Goal: Task Accomplishment & Management: Use online tool/utility

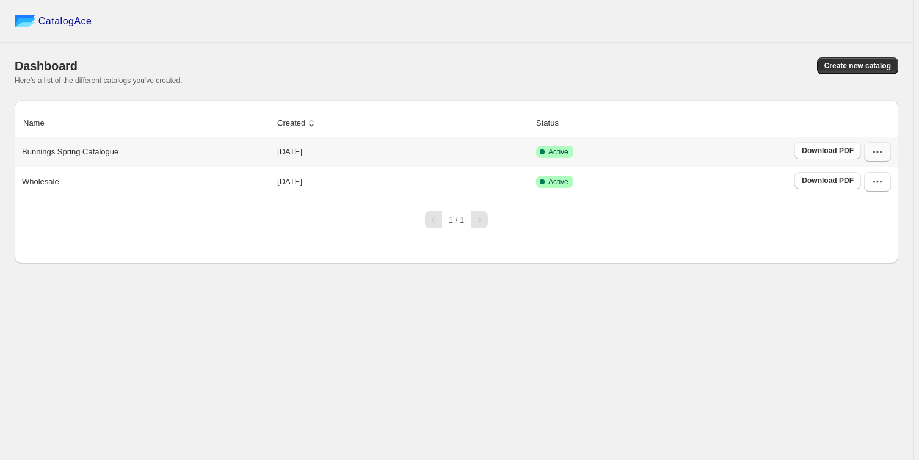
click at [883, 151] on icon "button" at bounding box center [877, 152] width 12 height 12
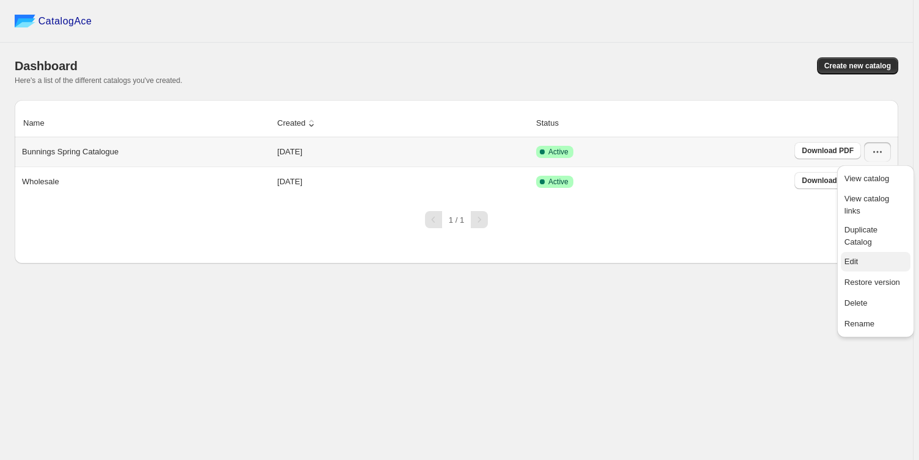
click at [872, 256] on span "Edit" at bounding box center [875, 262] width 62 height 12
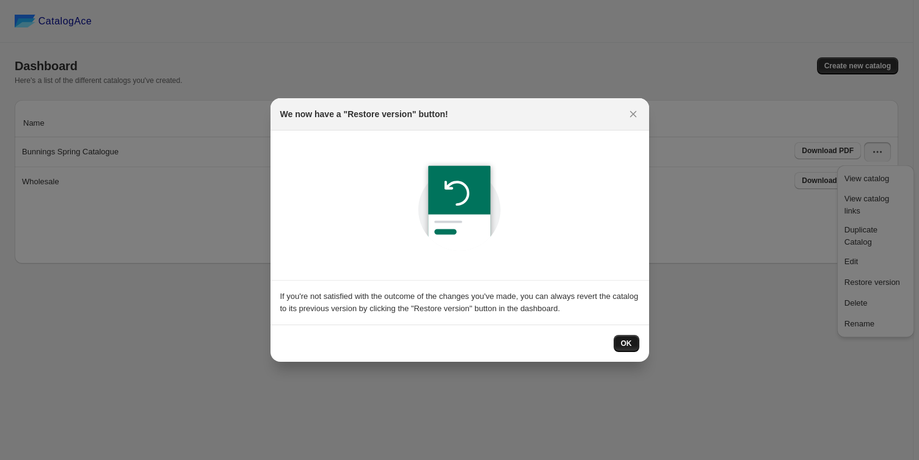
click at [621, 343] on button "OK" at bounding box center [627, 343] width 26 height 17
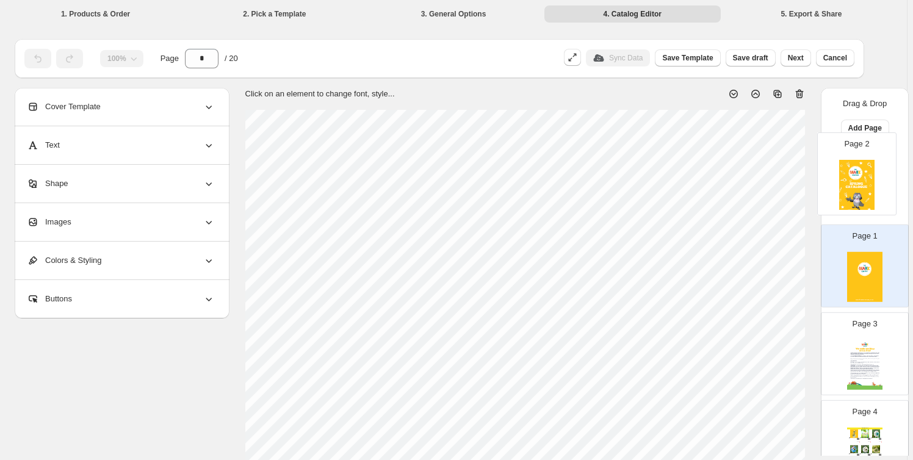
drag, startPoint x: 861, startPoint y: 283, endPoint x: 855, endPoint y: 181, distance: 101.5
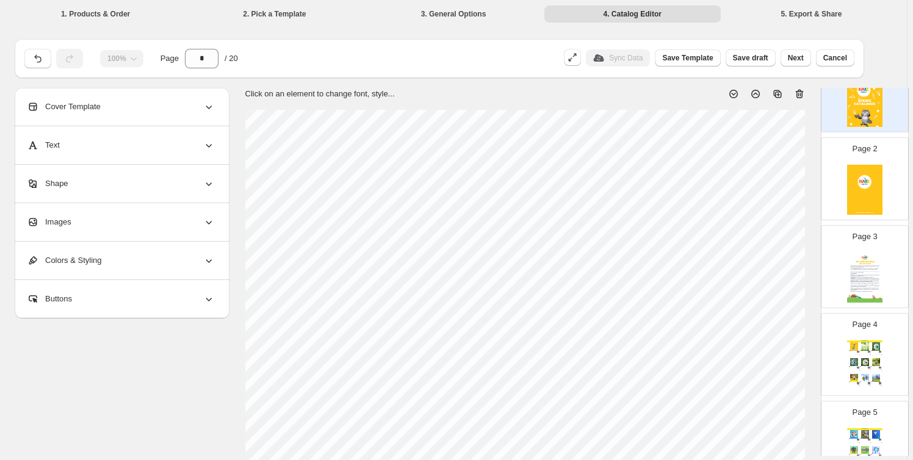
scroll to position [184, 0]
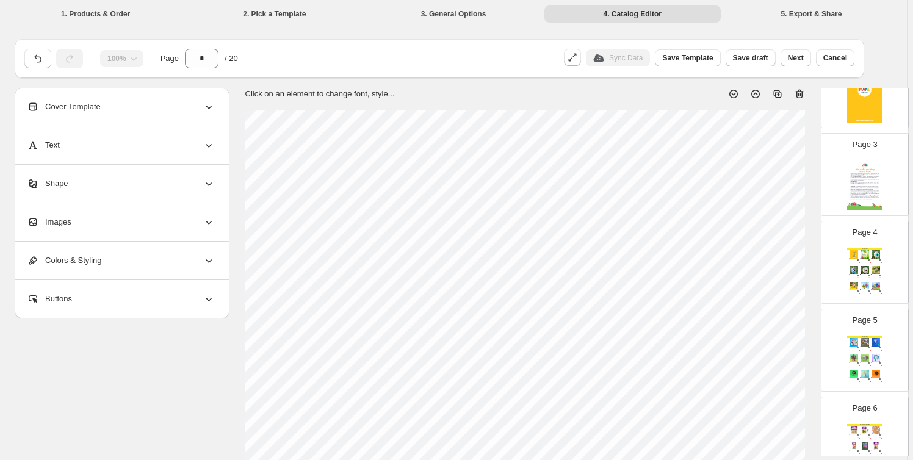
click at [861, 263] on div "Spring Crafts Bee Station Bulk Craft, WS $ 8.00 100 Price: $ 4.80 Gnome Pizza S…" at bounding box center [865, 274] width 35 height 50
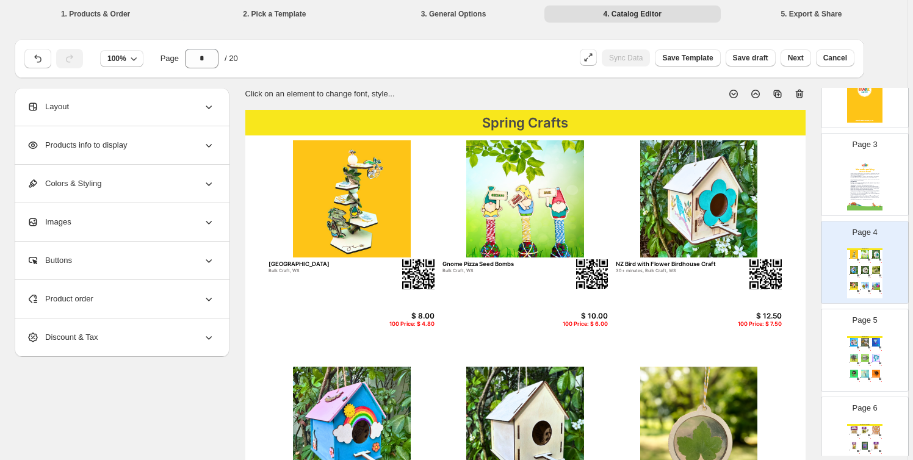
scroll to position [277, 0]
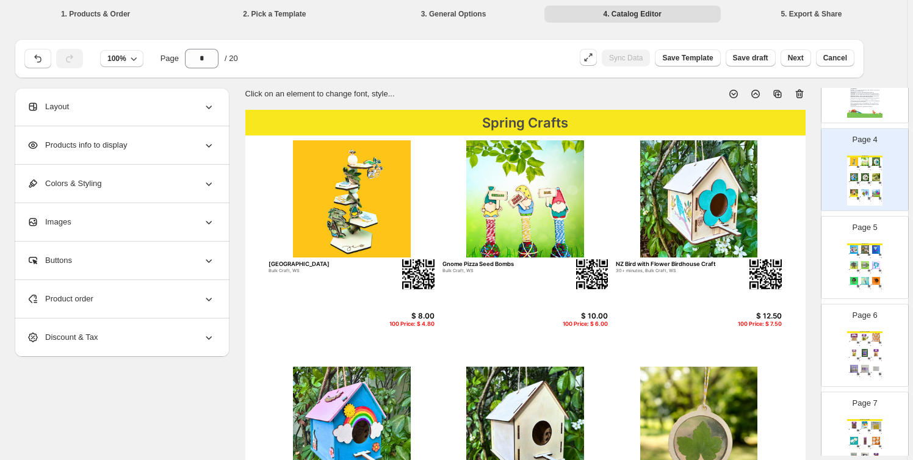
click at [861, 263] on img at bounding box center [865, 265] width 10 height 8
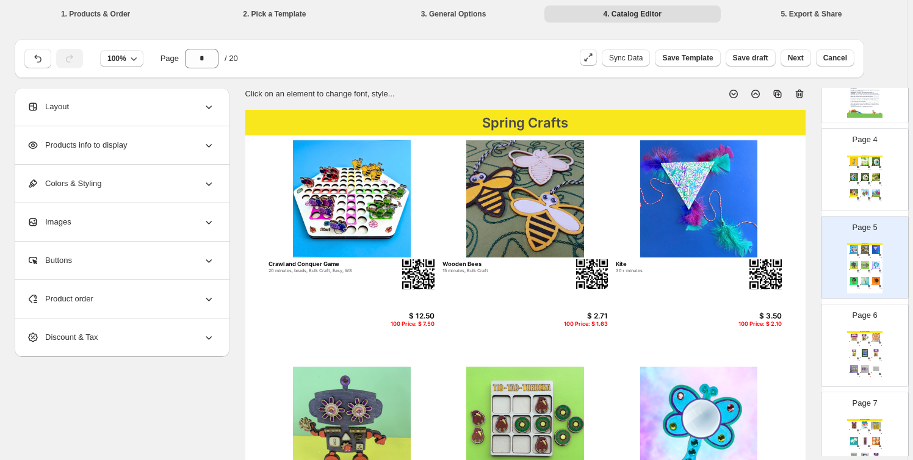
scroll to position [370, 0]
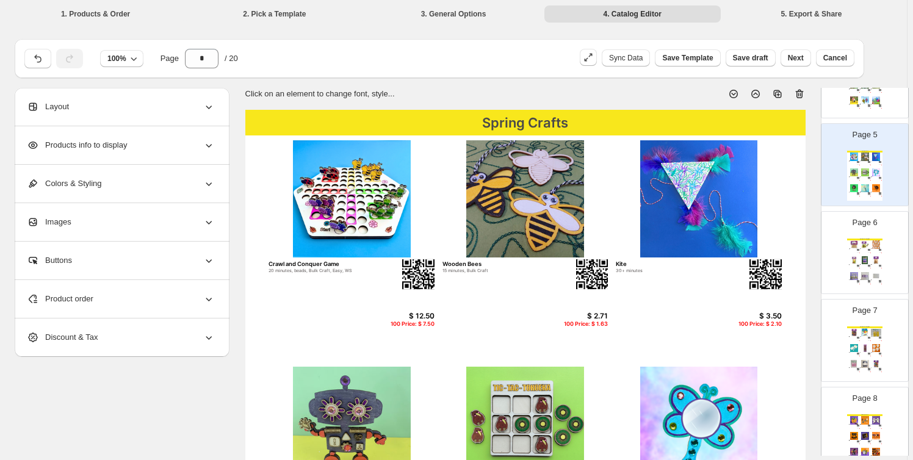
click at [861, 263] on img at bounding box center [865, 260] width 10 height 8
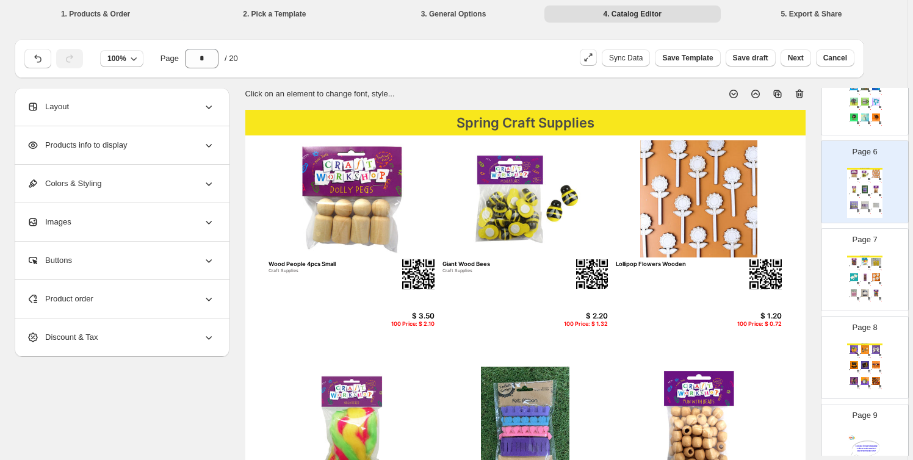
scroll to position [462, 0]
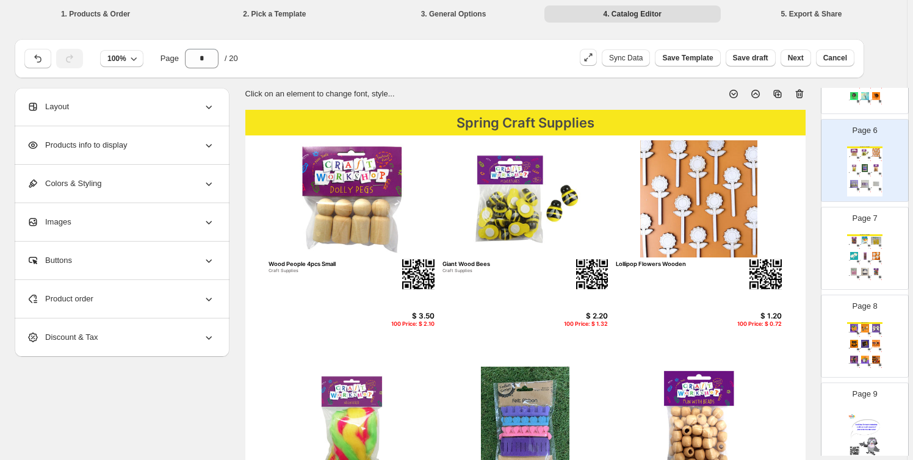
click at [865, 269] on img at bounding box center [865, 272] width 10 height 8
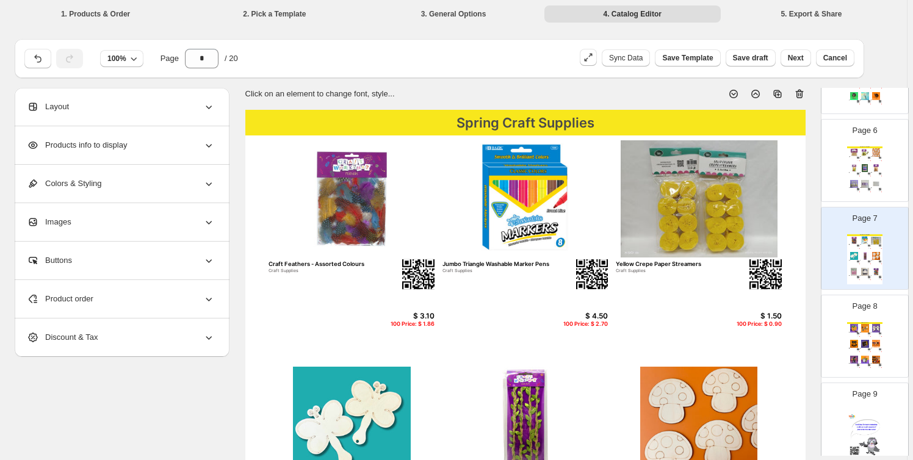
click at [871, 330] on img at bounding box center [876, 328] width 10 height 8
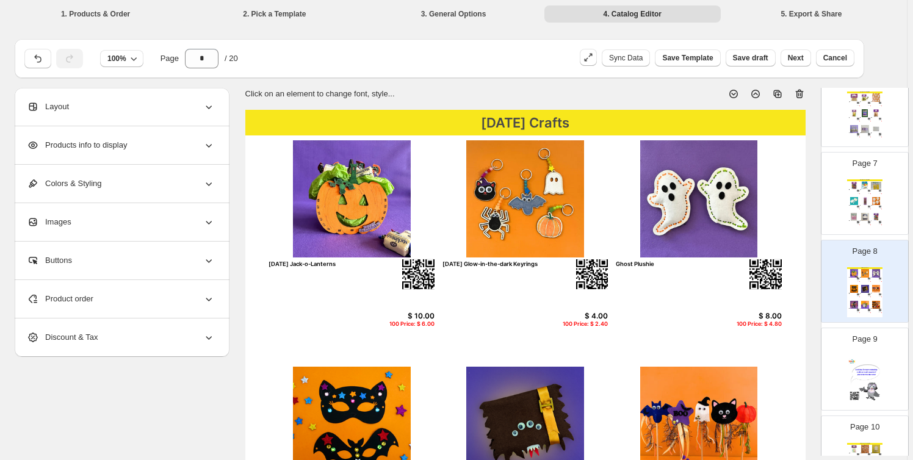
scroll to position [555, 0]
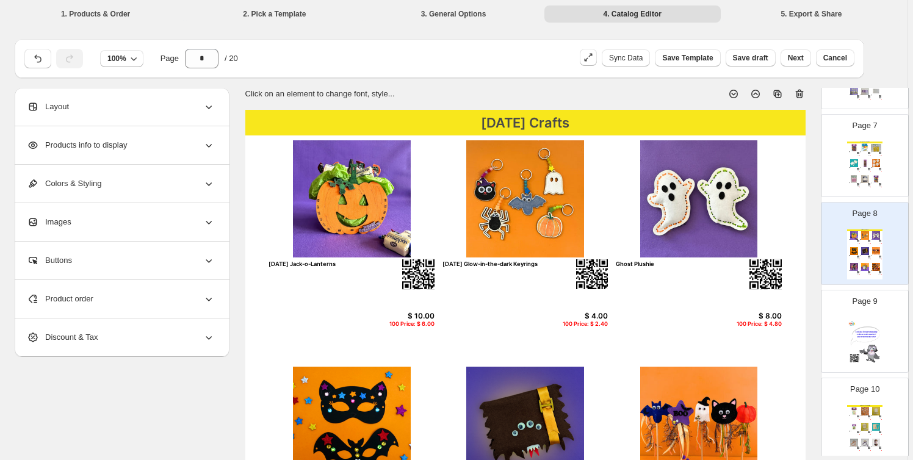
click at [870, 330] on img at bounding box center [865, 343] width 35 height 50
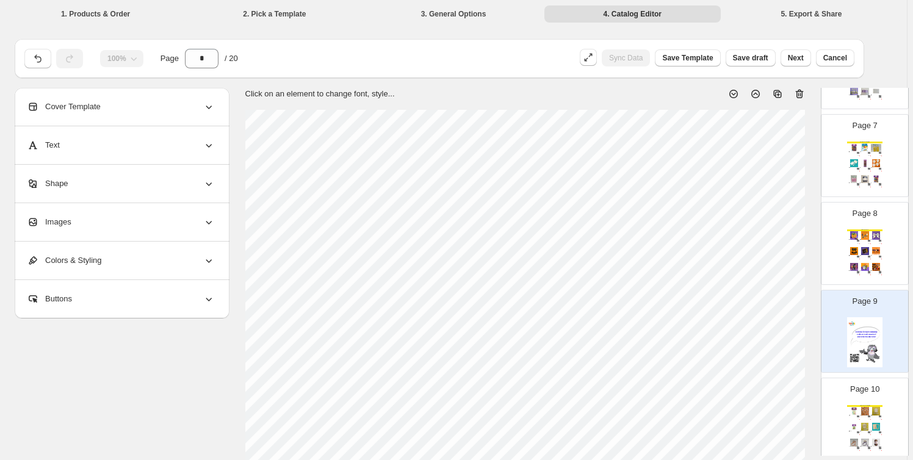
click at [868, 394] on div "Page 10 [DATE] Craft Supplies Glow In The Dark Stars w/Sticker 3cm 80pc Craft S…" at bounding box center [860, 415] width 77 height 82
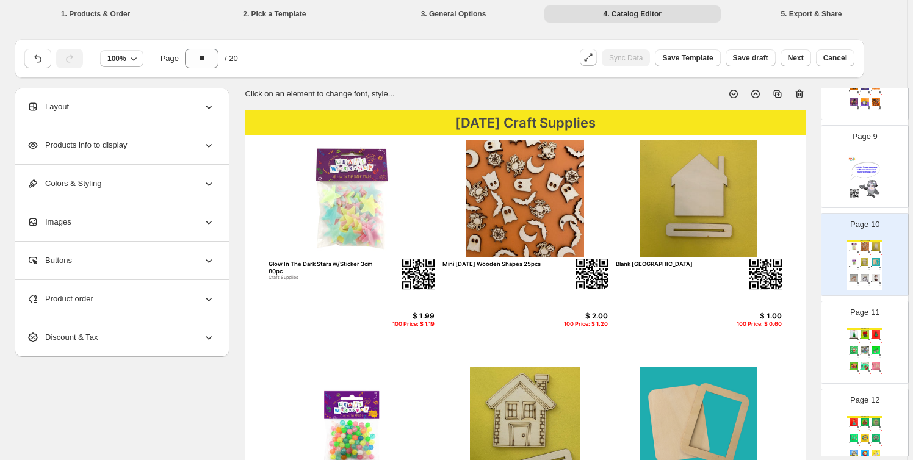
scroll to position [739, 0]
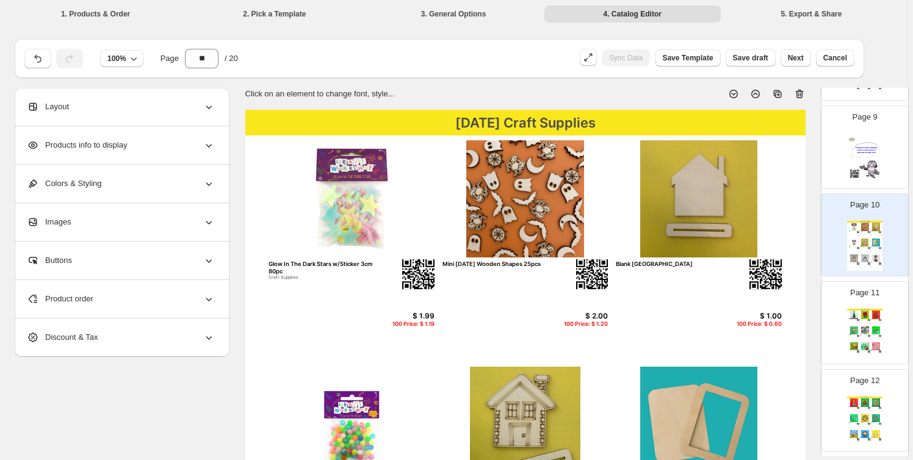
click at [861, 335] on div "Christmas Crafts 3D Christmas Tree (Small) 15 minutes, Bulk Craft, Easy, No glu…" at bounding box center [865, 334] width 35 height 50
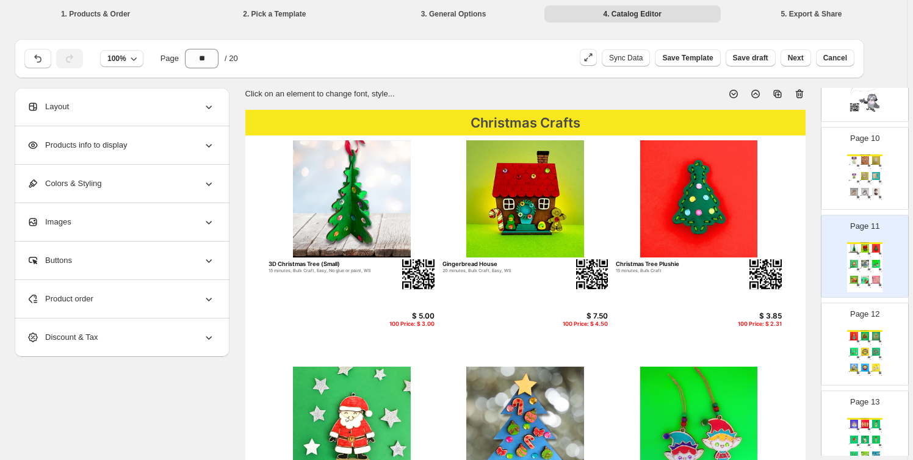
scroll to position [832, 0]
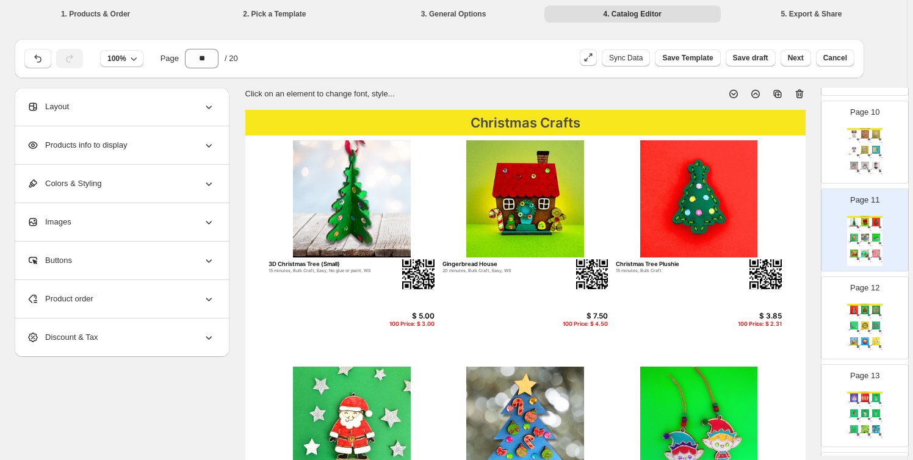
click at [864, 340] on img at bounding box center [865, 342] width 10 height 8
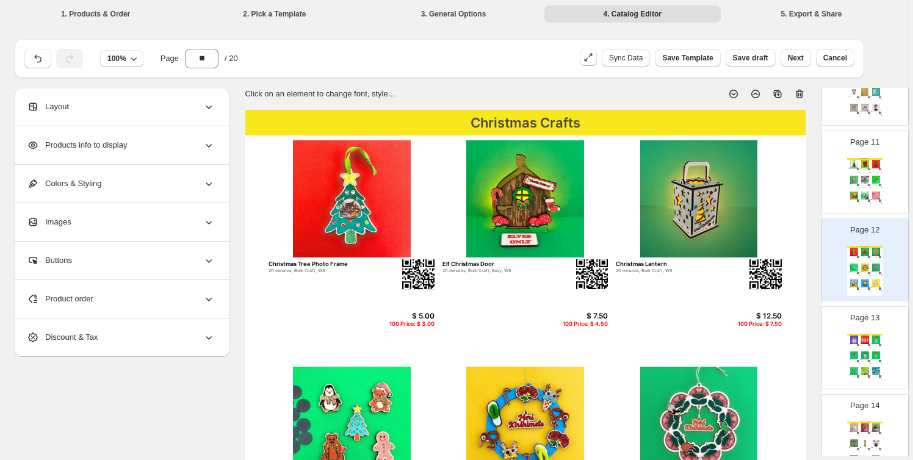
scroll to position [925, 0]
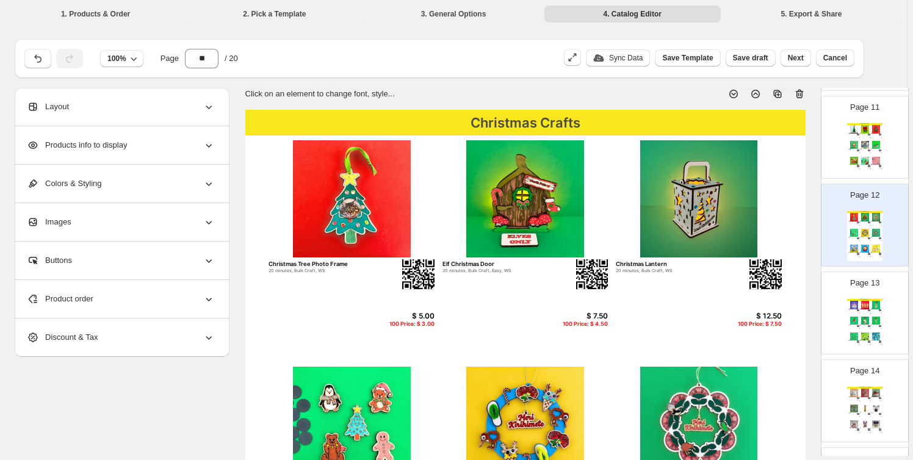
click at [867, 321] on img at bounding box center [865, 321] width 10 height 8
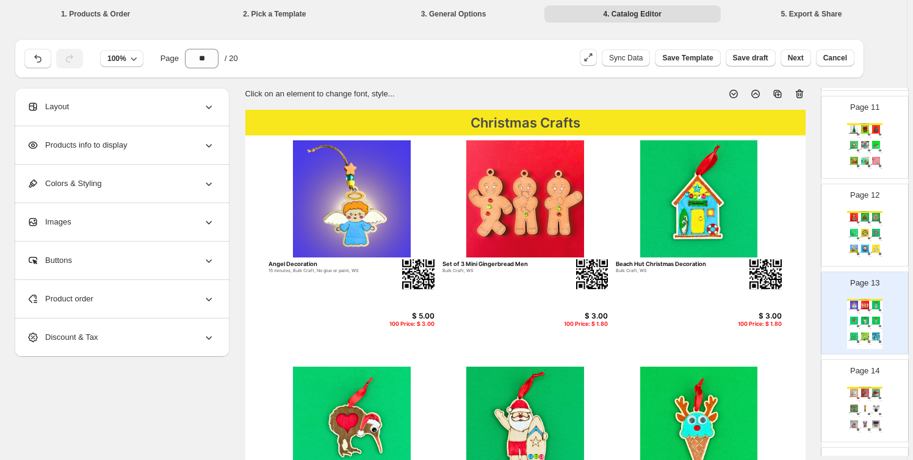
scroll to position [1017, 0]
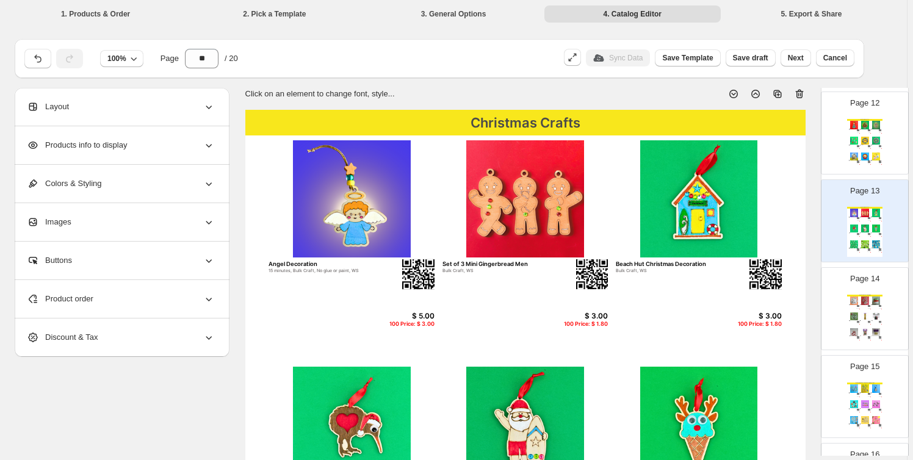
click at [871, 314] on img at bounding box center [876, 317] width 10 height 8
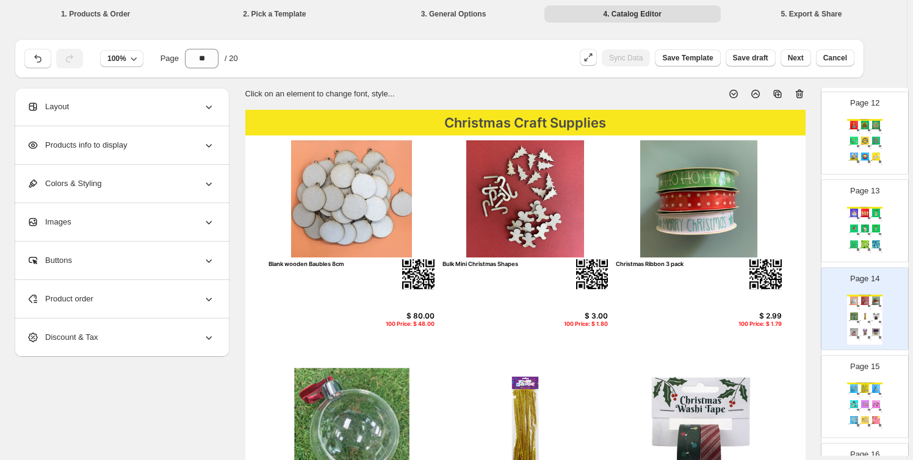
click at [865, 383] on div "Great Giveaways - Bag Charms & Keyrings" at bounding box center [865, 384] width 35 height 2
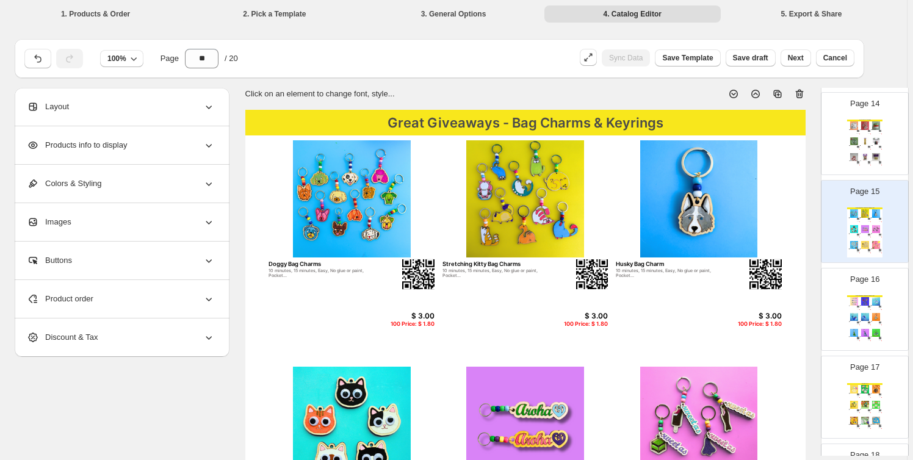
scroll to position [1203, 0]
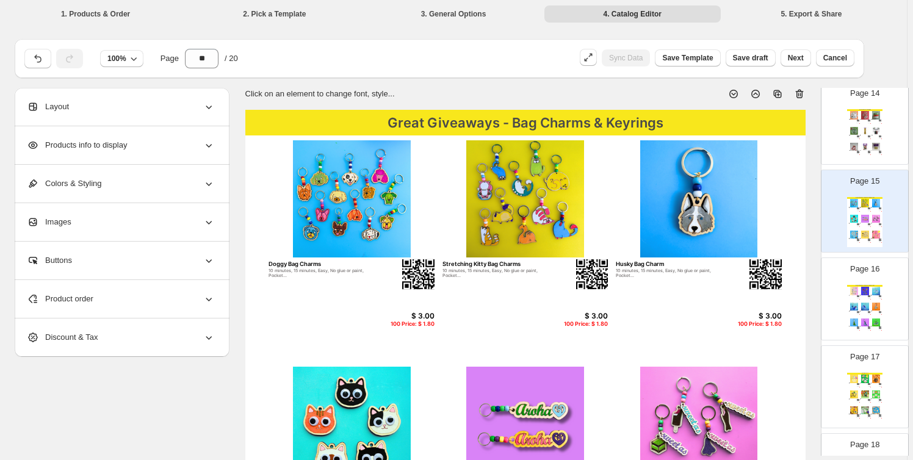
click at [862, 313] on div "Great Giveaways - Bag Charms & Keyrings Mum, Grandma, Nana, Aunty Keyring 15 mi…" at bounding box center [865, 310] width 35 height 50
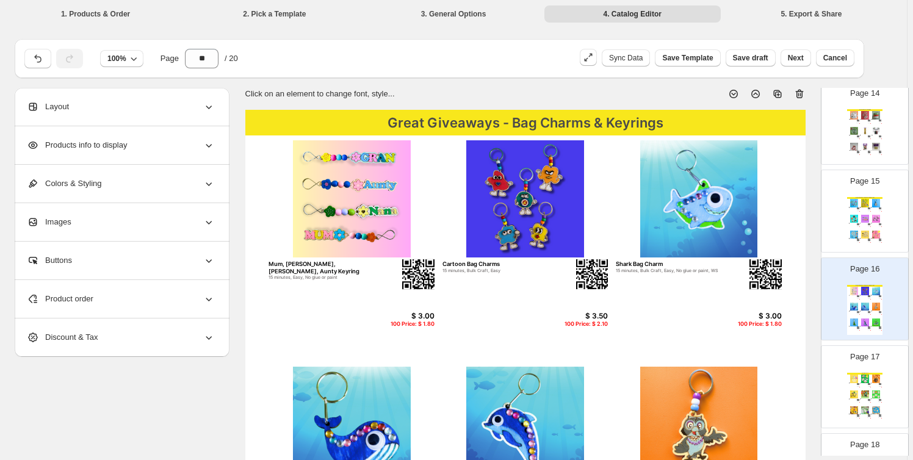
scroll to position [1387, 0]
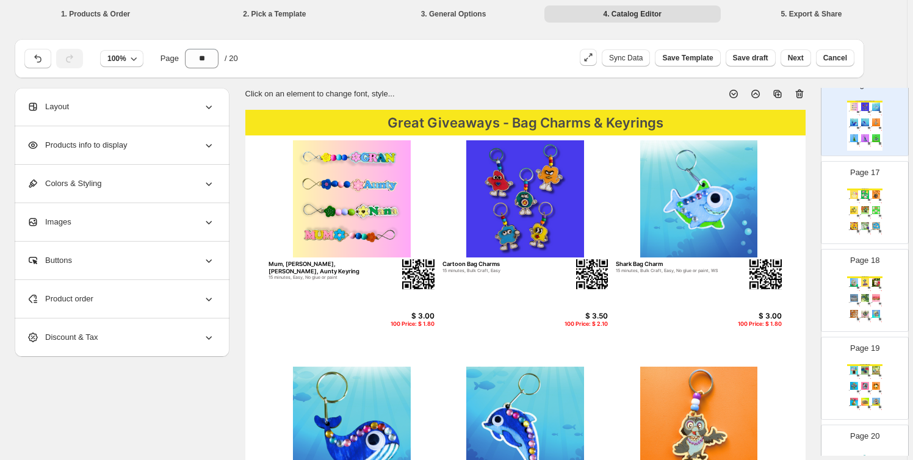
click at [862, 208] on img at bounding box center [865, 210] width 10 height 8
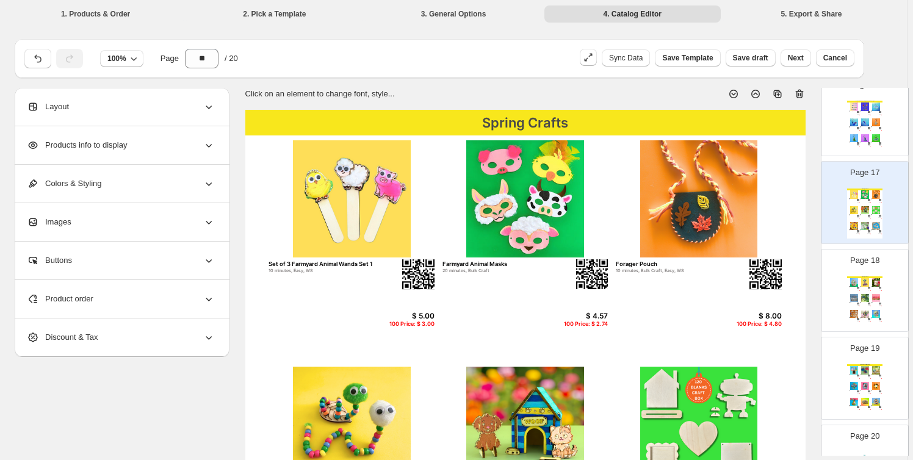
click at [855, 281] on img at bounding box center [854, 282] width 10 height 8
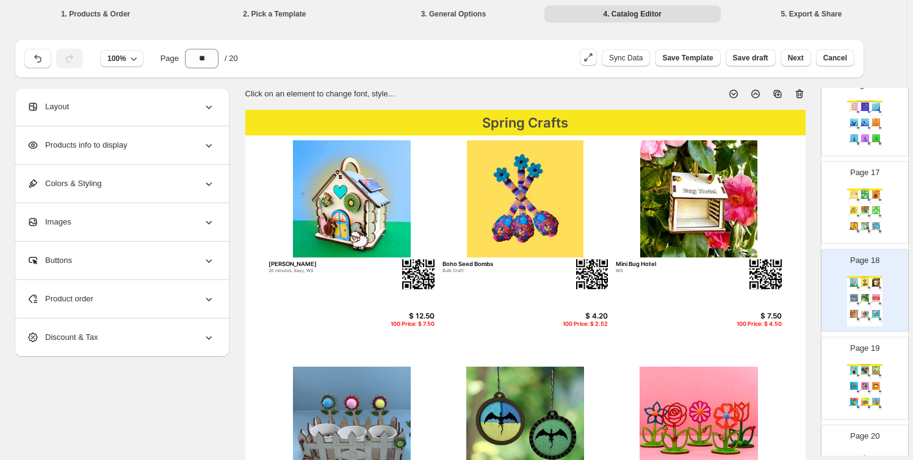
click at [865, 365] on div "We Think You'll Also Like...." at bounding box center [865, 366] width 35 height 2
type input "**"
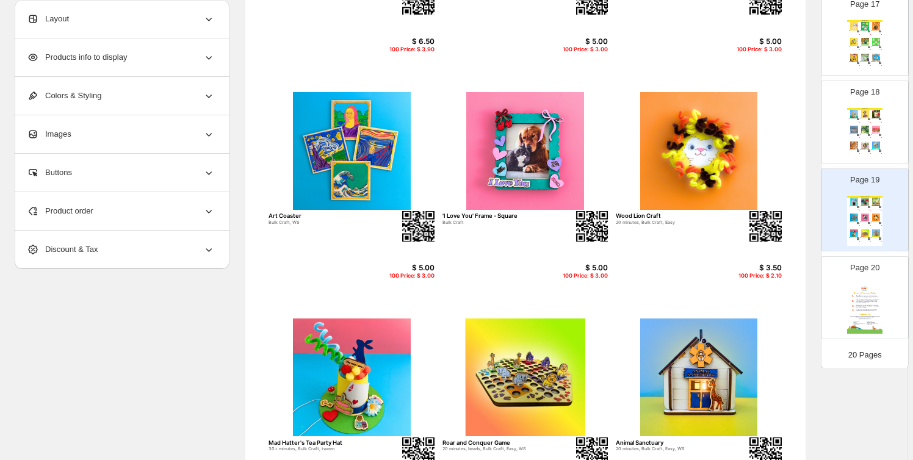
scroll to position [239, 0]
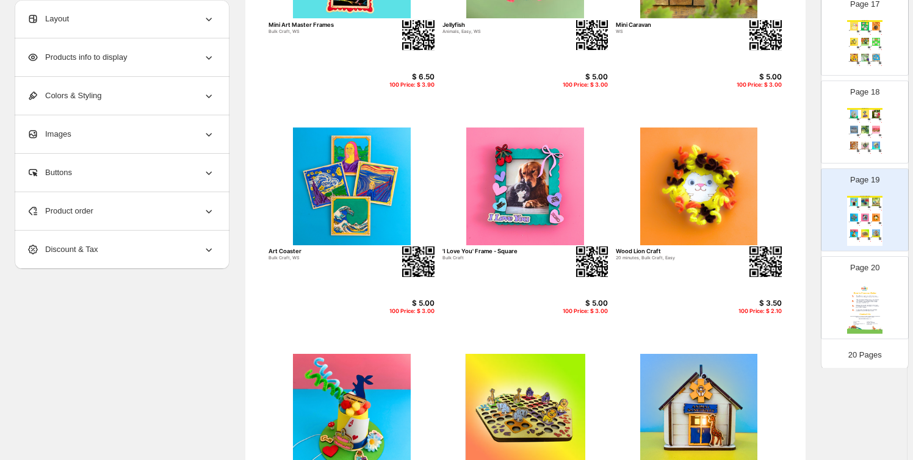
click at [657, 208] on img at bounding box center [699, 187] width 166 height 118
select select "*******"
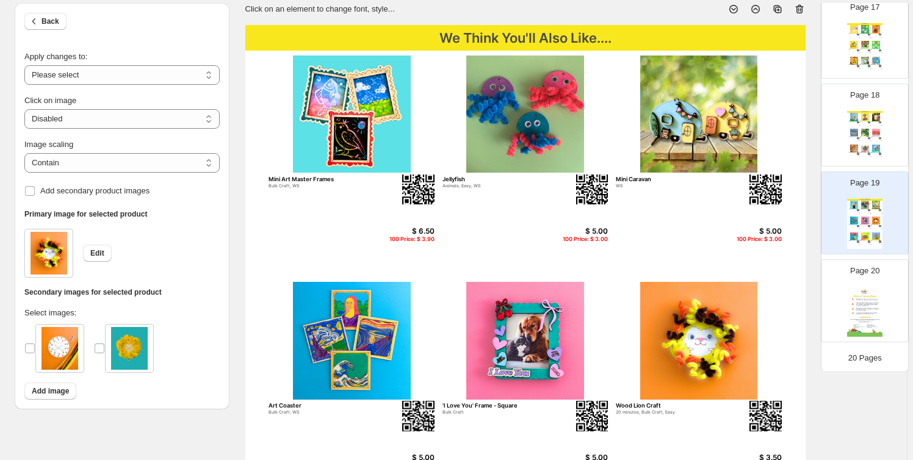
scroll to position [184, 0]
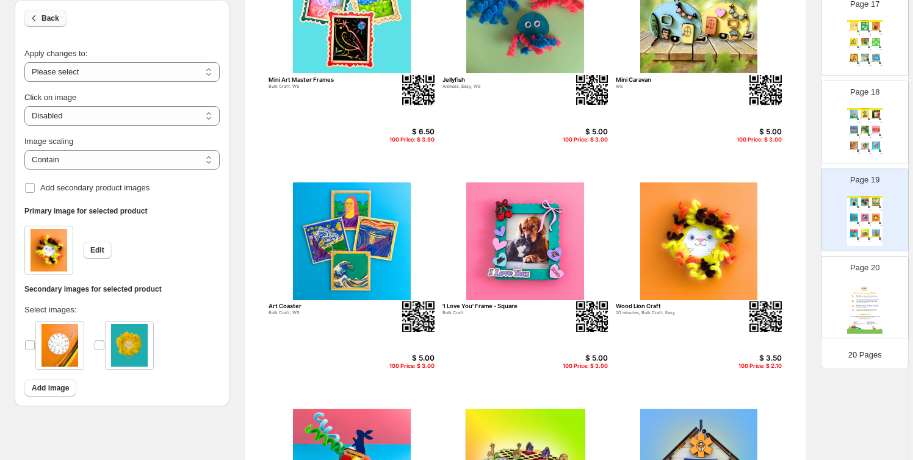
click at [53, 12] on button "Back" at bounding box center [45, 18] width 42 height 17
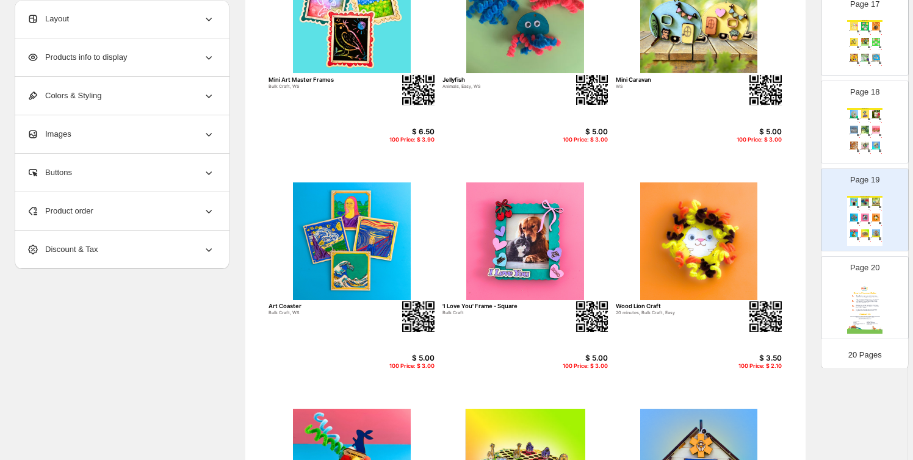
click at [136, 206] on div "Product order" at bounding box center [121, 211] width 188 height 38
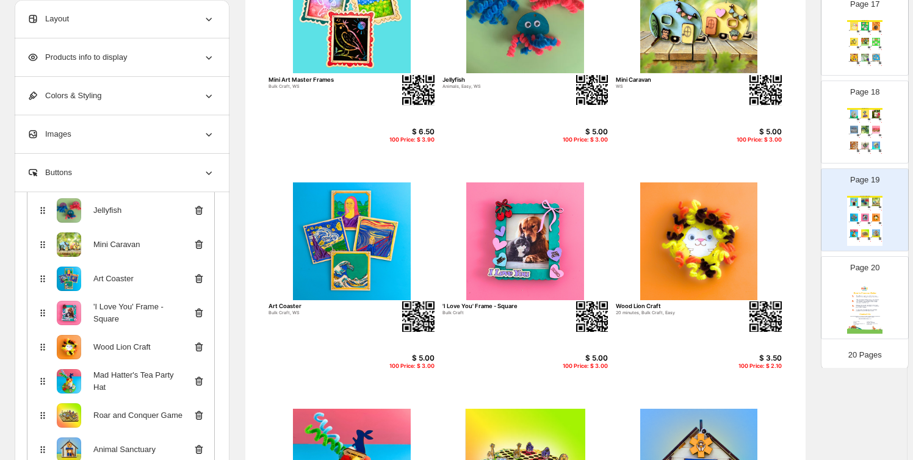
scroll to position [177, 0]
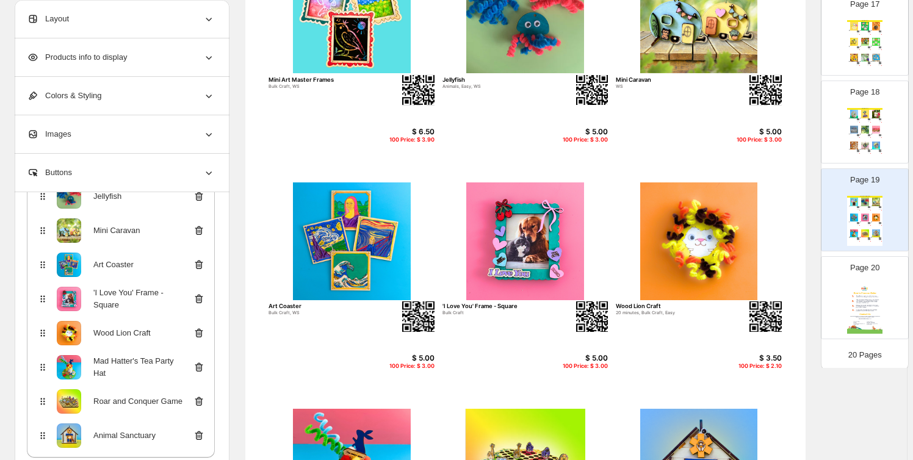
click at [201, 329] on icon at bounding box center [199, 333] width 12 height 12
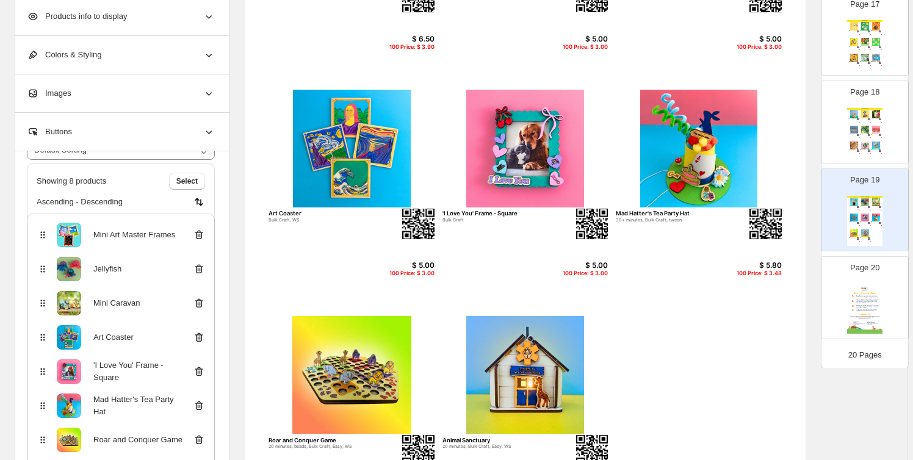
scroll to position [0, 0]
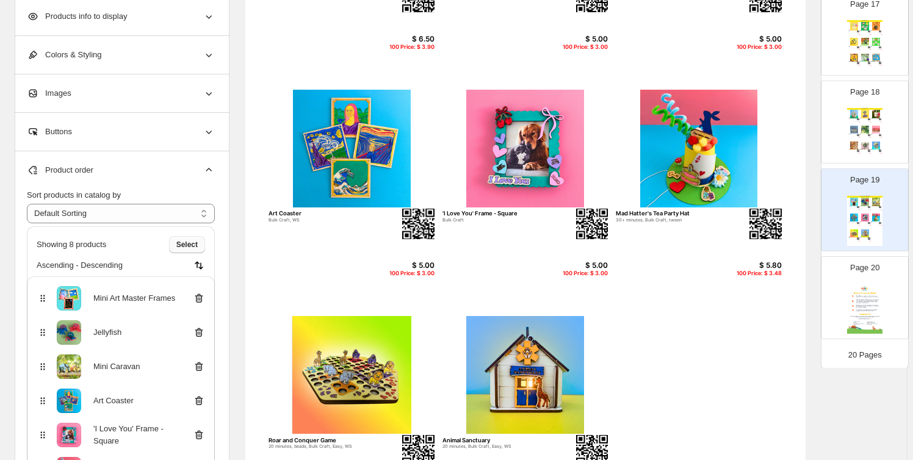
click at [188, 247] on span "Select" at bounding box center [186, 245] width 21 height 10
click at [195, 246] on span "Cancel" at bounding box center [186, 245] width 24 height 10
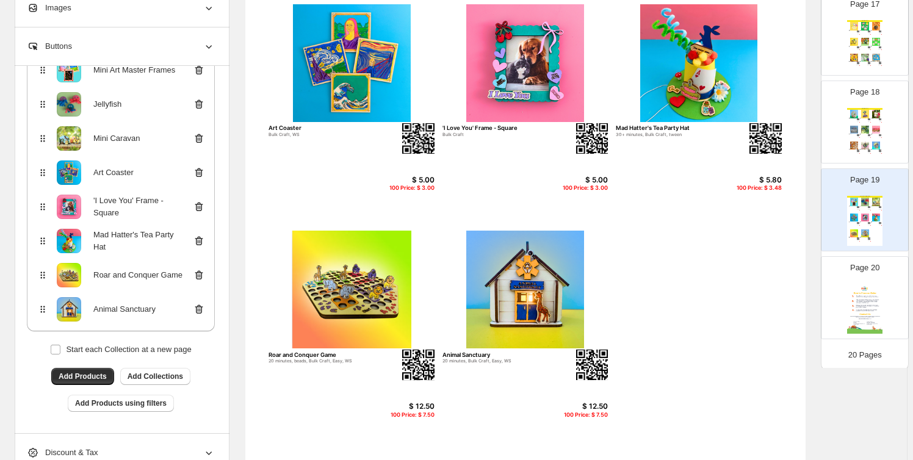
scroll to position [424, 0]
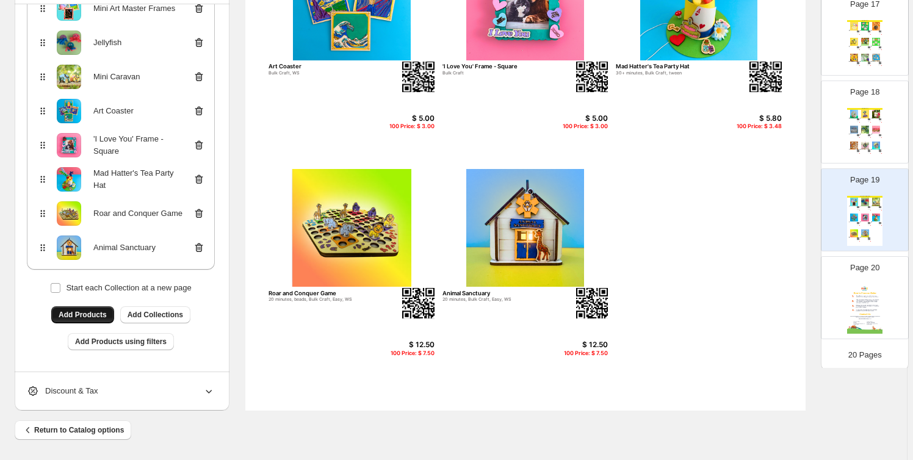
click at [92, 312] on span "Add Products" at bounding box center [83, 315] width 48 height 10
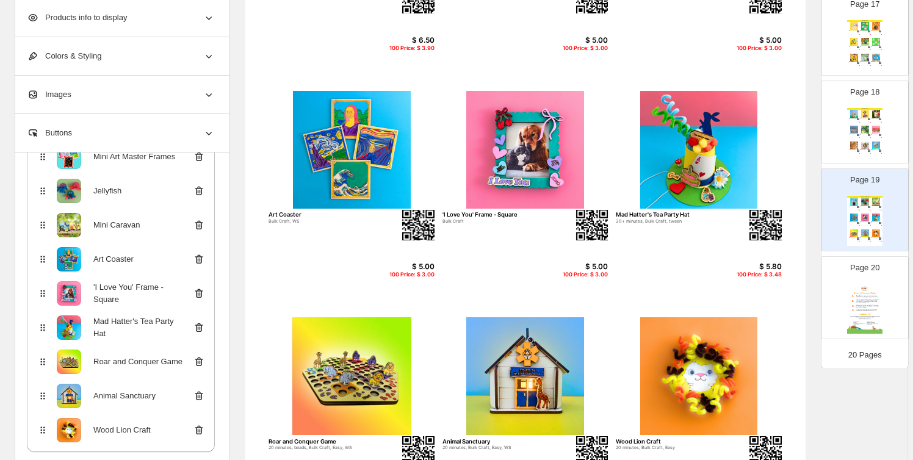
scroll to position [370, 0]
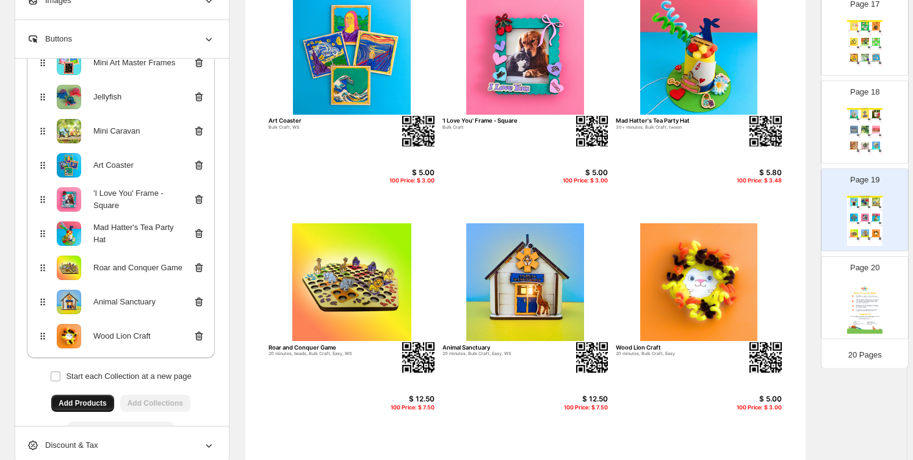
click at [201, 228] on icon at bounding box center [199, 234] width 12 height 12
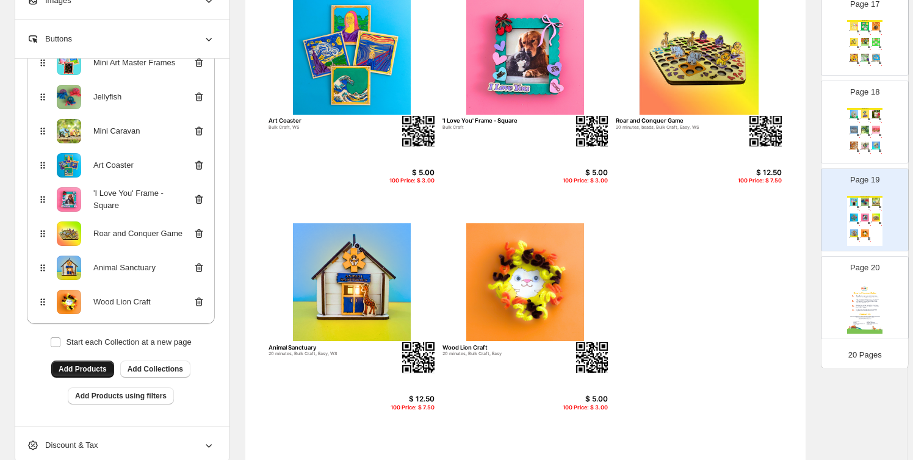
click at [98, 365] on span "Add Products" at bounding box center [83, 370] width 48 height 10
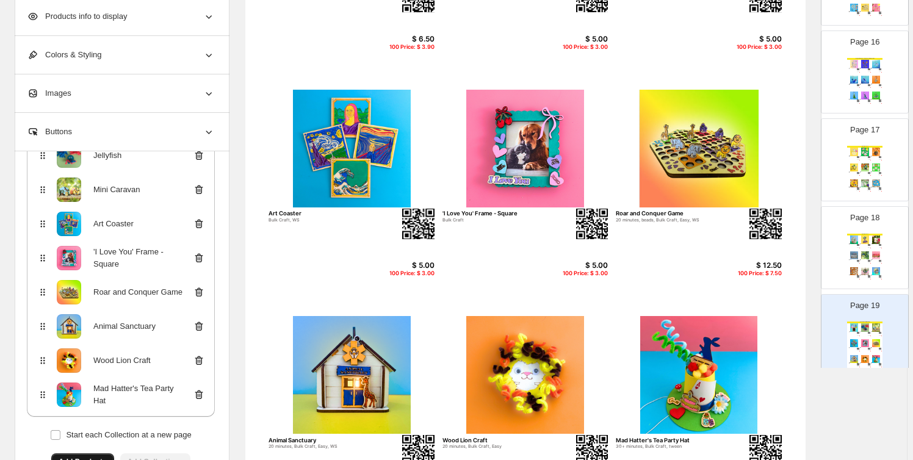
scroll to position [1469, 0]
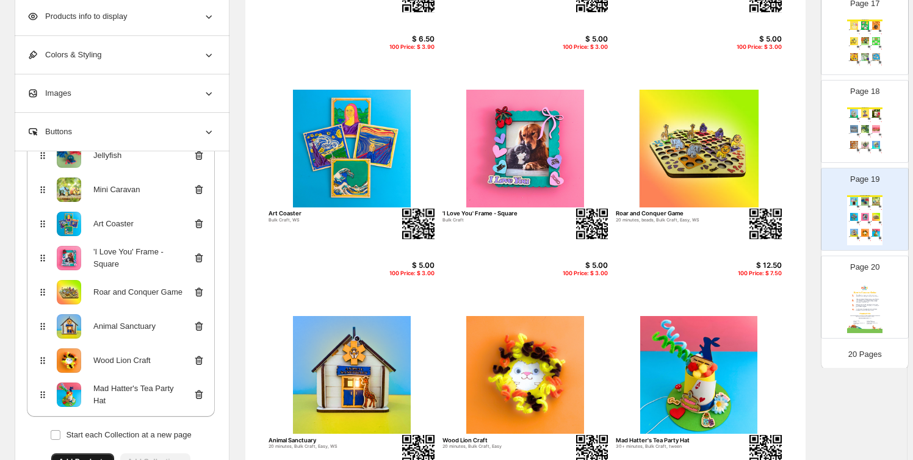
click at [862, 141] on img at bounding box center [865, 145] width 10 height 8
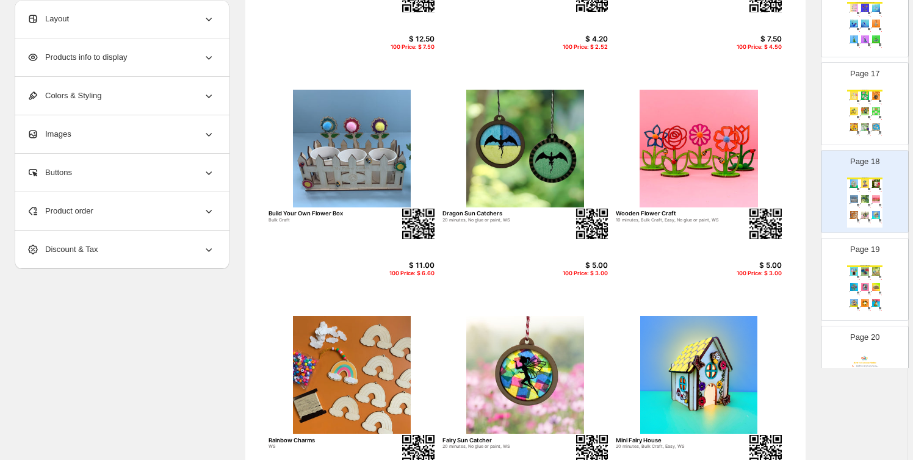
scroll to position [1284, 0]
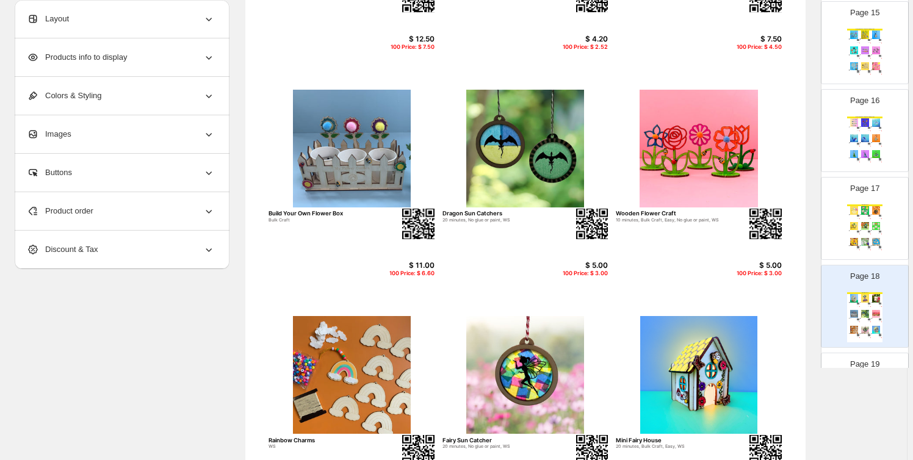
click at [867, 223] on img at bounding box center [865, 226] width 10 height 8
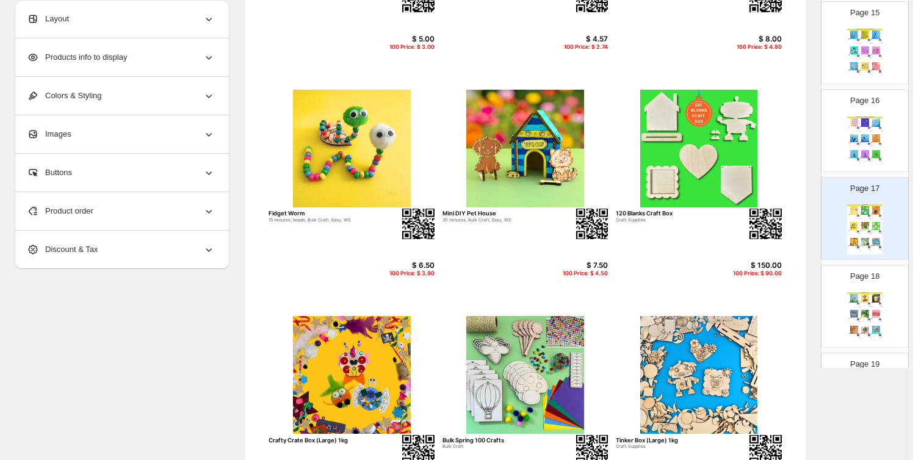
click at [855, 130] on div "Great Giveaways - Bag Charms & Keyrings Mum, Grandma, Nana, Aunty Keyring 15 mi…" at bounding box center [865, 142] width 35 height 50
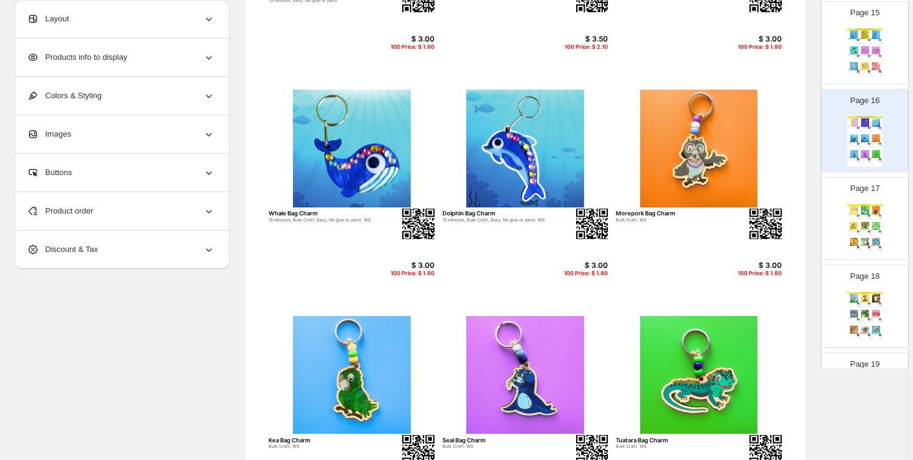
scroll to position [1191, 0]
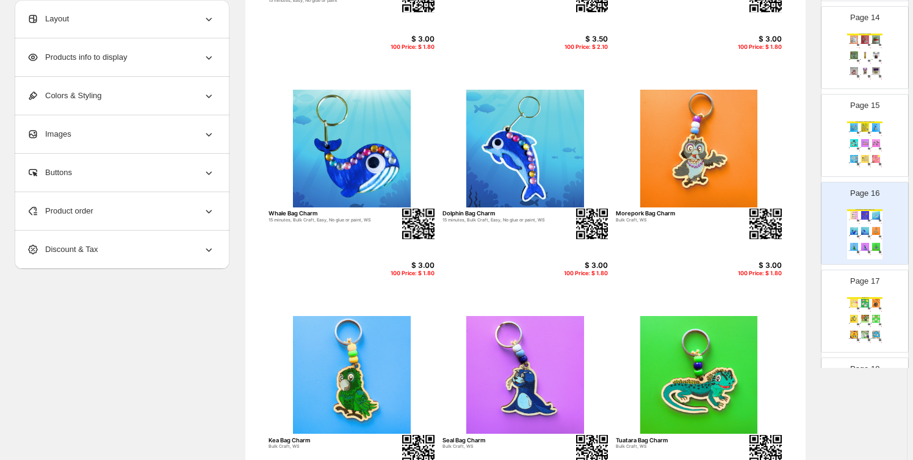
click at [879, 145] on div "Great Giveaways - Bag Charms & Keyrings Doggy Bag Charms 10 minutes, 15 minutes…" at bounding box center [865, 147] width 35 height 50
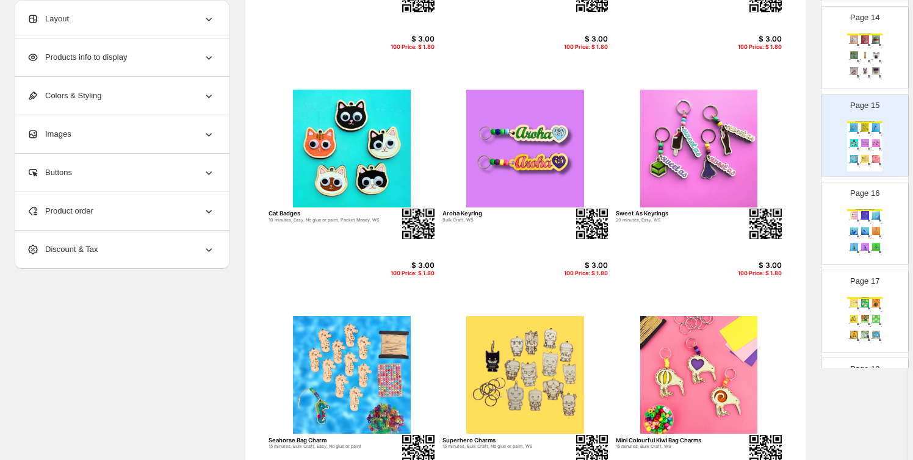
scroll to position [0, 0]
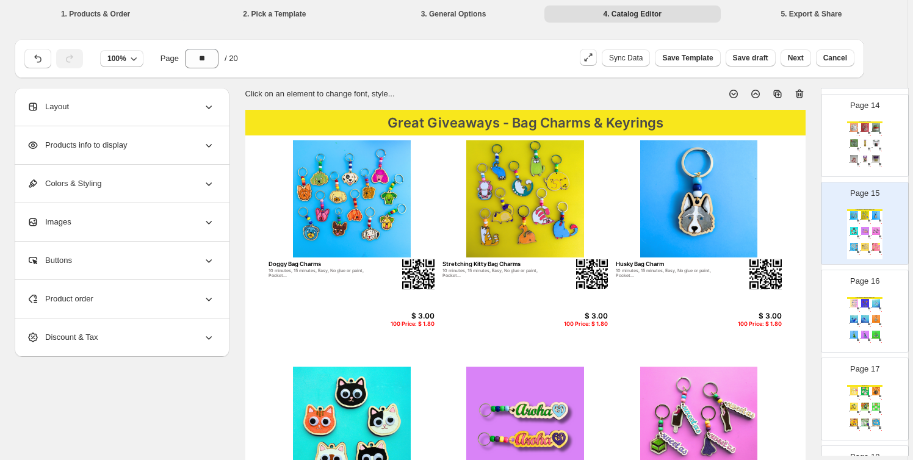
click at [876, 148] on div "Christmas Craft Supplies Blank wooden Baubles 8cm $ 80.00 100 Price: $ 48.00 Bu…" at bounding box center [865, 147] width 35 height 50
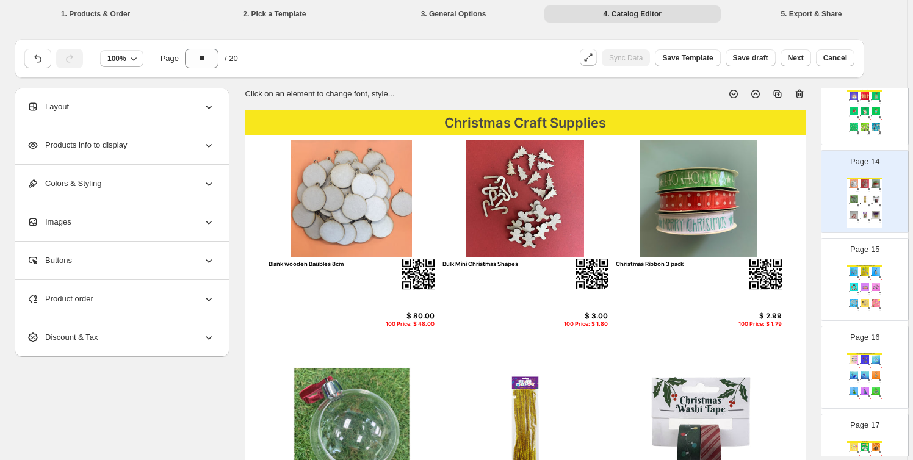
scroll to position [1099, 0]
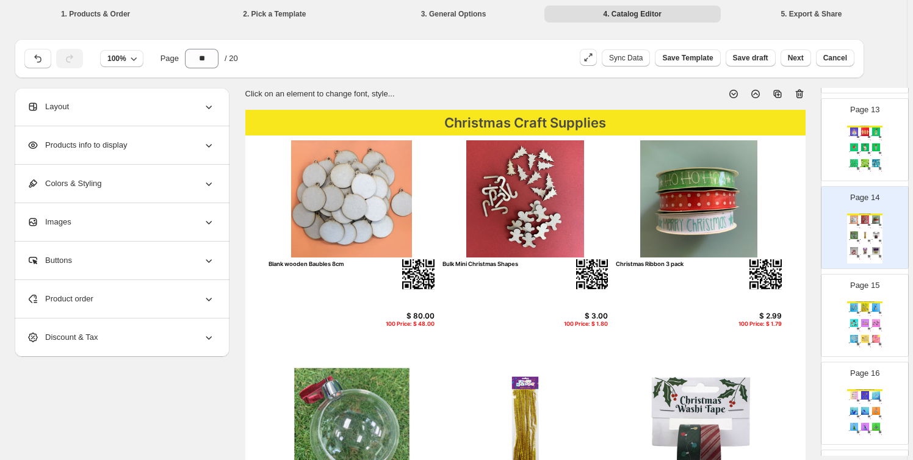
click at [871, 139] on div "Christmas Crafts Angel Decoration 15 minutes, Bulk Craft, No glue or paint, WS …" at bounding box center [865, 151] width 35 height 50
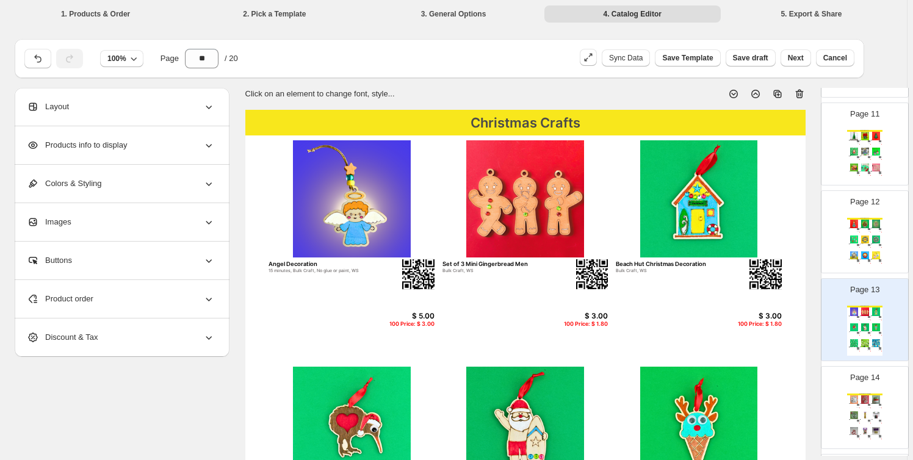
scroll to position [913, 0]
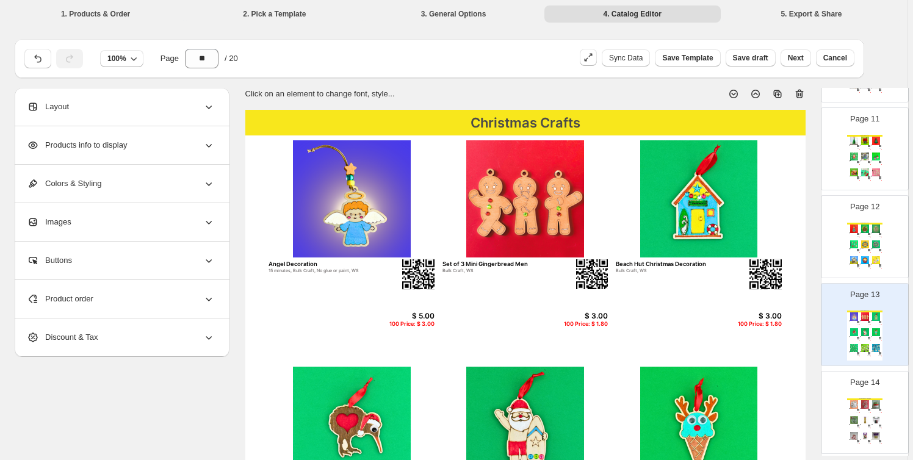
drag, startPoint x: 857, startPoint y: 248, endPoint x: 841, endPoint y: 243, distance: 16.6
click at [857, 249] on img at bounding box center [858, 250] width 2 height 2
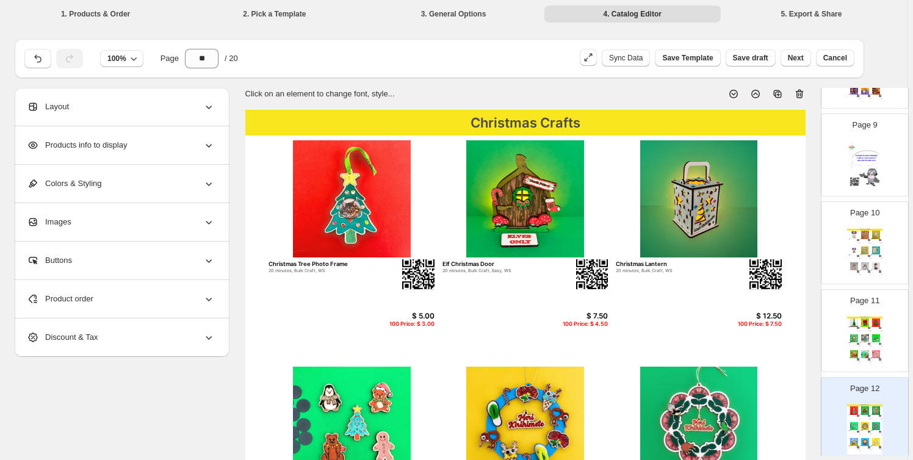
scroll to position [728, 0]
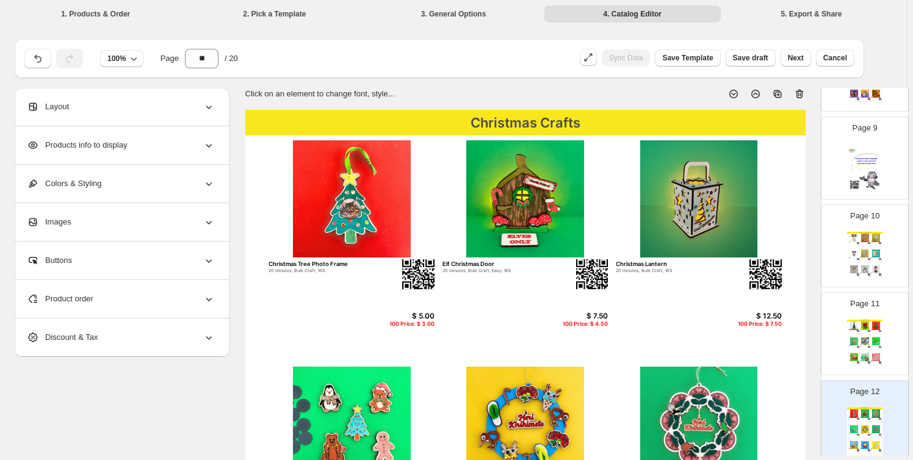
click at [873, 322] on img at bounding box center [876, 326] width 10 height 8
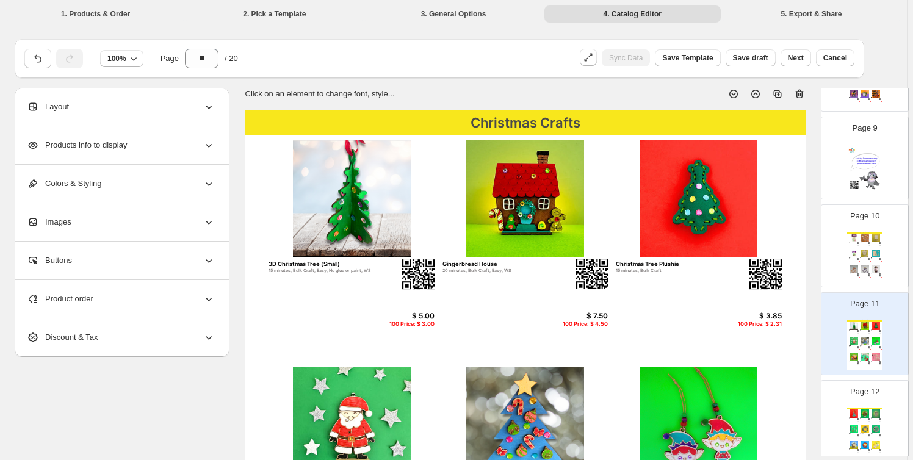
click at [868, 252] on img at bounding box center [865, 254] width 10 height 8
type input "**"
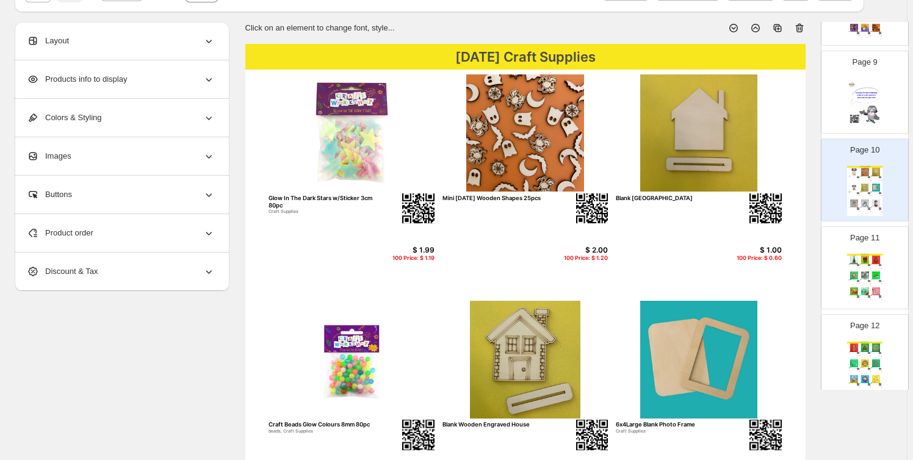
scroll to position [92, 0]
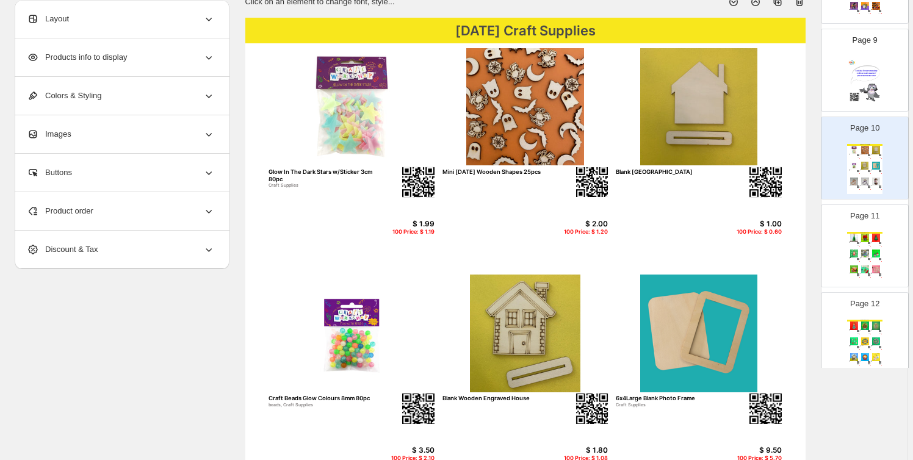
click at [534, 317] on img at bounding box center [526, 334] width 166 height 118
select select "*******"
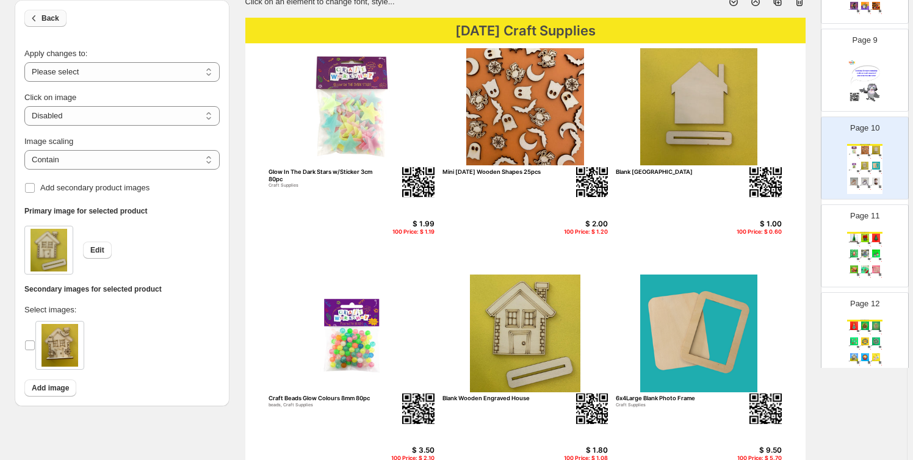
click at [40, 13] on icon "button" at bounding box center [34, 18] width 12 height 12
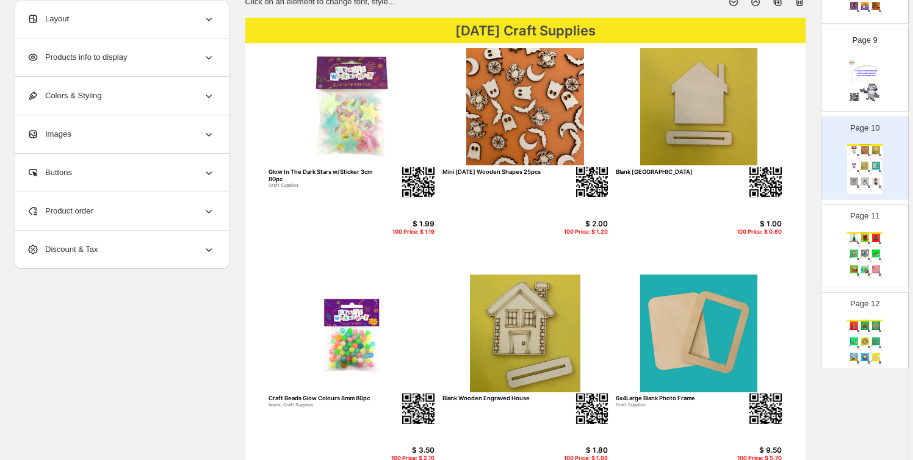
click at [159, 205] on div "Product order" at bounding box center [121, 211] width 188 height 38
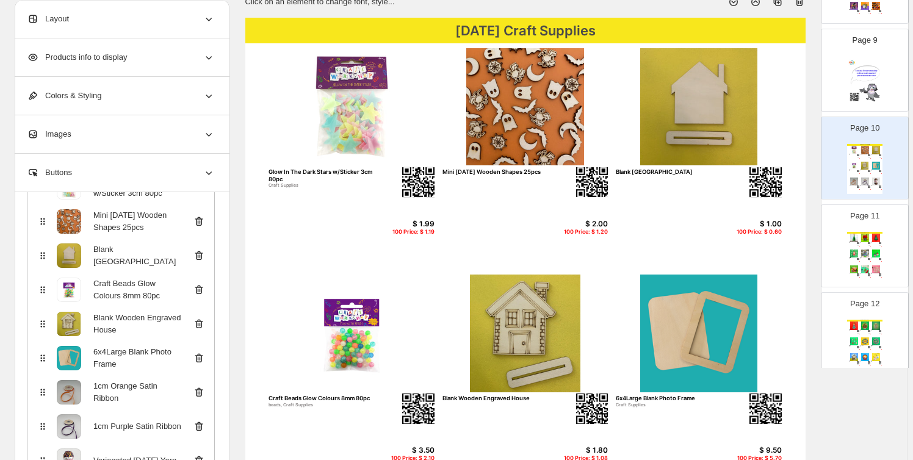
scroll to position [177, 0]
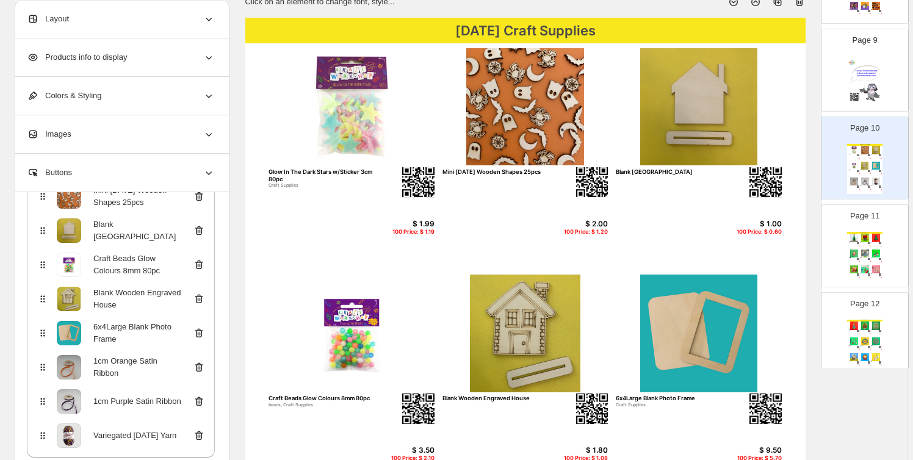
click at [199, 297] on icon at bounding box center [199, 299] width 12 height 12
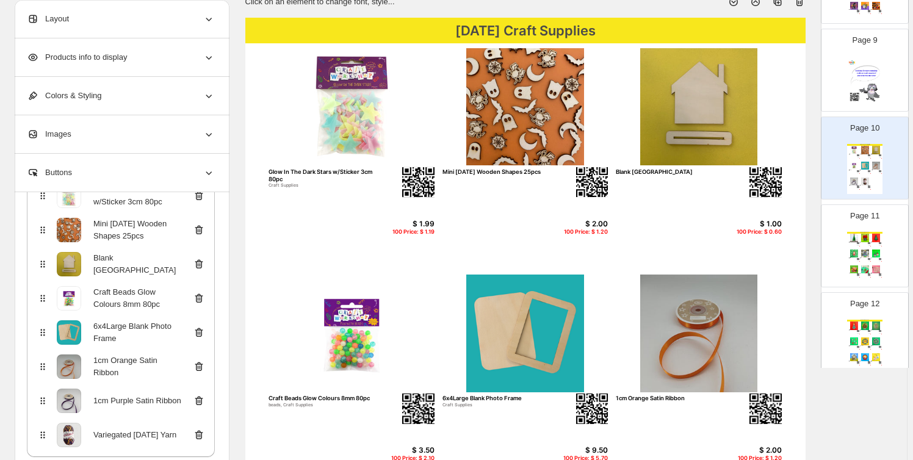
scroll to position [143, 0]
click at [200, 330] on icon at bounding box center [199, 333] width 12 height 12
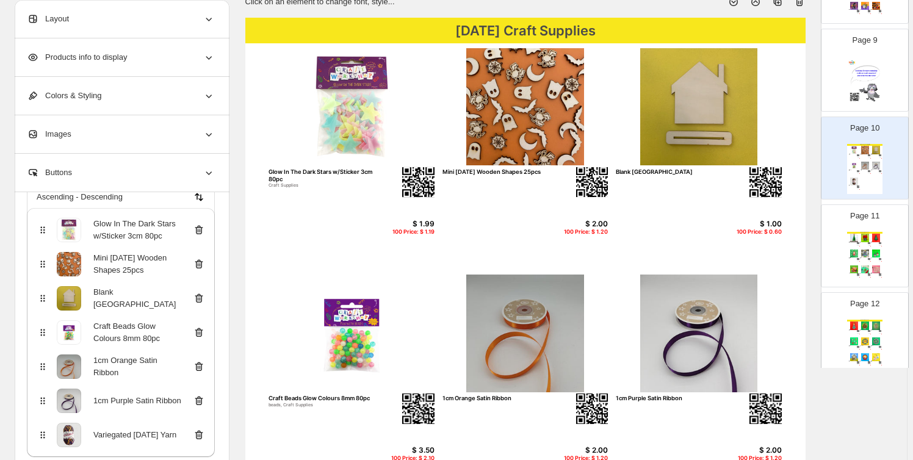
click at [199, 366] on icon at bounding box center [198, 368] width 1 height 4
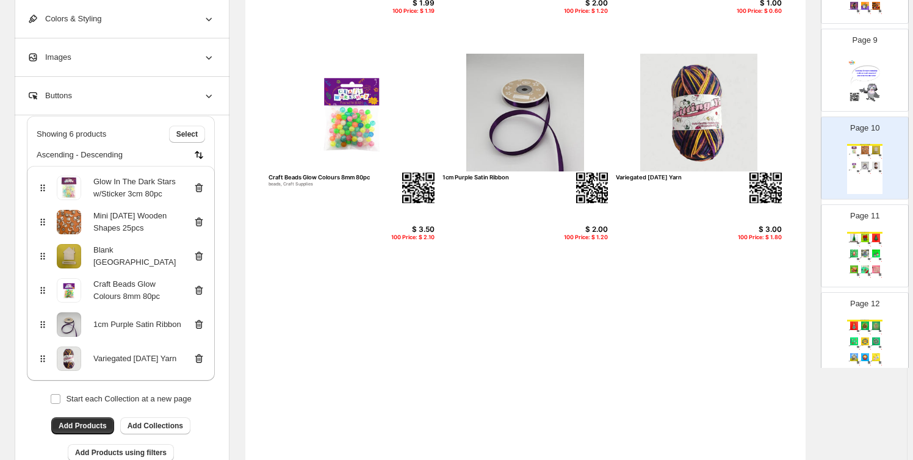
scroll to position [370, 0]
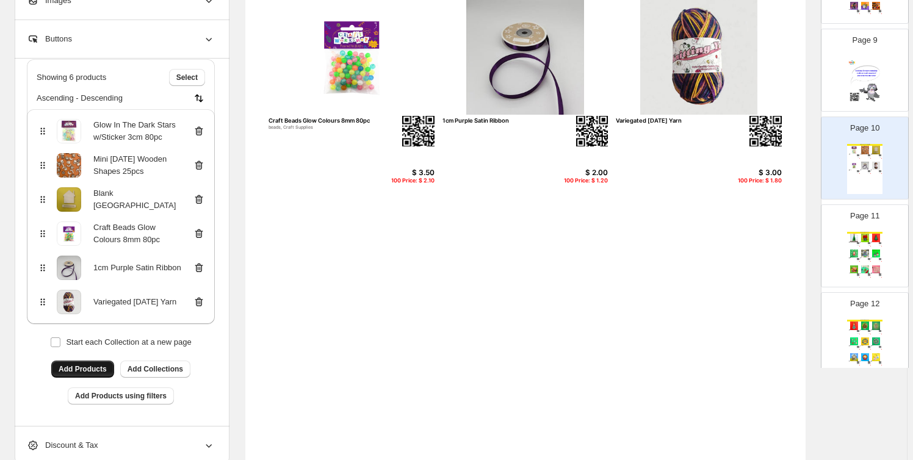
click at [93, 371] on span "Add Products" at bounding box center [83, 370] width 48 height 10
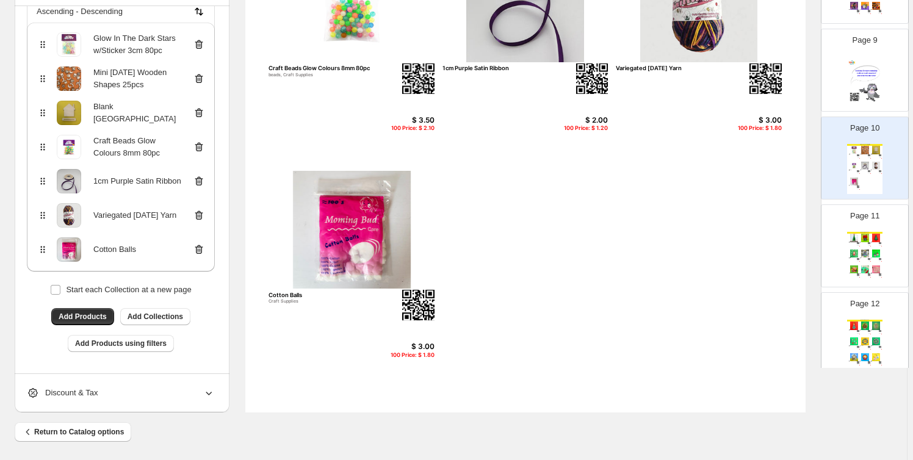
scroll to position [424, 0]
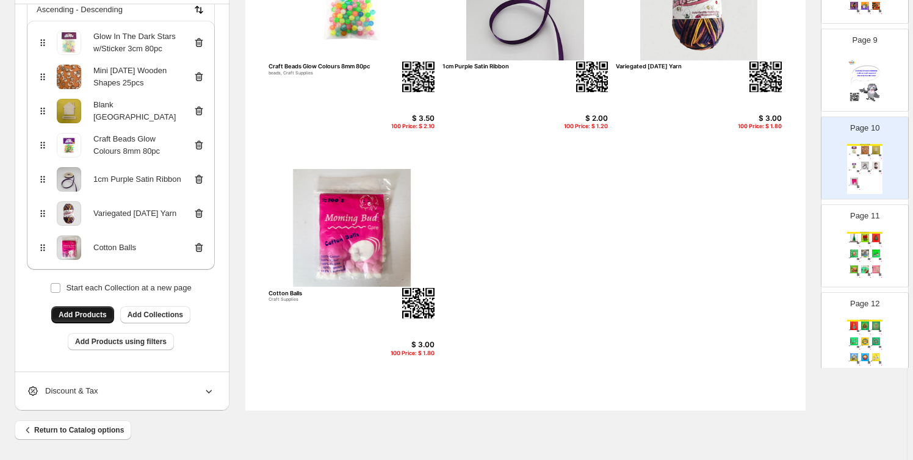
click at [78, 319] on button "Add Products" at bounding box center [82, 315] width 63 height 17
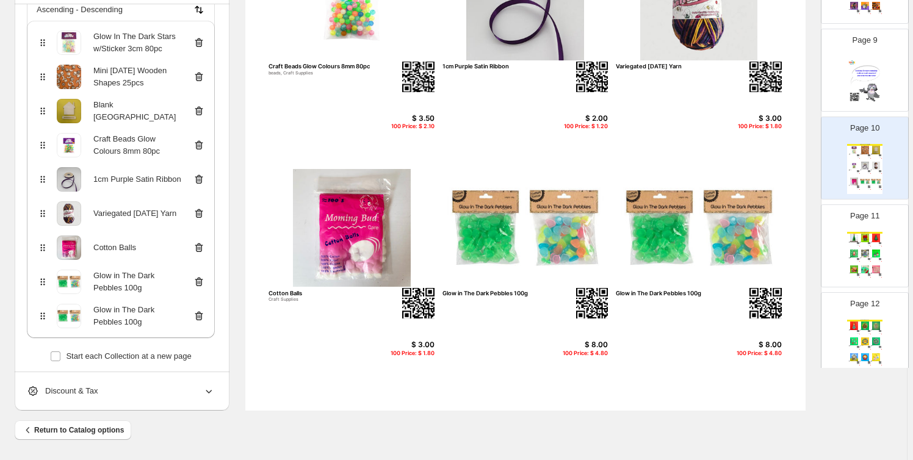
click at [202, 280] on icon at bounding box center [199, 281] width 8 height 9
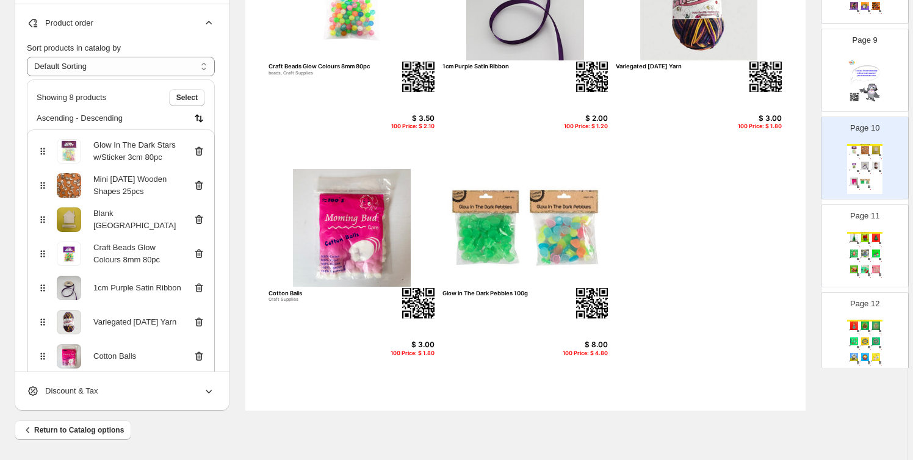
scroll to position [143, 0]
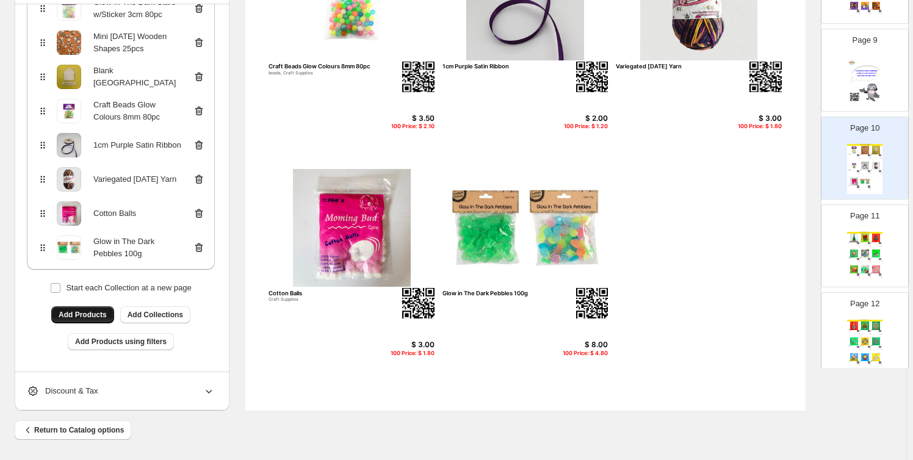
click at [82, 313] on span "Add Products" at bounding box center [83, 315] width 48 height 10
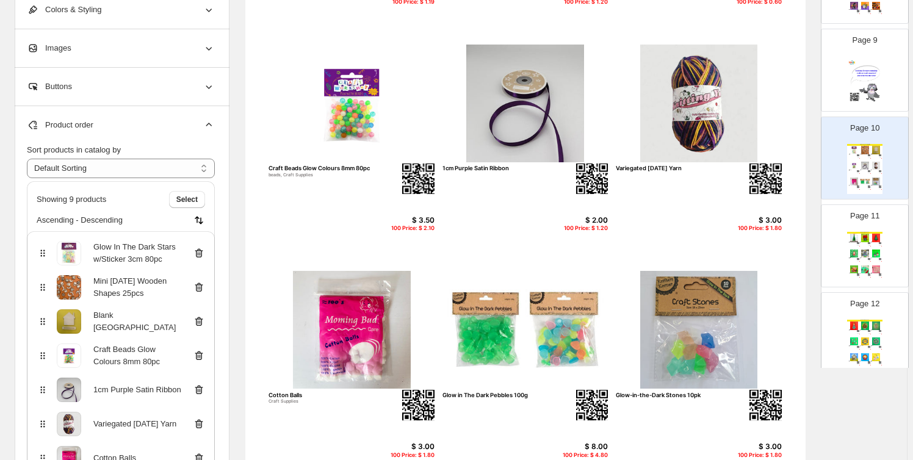
scroll to position [239, 0]
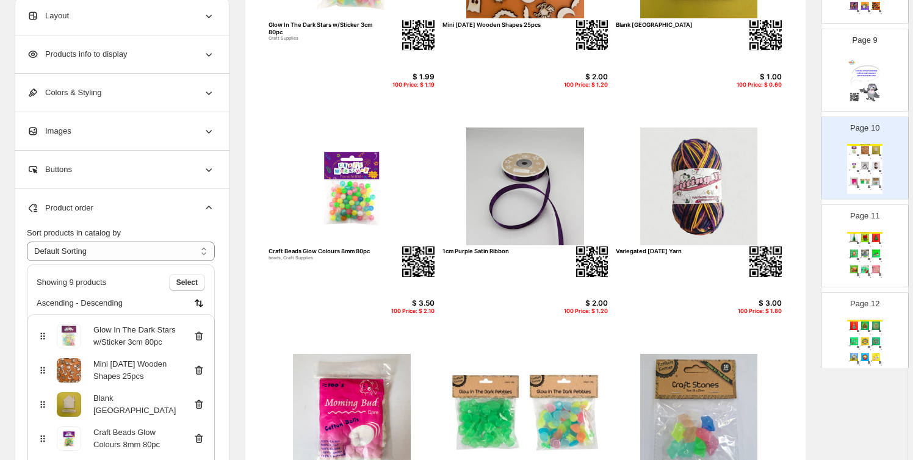
click at [127, 54] on span "Products info to display" at bounding box center [77, 54] width 100 height 12
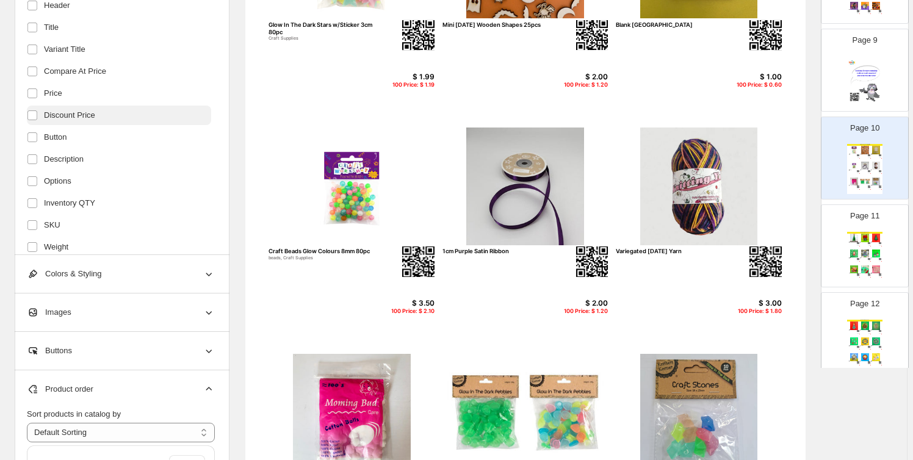
click at [48, 116] on span "Discount Price" at bounding box center [69, 115] width 51 height 12
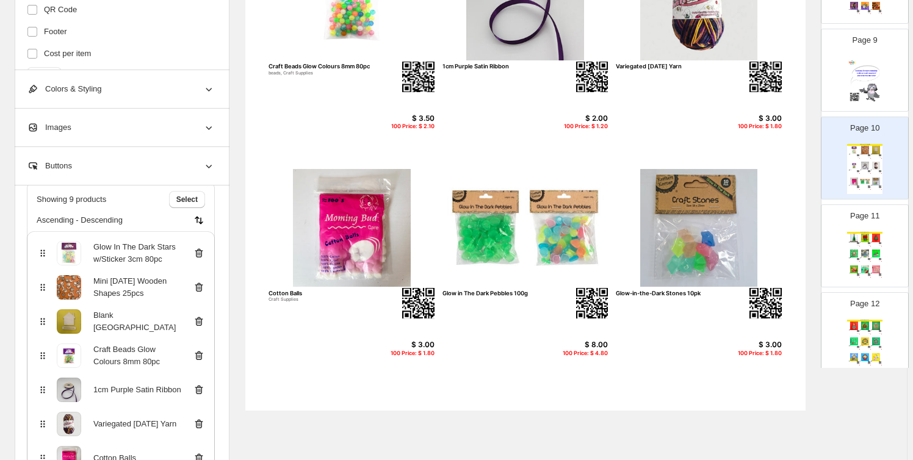
scroll to position [177, 0]
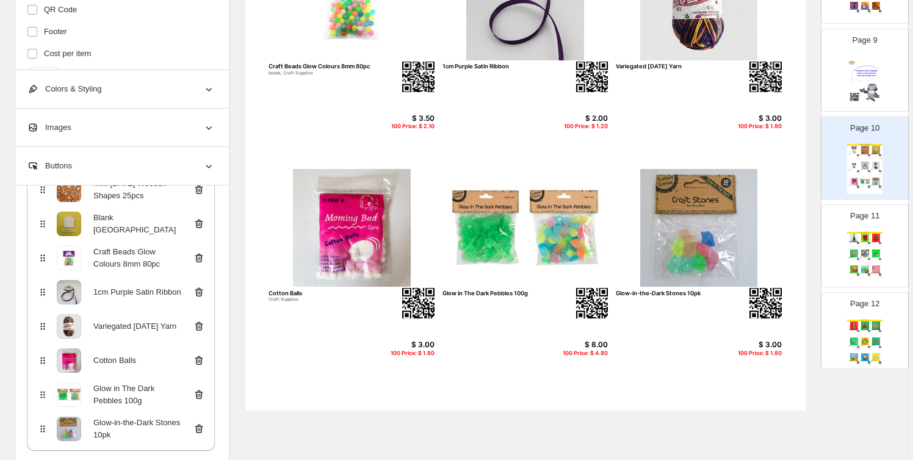
click at [412, 343] on div "$ 3.00" at bounding box center [405, 345] width 59 height 9
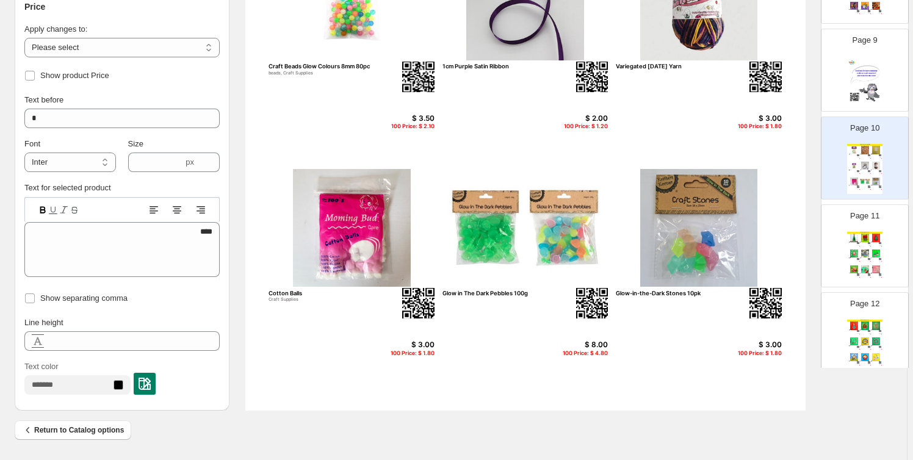
click at [415, 353] on div "100 Price: $ 1.80" at bounding box center [405, 353] width 59 height 7
type input "**********"
type input "***"
type textarea "****"
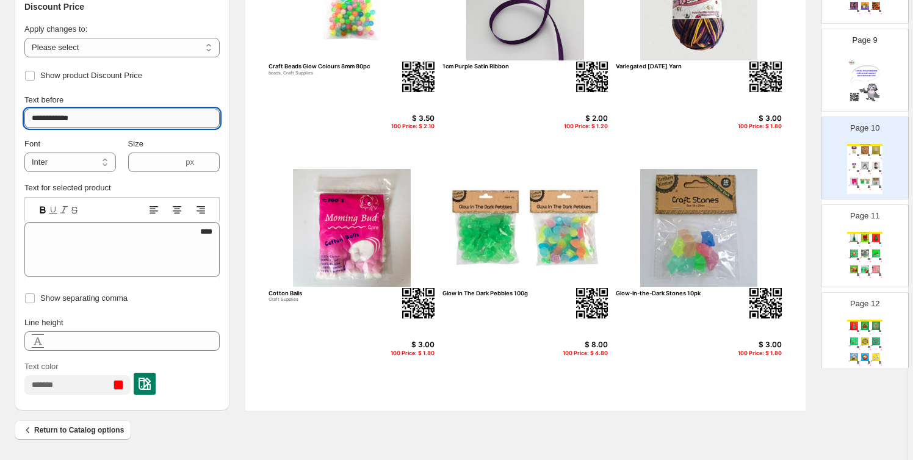
click at [99, 114] on input "**********" at bounding box center [121, 119] width 195 height 20
type input "**********"
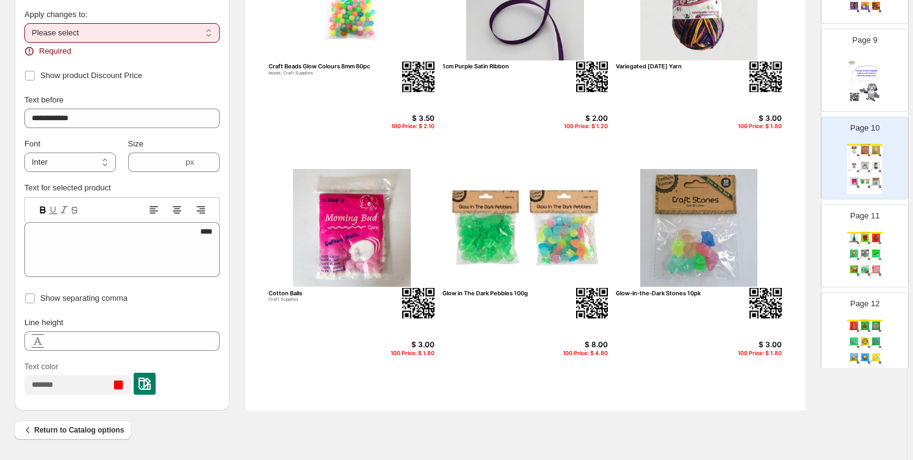
click at [111, 34] on select "**********" at bounding box center [121, 33] width 195 height 20
select select "**********"
click at [26, 37] on select "**********" at bounding box center [121, 33] width 195 height 20
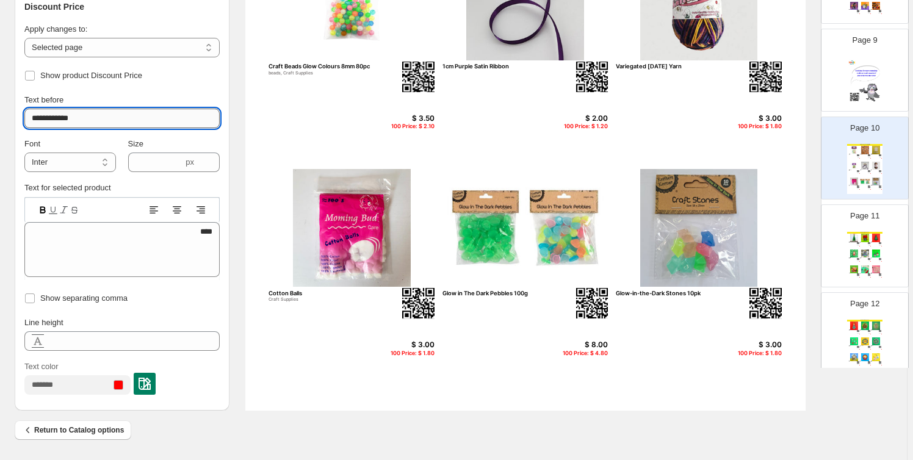
click at [92, 119] on input "**********" at bounding box center [121, 119] width 195 height 20
click at [140, 189] on div "Text for selected product Text editor **** 1.80" at bounding box center [121, 231] width 195 height 98
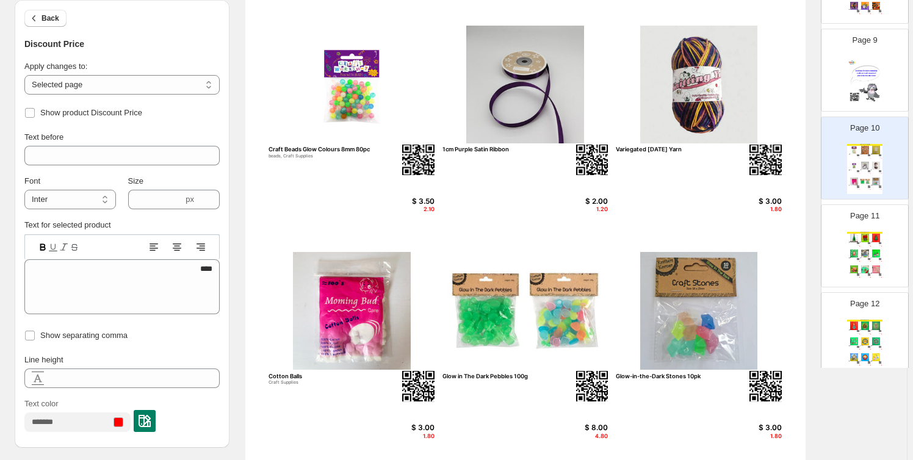
scroll to position [239, 0]
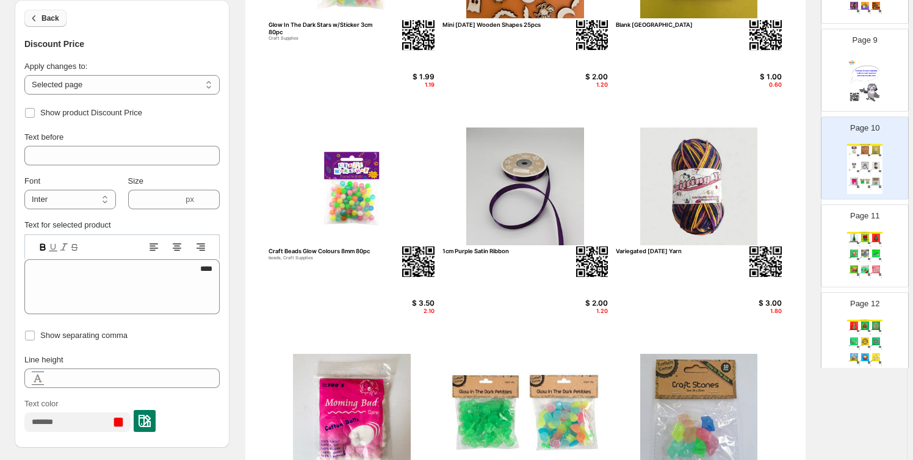
click at [49, 21] on span "Back" at bounding box center [51, 18] width 18 height 10
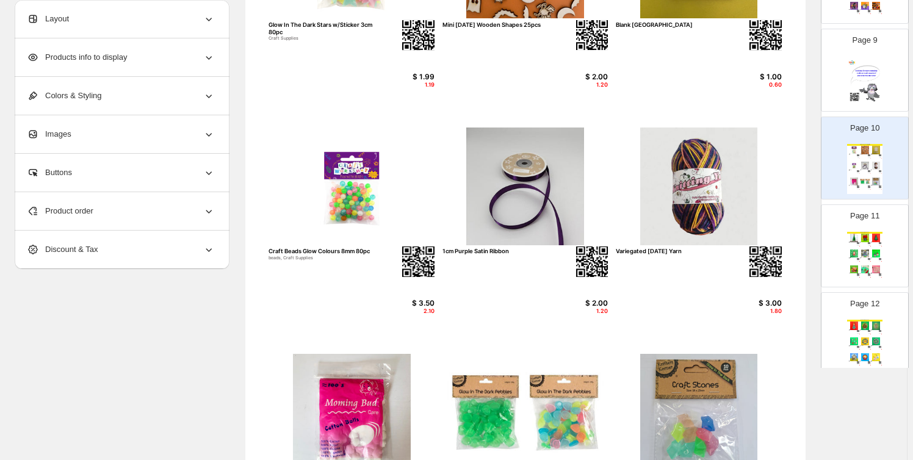
click at [100, 52] on span "Products info to display" at bounding box center [77, 57] width 100 height 12
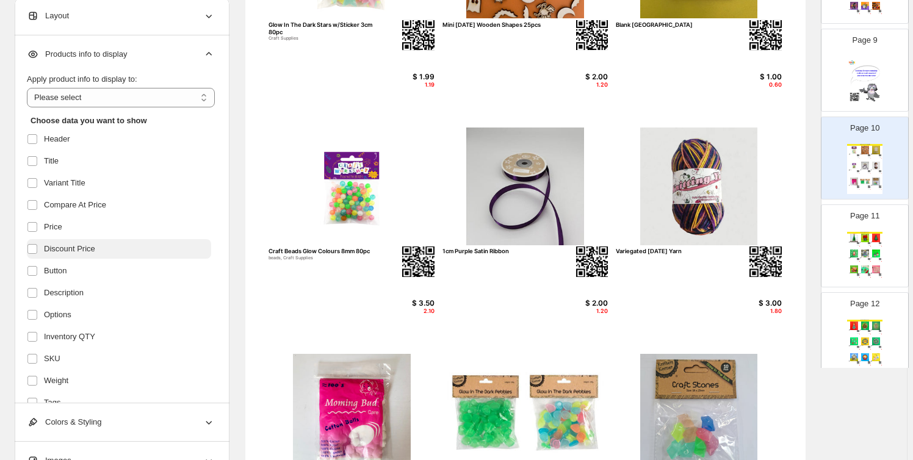
click at [76, 250] on span "Discount Price" at bounding box center [69, 249] width 51 height 12
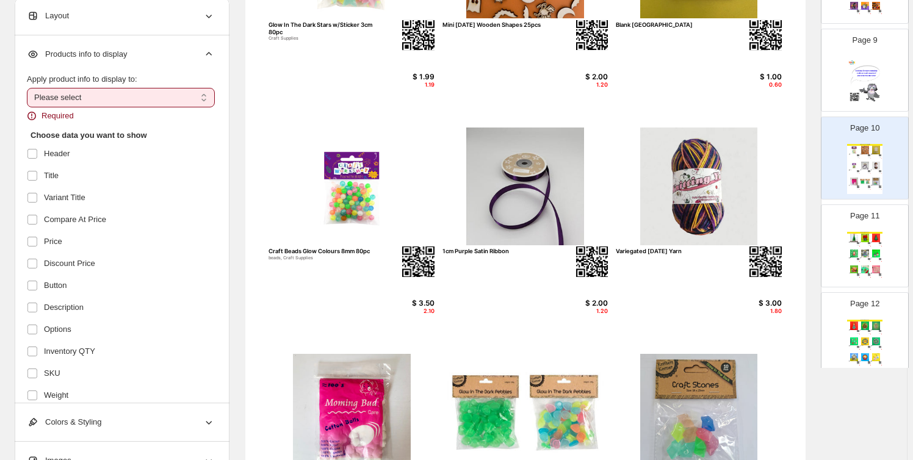
click at [104, 98] on select "**********" at bounding box center [121, 98] width 188 height 20
select select "**********"
click at [29, 88] on select "**********" at bounding box center [121, 98] width 188 height 20
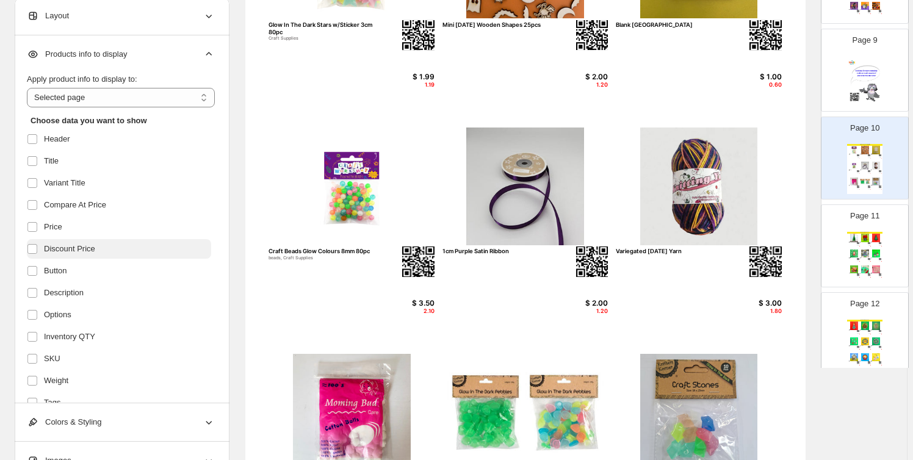
click at [84, 252] on span "Discount Price" at bounding box center [69, 249] width 51 height 12
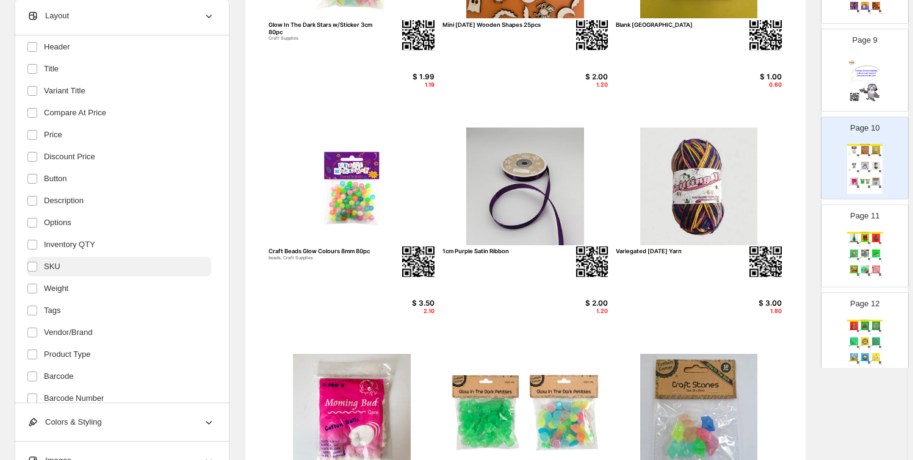
scroll to position [0, 0]
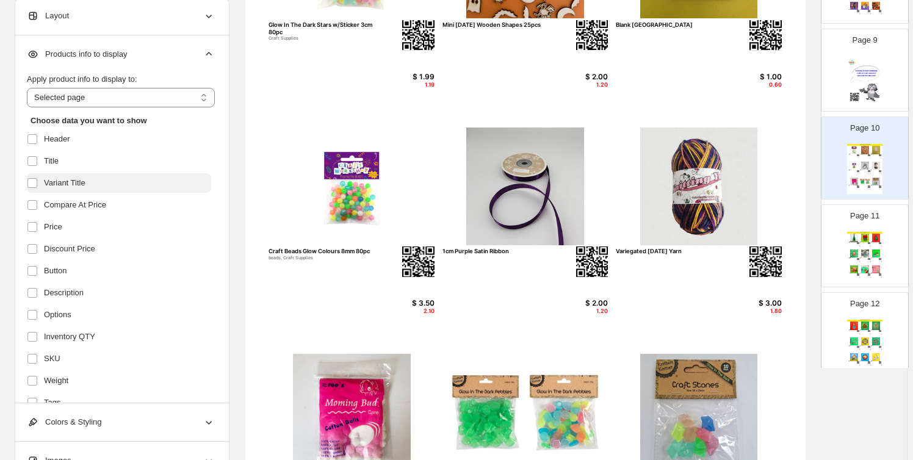
click at [78, 186] on span "Variant Title" at bounding box center [65, 183] width 42 height 12
click at [78, 209] on span "Compare At Price" at bounding box center [75, 205] width 62 height 12
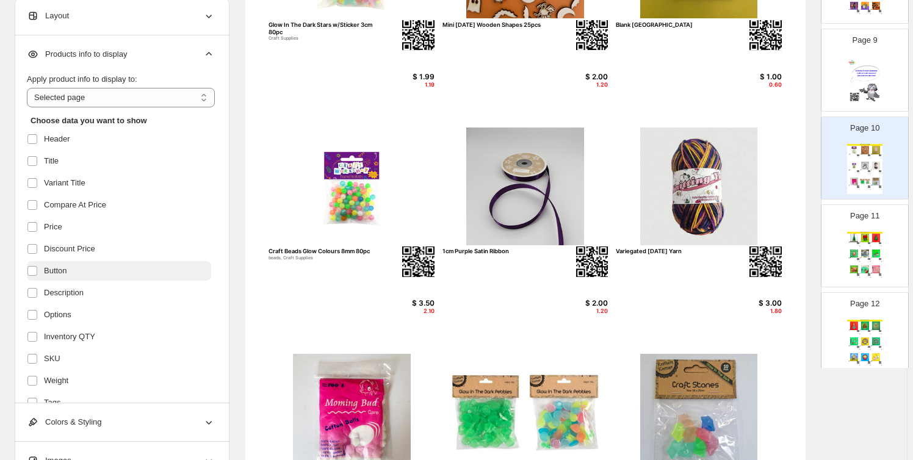
click at [76, 271] on label "Button" at bounding box center [119, 271] width 184 height 20
click at [79, 270] on label "Button" at bounding box center [119, 271] width 184 height 20
click at [79, 287] on span "Description" at bounding box center [64, 293] width 40 height 12
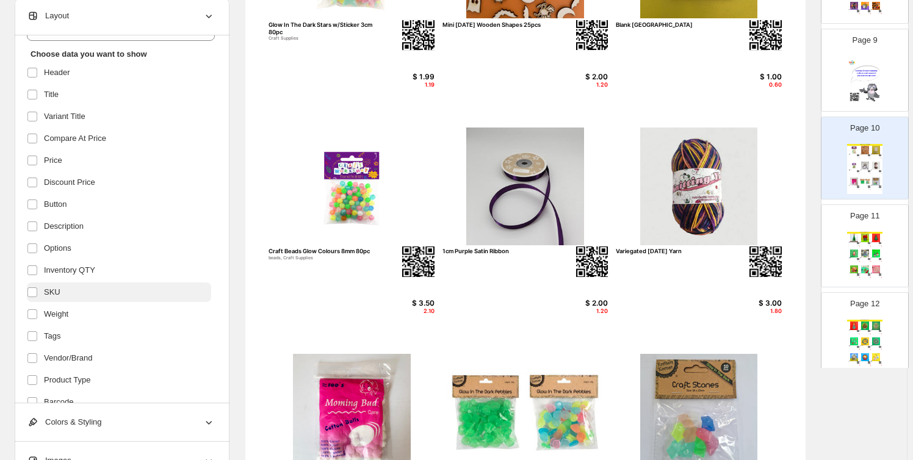
scroll to position [92, 0]
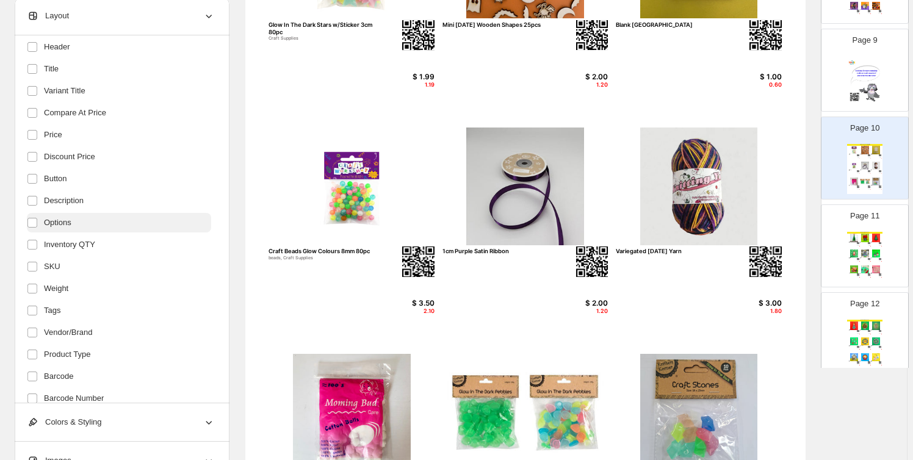
click at [76, 225] on label "Options" at bounding box center [119, 223] width 184 height 20
click at [89, 241] on span "Inventory QTY" at bounding box center [69, 245] width 51 height 12
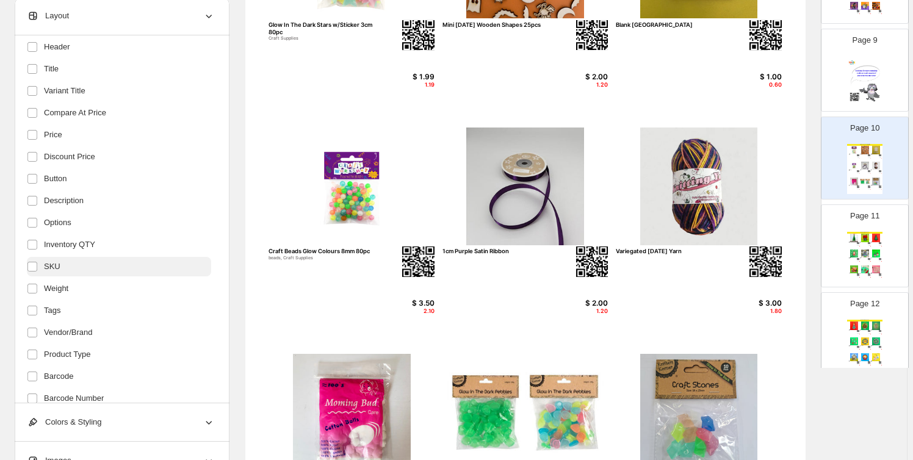
click at [81, 266] on label "SKU" at bounding box center [119, 267] width 184 height 20
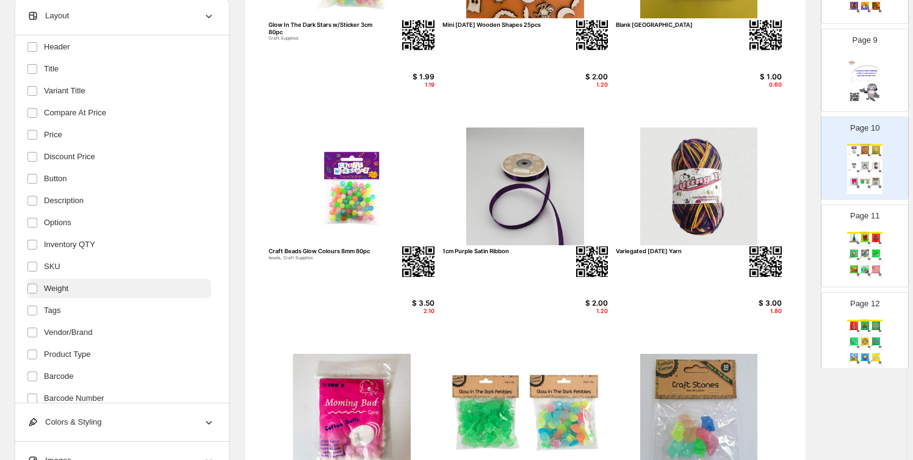
click at [82, 281] on label "Weight" at bounding box center [119, 289] width 184 height 20
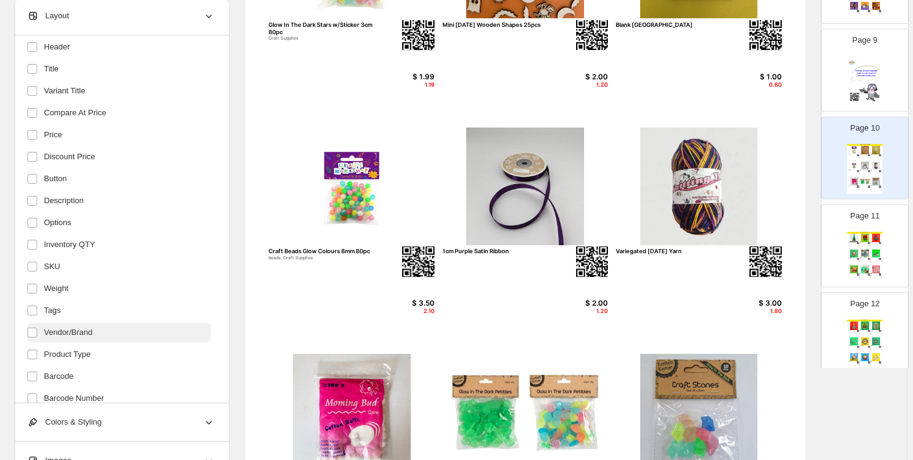
click at [85, 335] on span "Vendor/Brand" at bounding box center [68, 333] width 49 height 12
click at [79, 356] on span "Product Type" at bounding box center [67, 355] width 46 height 12
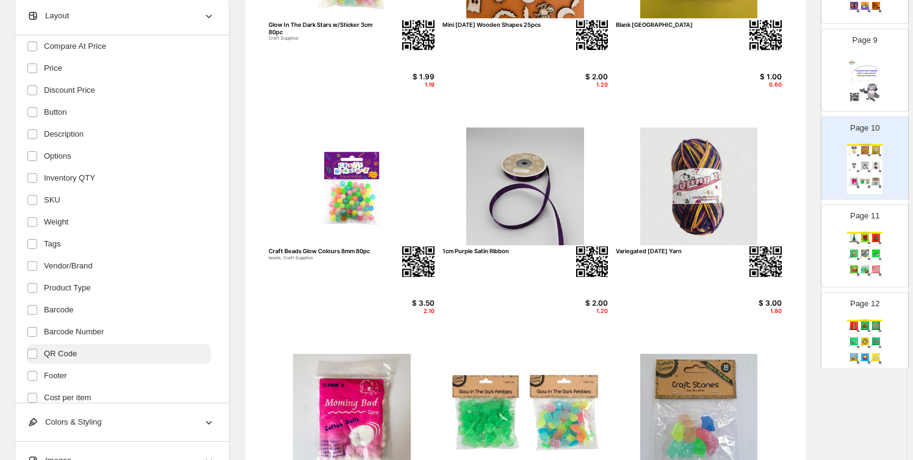
scroll to position [184, 0]
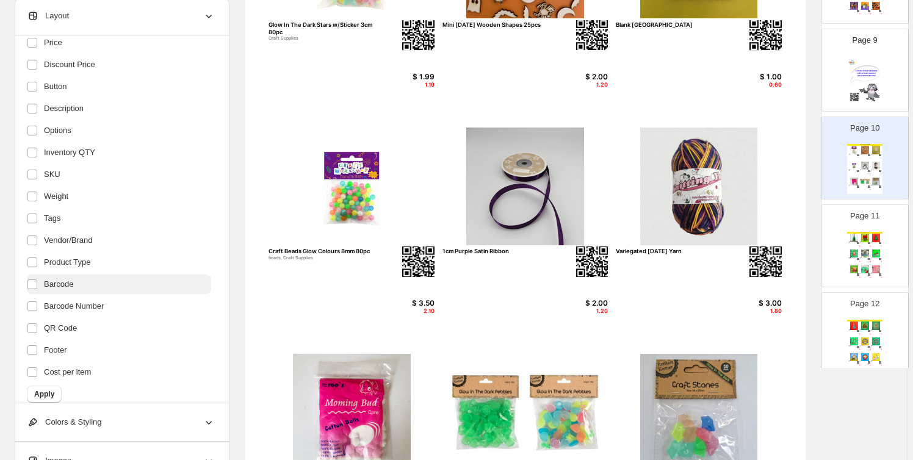
click at [72, 283] on span "Barcode" at bounding box center [58, 284] width 29 height 12
click at [102, 306] on span "Barcode Number" at bounding box center [74, 306] width 60 height 12
click at [92, 352] on label "Footer" at bounding box center [119, 351] width 184 height 20
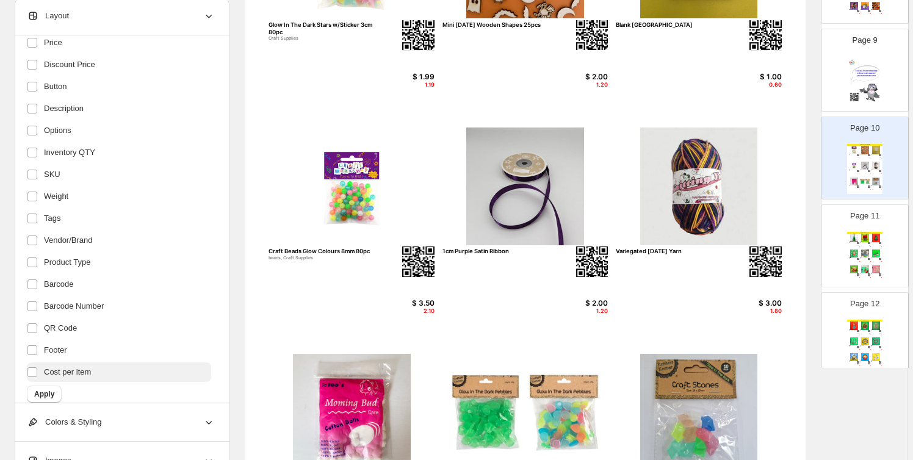
click at [96, 374] on label "Cost per item" at bounding box center [119, 373] width 184 height 20
click at [56, 399] on button "Apply" at bounding box center [44, 394] width 35 height 17
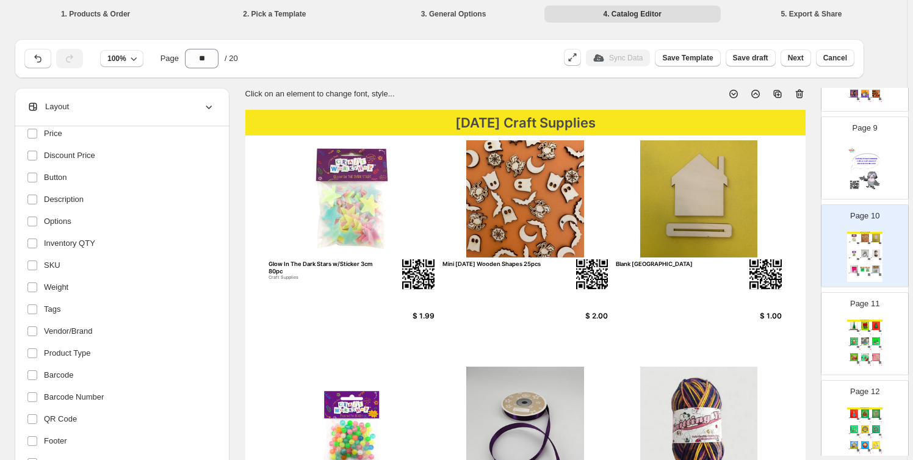
scroll to position [636, 0]
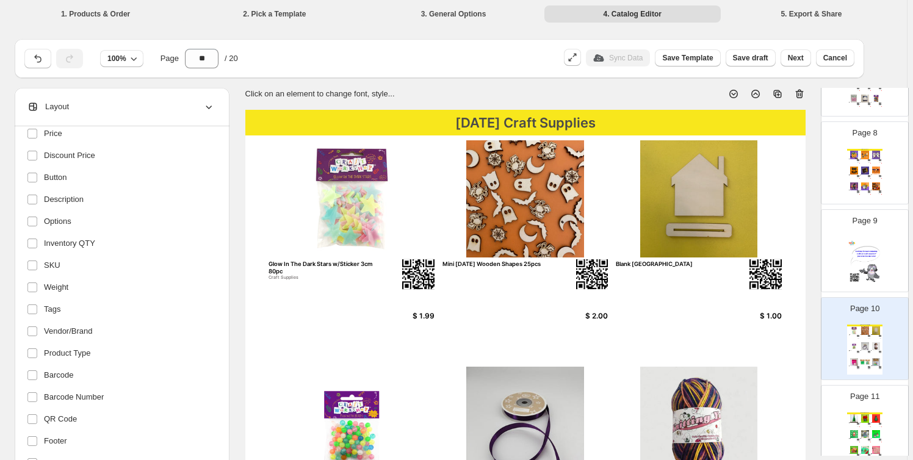
click at [871, 168] on img at bounding box center [876, 171] width 10 height 8
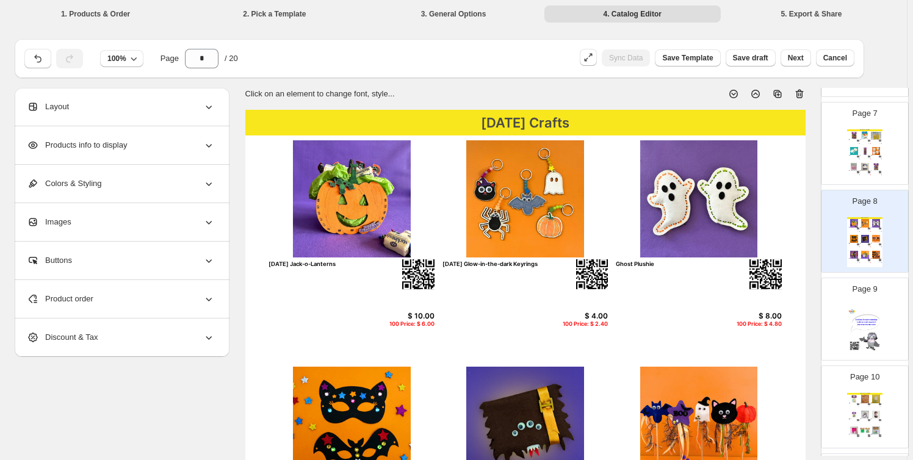
scroll to position [543, 0]
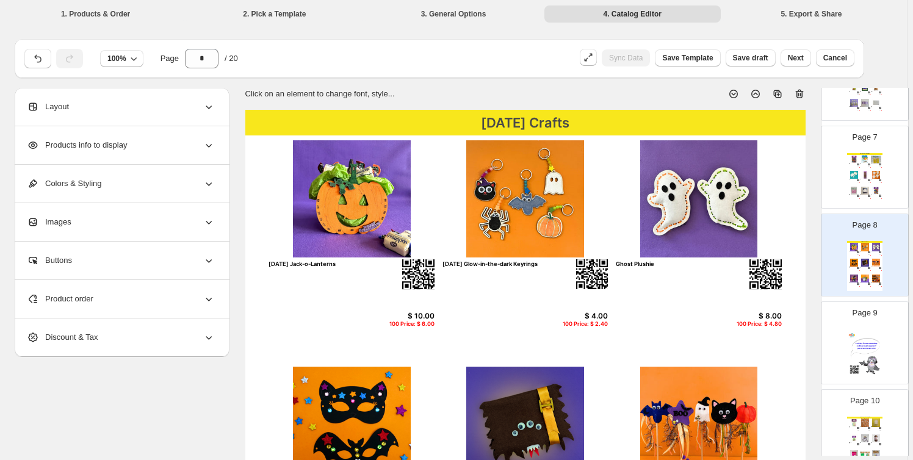
click at [876, 172] on img at bounding box center [876, 175] width 10 height 8
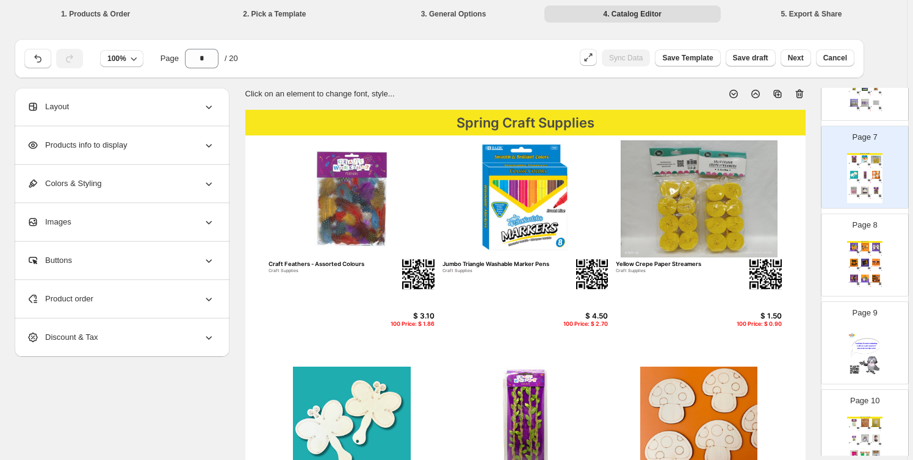
click at [868, 267] on img at bounding box center [869, 268] width 2 height 2
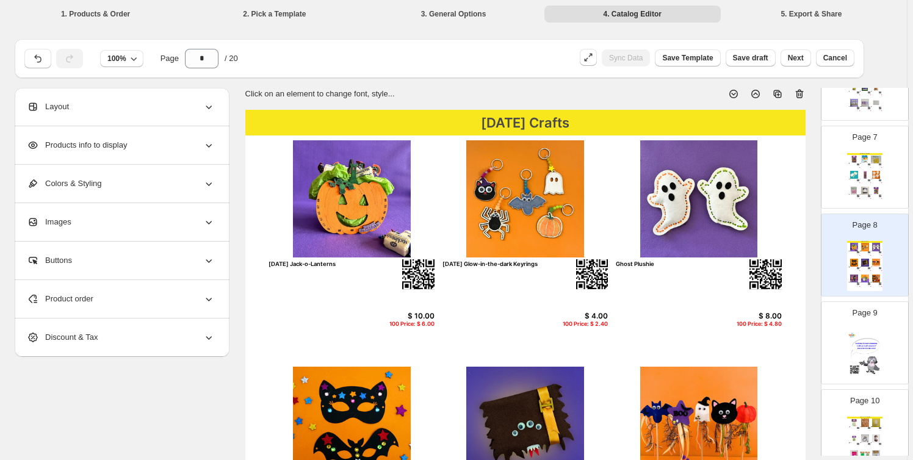
click at [868, 335] on img at bounding box center [865, 354] width 35 height 50
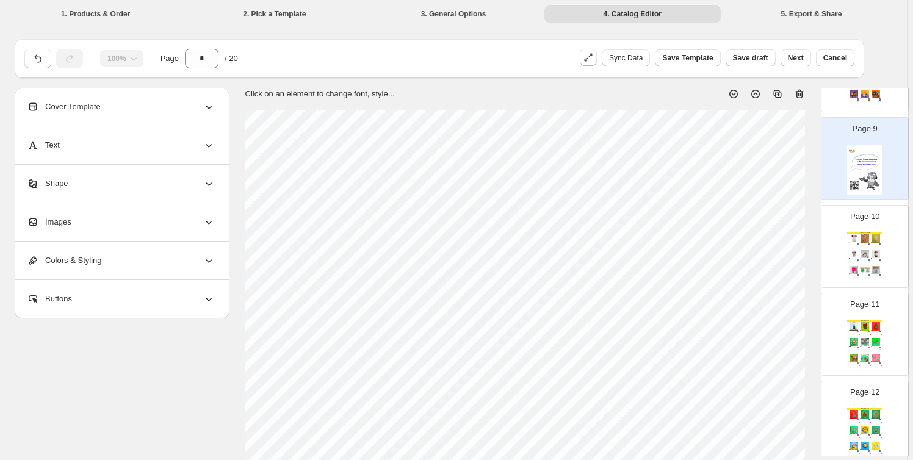
scroll to position [728, 0]
click at [852, 274] on div "Cotton Balls Craft Supplies" at bounding box center [854, 274] width 10 height 1
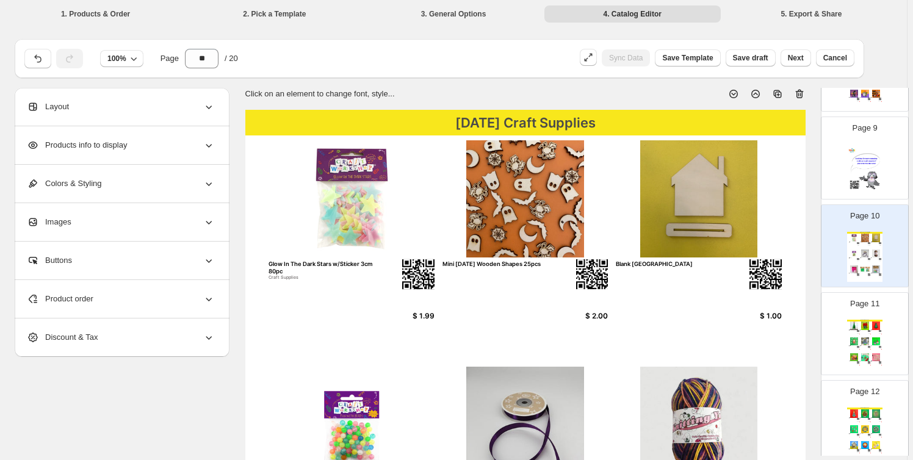
click at [871, 330] on div "Christmas Tree Plushie" at bounding box center [874, 330] width 7 height 1
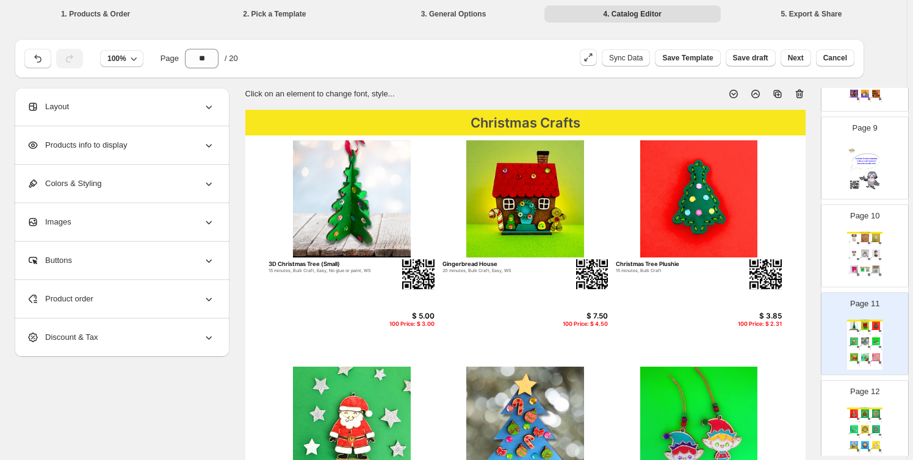
scroll to position [821, 0]
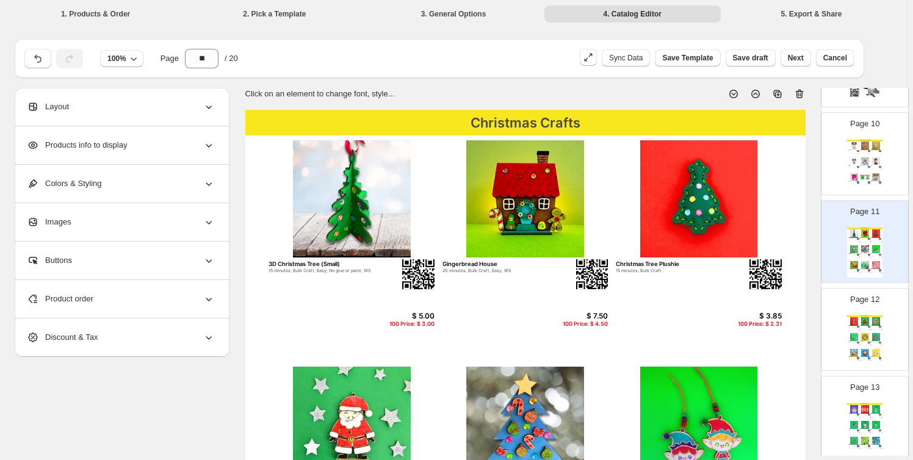
click at [871, 323] on img at bounding box center [876, 322] width 10 height 8
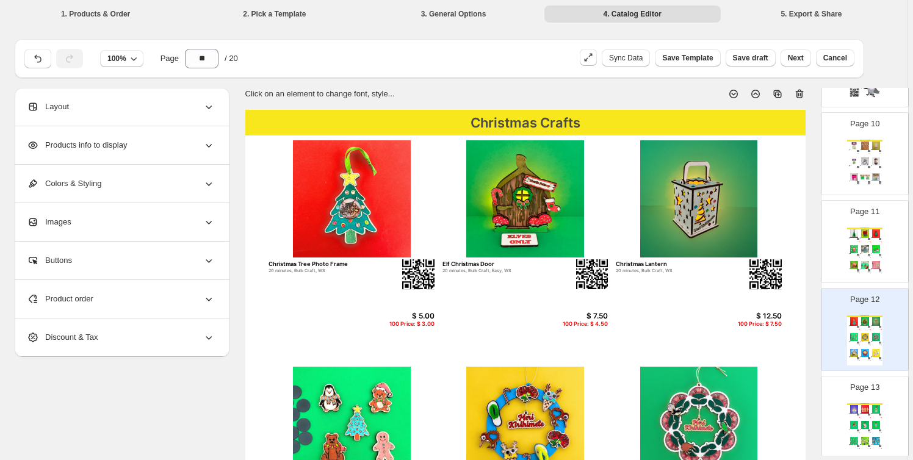
scroll to position [913, 0]
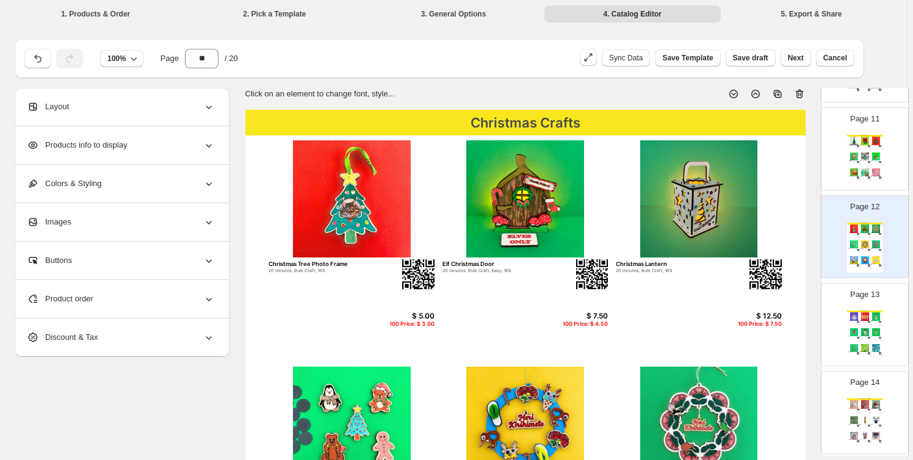
click at [868, 323] on div "Christmas Crafts Angel Decoration 15 minutes, Bulk Craft, No glue or paint, WS …" at bounding box center [865, 336] width 35 height 50
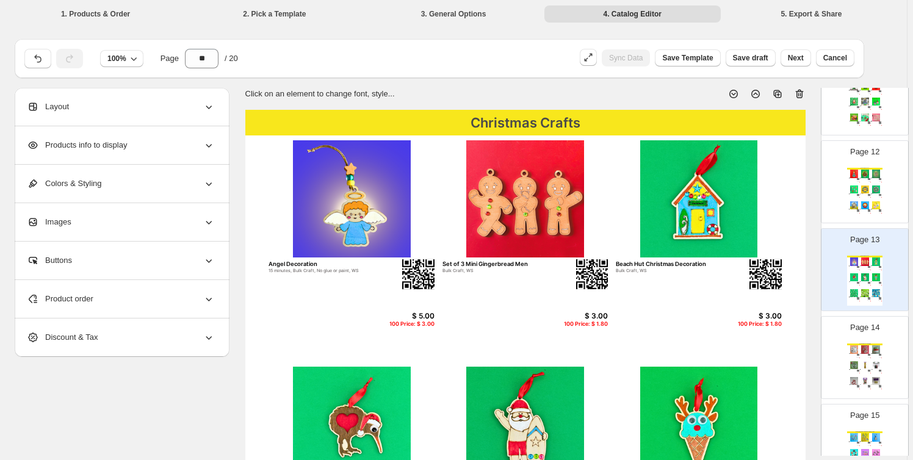
scroll to position [1006, 0]
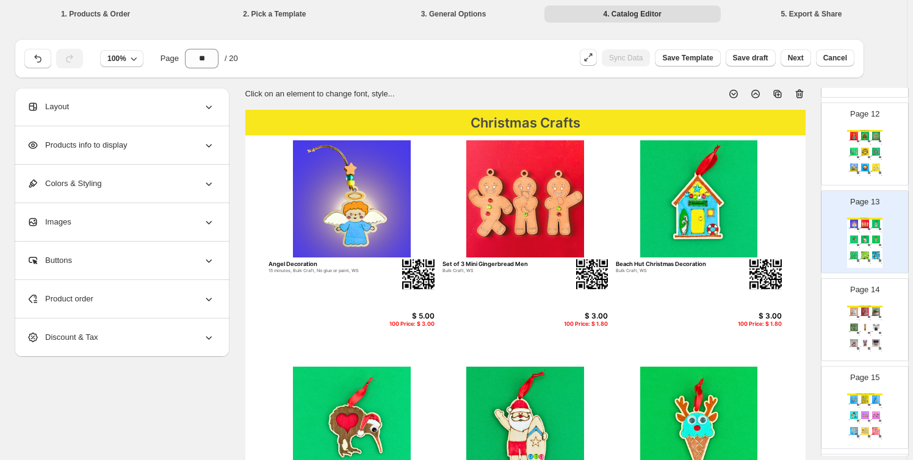
click at [871, 324] on img at bounding box center [876, 328] width 10 height 8
type input "**"
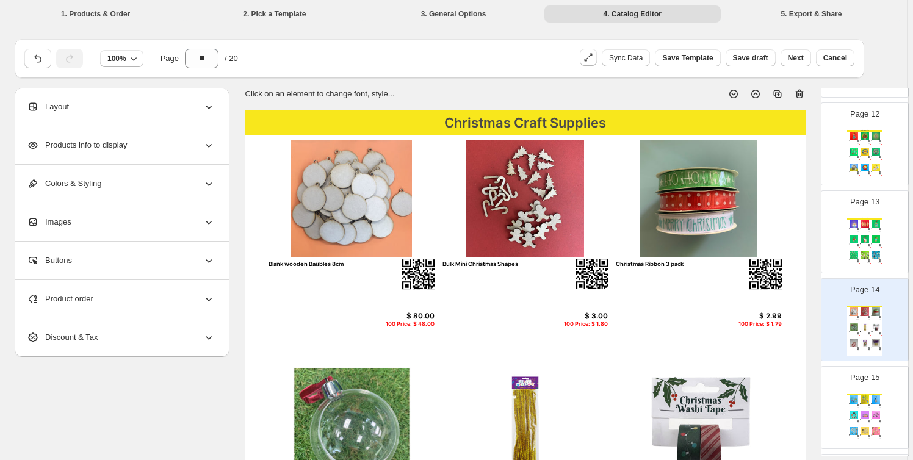
click at [165, 147] on div "Products info to display" at bounding box center [121, 145] width 188 height 38
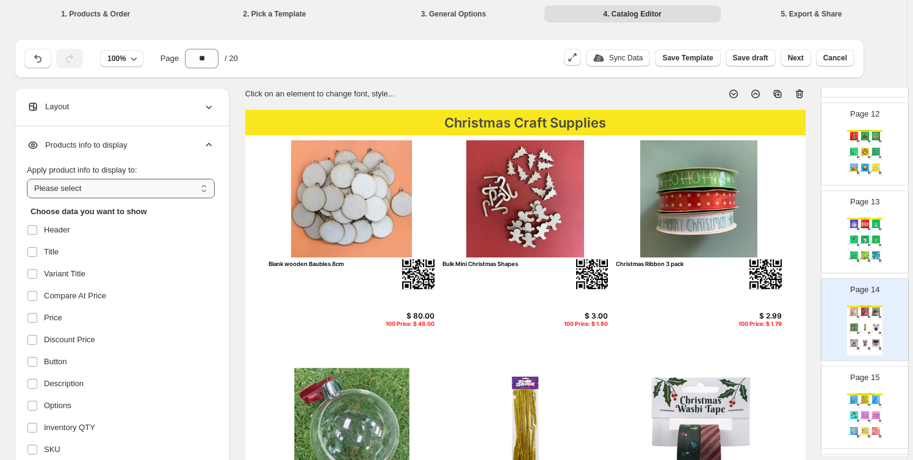
click at [105, 188] on select "**********" at bounding box center [121, 189] width 188 height 20
select select "**********"
click at [29, 179] on select "**********" at bounding box center [121, 189] width 188 height 20
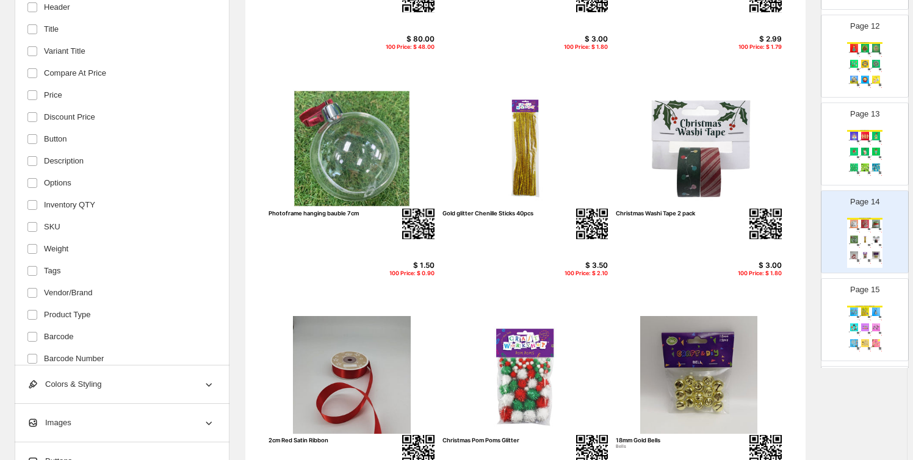
scroll to position [0, 0]
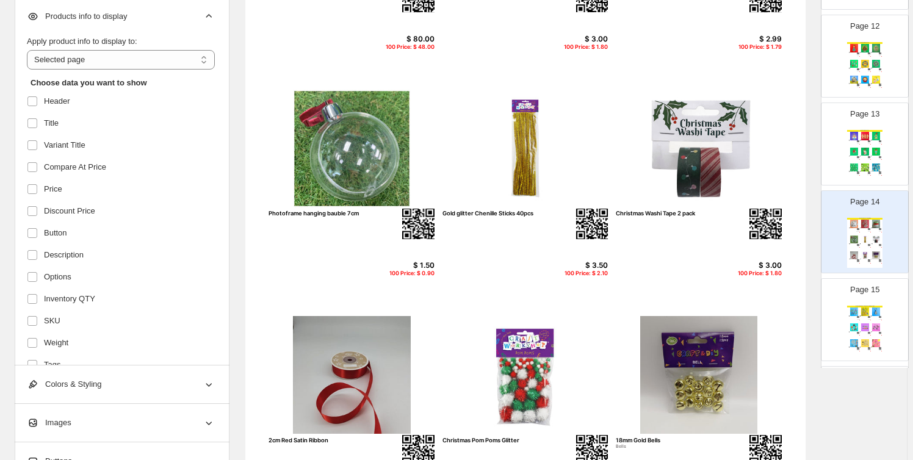
click at [252, 223] on div "Christmas Craft Supplies Blank wooden Baubles 8cm $ 80.00 100 Price: $ 48.00 Bu…" at bounding box center [525, 195] width 561 height 725
click at [274, 234] on div "Christmas Craft Supplies Blank wooden Baubles 8cm $ 80.00 100 Price: $ 48.00 Bu…" at bounding box center [525, 195] width 561 height 725
click at [855, 231] on div "Christmas Craft Supplies Blank wooden Baubles 8cm $ 80.00 100 Price: $ 48.00 Bu…" at bounding box center [865, 243] width 35 height 50
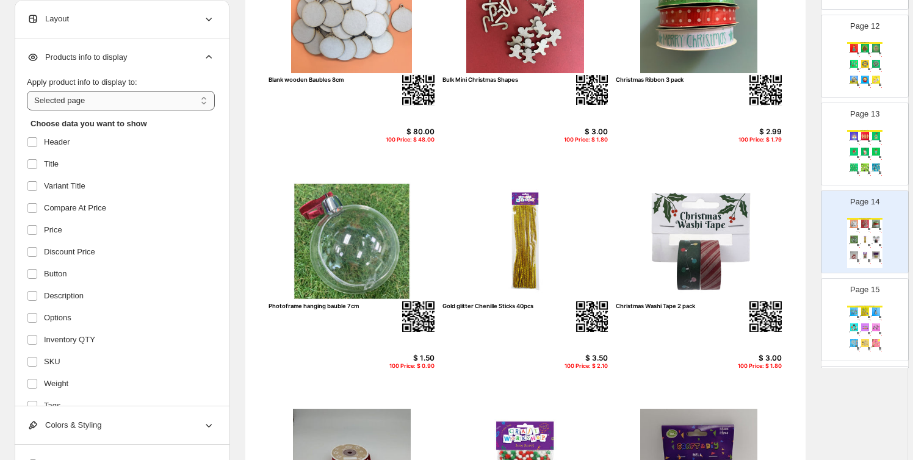
click at [97, 100] on select "**********" at bounding box center [121, 101] width 188 height 20
click at [29, 91] on select "**********" at bounding box center [121, 101] width 188 height 20
click at [236, 213] on section "Click on an element to change font, style... Christmas Craft Supplies Blank woo…" at bounding box center [526, 277] width 592 height 747
click at [412, 367] on div "100 Price: $ 0.90" at bounding box center [405, 366] width 59 height 7
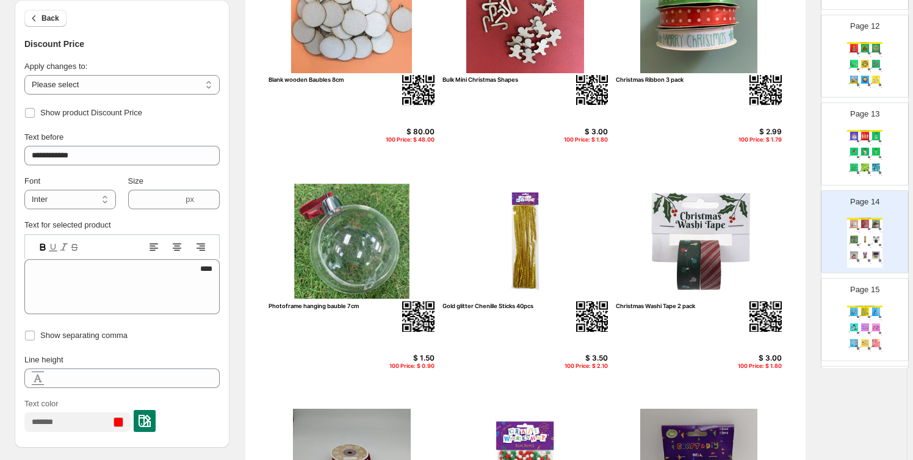
click at [77, 145] on div "**********" at bounding box center [121, 148] width 195 height 34
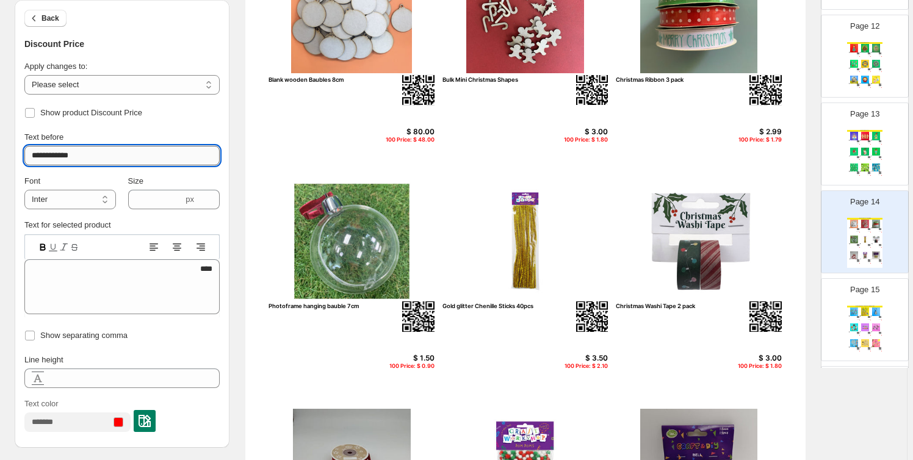
click at [87, 151] on input "**********" at bounding box center [121, 156] width 195 height 20
type input "**********"
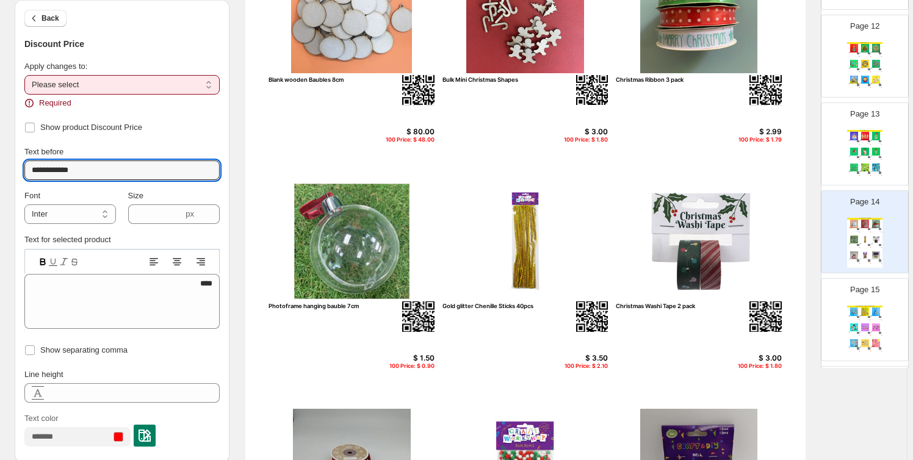
click at [135, 79] on select "**********" at bounding box center [121, 85] width 195 height 20
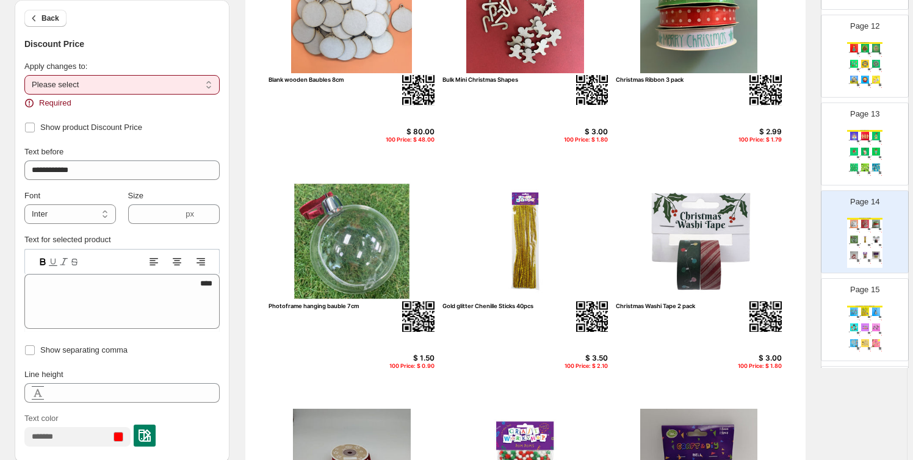
click at [26, 75] on select "**********" at bounding box center [121, 85] width 195 height 20
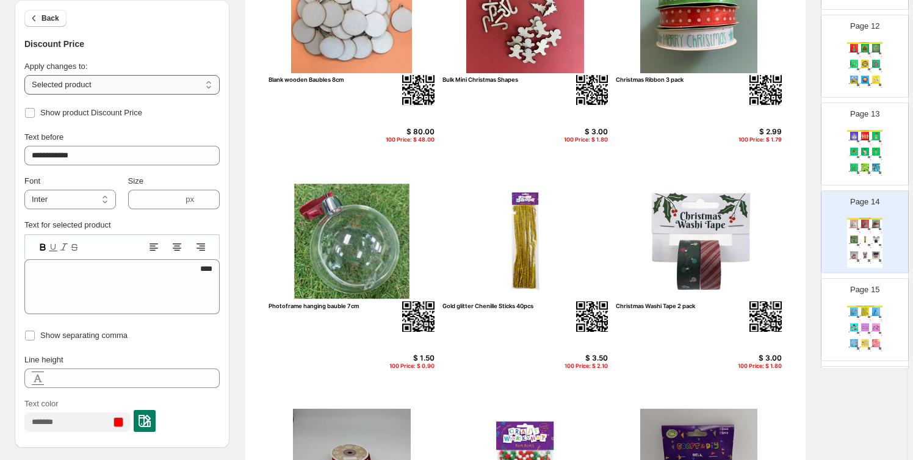
click at [123, 79] on select "**********" at bounding box center [121, 85] width 195 height 20
select select "**********"
click at [26, 75] on select "**********" at bounding box center [121, 85] width 195 height 20
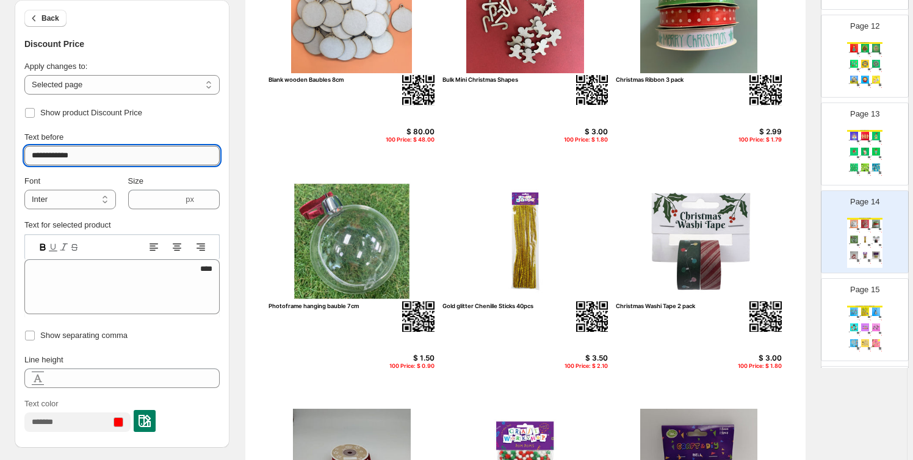
click at [107, 156] on input "**********" at bounding box center [121, 156] width 195 height 20
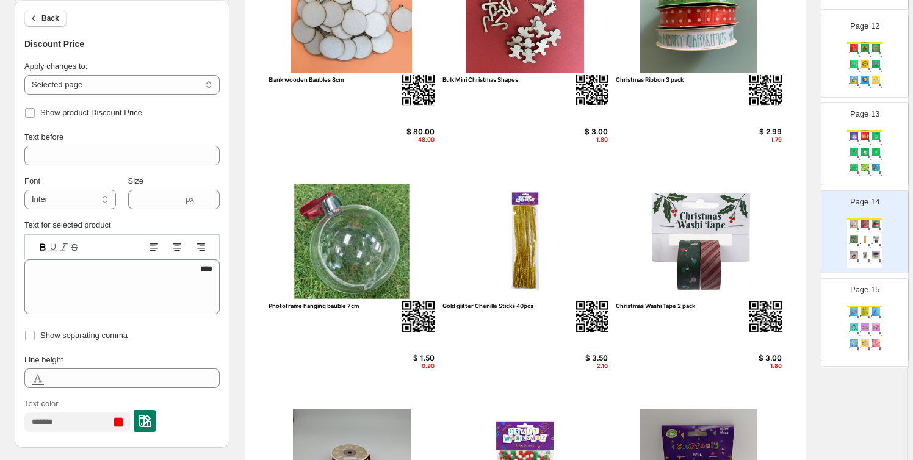
click at [238, 151] on section "Click on an element to change font, style... Christmas Craft Supplies Blank woo…" at bounding box center [526, 277] width 592 height 747
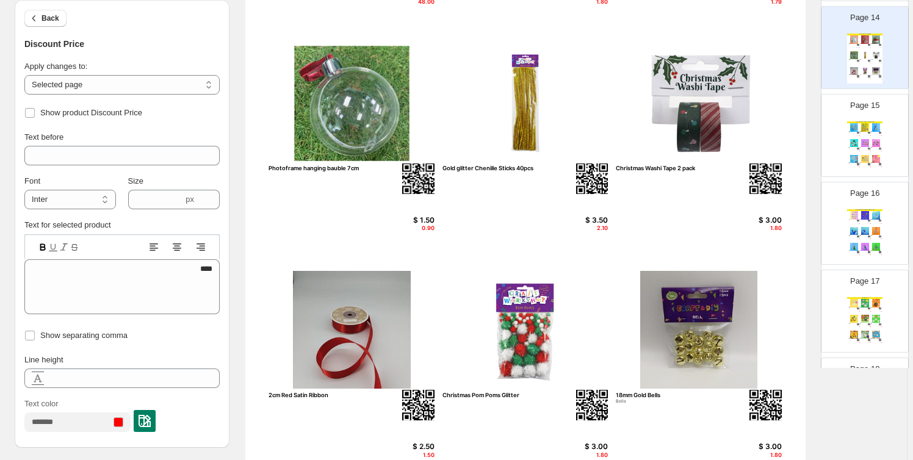
scroll to position [239, 0]
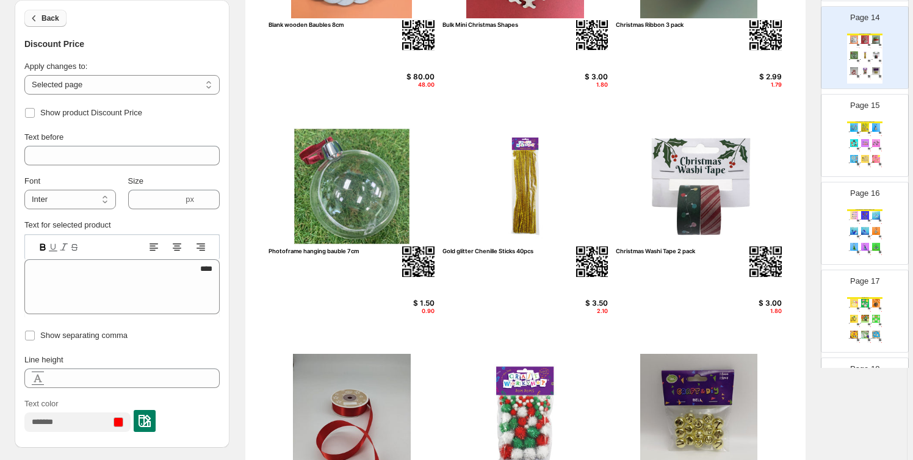
click at [46, 18] on span "Back" at bounding box center [51, 18] width 18 height 10
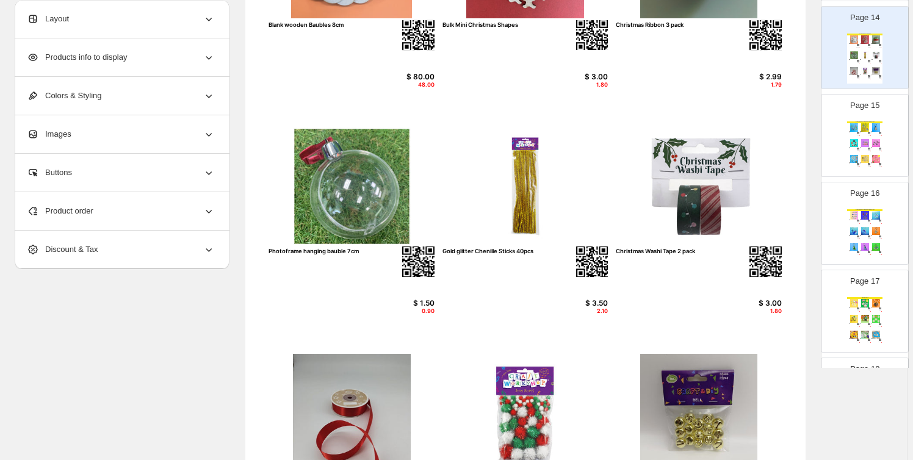
click at [110, 52] on span "Products info to display" at bounding box center [77, 57] width 100 height 12
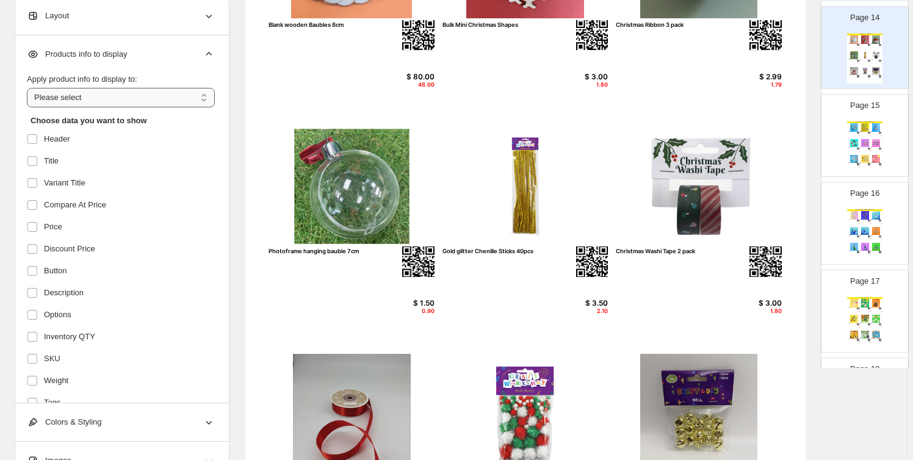
click at [119, 102] on select "**********" at bounding box center [121, 98] width 188 height 20
select select "**********"
click at [29, 88] on select "**********" at bounding box center [121, 98] width 188 height 20
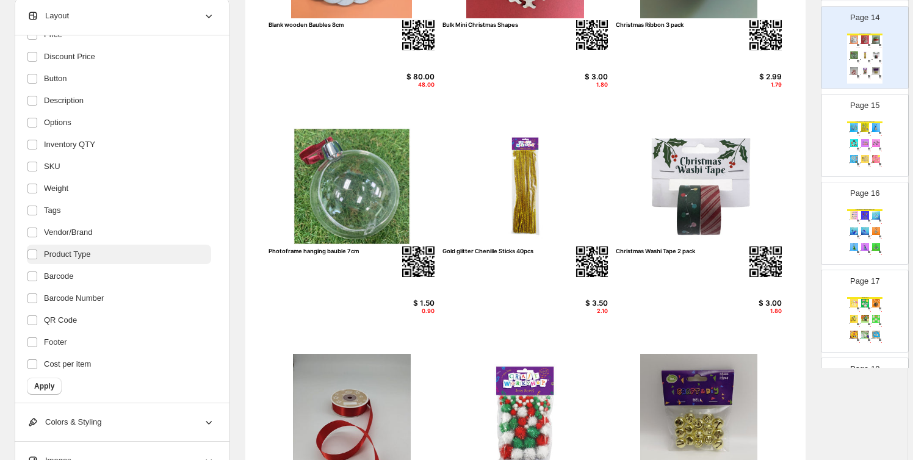
scroll to position [196, 0]
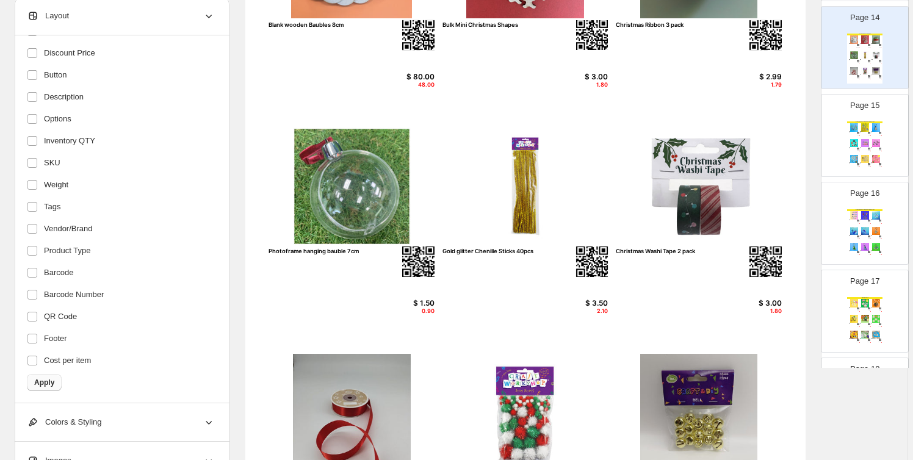
click at [40, 378] on span "Apply" at bounding box center [44, 383] width 20 height 10
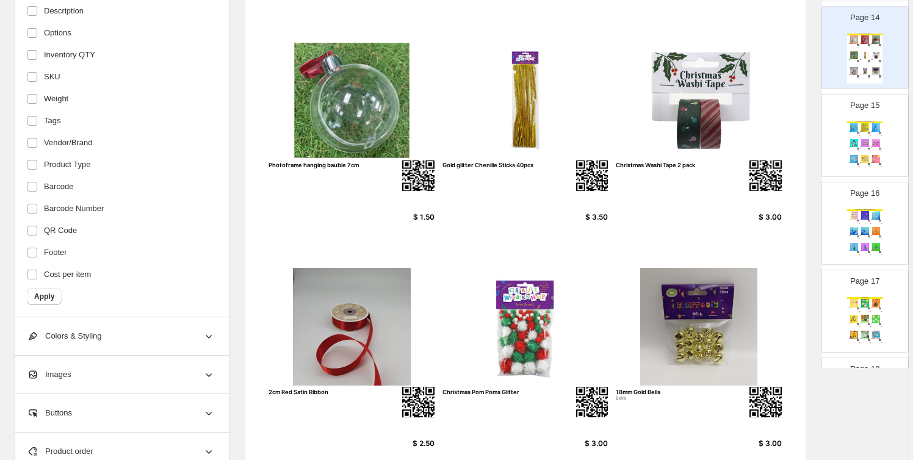
scroll to position [424, 0]
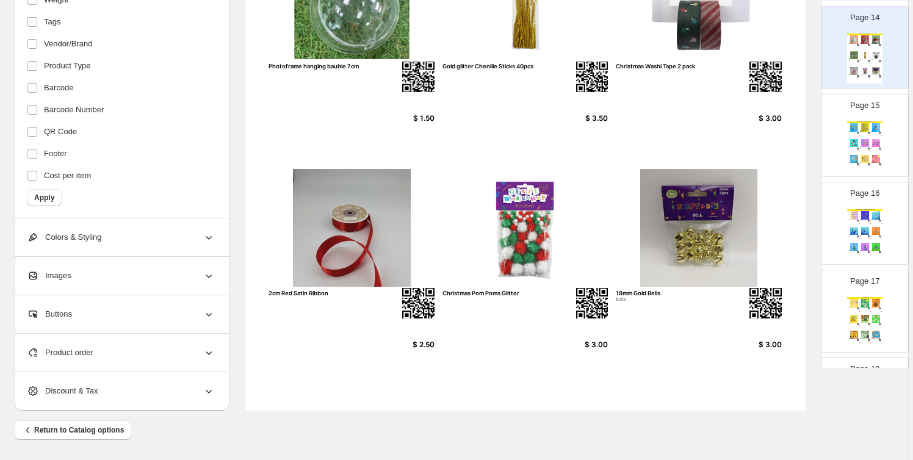
click at [860, 144] on img at bounding box center [865, 143] width 10 height 8
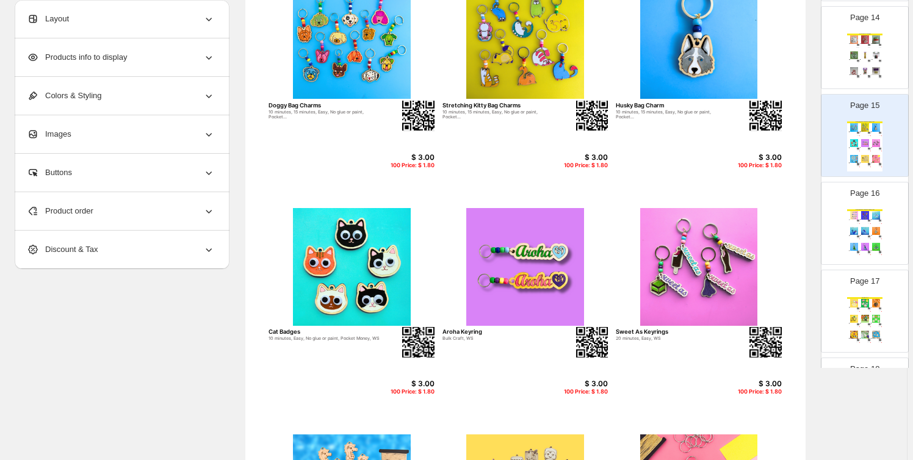
scroll to position [147, 0]
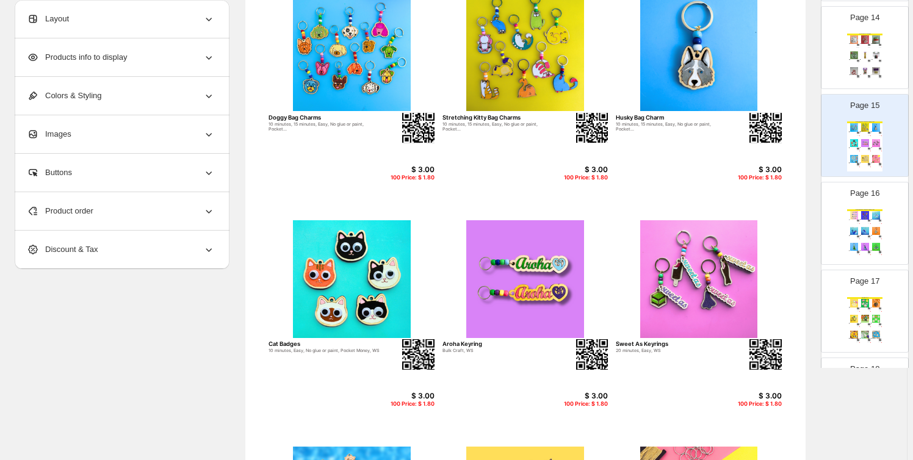
click at [884, 227] on div "Page 16 Great Giveaways - Bag Charms & Keyrings Mum, Grandma, Nana, Aunty Keyri…" at bounding box center [860, 219] width 77 height 82
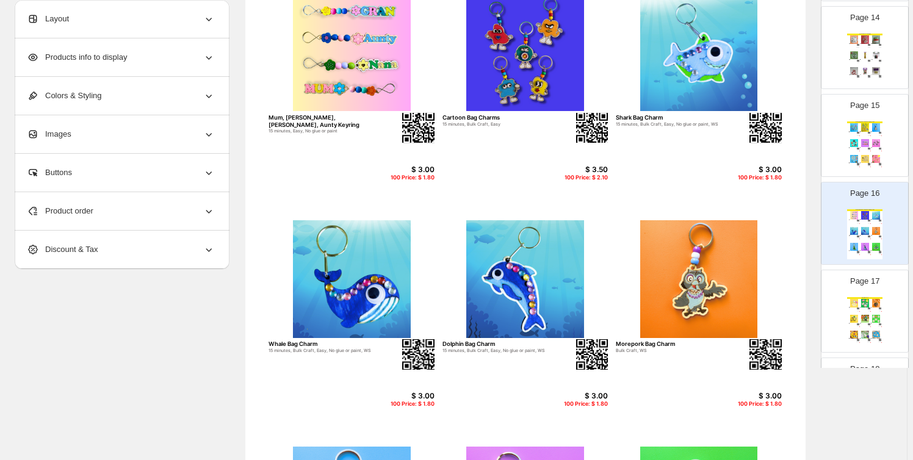
click at [864, 318] on img at bounding box center [865, 319] width 10 height 8
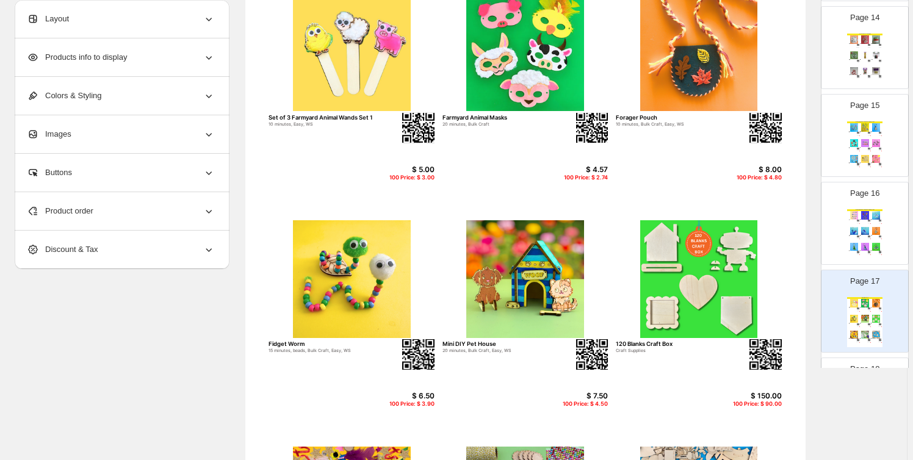
scroll to position [1284, 0]
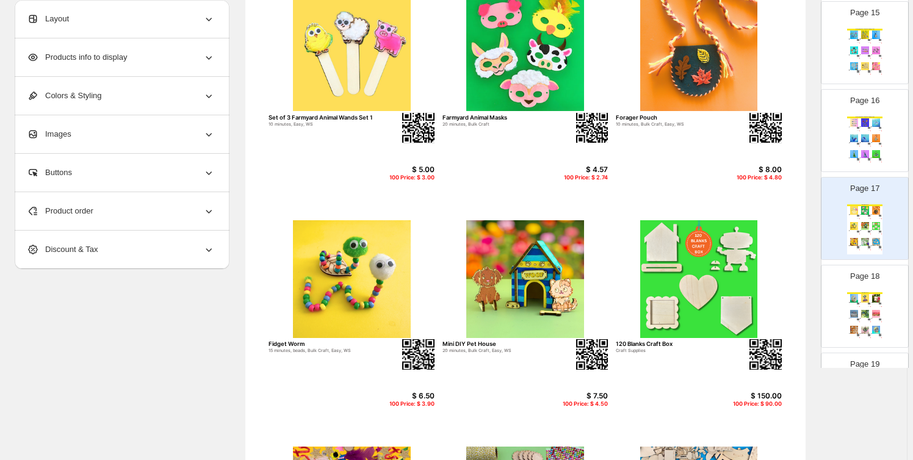
click at [867, 310] on img at bounding box center [865, 314] width 10 height 8
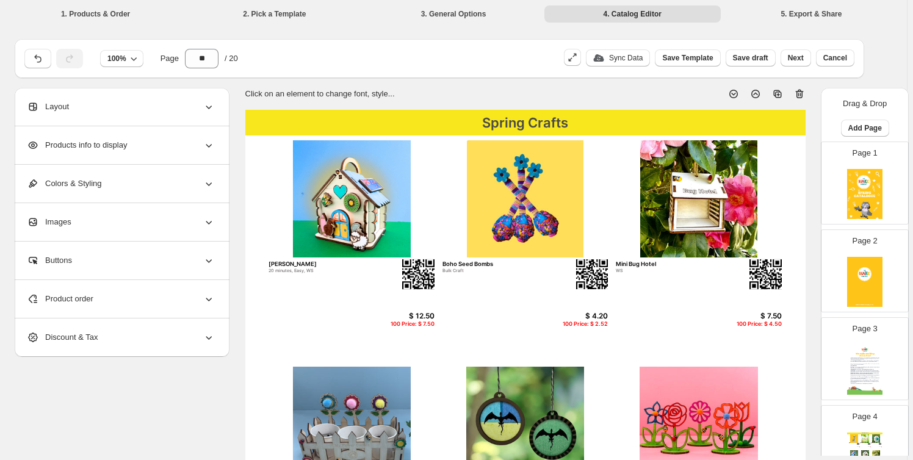
scroll to position [92, 0]
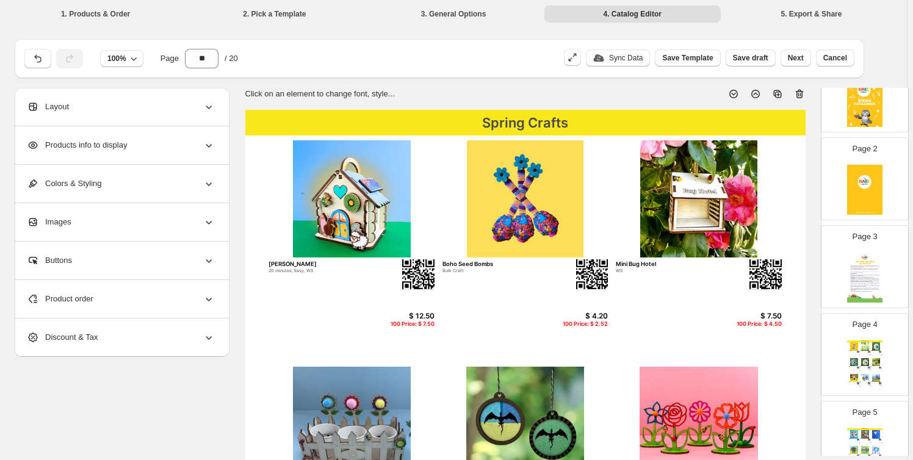
click at [873, 344] on img at bounding box center [876, 347] width 10 height 8
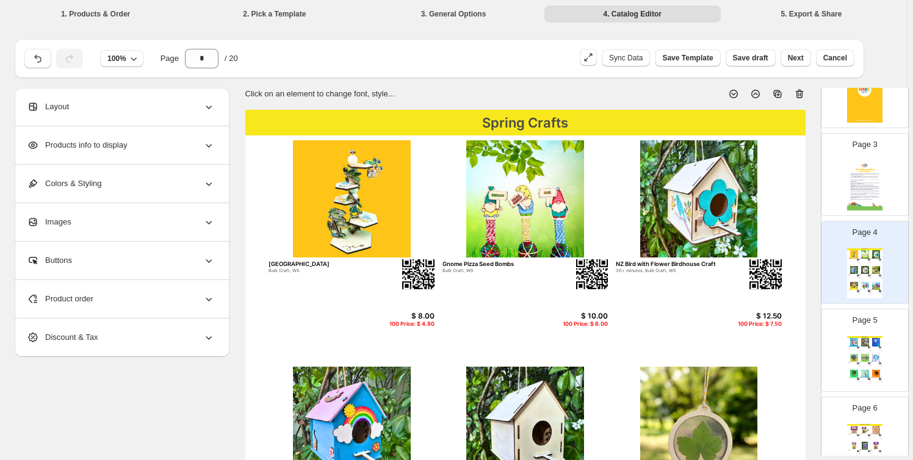
click at [873, 355] on img at bounding box center [876, 358] width 10 height 8
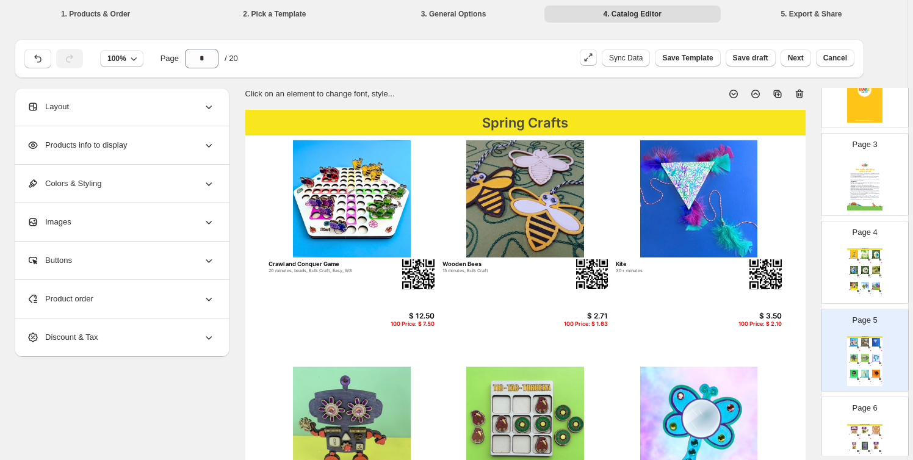
scroll to position [370, 0]
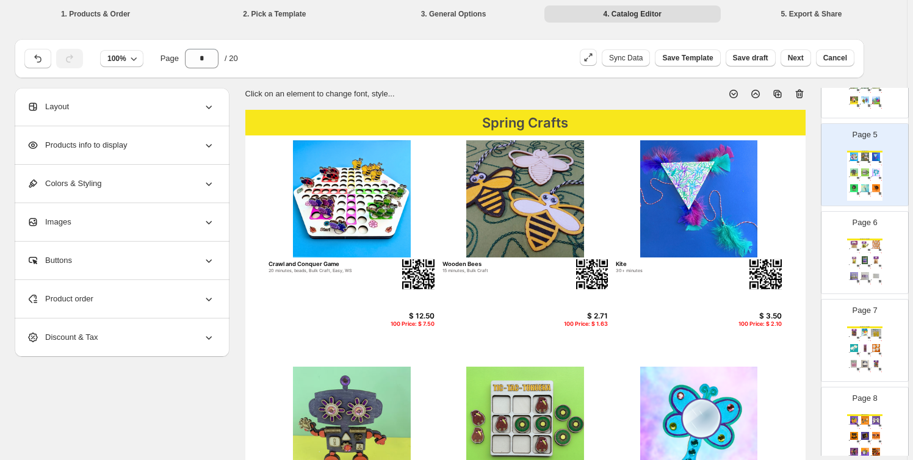
click at [867, 269] on div "100 Price: $ 1.19" at bounding box center [869, 269] width 4 height 1
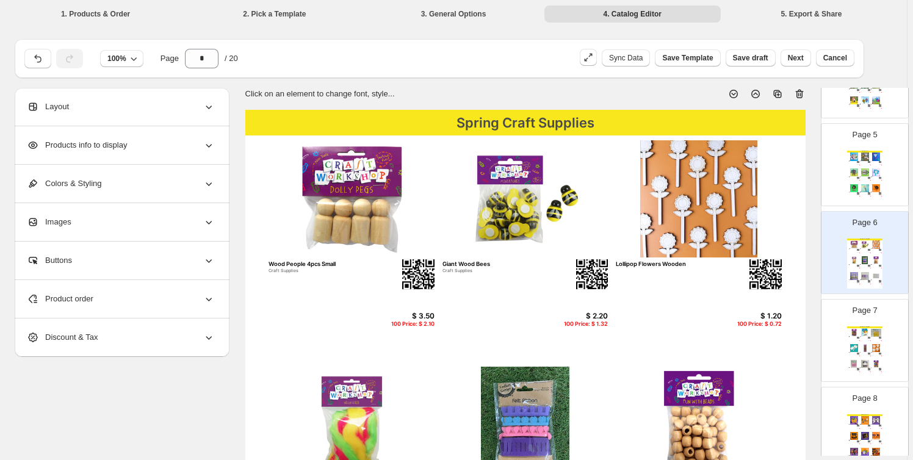
click at [865, 319] on div "Page 7 Spring Craft Supplies Craft Feathers - Assorted Colours Craft Supplies $…" at bounding box center [860, 336] width 77 height 82
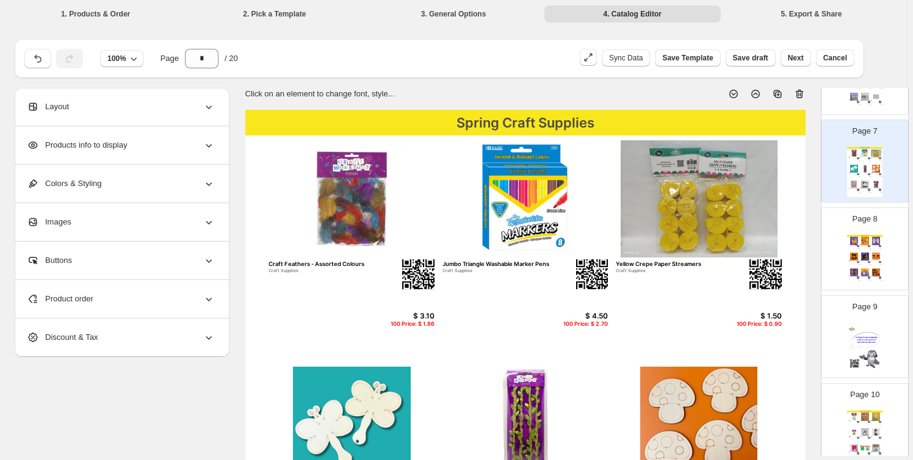
scroll to position [555, 0]
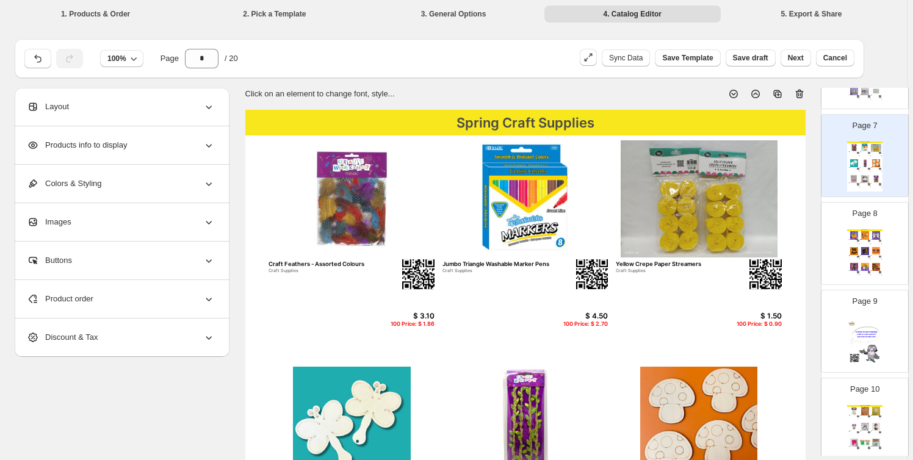
click at [867, 266] on img at bounding box center [865, 267] width 10 height 8
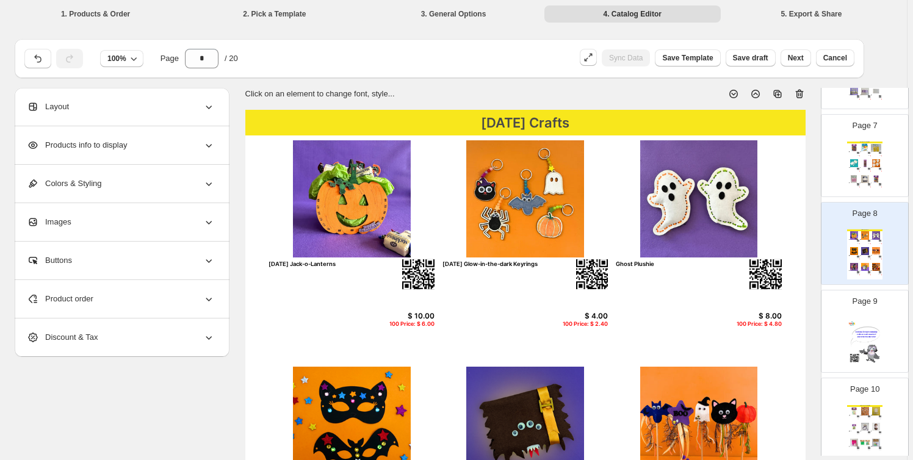
click at [867, 341] on img at bounding box center [865, 343] width 35 height 50
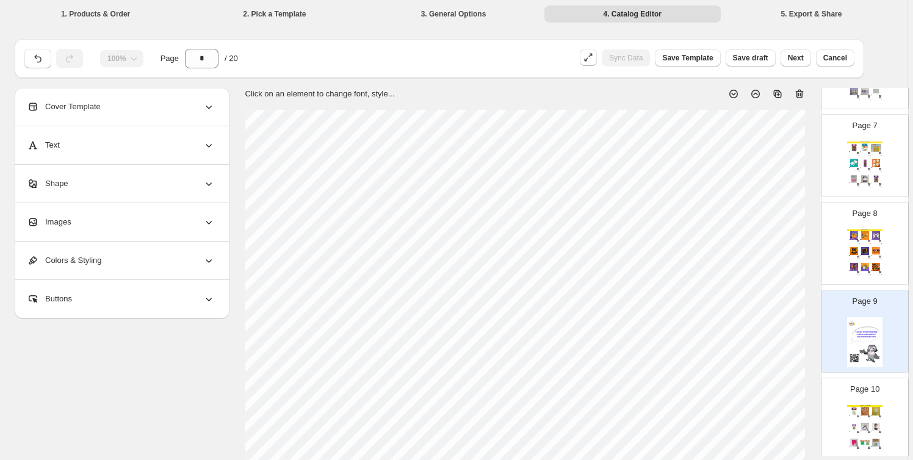
click at [865, 407] on img at bounding box center [865, 411] width 10 height 8
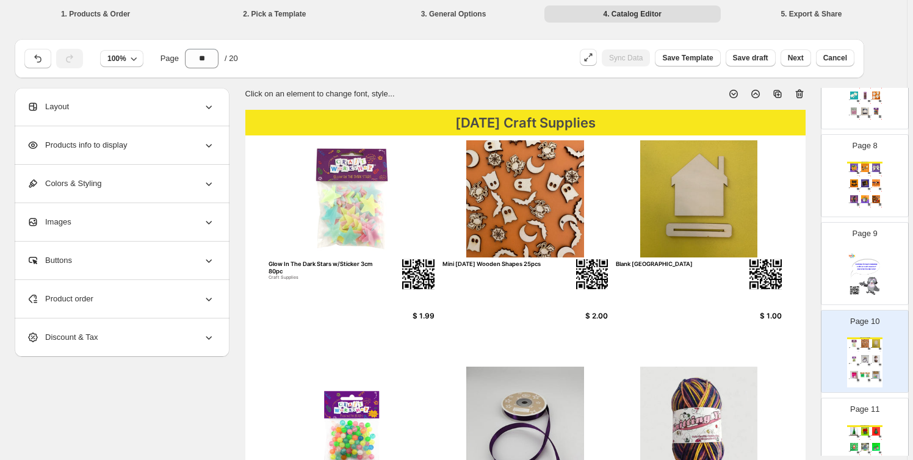
scroll to position [647, 0]
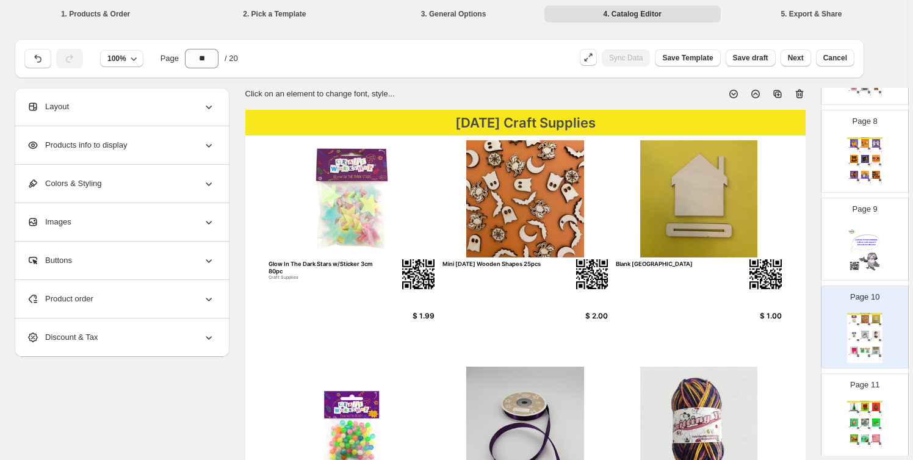
click at [851, 401] on div "Christmas Crafts" at bounding box center [865, 402] width 35 height 2
type input "**"
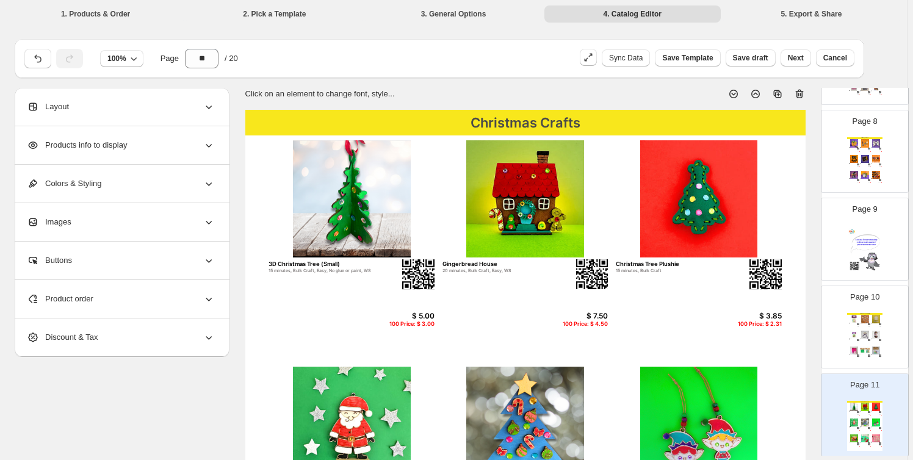
click at [354, 211] on img at bounding box center [352, 199] width 166 height 118
select select "*******"
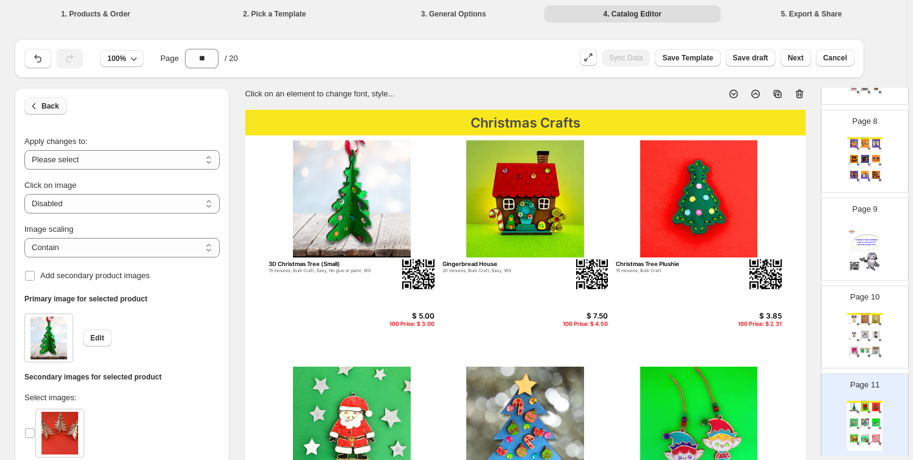
click at [57, 103] on span "Back" at bounding box center [51, 106] width 18 height 10
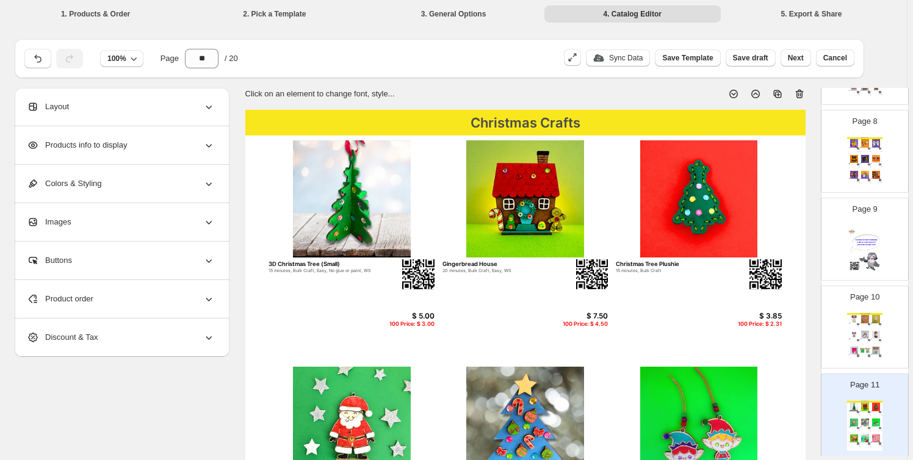
click at [164, 299] on div "Product order" at bounding box center [121, 299] width 188 height 38
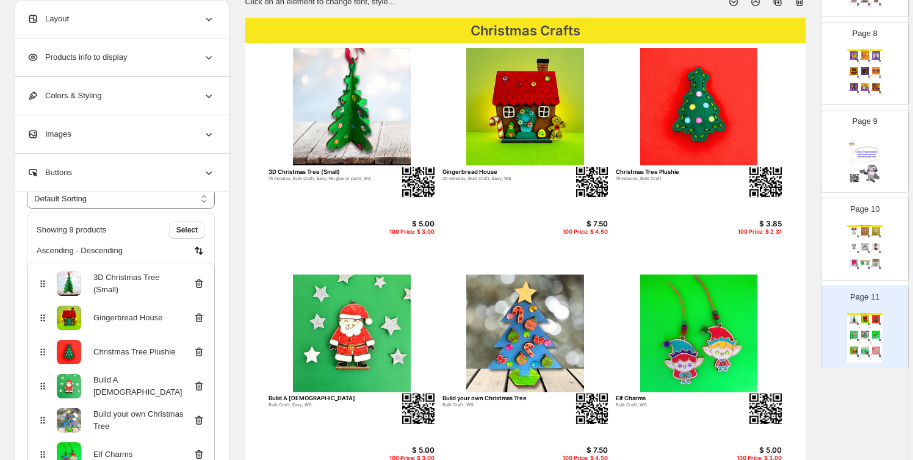
scroll to position [92, 0]
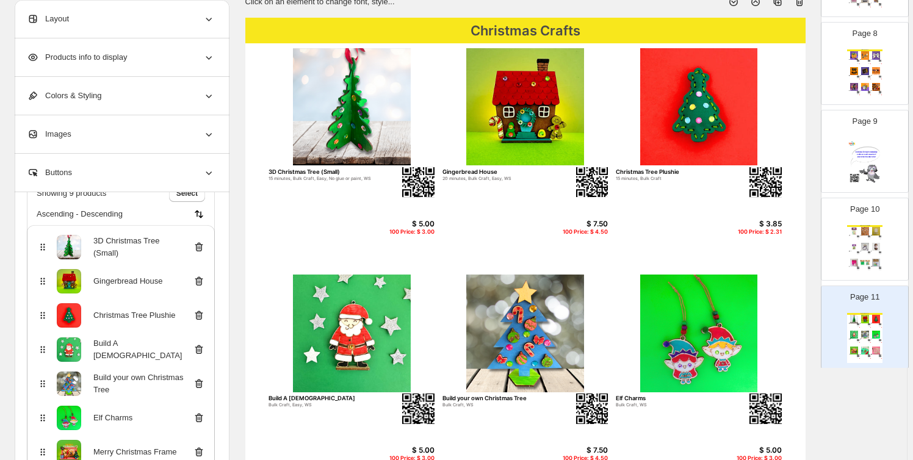
click at [199, 313] on icon at bounding box center [199, 316] width 12 height 12
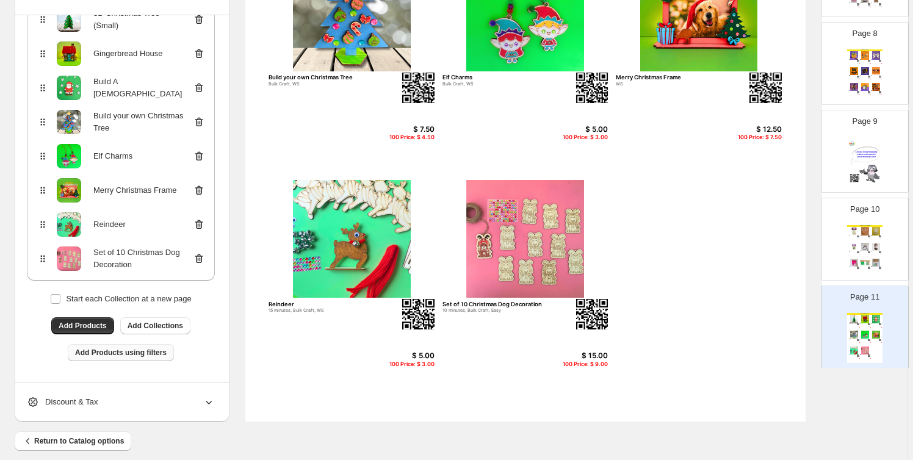
scroll to position [424, 0]
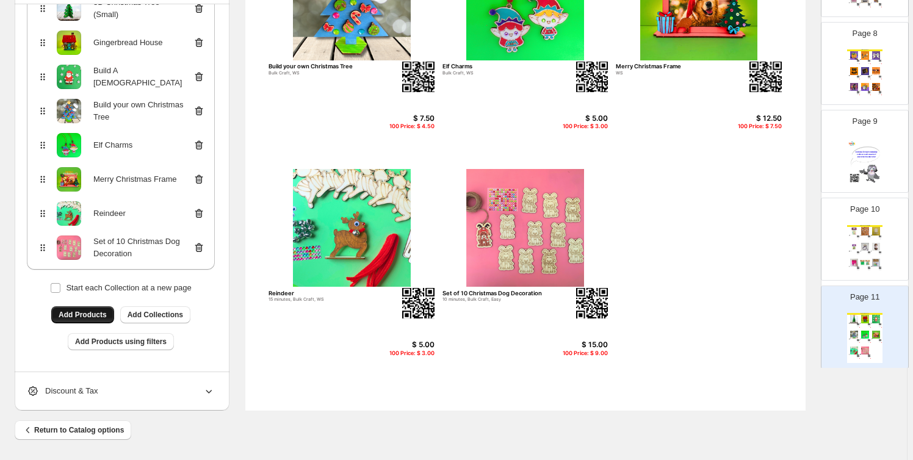
click at [87, 314] on span "Add Products" at bounding box center [83, 315] width 48 height 10
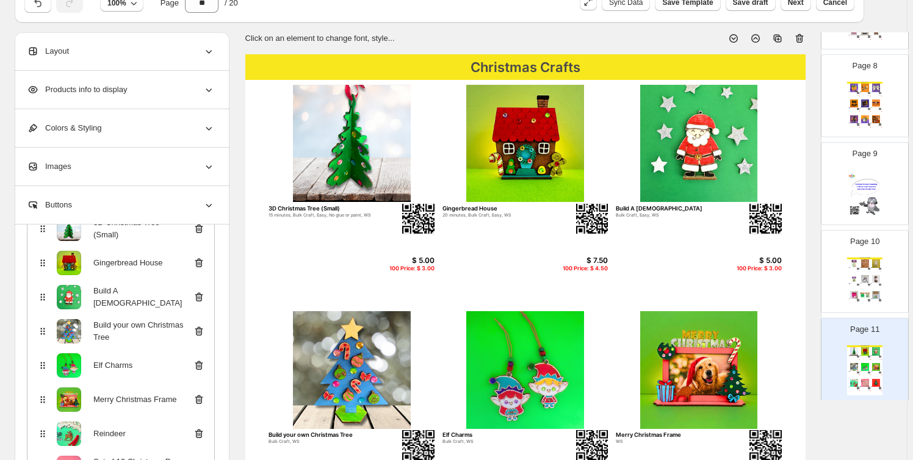
scroll to position [54, 0]
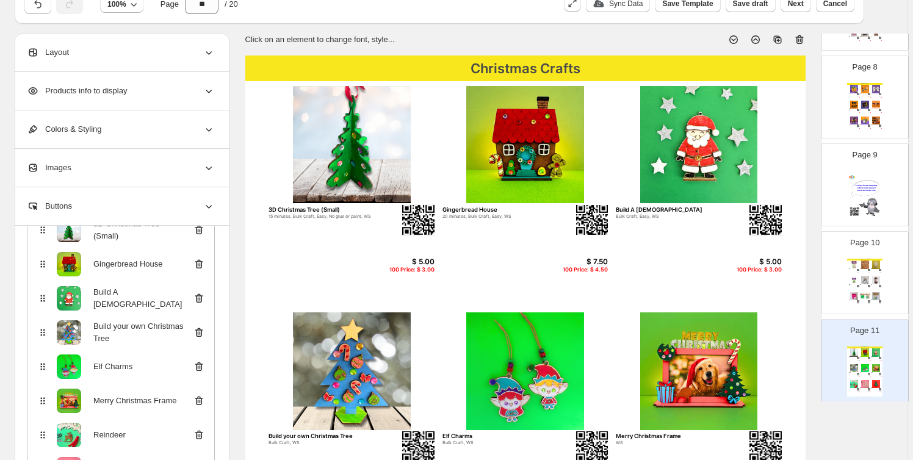
click at [871, 280] on img at bounding box center [876, 281] width 10 height 8
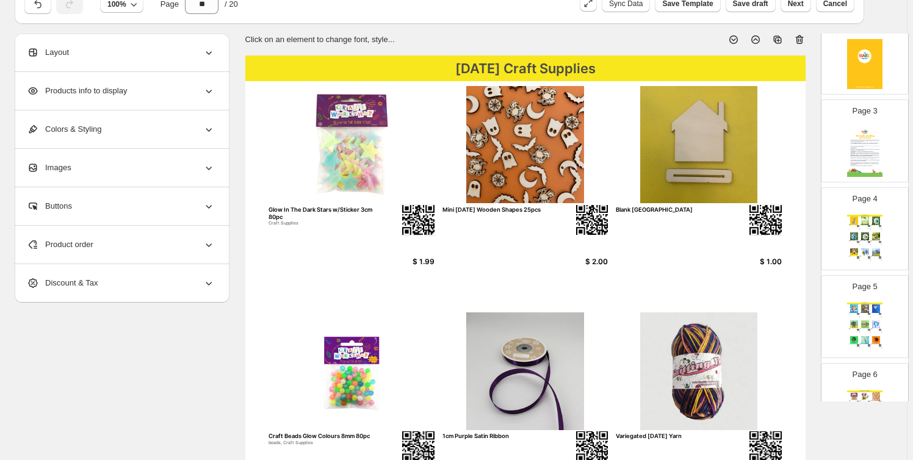
scroll to position [184, 0]
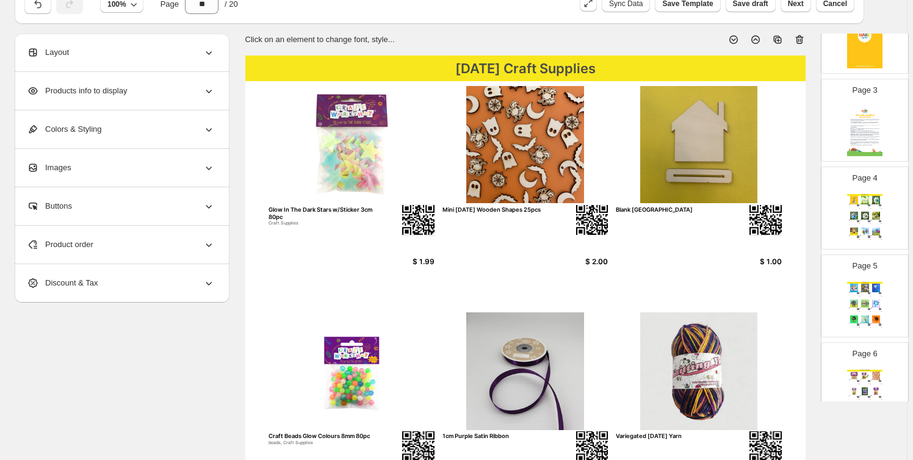
click at [859, 208] on div "Spring Crafts Bee Station Bulk Craft, WS $ 8.00 100 Price: $ 4.80 Gnome Pizza S…" at bounding box center [865, 219] width 35 height 50
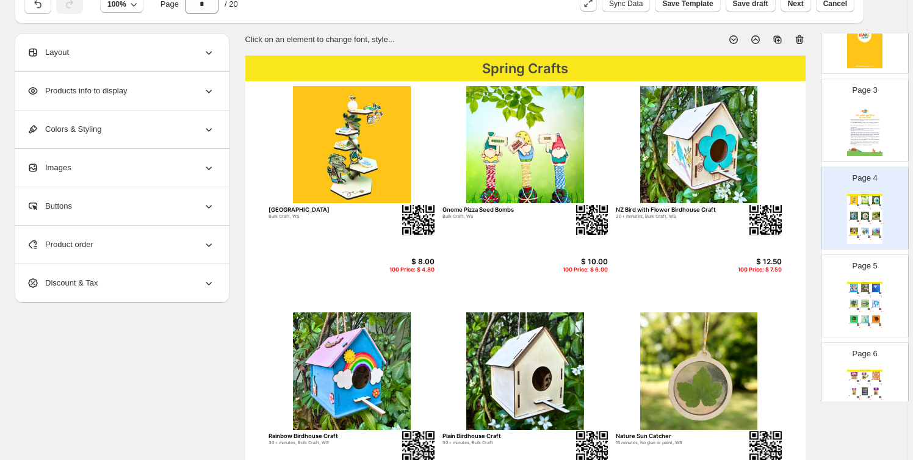
click at [862, 274] on div "Page 5 Spring Crafts Crawl and Conquer Game 20 minutes, beads, Bulk Craft, Easy…" at bounding box center [860, 291] width 77 height 82
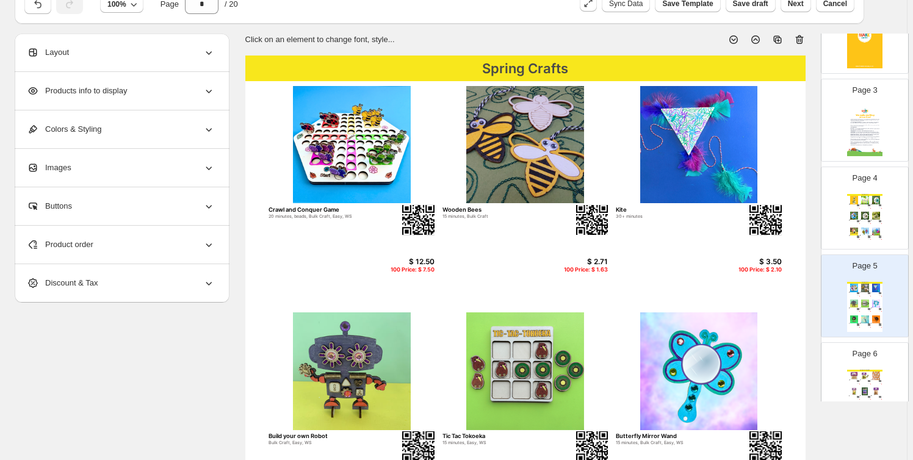
scroll to position [277, 0]
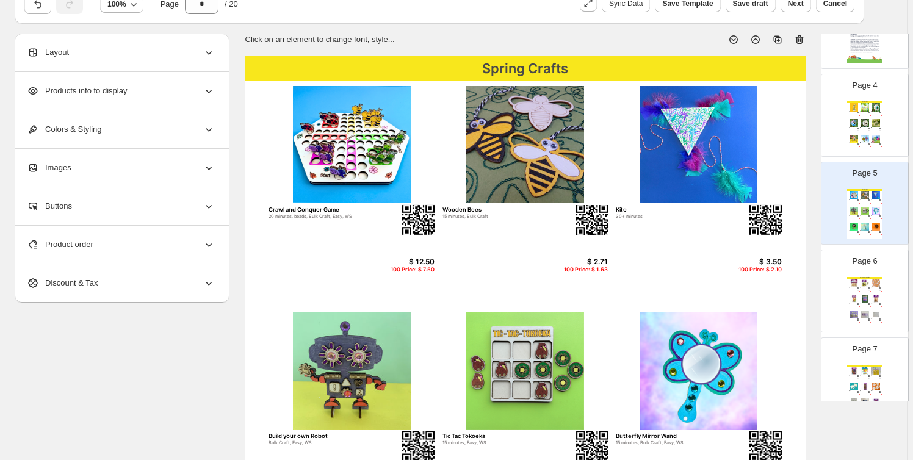
click at [851, 298] on img at bounding box center [854, 299] width 10 height 8
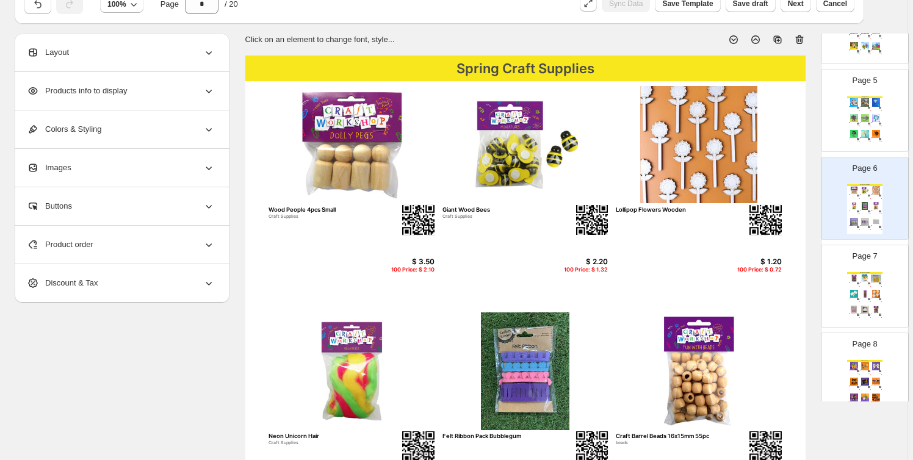
click at [858, 301] on div "Spring Craft Supplies Craft Feathers - Assorted Colours Craft Supplies $ 3.10 1…" at bounding box center [865, 297] width 35 height 50
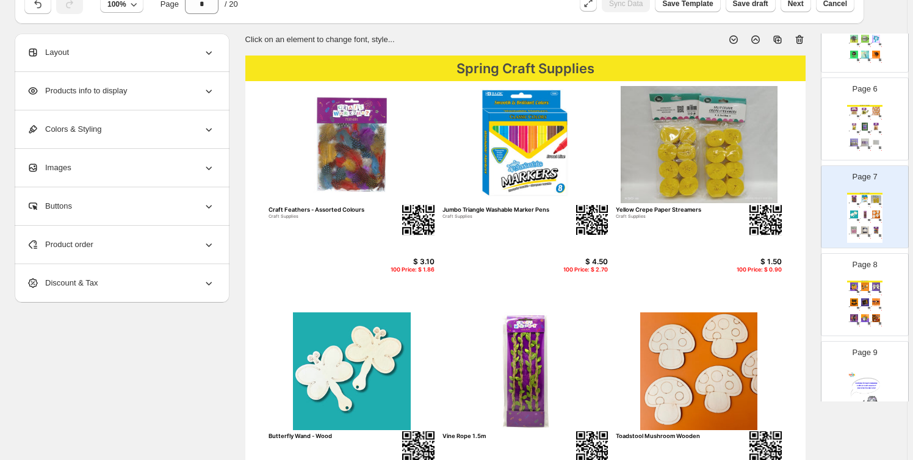
scroll to position [555, 0]
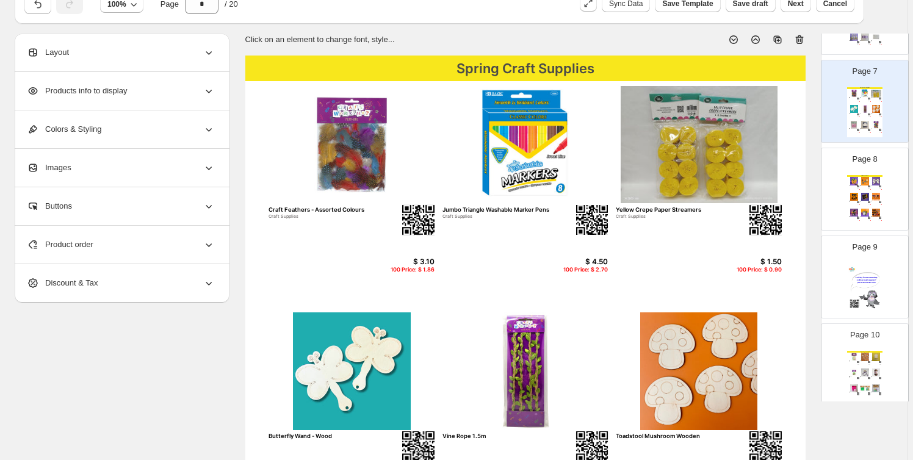
click at [852, 344] on div "Page 10 [DATE] Craft Supplies Glow In The Dark Stars w/Sticker 3cm 80pc Craft S…" at bounding box center [860, 360] width 77 height 82
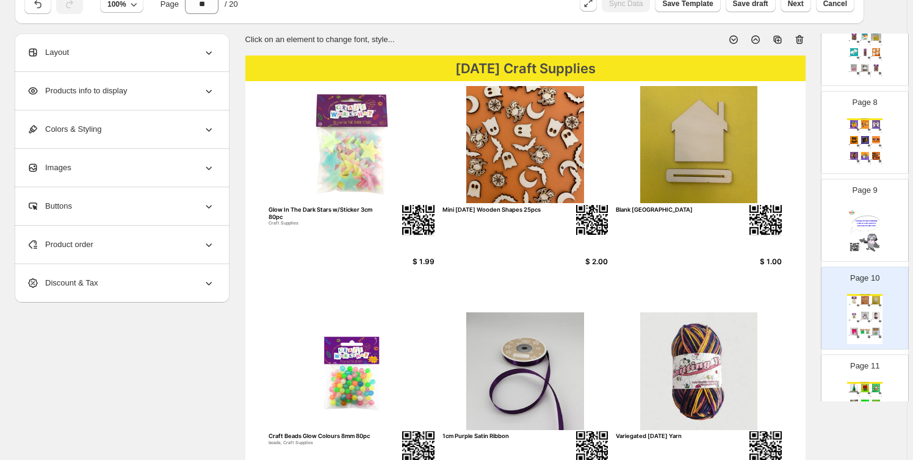
scroll to position [647, 0]
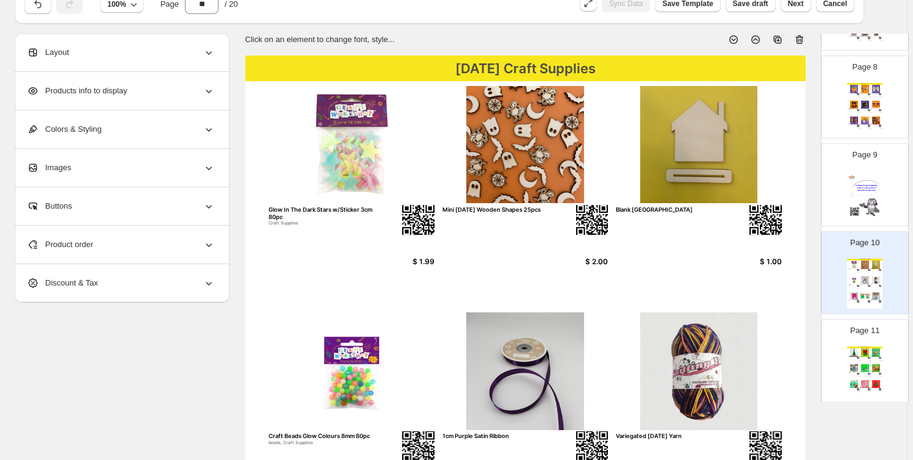
click at [857, 335] on p "Page 11" at bounding box center [865, 331] width 29 height 12
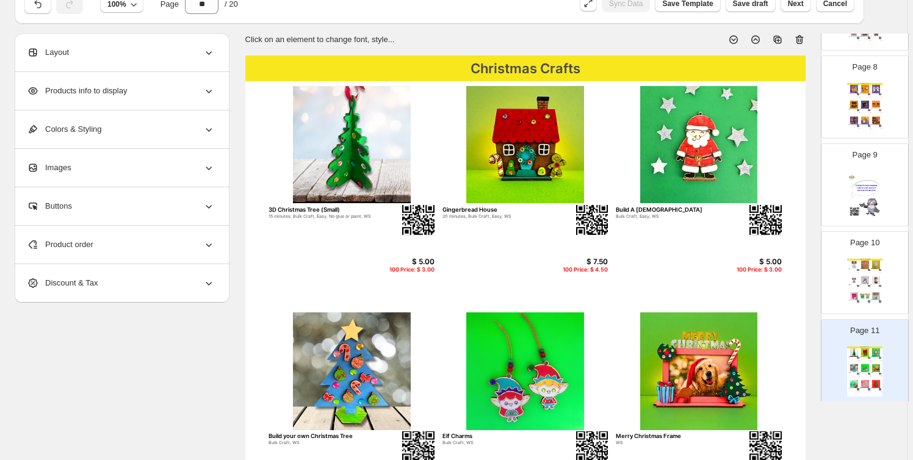
scroll to position [832, 0]
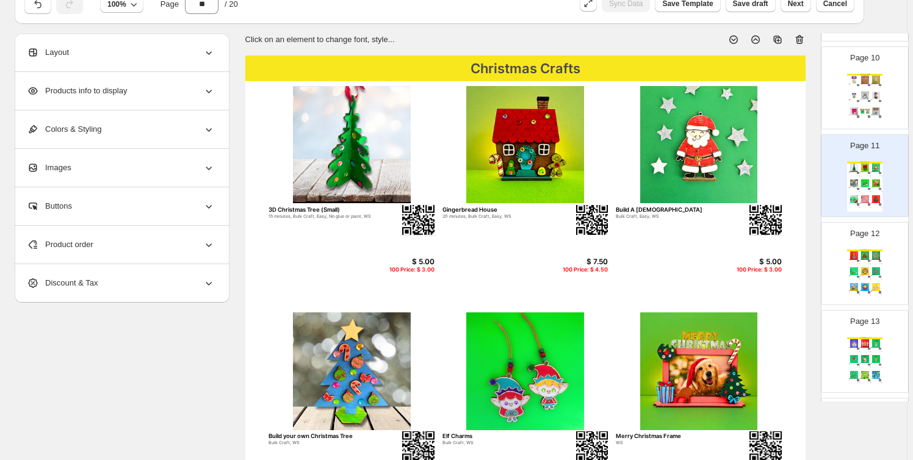
click at [856, 334] on div "Page 13 Christmas Crafts Angel Decoration 15 minutes, Bulk Craft, No glue or pa…" at bounding box center [860, 347] width 77 height 82
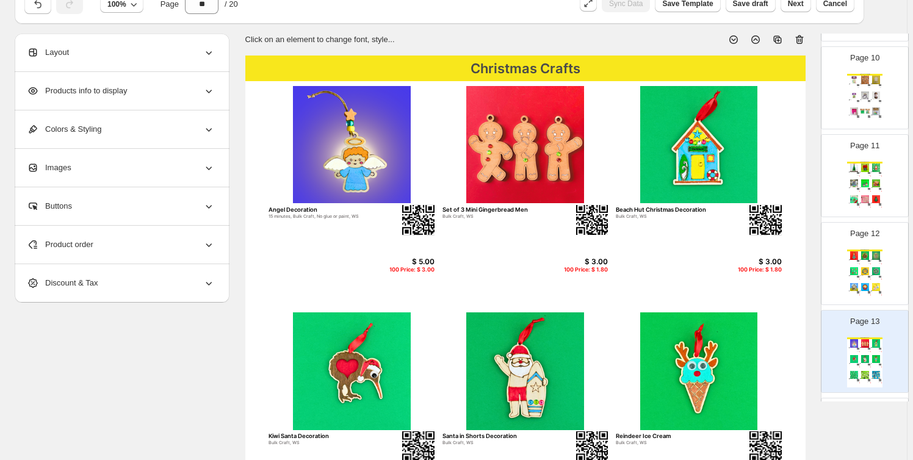
click at [862, 277] on div "30+ minutes, Bulk Craft, WS" at bounding box center [863, 277] width 7 height 1
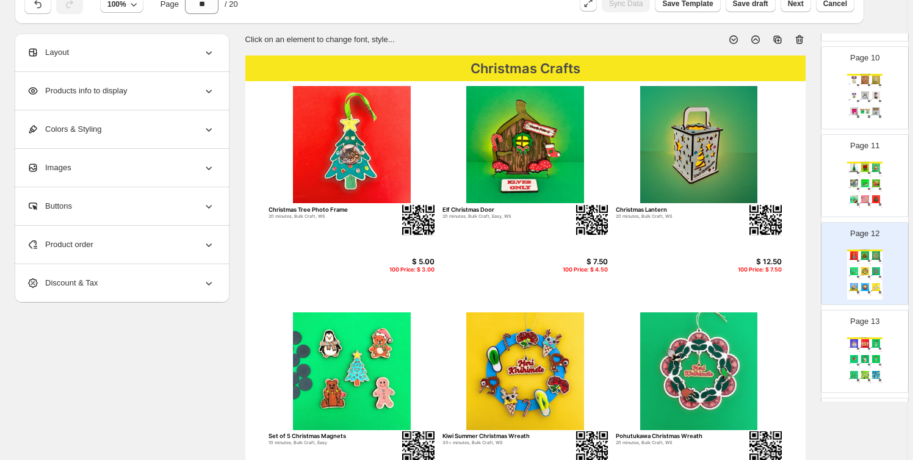
scroll to position [1017, 0]
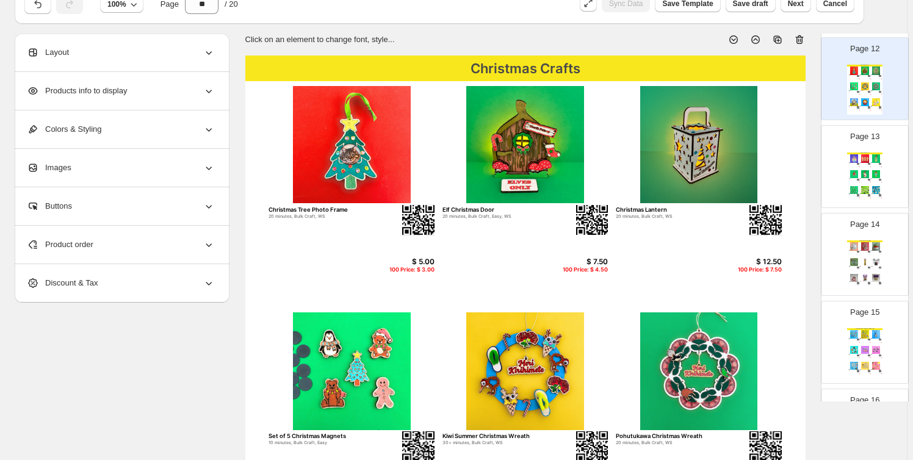
click at [871, 145] on div "Page 13 Christmas Crafts Angel Decoration 15 minutes, Bulk Craft, No glue or pa…" at bounding box center [860, 162] width 77 height 82
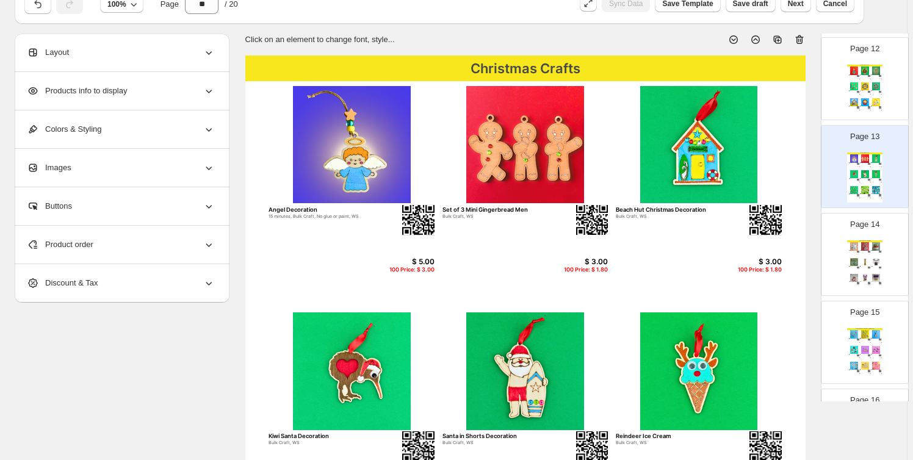
click at [866, 261] on img at bounding box center [865, 262] width 10 height 8
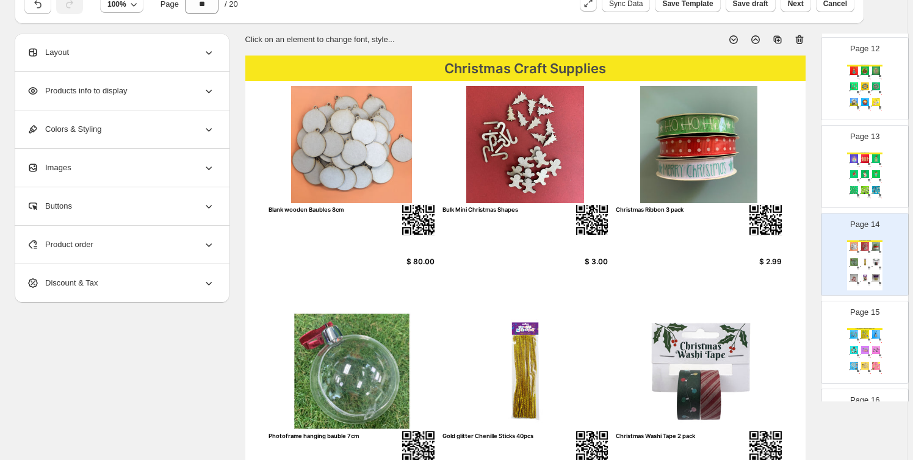
click at [881, 336] on div "Page 15 Great Giveaways - Bag Charms & Keyrings Doggy Bag Charms 10 minutes, 15…" at bounding box center [860, 338] width 77 height 82
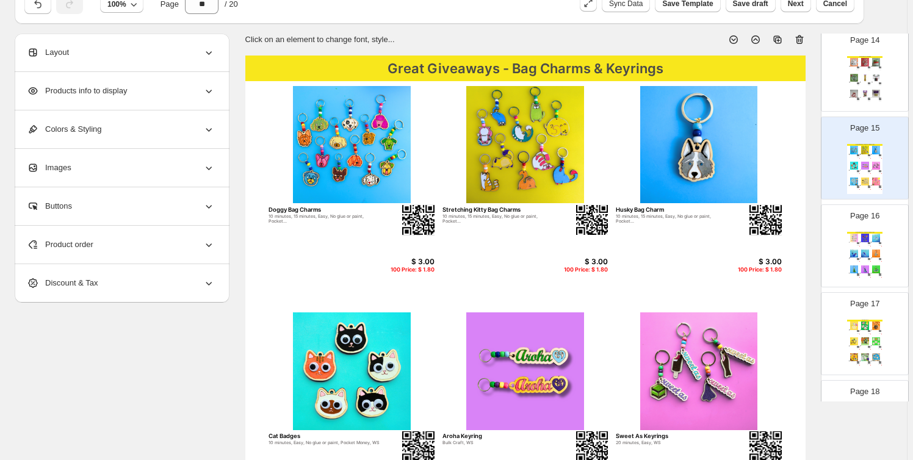
scroll to position [1203, 0]
click at [873, 266] on img at bounding box center [876, 268] width 10 height 8
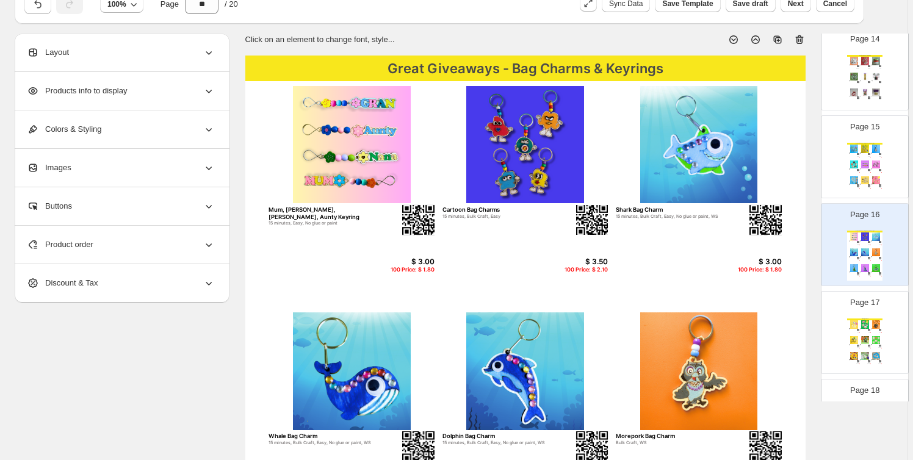
click at [865, 329] on div "Spring Crafts Set of 3 Farmyard Animal Wands Set 1 10 minutes, Easy, WS $ 5.00 …" at bounding box center [865, 344] width 35 height 50
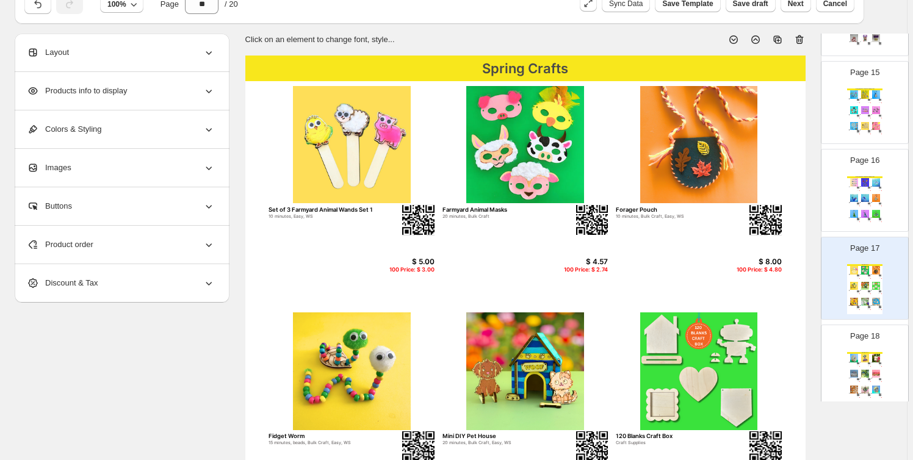
scroll to position [1295, 0]
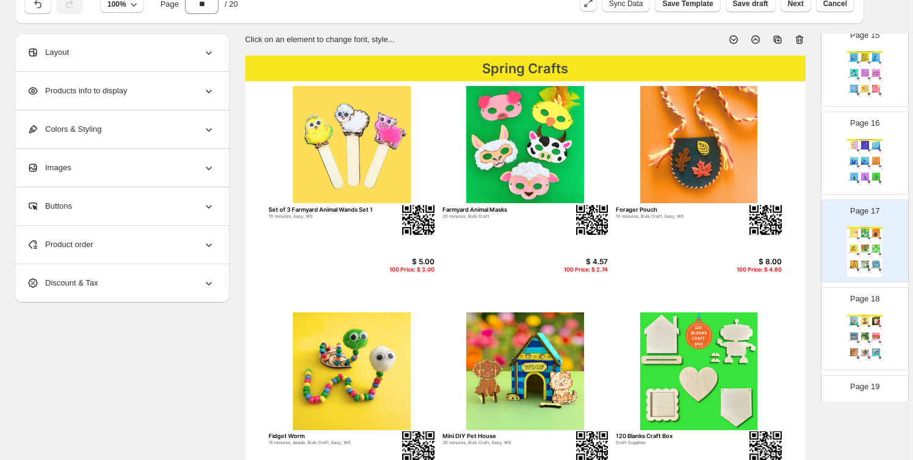
click at [867, 343] on div "Spring Crafts Kiwi Bach 20 minutes, Easy, WS $ 12.50 100 Price: $ 7.50 Boho See…" at bounding box center [865, 340] width 35 height 50
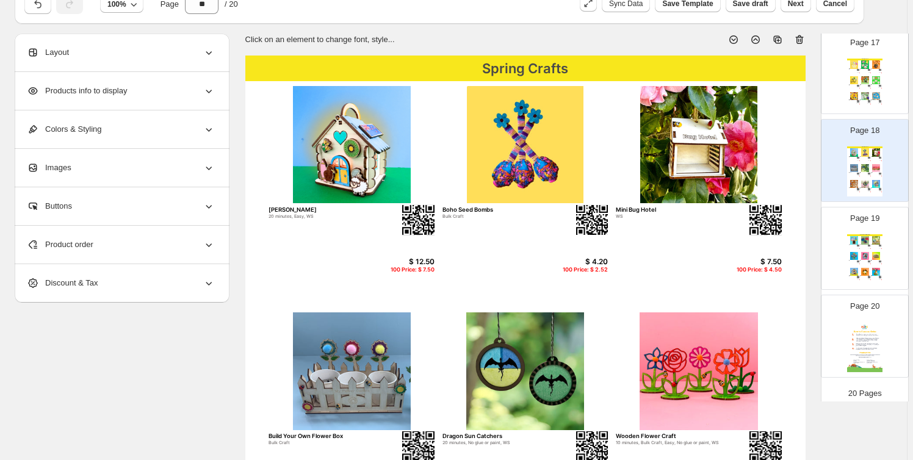
scroll to position [1468, 0]
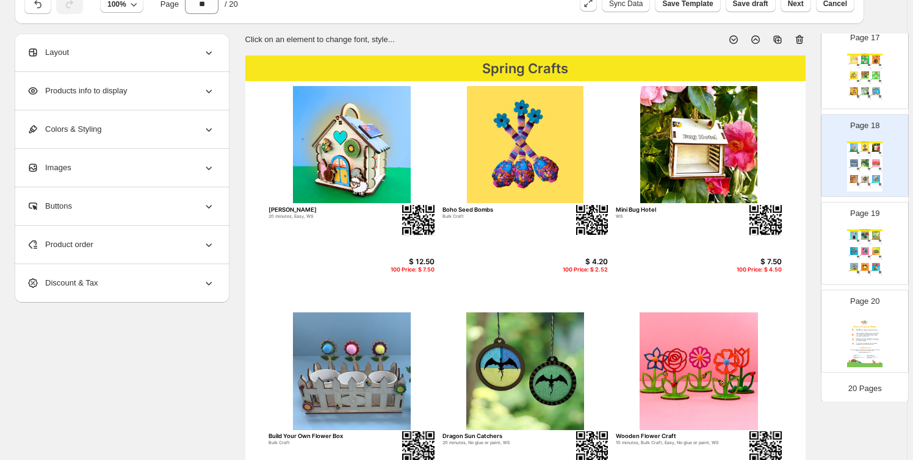
click at [861, 236] on img at bounding box center [865, 235] width 10 height 8
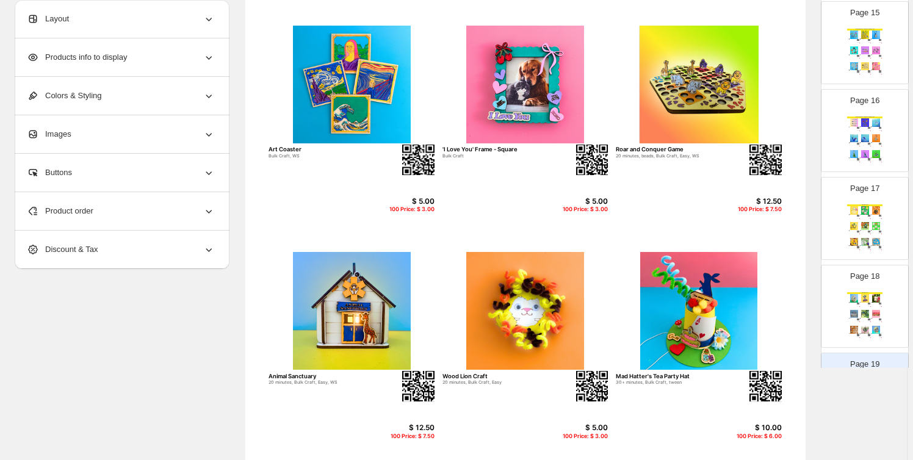
scroll to position [239, 0]
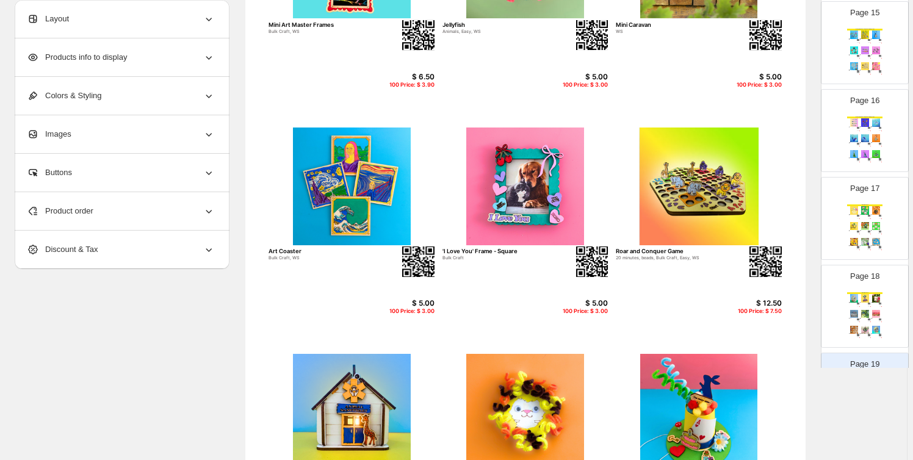
click at [867, 307] on div "Spring Crafts Kiwi Bach 20 minutes, Easy, WS $ 12.50 100 Price: $ 7.50 Boho See…" at bounding box center [865, 317] width 35 height 50
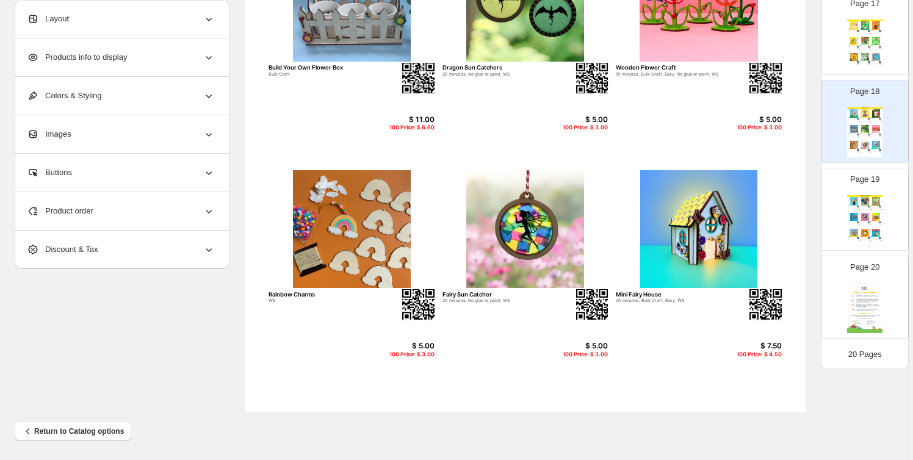
scroll to position [424, 0]
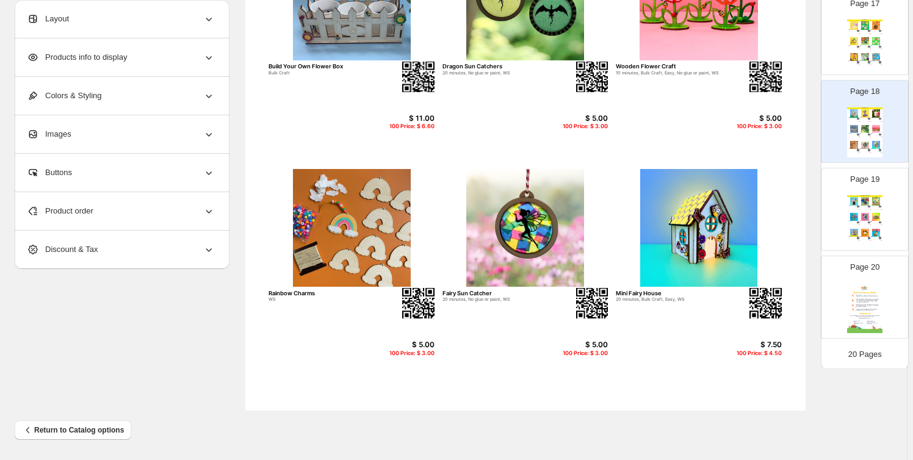
click at [857, 206] on img at bounding box center [858, 207] width 2 height 2
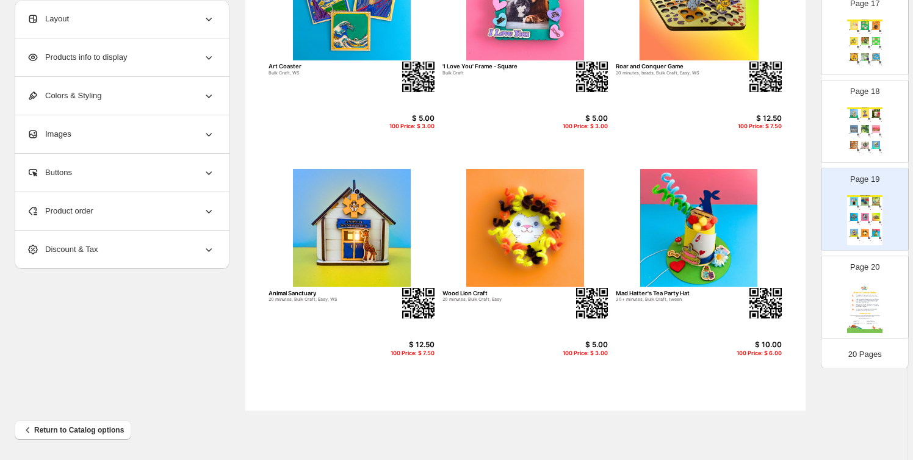
scroll to position [332, 0]
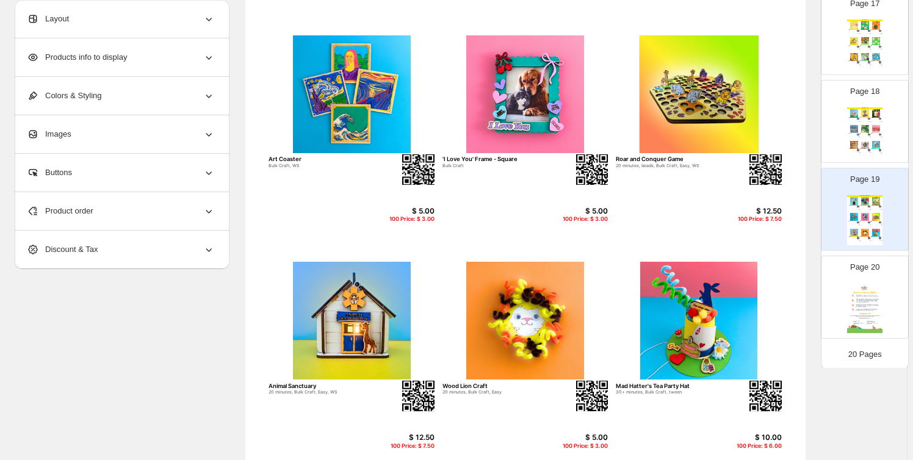
click at [871, 128] on img at bounding box center [876, 129] width 10 height 8
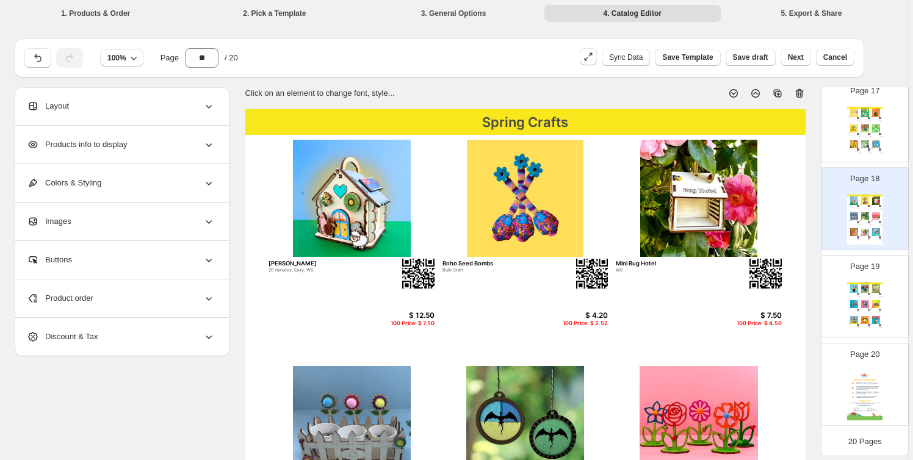
scroll to position [0, 0]
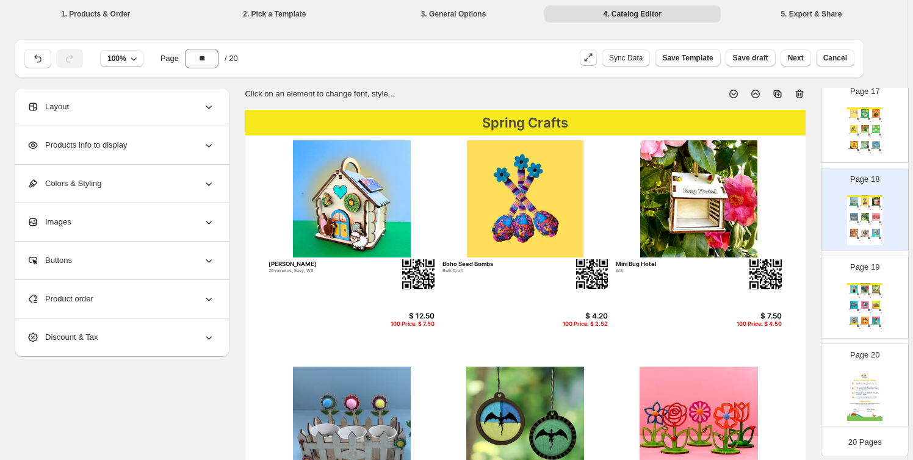
click at [860, 125] on img at bounding box center [865, 129] width 10 height 8
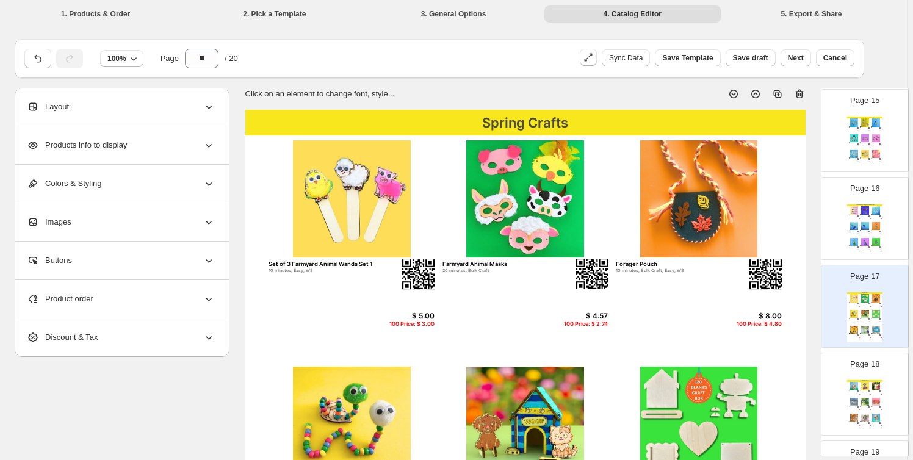
click at [855, 205] on div "Great Giveaways - Bag Charms & Keyrings" at bounding box center [865, 206] width 35 height 2
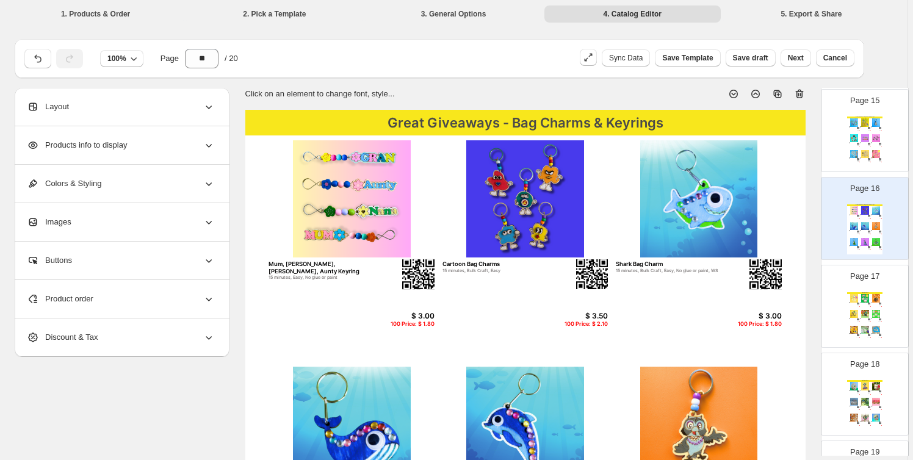
scroll to position [1191, 0]
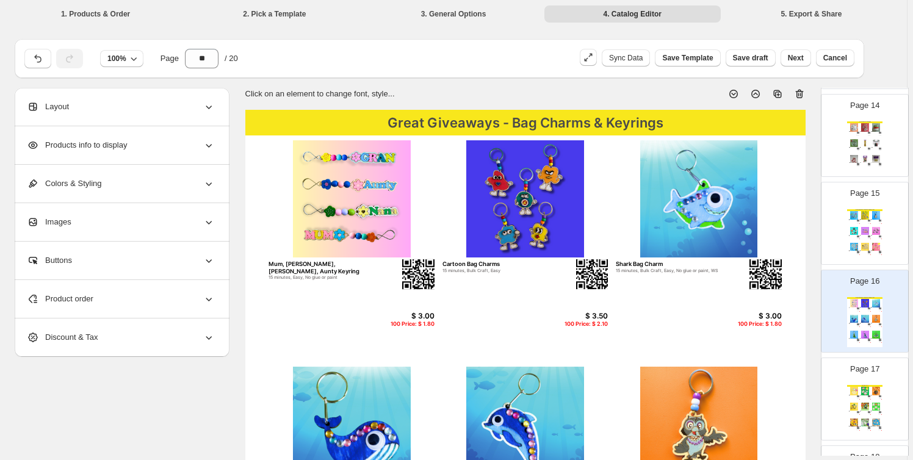
click at [873, 231] on img at bounding box center [876, 231] width 10 height 8
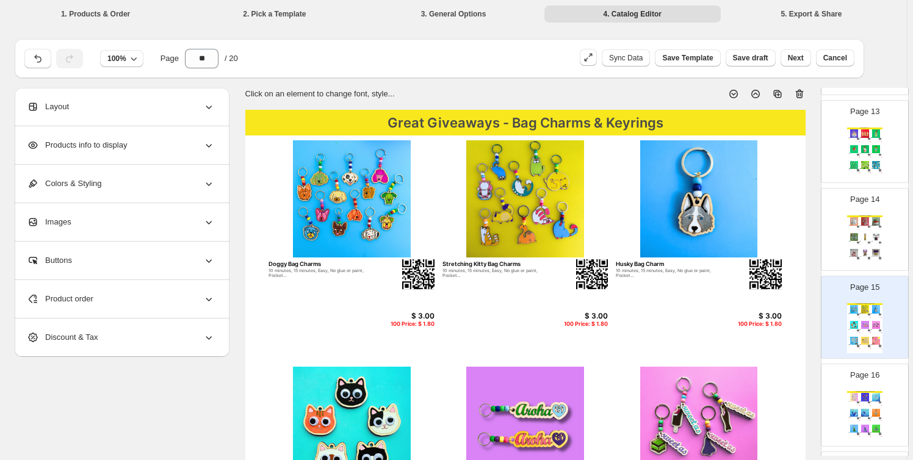
scroll to position [1006, 0]
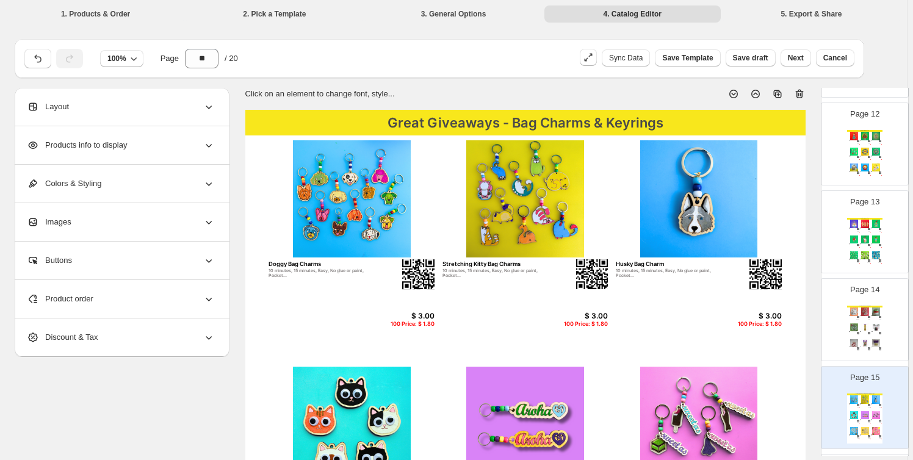
click at [857, 324] on img at bounding box center [854, 328] width 10 height 8
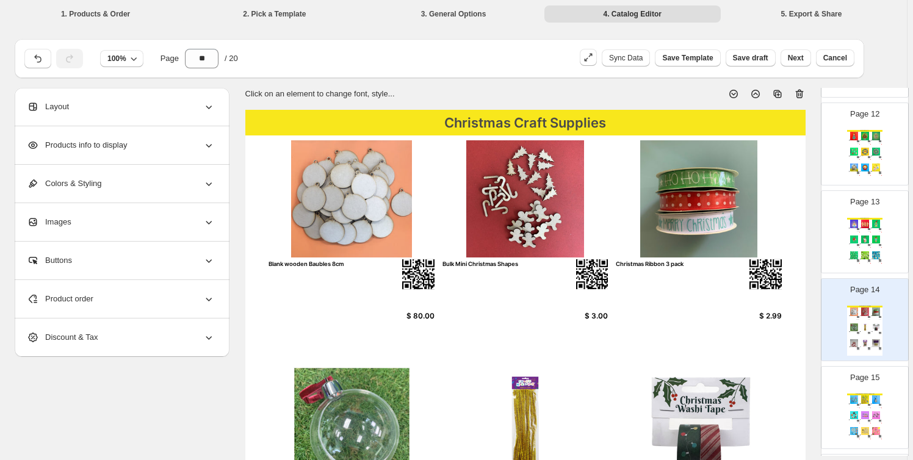
click at [865, 236] on img at bounding box center [865, 240] width 10 height 8
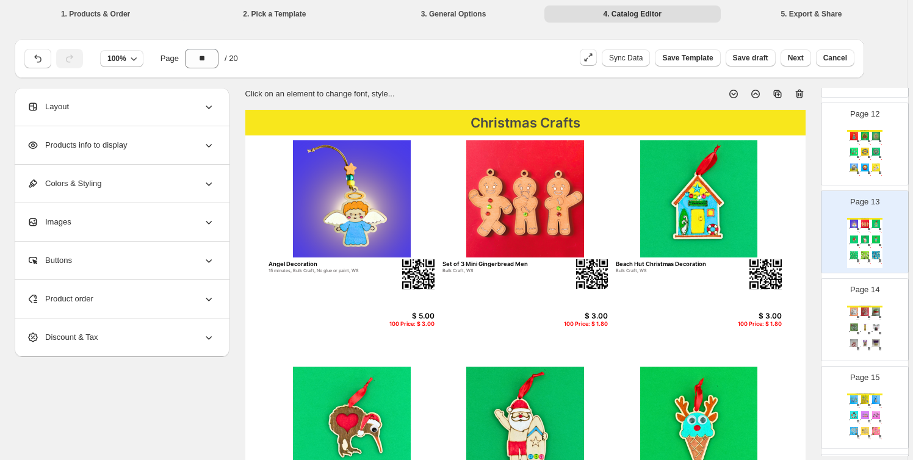
click at [877, 151] on img at bounding box center [876, 152] width 10 height 8
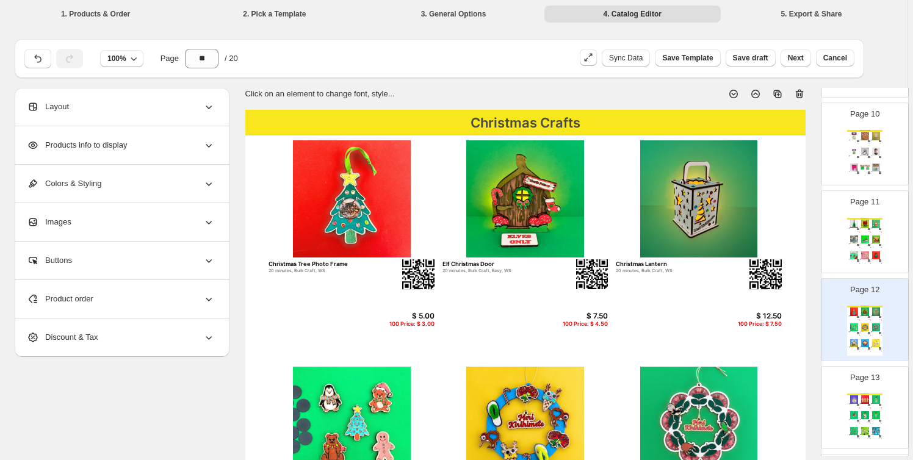
scroll to position [821, 0]
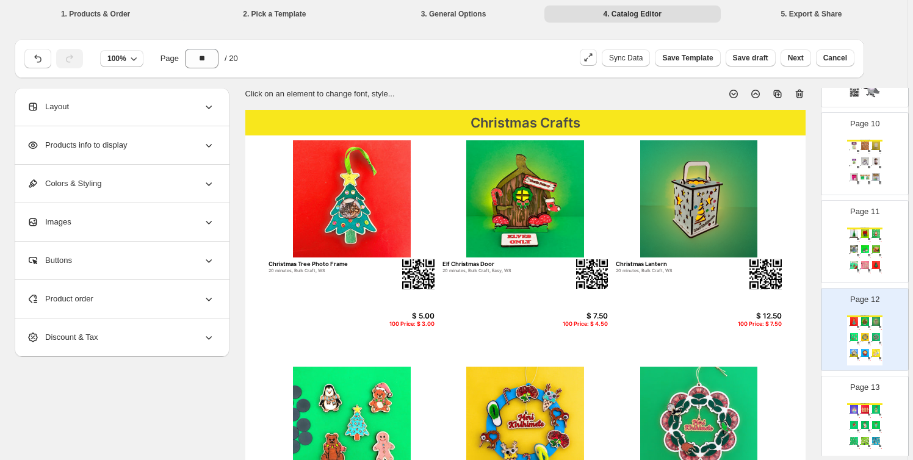
click at [860, 239] on div "20 minutes, Bulk Craft, Easy, WS" at bounding box center [863, 239] width 7 height 1
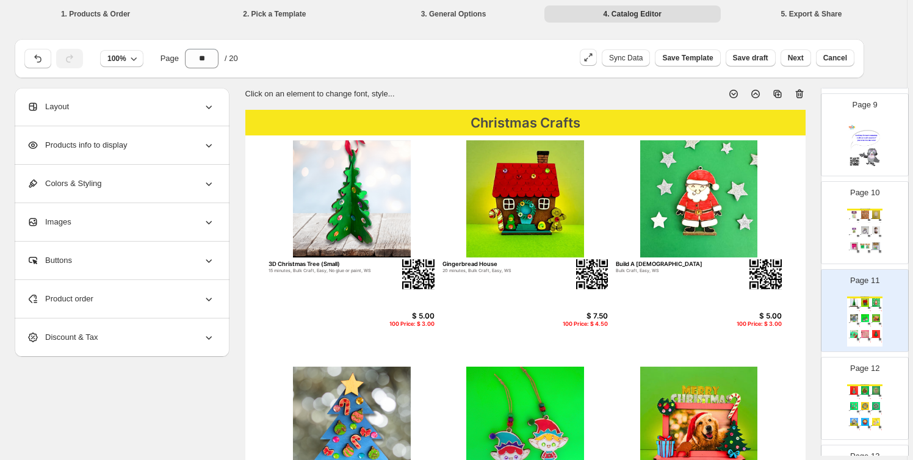
scroll to position [728, 0]
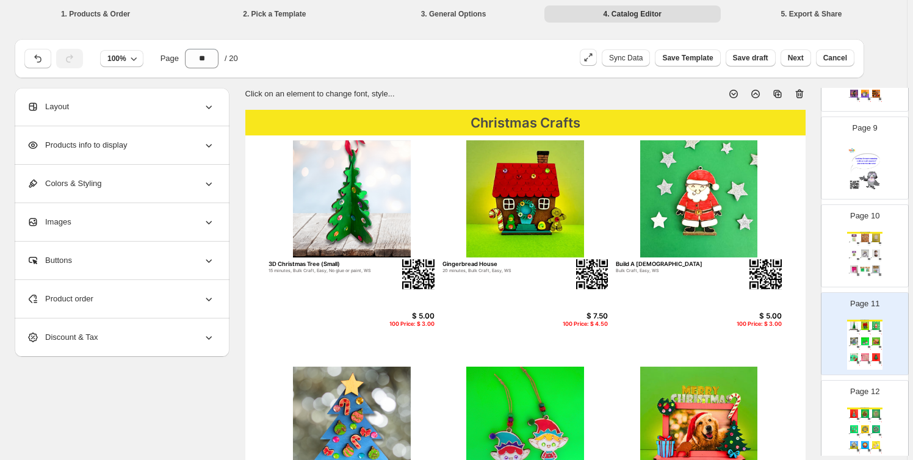
click at [874, 267] on img at bounding box center [876, 270] width 10 height 8
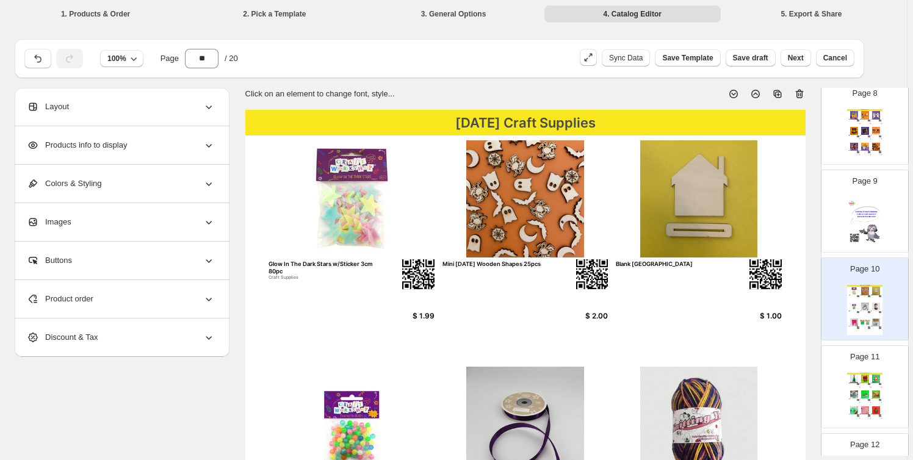
scroll to position [636, 0]
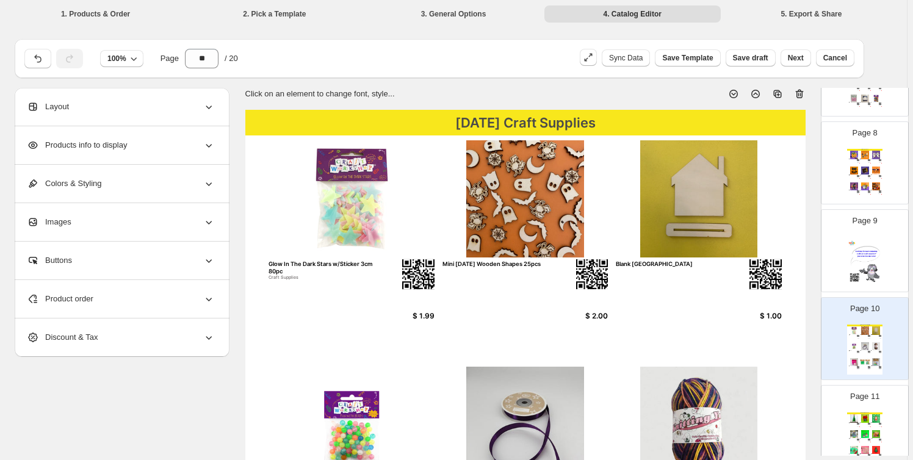
click at [861, 183] on img at bounding box center [865, 187] width 10 height 8
type input "*"
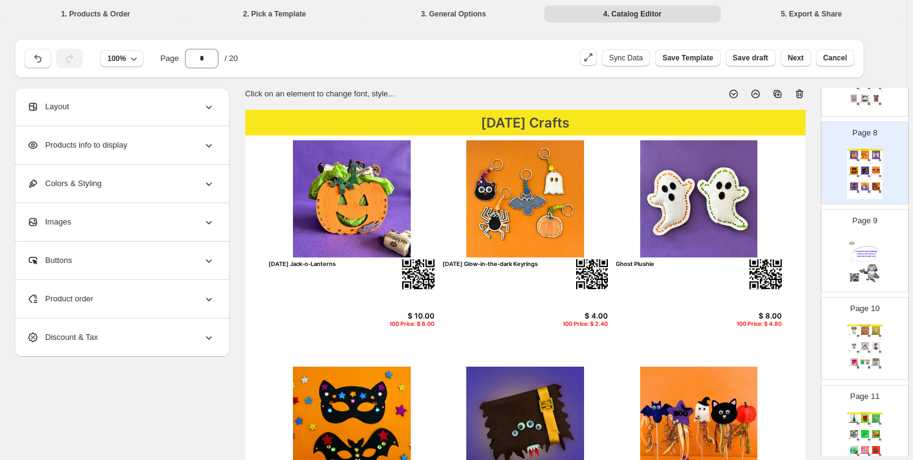
click at [311, 267] on div "[DATE] Jack-o-Lanterns" at bounding box center [326, 264] width 114 height 7
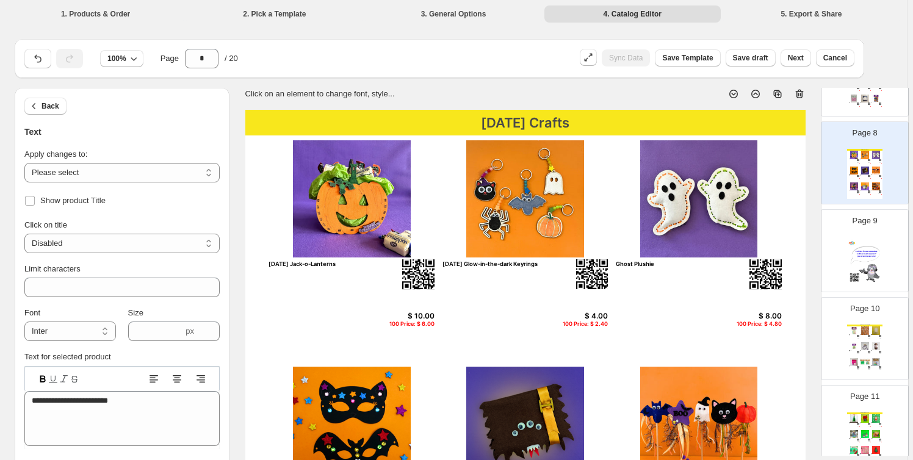
click at [347, 263] on div "[DATE] Jack-o-Lanterns" at bounding box center [326, 264] width 114 height 7
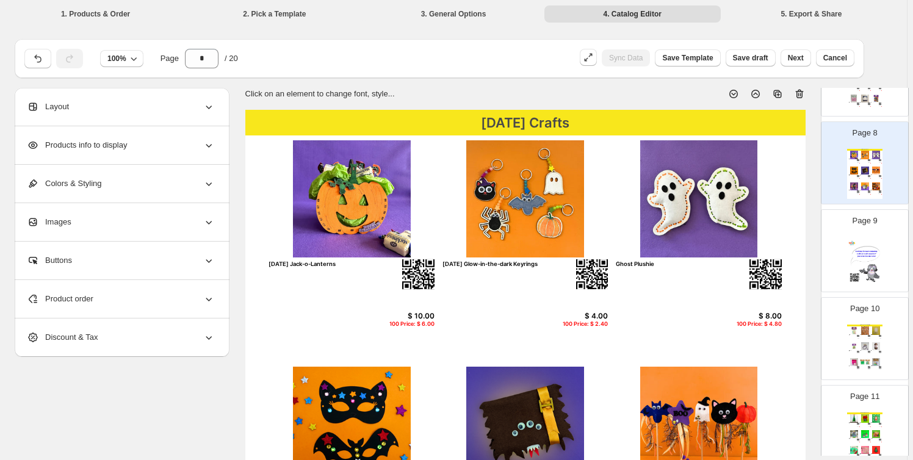
click at [338, 267] on div "[DATE] Jack-o-Lanterns" at bounding box center [326, 264] width 114 height 7
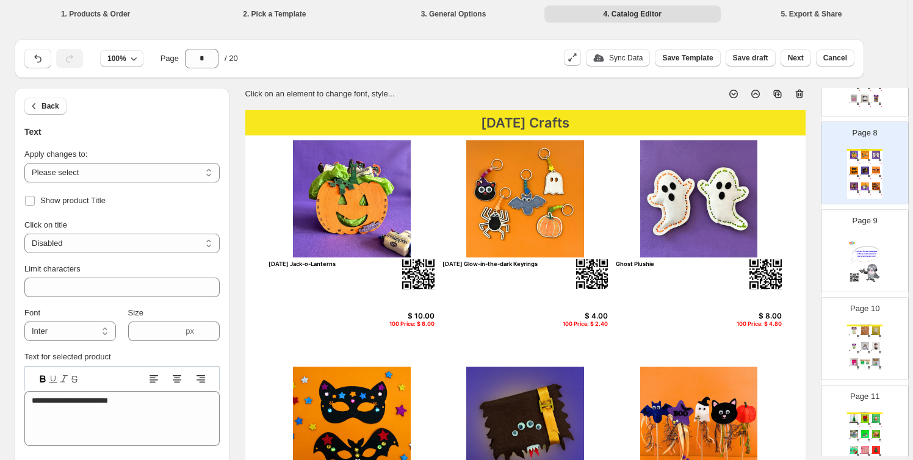
scroll to position [0, 0]
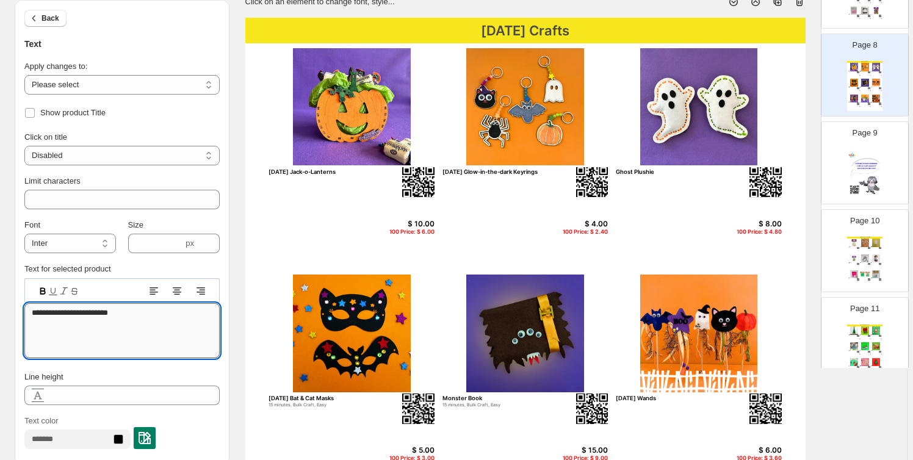
type textarea "**********"
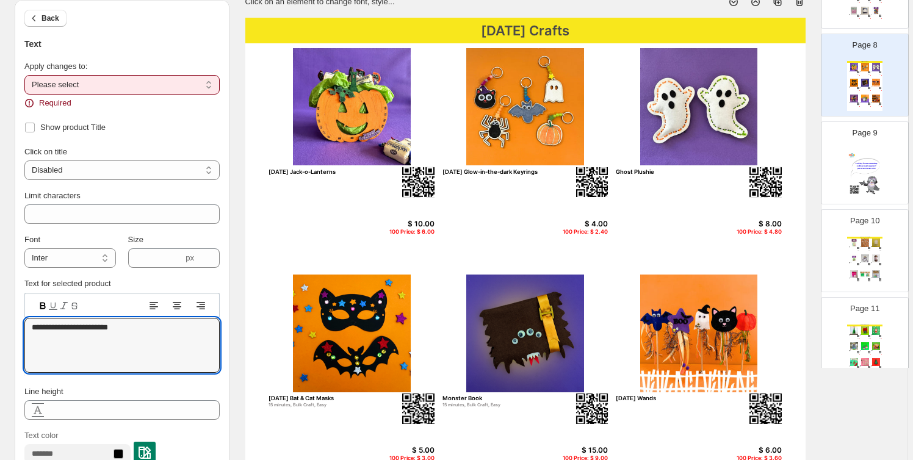
click at [112, 87] on select "**********" at bounding box center [121, 85] width 195 height 20
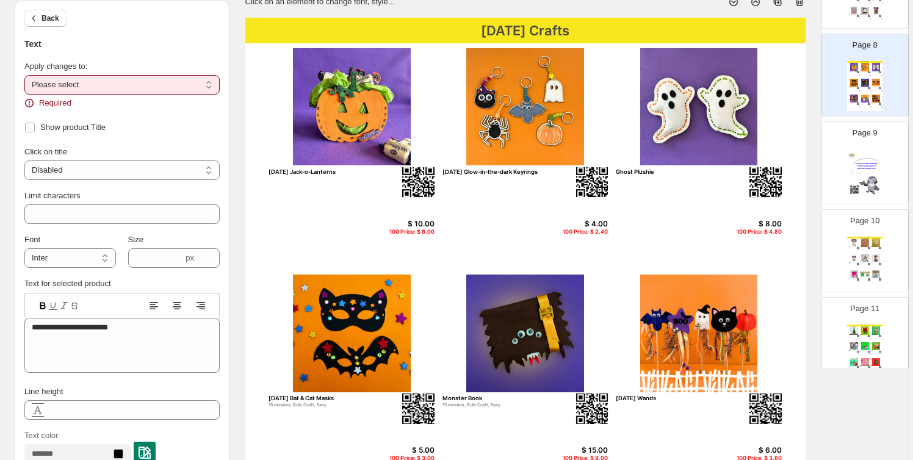
select select "**********"
click at [26, 75] on select "**********" at bounding box center [121, 85] width 195 height 20
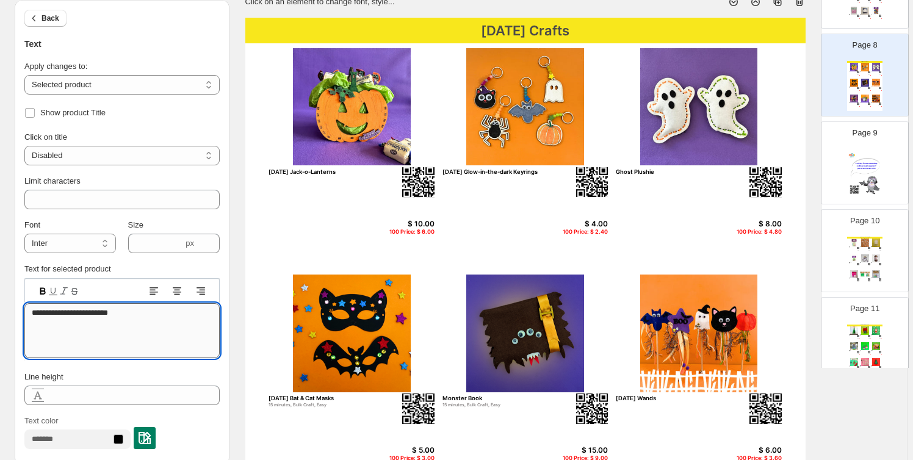
click at [147, 310] on textarea "**********" at bounding box center [121, 330] width 195 height 55
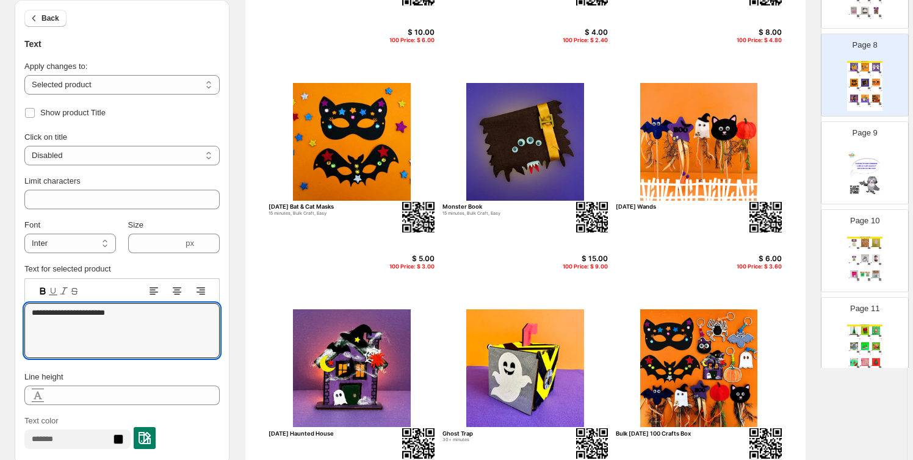
scroll to position [147, 0]
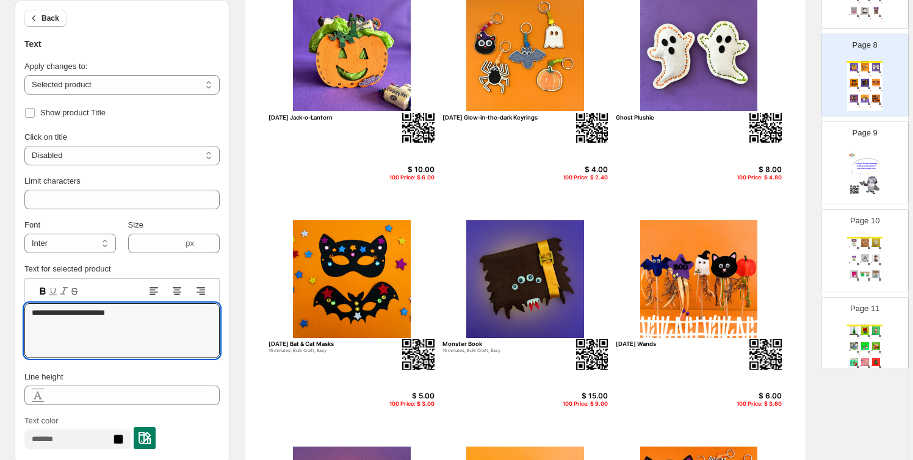
type textarea "**********"
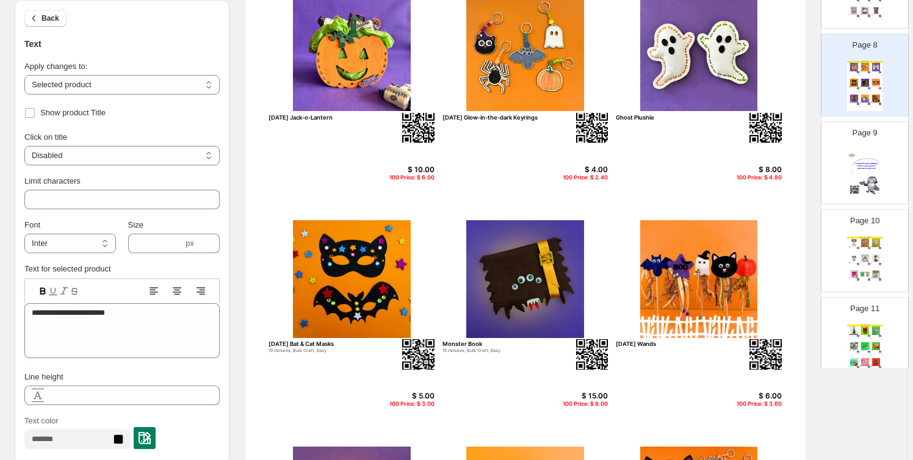
click at [507, 76] on img at bounding box center [526, 53] width 166 height 118
select select "*******"
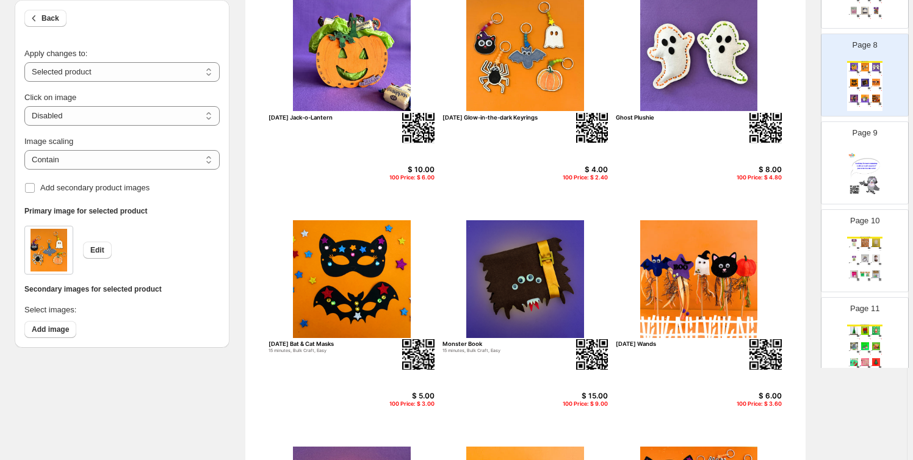
click at [514, 114] on div "[DATE] Glow-in-the-dark Keyrings" at bounding box center [500, 117] width 114 height 7
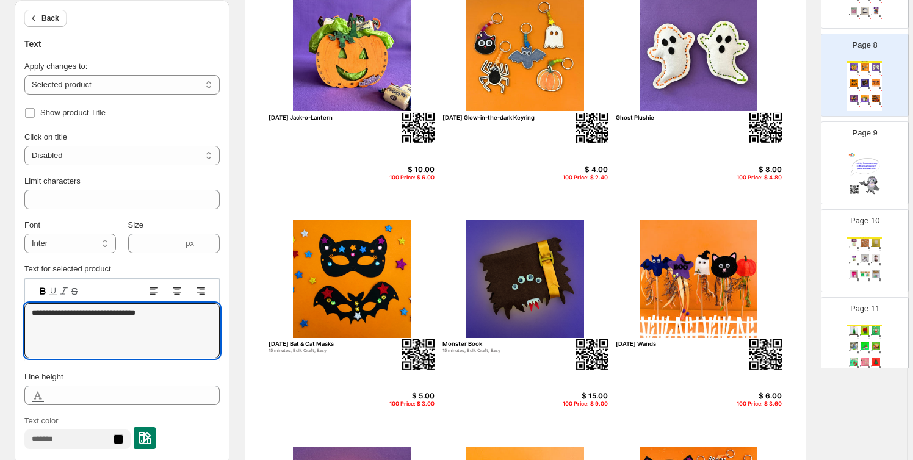
type textarea "**********"
click at [330, 310] on img at bounding box center [352, 279] width 166 height 118
select select "*******"
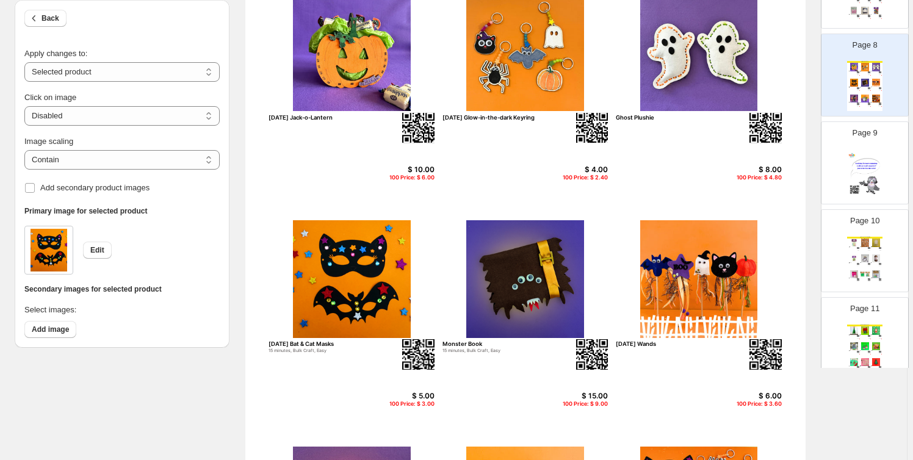
click at [342, 342] on div "[DATE] Bat & Cat Masks" at bounding box center [326, 344] width 114 height 7
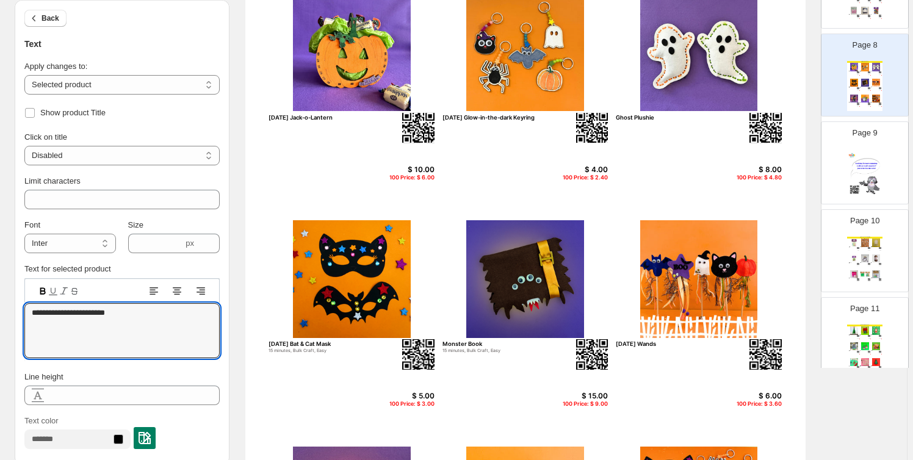
type textarea "**********"
click at [733, 314] on img at bounding box center [699, 279] width 166 height 118
select select "*******"
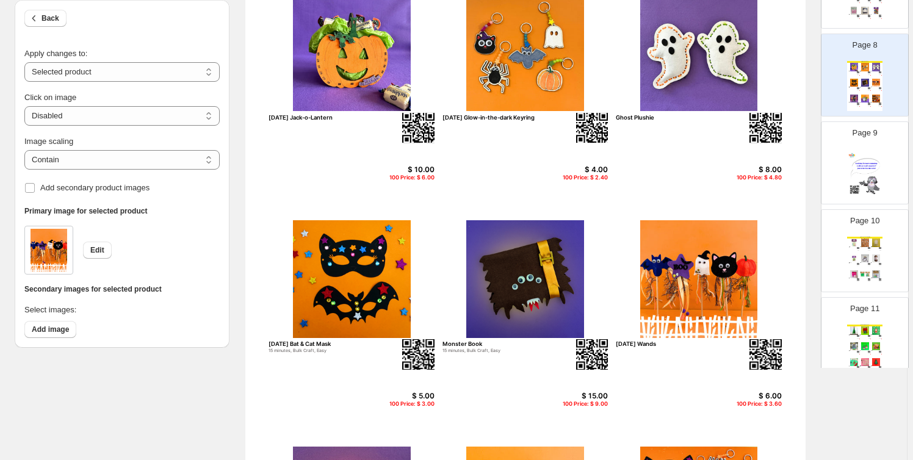
click at [647, 343] on div "[DATE] Wands" at bounding box center [673, 344] width 114 height 7
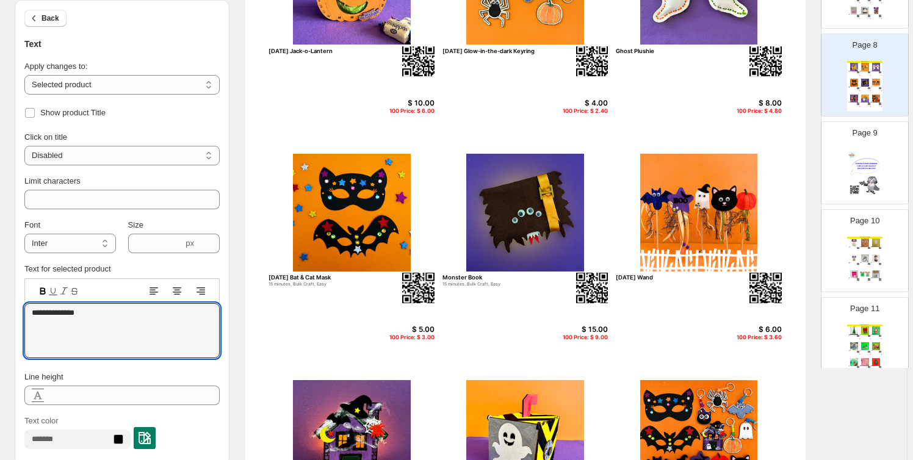
scroll to position [239, 0]
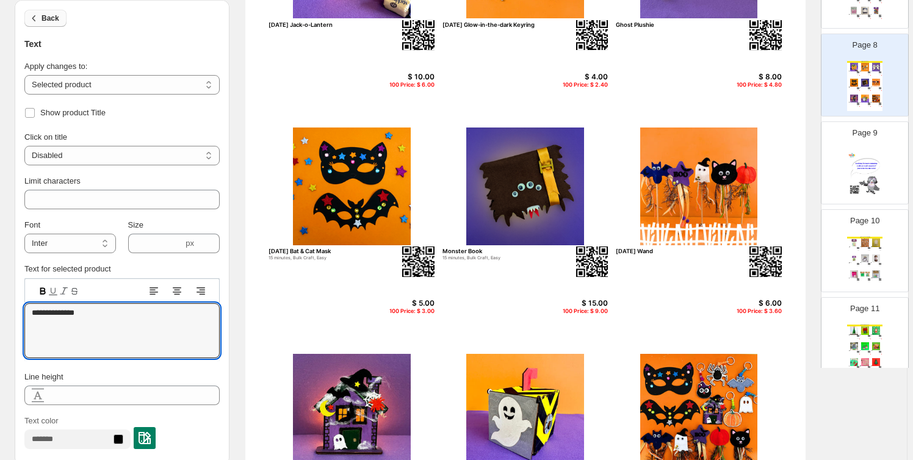
type textarea "**********"
click at [47, 21] on span "Back" at bounding box center [51, 18] width 18 height 10
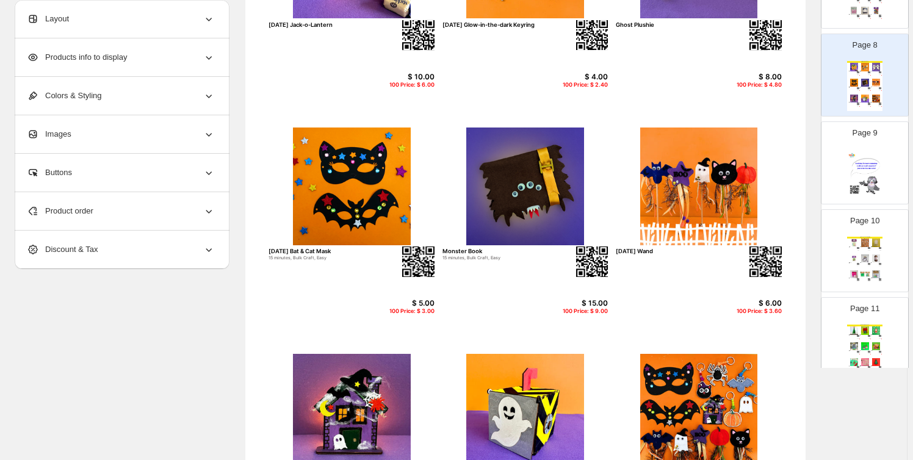
click at [152, 54] on div "Products info to display" at bounding box center [121, 57] width 188 height 38
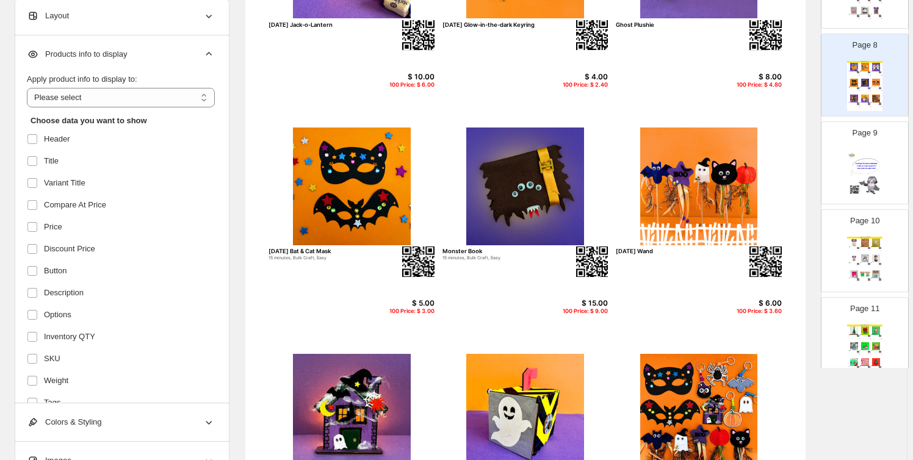
click at [214, 51] on icon at bounding box center [209, 54] width 12 height 12
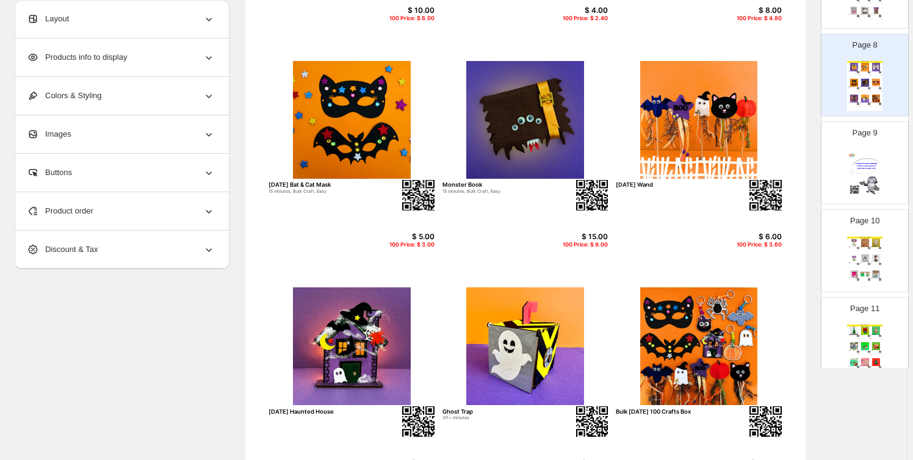
scroll to position [332, 0]
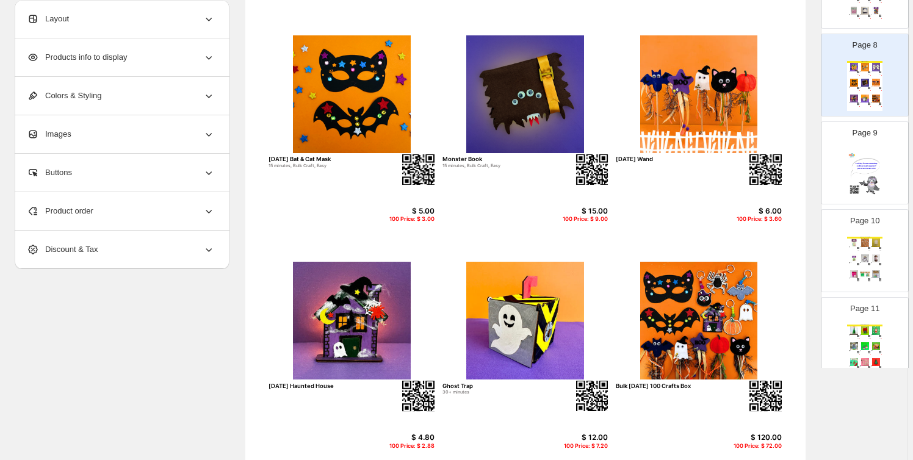
click at [124, 203] on div "Product order" at bounding box center [121, 211] width 188 height 38
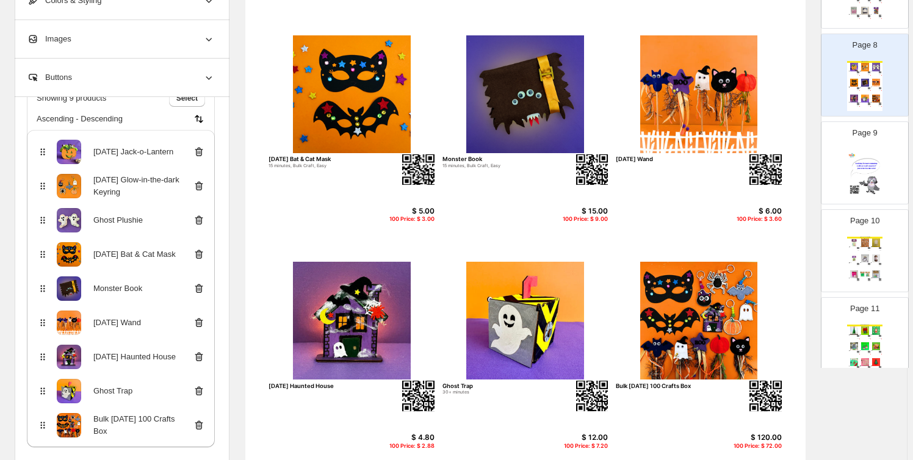
scroll to position [177, 0]
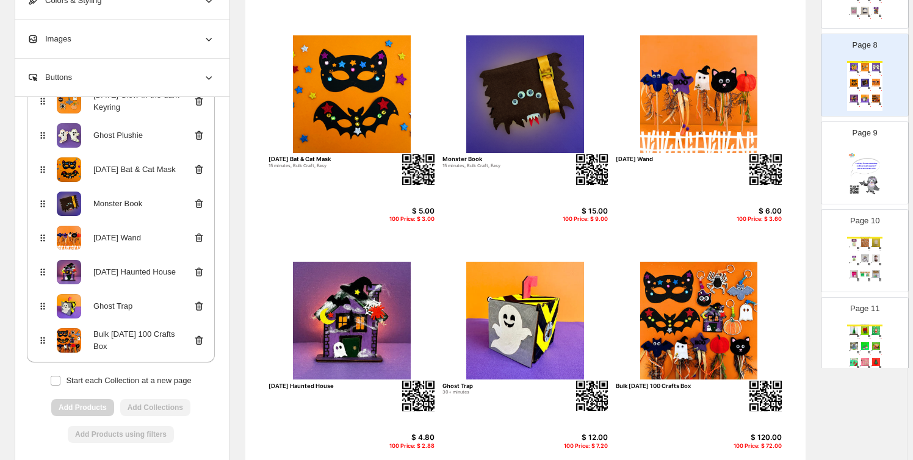
click at [203, 270] on icon at bounding box center [199, 272] width 12 height 12
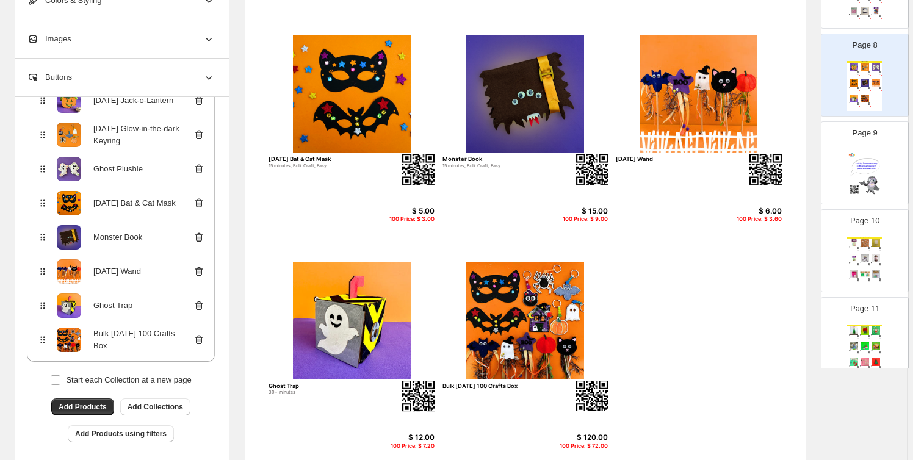
scroll to position [143, 0]
click at [82, 402] on span "Add Products" at bounding box center [83, 407] width 48 height 10
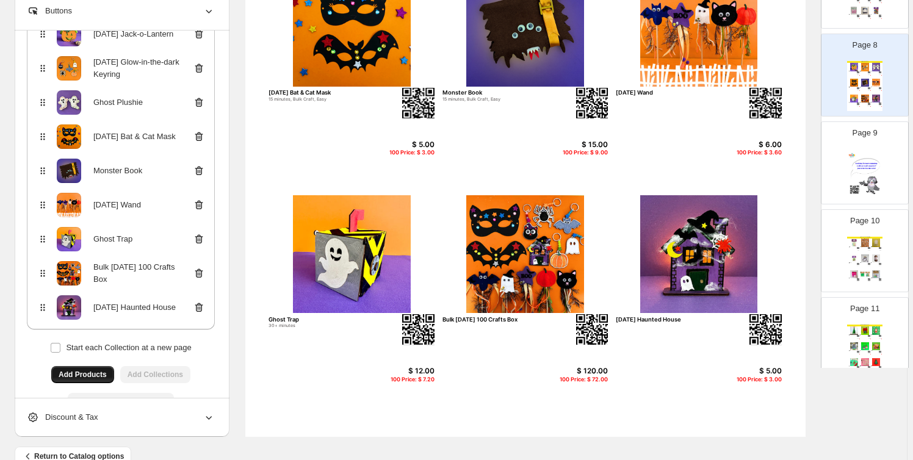
scroll to position [424, 0]
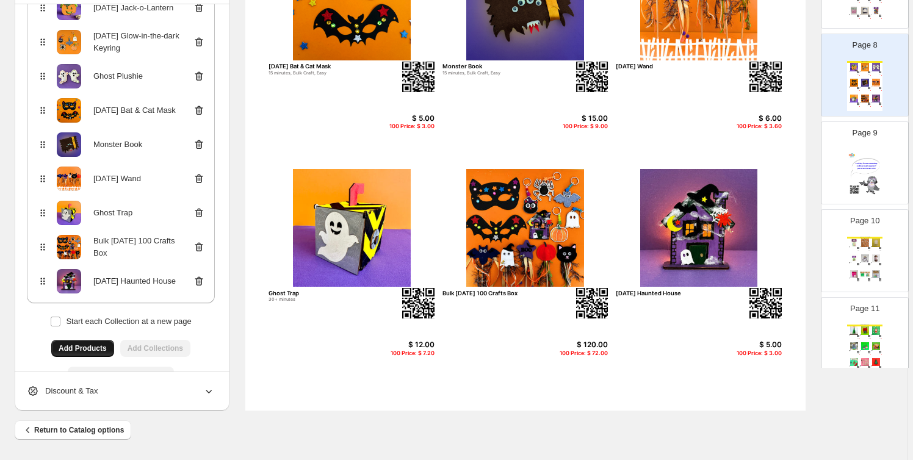
click at [593, 353] on div "100 Price: $ 72.00" at bounding box center [578, 353] width 59 height 7
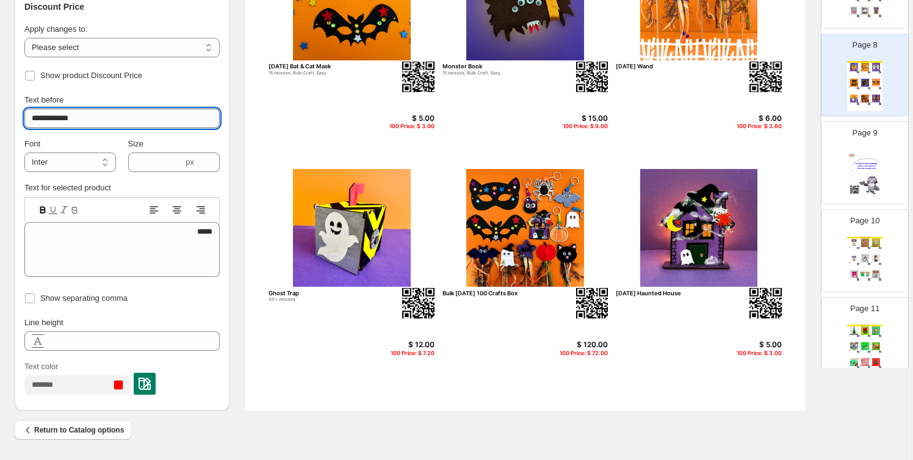
click at [82, 116] on input "**********" at bounding box center [121, 119] width 195 height 20
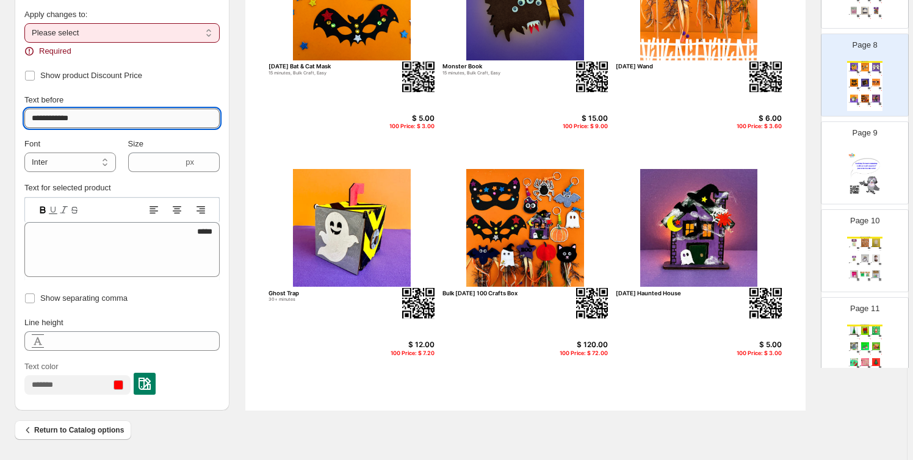
type input "**********"
click at [84, 29] on select "**********" at bounding box center [121, 33] width 195 height 20
select select "**********"
click at [26, 37] on select "**********" at bounding box center [121, 33] width 195 height 20
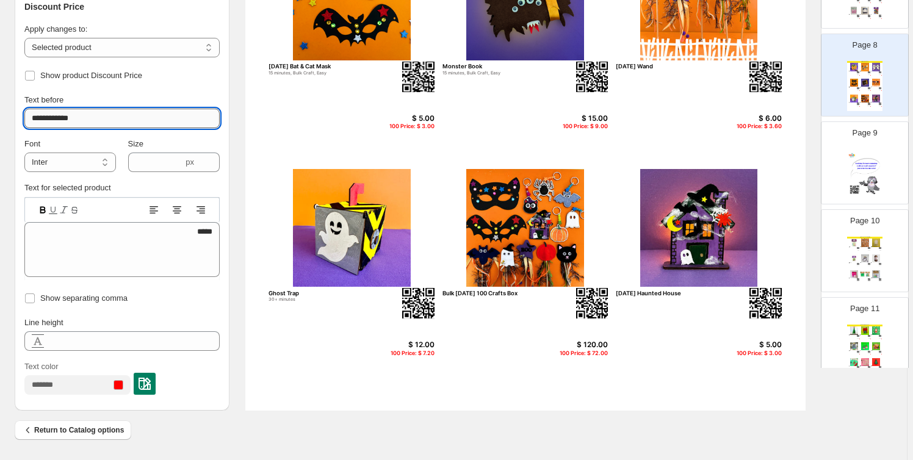
click at [88, 115] on input "**********" at bounding box center [121, 119] width 195 height 20
click at [173, 82] on div "Show product Discount Price" at bounding box center [121, 75] width 195 height 17
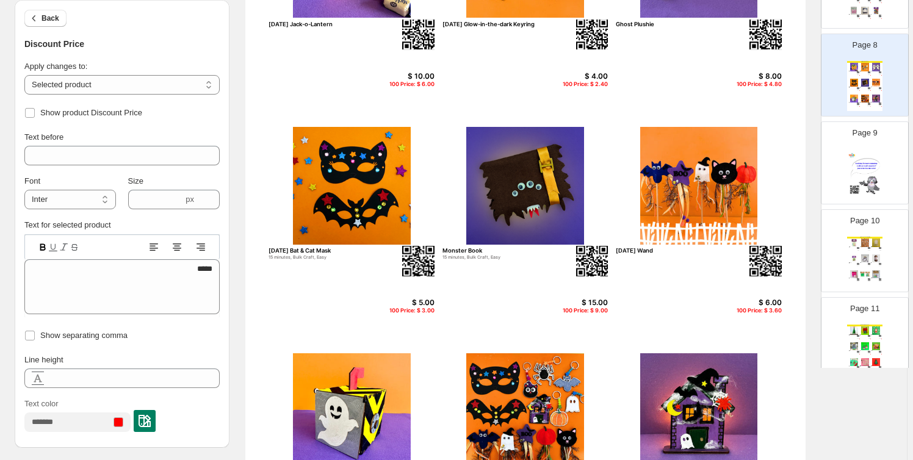
scroll to position [239, 0]
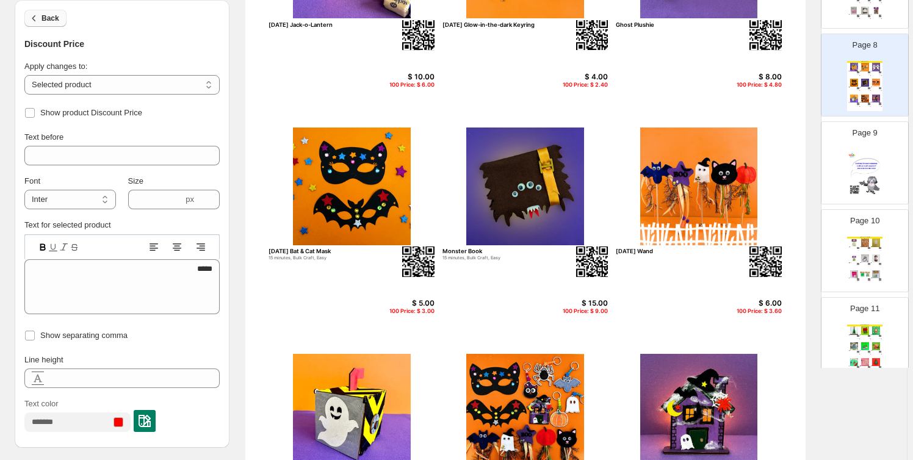
click at [47, 15] on span "Back" at bounding box center [51, 18] width 18 height 10
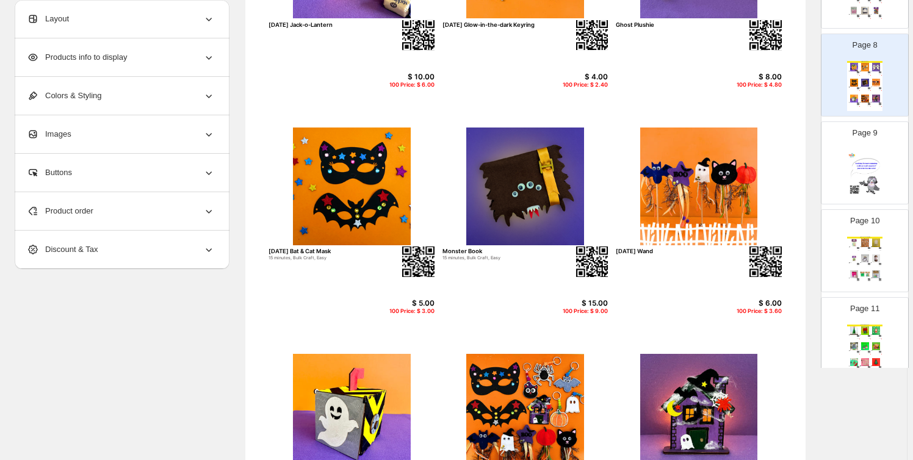
click at [91, 60] on span "Products info to display" at bounding box center [77, 57] width 100 height 12
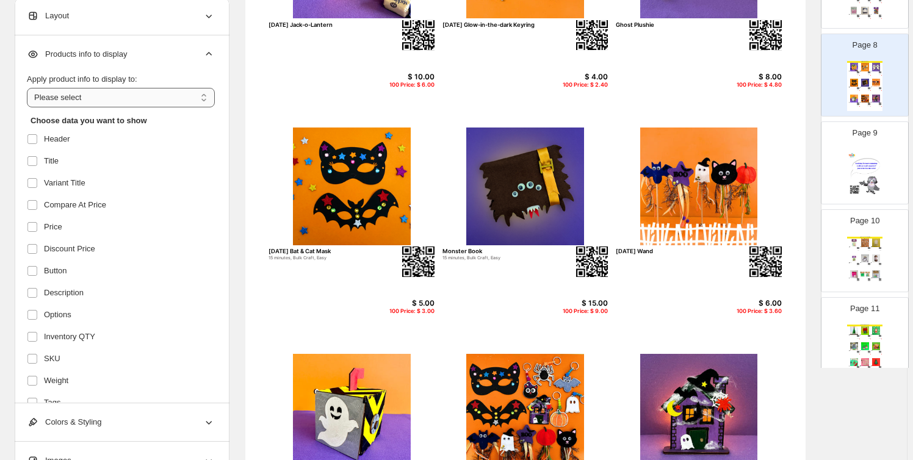
click at [88, 106] on select "**********" at bounding box center [121, 98] width 188 height 20
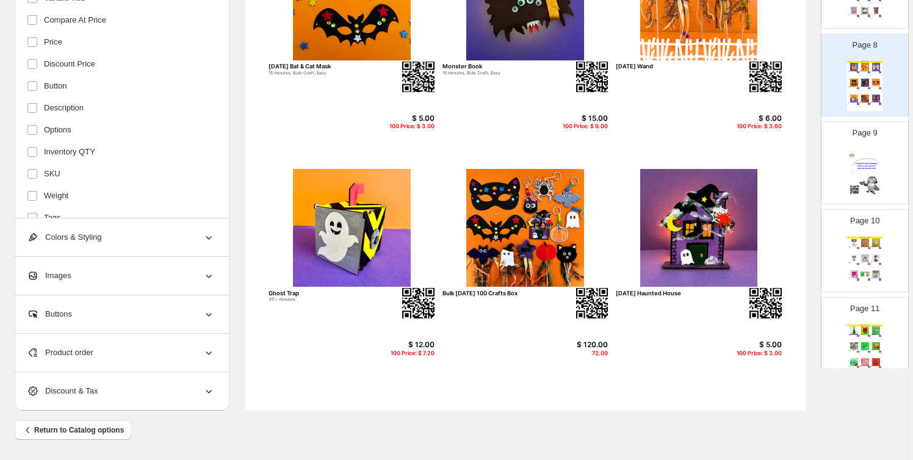
click at [502, 253] on img at bounding box center [526, 228] width 166 height 118
select select "*******"
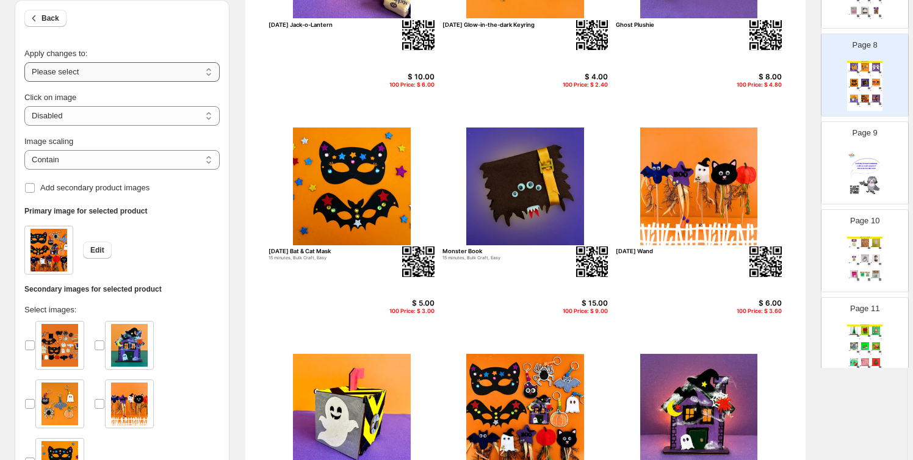
click at [92, 73] on select "**********" at bounding box center [121, 72] width 195 height 20
select select "**********"
click at [26, 62] on select "**********" at bounding box center [121, 72] width 195 height 20
click at [57, 20] on span "Back" at bounding box center [51, 18] width 18 height 10
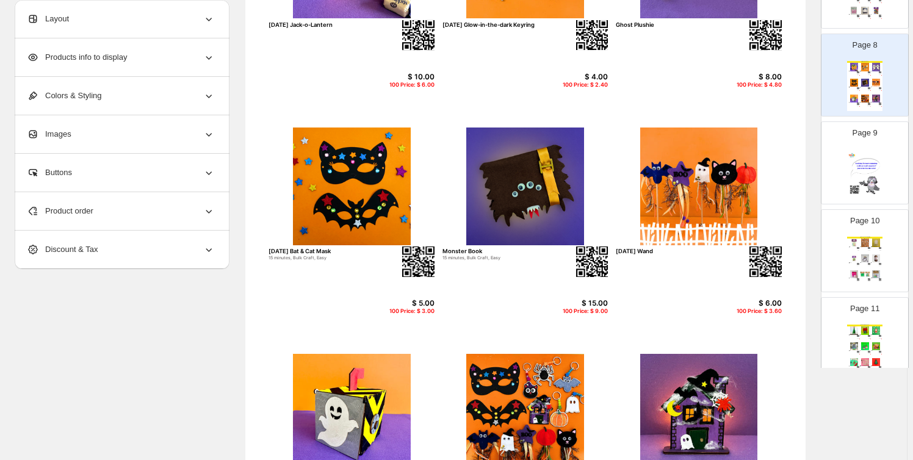
click at [93, 51] on span "Products info to display" at bounding box center [77, 57] width 100 height 12
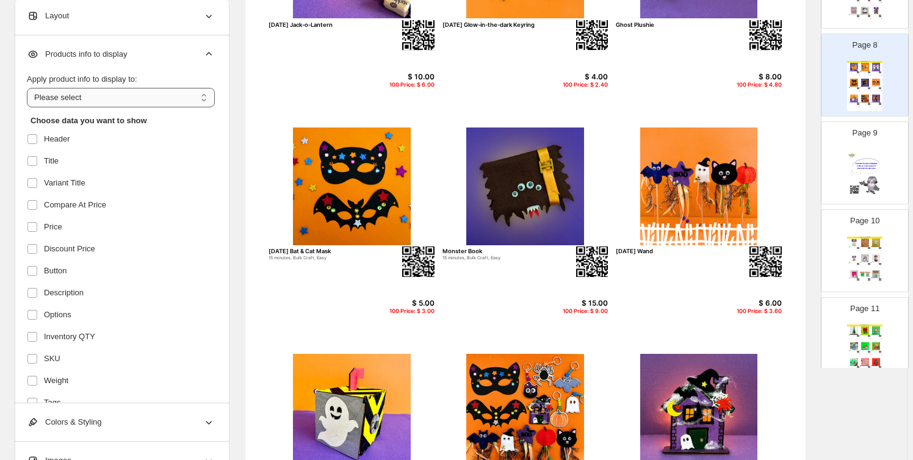
click at [87, 95] on select "**********" at bounding box center [121, 98] width 188 height 20
click at [240, 126] on section "Click on an element to change font, style... [DATE] Crafts [DATE] Jack-o-Lanter…" at bounding box center [526, 222] width 592 height 747
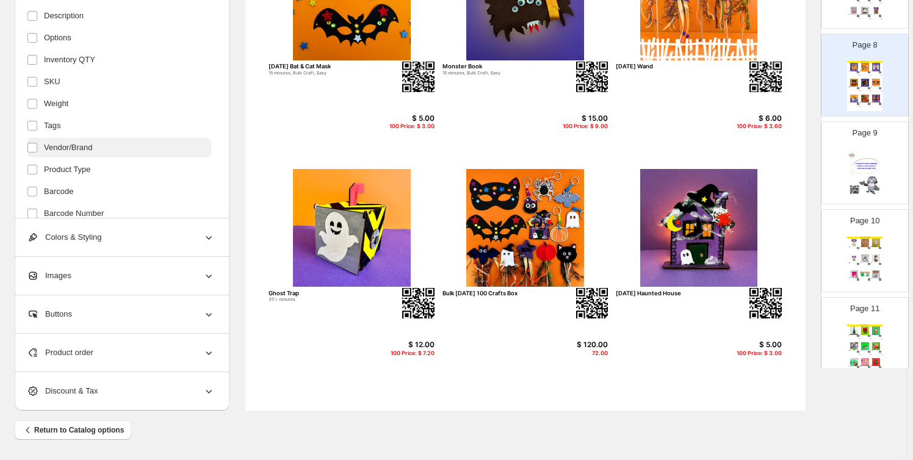
scroll to position [196, 0]
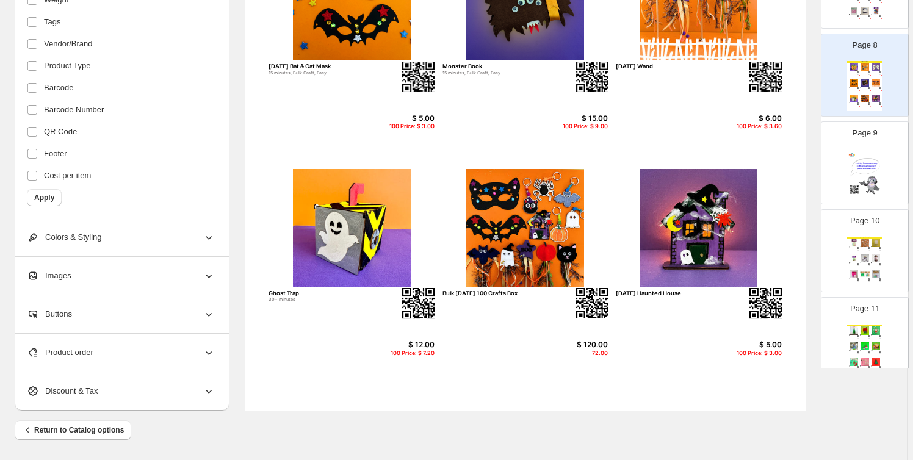
click at [600, 350] on div "72.00" at bounding box center [578, 353] width 59 height 7
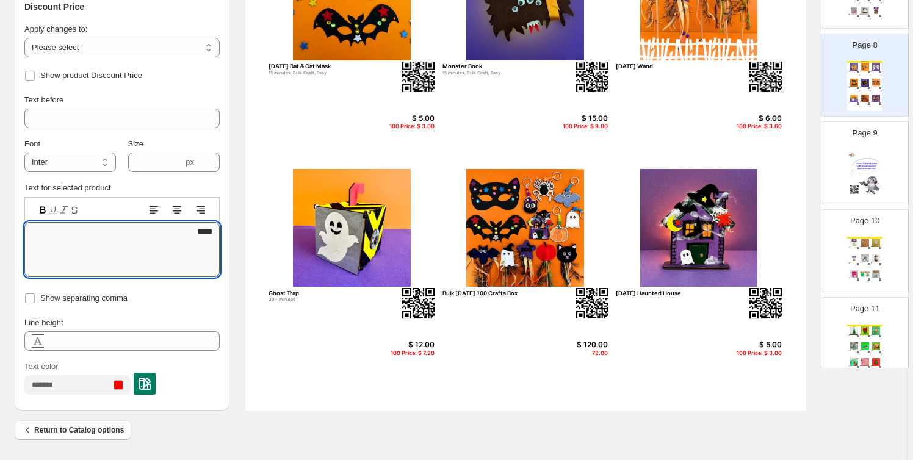
click at [209, 231] on textarea "*****" at bounding box center [121, 249] width 195 height 55
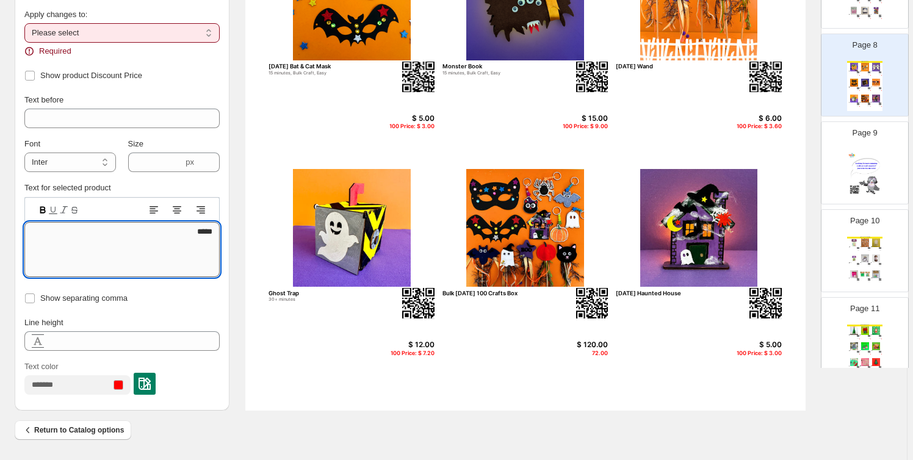
type textarea "*****"
click at [131, 34] on select "**********" at bounding box center [121, 33] width 195 height 20
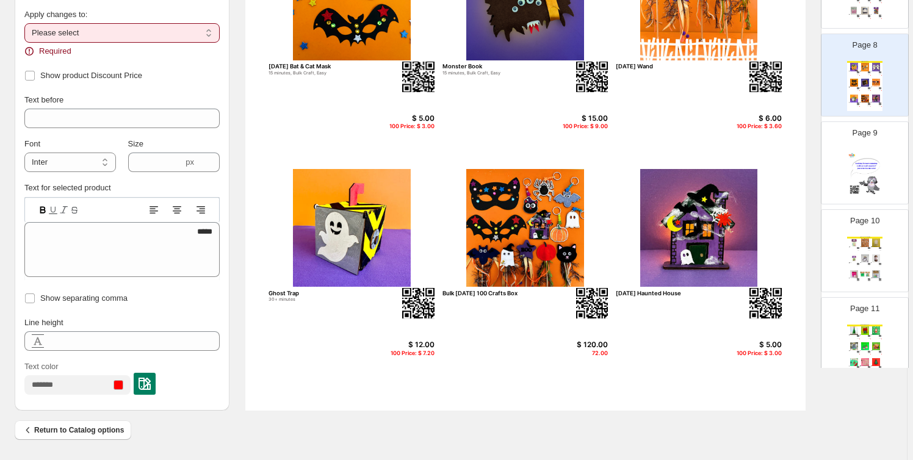
select select "**********"
click at [26, 37] on select "**********" at bounding box center [121, 33] width 195 height 20
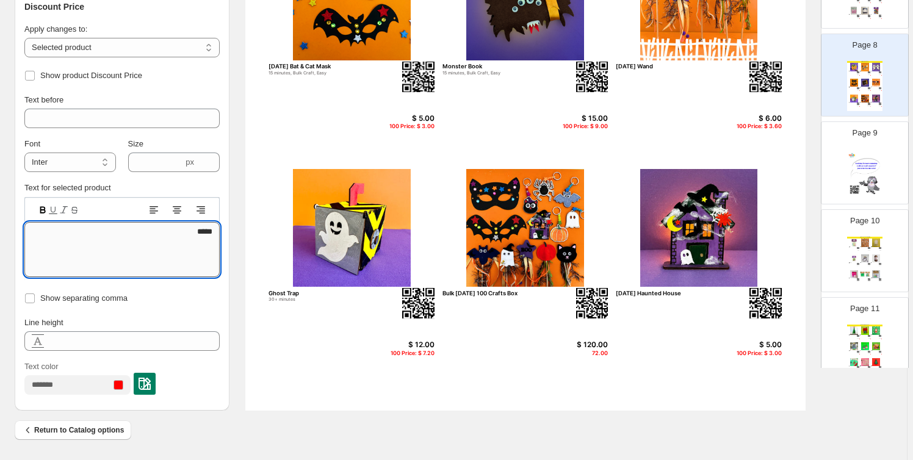
click at [209, 236] on textarea "*****" at bounding box center [121, 249] width 195 height 55
click at [244, 246] on section "Click on an element to change font, style... [DATE] Crafts [DATE] Jack-o-Lanter…" at bounding box center [526, 37] width 592 height 747
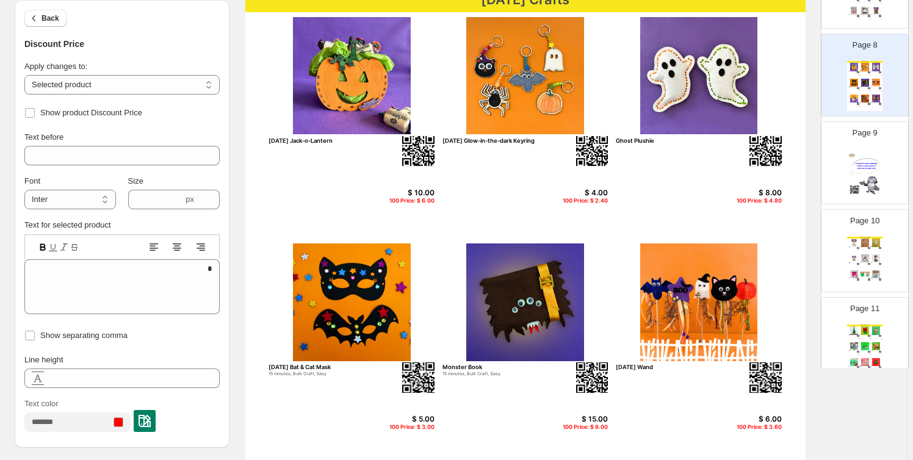
scroll to position [147, 0]
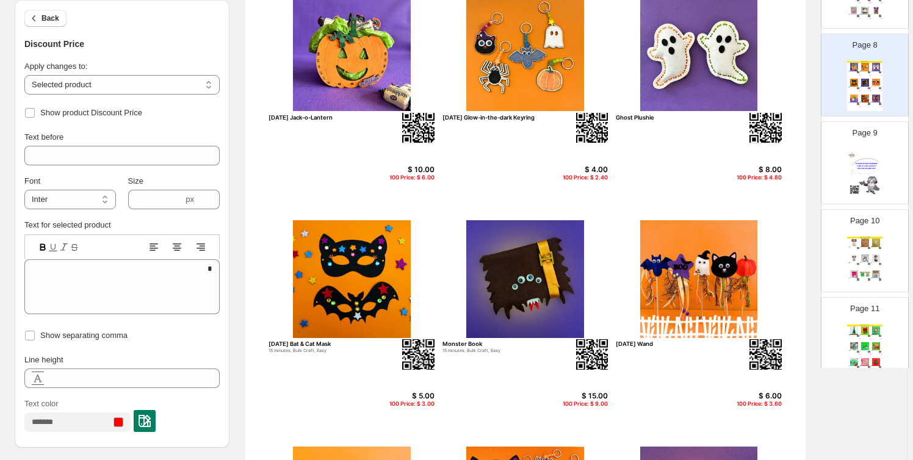
click at [311, 294] on img at bounding box center [352, 279] width 166 height 118
select select "*******"
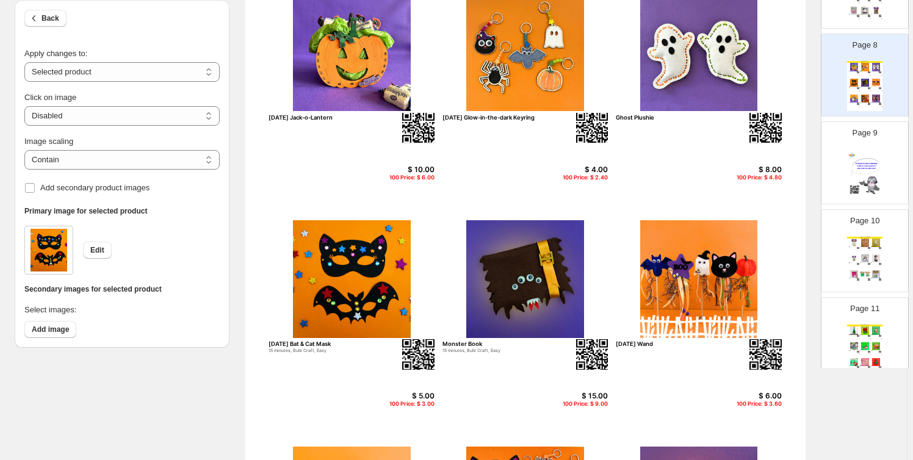
click at [305, 346] on div "[DATE] Bat & Cat Mask" at bounding box center [326, 344] width 114 height 7
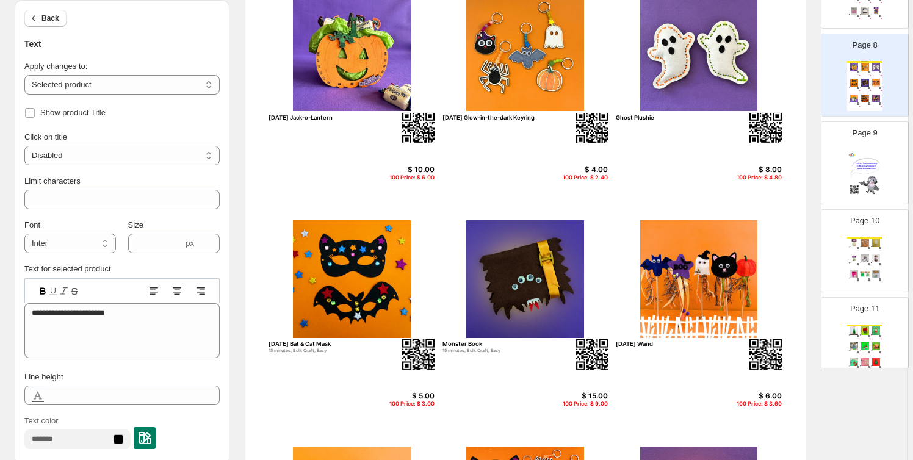
click at [300, 341] on div "[DATE] Bat & Cat Mask" at bounding box center [326, 344] width 114 height 7
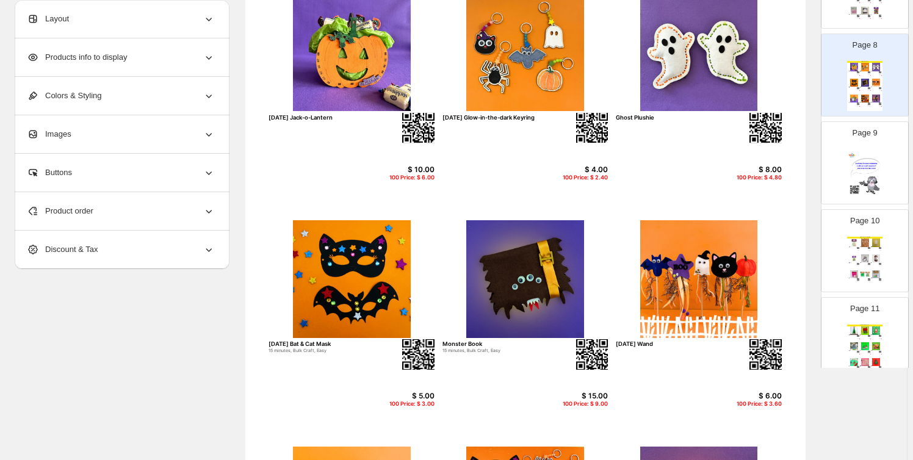
click at [324, 341] on div "[DATE] Bat & Cat Mask" at bounding box center [326, 344] width 114 height 7
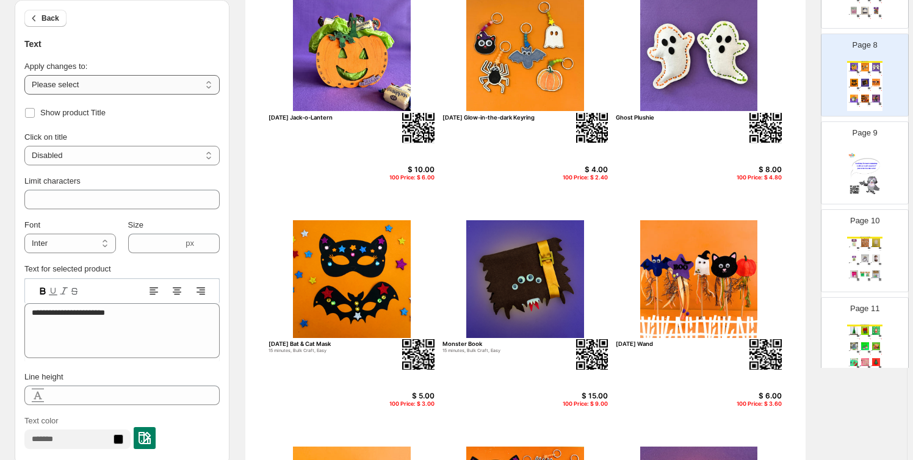
click at [89, 82] on select "**********" at bounding box center [121, 85] width 195 height 20
select select "**********"
click at [26, 75] on select "**********" at bounding box center [121, 85] width 195 height 20
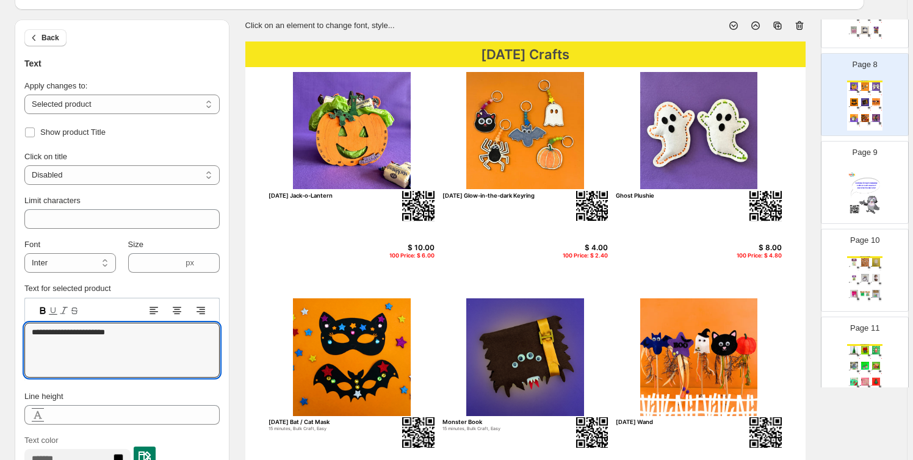
scroll to position [54, 0]
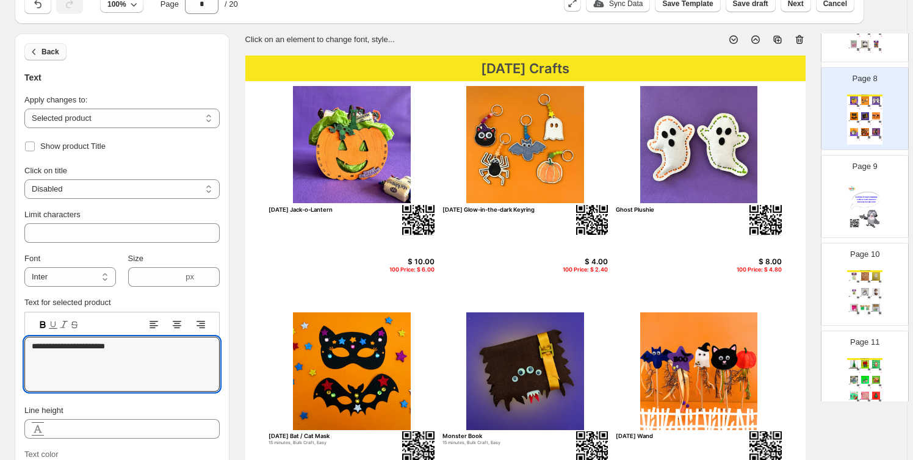
type textarea "**********"
click at [56, 48] on span "Back" at bounding box center [51, 52] width 18 height 10
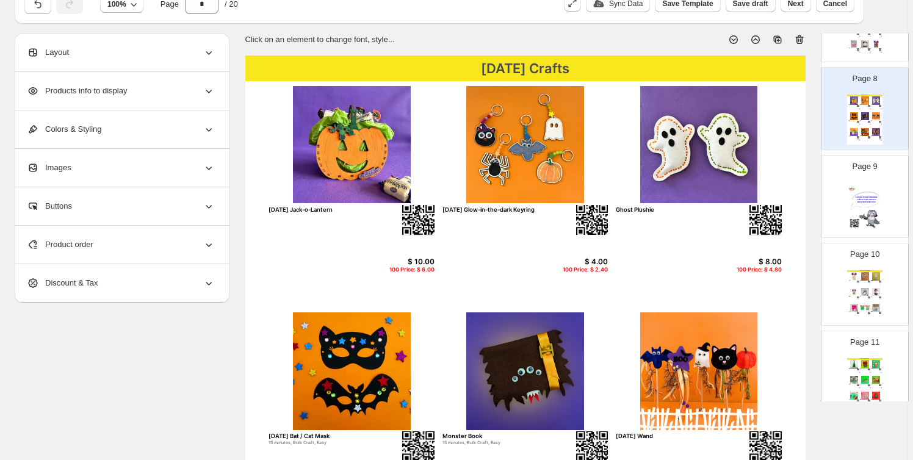
click at [113, 245] on div "Product order" at bounding box center [121, 245] width 188 height 38
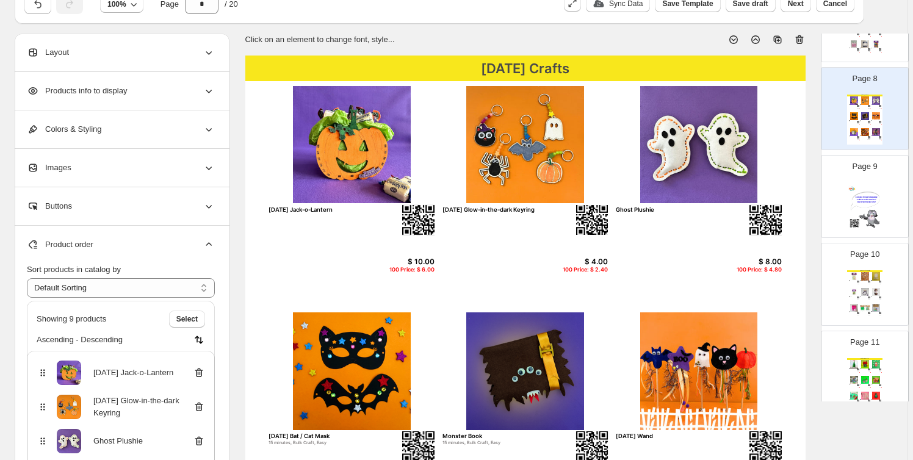
scroll to position [92, 0]
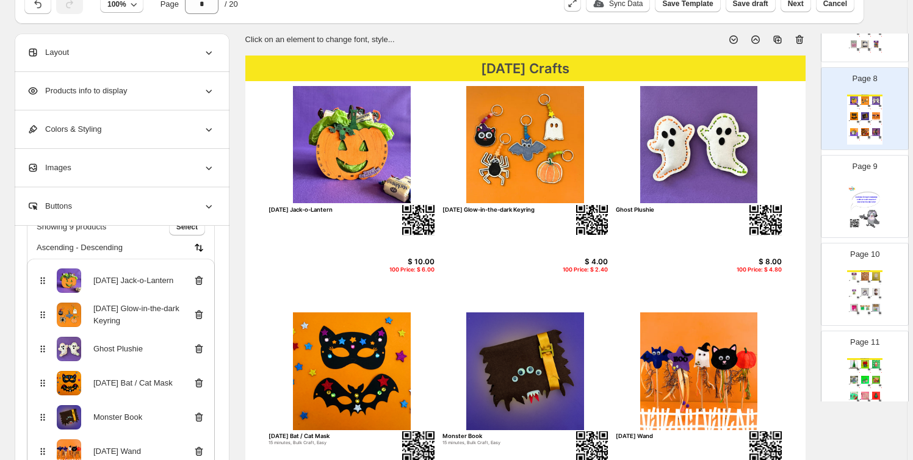
click at [201, 314] on icon at bounding box center [199, 315] width 12 height 12
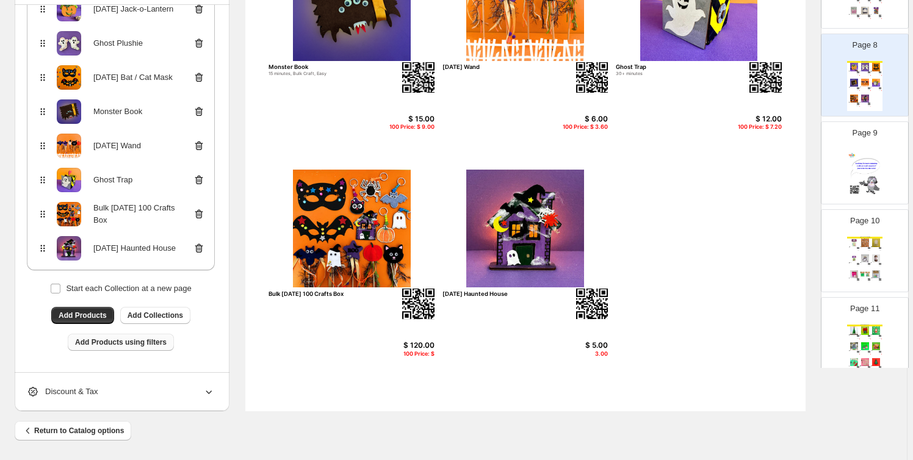
scroll to position [424, 0]
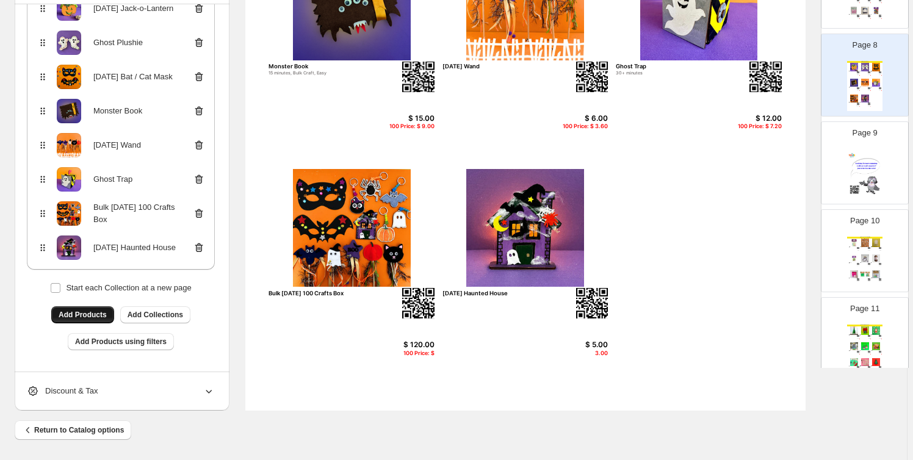
click at [82, 316] on span "Add Products" at bounding box center [83, 315] width 48 height 10
type input "*"
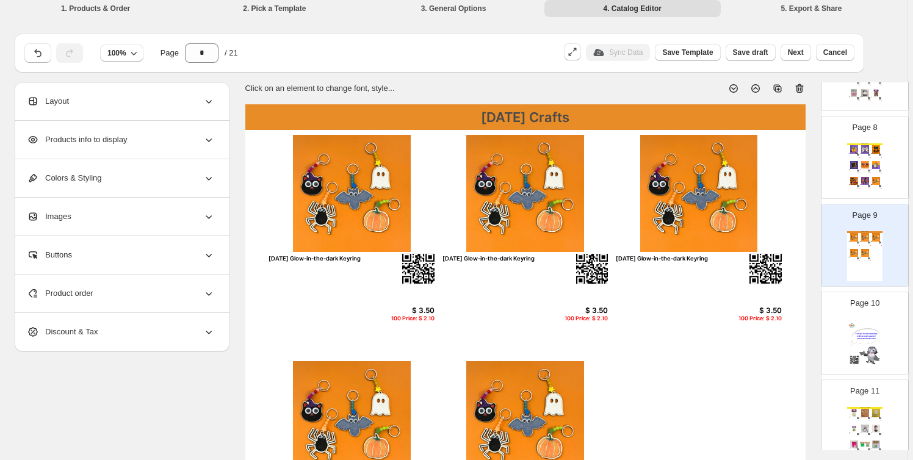
scroll to position [0, 0]
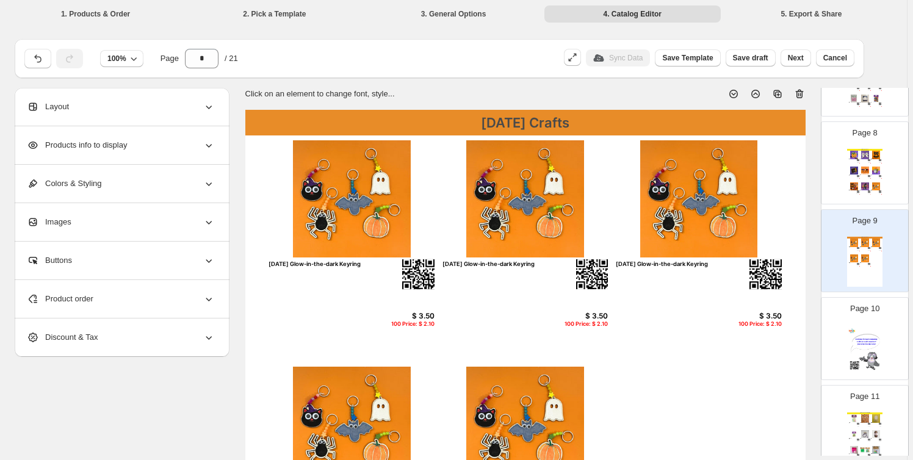
click at [371, 218] on img at bounding box center [352, 199] width 166 height 118
select select "*******"
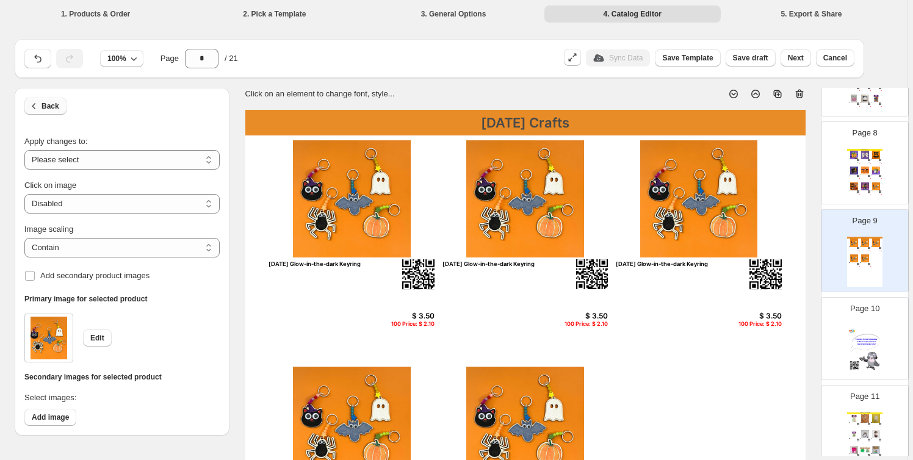
click at [55, 103] on span "Back" at bounding box center [51, 106] width 18 height 10
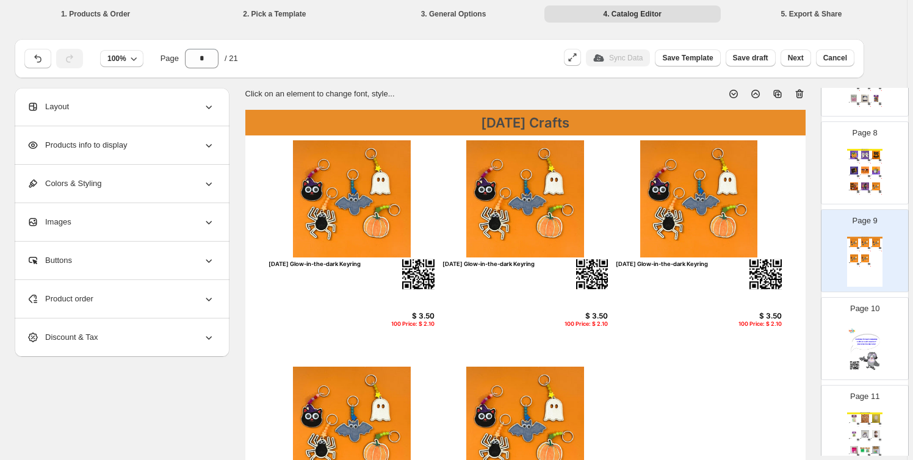
click at [117, 145] on span "Products info to display" at bounding box center [77, 145] width 100 height 12
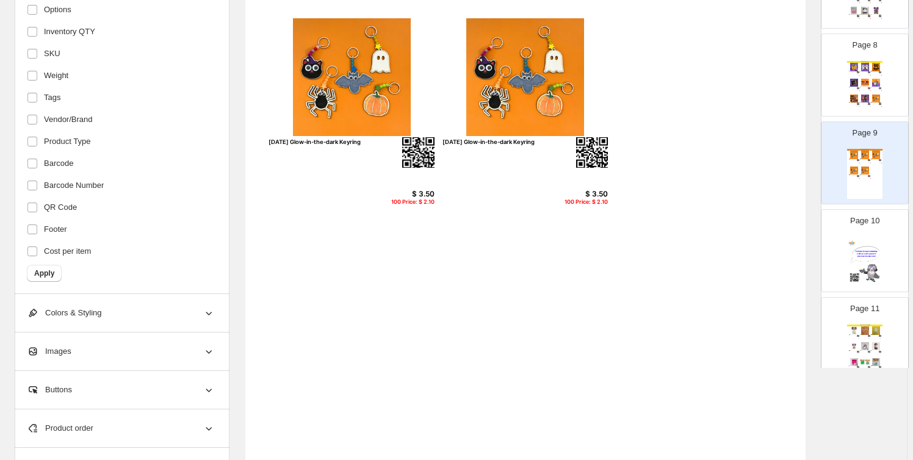
scroll to position [424, 0]
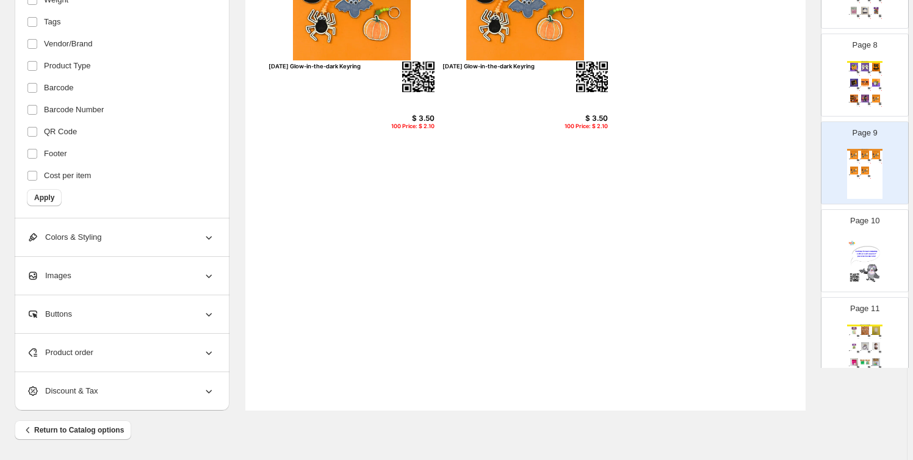
click at [145, 347] on div "Product order" at bounding box center [121, 353] width 188 height 38
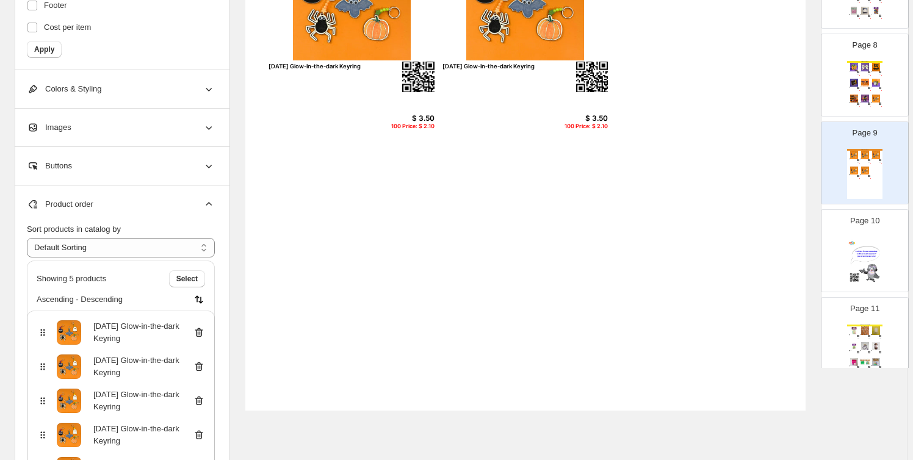
scroll to position [41, 0]
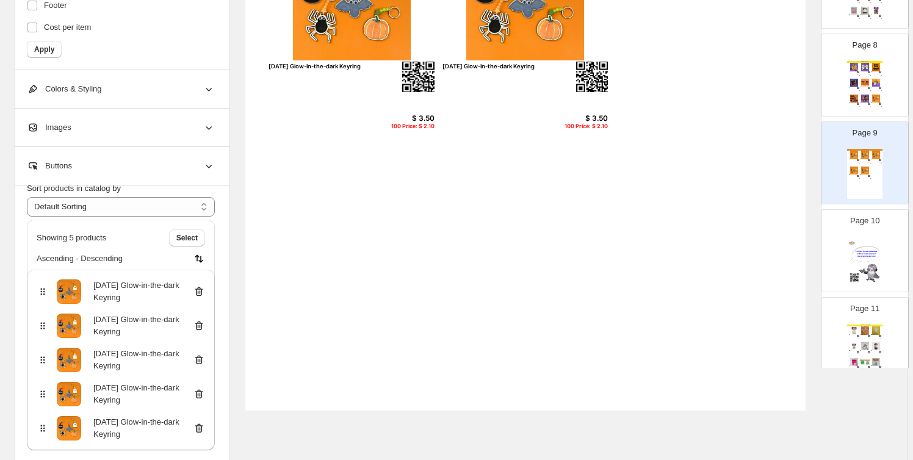
click at [202, 288] on icon at bounding box center [199, 292] width 12 height 12
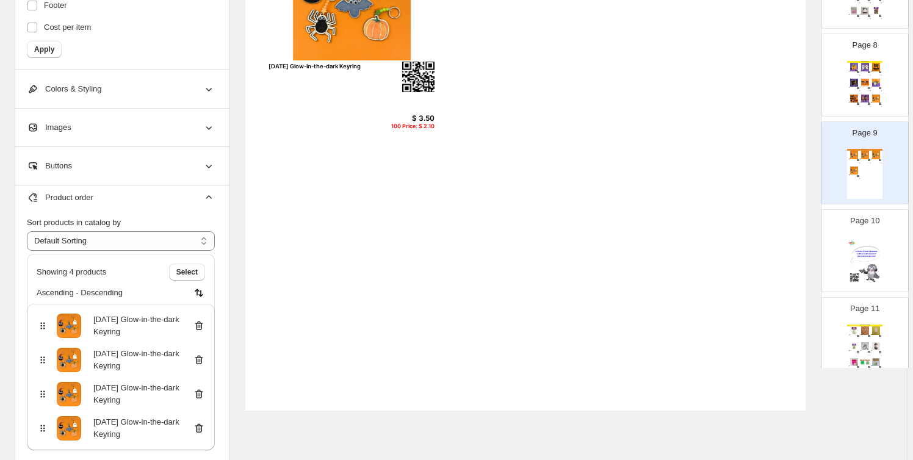
scroll to position [0, 0]
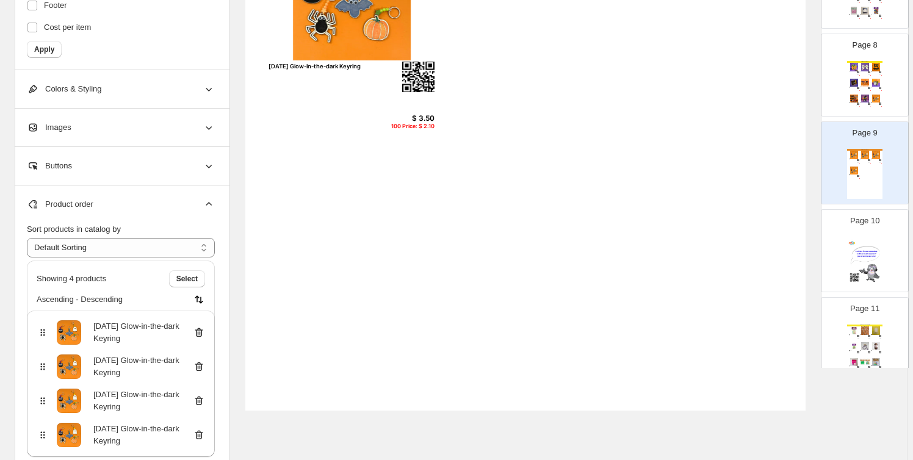
click at [200, 330] on icon at bounding box center [199, 333] width 12 height 12
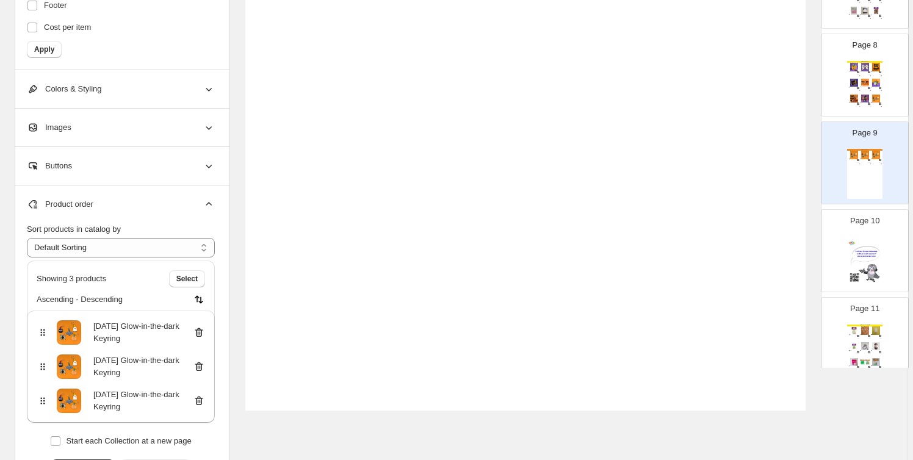
click at [201, 332] on icon at bounding box center [199, 333] width 12 height 12
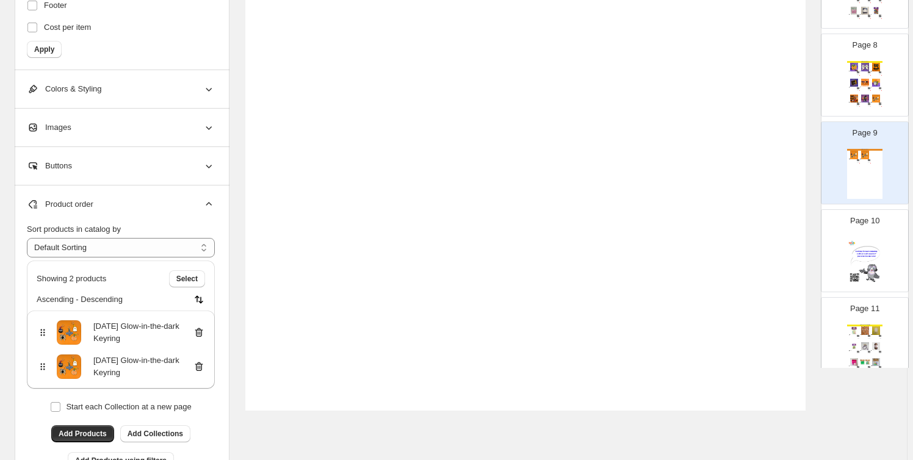
click at [203, 332] on icon at bounding box center [199, 333] width 8 height 9
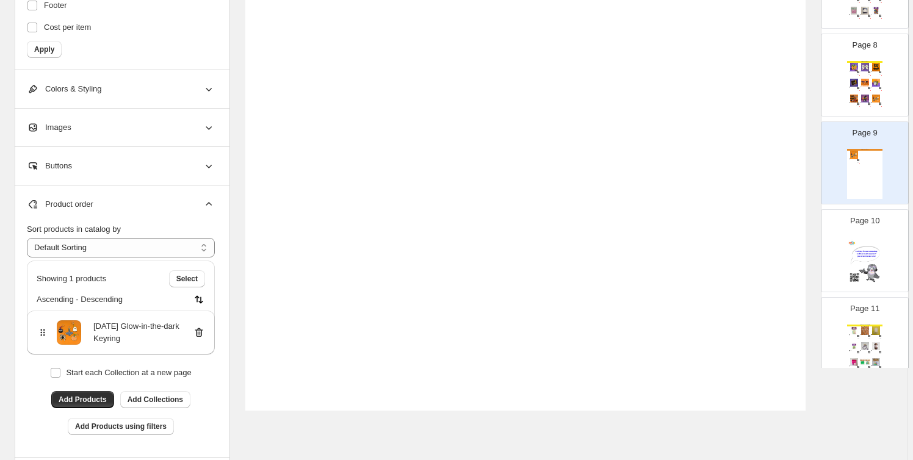
click at [199, 332] on icon at bounding box center [198, 334] width 1 height 4
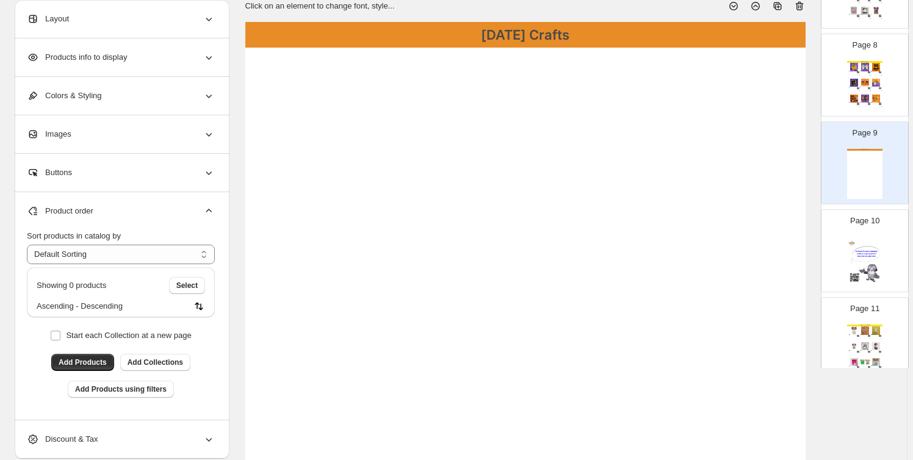
scroll to position [54, 0]
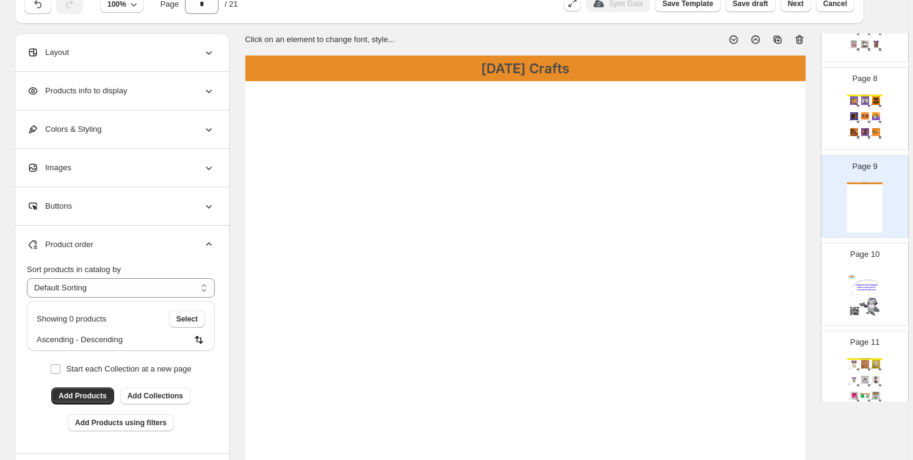
click at [852, 106] on div "[DATE] Crafts [DATE] Jack-o-Lantern $ 10.00 100 Price: $ 6.00 Ghost Plushie $ 8…" at bounding box center [865, 120] width 35 height 50
type input "*"
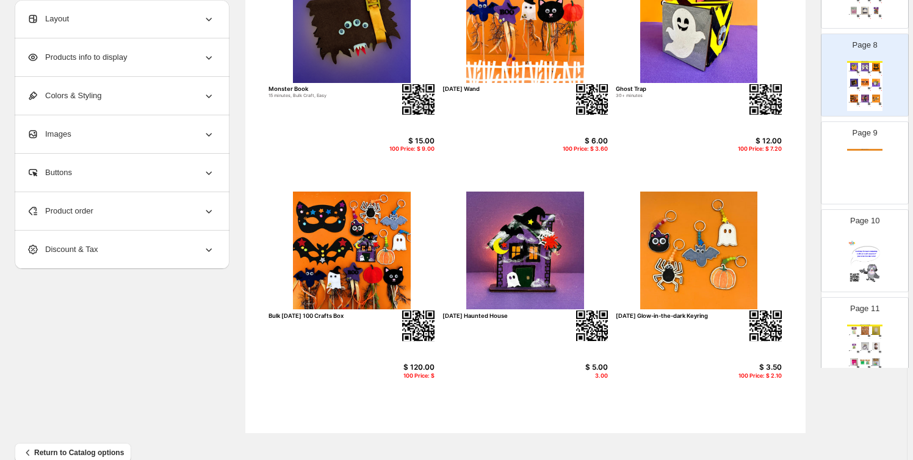
scroll to position [424, 0]
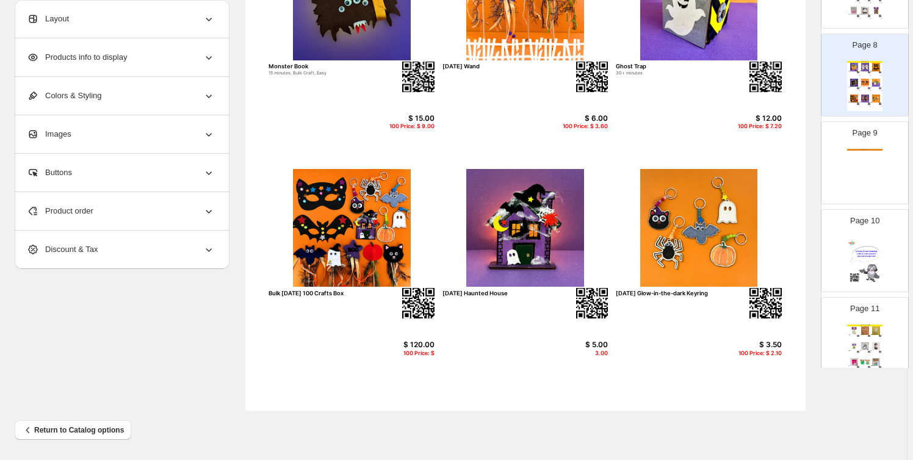
click at [504, 365] on div "[DATE] Crafts [DATE] Jack-o-Lantern $ 10.00 100 Price: $ 6.00 Ghost Plushie $ 8…" at bounding box center [525, 48] width 561 height 725
click at [49, 203] on div "Product order" at bounding box center [121, 211] width 188 height 38
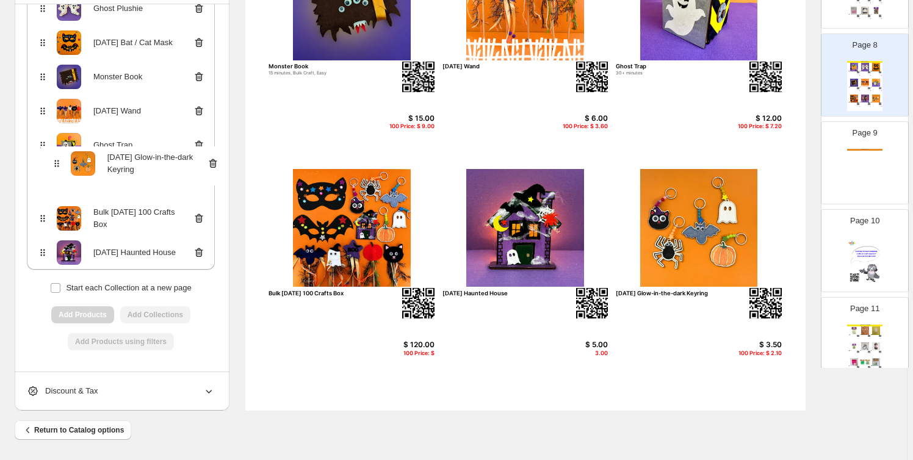
scroll to position [0, 0]
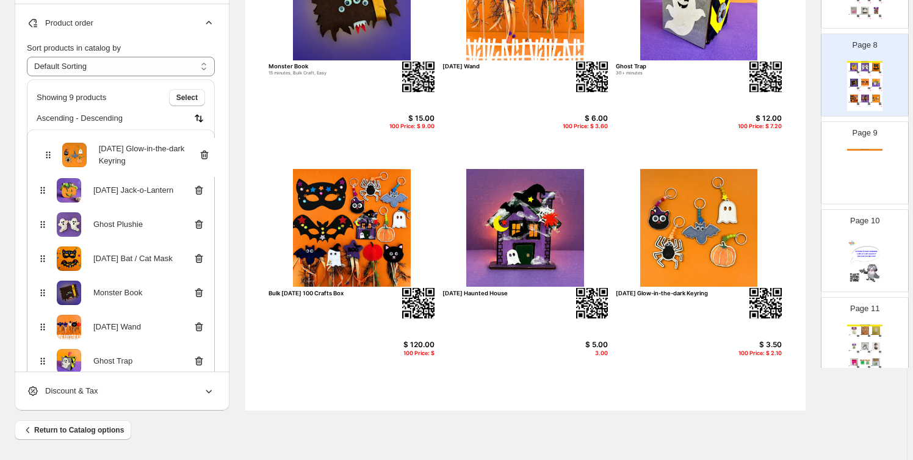
drag, startPoint x: 46, startPoint y: 247, endPoint x: 47, endPoint y: 151, distance: 96.5
click at [47, 151] on div "[DATE] Jack-o-Lantern Ghost Plushie [DATE] Bat / Cat Mask Monster Book [DATE] W…" at bounding box center [121, 288] width 188 height 318
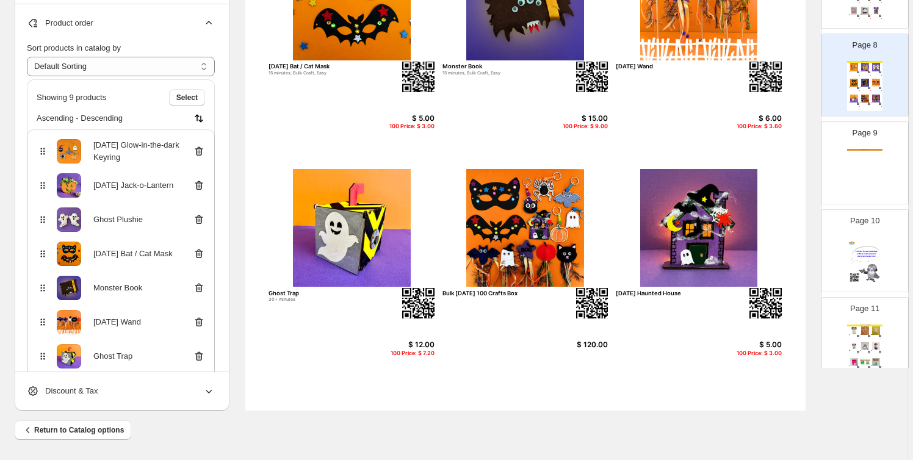
scroll to position [177, 0]
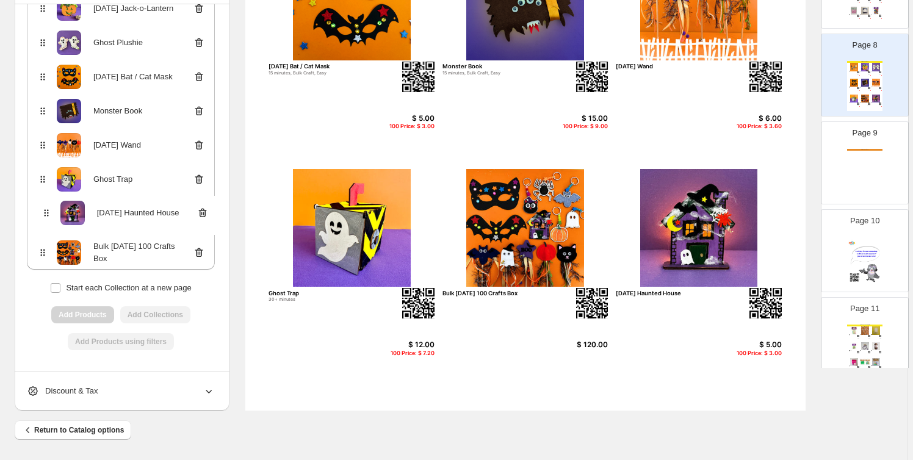
drag, startPoint x: 47, startPoint y: 249, endPoint x: 48, endPoint y: 209, distance: 39.7
click at [48, 209] on div "[DATE] Glow-in-the-dark Keyring [DATE] Jack-o-Lantern Ghost Plushie [DATE] Bat …" at bounding box center [121, 111] width 188 height 318
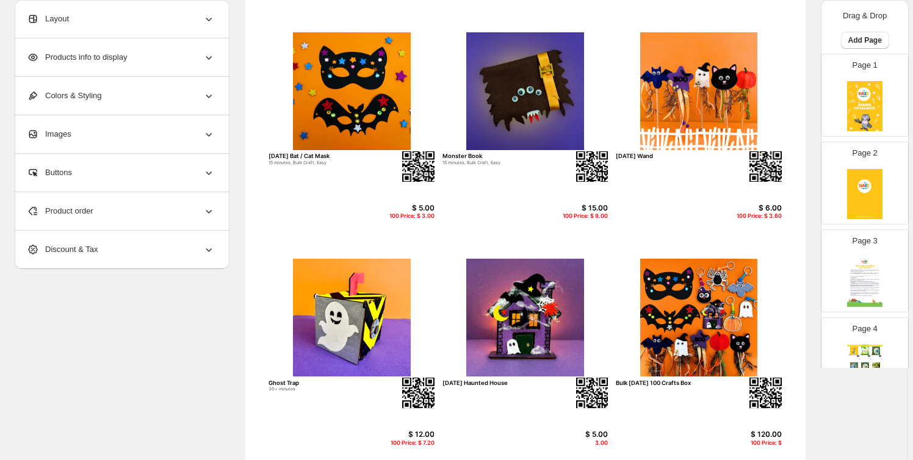
scroll to position [370, 0]
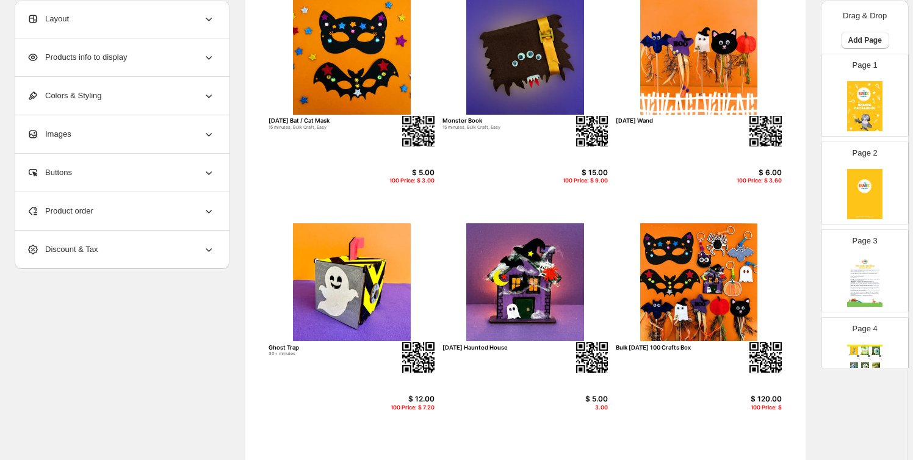
click at [765, 406] on div "100 Price: $" at bounding box center [752, 408] width 59 height 7
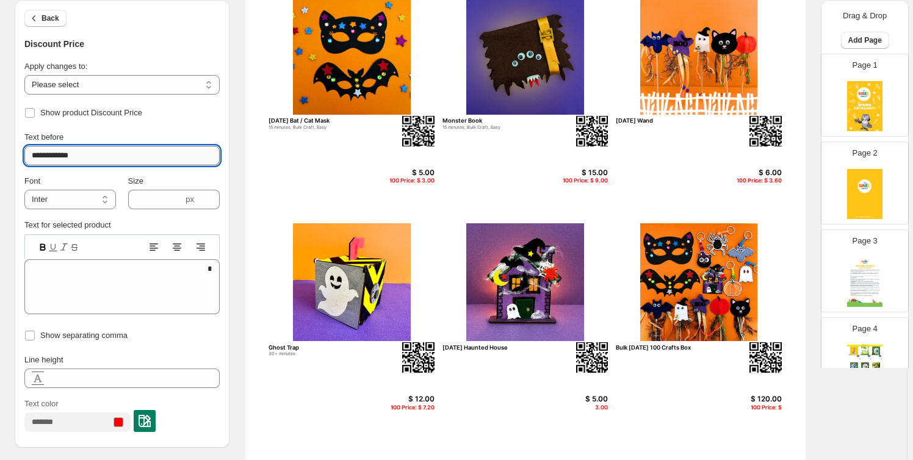
click at [77, 157] on input "**********" at bounding box center [121, 156] width 195 height 20
type input "**********"
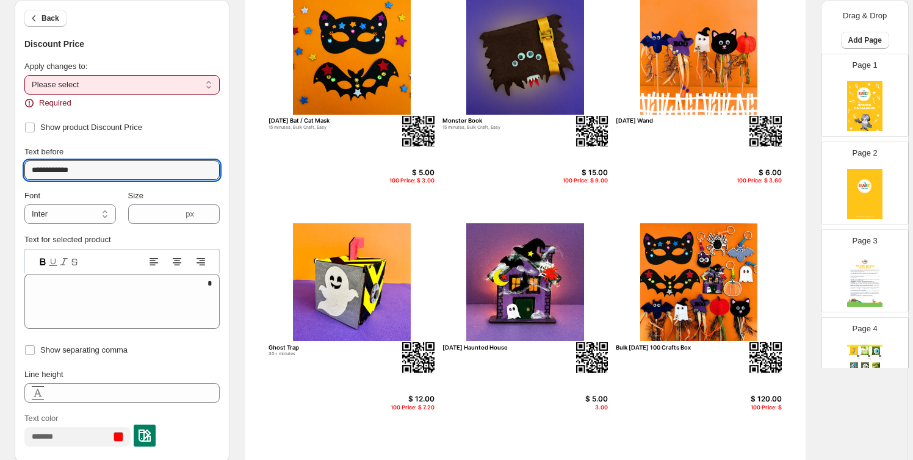
drag, startPoint x: 122, startPoint y: 79, endPoint x: 126, endPoint y: 90, distance: 11.2
click at [122, 79] on select "**********" at bounding box center [121, 85] width 195 height 20
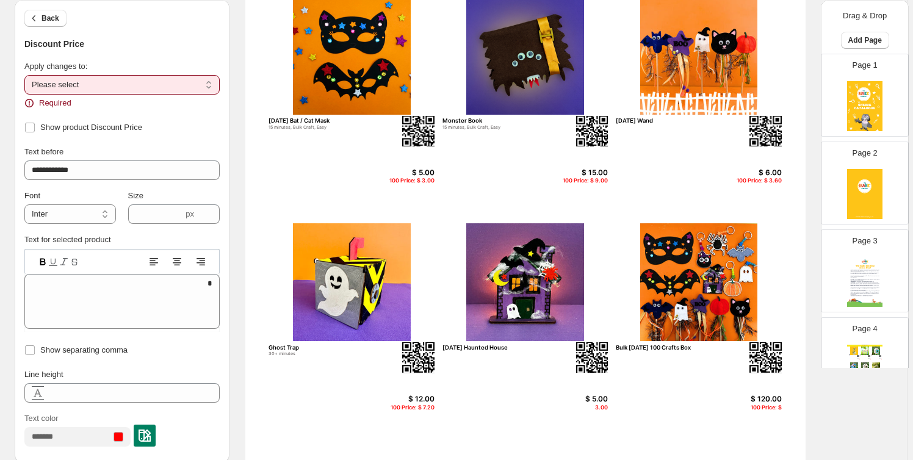
select select "**********"
click at [26, 75] on select "**********" at bounding box center [121, 85] width 195 height 20
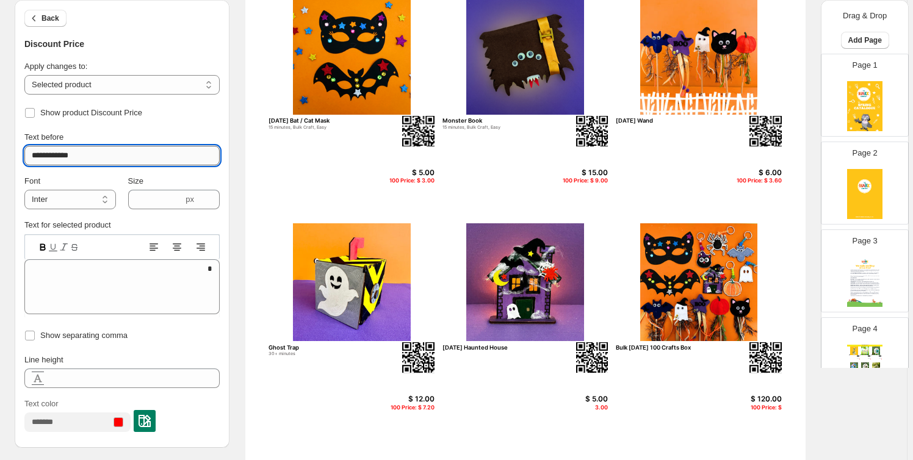
click at [96, 156] on input "**********" at bounding box center [121, 156] width 195 height 20
click at [143, 133] on div "Text before" at bounding box center [121, 137] width 195 height 12
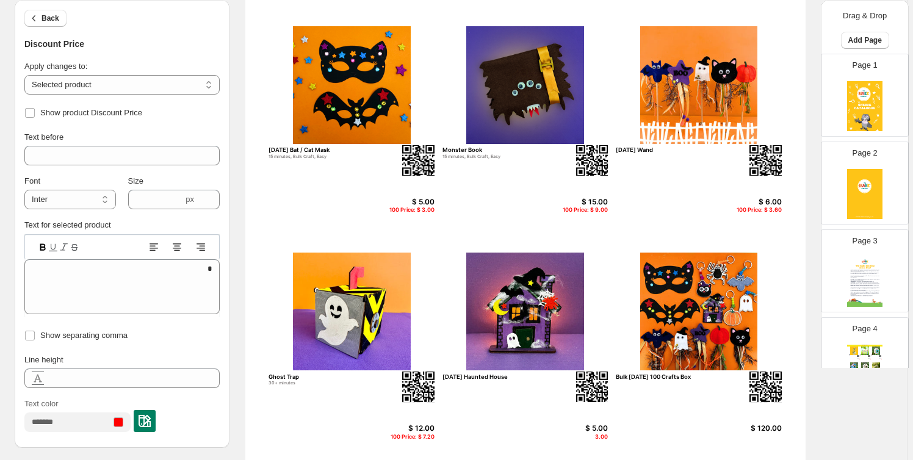
scroll to position [239, 0]
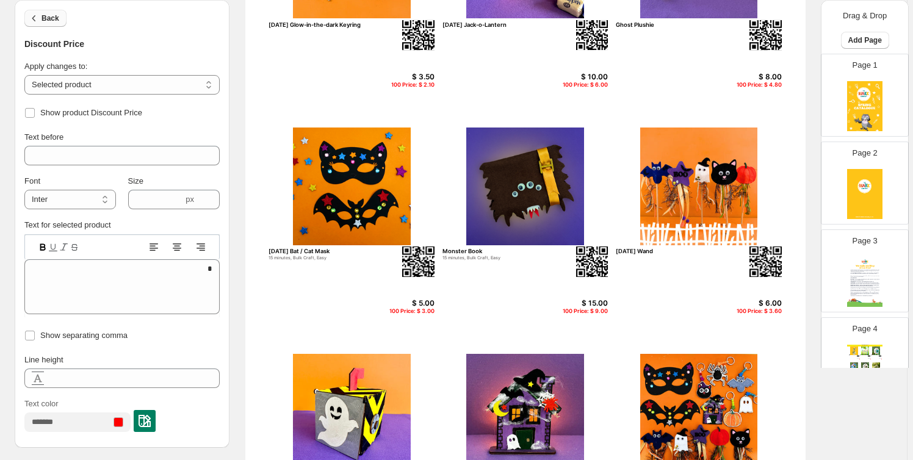
click at [58, 18] on span "Back" at bounding box center [51, 18] width 18 height 10
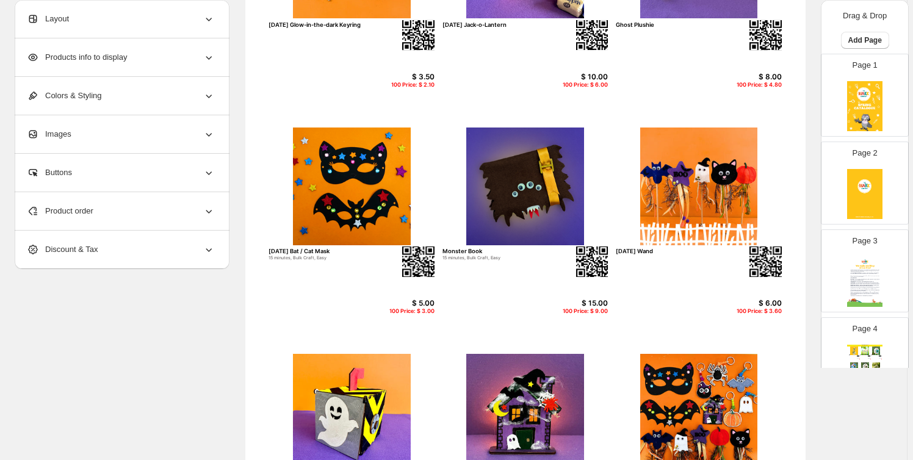
scroll to position [184, 0]
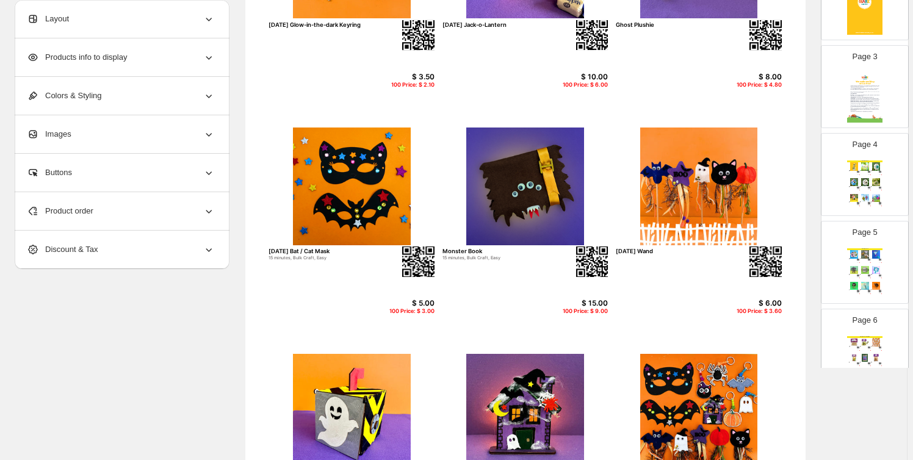
click at [871, 185] on img at bounding box center [876, 182] width 10 height 8
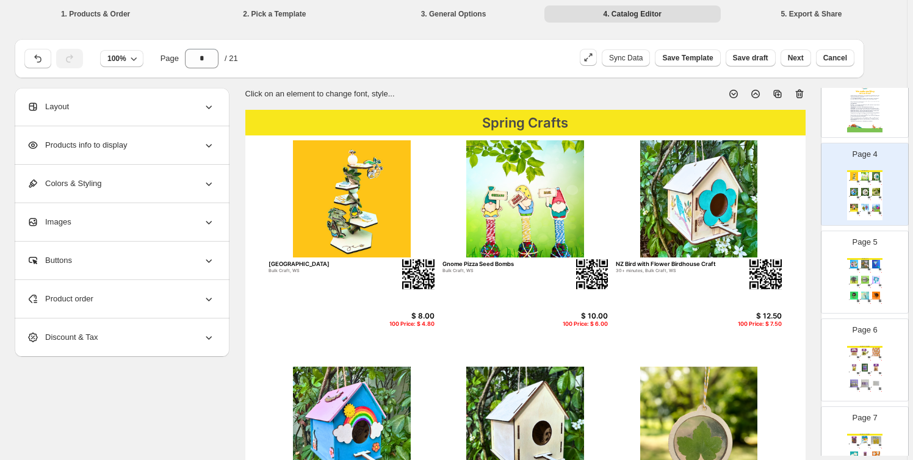
scroll to position [277, 0]
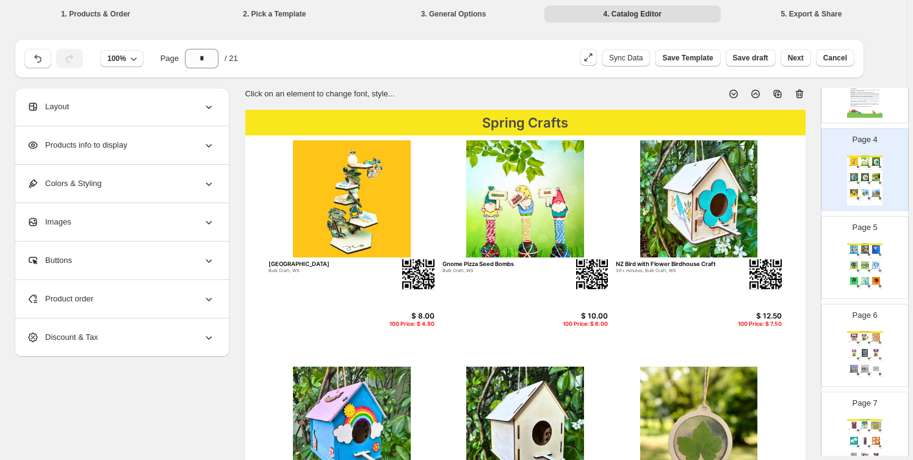
click at [871, 266] on img at bounding box center [876, 265] width 10 height 8
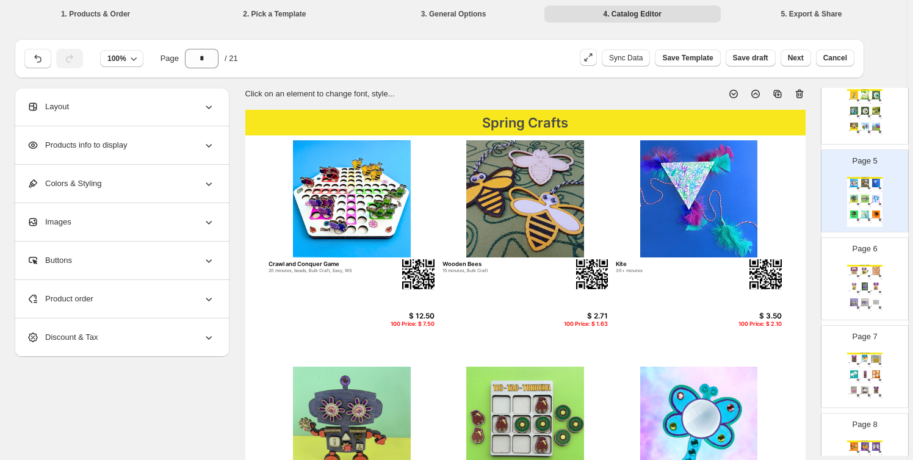
scroll to position [370, 0]
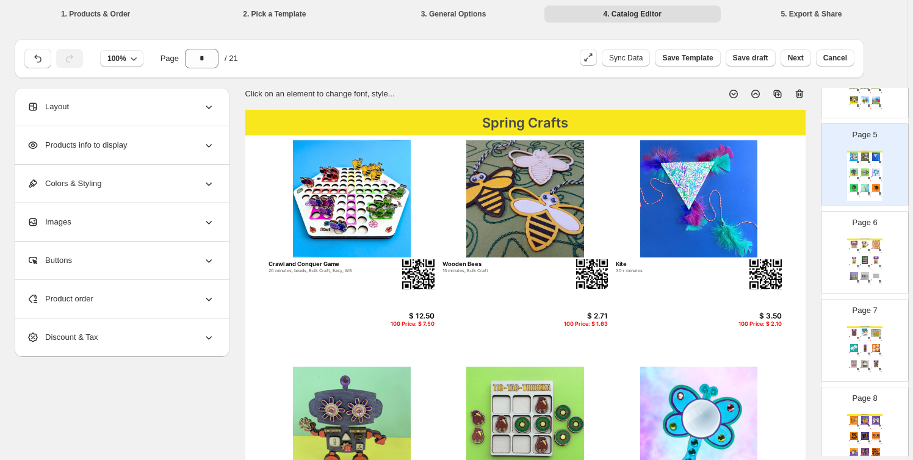
click at [860, 263] on img at bounding box center [865, 260] width 10 height 8
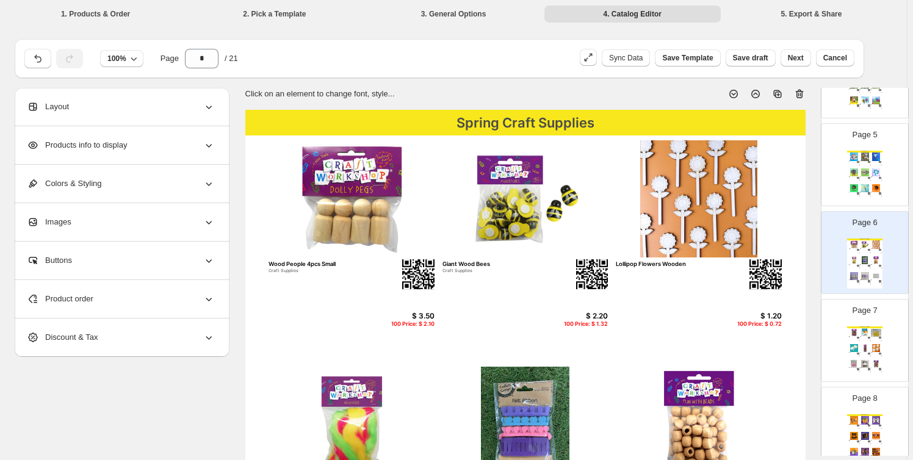
click at [843, 352] on div "Page 7 Spring Craft Supplies Craft Feathers - Assorted Colours Craft Supplies $…" at bounding box center [860, 336] width 77 height 82
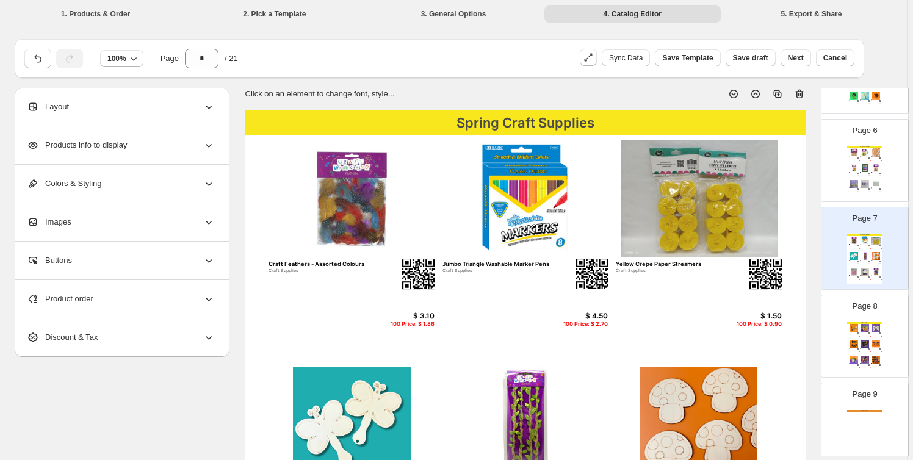
click at [862, 327] on img at bounding box center [865, 328] width 10 height 8
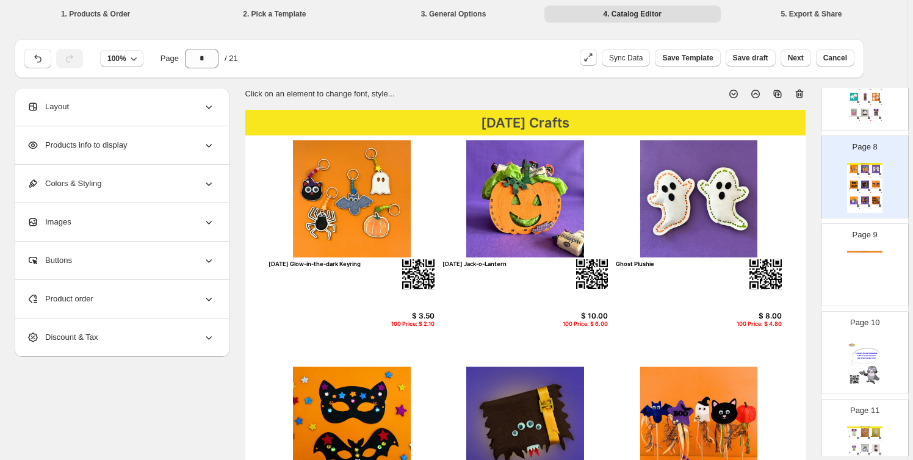
scroll to position [647, 0]
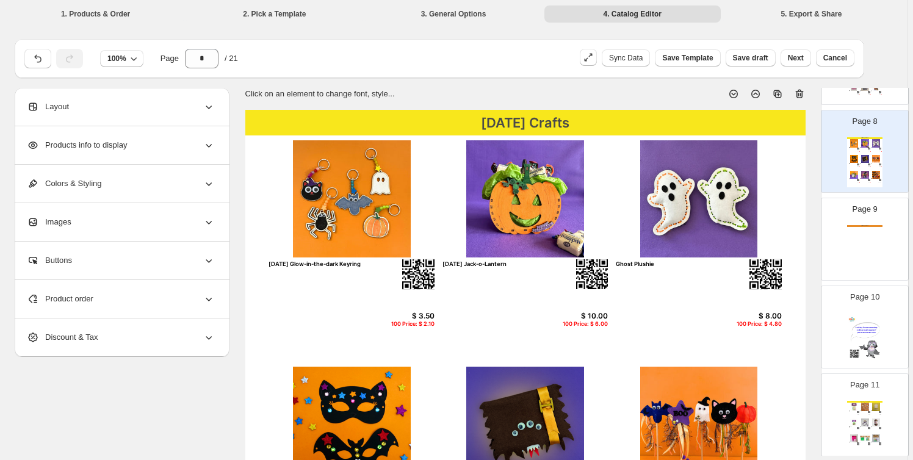
click at [863, 238] on div "[DATE] Crafts" at bounding box center [865, 250] width 35 height 50
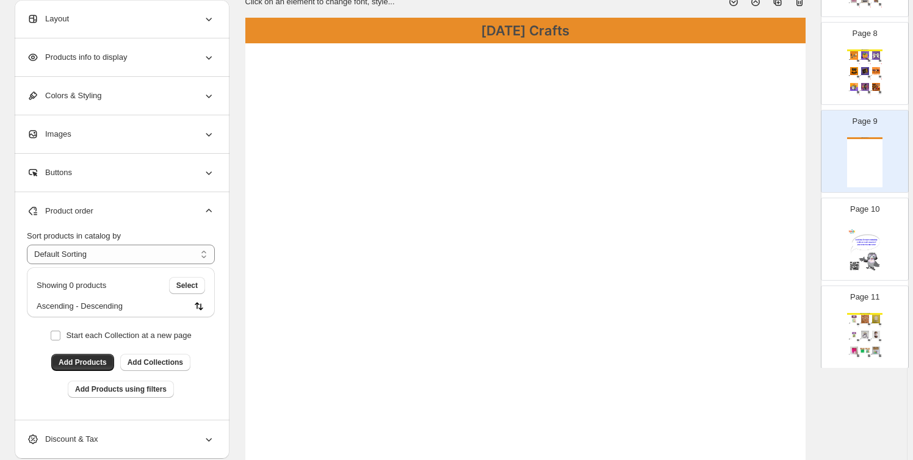
scroll to position [0, 0]
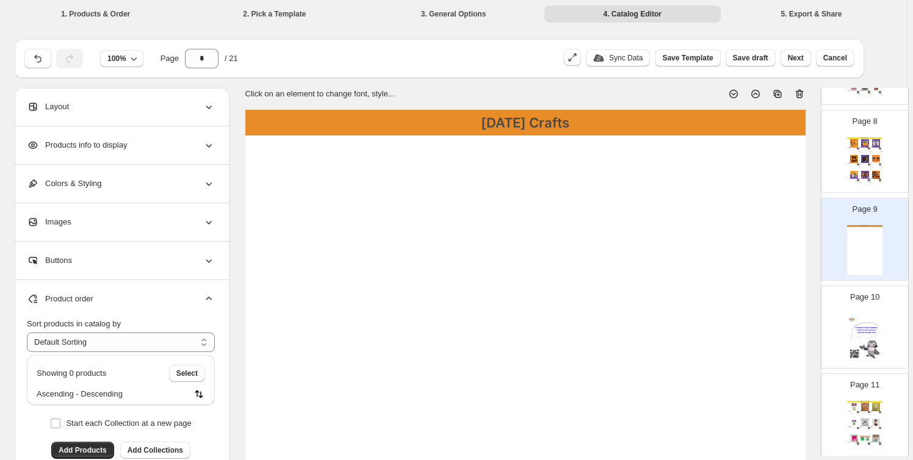
drag, startPoint x: 885, startPoint y: 211, endPoint x: 885, endPoint y: 242, distance: 31.1
click at [885, 242] on div "Page 9 [DATE] Crafts" at bounding box center [860, 235] width 77 height 82
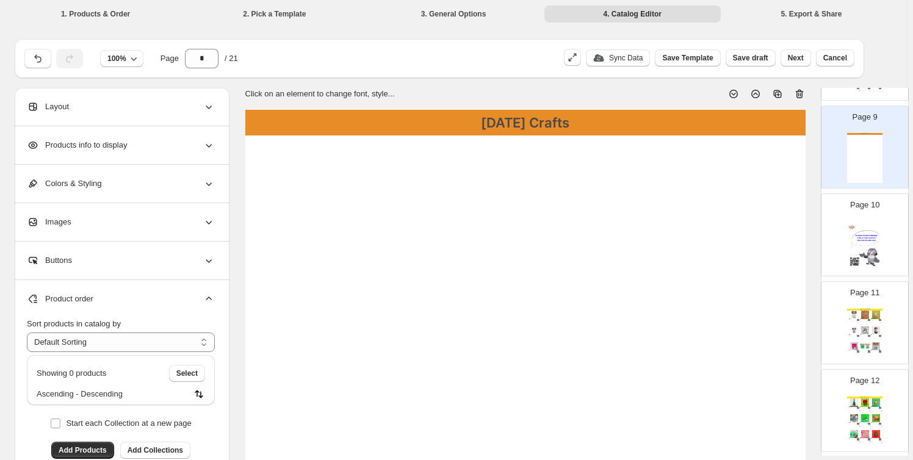
click at [115, 109] on div "Layout" at bounding box center [121, 107] width 188 height 38
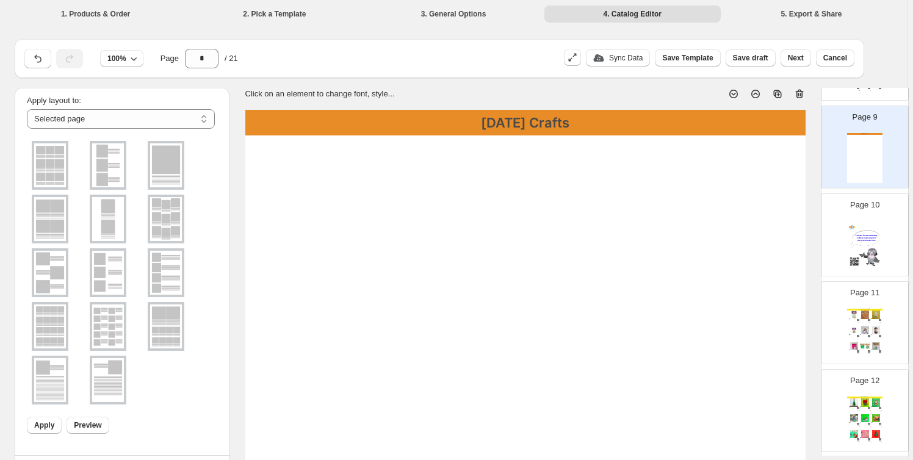
scroll to position [92, 0]
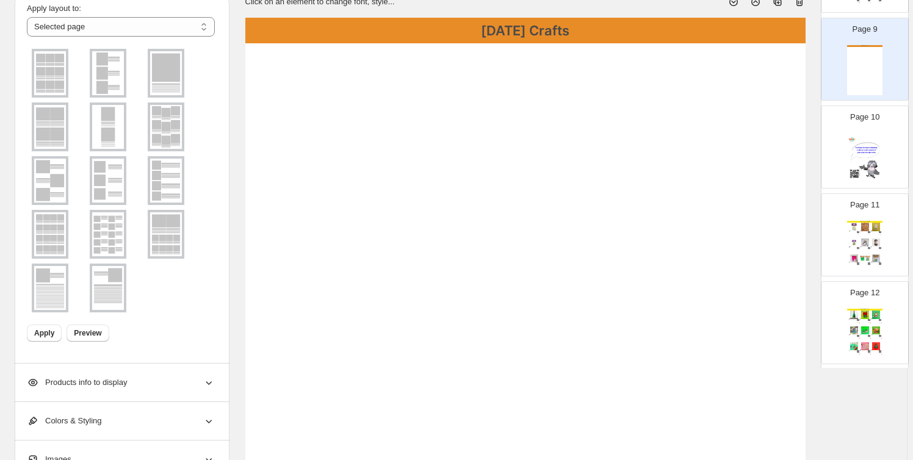
click at [125, 381] on span "Products info to display" at bounding box center [77, 383] width 100 height 12
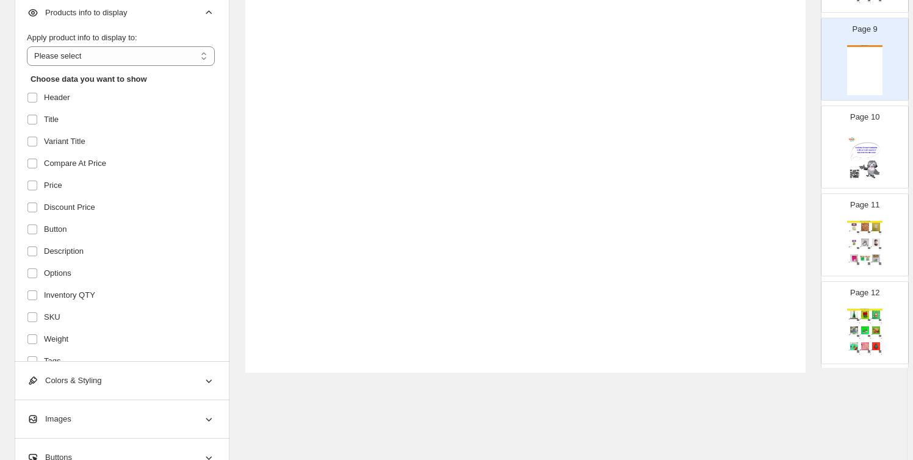
scroll to position [739, 0]
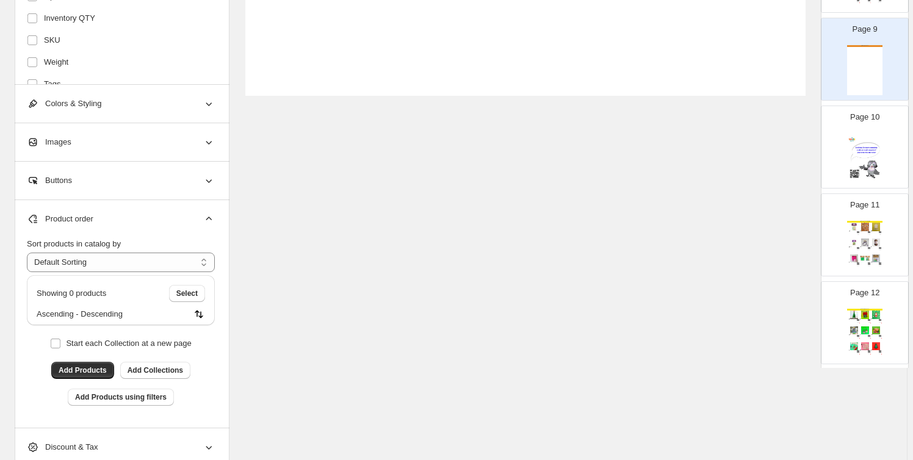
click at [139, 99] on div "Colors & Styling" at bounding box center [121, 104] width 188 height 38
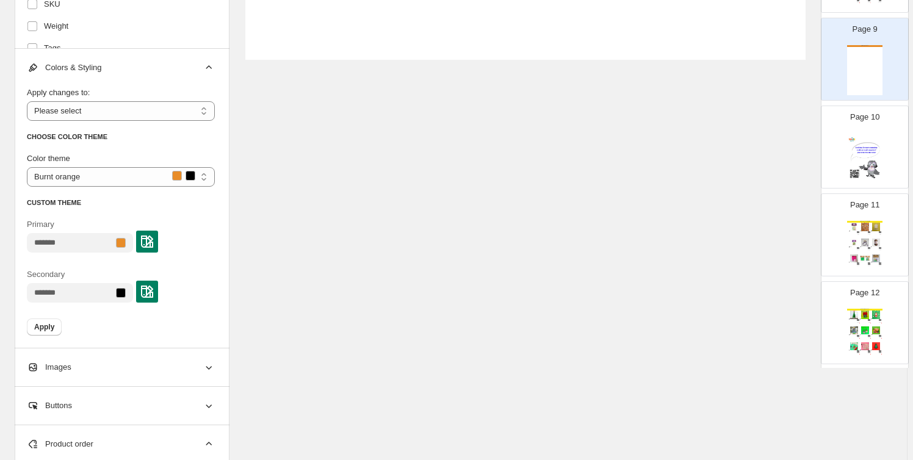
scroll to position [1017, 0]
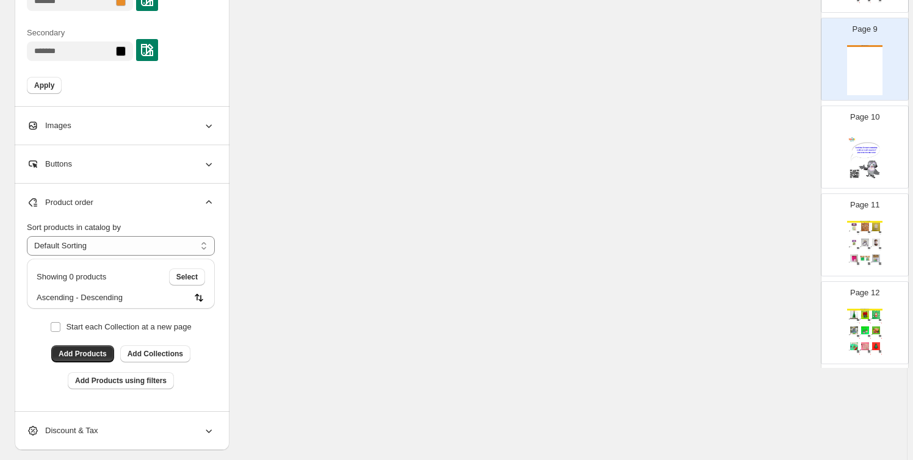
click at [128, 131] on div "Images" at bounding box center [121, 126] width 188 height 38
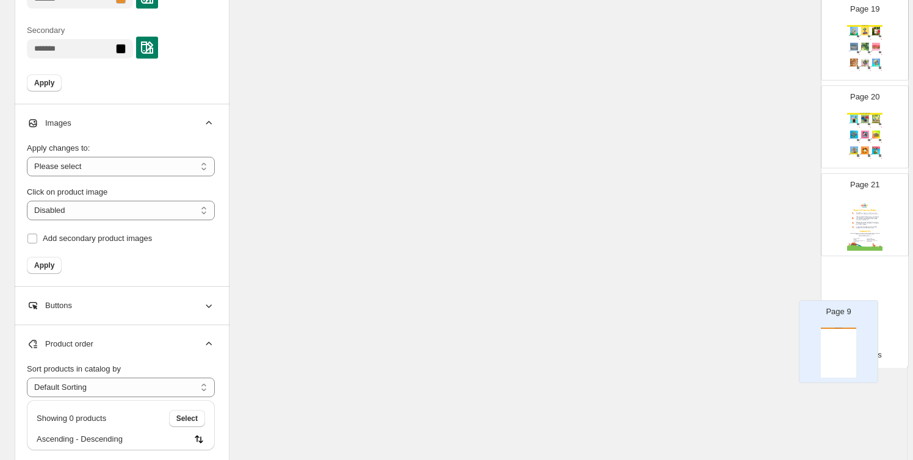
scroll to position [1020, 0]
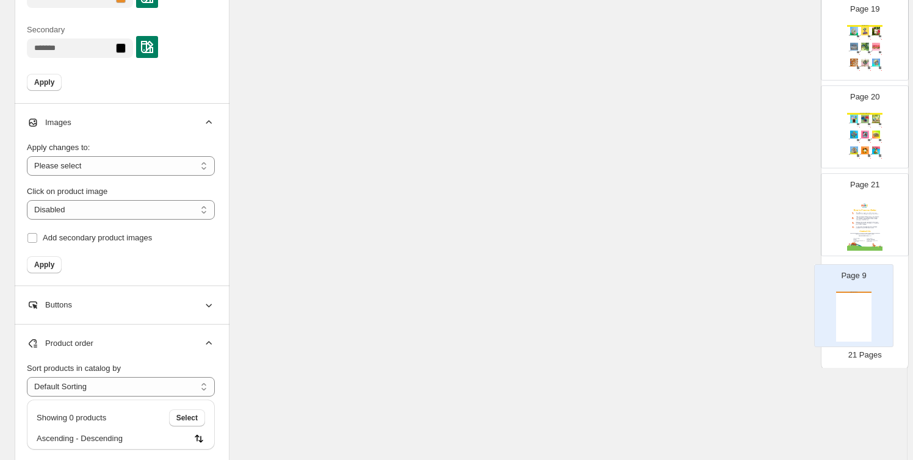
drag, startPoint x: 873, startPoint y: 63, endPoint x: 864, endPoint y: 316, distance: 253.6
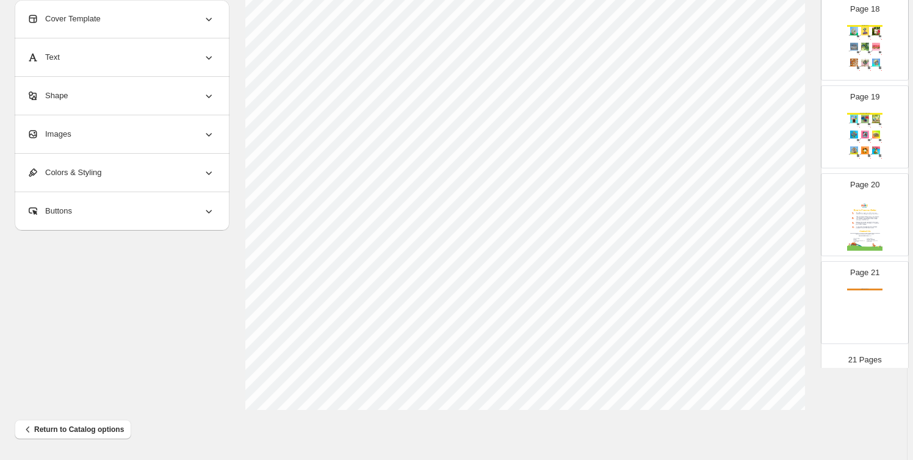
scroll to position [424, 0]
click at [870, 303] on div "[DATE] Crafts" at bounding box center [865, 314] width 35 height 50
type input "**"
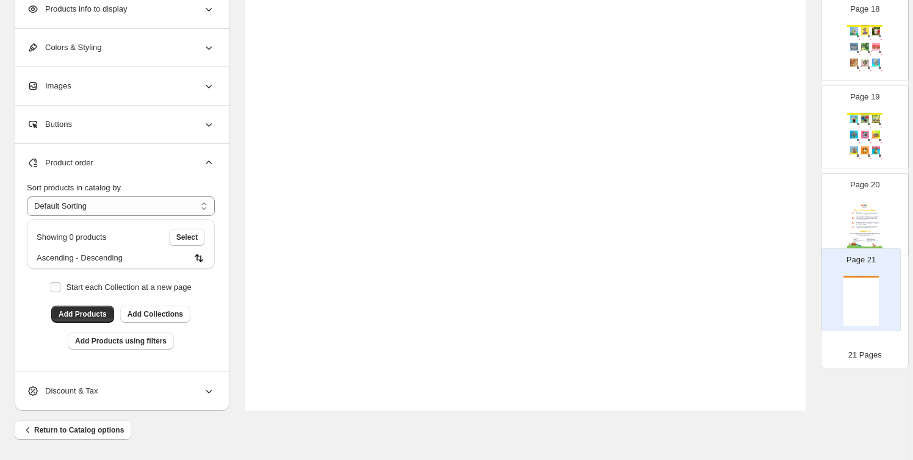
drag, startPoint x: 867, startPoint y: 373, endPoint x: 857, endPoint y: 278, distance: 95.8
click at [93, 430] on span "Return to Catalog options" at bounding box center [73, 430] width 102 height 12
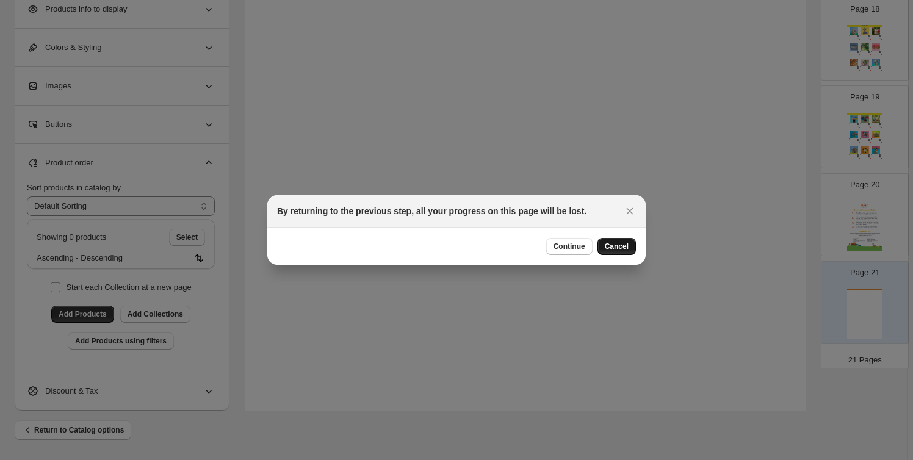
click at [625, 252] on button "Cancel" at bounding box center [617, 246] width 38 height 17
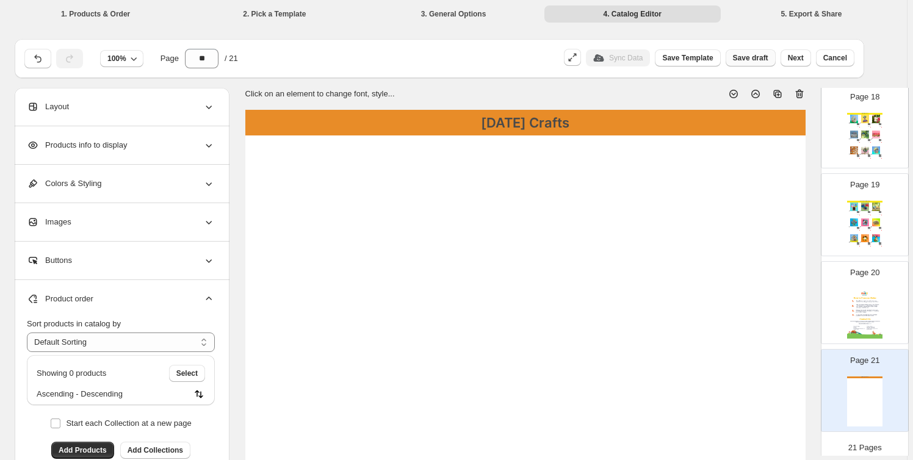
click at [755, 51] on button "Save draft" at bounding box center [751, 57] width 50 height 17
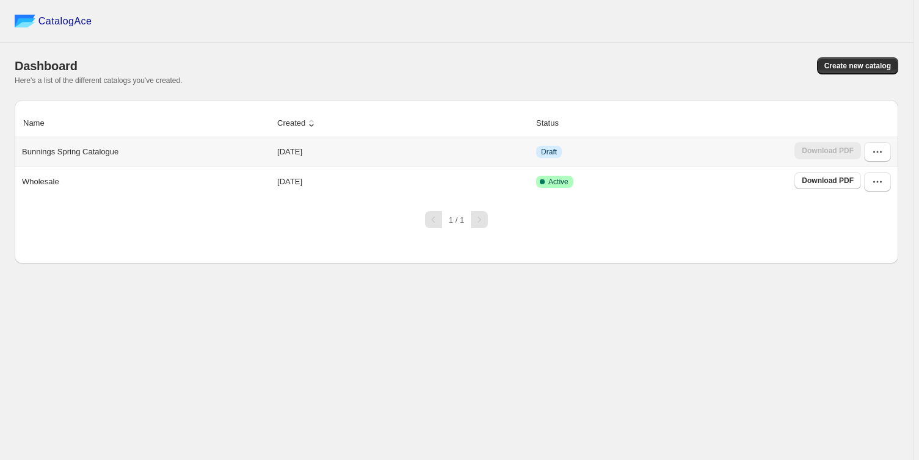
click at [791, 145] on td "Draft" at bounding box center [661, 151] width 258 height 29
click at [875, 157] on icon "button" at bounding box center [877, 152] width 12 height 12
click at [873, 256] on span "Edit" at bounding box center [875, 262] width 62 height 12
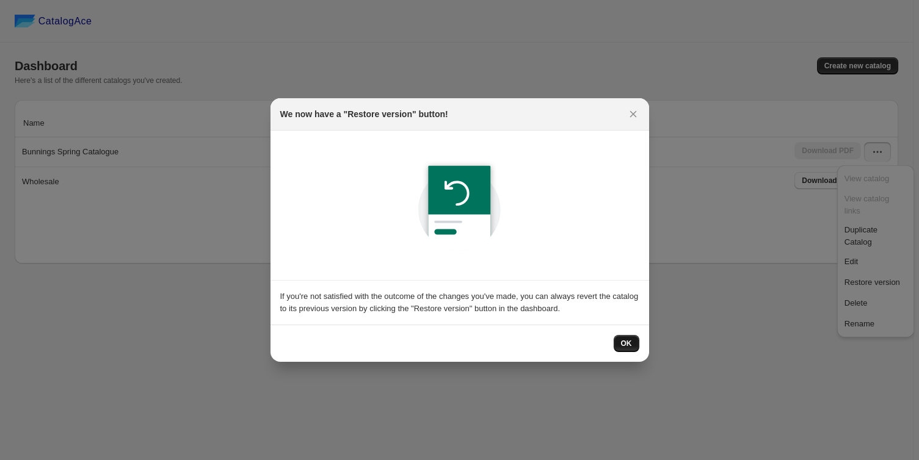
click at [625, 335] on button "OK" at bounding box center [627, 343] width 26 height 17
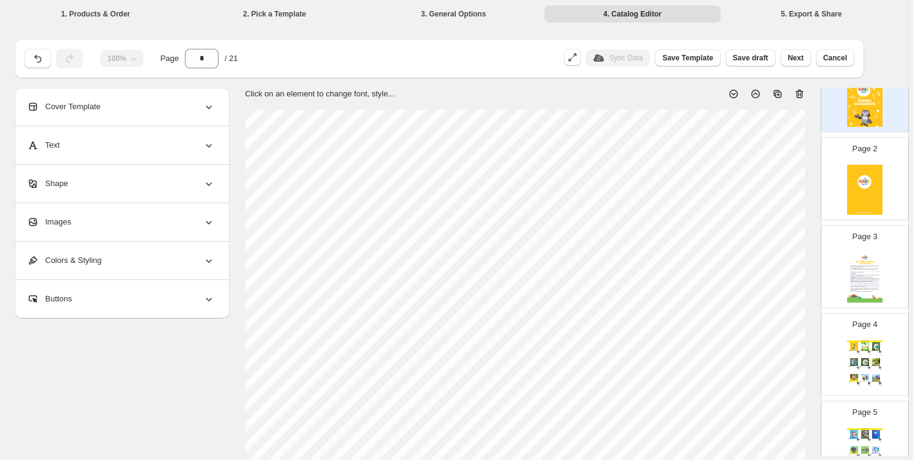
click at [865, 253] on img at bounding box center [865, 278] width 35 height 50
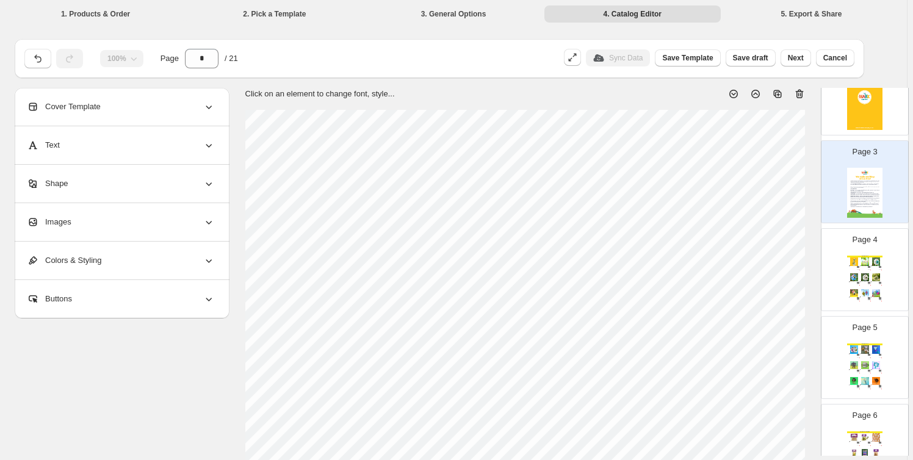
scroll to position [277, 0]
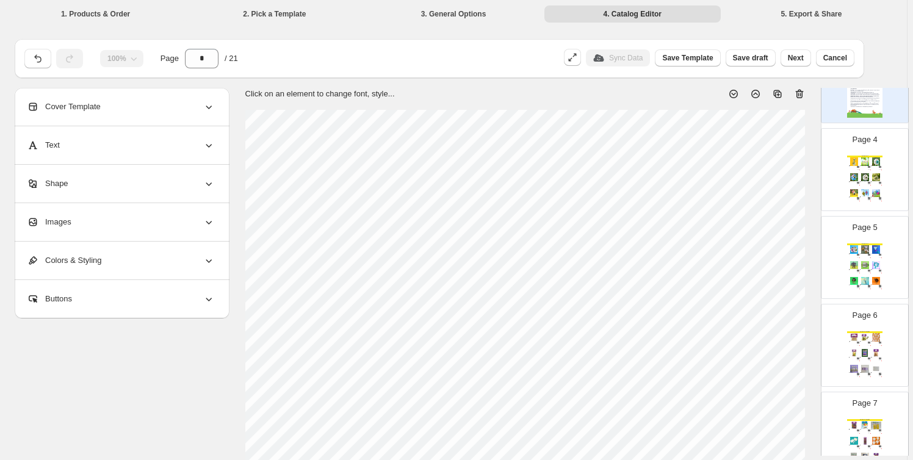
click at [855, 191] on img at bounding box center [854, 193] width 10 height 8
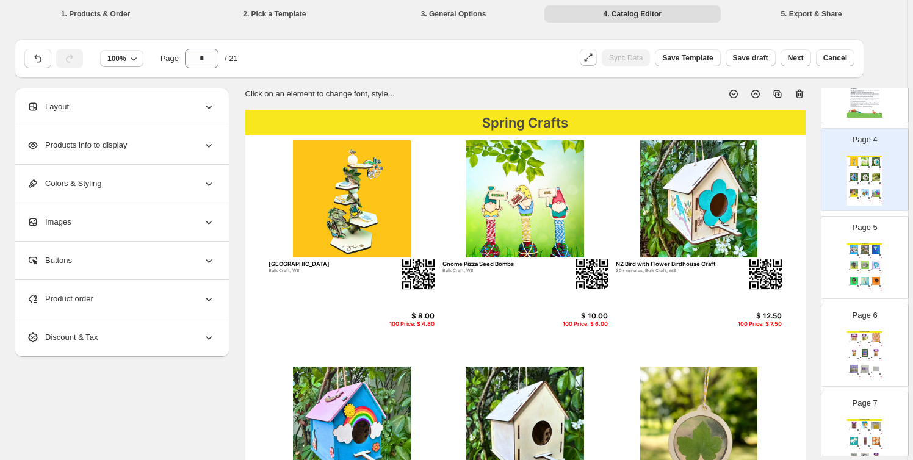
click at [867, 261] on img at bounding box center [865, 265] width 10 height 8
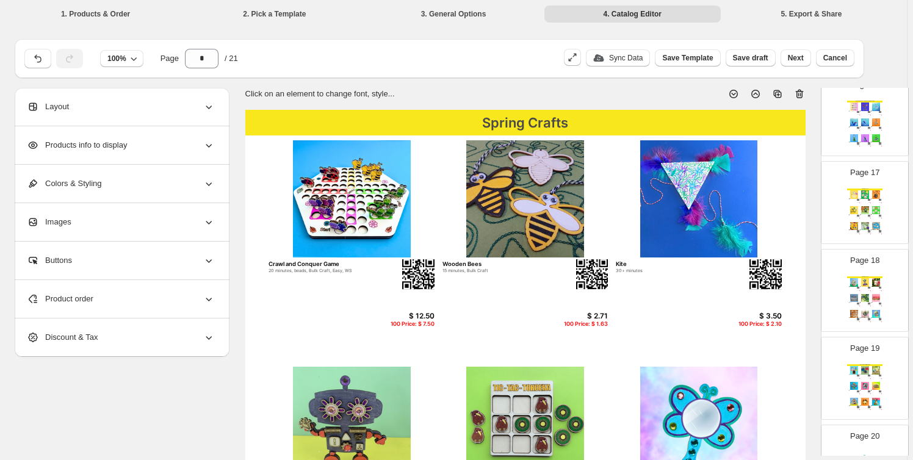
scroll to position [1556, 0]
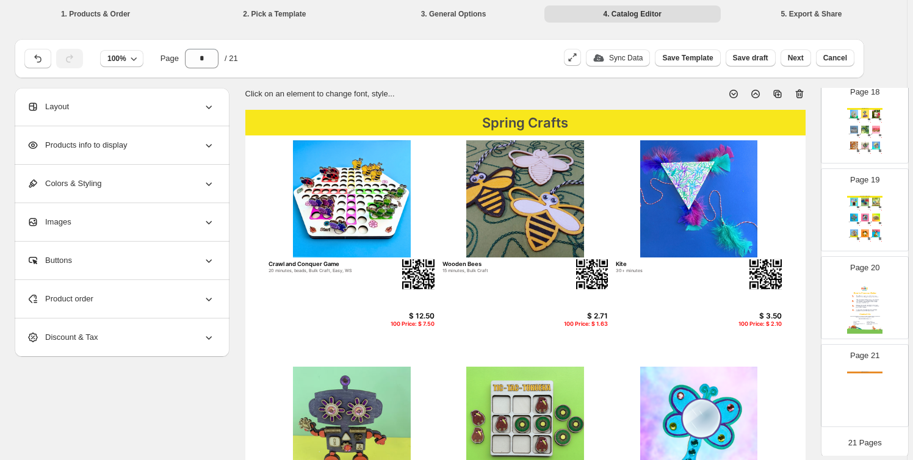
click at [878, 387] on div "[DATE] Crafts" at bounding box center [865, 397] width 35 height 50
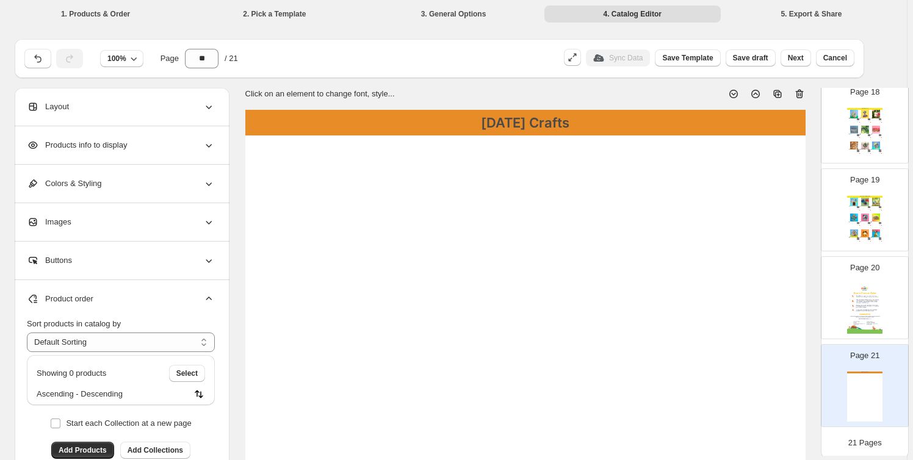
click at [800, 90] on icon at bounding box center [800, 94] width 12 height 12
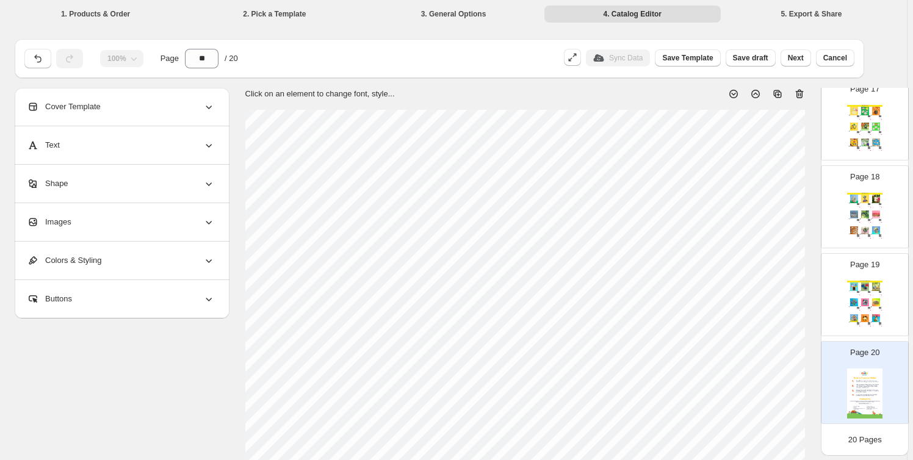
scroll to position [1469, 0]
click at [868, 297] on div "We Think You'll Also Like.... Mini Art Master Frames Bulk Craft, WS $ 6.50 100 …" at bounding box center [865, 308] width 35 height 50
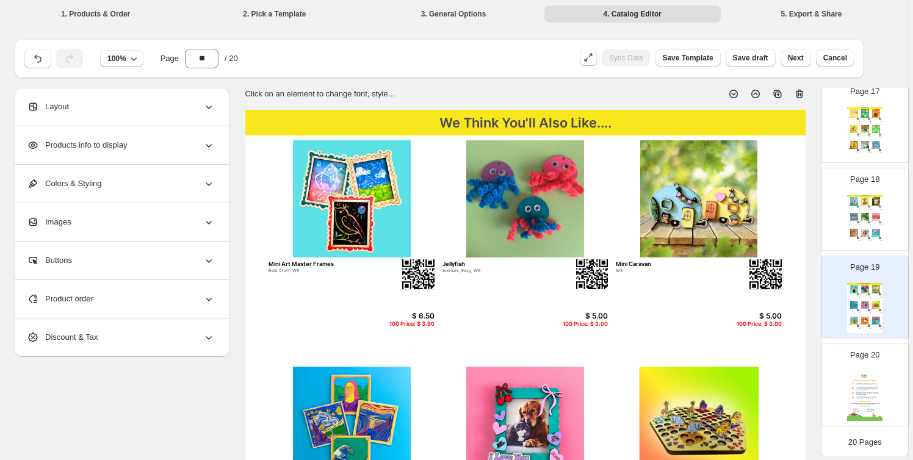
click at [871, 219] on img at bounding box center [876, 217] width 10 height 8
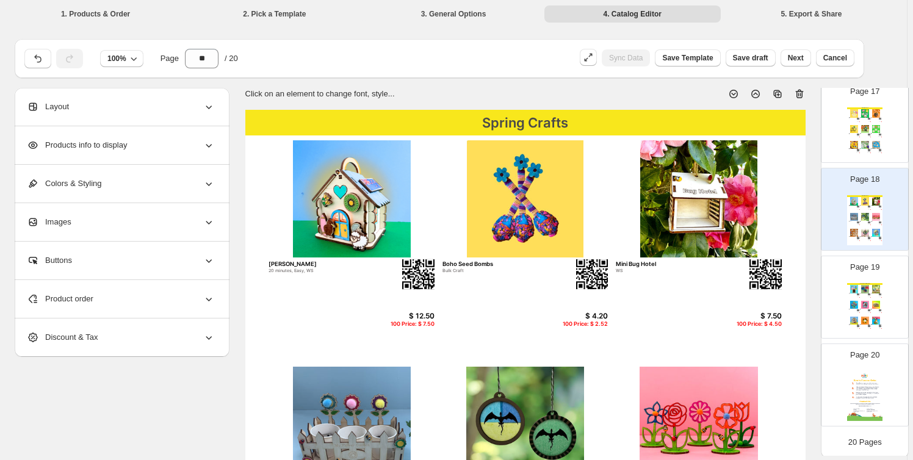
click at [863, 133] on div "Spring Crafts Set of 3 Farmyard Animal Wands Set 1 10 minutes, Easy, WS $ 5.00 …" at bounding box center [865, 132] width 35 height 50
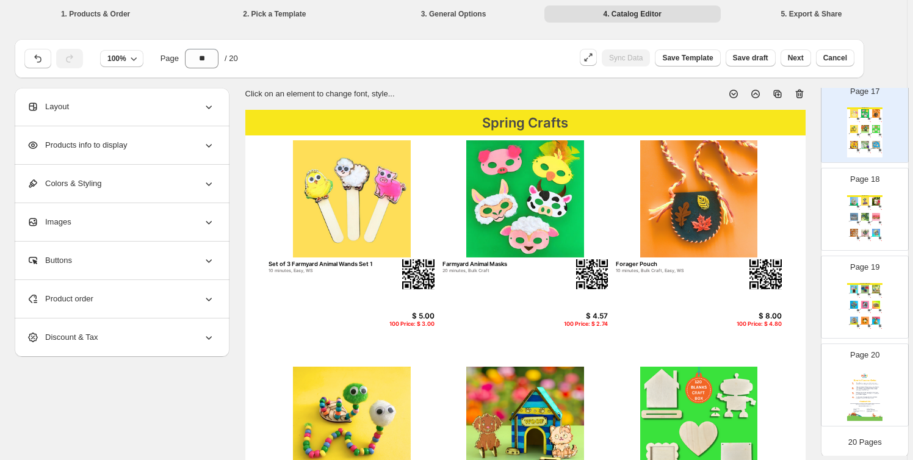
scroll to position [1376, 0]
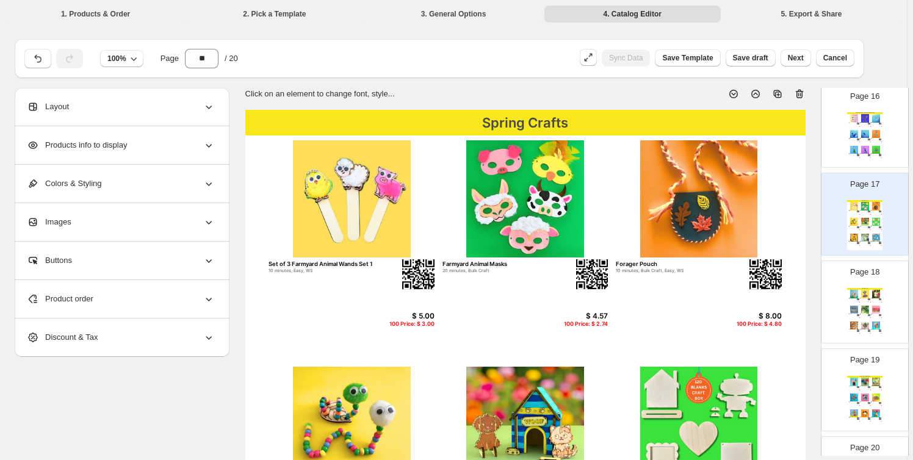
click at [865, 147] on img at bounding box center [865, 150] width 10 height 8
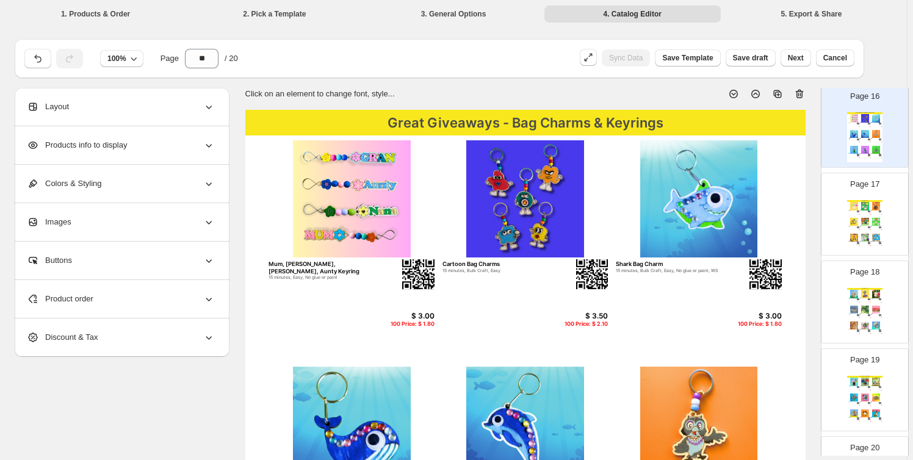
scroll to position [1284, 0]
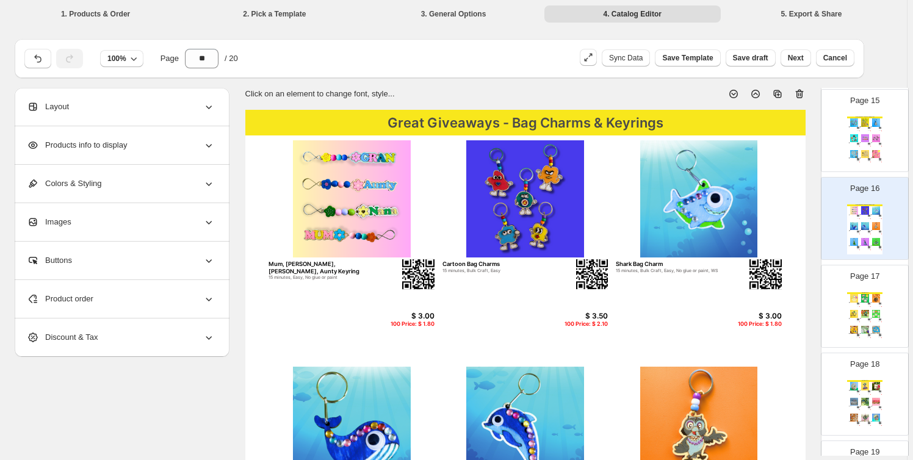
click at [865, 135] on img at bounding box center [865, 138] width 10 height 8
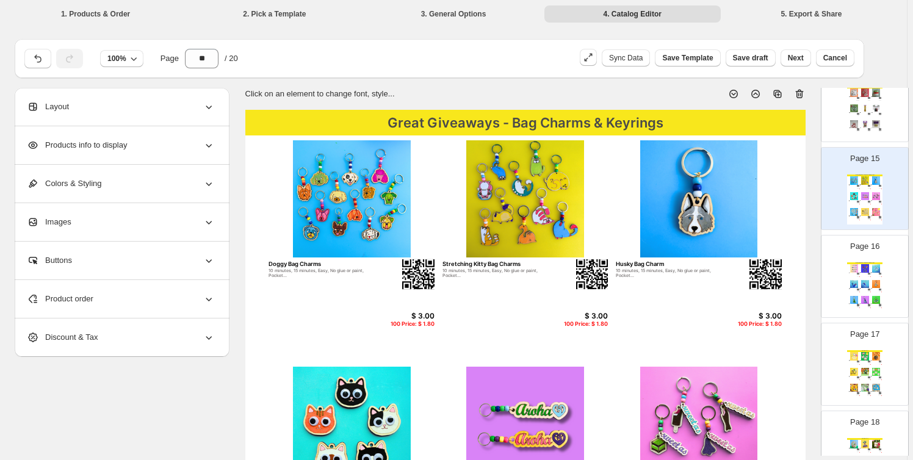
scroll to position [1191, 0]
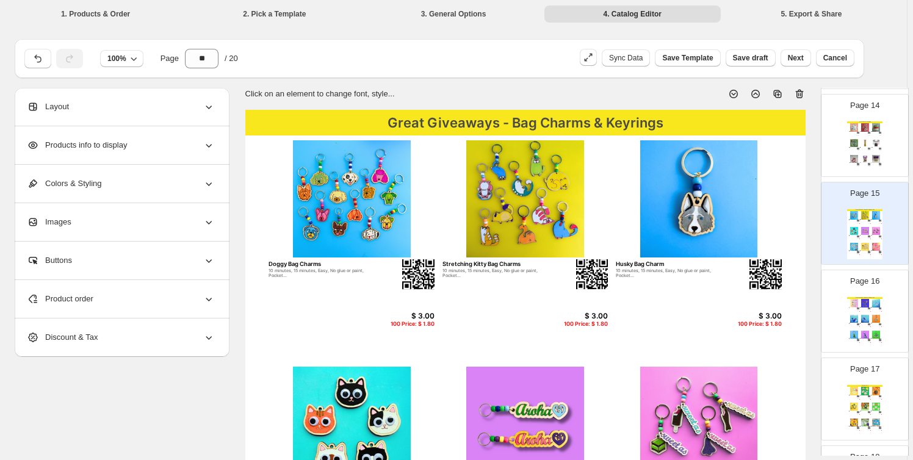
click at [856, 139] on img at bounding box center [854, 143] width 10 height 8
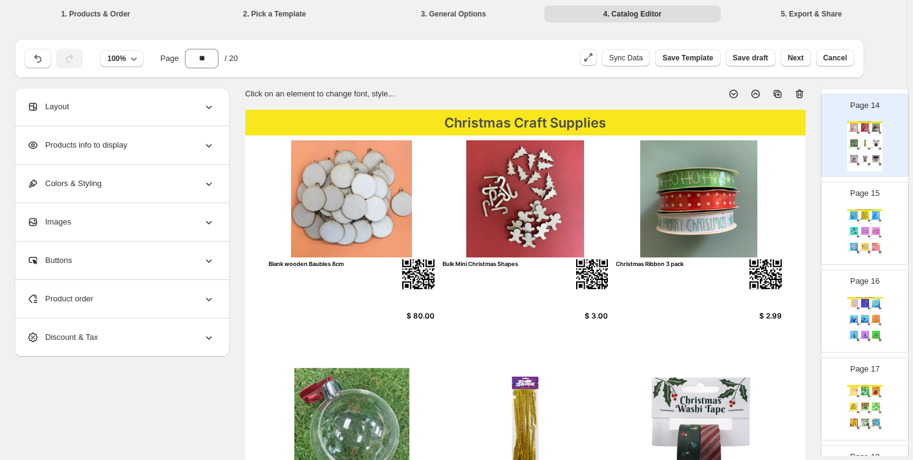
scroll to position [1099, 0]
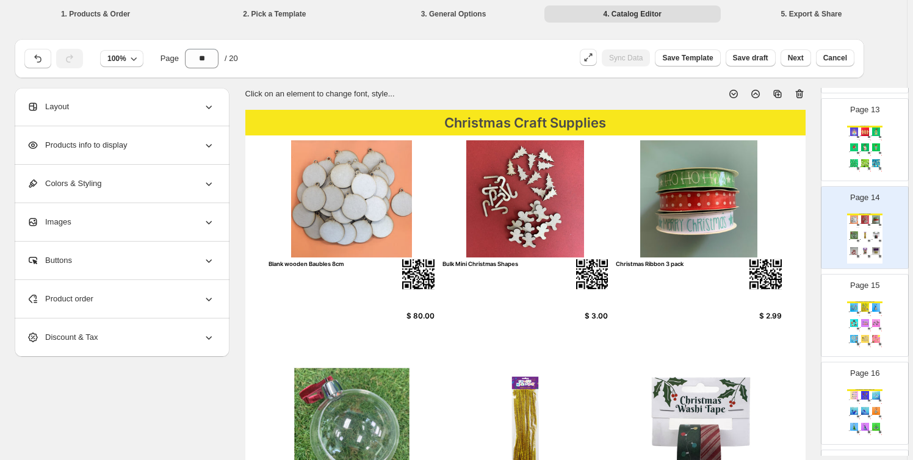
click at [861, 145] on img at bounding box center [865, 147] width 10 height 8
type input "**"
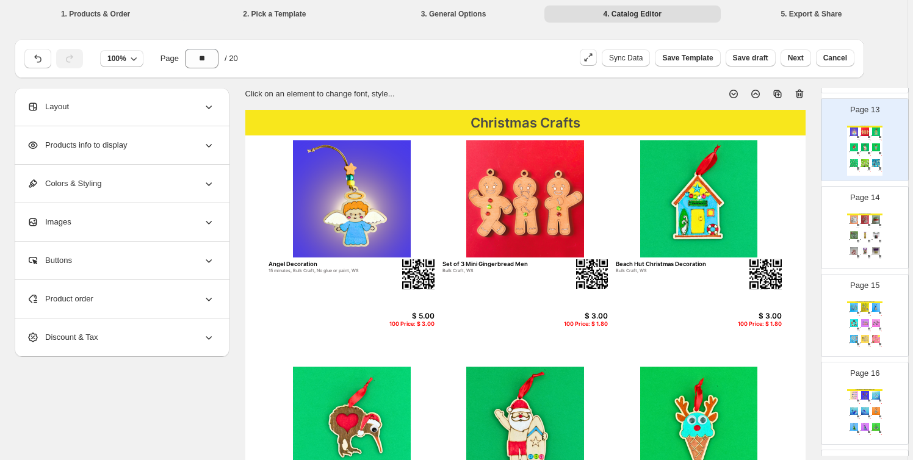
click at [356, 211] on img at bounding box center [352, 199] width 166 height 118
select select "*******"
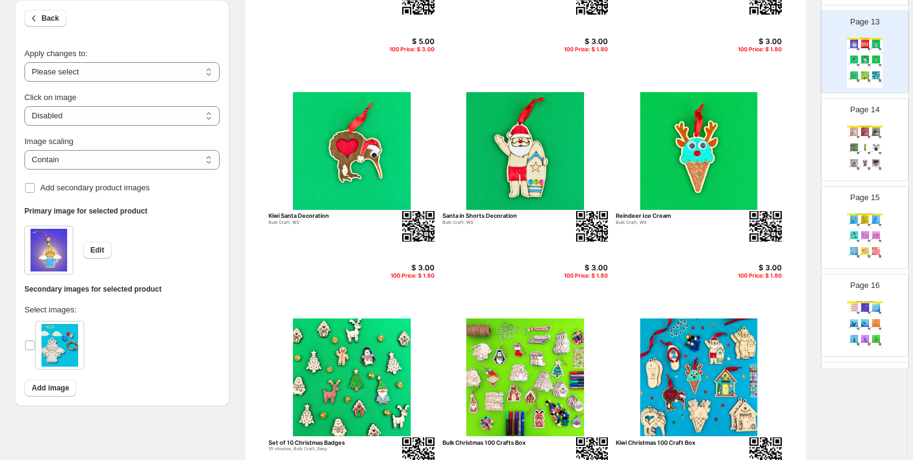
scroll to position [370, 0]
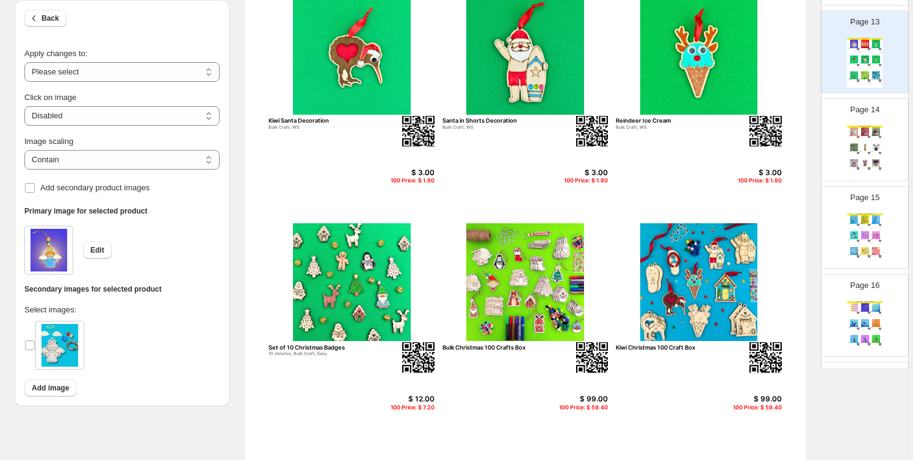
click at [463, 313] on img at bounding box center [526, 282] width 166 height 118
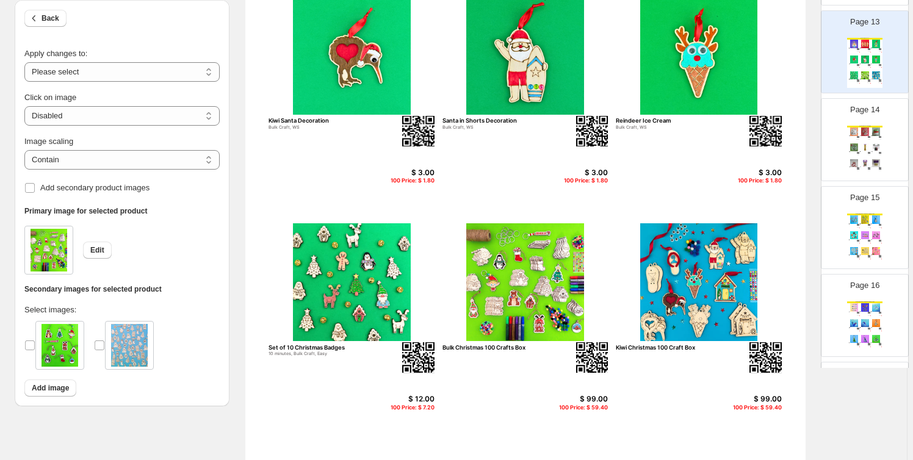
click at [543, 327] on img at bounding box center [526, 282] width 166 height 118
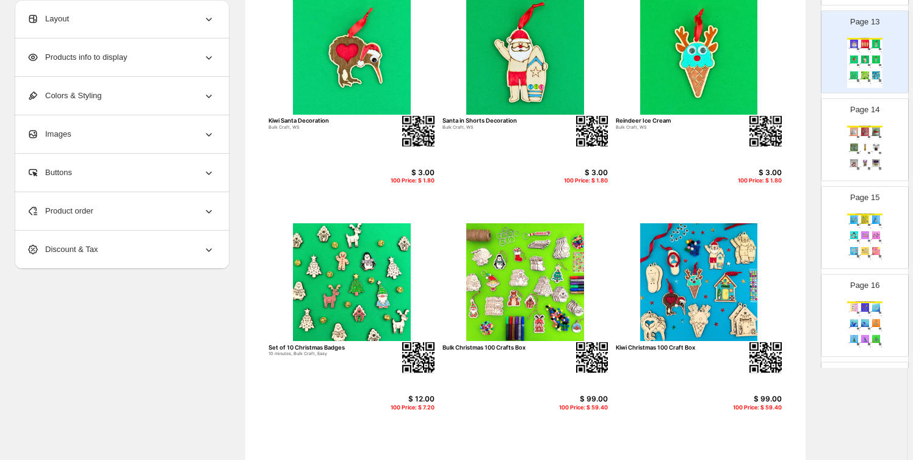
click at [602, 407] on div "100 Price: $ 59.40" at bounding box center [578, 408] width 59 height 7
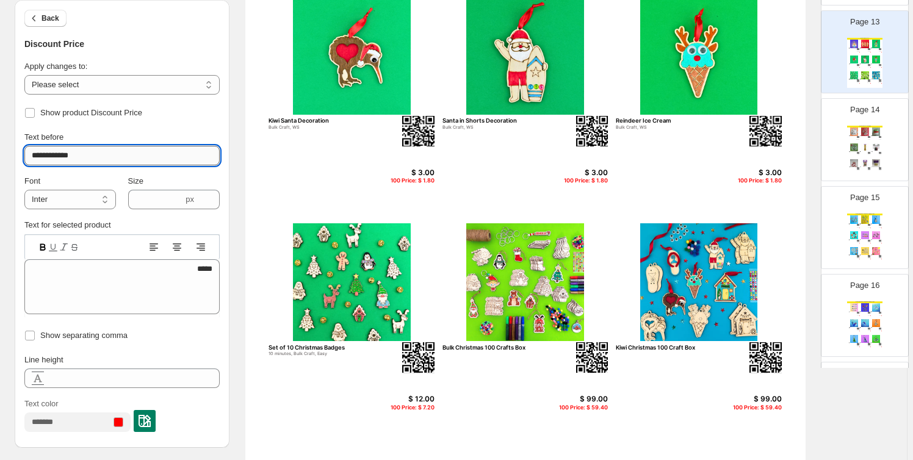
click at [100, 156] on input "**********" at bounding box center [121, 156] width 195 height 20
type input "**********"
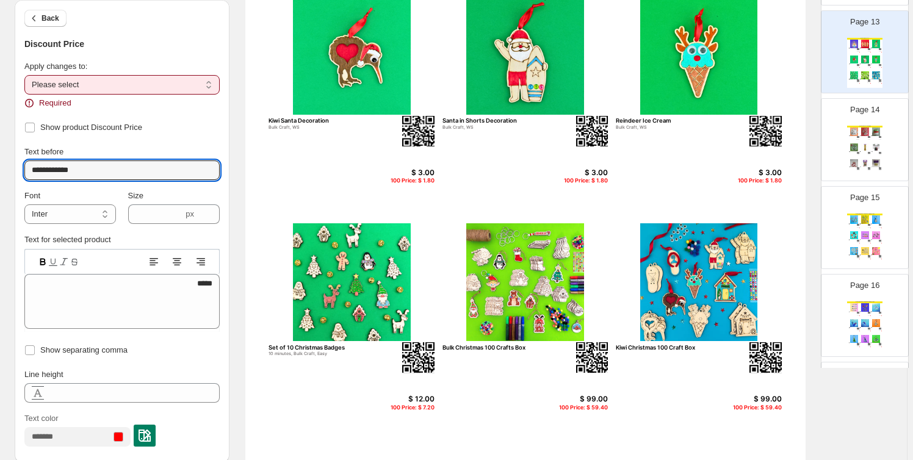
click at [143, 79] on select "**********" at bounding box center [121, 85] width 195 height 20
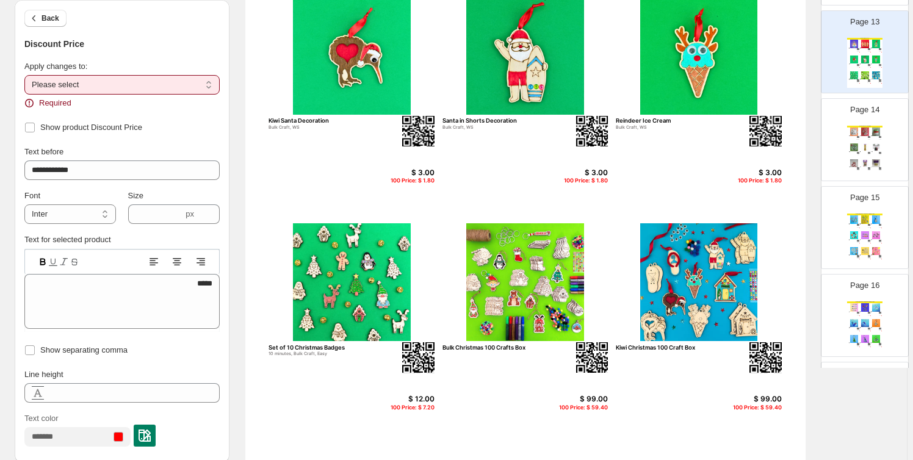
select select "**********"
click at [26, 75] on select "**********" at bounding box center [121, 85] width 195 height 20
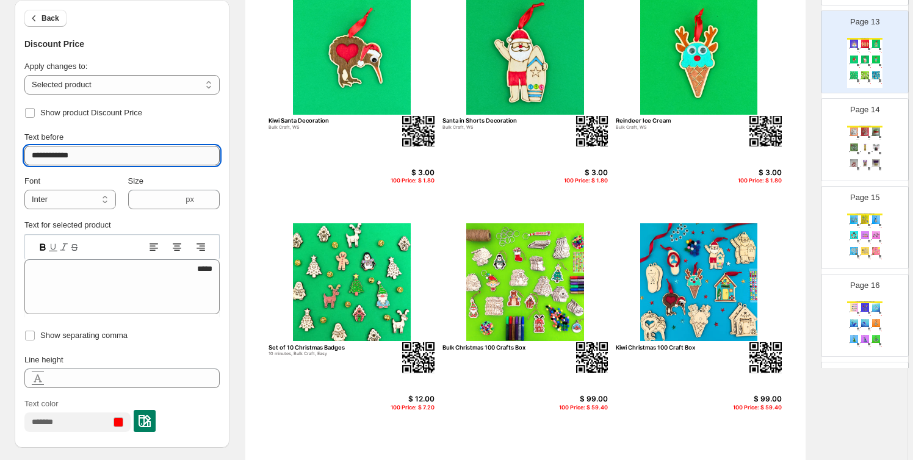
click at [116, 158] on input "**********" at bounding box center [121, 156] width 195 height 20
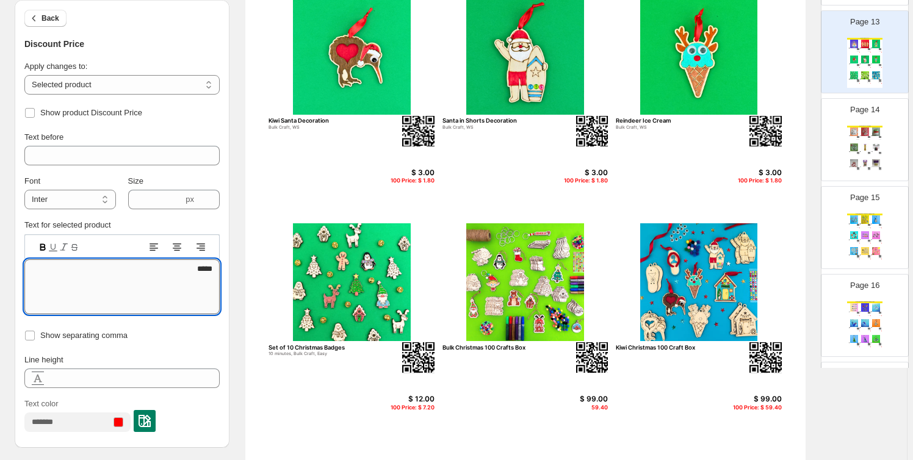
click at [206, 269] on textarea "*****" at bounding box center [121, 287] width 195 height 55
click at [708, 297] on img at bounding box center [699, 282] width 166 height 118
select select "*******"
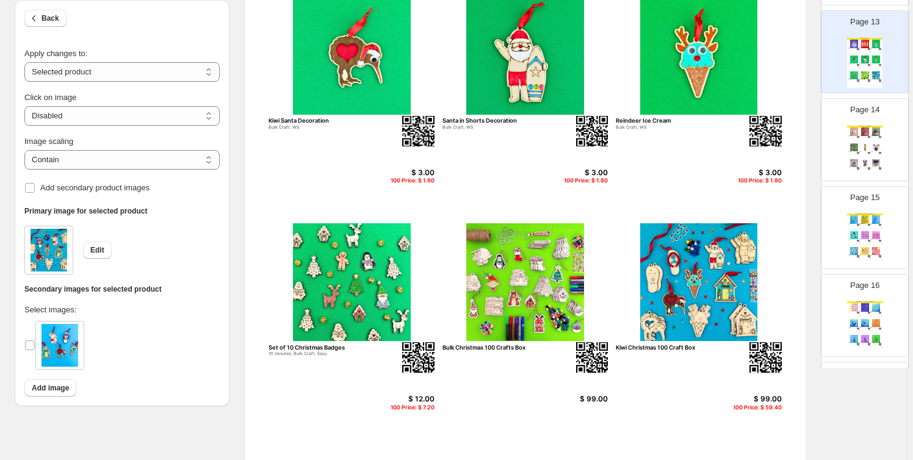
click at [768, 409] on div "100 Price: $ 59.40" at bounding box center [752, 408] width 59 height 7
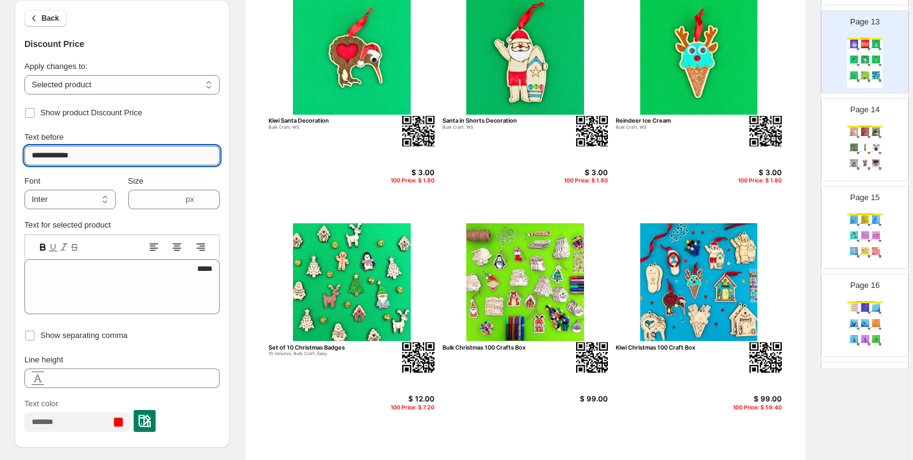
click at [76, 149] on input "**********" at bounding box center [121, 156] width 195 height 20
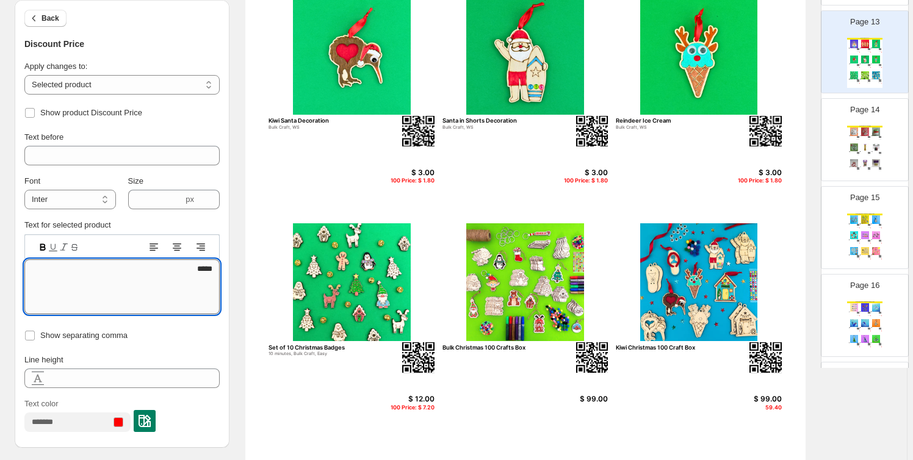
click at [216, 266] on textarea "*****" at bounding box center [121, 287] width 195 height 55
click at [46, 15] on span "Back" at bounding box center [51, 18] width 18 height 10
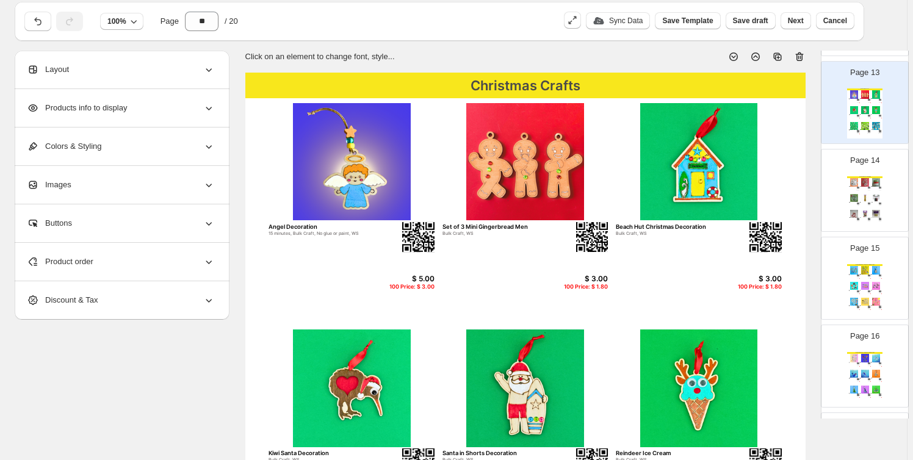
scroll to position [0, 0]
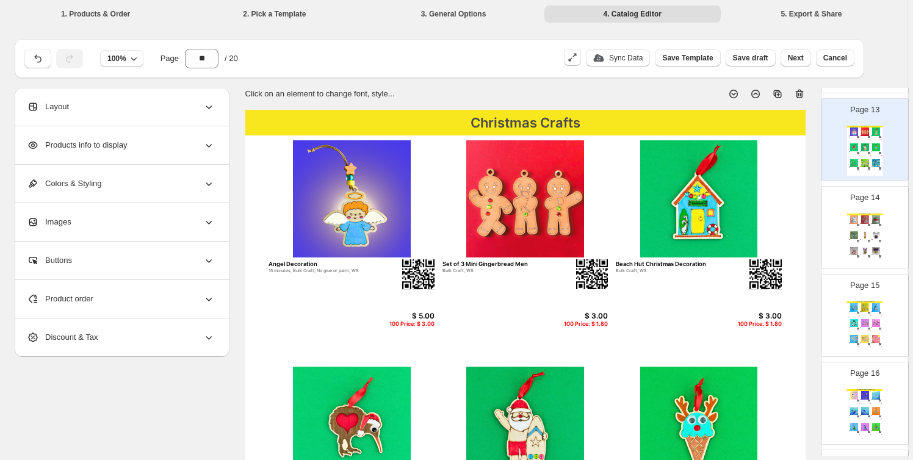
click at [867, 228] on div "$ 3.00" at bounding box center [869, 228] width 4 height 1
type input "**"
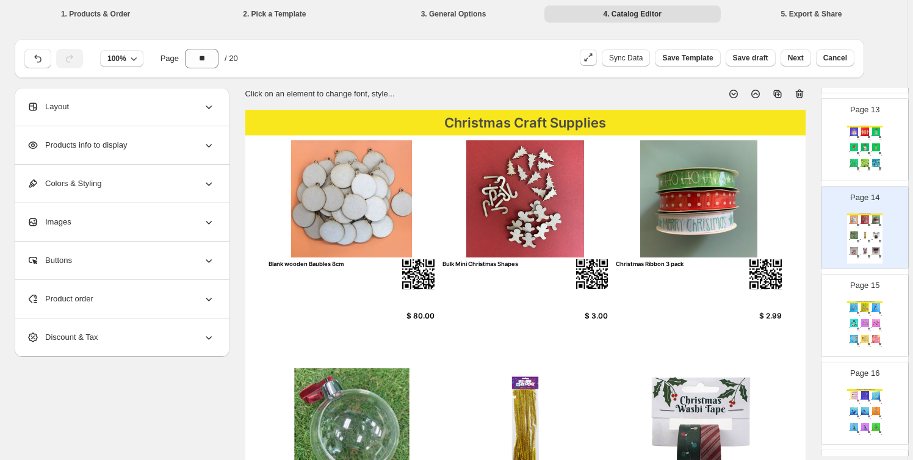
scroll to position [92, 0]
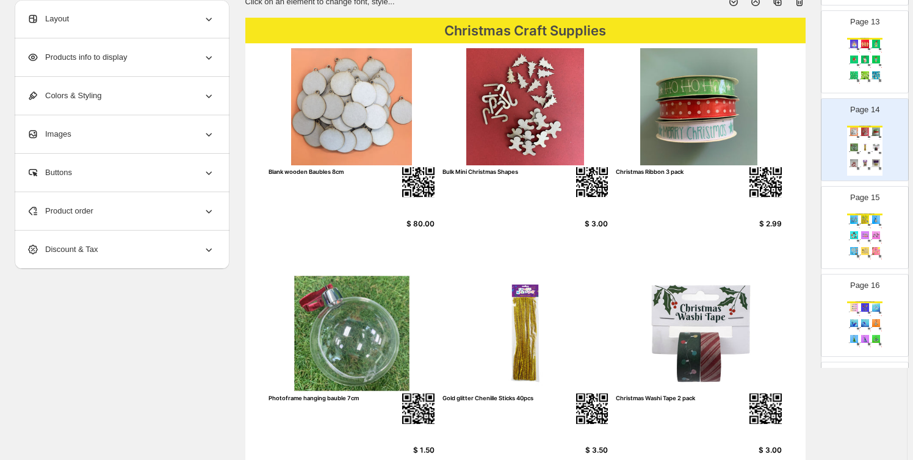
click at [681, 103] on img at bounding box center [699, 107] width 166 height 118
select select "*******"
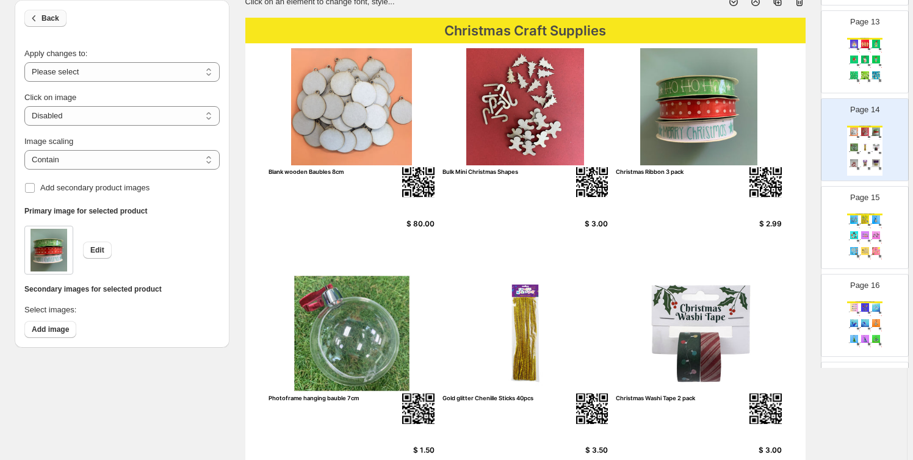
click at [40, 18] on icon "button" at bounding box center [34, 18] width 12 height 12
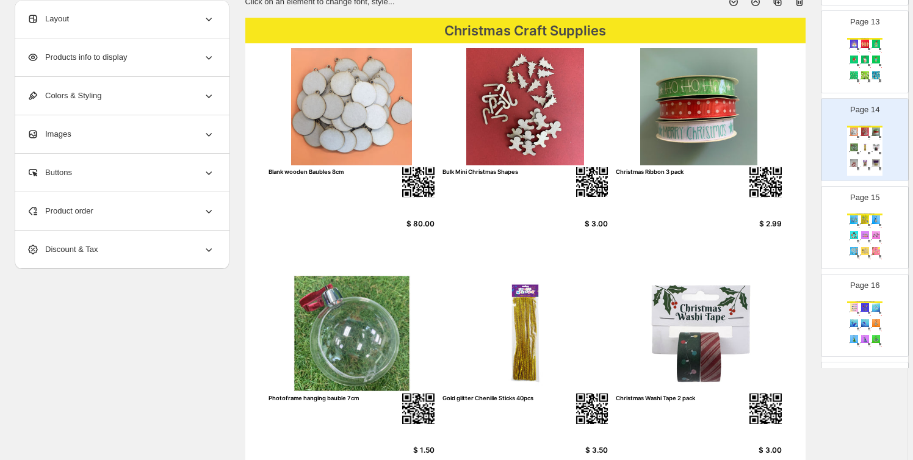
click at [140, 65] on div "Products info to display" at bounding box center [121, 57] width 188 height 38
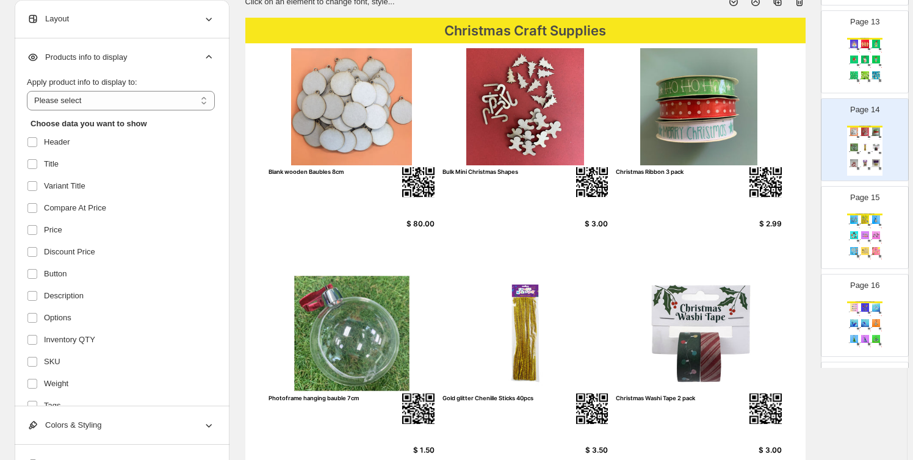
click at [211, 58] on icon at bounding box center [209, 57] width 12 height 12
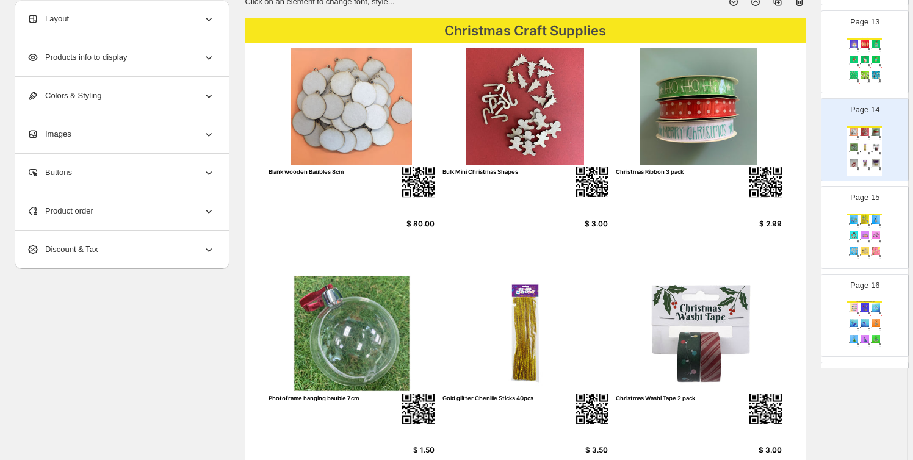
click at [128, 211] on div "Product order" at bounding box center [121, 211] width 188 height 38
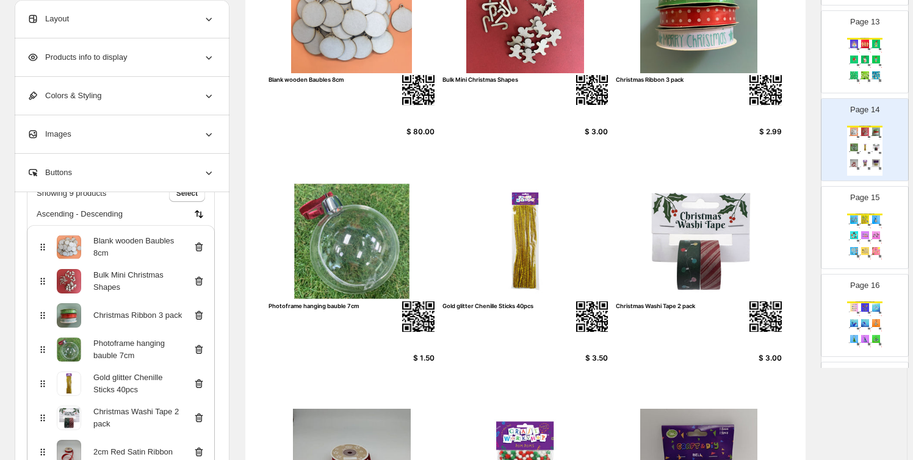
click at [203, 314] on icon at bounding box center [199, 315] width 8 height 9
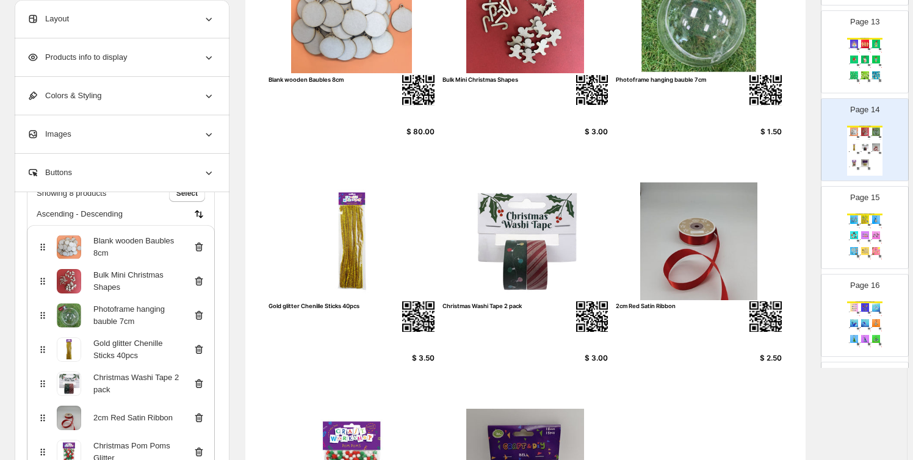
click at [203, 314] on icon at bounding box center [199, 315] width 8 height 9
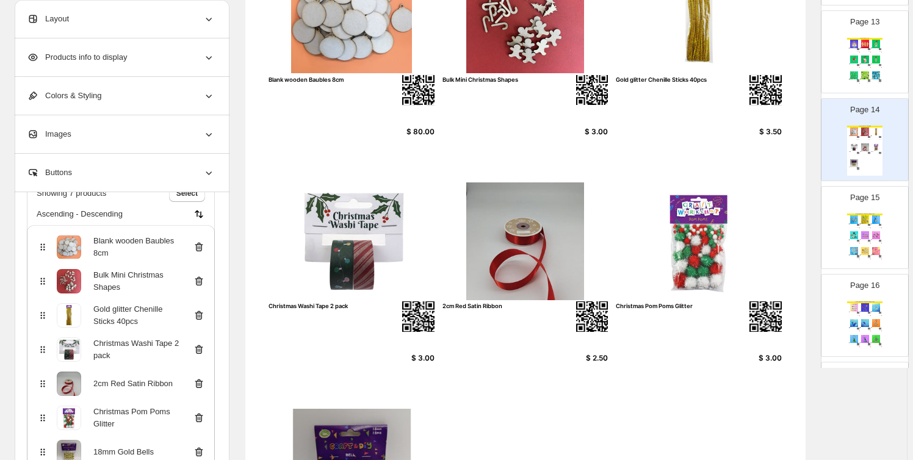
click at [199, 346] on icon at bounding box center [199, 350] width 8 height 9
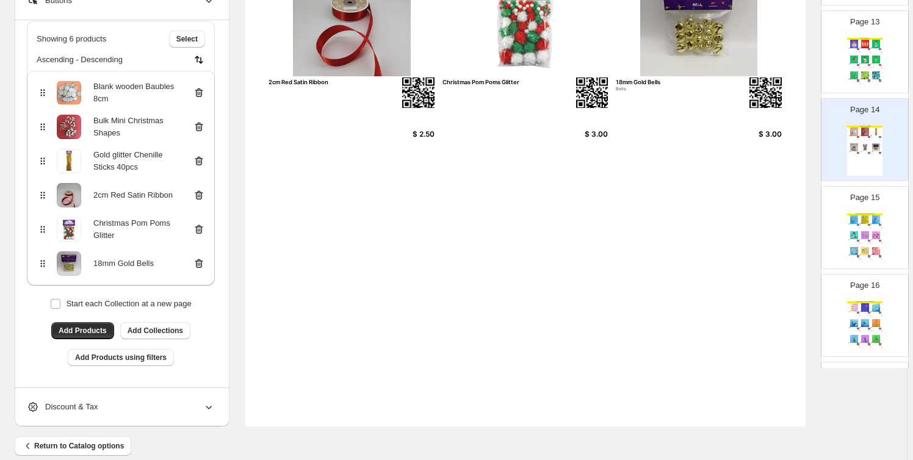
scroll to position [424, 0]
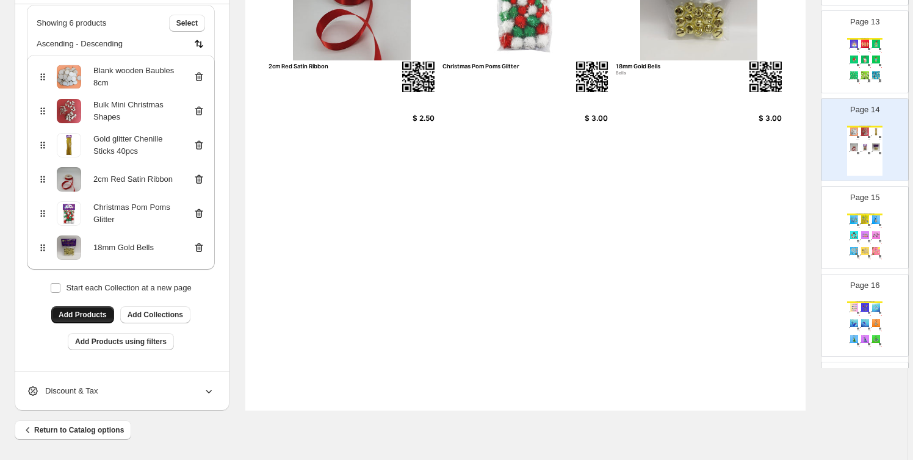
click at [104, 316] on span "Add Products" at bounding box center [83, 315] width 48 height 10
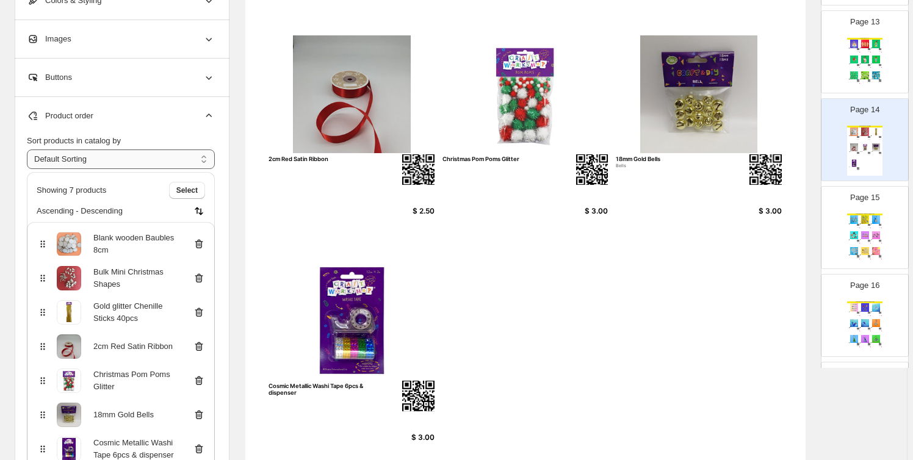
scroll to position [109, 0]
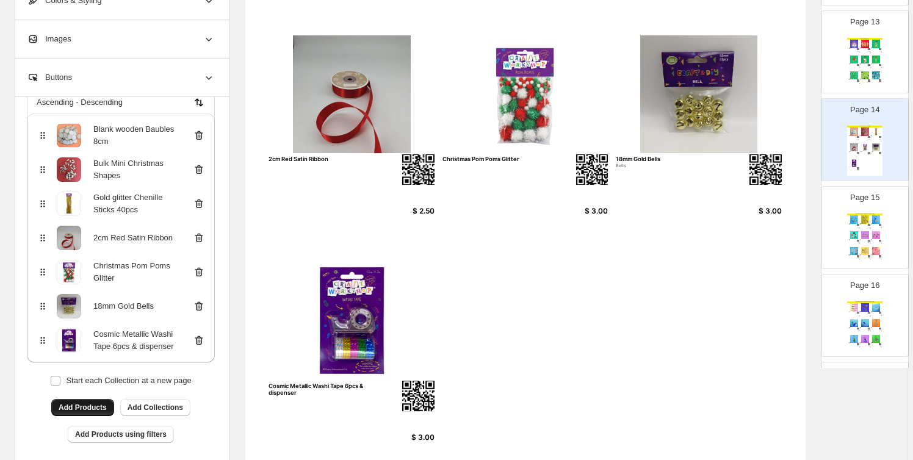
click at [89, 402] on button "Add Products" at bounding box center [82, 407] width 63 height 17
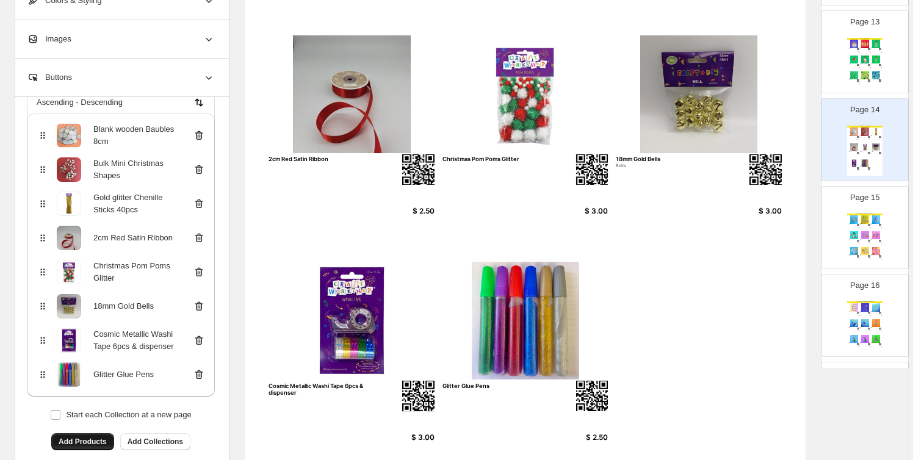
click at [97, 445] on span "Add Products" at bounding box center [83, 442] width 48 height 10
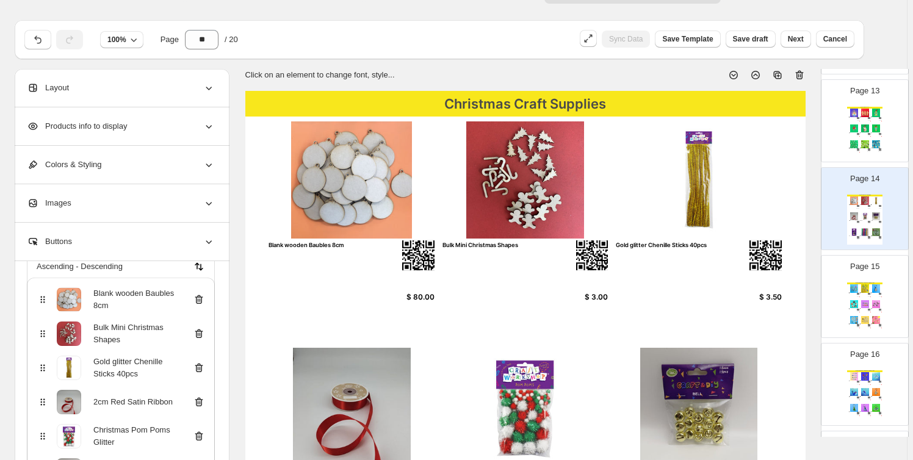
scroll to position [0, 0]
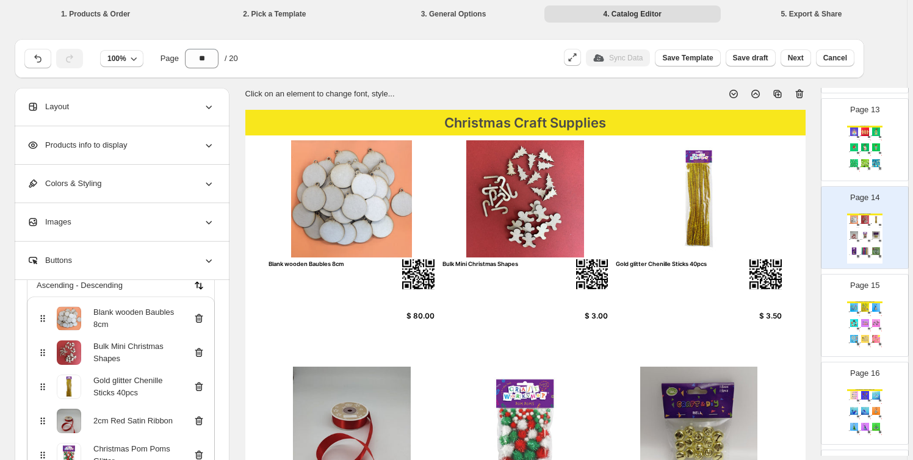
click at [857, 302] on div "Great Giveaways - Bag Charms & Keyrings" at bounding box center [865, 303] width 35 height 2
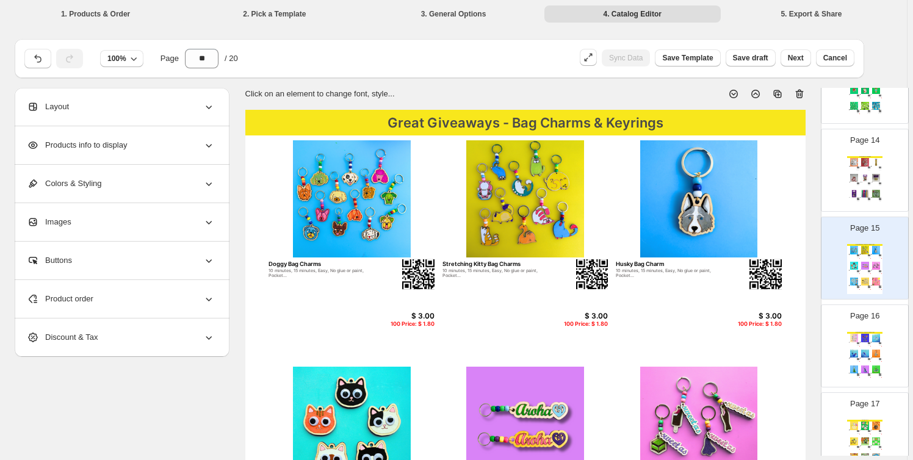
scroll to position [1191, 0]
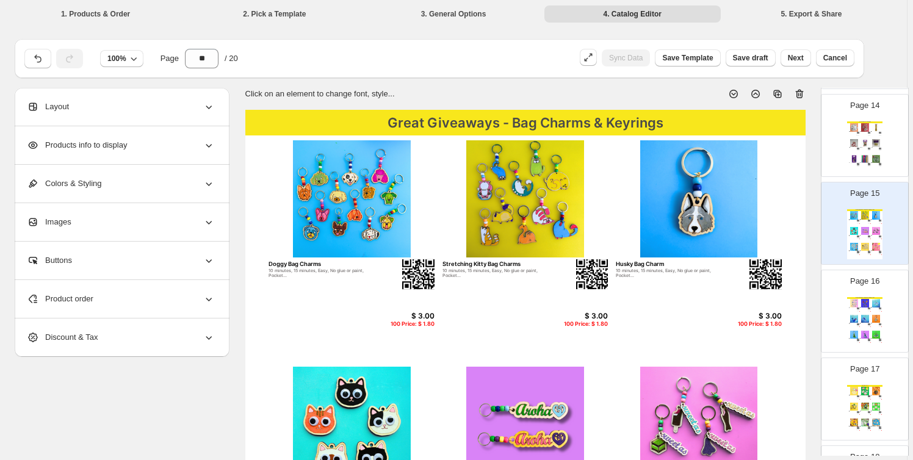
click at [857, 300] on img at bounding box center [854, 303] width 10 height 8
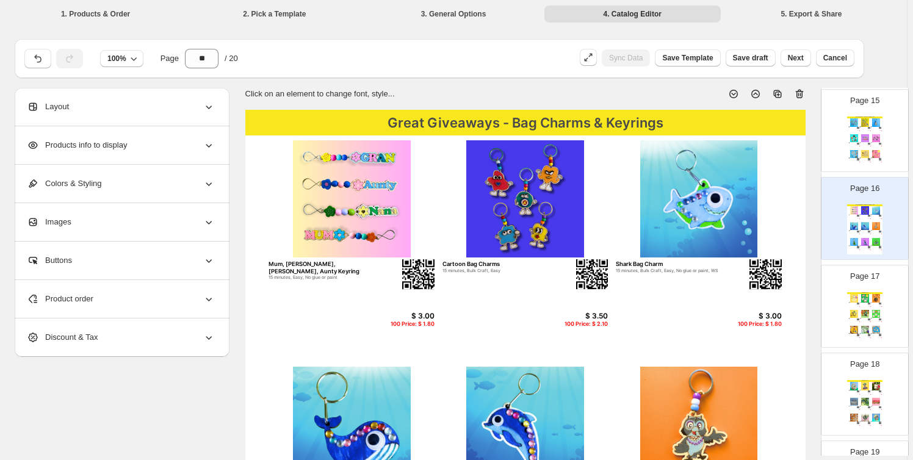
click at [860, 299] on img at bounding box center [865, 298] width 10 height 8
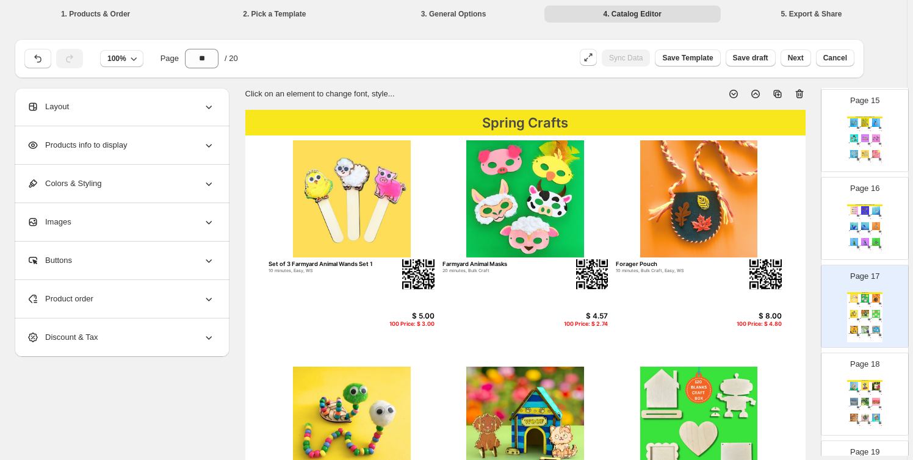
scroll to position [1376, 0]
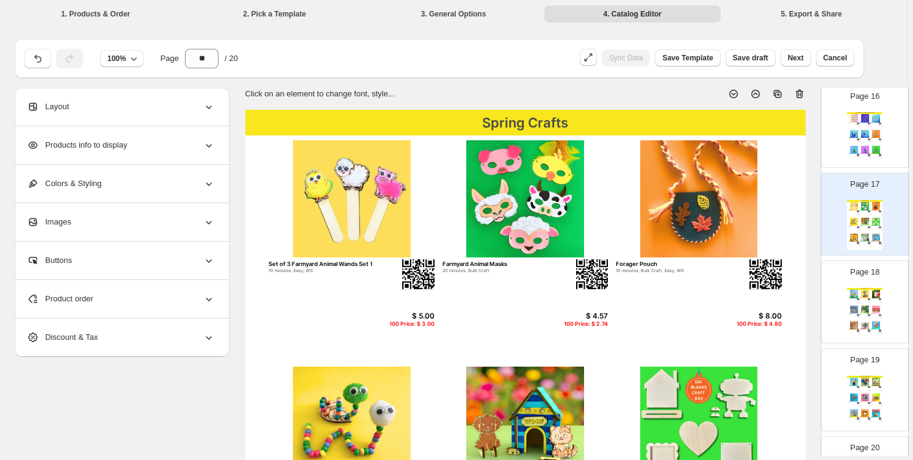
click at [858, 299] on div "Spring Crafts Kiwi Bach 20 minutes, Easy, WS $ 12.50 100 Price: $ 7.50 Boho See…" at bounding box center [865, 313] width 35 height 50
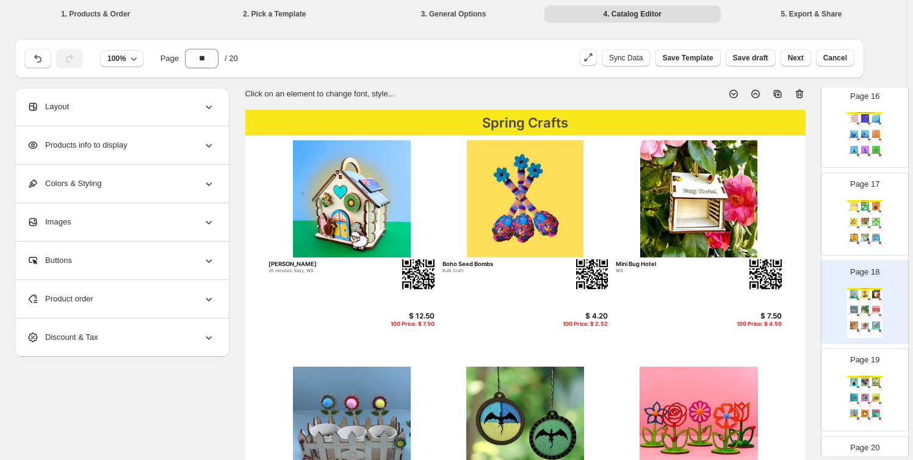
scroll to position [1468, 0]
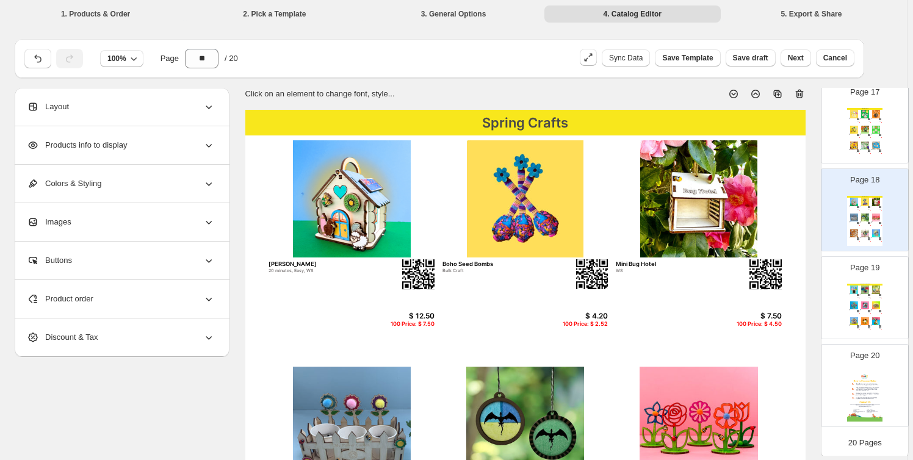
click at [860, 302] on img at bounding box center [865, 306] width 10 height 8
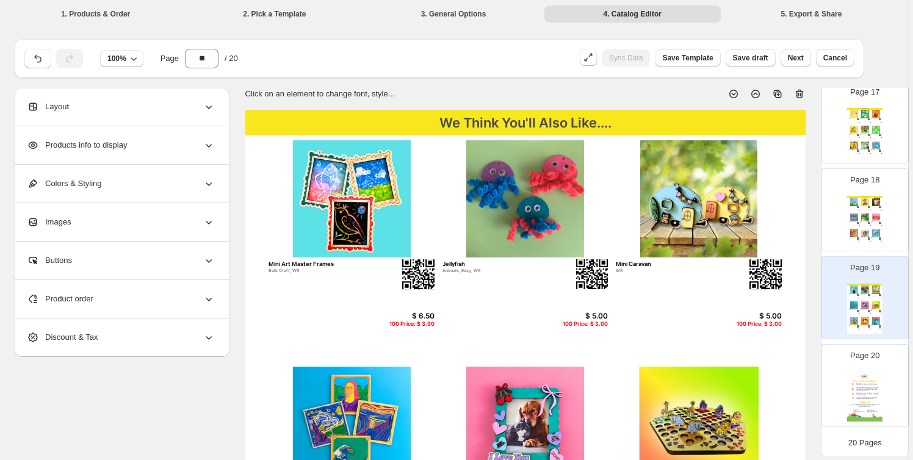
scroll to position [92, 0]
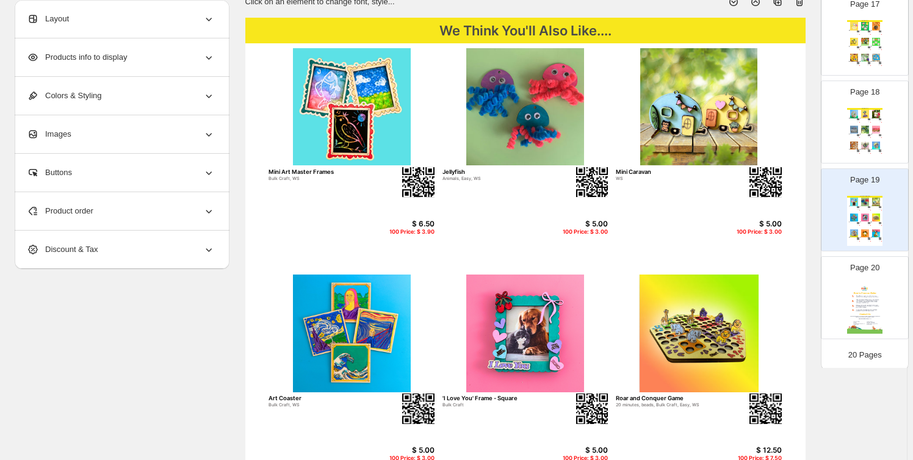
click at [858, 299] on img at bounding box center [865, 309] width 35 height 50
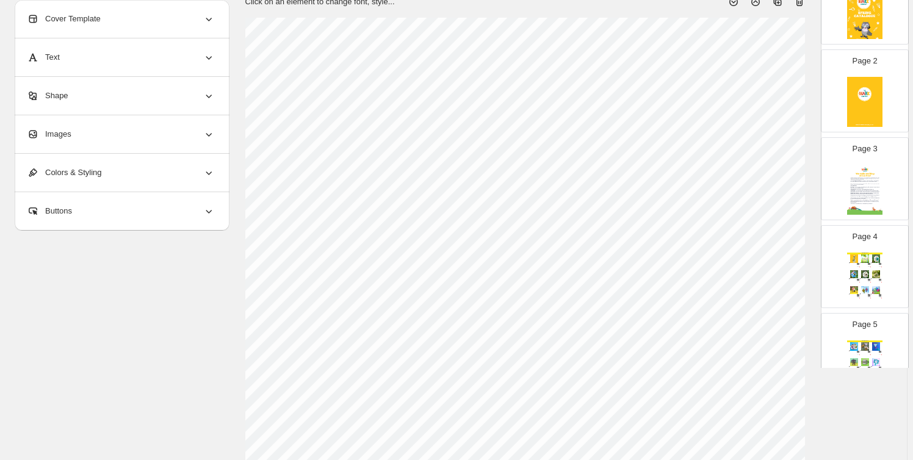
click at [881, 271] on div "Page 4 Spring Crafts Bee Station Bulk Craft, WS $ 8.00 100 Price: $ 4.80 Gnome …" at bounding box center [860, 262] width 77 height 82
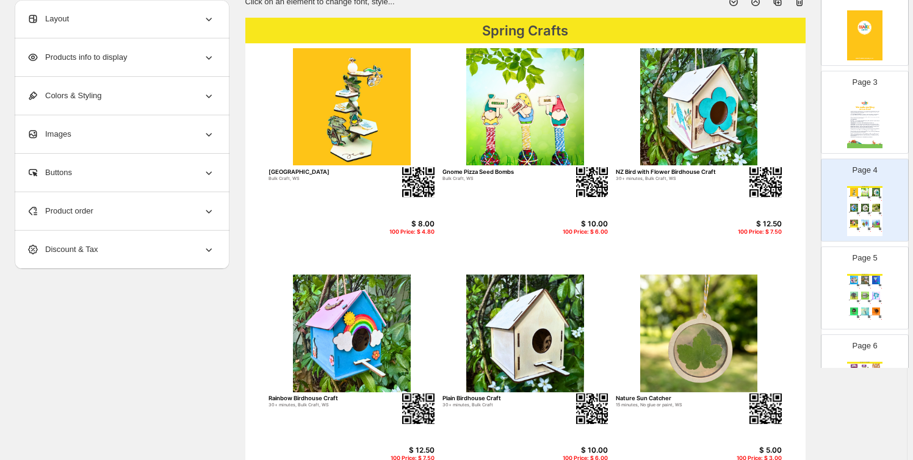
scroll to position [184, 0]
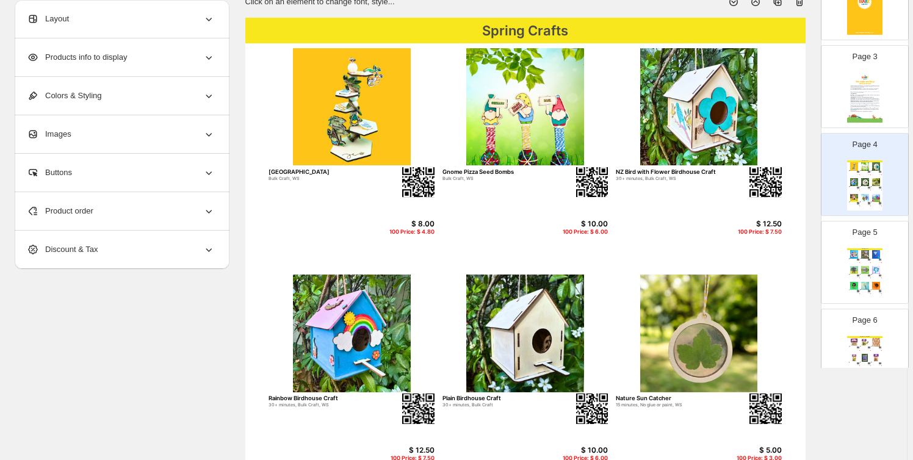
click at [874, 274] on div "Spring Crafts Crawl and Conquer Game 20 minutes, beads, Bulk Craft, Easy, WS $ …" at bounding box center [865, 274] width 35 height 50
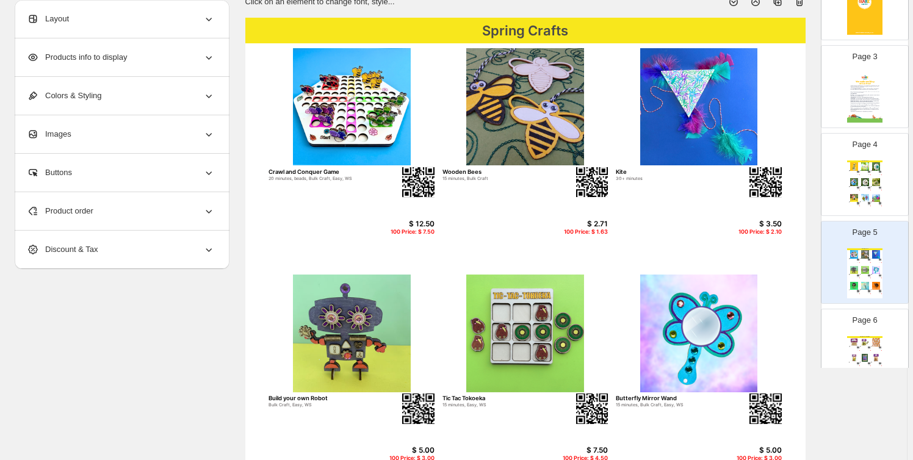
click at [875, 324] on div "Page 6 Spring Craft Supplies Wood People 4pcs Small Craft Supplies $ 3.50 100 P…" at bounding box center [860, 346] width 77 height 82
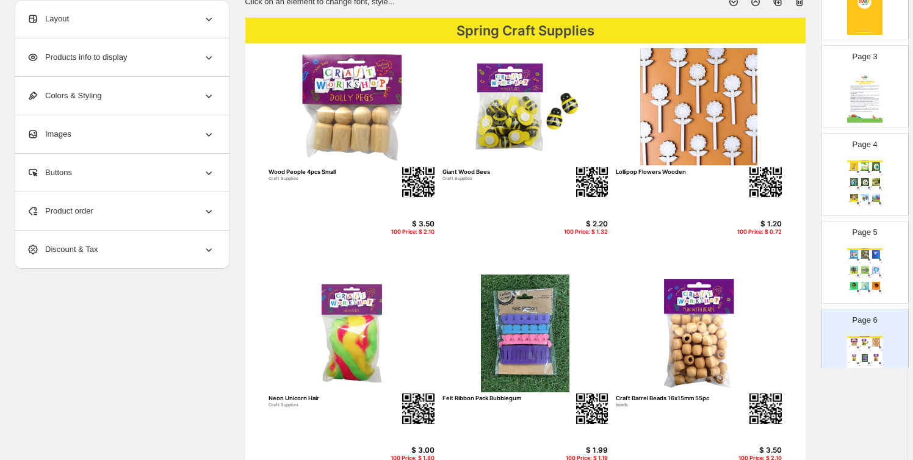
scroll to position [277, 0]
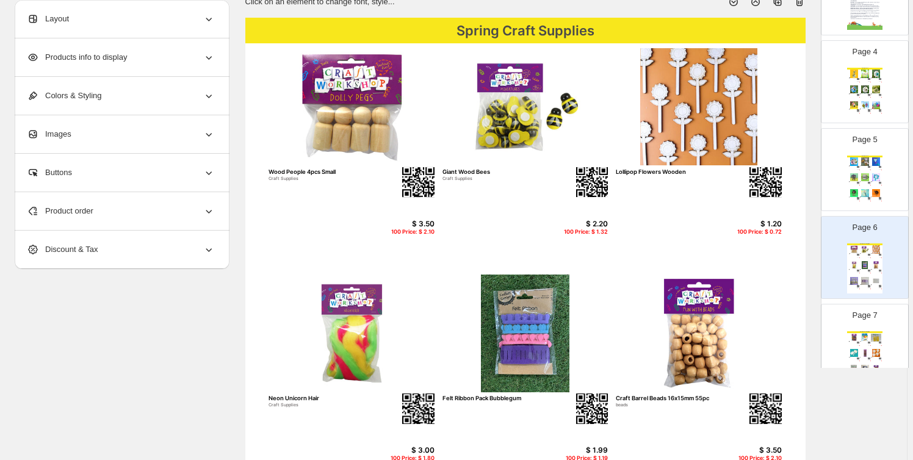
click at [839, 335] on div "Page 7 Spring Craft Supplies Craft Feathers - Assorted Colours Craft Supplies $…" at bounding box center [860, 341] width 77 height 82
type input "*"
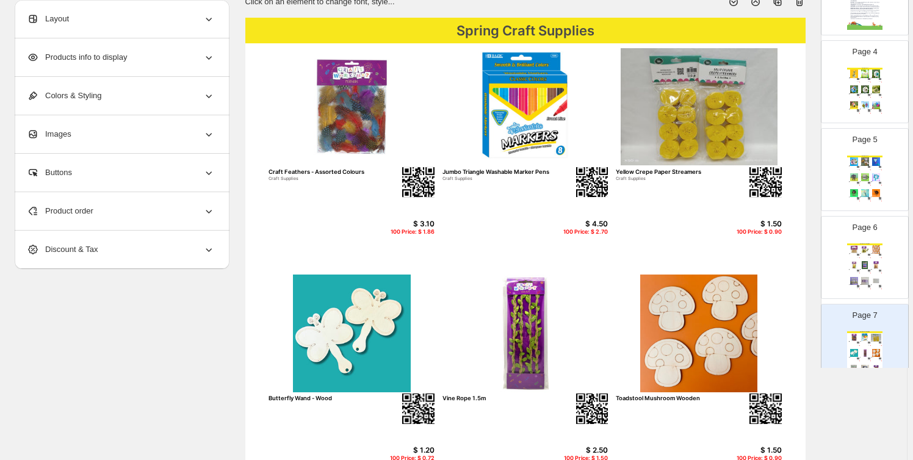
click at [519, 143] on img at bounding box center [526, 107] width 166 height 118
select select "*******"
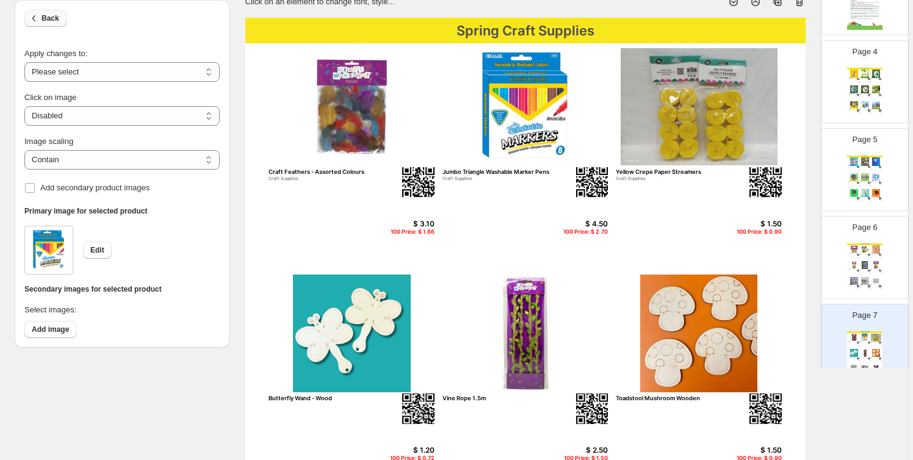
click at [51, 15] on span "Back" at bounding box center [51, 18] width 18 height 10
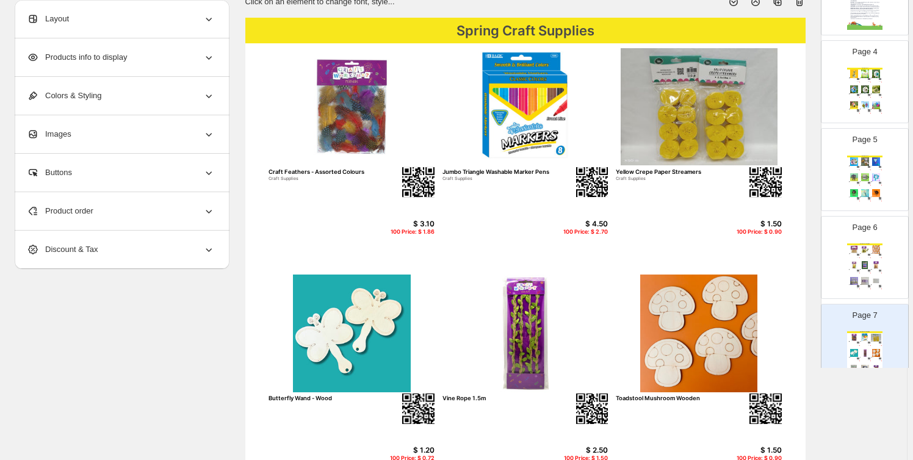
click at [141, 211] on div "Product order" at bounding box center [121, 211] width 188 height 38
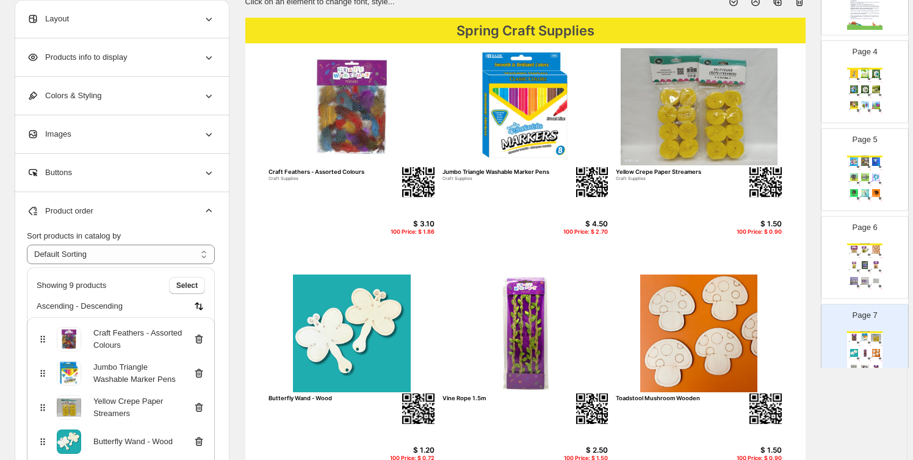
click at [201, 371] on icon at bounding box center [199, 374] width 12 height 12
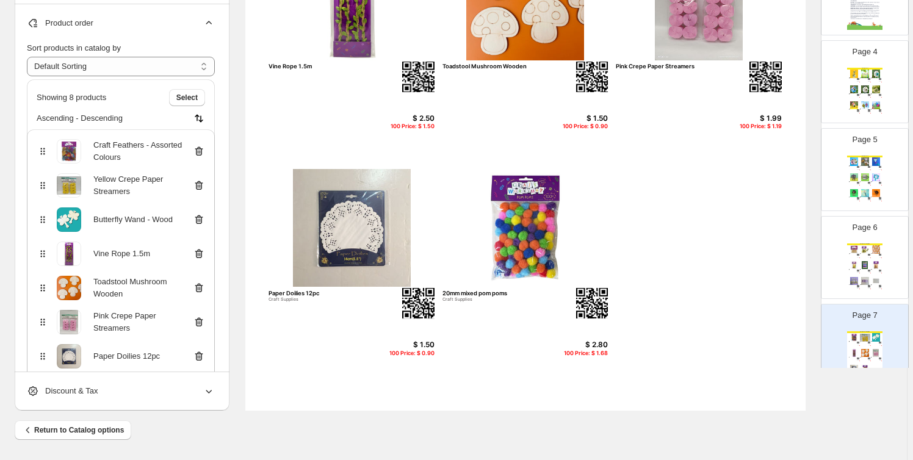
scroll to position [92, 0]
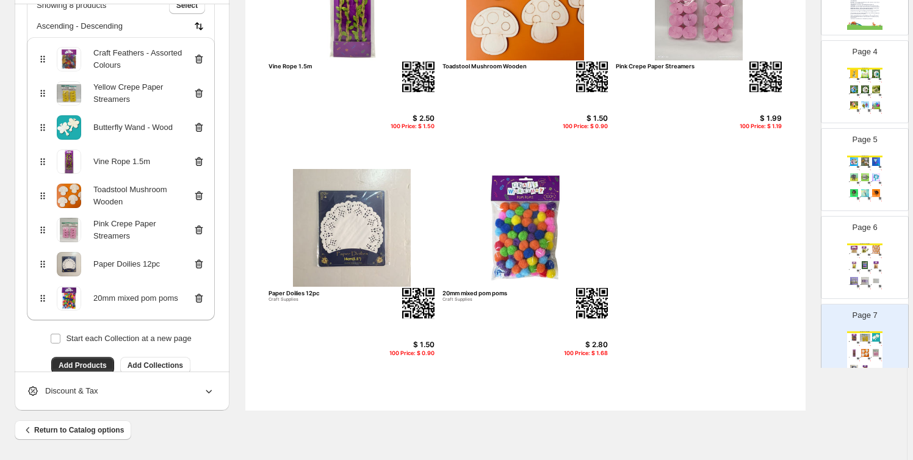
click at [201, 158] on icon at bounding box center [199, 162] width 12 height 12
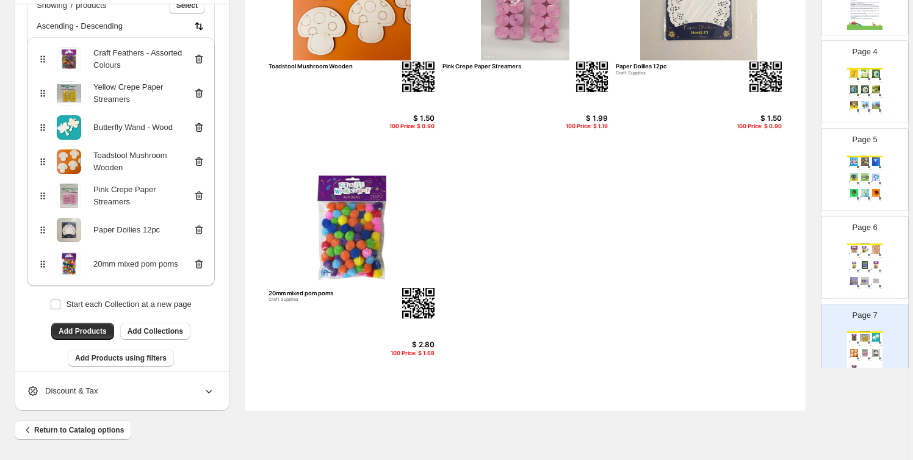
click at [205, 91] on icon at bounding box center [199, 93] width 12 height 12
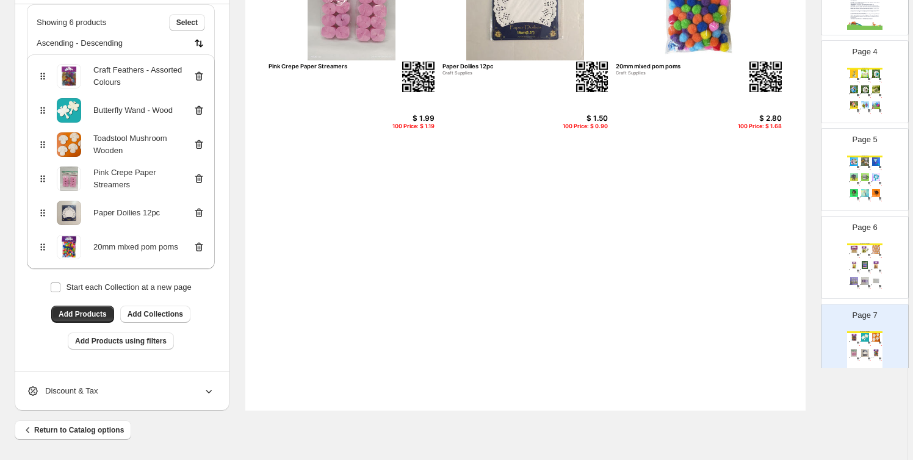
scroll to position [74, 0]
click at [96, 313] on span "Add Products" at bounding box center [83, 315] width 48 height 10
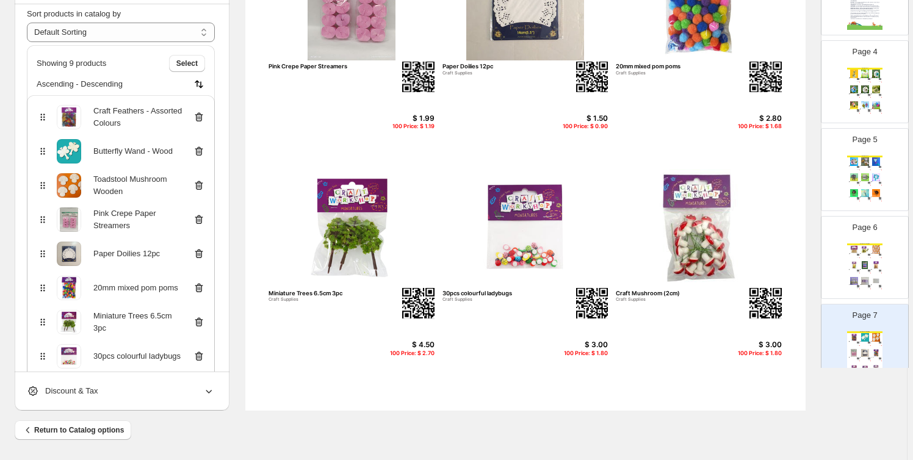
scroll to position [0, 0]
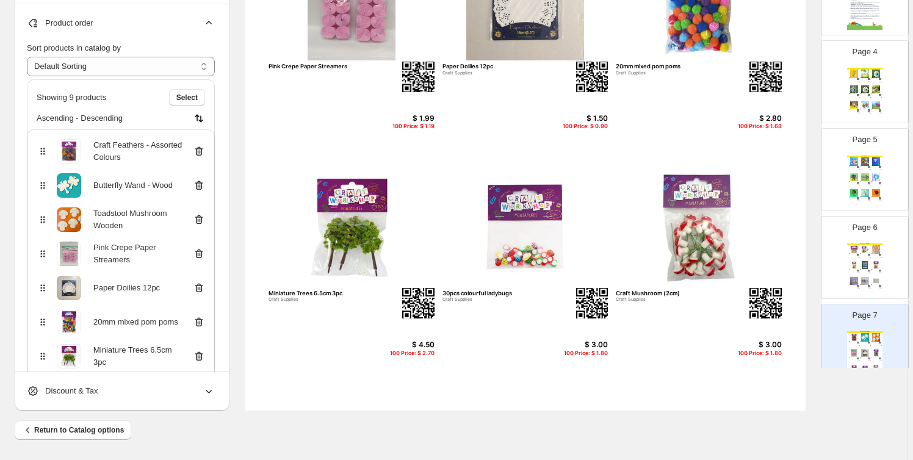
click at [208, 22] on icon at bounding box center [209, 23] width 12 height 12
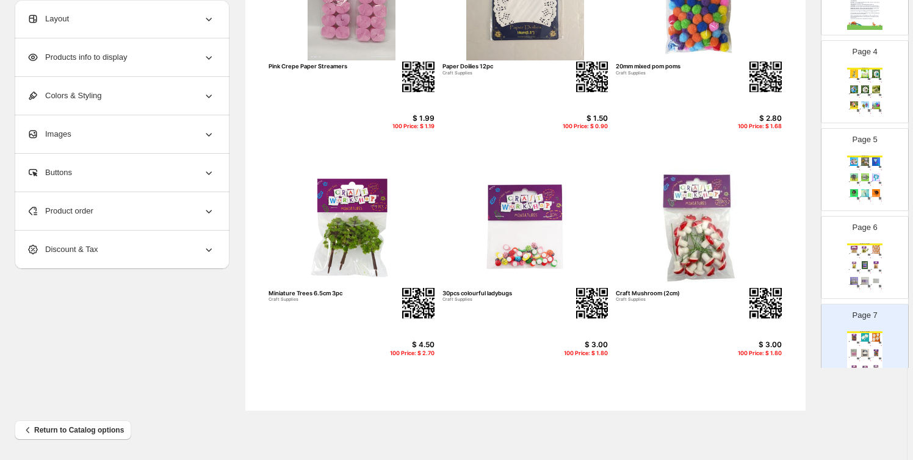
click at [122, 58] on span "Products info to display" at bounding box center [77, 57] width 100 height 12
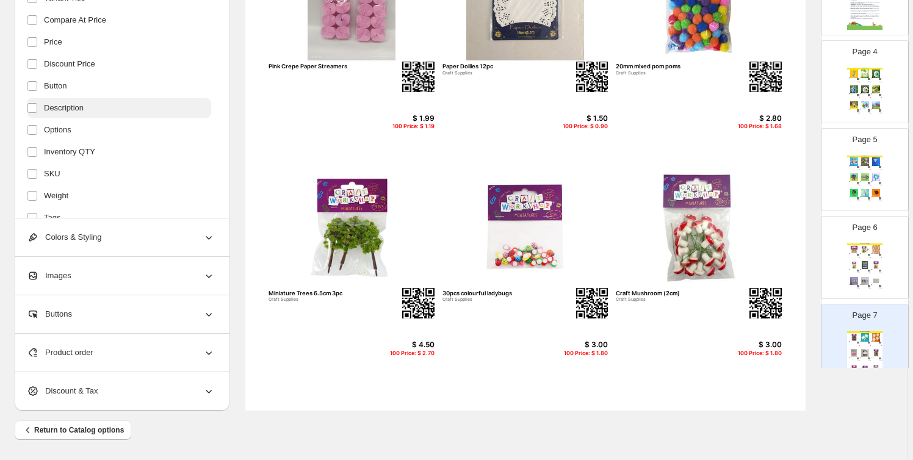
scroll to position [54, 0]
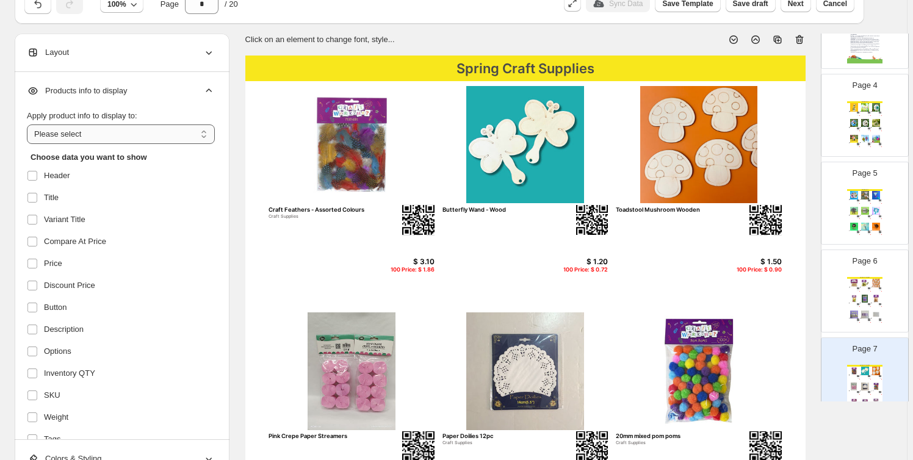
click at [100, 137] on select "**********" at bounding box center [121, 135] width 188 height 20
select select "**********"
click at [29, 125] on select "**********" at bounding box center [121, 135] width 188 height 20
click at [79, 219] on span "Variant Title" at bounding box center [65, 220] width 42 height 12
click at [75, 243] on span "Compare At Price" at bounding box center [75, 242] width 62 height 12
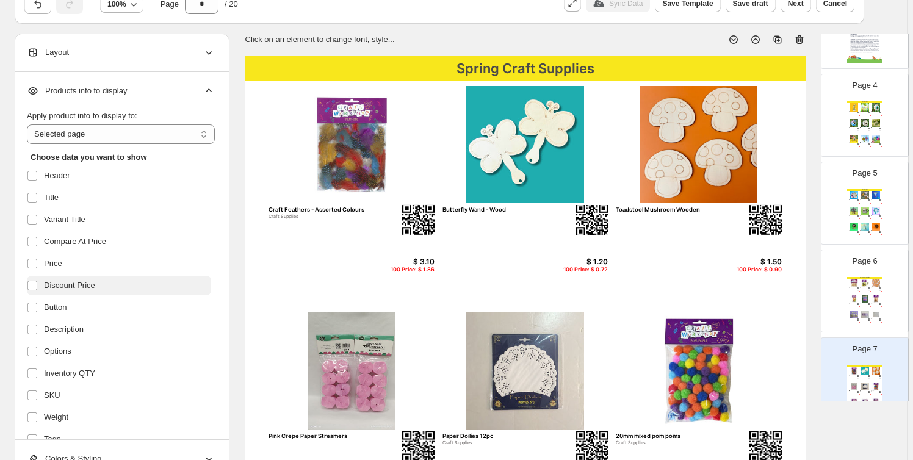
click at [63, 282] on span "Discount Price" at bounding box center [69, 286] width 51 height 12
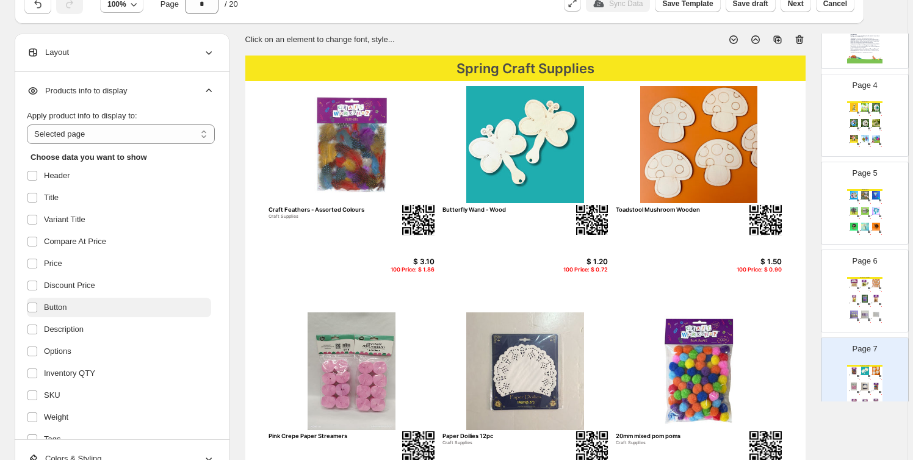
click at [60, 307] on span "Button" at bounding box center [55, 308] width 23 height 12
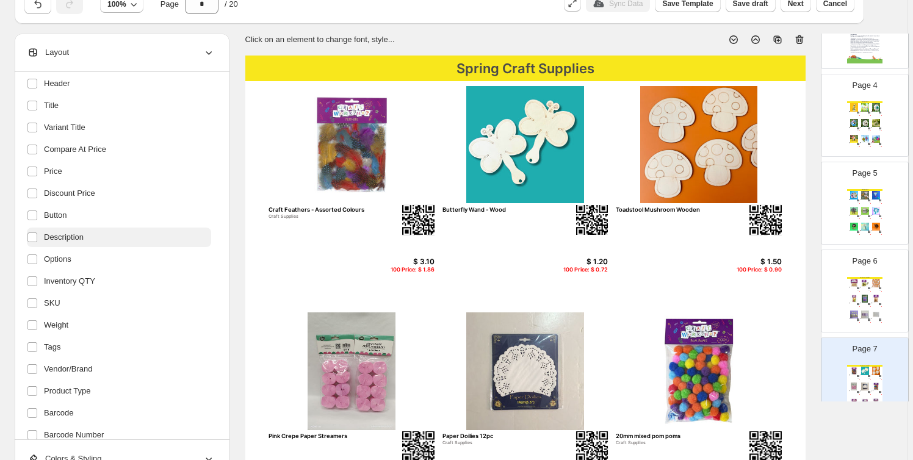
click at [72, 233] on span "Description" at bounding box center [64, 237] width 40 height 12
click at [67, 256] on span "Options" at bounding box center [57, 259] width 27 height 12
click at [71, 277] on span "Inventory QTY" at bounding box center [69, 281] width 51 height 12
click at [66, 298] on label "SKU" at bounding box center [119, 304] width 184 height 20
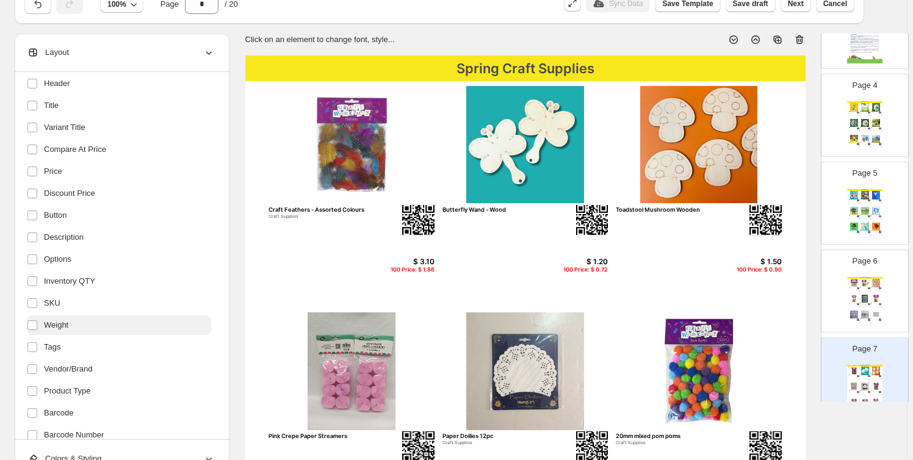
click at [68, 326] on span "Weight" at bounding box center [56, 325] width 24 height 12
click at [79, 368] on span "Vendor/Brand" at bounding box center [68, 369] width 49 height 12
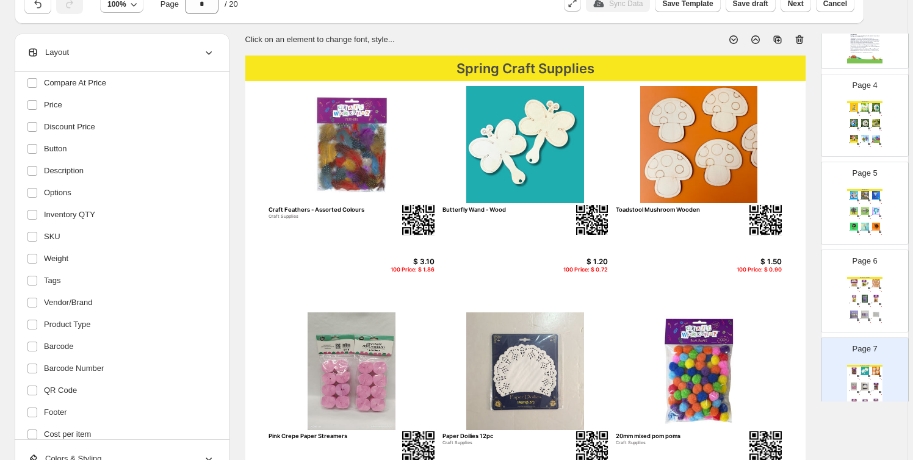
scroll to position [184, 0]
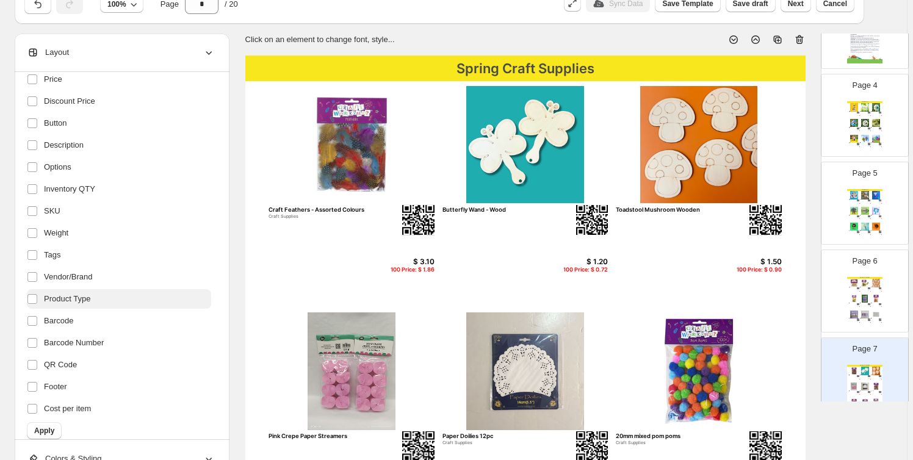
click at [82, 299] on span "Product Type" at bounding box center [67, 299] width 46 height 12
click at [85, 319] on label "Barcode" at bounding box center [119, 321] width 184 height 20
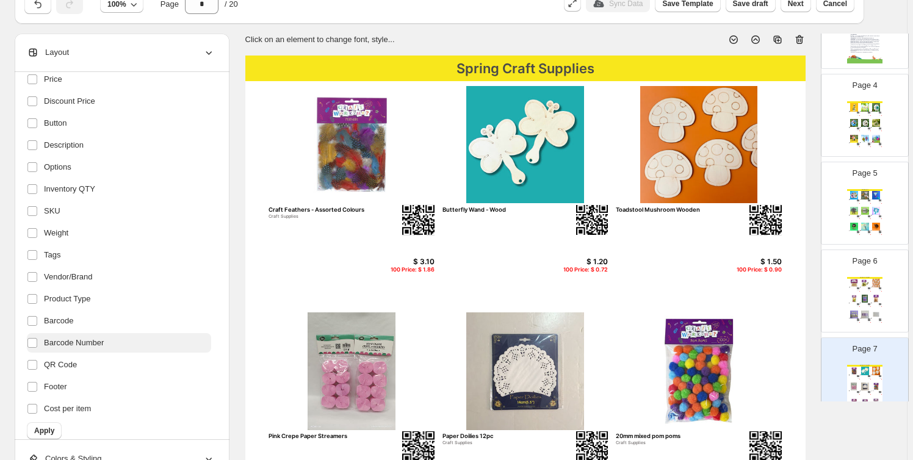
click at [87, 342] on span "Barcode Number" at bounding box center [74, 343] width 60 height 12
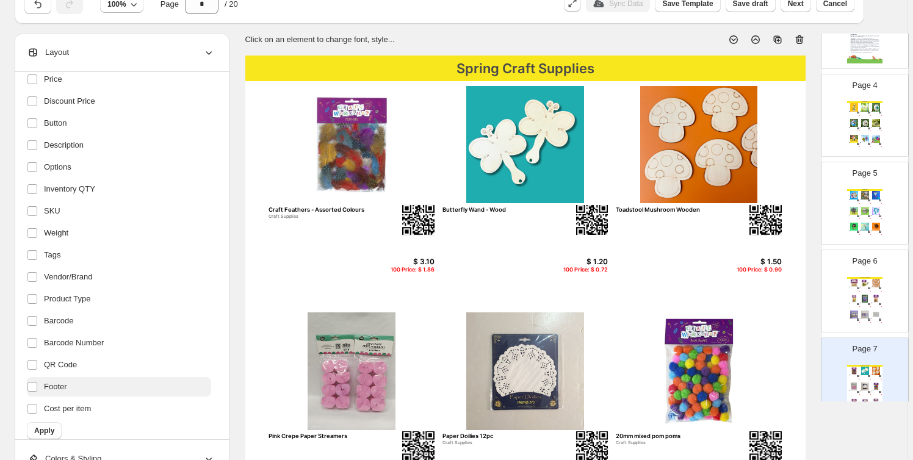
click at [80, 383] on label "Footer" at bounding box center [119, 387] width 184 height 20
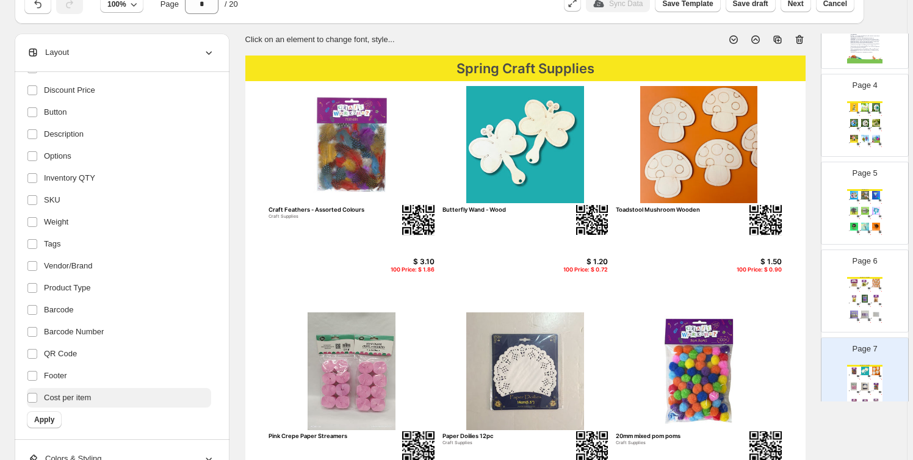
click at [88, 398] on span "Cost per item" at bounding box center [67, 398] width 47 height 12
click at [44, 418] on span "Apply" at bounding box center [44, 420] width 20 height 10
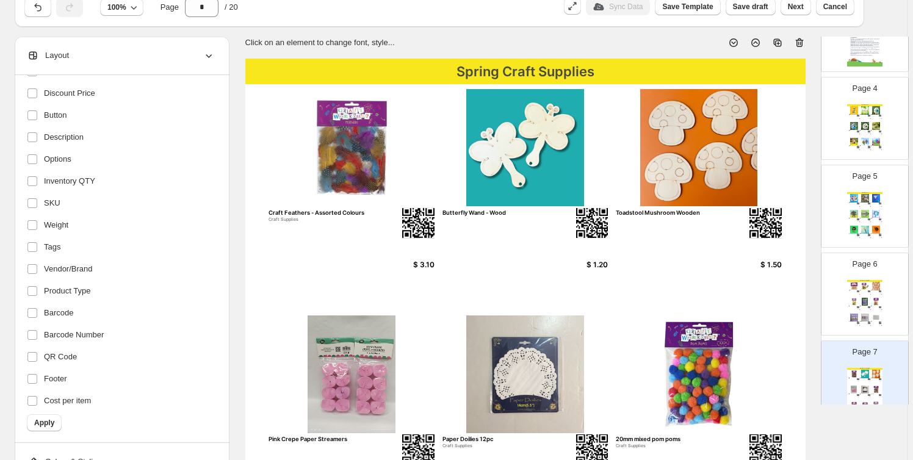
scroll to position [0, 0]
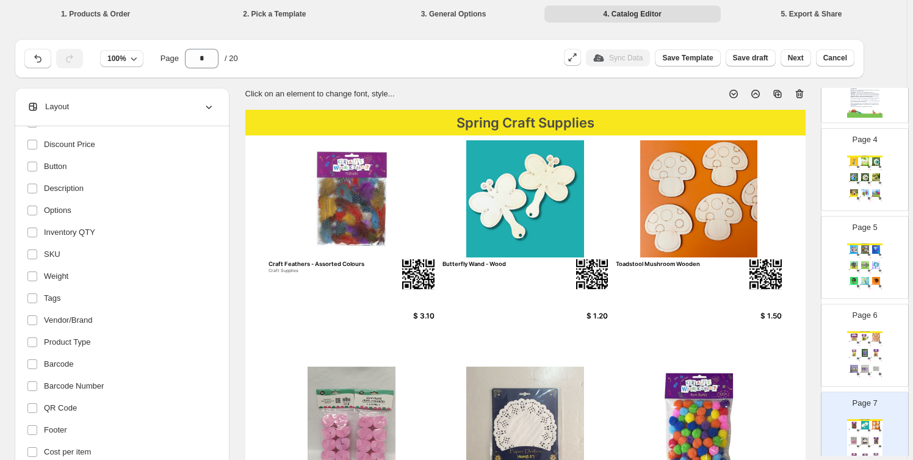
click at [335, 210] on img at bounding box center [352, 199] width 166 height 118
select select "*******"
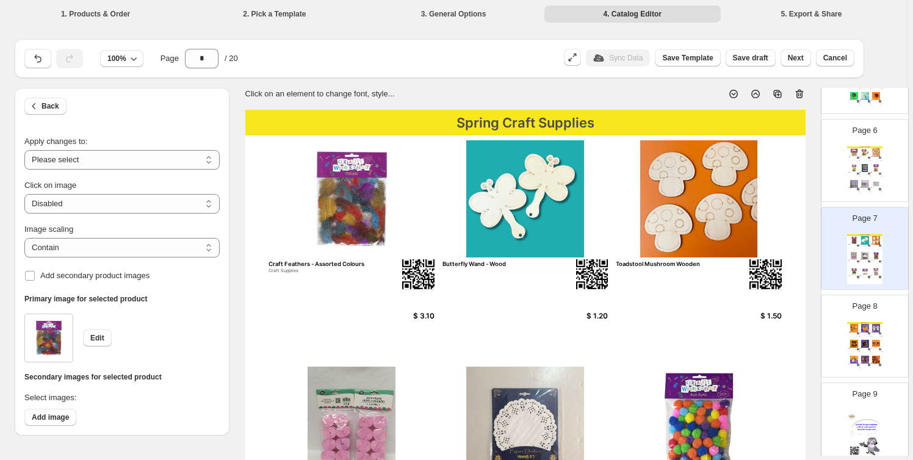
click at [860, 340] on img at bounding box center [865, 344] width 10 height 8
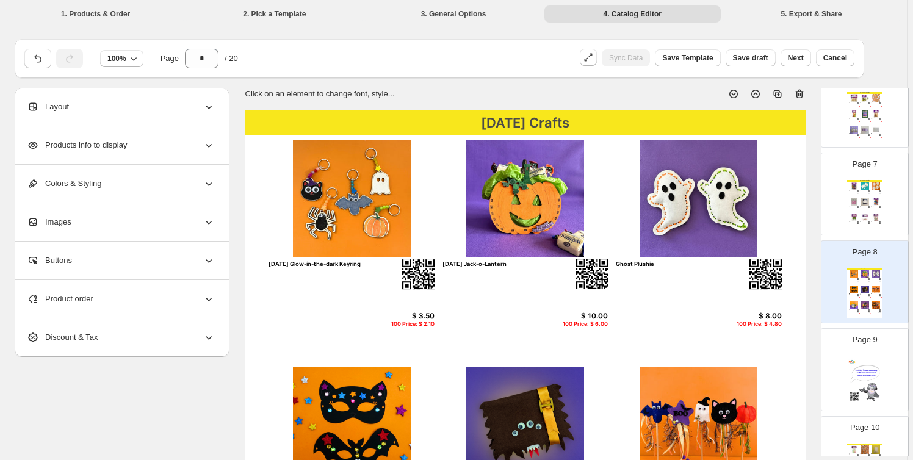
scroll to position [555, 0]
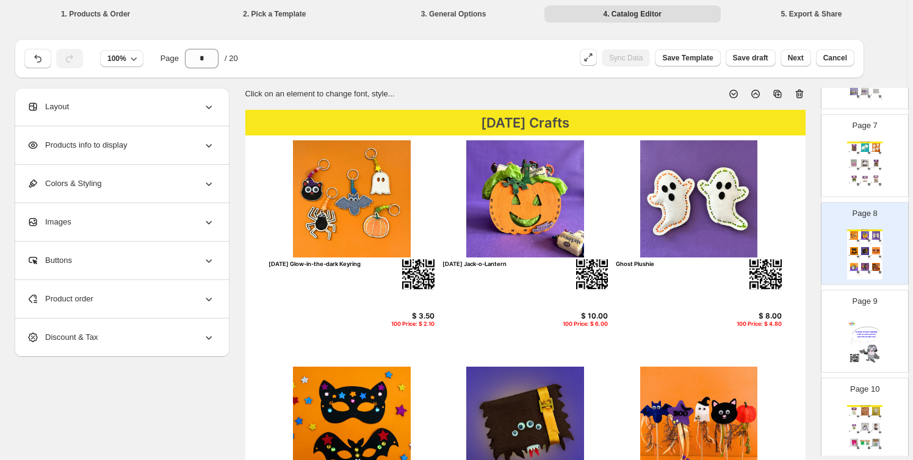
click at [860, 340] on img at bounding box center [865, 343] width 35 height 50
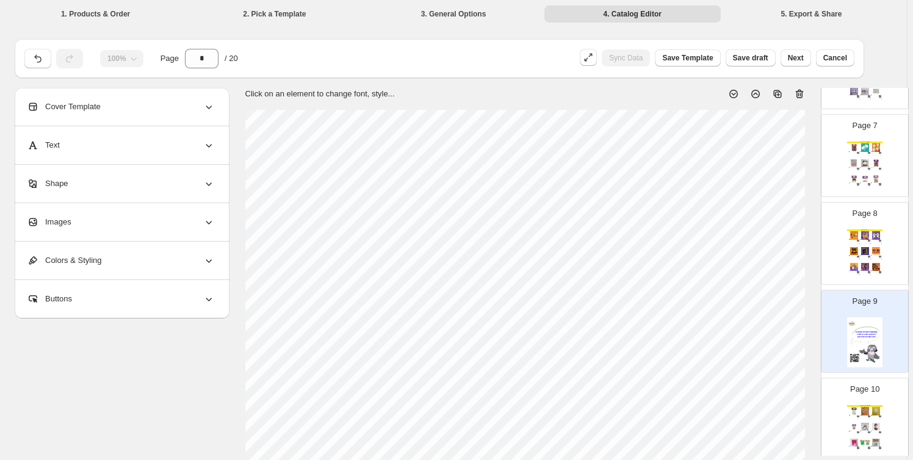
click at [858, 383] on p "Page 10" at bounding box center [865, 389] width 29 height 12
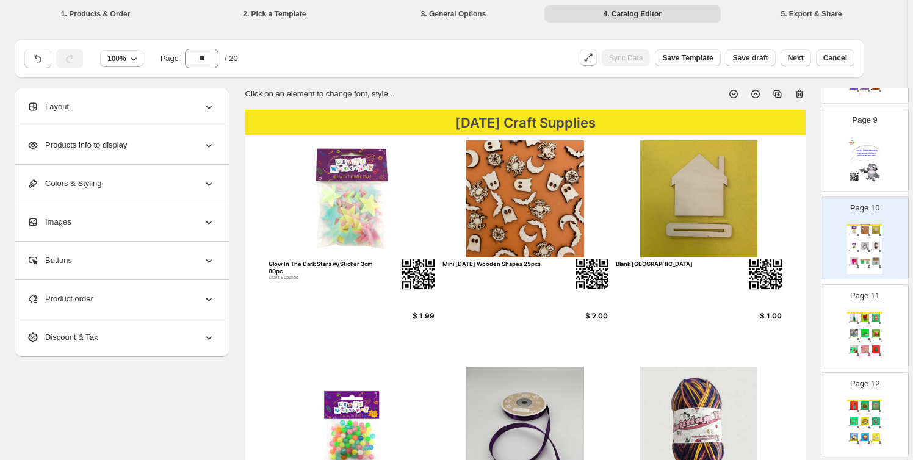
scroll to position [739, 0]
click at [877, 316] on img at bounding box center [876, 315] width 10 height 8
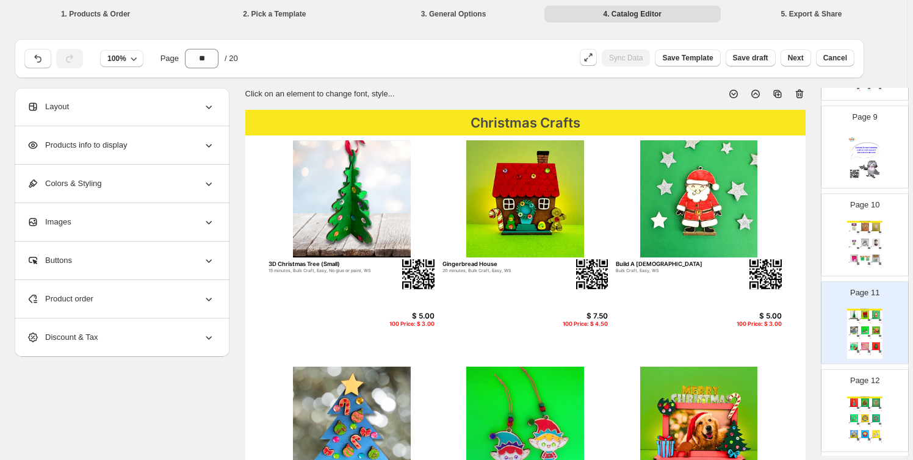
click at [871, 391] on div "Page 12 Christmas Crafts Christmas Tree Photo Frame 20 minutes, Bulk Craft, WS …" at bounding box center [860, 406] width 77 height 82
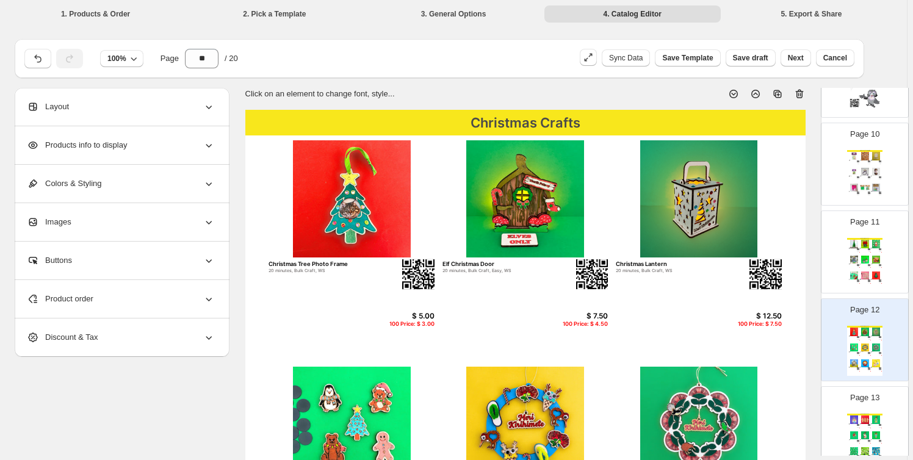
scroll to position [832, 0]
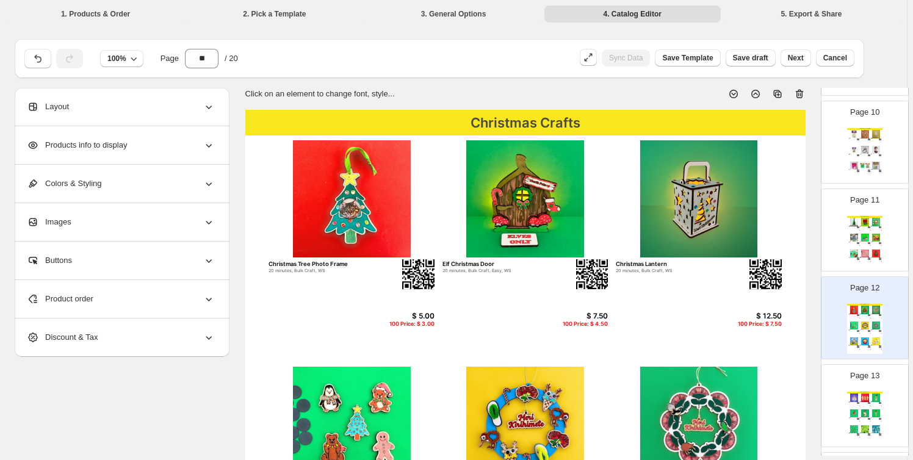
click at [877, 398] on img at bounding box center [876, 398] width 10 height 8
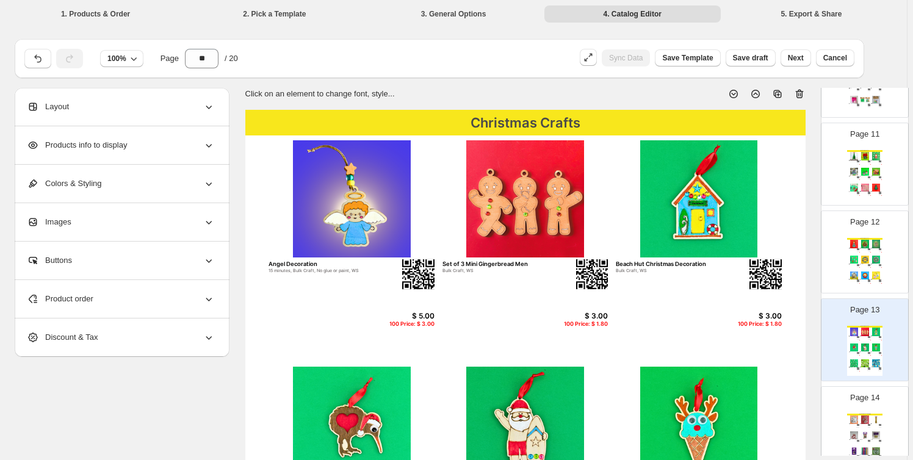
scroll to position [925, 0]
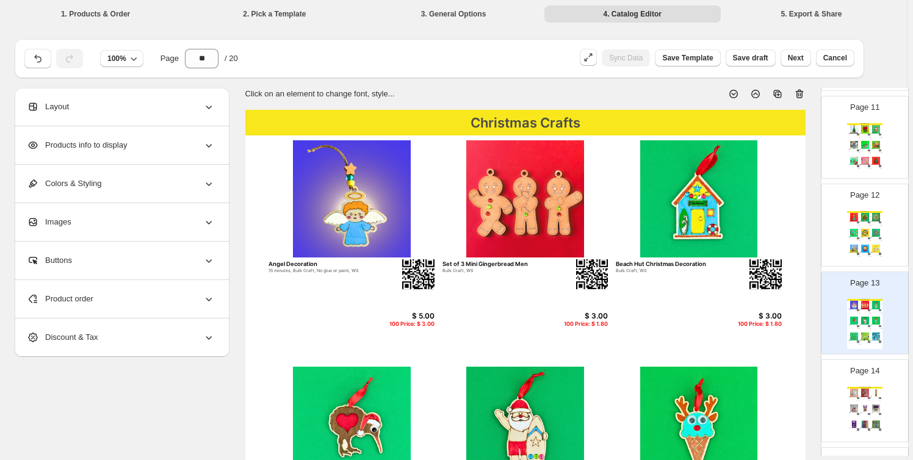
click at [863, 390] on img at bounding box center [865, 393] width 10 height 8
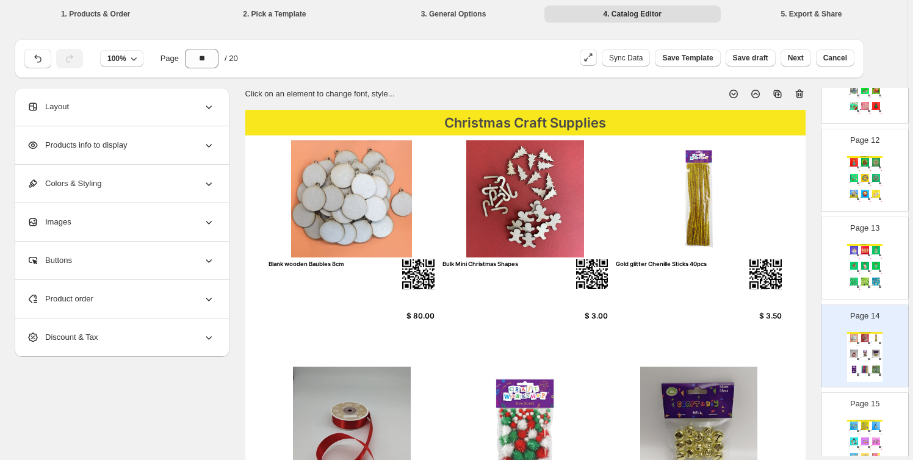
scroll to position [1017, 0]
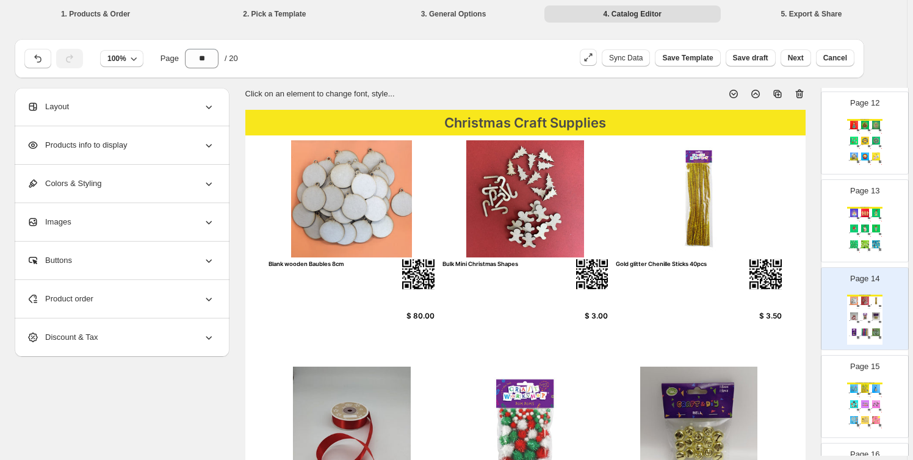
click at [863, 383] on div "Great Giveaways - Bag Charms & Keyrings" at bounding box center [865, 384] width 35 height 2
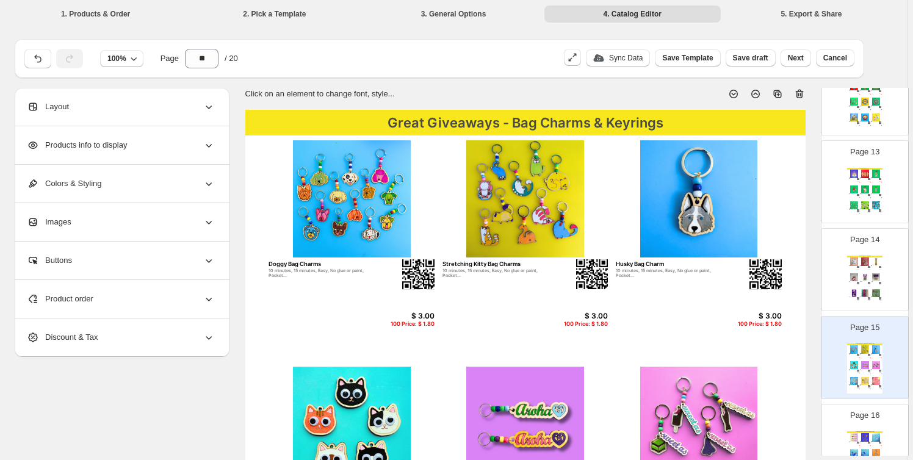
scroll to position [1110, 0]
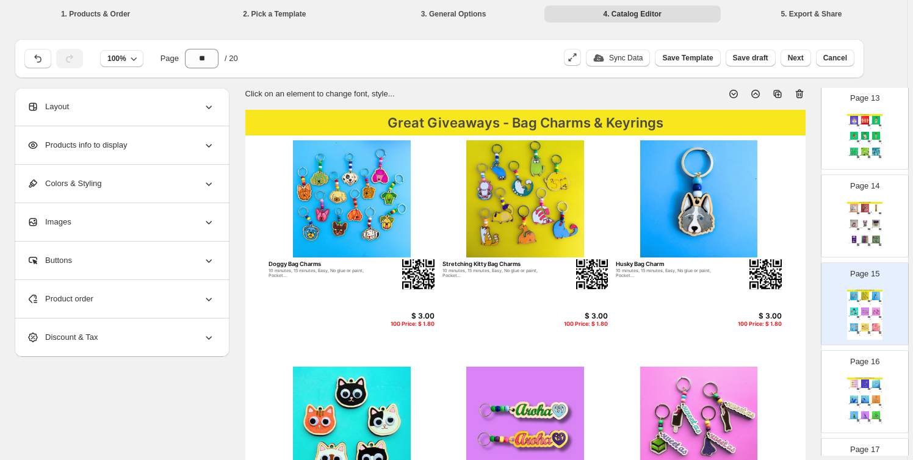
click at [868, 388] on img at bounding box center [869, 389] width 2 height 2
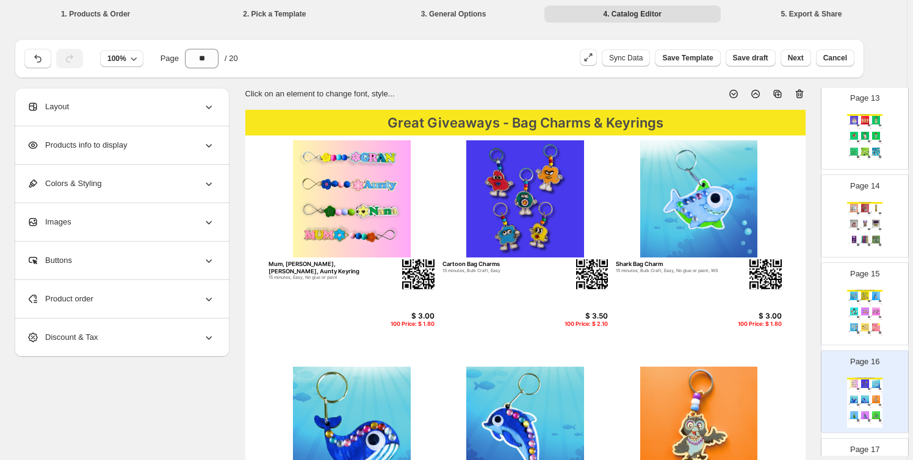
click at [133, 292] on div "Product order" at bounding box center [121, 299] width 188 height 38
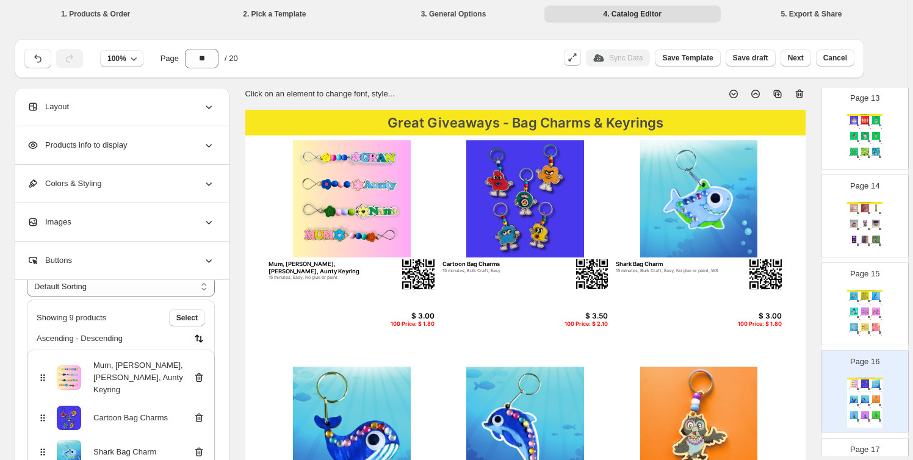
scroll to position [92, 0]
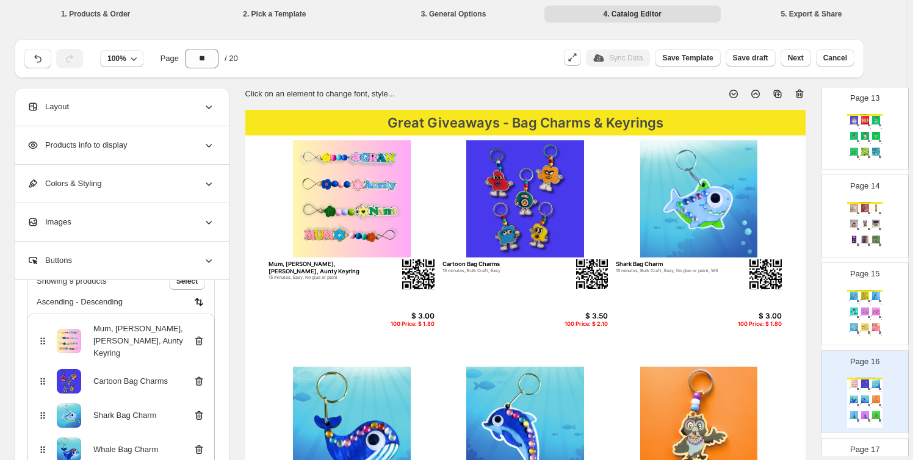
click at [199, 380] on icon at bounding box center [198, 382] width 1 height 4
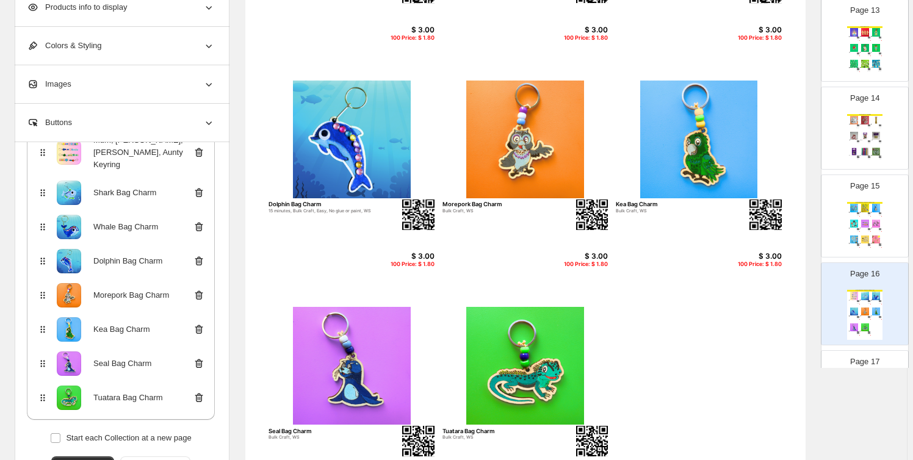
scroll to position [370, 0]
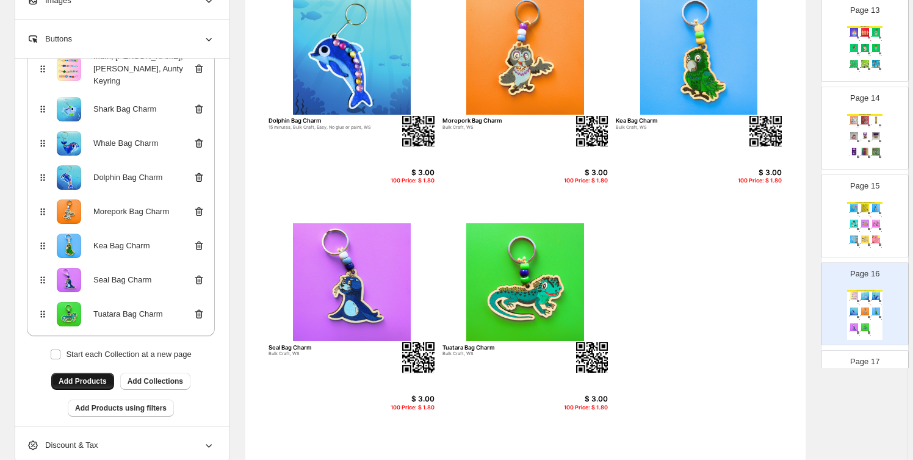
click at [95, 377] on span "Add Products" at bounding box center [83, 382] width 48 height 10
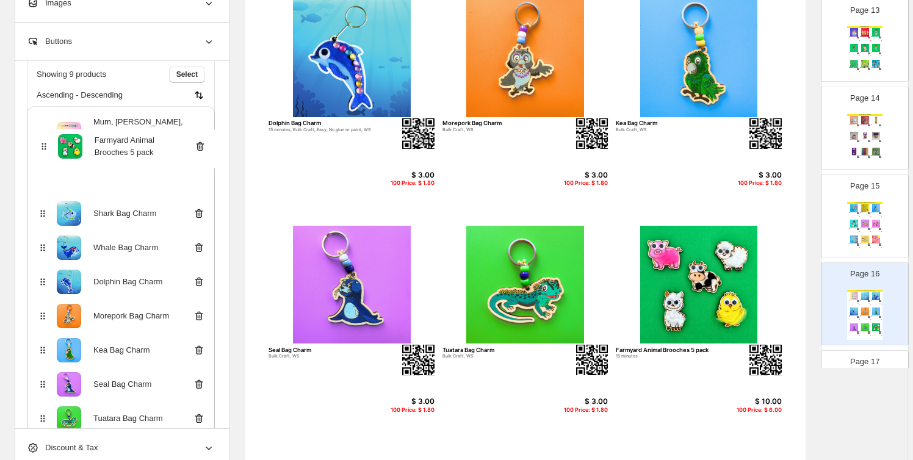
scroll to position [76, 0]
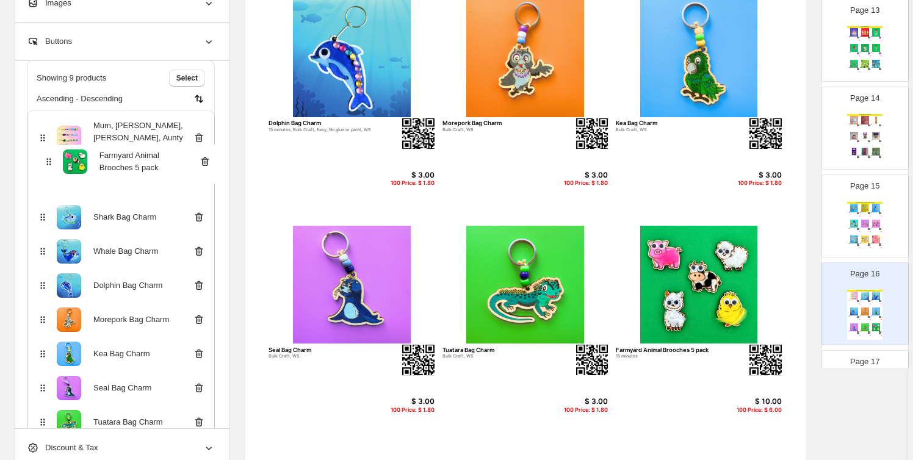
drag, startPoint x: 42, startPoint y: 336, endPoint x: 48, endPoint y: 154, distance: 181.5
click at [48, 154] on div "Mum, Grandma, [PERSON_NAME], Aunty Keyring Shark Bag Charm Whale Bag Charm Dolp…" at bounding box center [121, 275] width 188 height 330
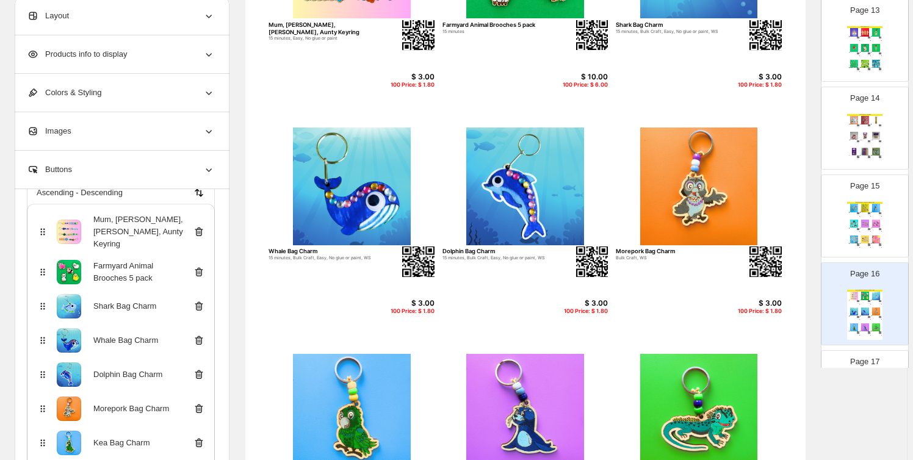
scroll to position [85, 0]
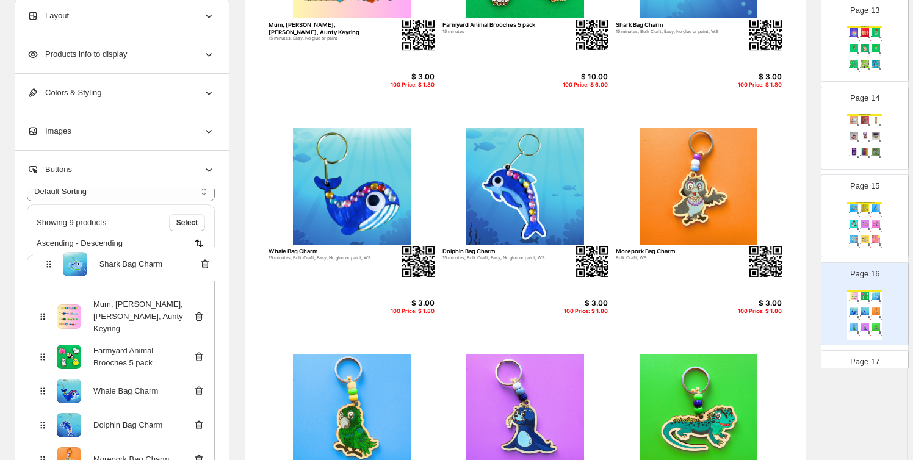
drag, startPoint x: 43, startPoint y: 319, endPoint x: 49, endPoint y: 258, distance: 61.3
click at [49, 258] on div "Showing 9 products Select Ascending - Descending Mum, Grandma, Nana, Aunty Keyr…" at bounding box center [121, 395] width 188 height 380
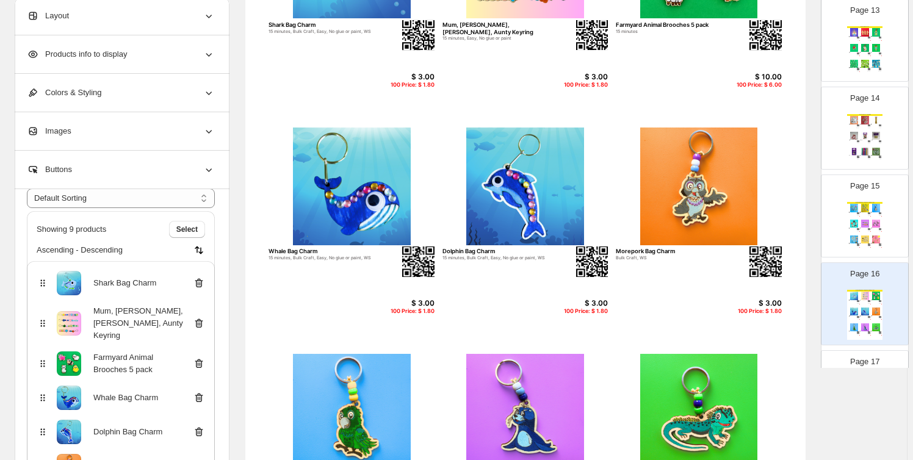
scroll to position [146, 0]
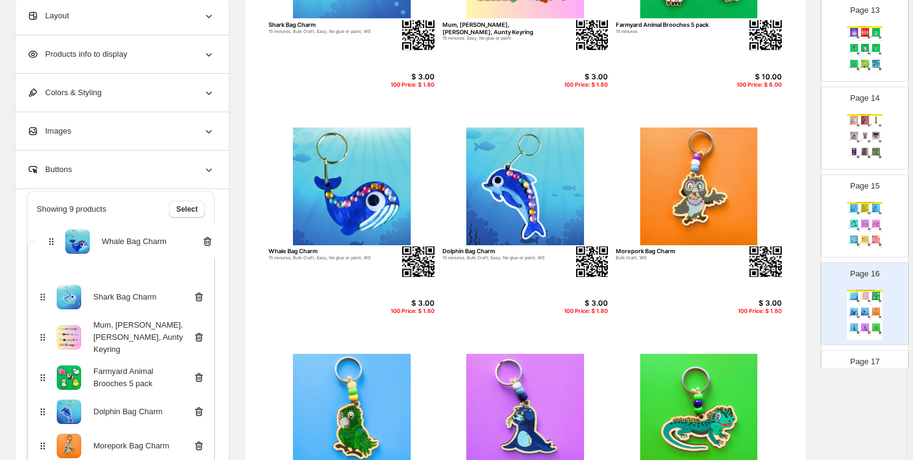
drag, startPoint x: 49, startPoint y: 292, endPoint x: 55, endPoint y: 236, distance: 56.5
click at [55, 236] on div "Showing 9 products Select Ascending - Descending Shark Bag Charm Mum, Grandma, …" at bounding box center [121, 381] width 188 height 380
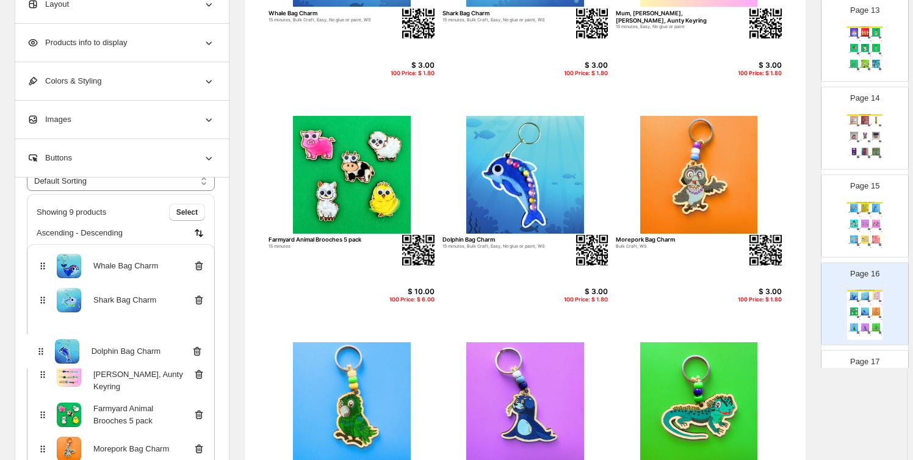
scroll to position [252, 0]
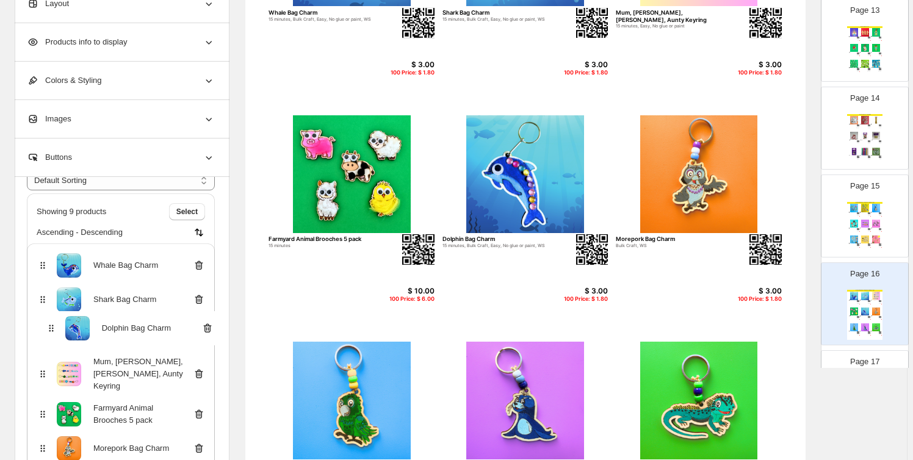
drag, startPoint x: 48, startPoint y: 415, endPoint x: 55, endPoint y: 322, distance: 92.4
click at [55, 322] on div "Whale Bag Charm Shark Bag Charm Mum, Grandma, Nana, Aunty Keyring Farmyard Anim…" at bounding box center [121, 409] width 188 height 330
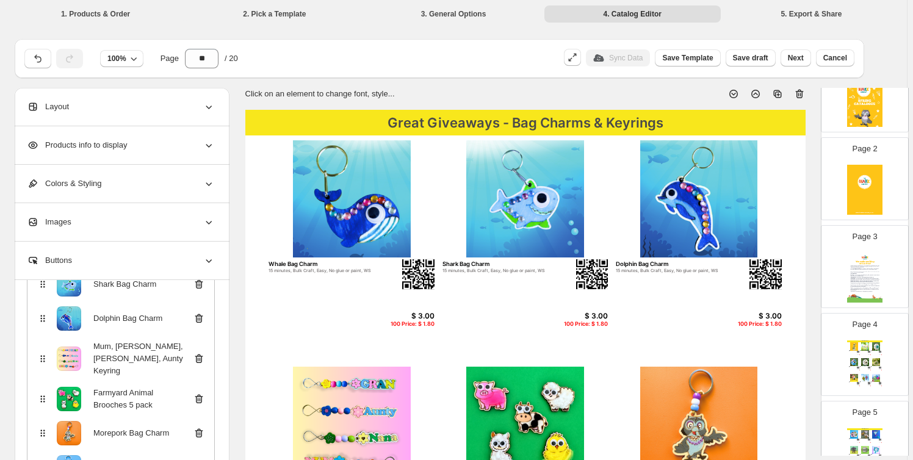
scroll to position [184, 0]
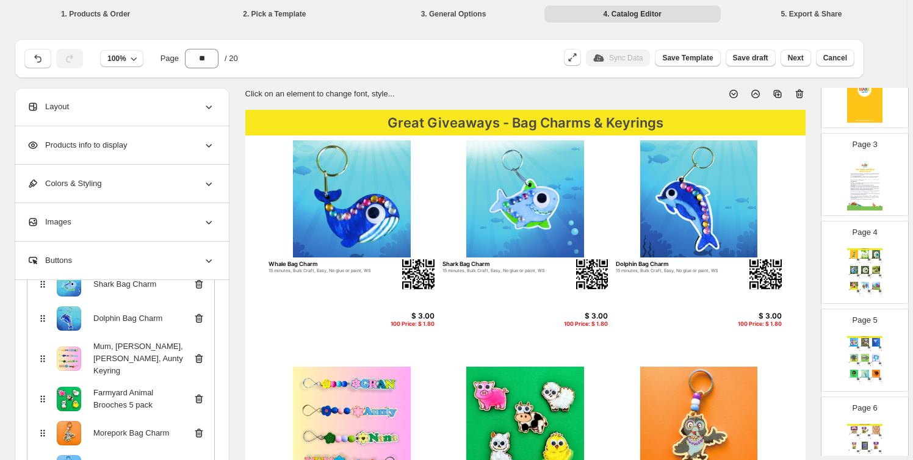
click at [874, 355] on img at bounding box center [876, 358] width 10 height 8
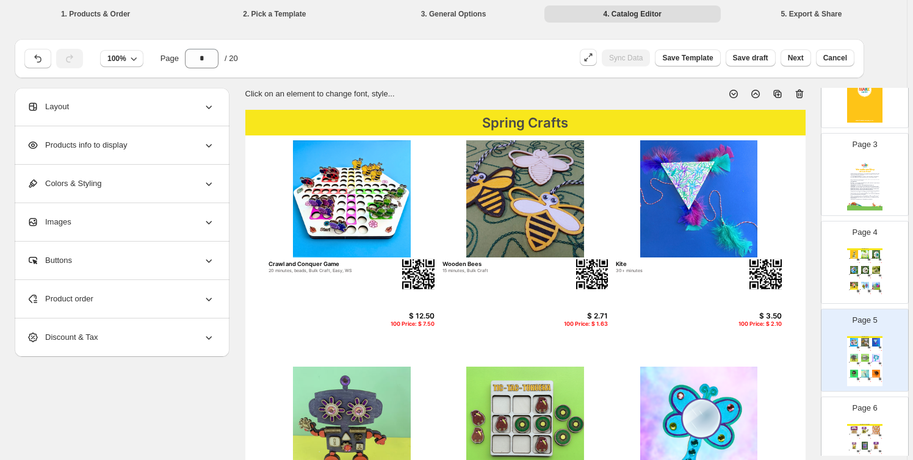
scroll to position [0, 0]
click at [142, 301] on div "Product order" at bounding box center [121, 299] width 188 height 38
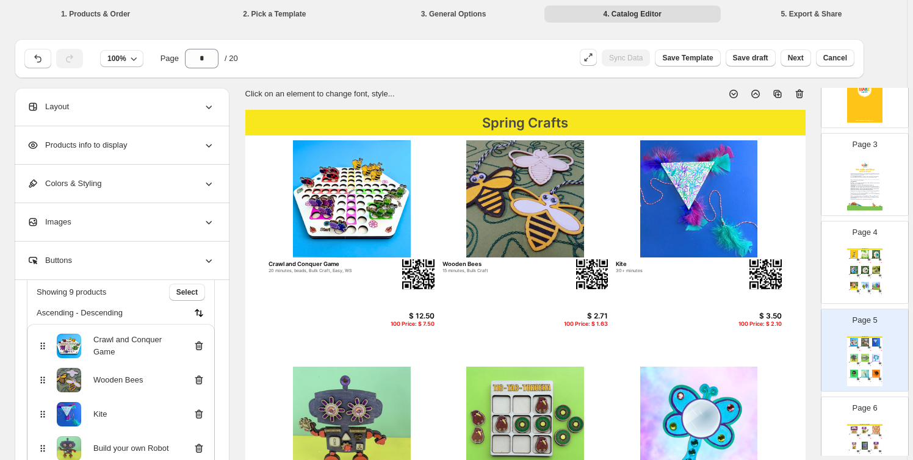
scroll to position [177, 0]
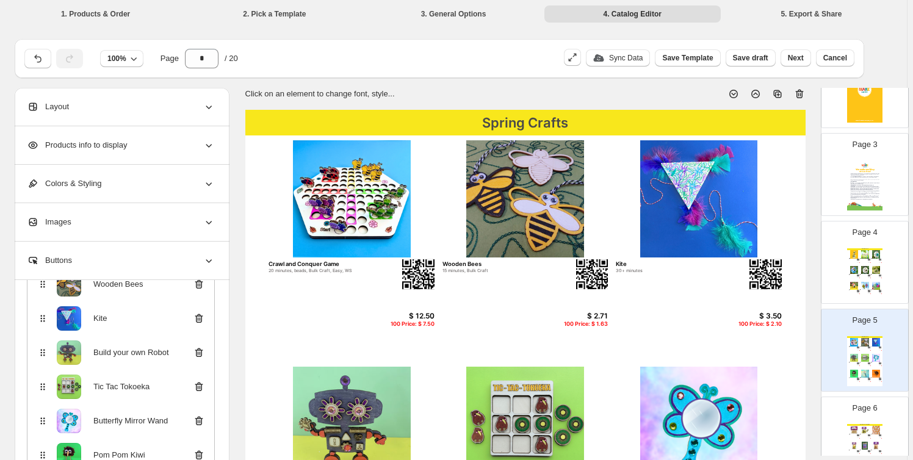
click at [201, 350] on icon at bounding box center [199, 353] width 12 height 12
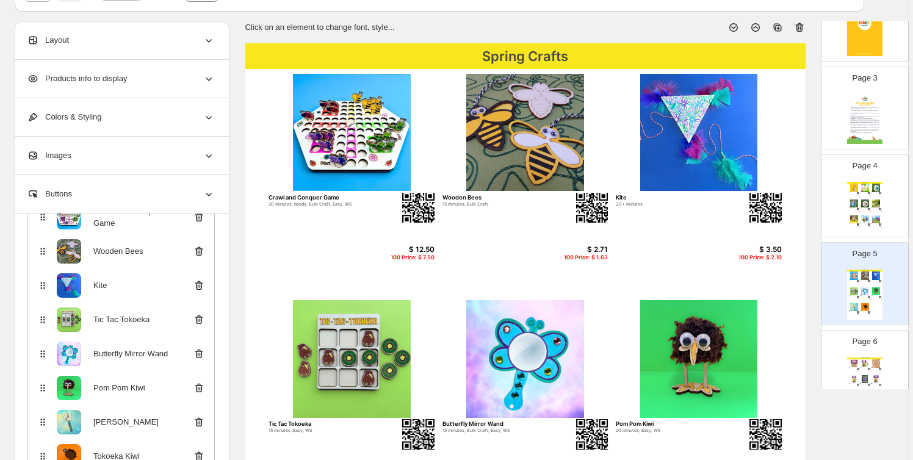
scroll to position [92, 0]
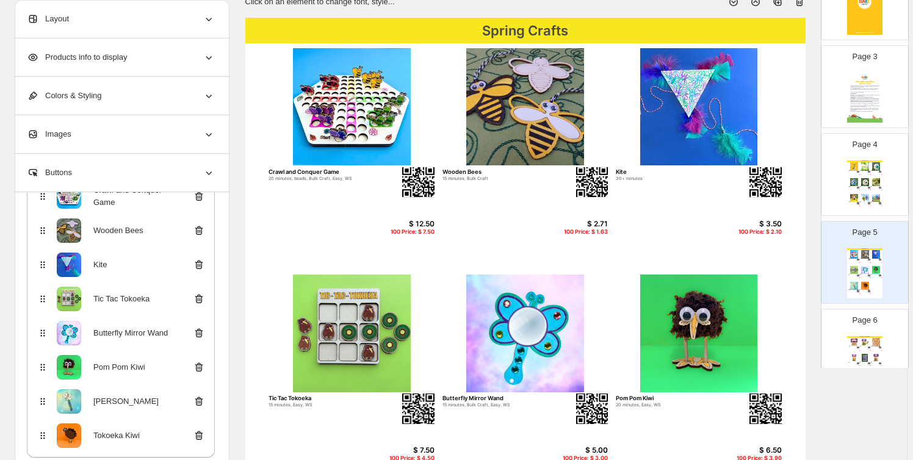
click at [200, 398] on icon at bounding box center [199, 402] width 8 height 9
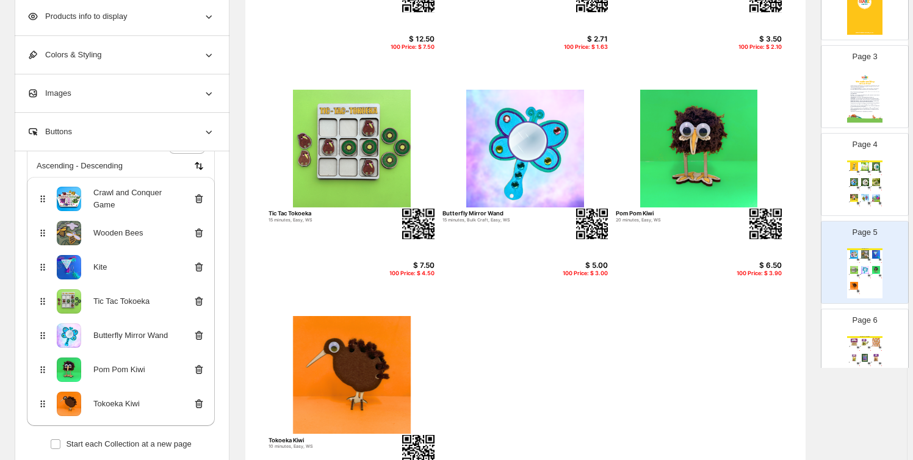
scroll to position [109, 0]
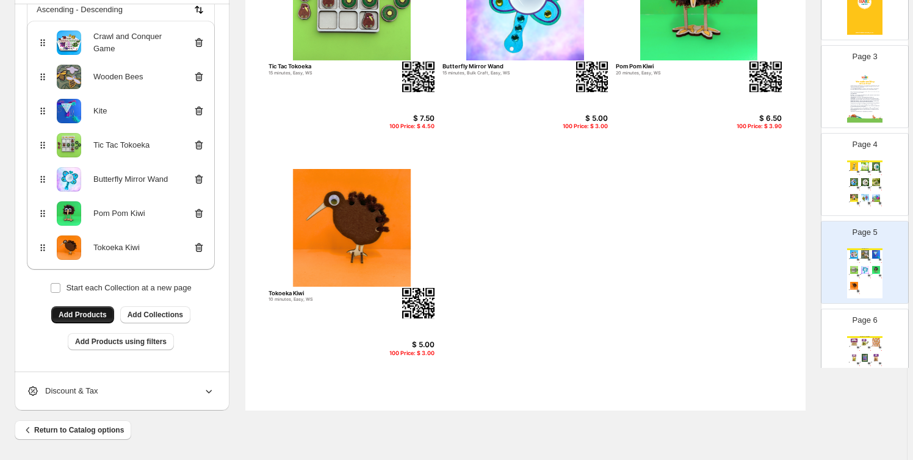
click at [90, 310] on button "Add Products" at bounding box center [82, 315] width 63 height 17
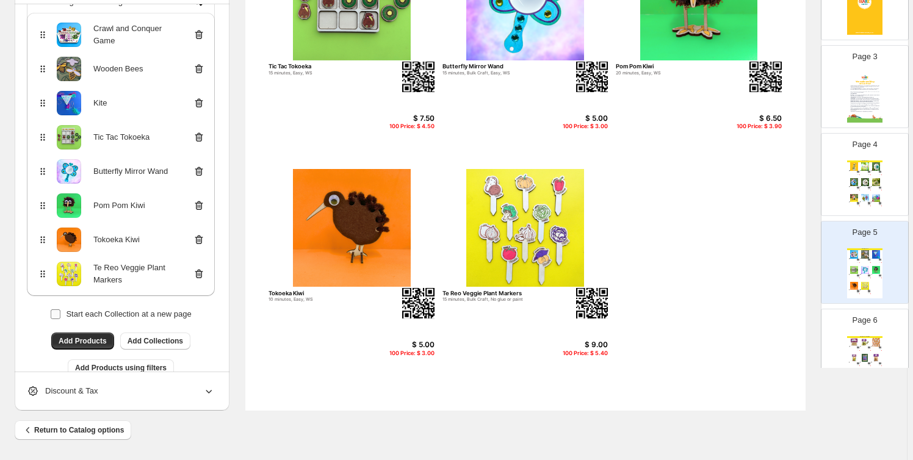
scroll to position [143, 0]
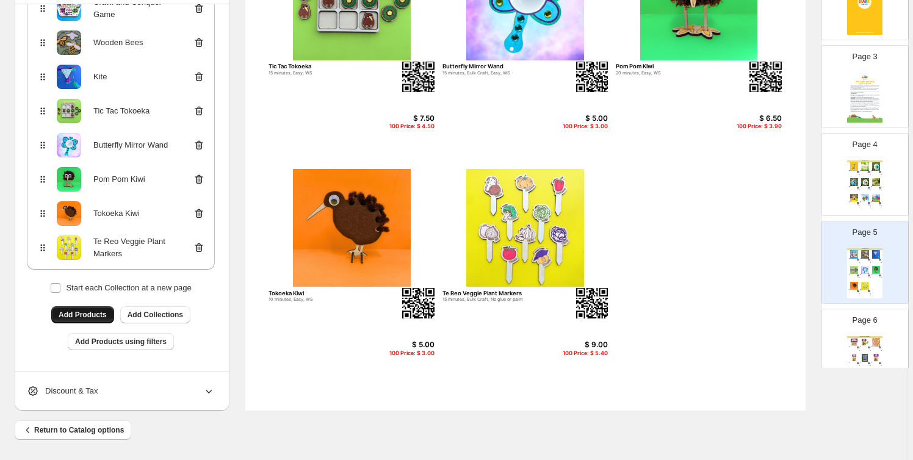
click at [81, 315] on span "Add Products" at bounding box center [83, 315] width 48 height 10
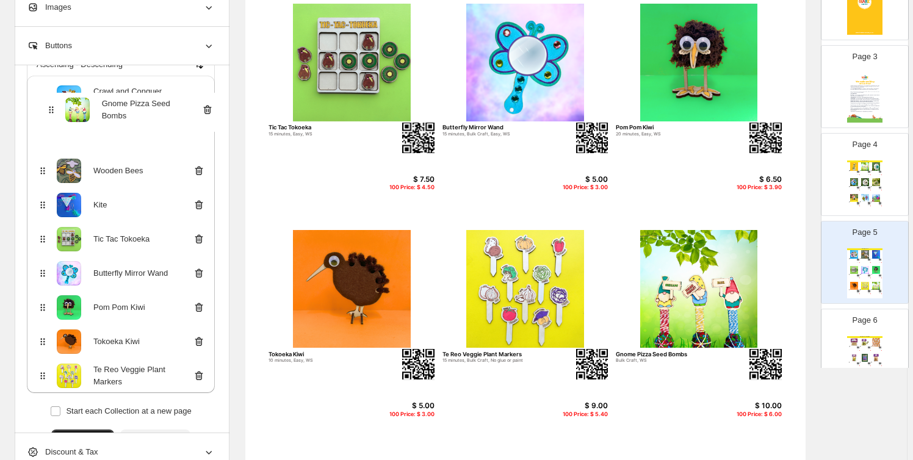
scroll to position [360, 0]
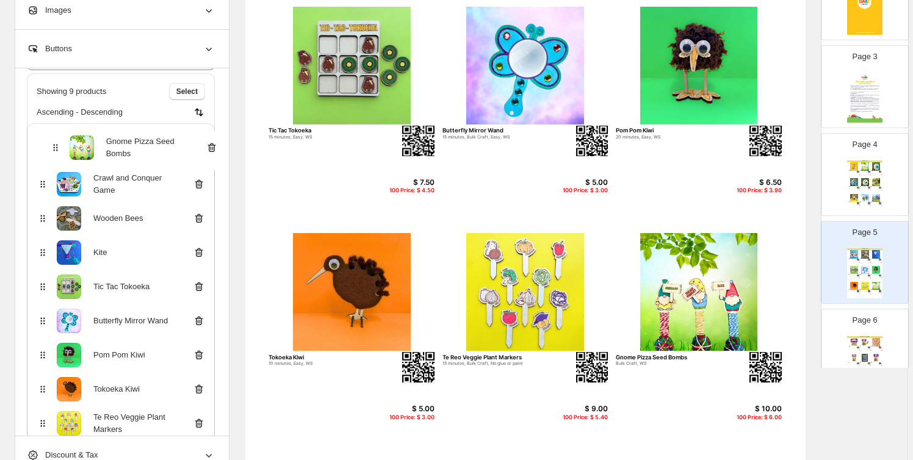
drag, startPoint x: 44, startPoint y: 286, endPoint x: 56, endPoint y: 146, distance: 140.3
click at [56, 146] on div "Crawl and Conquer Game Wooden Bees Kite Tic Tac Tokoeka Butterfly Mirror Wand P…" at bounding box center [121, 282] width 188 height 318
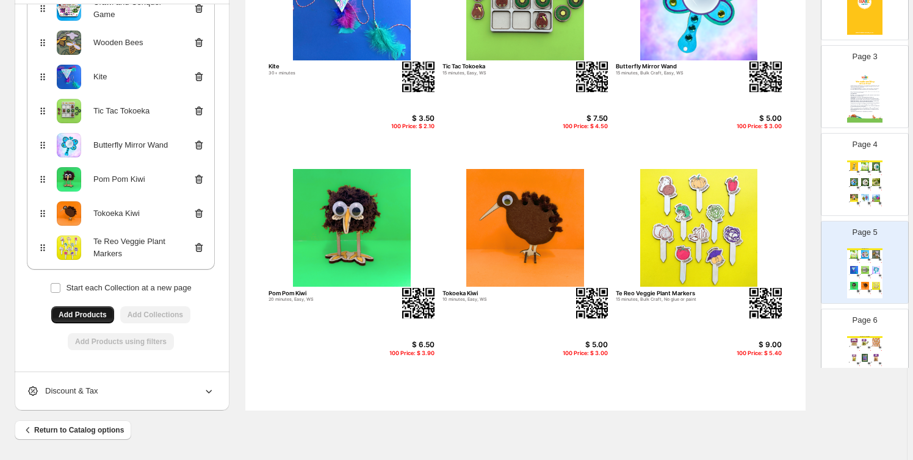
scroll to position [277, 0]
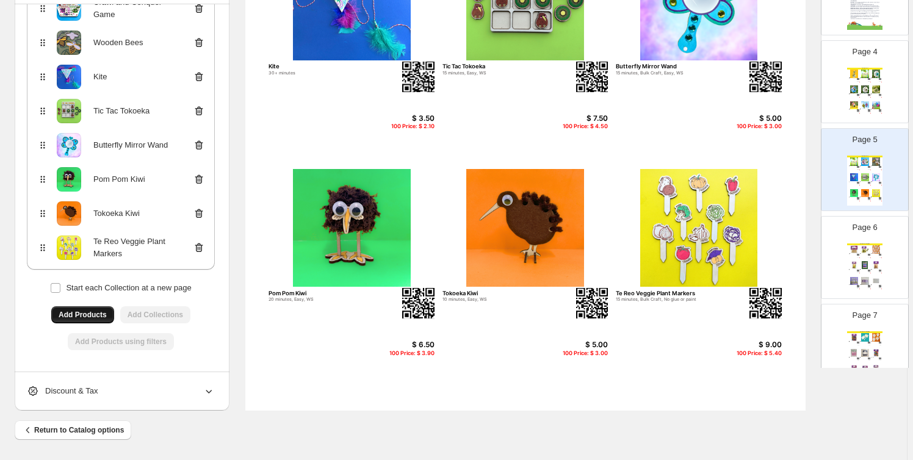
click at [879, 237] on div "Page 6 Spring Craft Supplies Wood People 4pcs Small Craft Supplies $ 3.50 100 P…" at bounding box center [860, 253] width 77 height 82
type input "*"
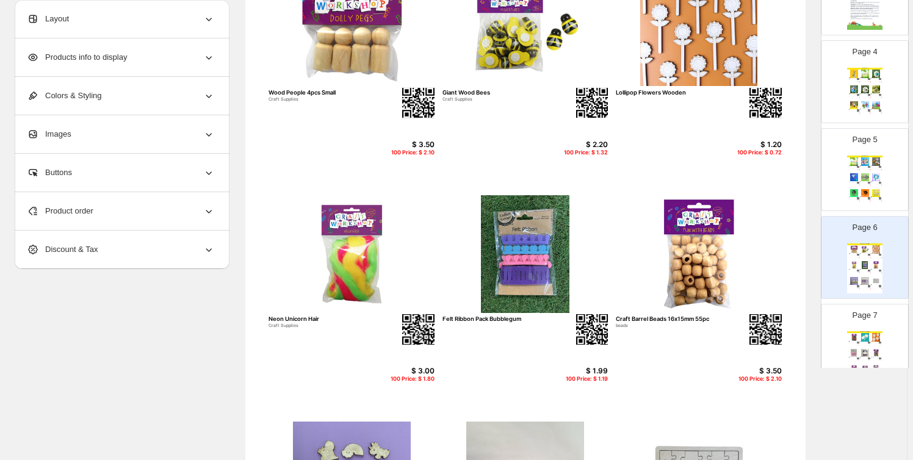
scroll to position [147, 0]
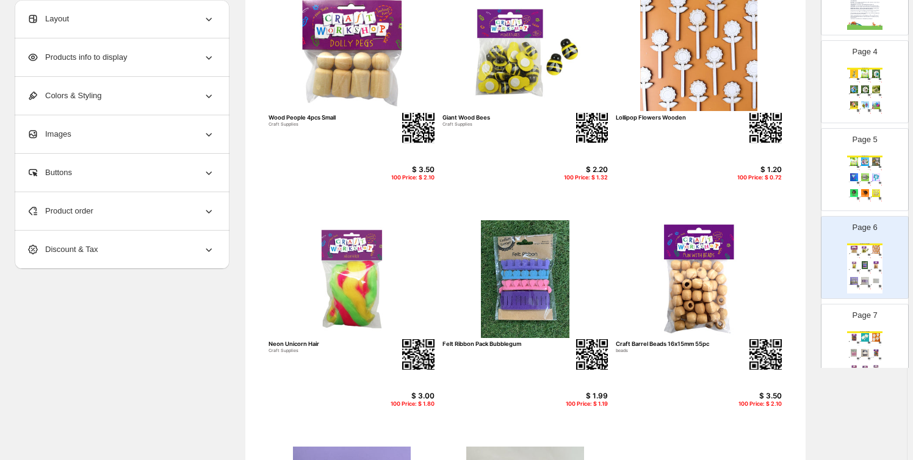
click at [212, 208] on icon at bounding box center [209, 211] width 12 height 12
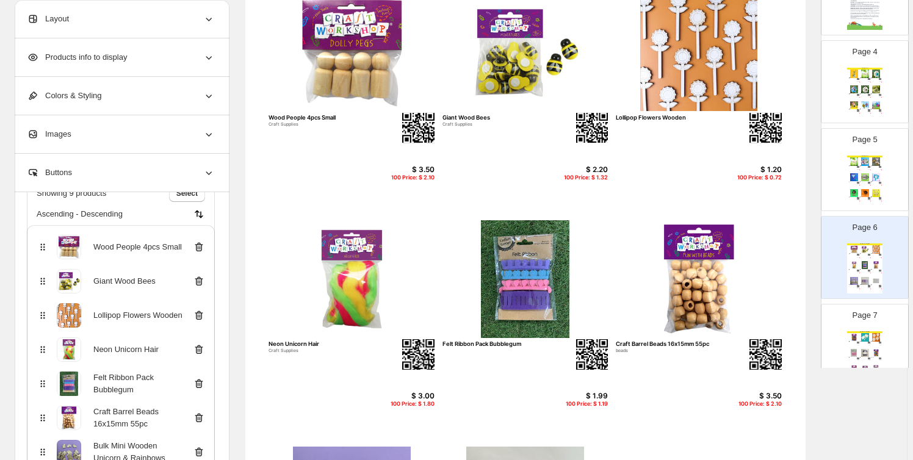
scroll to position [177, 0]
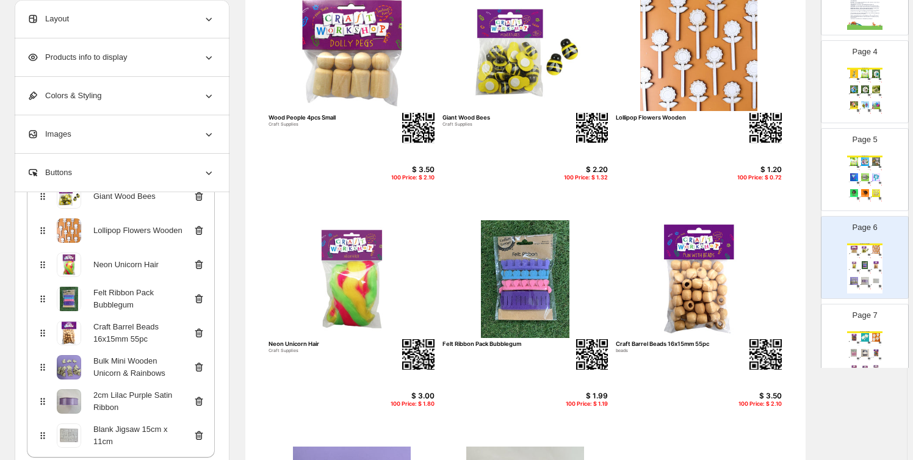
click at [203, 261] on icon at bounding box center [199, 265] width 8 height 9
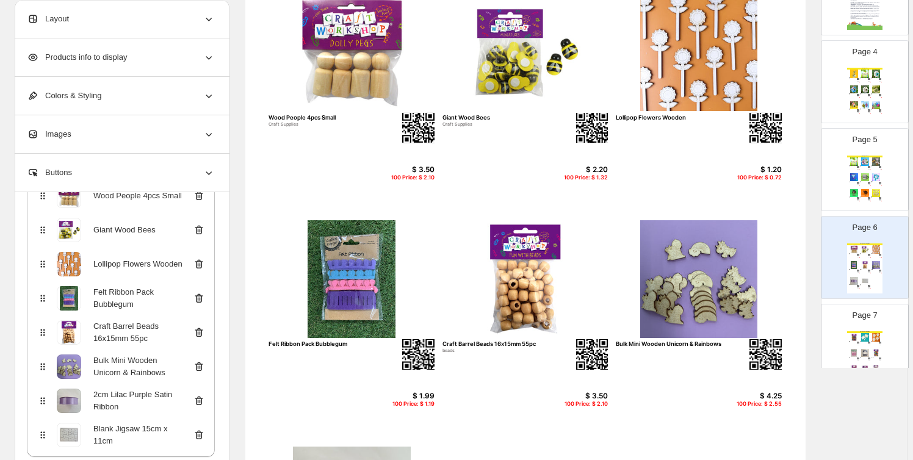
click at [201, 298] on icon at bounding box center [200, 299] width 1 height 4
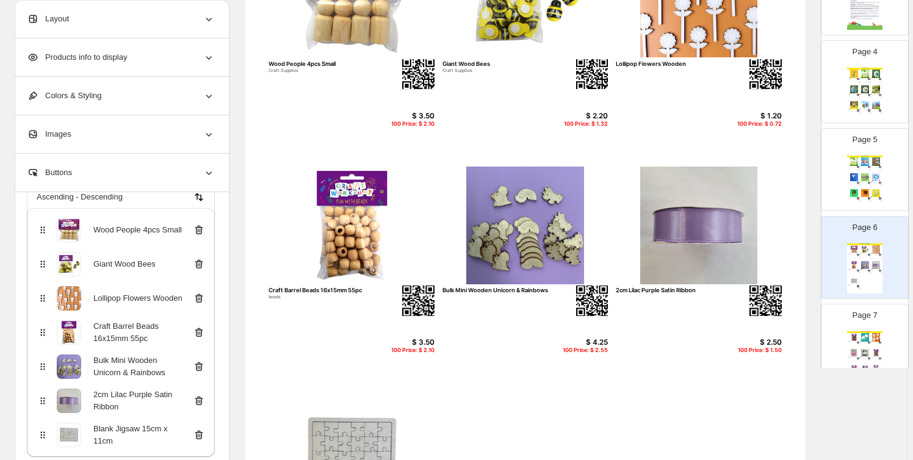
scroll to position [239, 0]
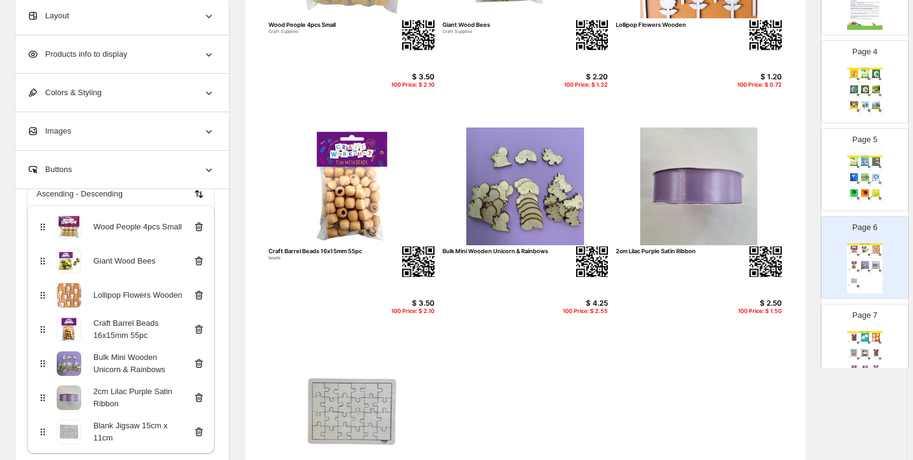
click at [203, 396] on icon at bounding box center [199, 397] width 8 height 9
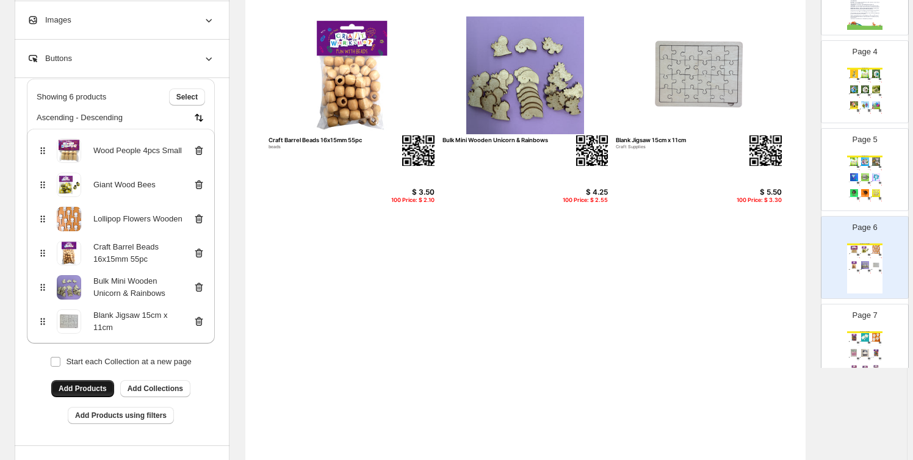
scroll to position [424, 0]
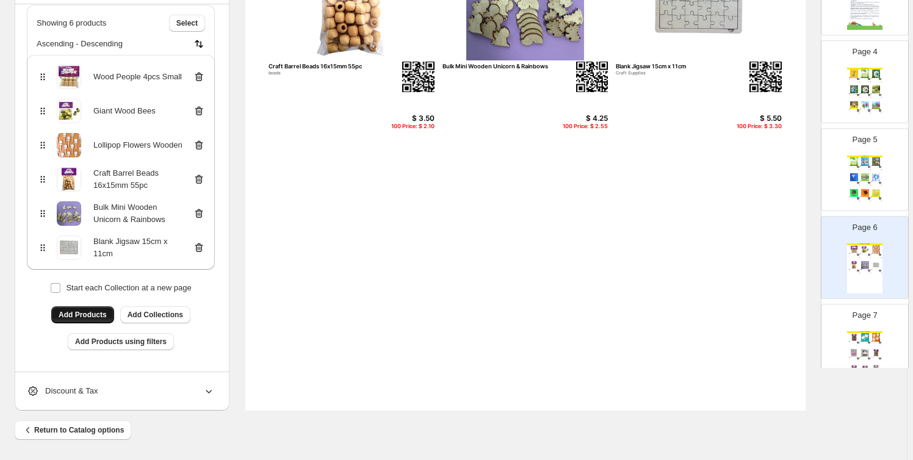
click at [85, 312] on span "Add Products" at bounding box center [83, 315] width 48 height 10
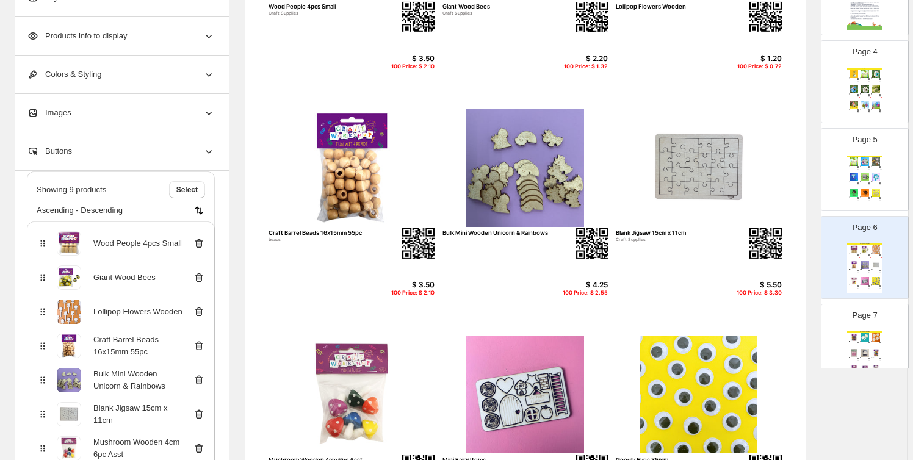
scroll to position [239, 0]
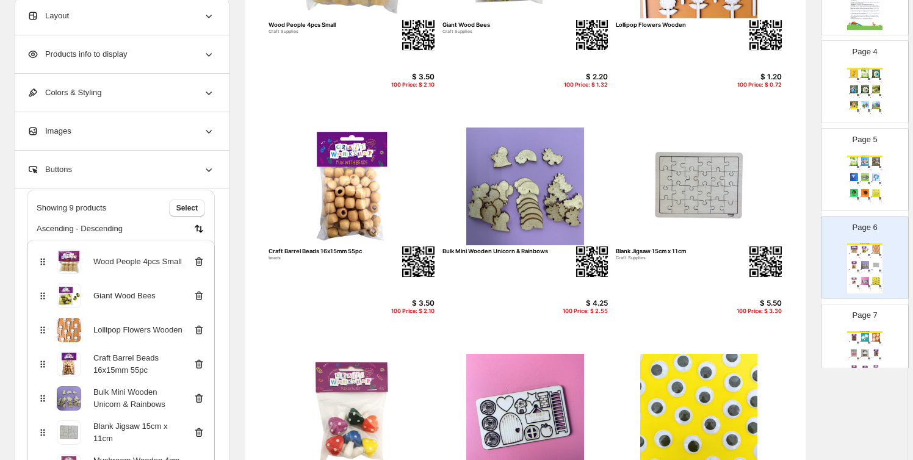
click at [135, 49] on div "Products info to display" at bounding box center [121, 54] width 188 height 38
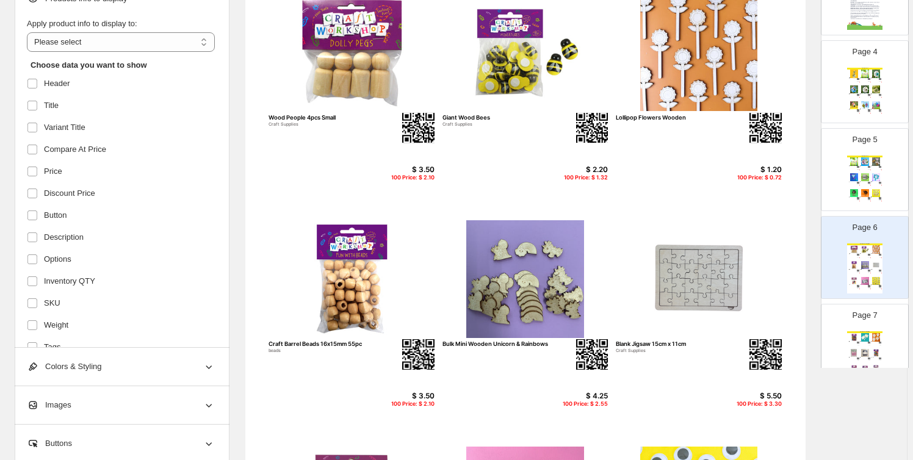
scroll to position [195, 0]
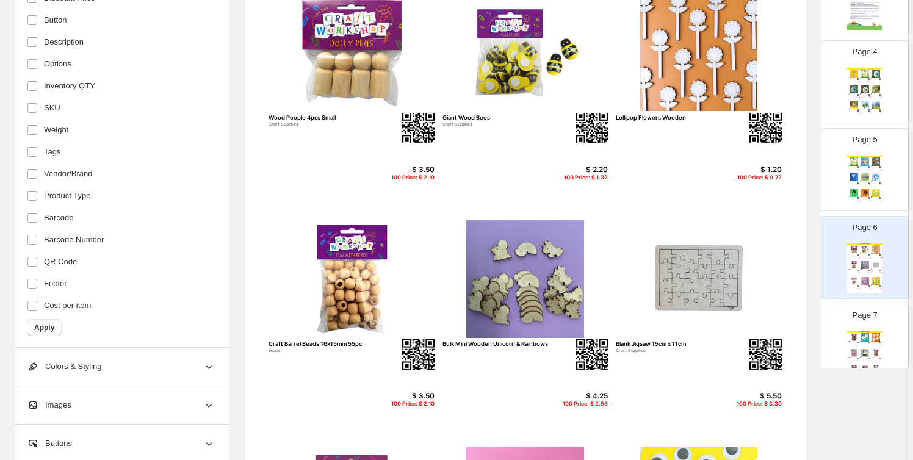
click at [59, 321] on button "Apply" at bounding box center [44, 327] width 35 height 17
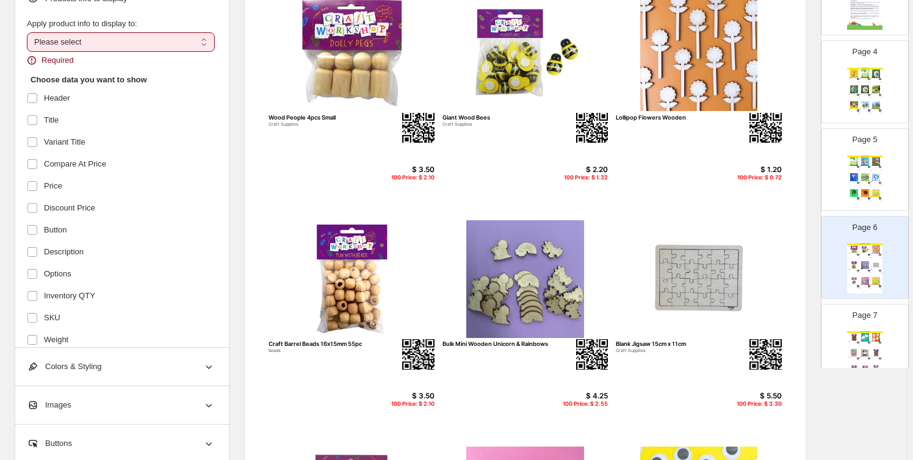
click at [147, 46] on select "**********" at bounding box center [121, 42] width 188 height 20
select select "**********"
click at [29, 32] on select "**********" at bounding box center [121, 42] width 188 height 20
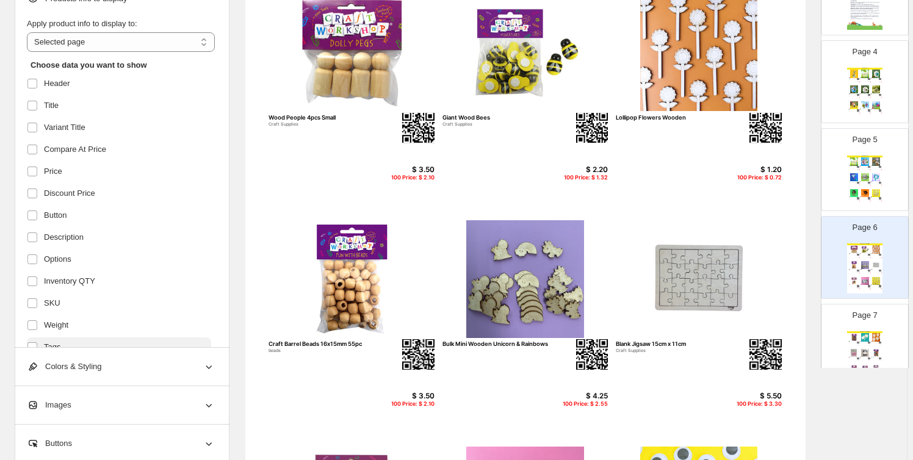
scroll to position [195, 0]
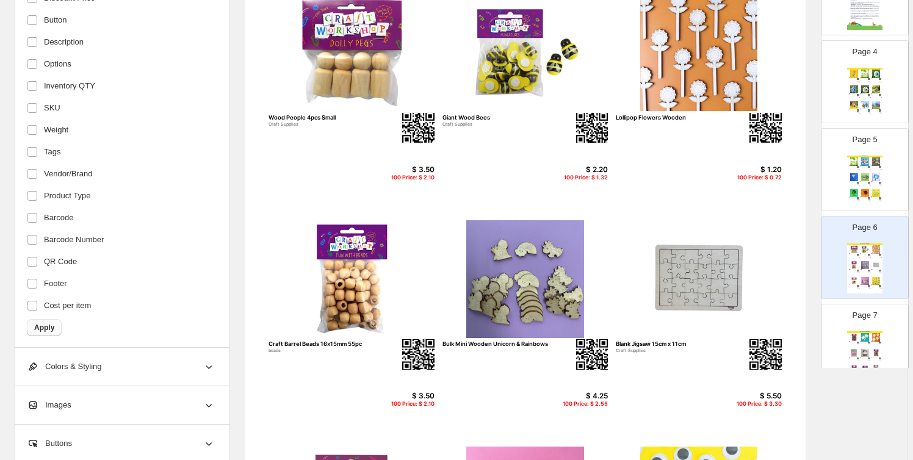
click at [38, 330] on span "Apply" at bounding box center [44, 328] width 20 height 10
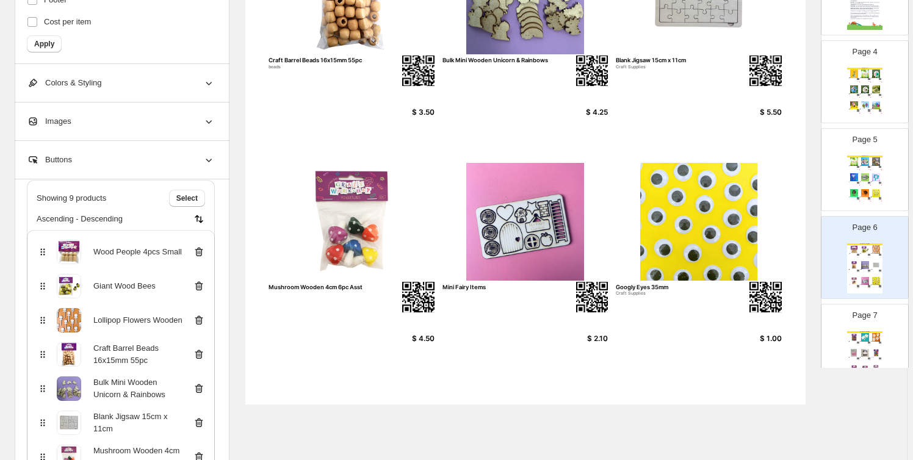
scroll to position [605, 0]
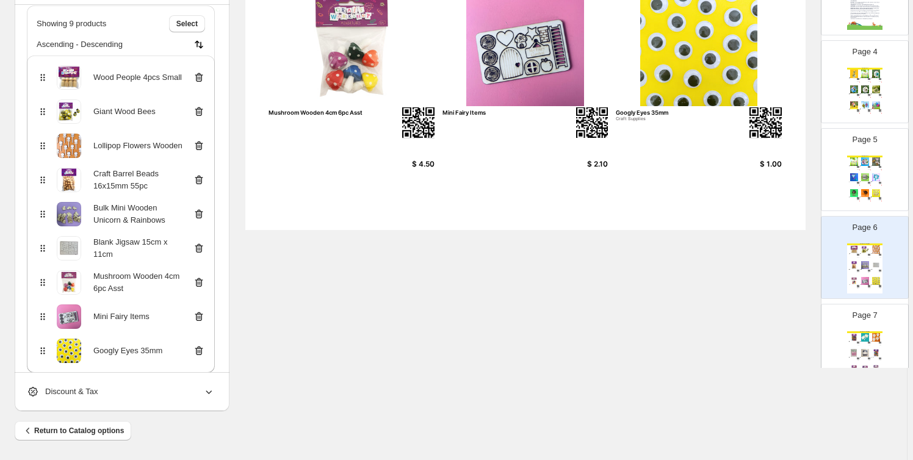
click at [857, 336] on img at bounding box center [854, 337] width 10 height 8
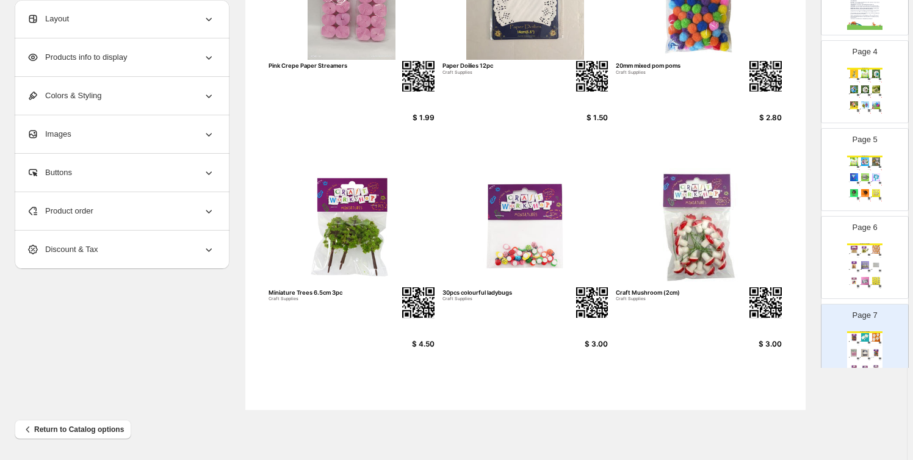
scroll to position [424, 0]
click at [863, 270] on div "Bulk Mini Wooden Unicorn & Rainbows" at bounding box center [863, 270] width 7 height 1
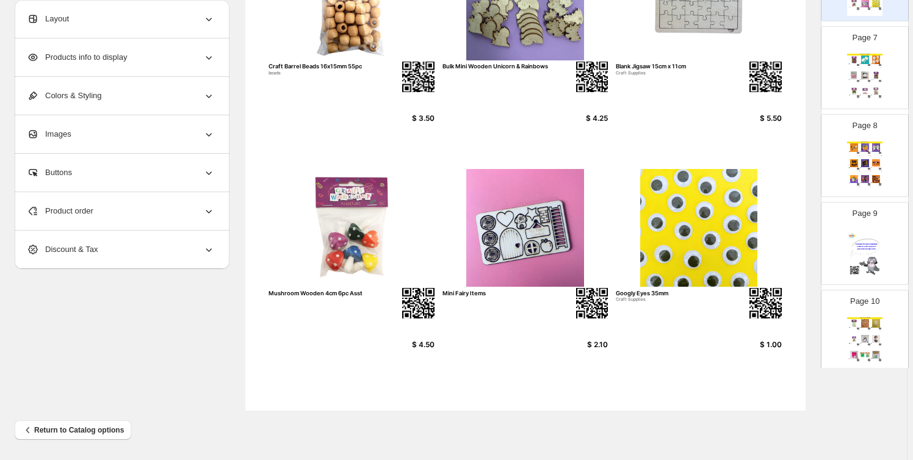
scroll to position [739, 0]
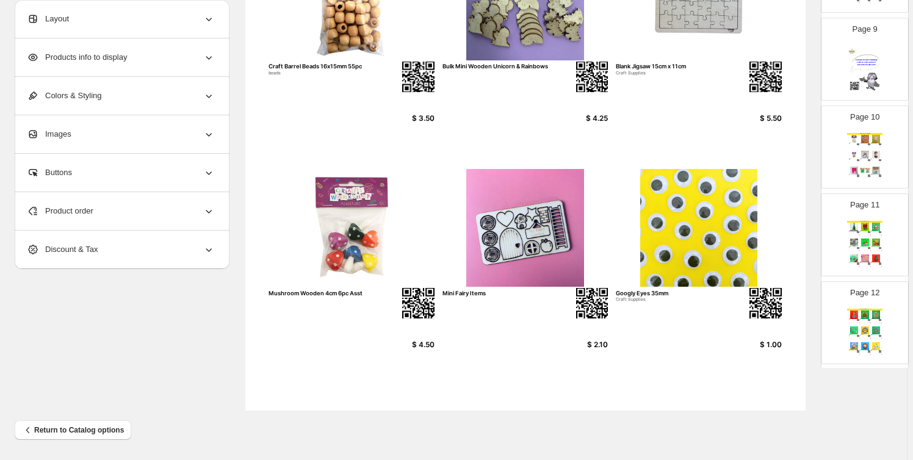
click at [851, 157] on img at bounding box center [854, 155] width 10 height 8
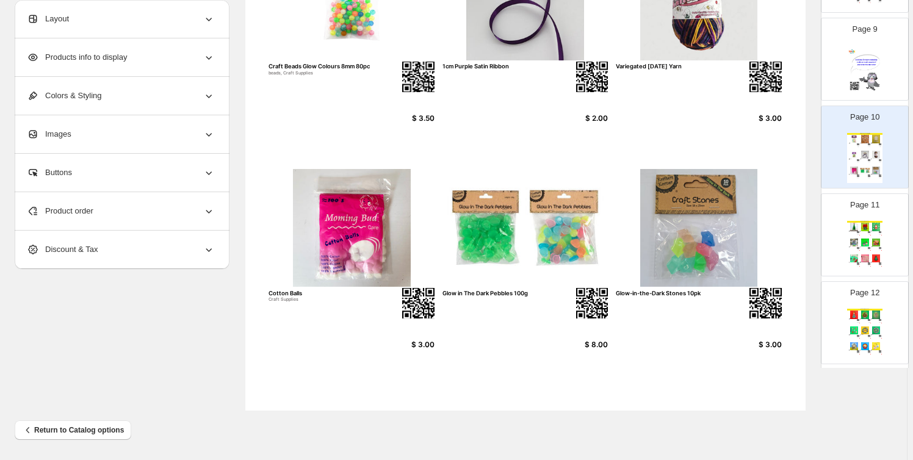
click at [855, 239] on img at bounding box center [854, 243] width 10 height 8
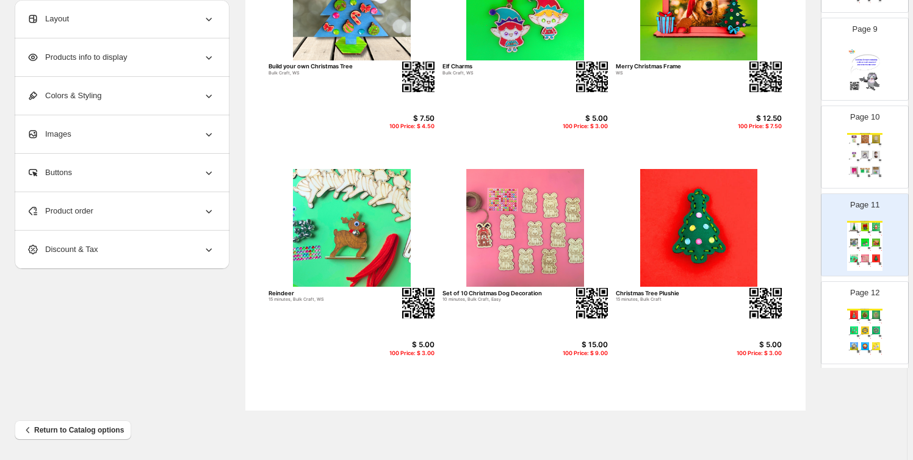
scroll to position [0, 0]
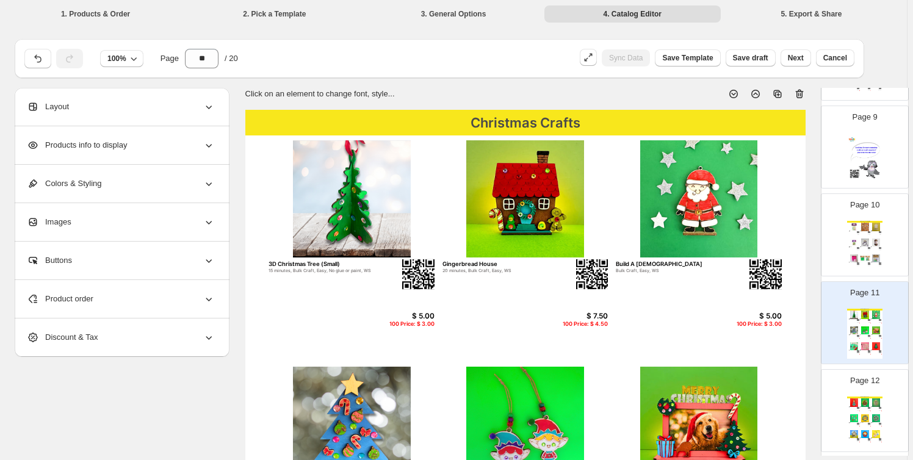
click at [865, 399] on img at bounding box center [865, 403] width 10 height 8
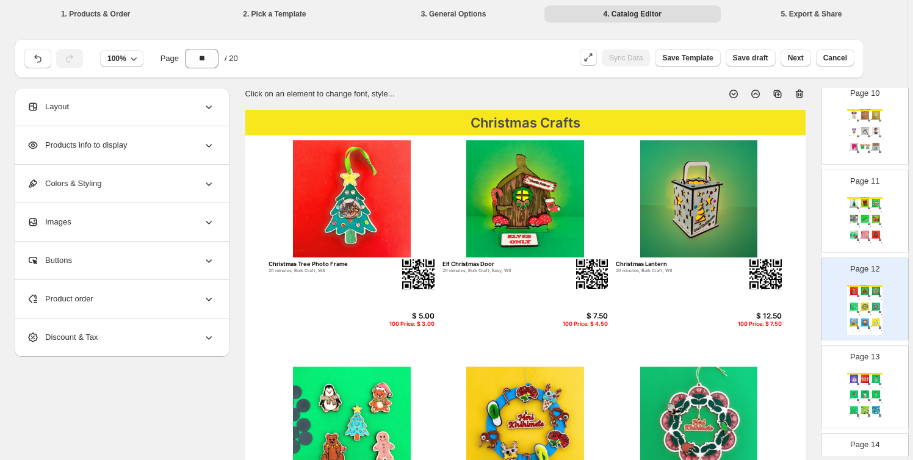
scroll to position [925, 0]
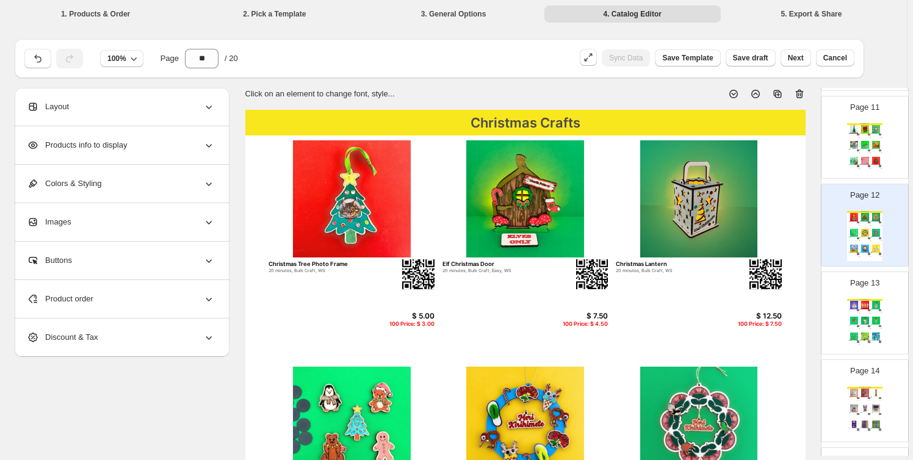
click at [860, 280] on p "Page 13" at bounding box center [865, 283] width 29 height 12
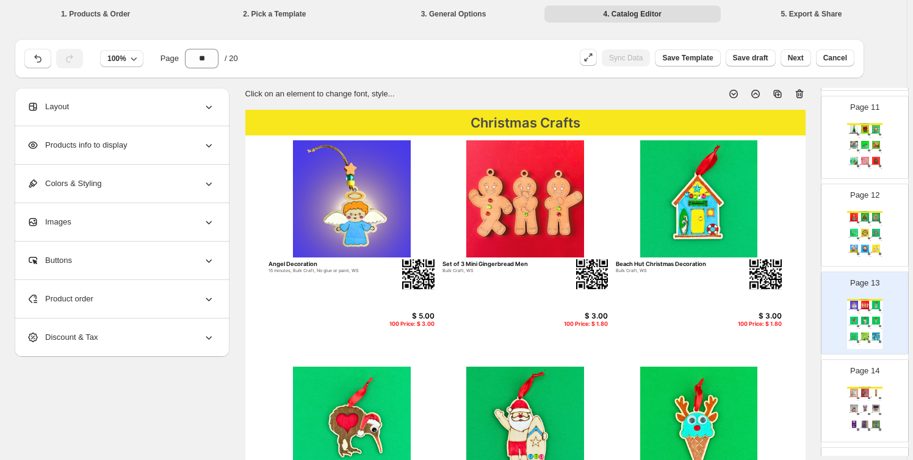
scroll to position [1017, 0]
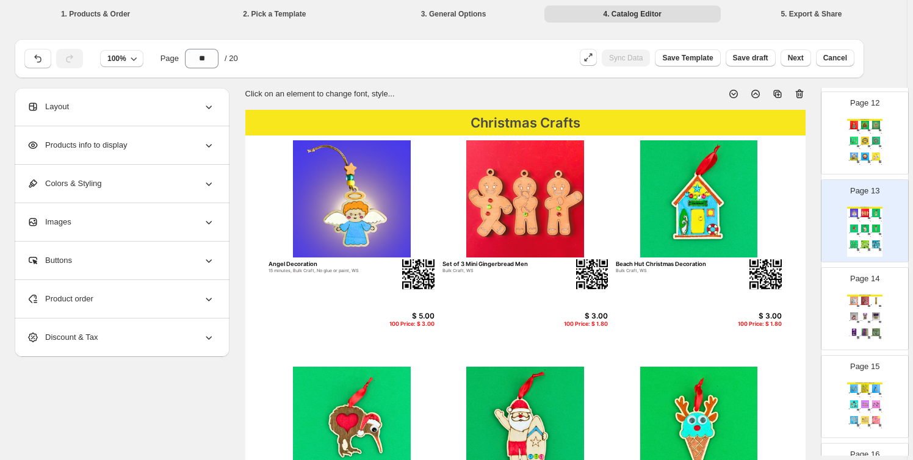
click at [856, 324] on div "$ 2.50" at bounding box center [858, 324] width 4 height 1
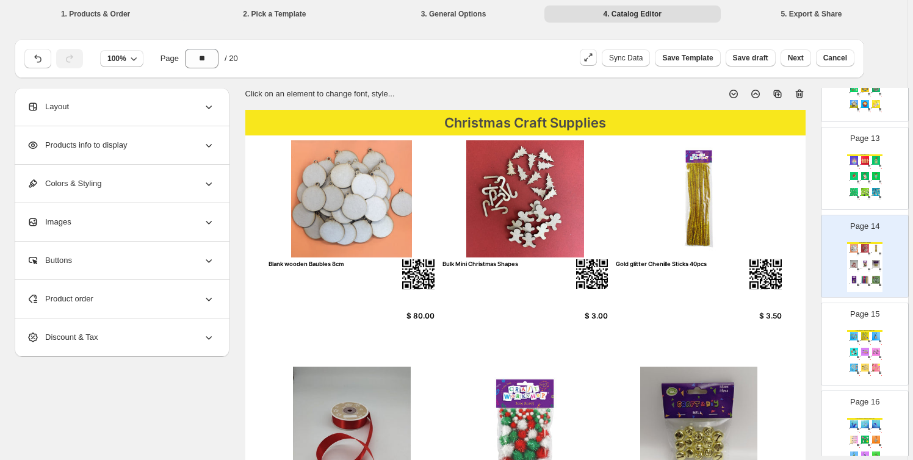
scroll to position [1110, 0]
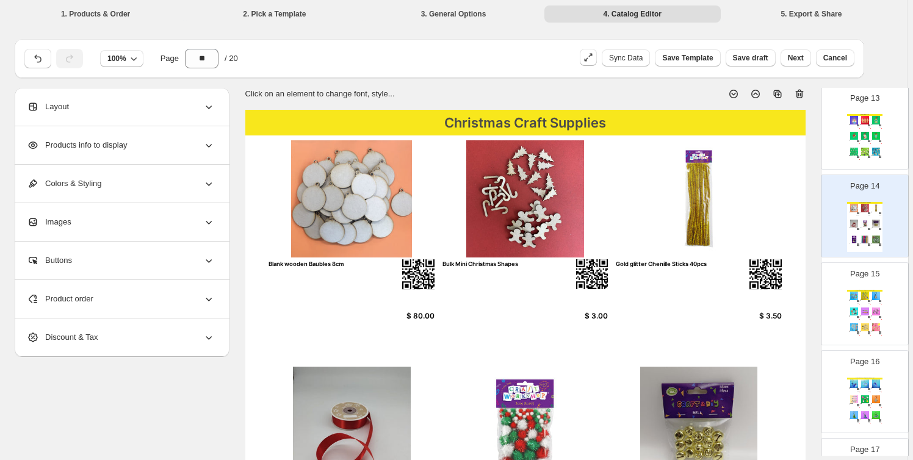
click at [878, 320] on div "100 Price: $ 1.80" at bounding box center [880, 320] width 4 height 1
type input "**"
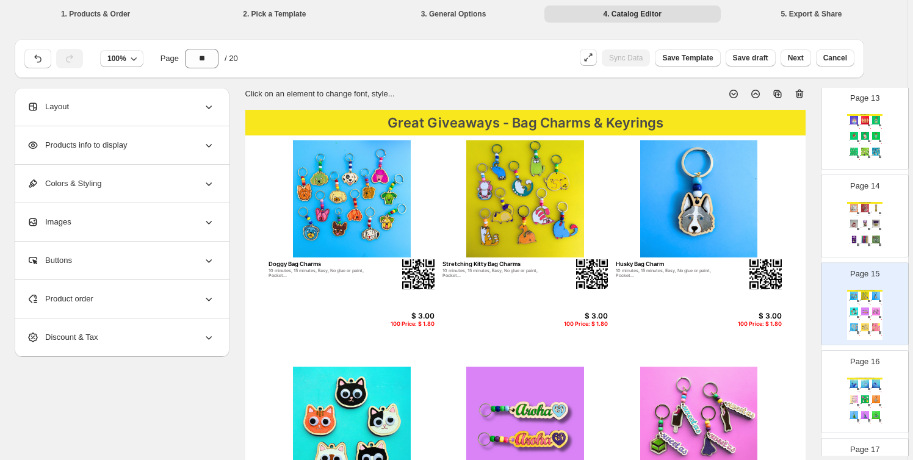
click at [695, 202] on img at bounding box center [699, 199] width 166 height 118
select select "*******"
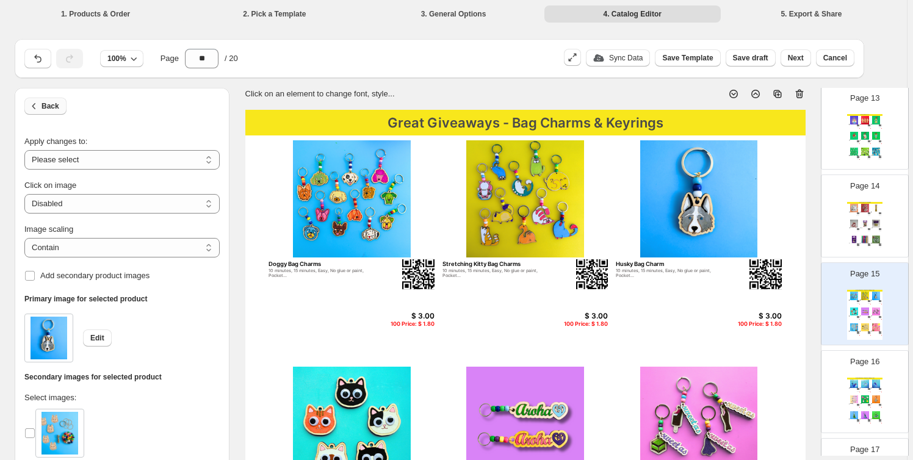
click at [45, 104] on span "Back" at bounding box center [51, 106] width 18 height 10
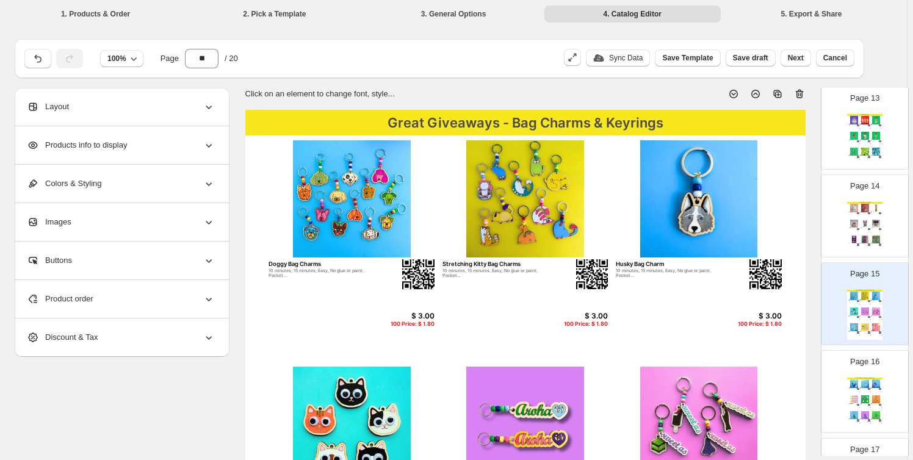
click at [170, 296] on div "Product order" at bounding box center [121, 299] width 188 height 38
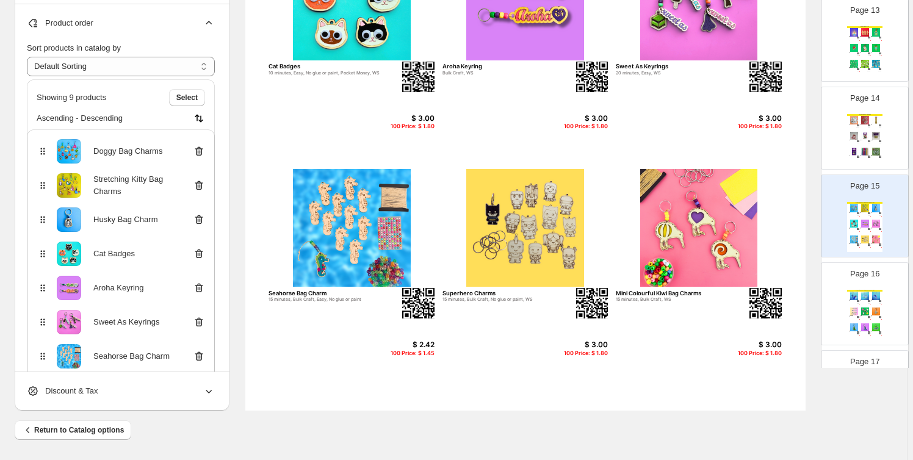
scroll to position [92, 0]
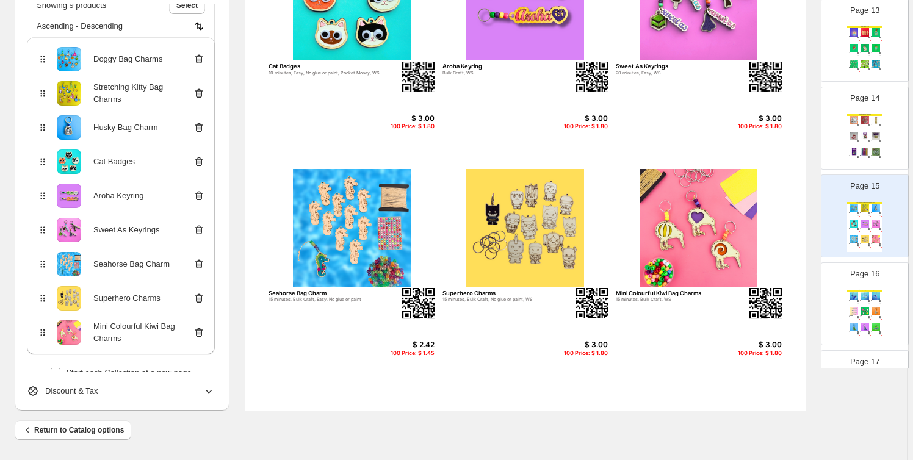
click at [203, 126] on icon at bounding box center [199, 128] width 12 height 12
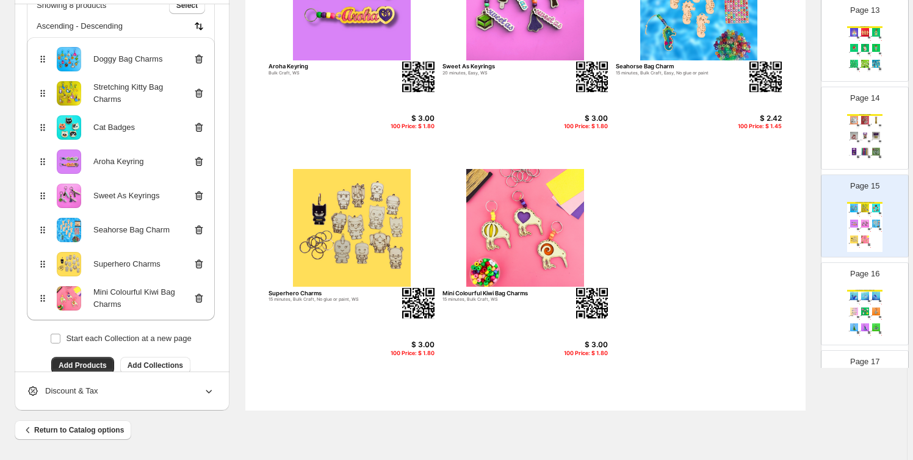
scroll to position [143, 0]
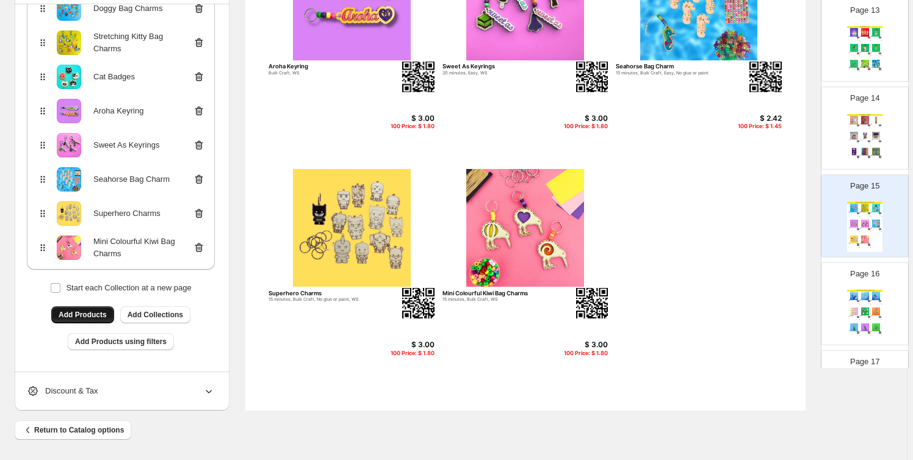
click at [97, 312] on span "Add Products" at bounding box center [83, 315] width 48 height 10
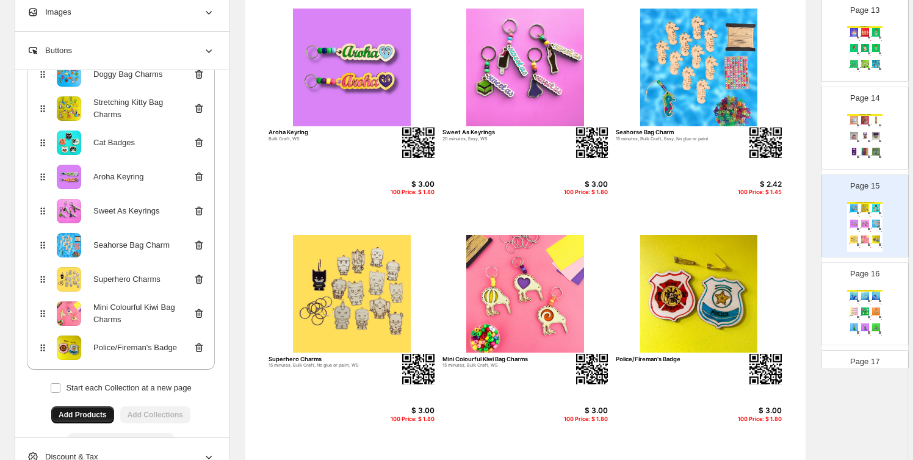
scroll to position [332, 0]
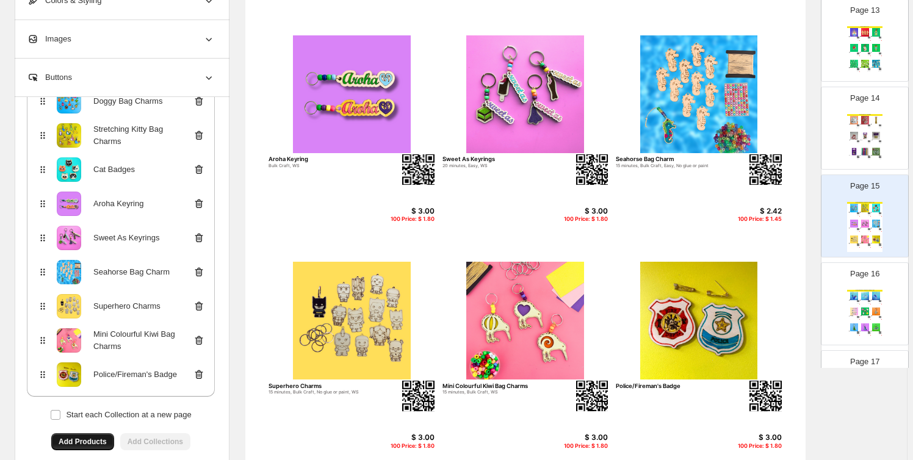
click at [199, 274] on icon at bounding box center [199, 272] width 12 height 12
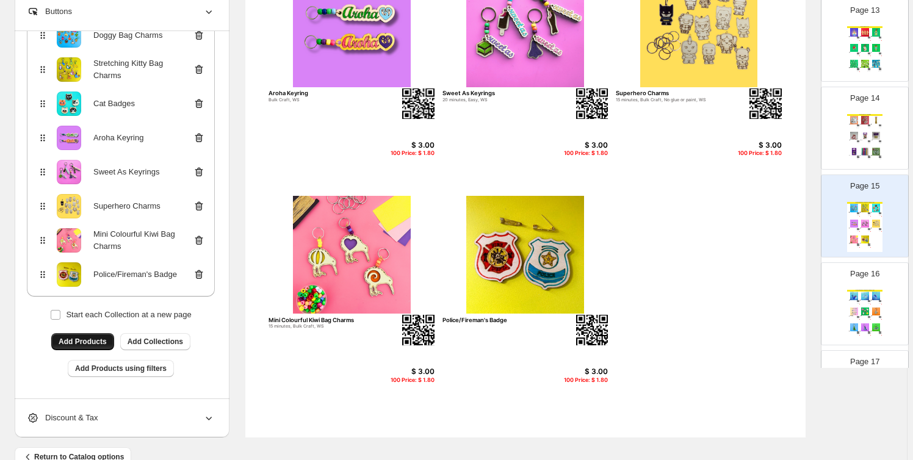
scroll to position [424, 0]
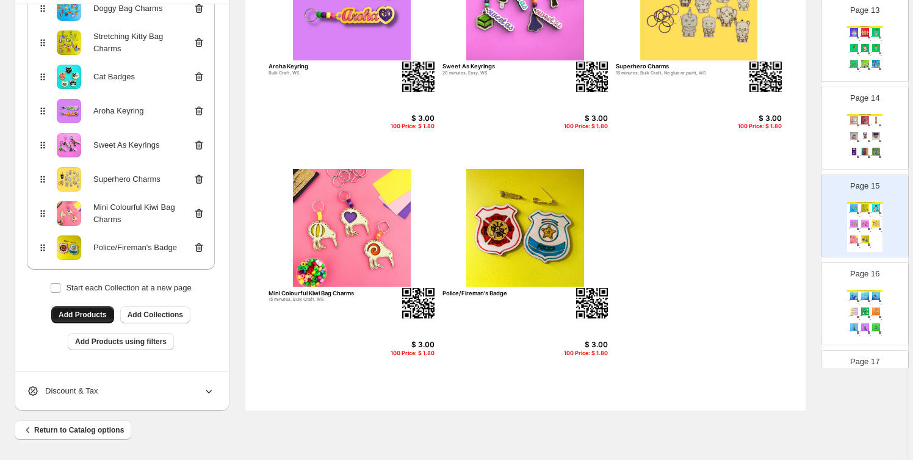
click at [88, 308] on button "Add Products" at bounding box center [82, 315] width 63 height 17
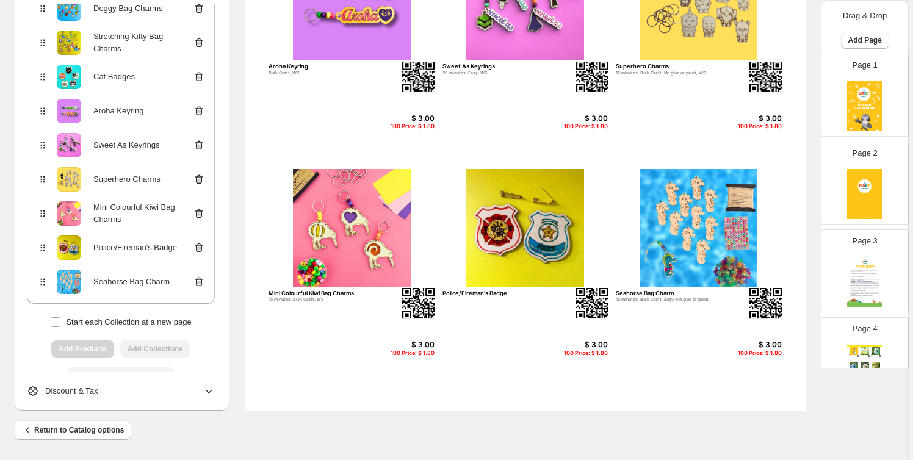
scroll to position [92, 0]
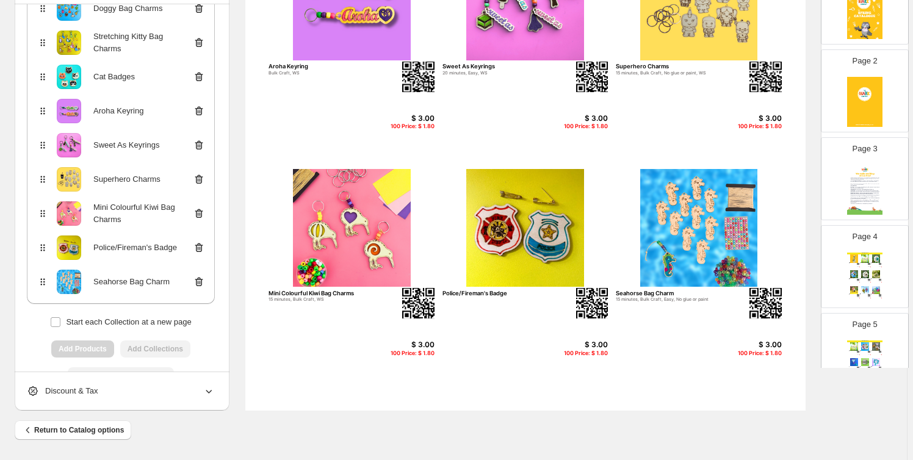
click at [871, 271] on img at bounding box center [876, 275] width 10 height 8
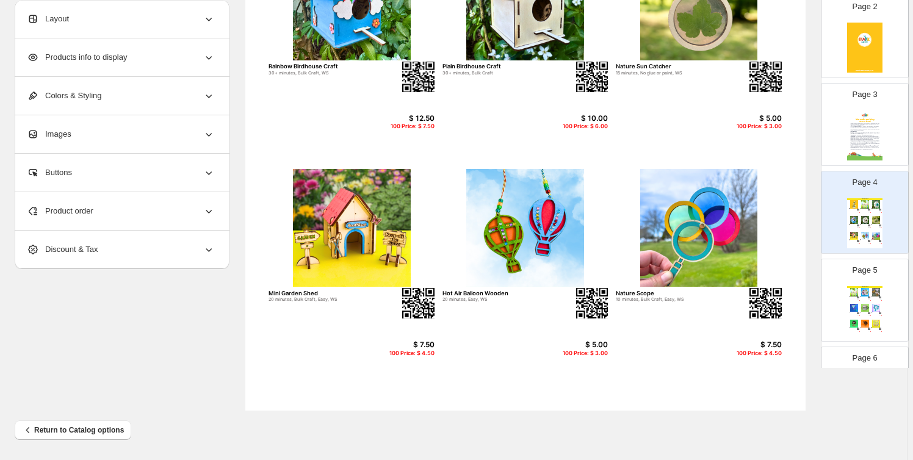
scroll to position [184, 0]
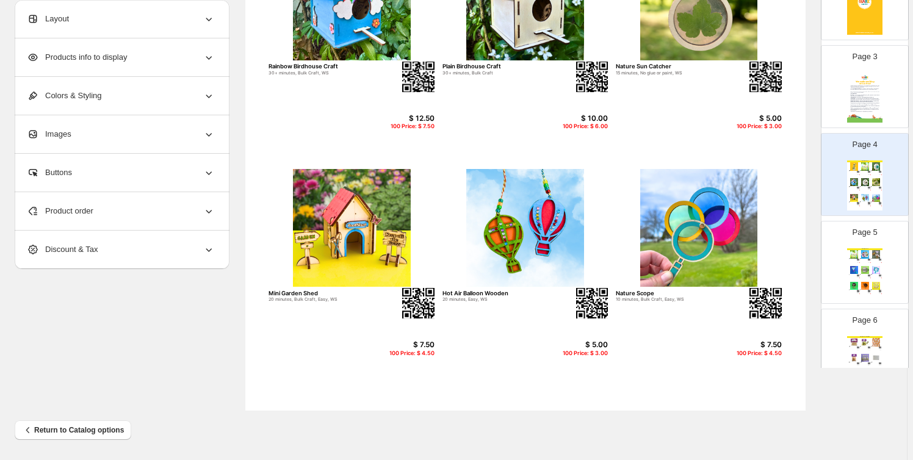
click at [864, 256] on img at bounding box center [865, 254] width 10 height 8
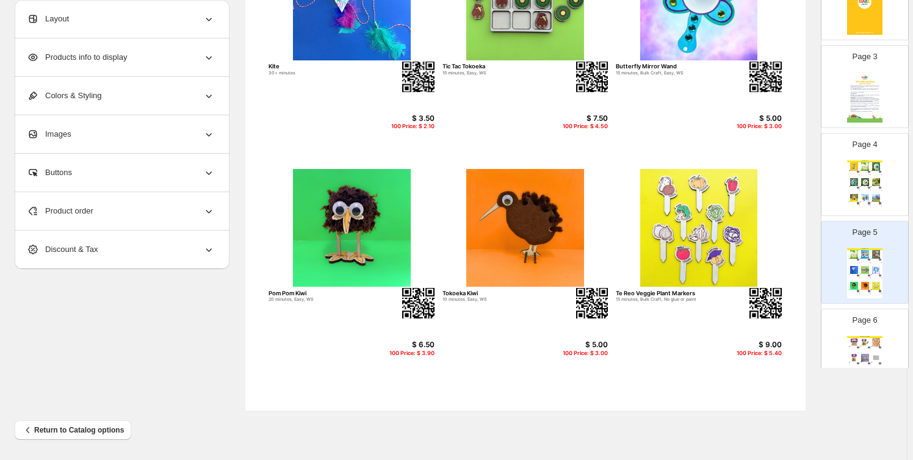
click at [876, 340] on img at bounding box center [876, 342] width 10 height 8
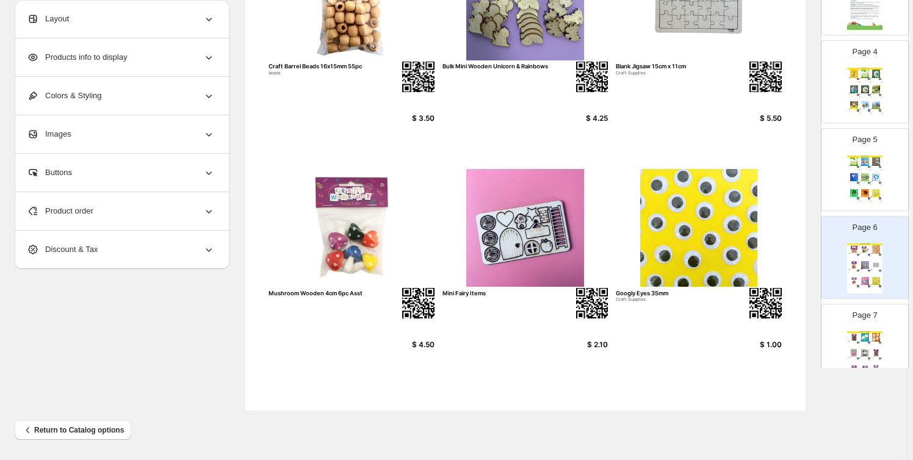
scroll to position [0, 0]
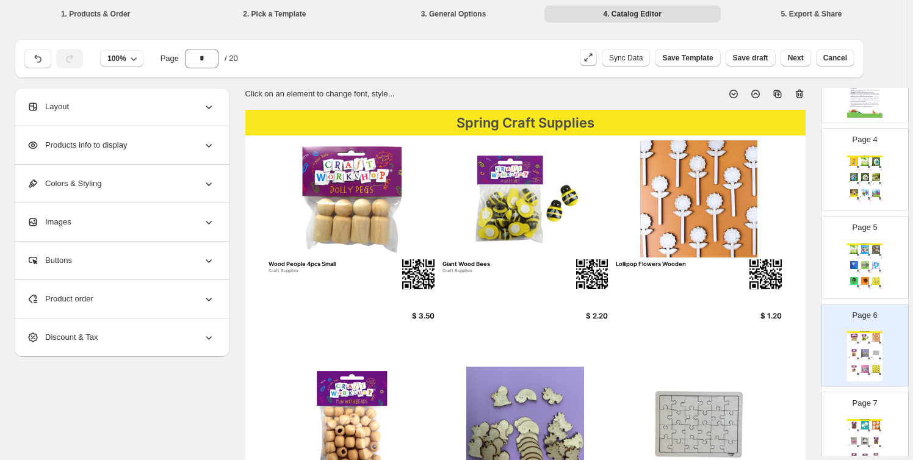
click at [862, 267] on img at bounding box center [865, 265] width 10 height 8
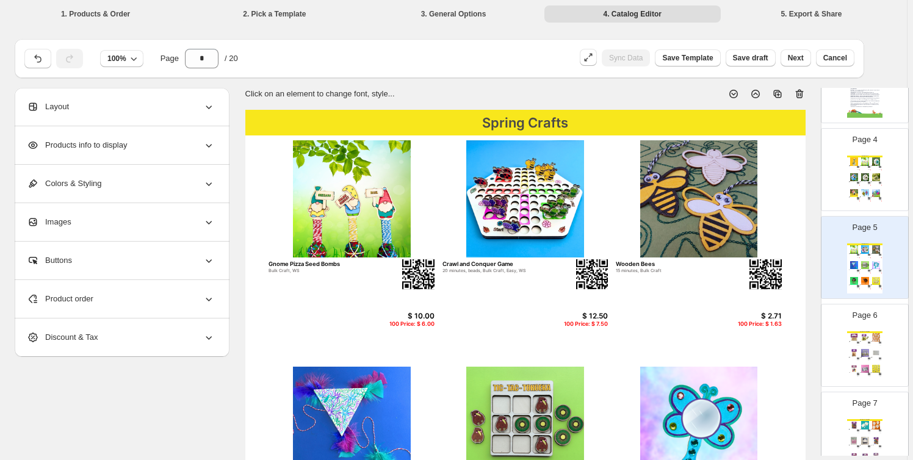
click at [871, 322] on div "Page 6 Spring Craft Supplies Wood People 4pcs Small Craft Supplies $ 3.50 Giant…" at bounding box center [860, 341] width 77 height 82
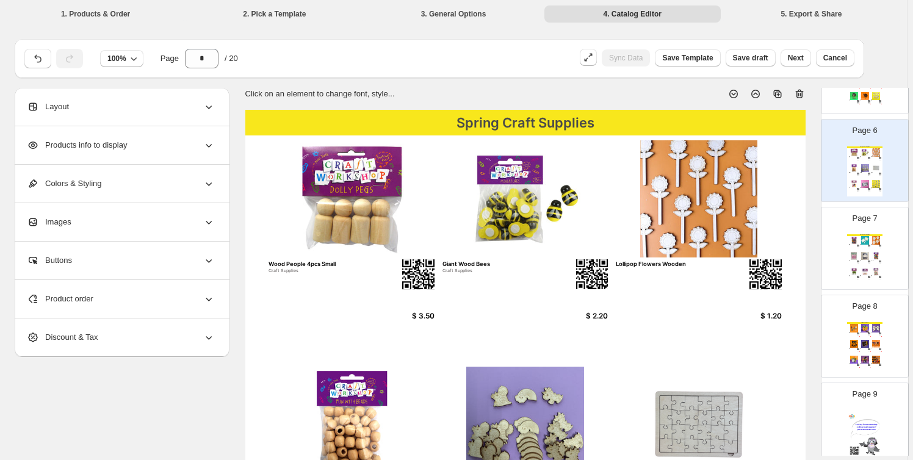
click at [862, 344] on img at bounding box center [865, 344] width 10 height 8
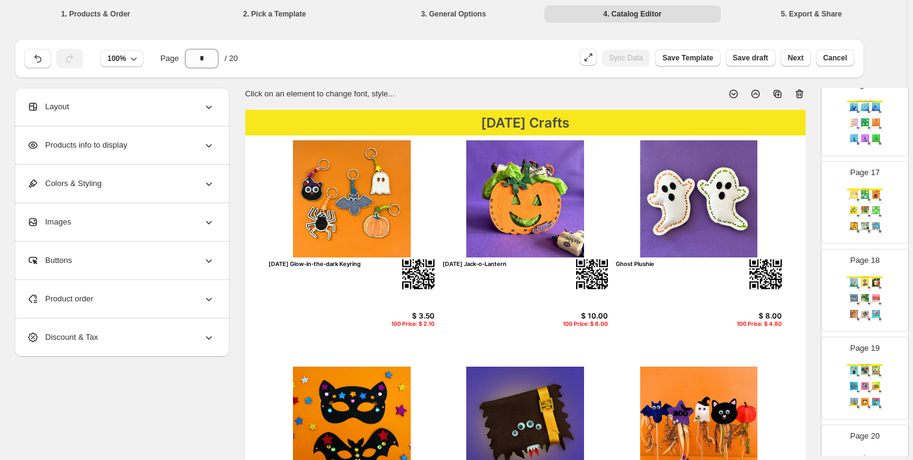
scroll to position [1468, 0]
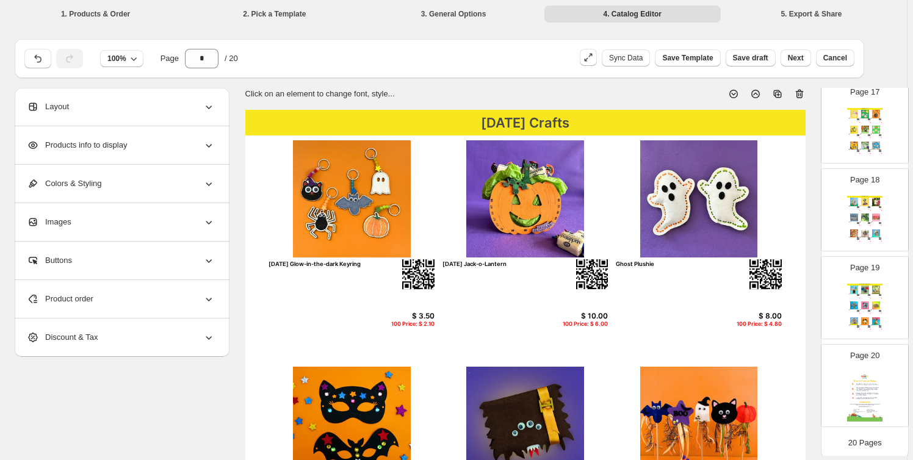
click at [865, 290] on img at bounding box center [865, 290] width 10 height 8
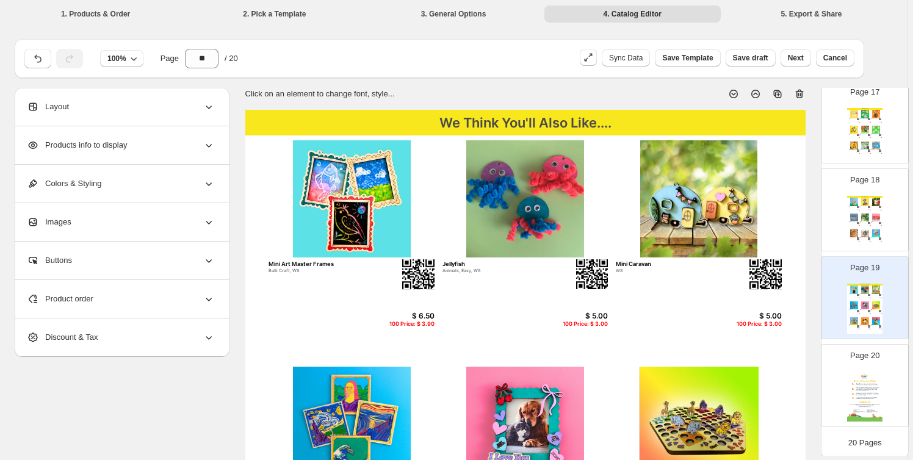
click at [856, 222] on div "Spring Crafts Kiwi Bach 20 minutes, Easy, WS $ 12.50 100 Price: $ 7.50 Boho See…" at bounding box center [865, 221] width 35 height 50
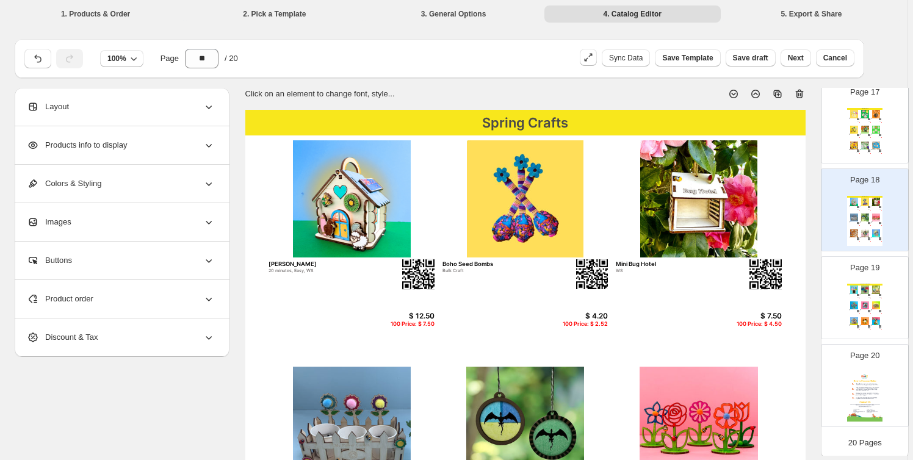
click at [862, 142] on img at bounding box center [865, 146] width 10 height 8
type input "**"
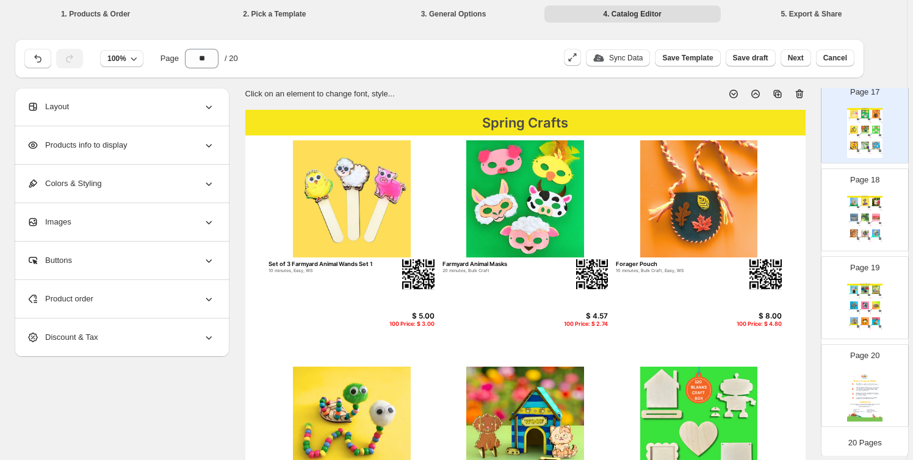
click at [156, 147] on div "Products info to display" at bounding box center [121, 145] width 188 height 38
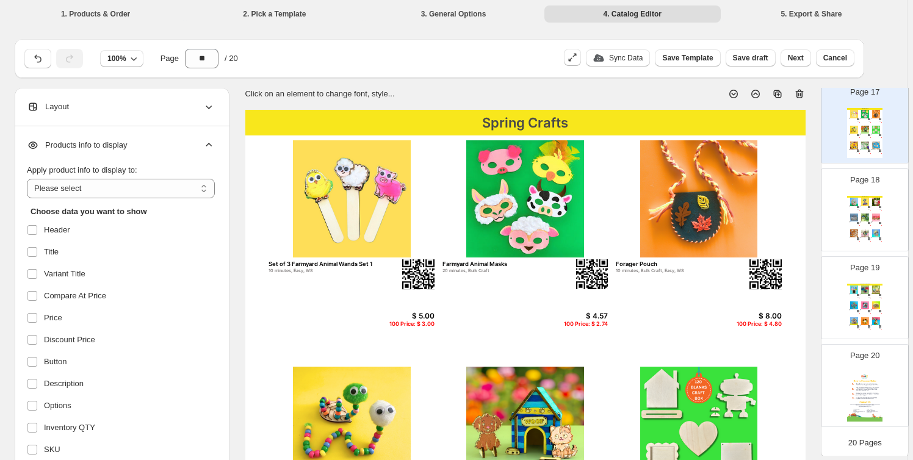
click at [210, 147] on icon at bounding box center [209, 145] width 12 height 12
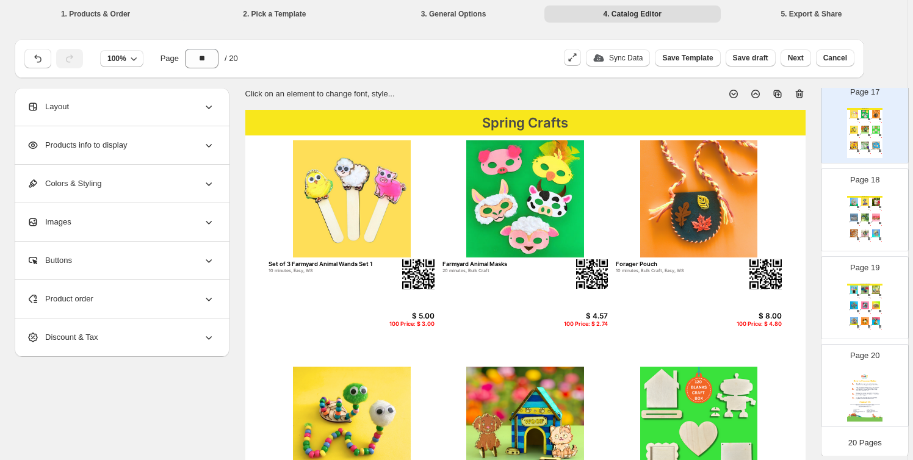
click at [147, 300] on div "Product order" at bounding box center [121, 299] width 188 height 38
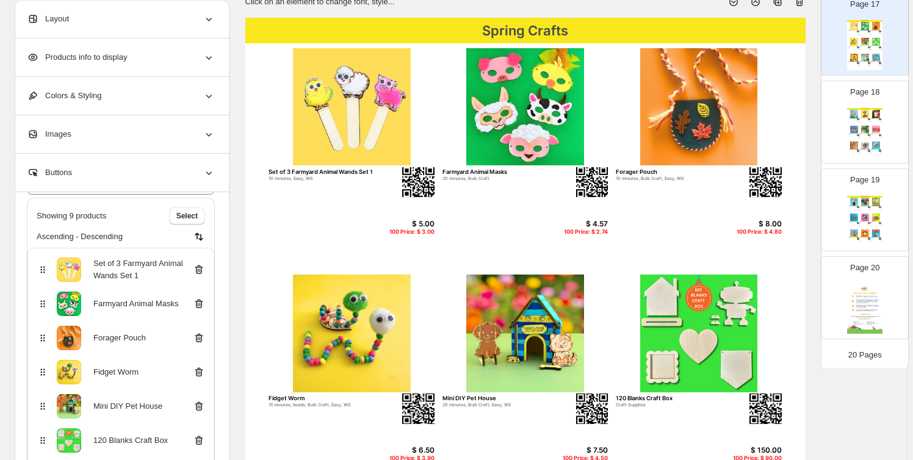
scroll to position [92, 0]
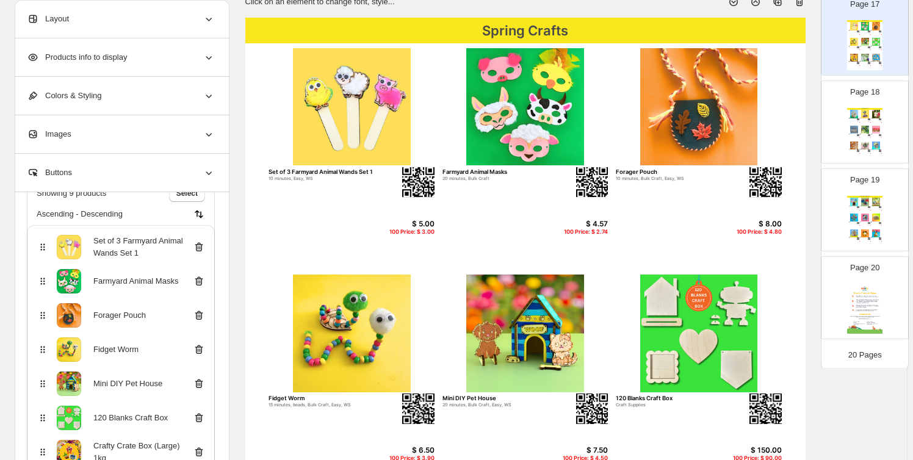
click at [200, 280] on icon at bounding box center [199, 281] width 12 height 12
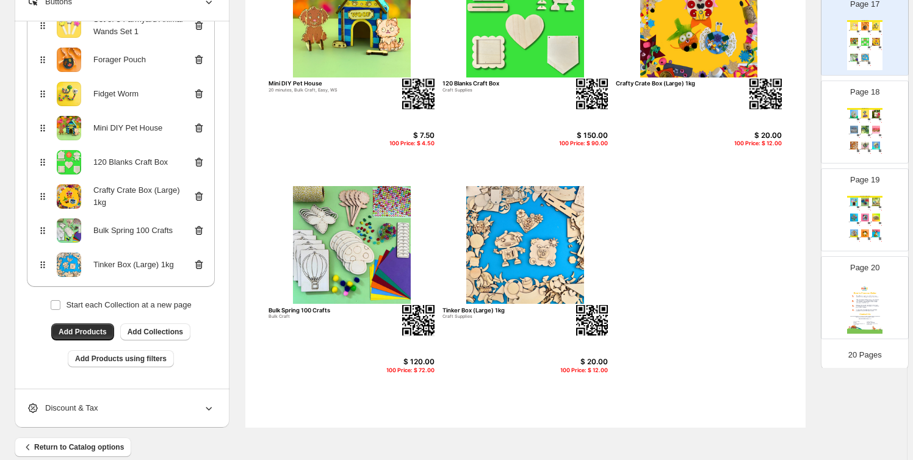
scroll to position [424, 0]
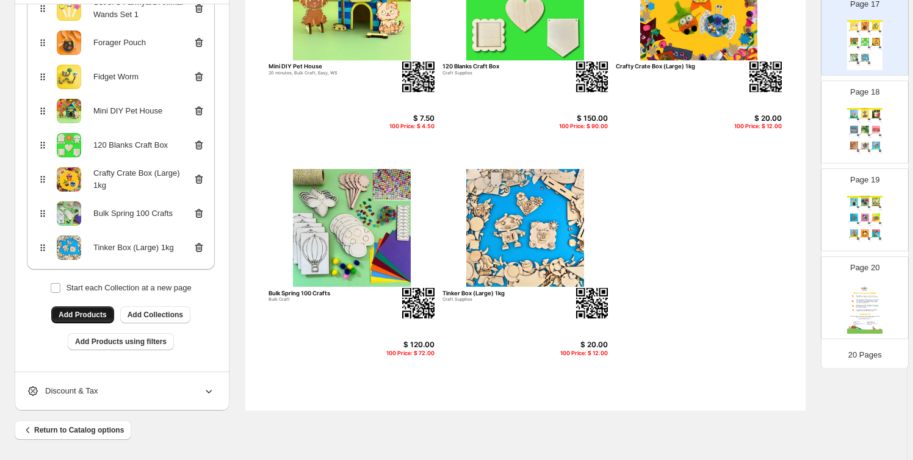
click at [84, 312] on span "Add Products" at bounding box center [83, 315] width 48 height 10
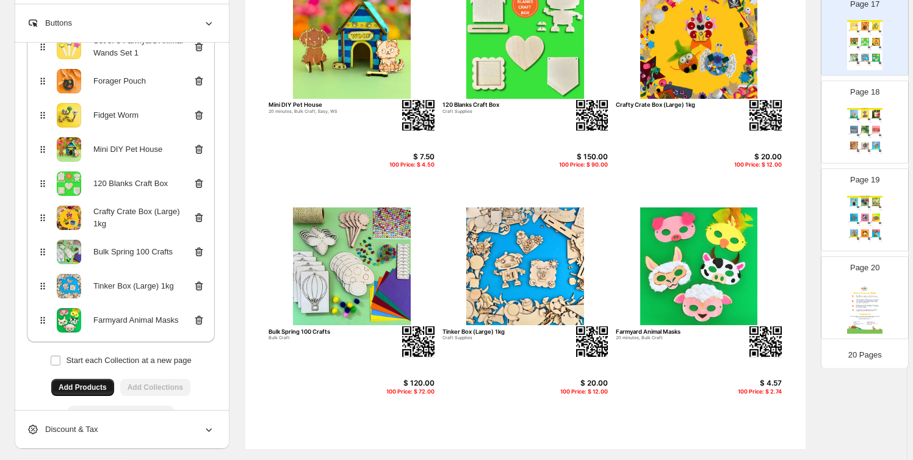
scroll to position [332, 0]
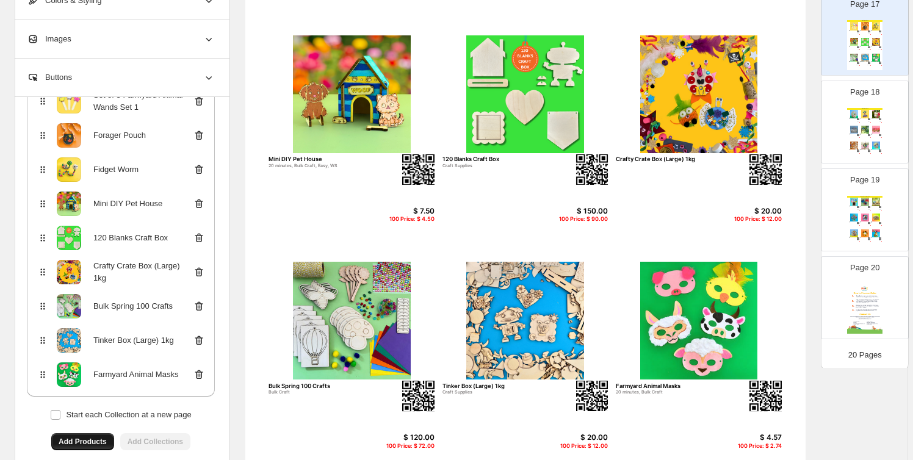
click at [198, 234] on icon at bounding box center [199, 237] width 8 height 9
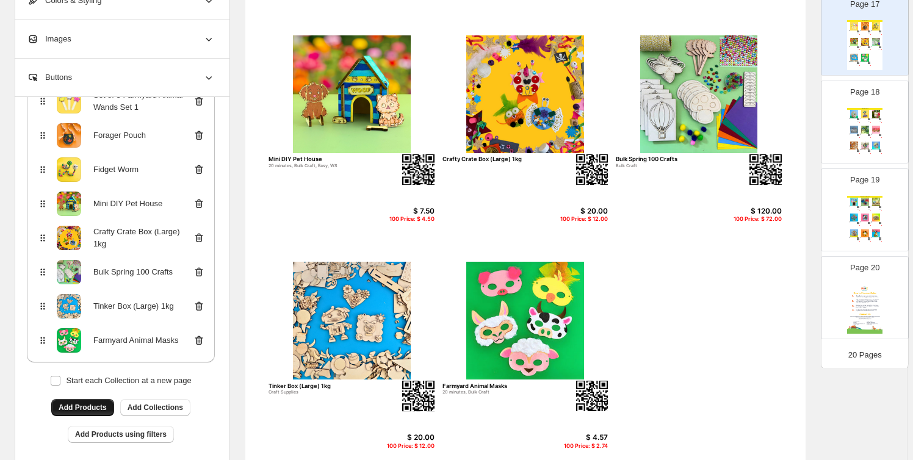
click at [201, 304] on icon at bounding box center [199, 306] width 12 height 12
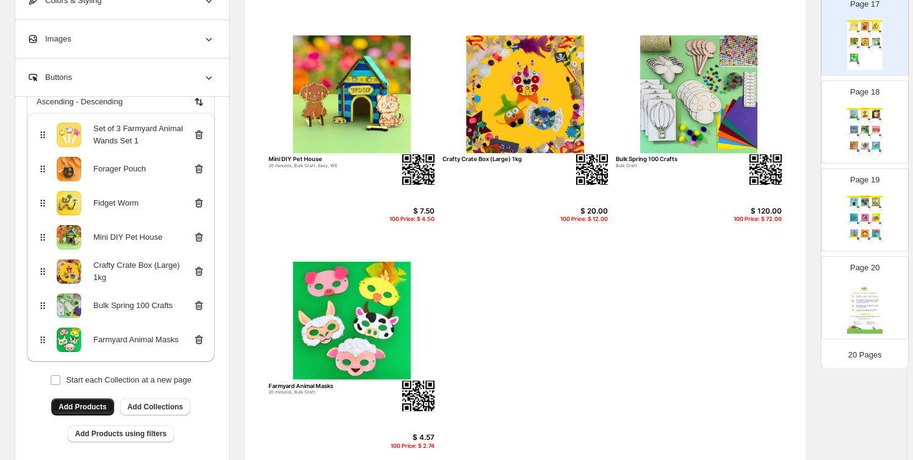
scroll to position [109, 0]
click at [197, 267] on icon at bounding box center [199, 272] width 12 height 12
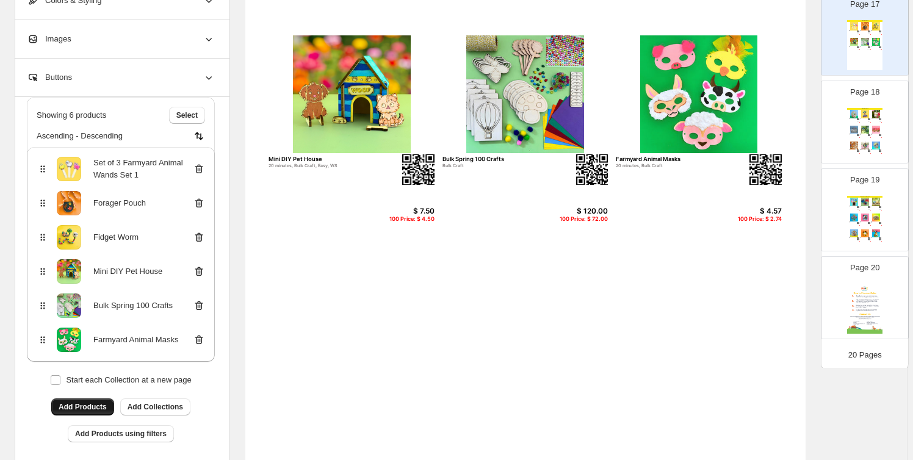
scroll to position [74, 0]
click at [579, 219] on div "100 Price: $ 72.00" at bounding box center [578, 219] width 59 height 7
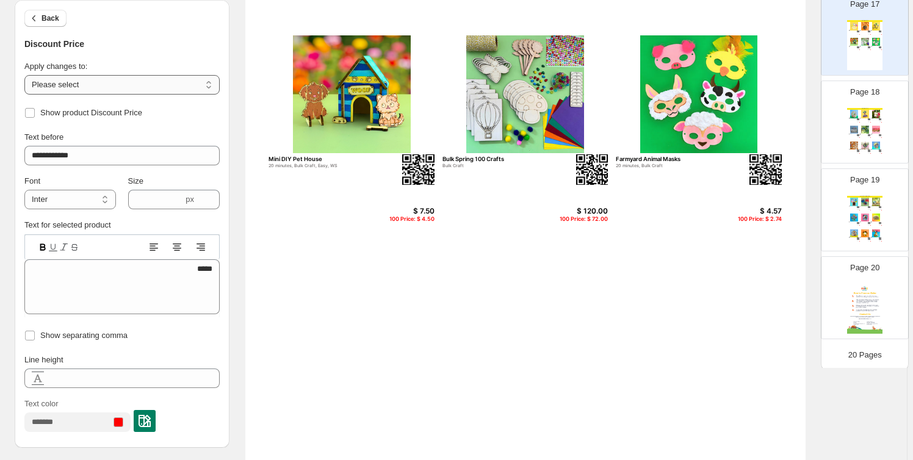
click at [64, 78] on select "**********" at bounding box center [121, 85] width 195 height 20
select select "**********"
click at [26, 75] on select "**********" at bounding box center [121, 85] width 195 height 20
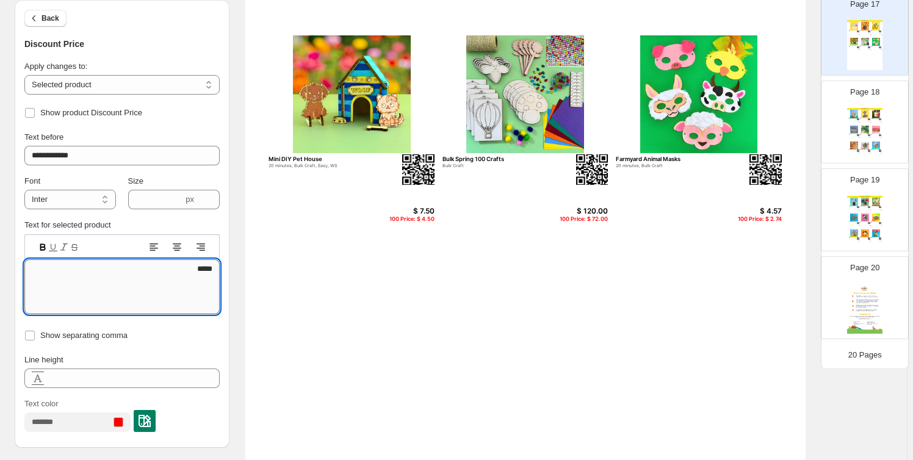
click at [204, 274] on textarea "*****" at bounding box center [121, 287] width 195 height 55
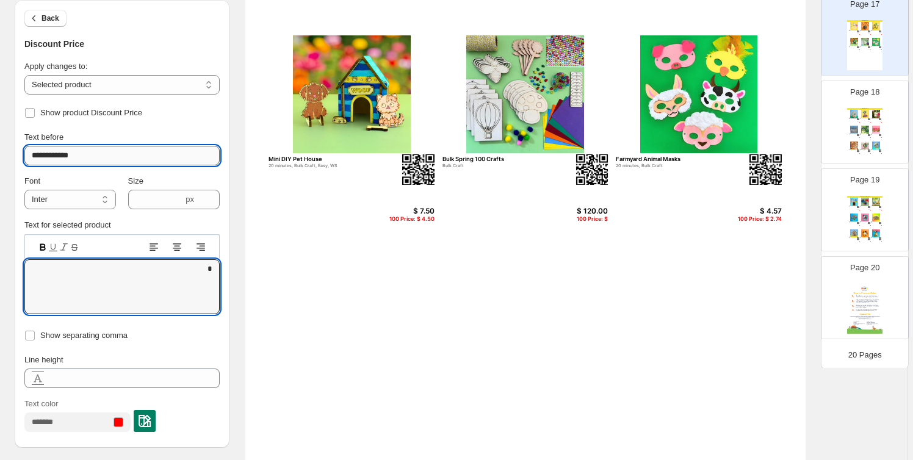
click at [107, 151] on input "**********" at bounding box center [121, 156] width 195 height 20
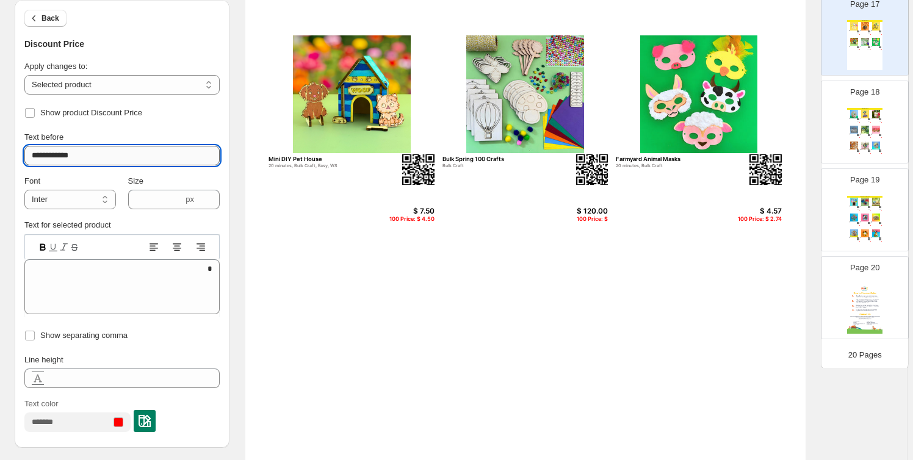
click at [107, 151] on input "**********" at bounding box center [121, 156] width 195 height 20
click at [48, 14] on span "Back" at bounding box center [51, 18] width 18 height 10
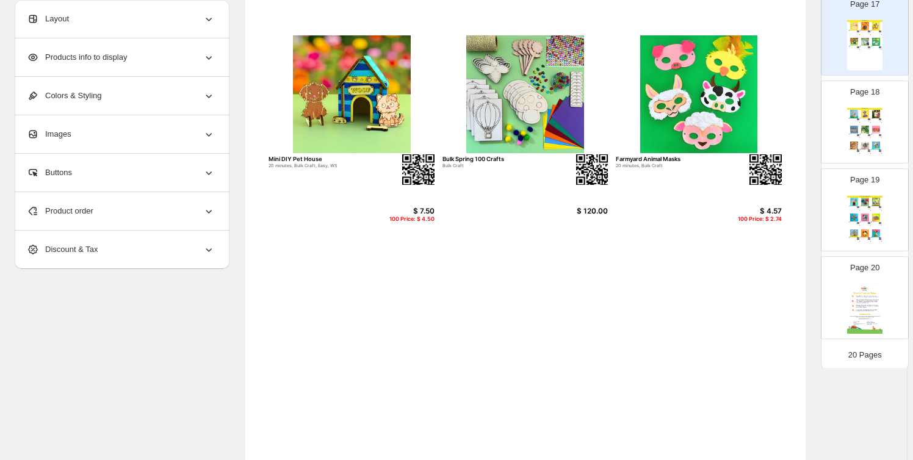
click at [198, 207] on div "Product order" at bounding box center [121, 211] width 188 height 38
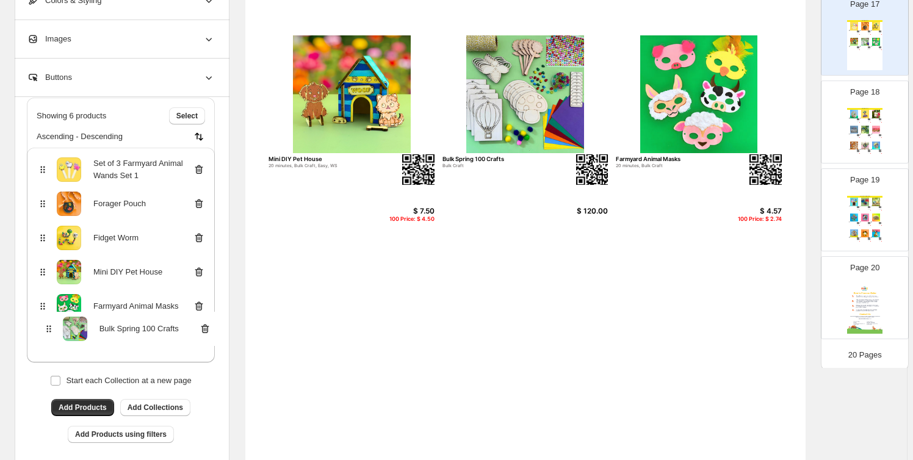
drag, startPoint x: 45, startPoint y: 307, endPoint x: 48, endPoint y: 337, distance: 30.7
click at [48, 337] on div "Set of 3 Farmyard Animal Wands Set 1 Forager Pouch Fidget Worm Mini DIY Pet Hou…" at bounding box center [121, 255] width 188 height 215
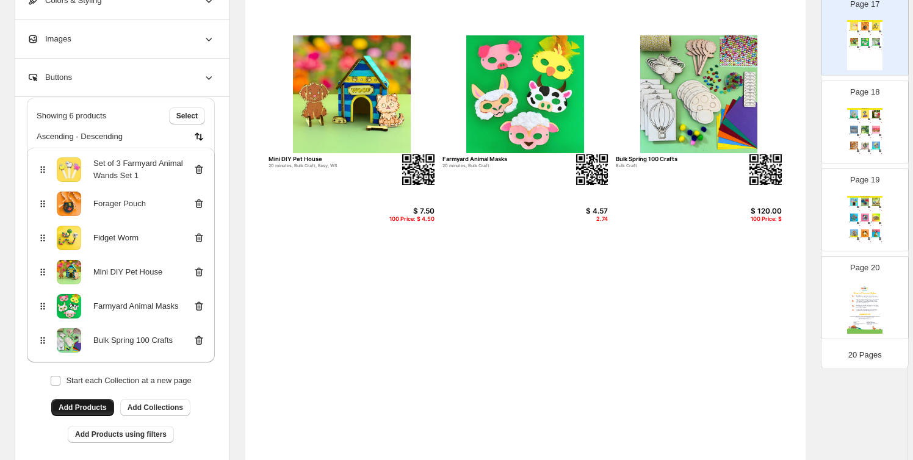
click at [79, 404] on span "Add Products" at bounding box center [83, 408] width 48 height 10
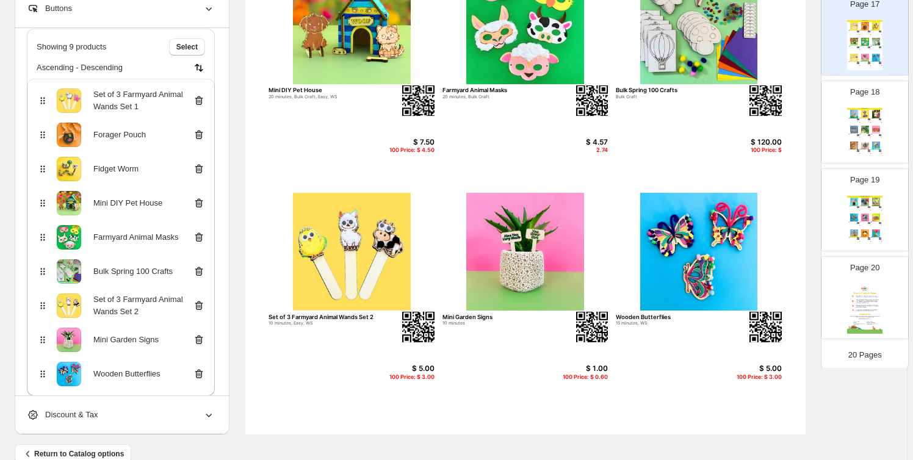
scroll to position [424, 0]
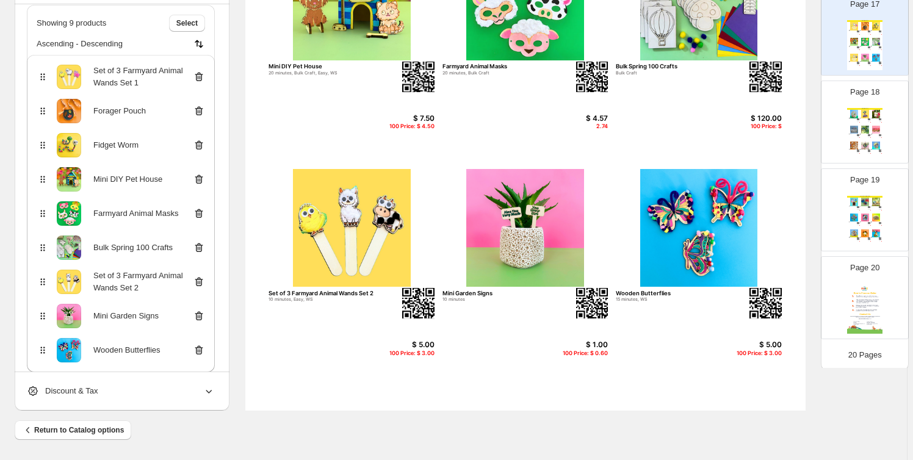
click at [881, 127] on div "Spring Crafts Kiwi Bach 20 minutes, Easy, WS $ 12.50 100 Price: $ 7.50 Boho See…" at bounding box center [865, 133] width 35 height 50
type input "**"
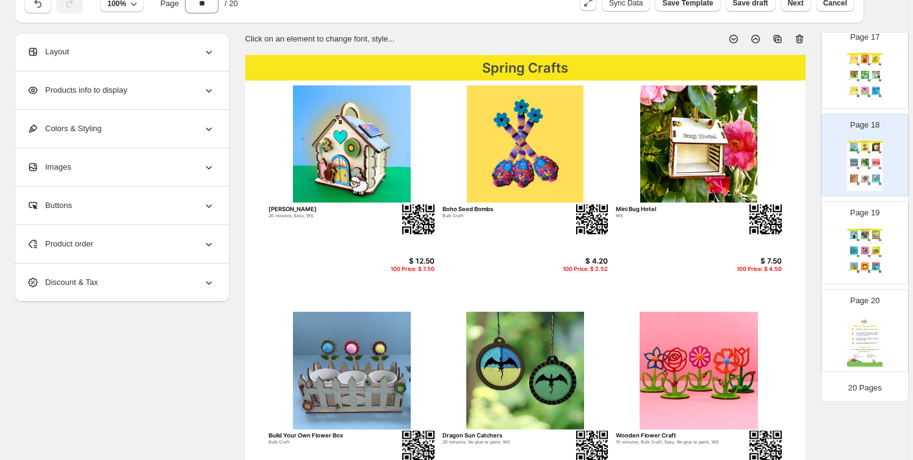
scroll to position [54, 0]
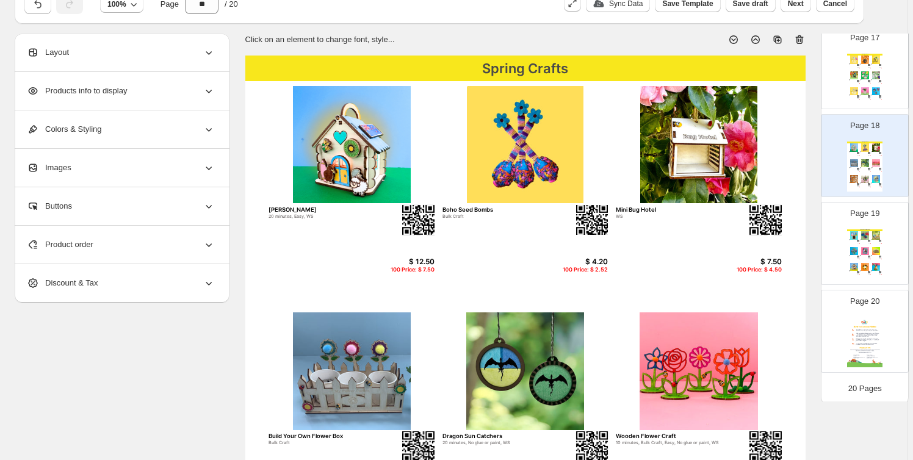
click at [117, 241] on div "Product order" at bounding box center [121, 245] width 188 height 38
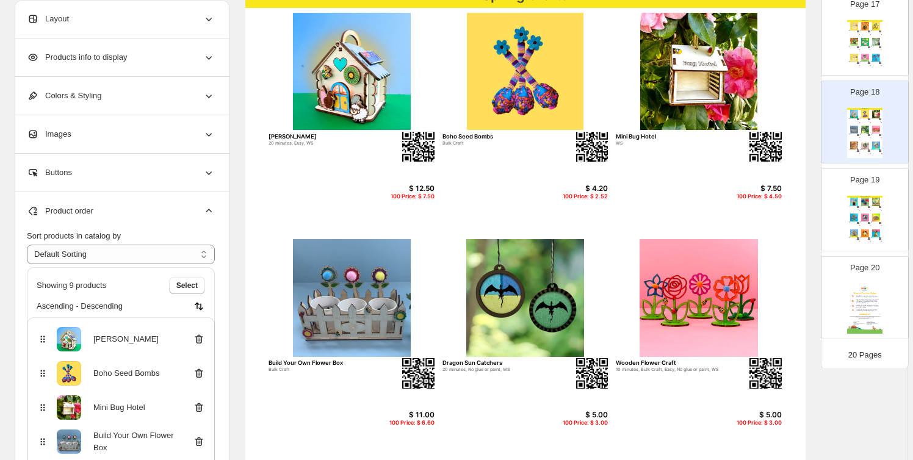
scroll to position [239, 0]
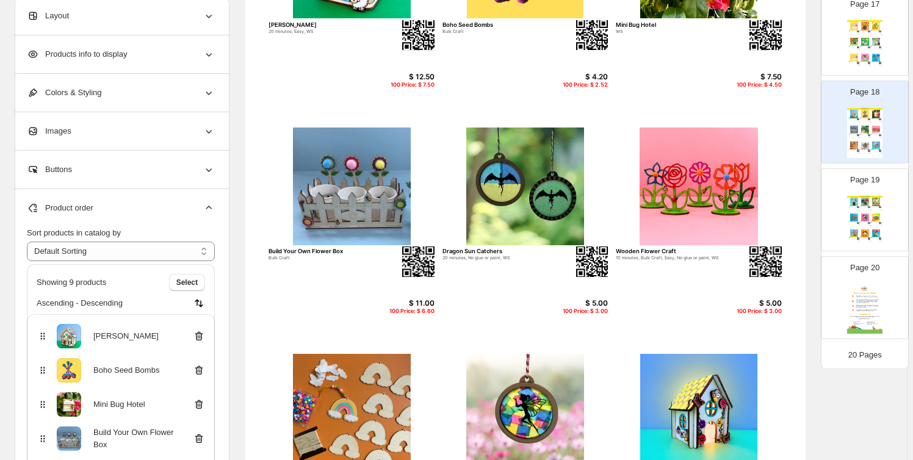
click at [201, 336] on icon at bounding box center [199, 336] width 12 height 12
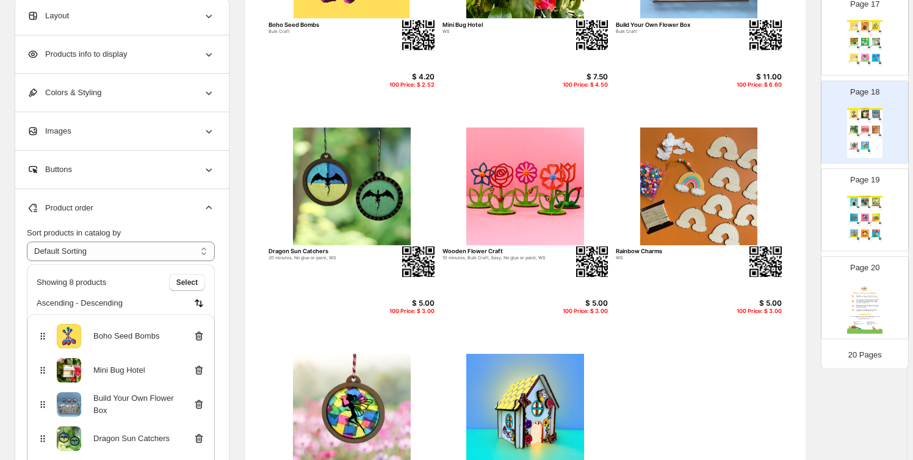
click at [205, 333] on icon at bounding box center [199, 336] width 12 height 12
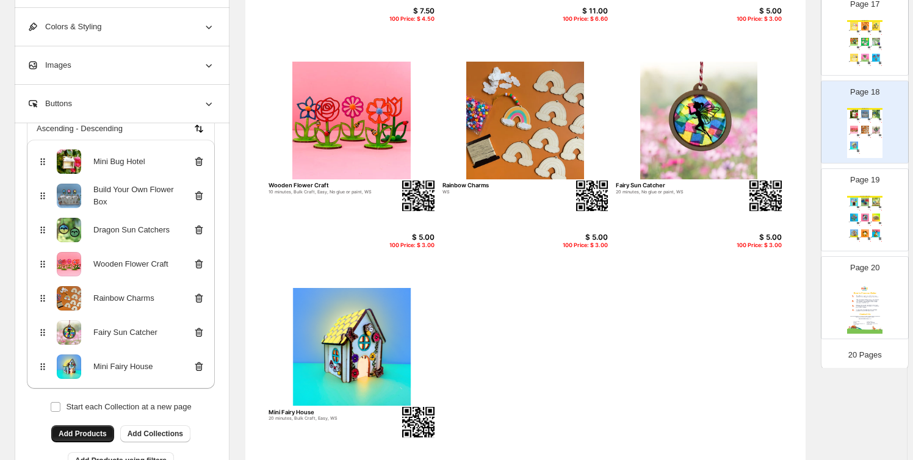
scroll to position [332, 0]
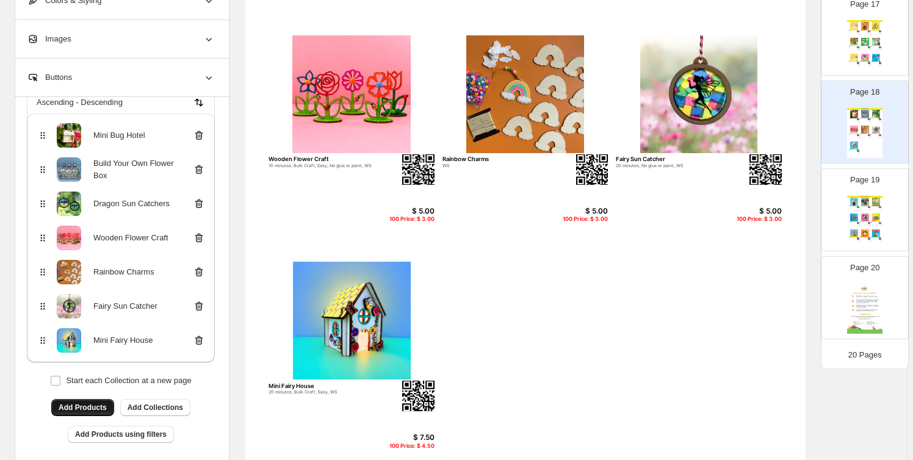
click at [98, 409] on span "Add Products" at bounding box center [83, 408] width 48 height 10
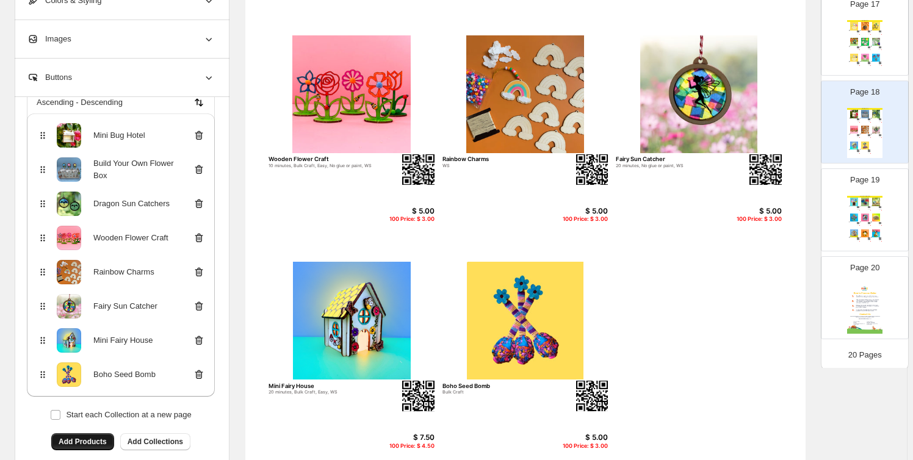
click at [80, 438] on span "Add Products" at bounding box center [83, 442] width 48 height 10
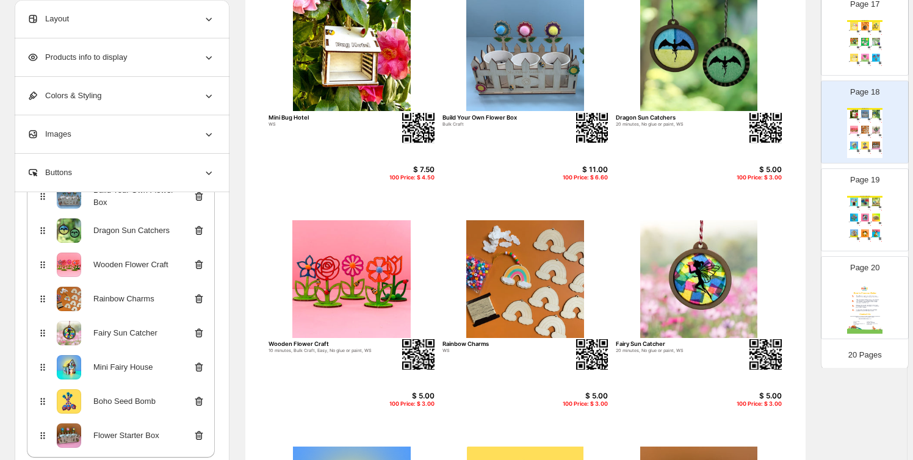
scroll to position [0, 0]
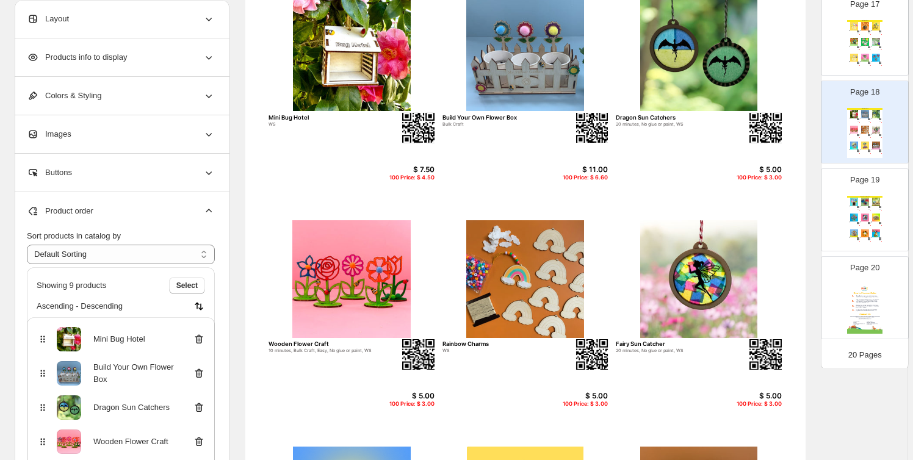
click at [197, 371] on icon at bounding box center [199, 373] width 8 height 9
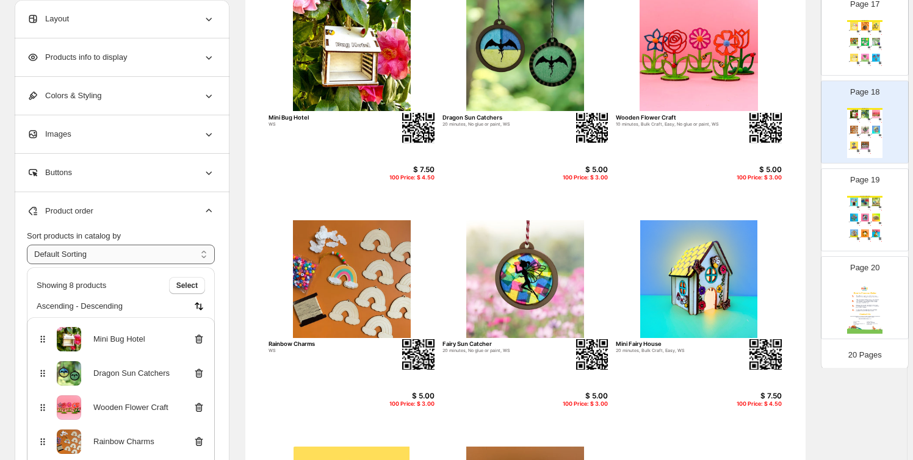
click at [134, 252] on select "**********" at bounding box center [121, 255] width 188 height 20
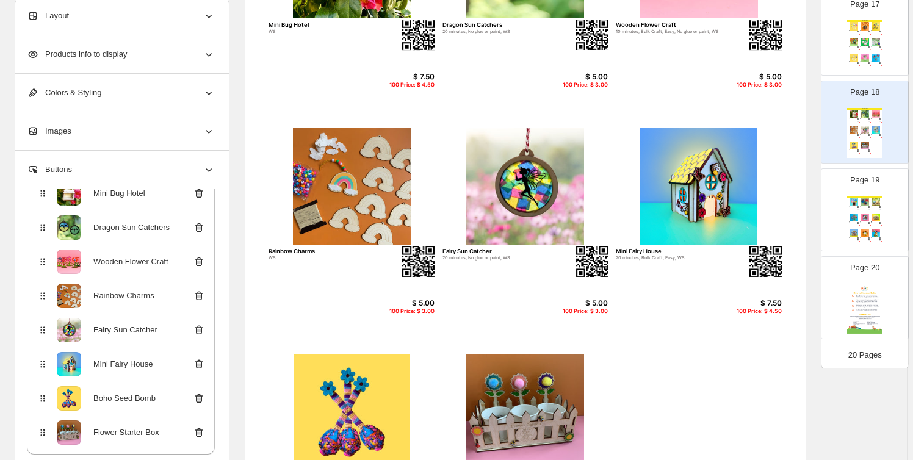
scroll to position [332, 0]
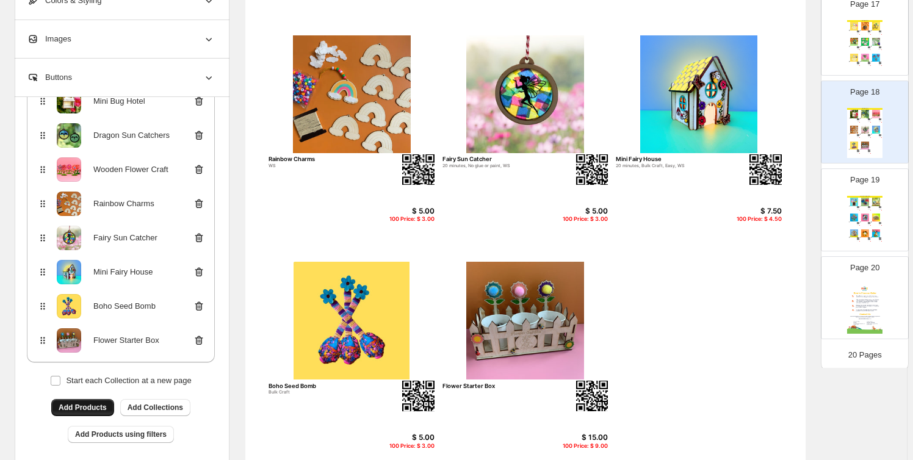
click at [90, 407] on span "Add Products" at bounding box center [83, 408] width 48 height 10
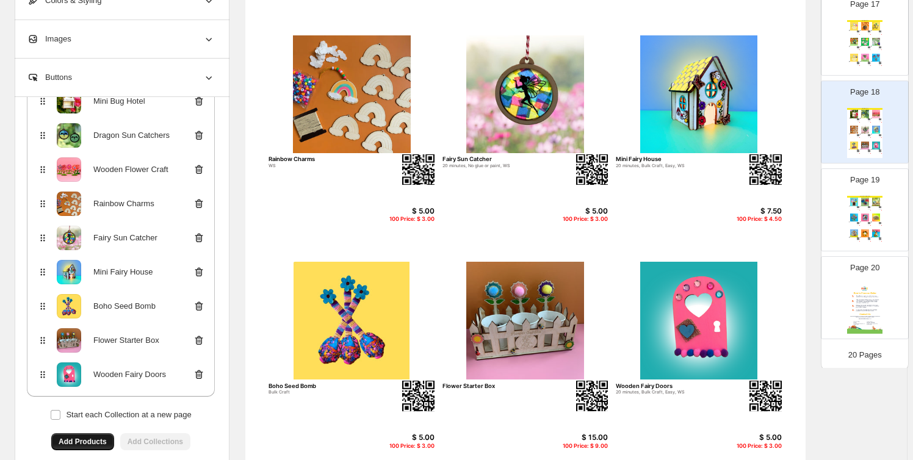
click at [655, 384] on div "Wooden Fairy Doors" at bounding box center [673, 386] width 114 height 7
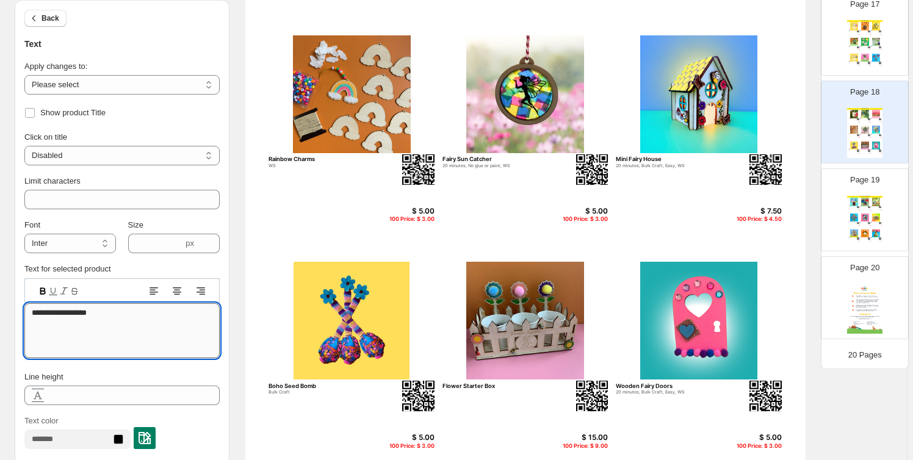
type textarea "**********"
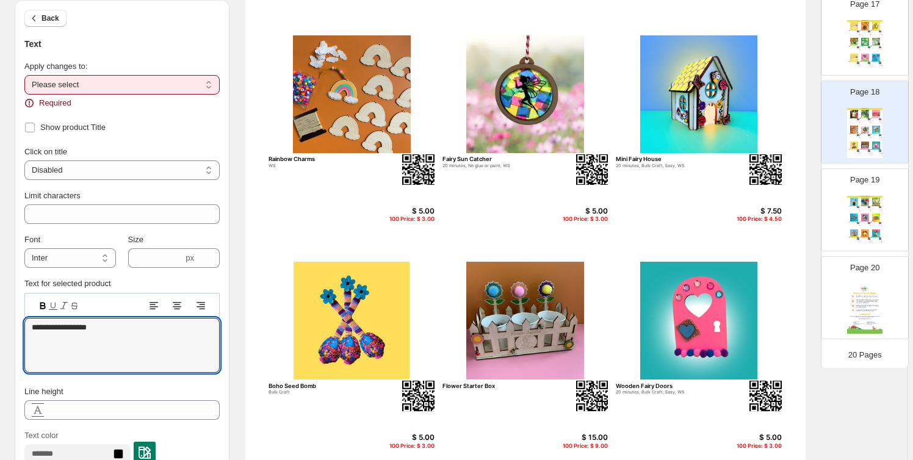
click at [117, 82] on select "**********" at bounding box center [121, 85] width 195 height 20
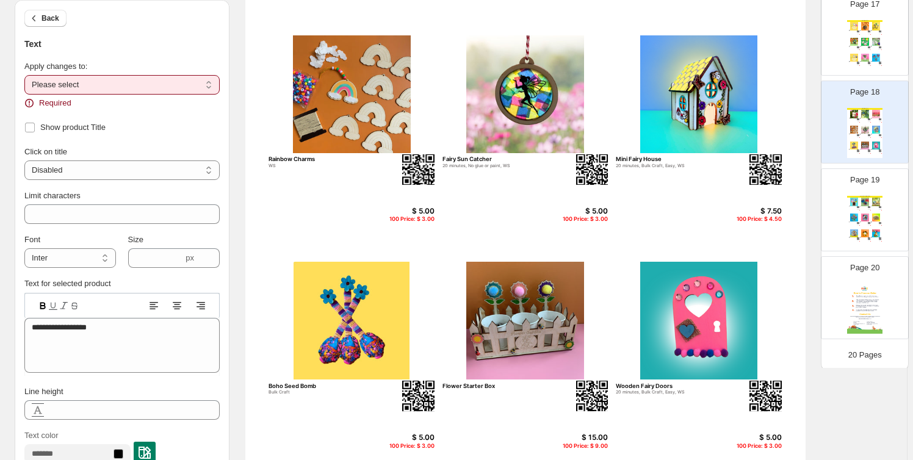
click at [26, 75] on select "**********" at bounding box center [121, 85] width 195 height 20
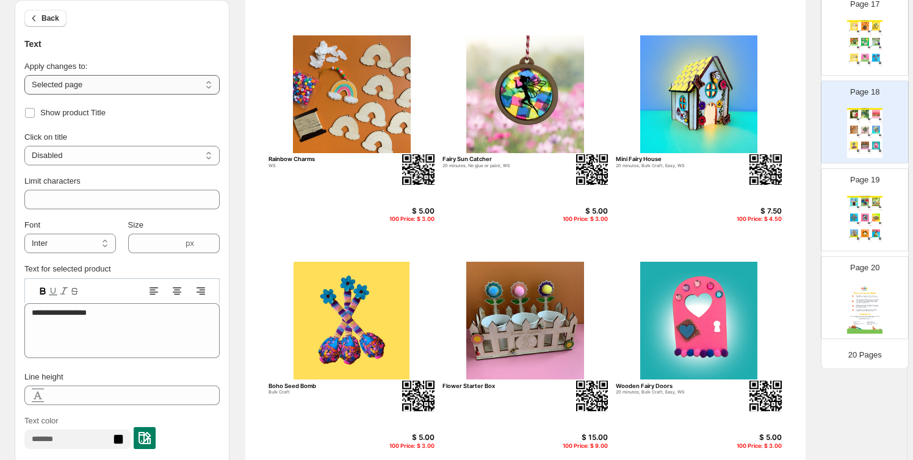
click at [111, 81] on select "**********" at bounding box center [121, 85] width 195 height 20
select select "**********"
click at [26, 75] on select "**********" at bounding box center [121, 85] width 195 height 20
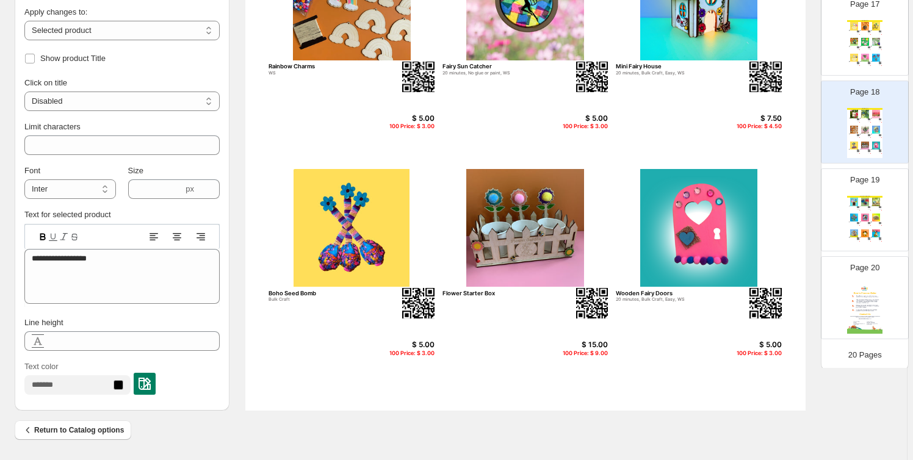
click at [488, 404] on div "Spring Crafts Mini Bug Hotel WS $ 7.50 100 Price: $ 4.50 Dragon Sun Catchers 20…" at bounding box center [525, 48] width 561 height 725
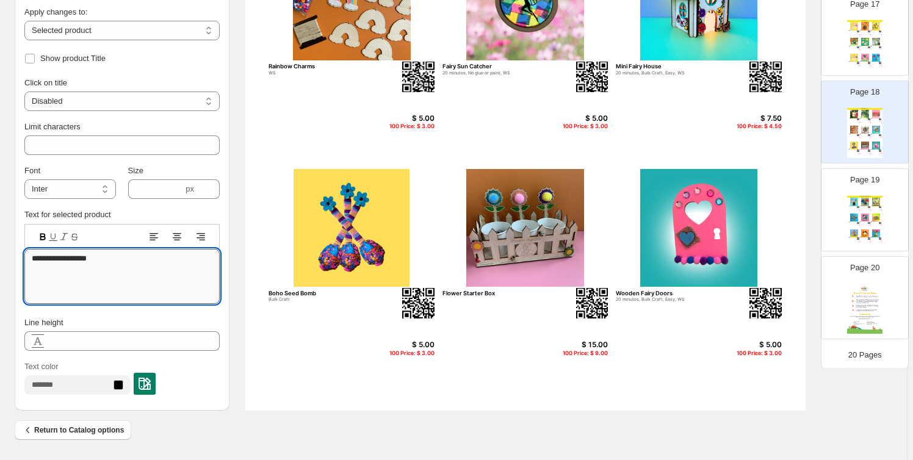
click at [109, 261] on textarea "**********" at bounding box center [121, 276] width 195 height 55
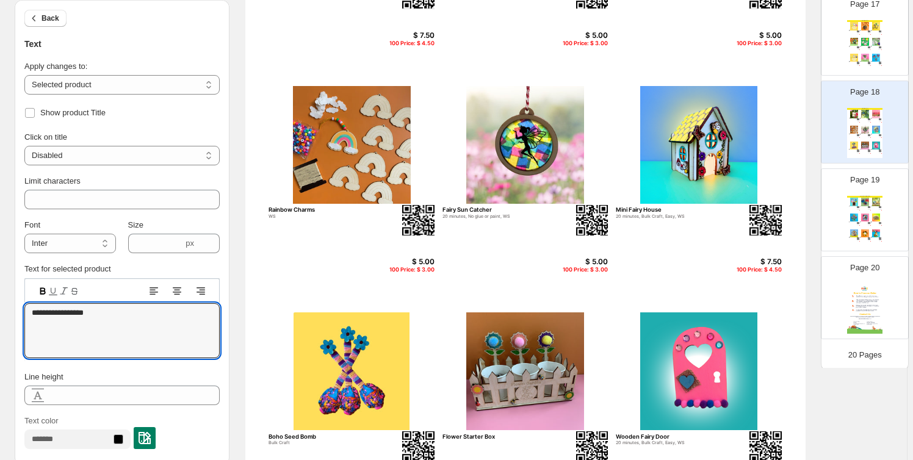
scroll to position [239, 0]
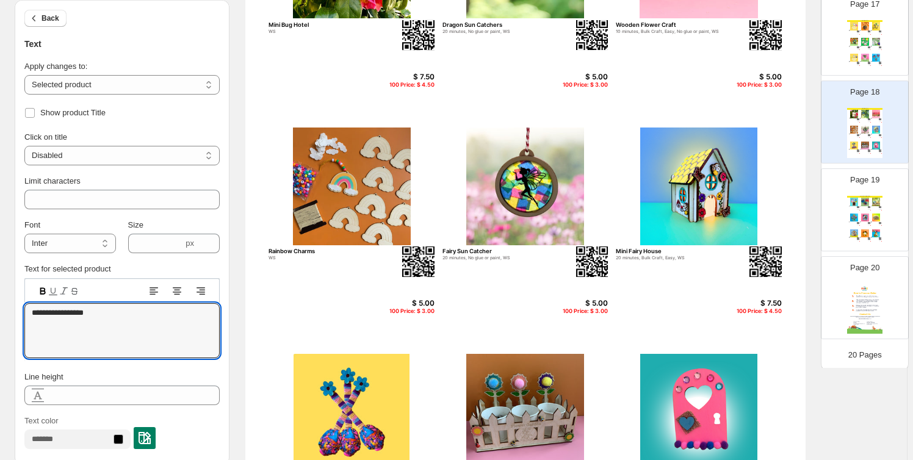
type textarea "**********"
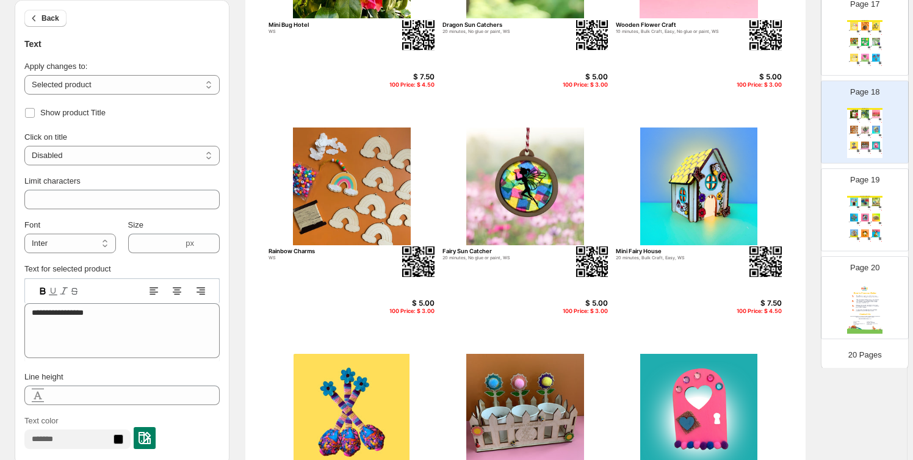
click at [159, 34] on div "Back Text" at bounding box center [121, 25] width 195 height 51
click at [44, 13] on span "Back" at bounding box center [51, 18] width 18 height 10
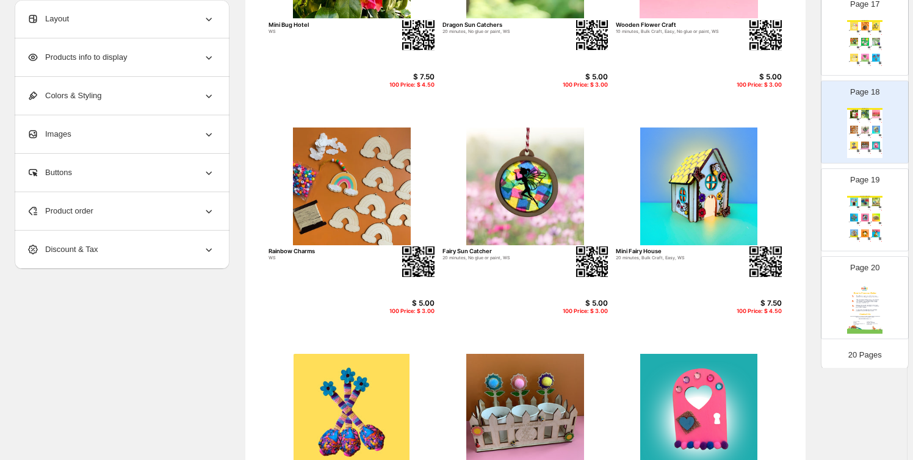
click at [859, 196] on div "We Think You'll Also Like...." at bounding box center [865, 197] width 35 height 2
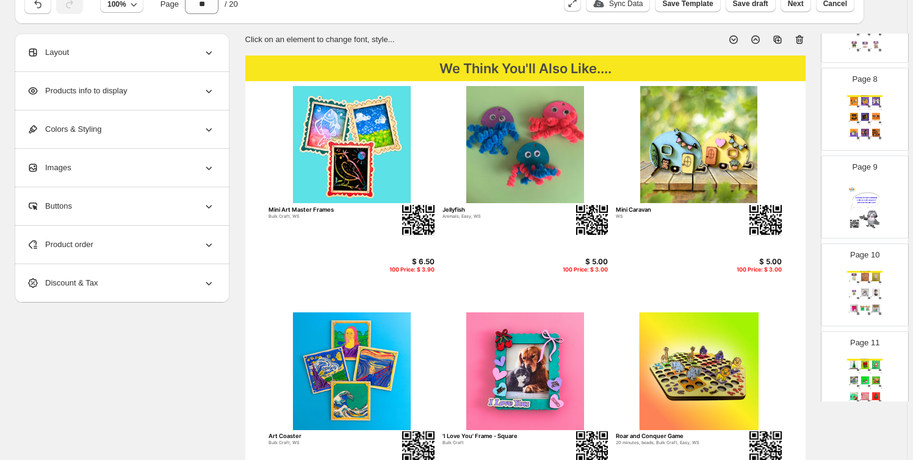
scroll to position [543, 0]
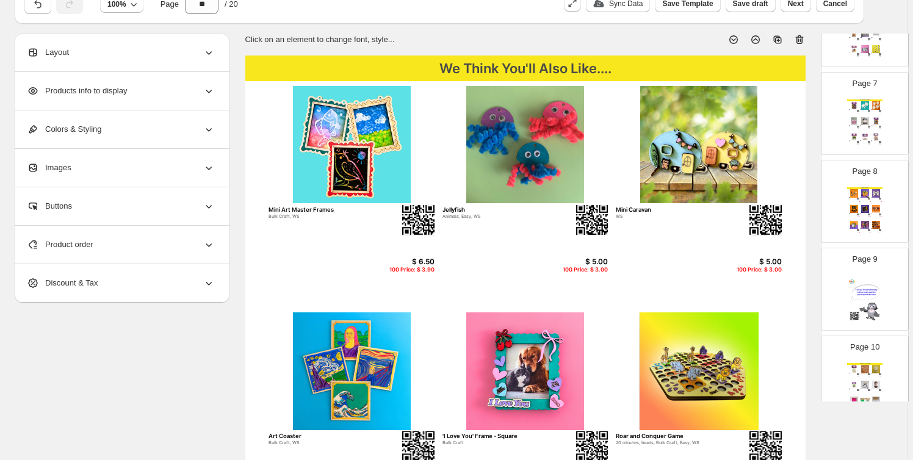
click at [876, 276] on img at bounding box center [865, 300] width 35 height 50
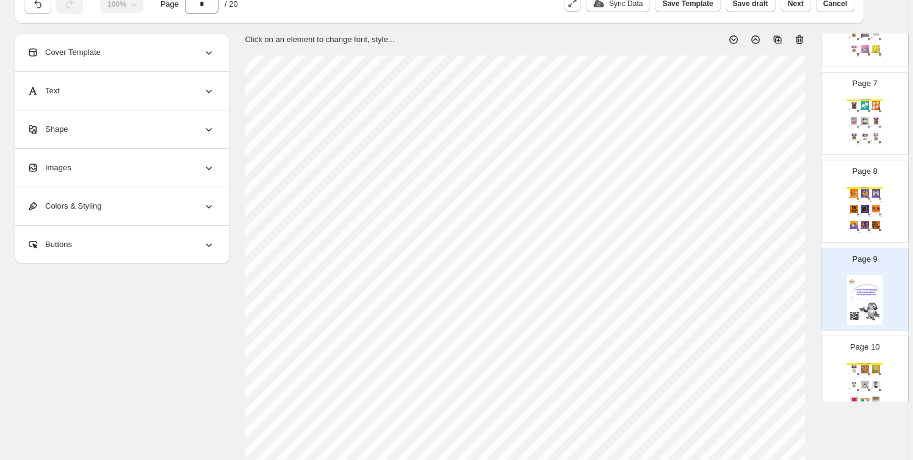
click at [802, 36] on icon at bounding box center [800, 40] width 12 height 12
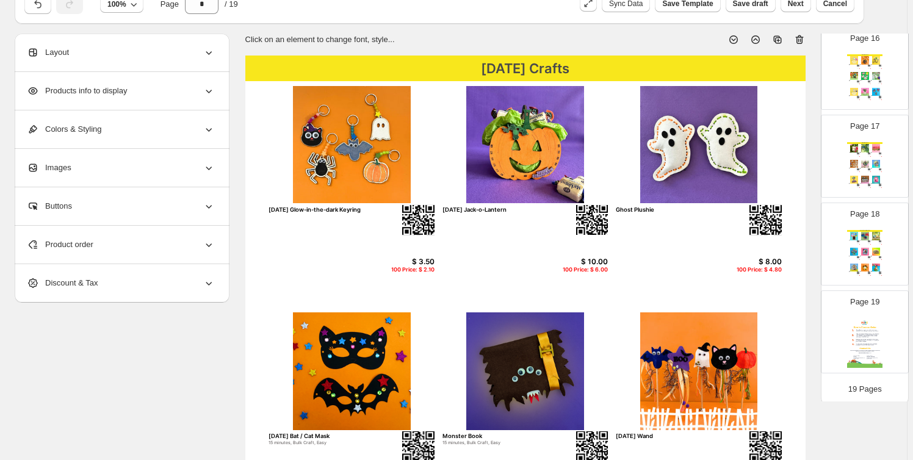
scroll to position [1380, 0]
click at [869, 238] on div "We Think You'll Also Like.... Mini Art Master Frames Bulk Craft, WS $ 6.50 100 …" at bounding box center [865, 255] width 35 height 50
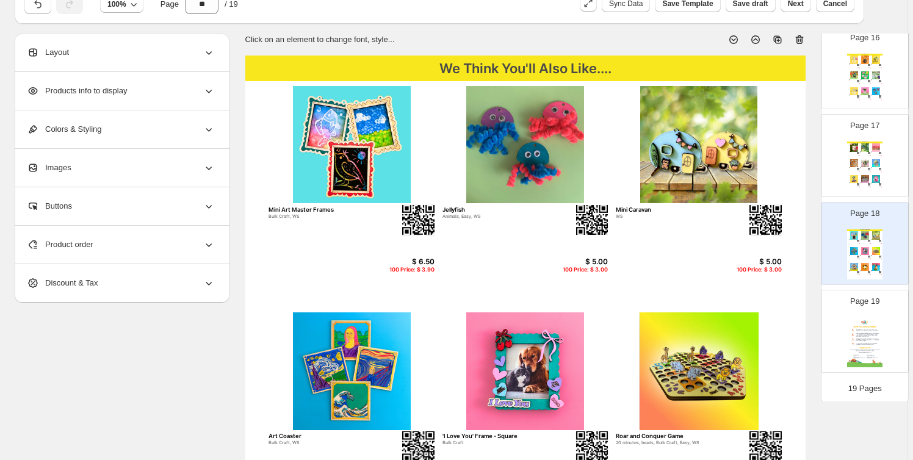
click at [782, 38] on icon at bounding box center [778, 40] width 8 height 8
click at [867, 319] on img at bounding box center [865, 323] width 10 height 8
type input "**"
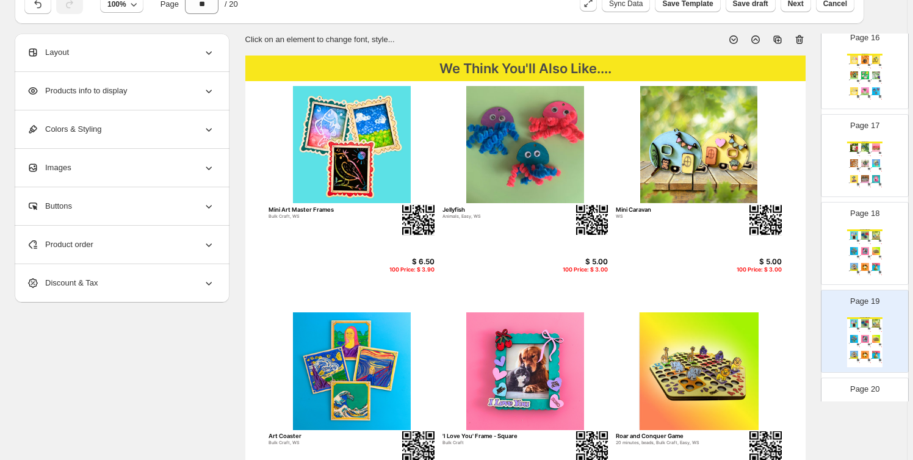
click at [350, 172] on img at bounding box center [352, 145] width 166 height 118
select select "*******"
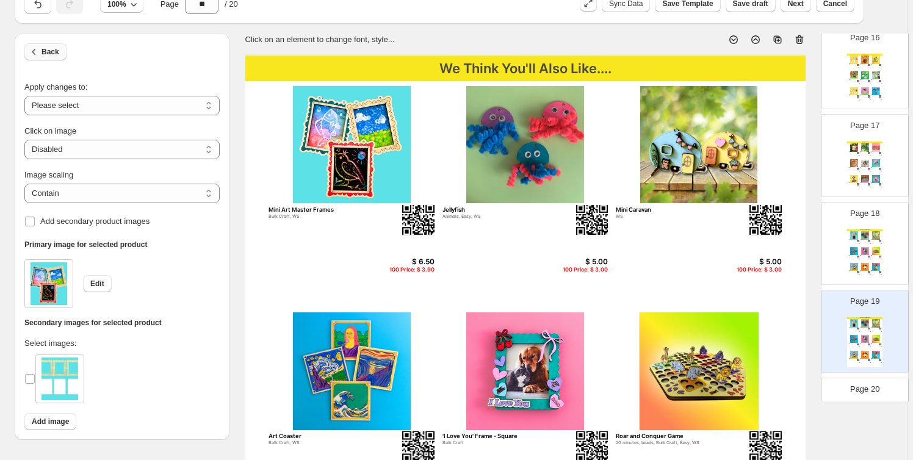
click at [40, 54] on icon "button" at bounding box center [34, 52] width 12 height 12
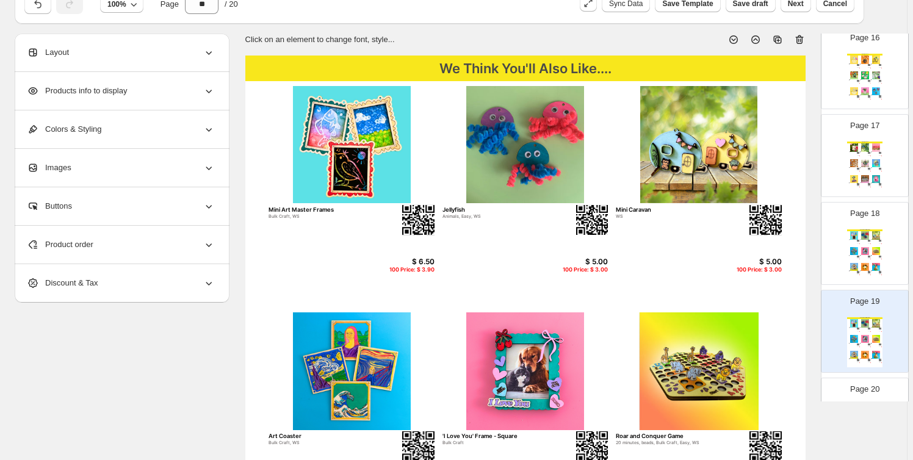
click at [133, 236] on div "Product order" at bounding box center [121, 245] width 188 height 38
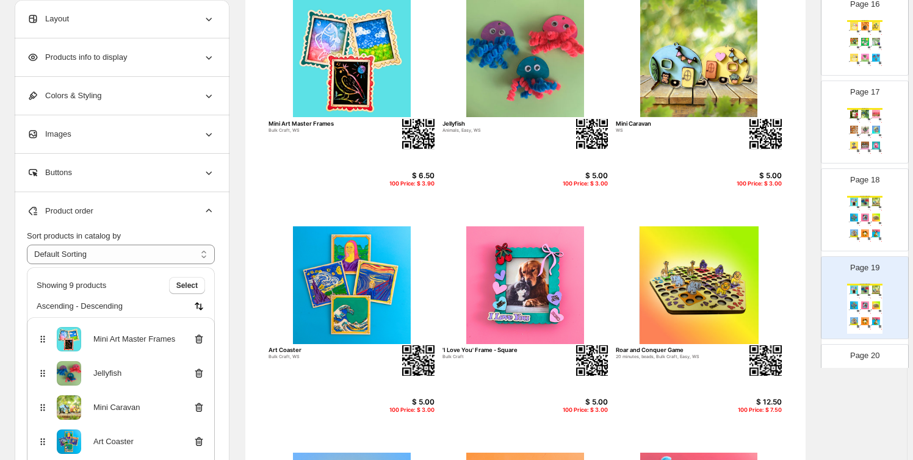
scroll to position [147, 0]
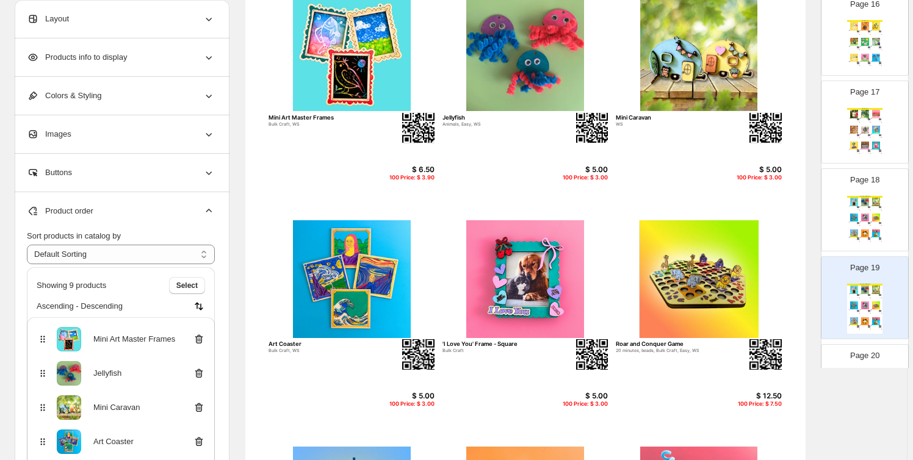
click at [198, 338] on icon at bounding box center [199, 339] width 8 height 9
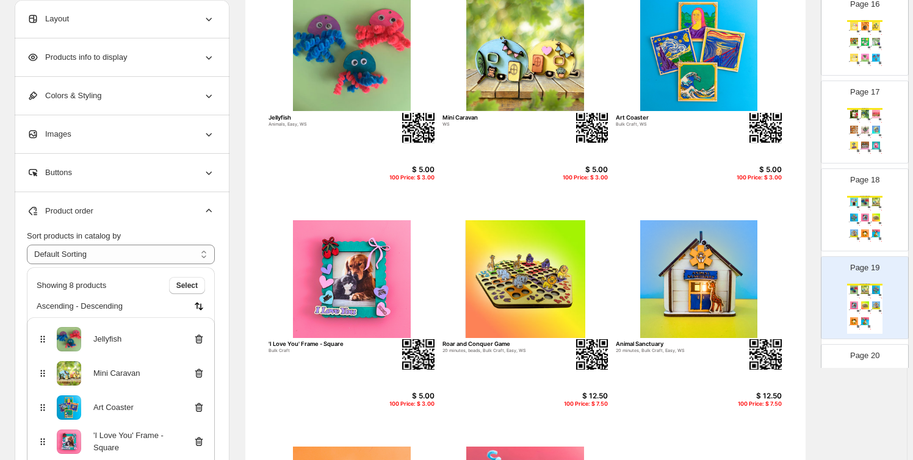
click at [202, 338] on icon at bounding box center [199, 339] width 12 height 12
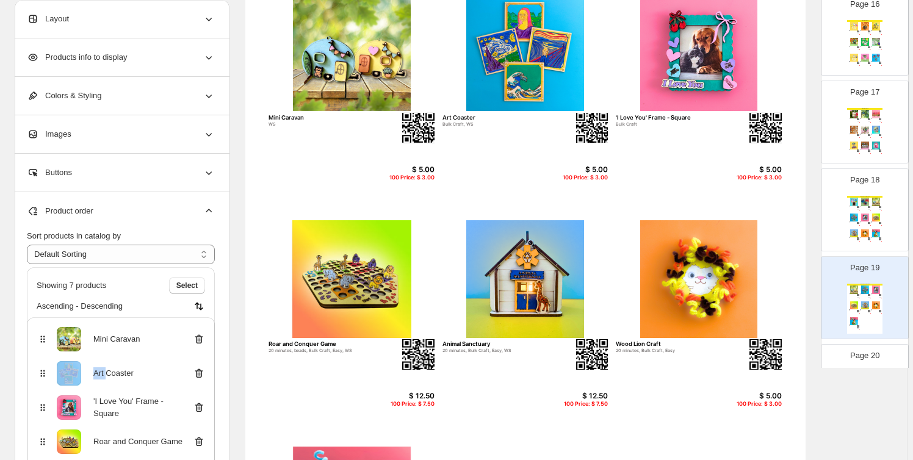
click at [202, 338] on icon at bounding box center [199, 339] width 12 height 12
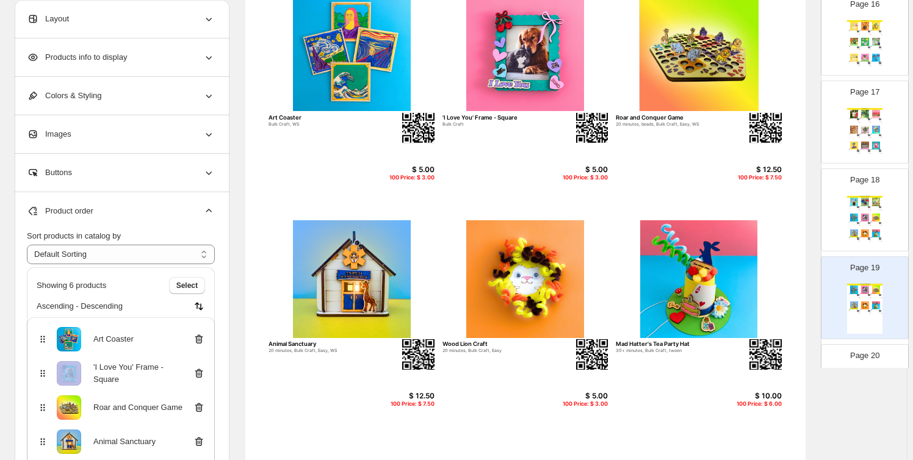
click at [202, 338] on icon at bounding box center [199, 339] width 12 height 12
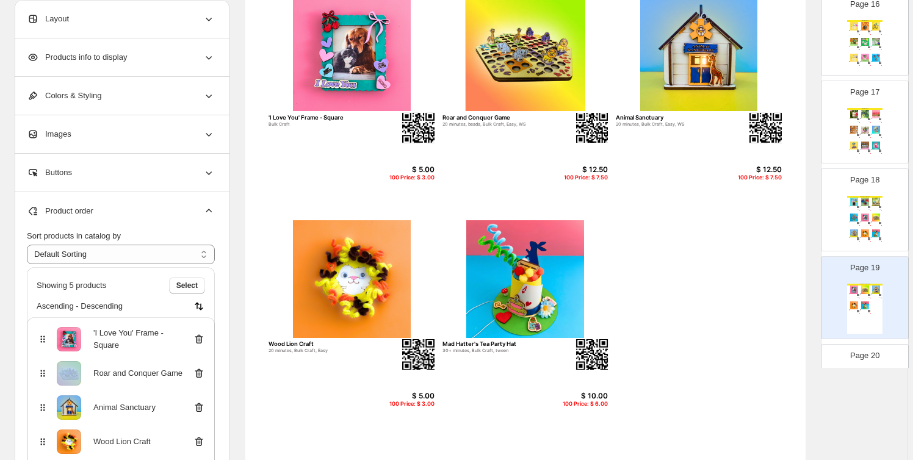
click at [202, 338] on icon at bounding box center [199, 339] width 12 height 12
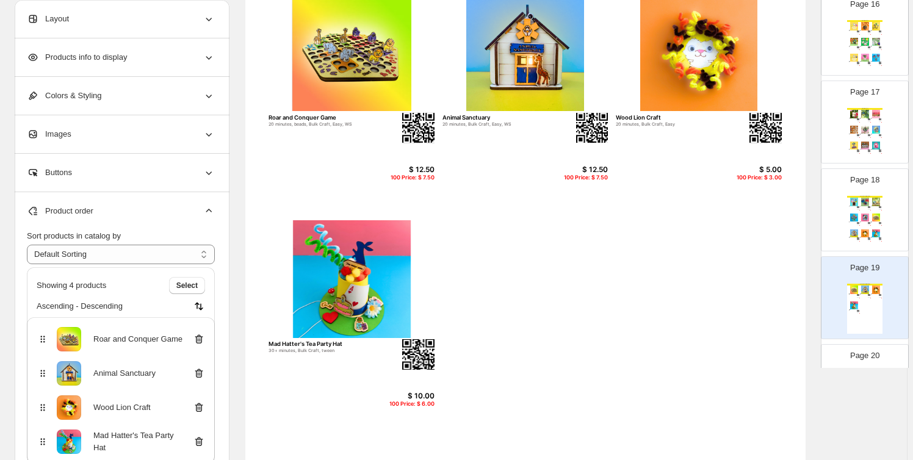
click at [202, 338] on icon at bounding box center [199, 339] width 12 height 12
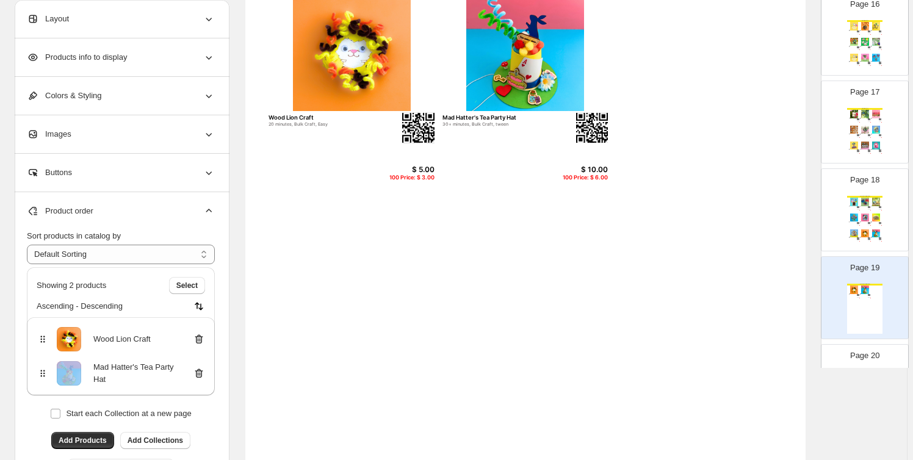
click at [202, 338] on icon at bounding box center [199, 339] width 12 height 12
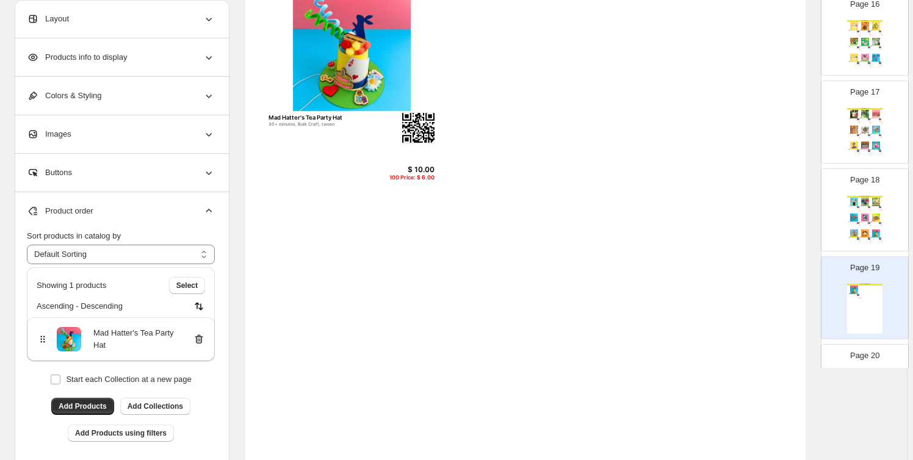
click at [202, 338] on icon at bounding box center [199, 339] width 12 height 12
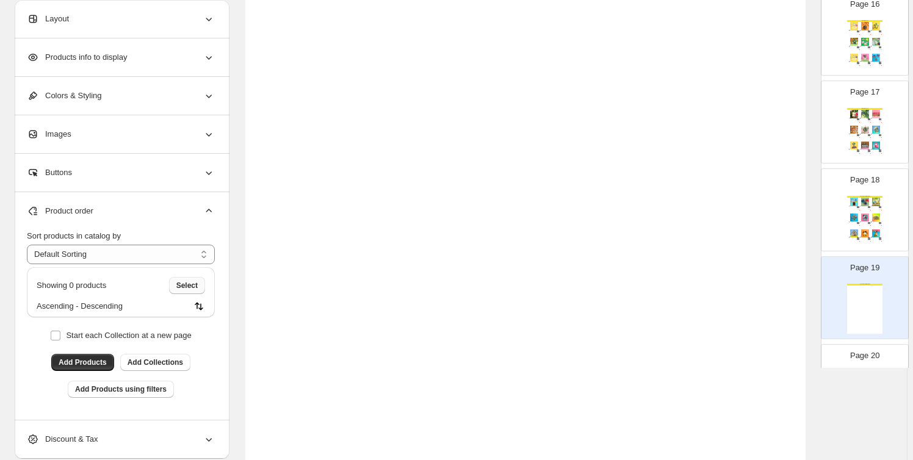
click at [189, 289] on span "Select" at bounding box center [186, 286] width 21 height 10
click at [191, 285] on span "Cancel" at bounding box center [186, 286] width 24 height 10
click at [102, 357] on button "Add Products" at bounding box center [82, 362] width 63 height 17
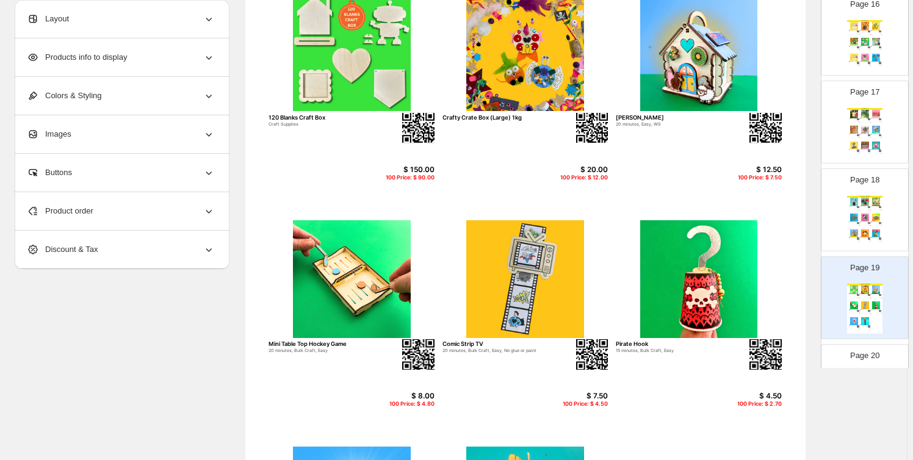
scroll to position [54, 0]
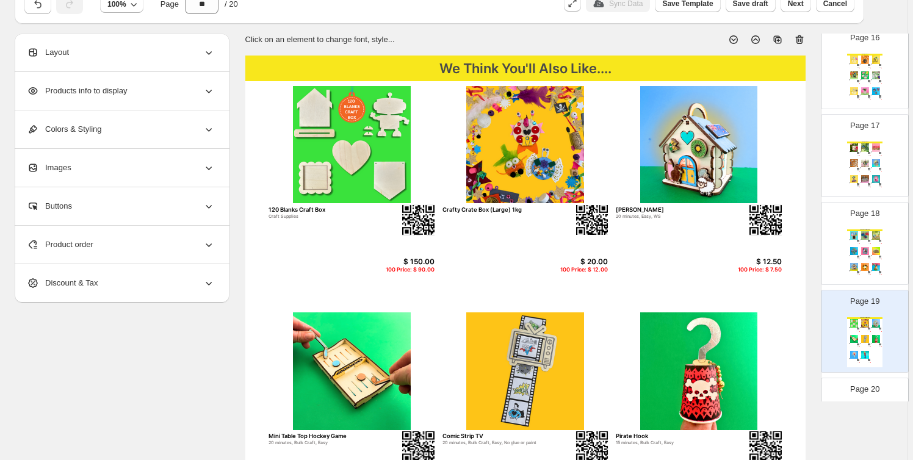
click at [152, 252] on div "Product order" at bounding box center [121, 245] width 188 height 38
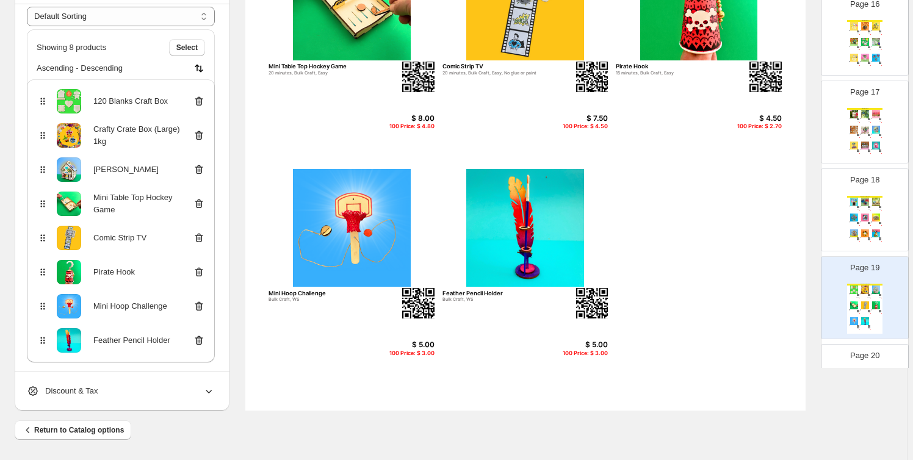
scroll to position [143, 0]
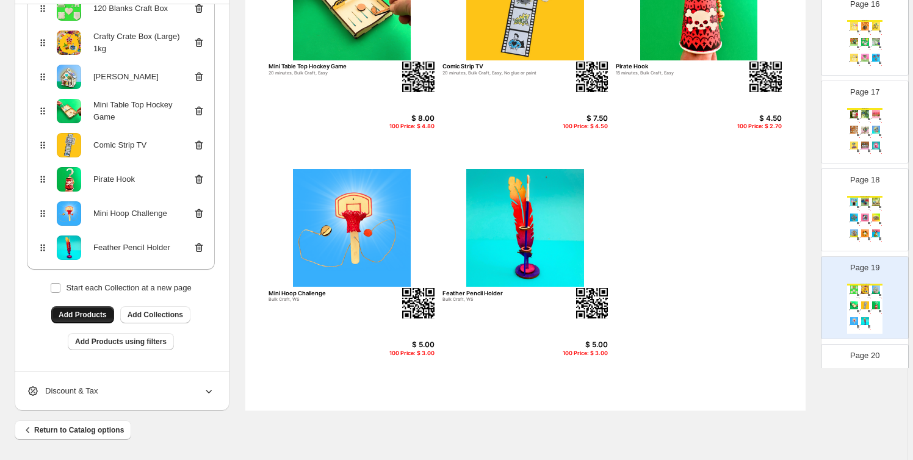
click at [101, 310] on span "Add Products" at bounding box center [83, 315] width 48 height 10
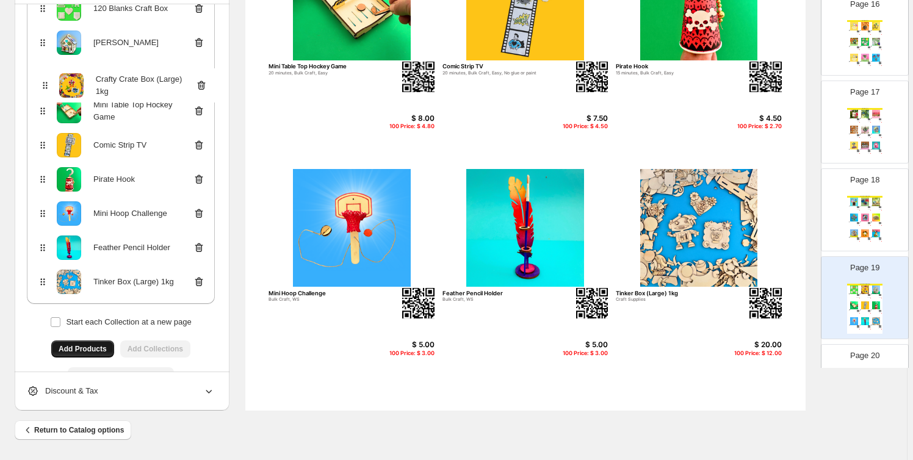
scroll to position [423, 0]
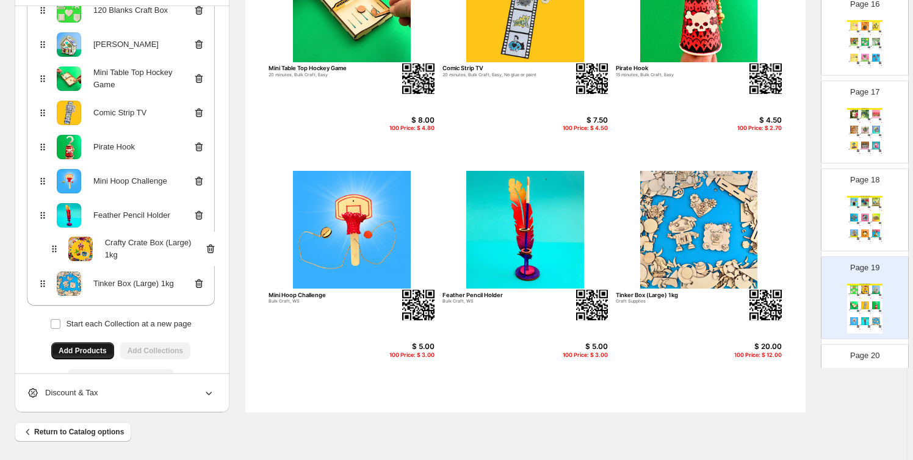
drag, startPoint x: 44, startPoint y: 43, endPoint x: 53, endPoint y: 258, distance: 215.1
click at [53, 258] on div "120 Blanks Craft Box Crafty Crate Box (Large) 1kg Kiwi Bach Mini Table Top Hock…" at bounding box center [121, 147] width 188 height 318
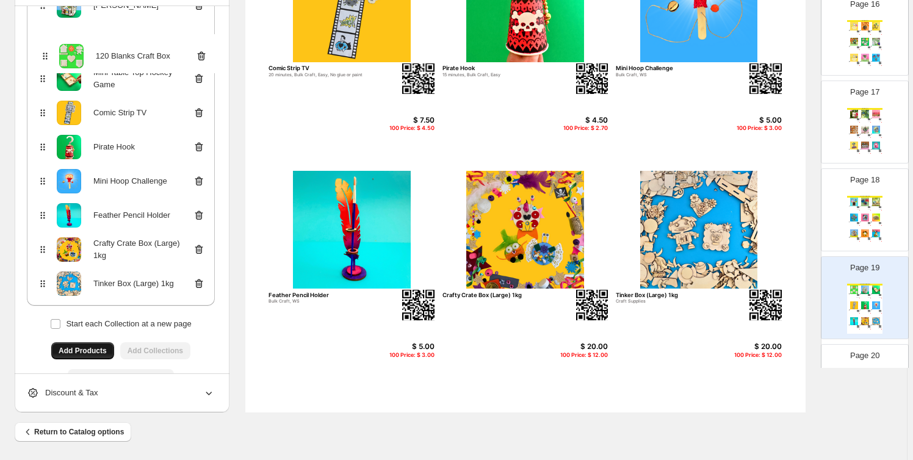
scroll to position [421, 0]
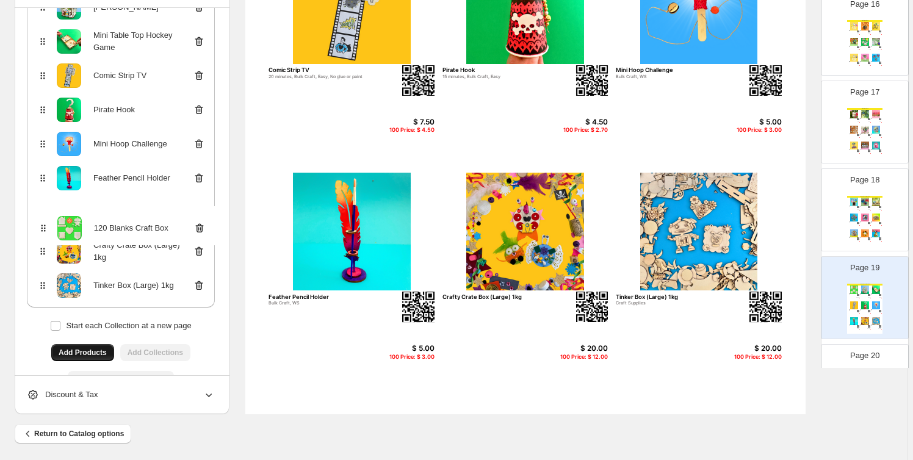
drag, startPoint x: 45, startPoint y: 11, endPoint x: 43, endPoint y: 237, distance: 225.9
click at [43, 237] on div "120 Blanks Craft Box Kiwi Bach Mini Table Top Hockey Game Comic Strip TV Pirate…" at bounding box center [121, 149] width 188 height 318
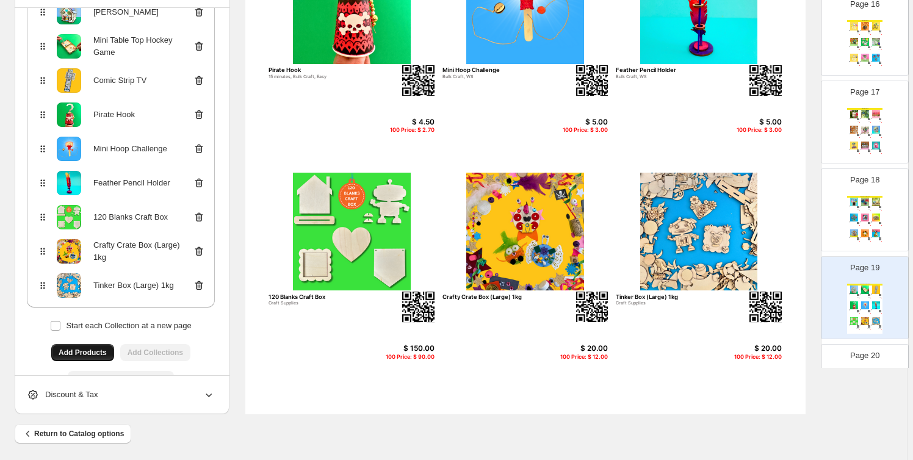
click at [118, 213] on div "120 Blanks Craft Box" at bounding box center [130, 217] width 74 height 12
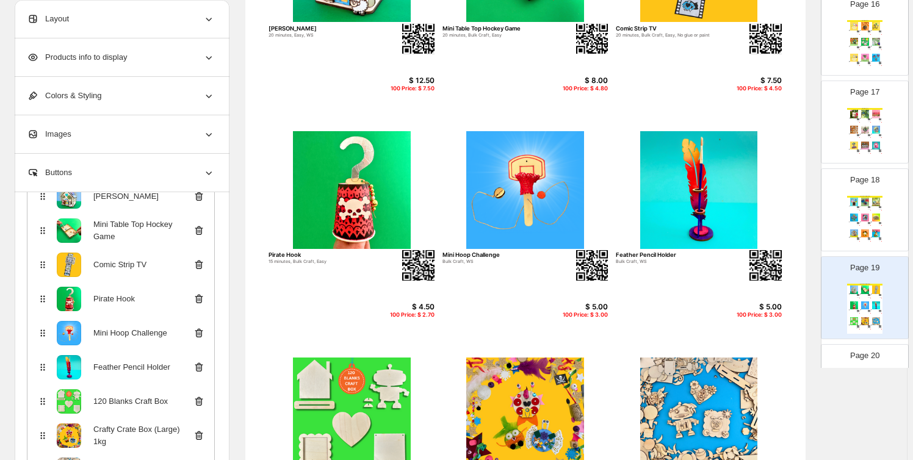
scroll to position [424, 0]
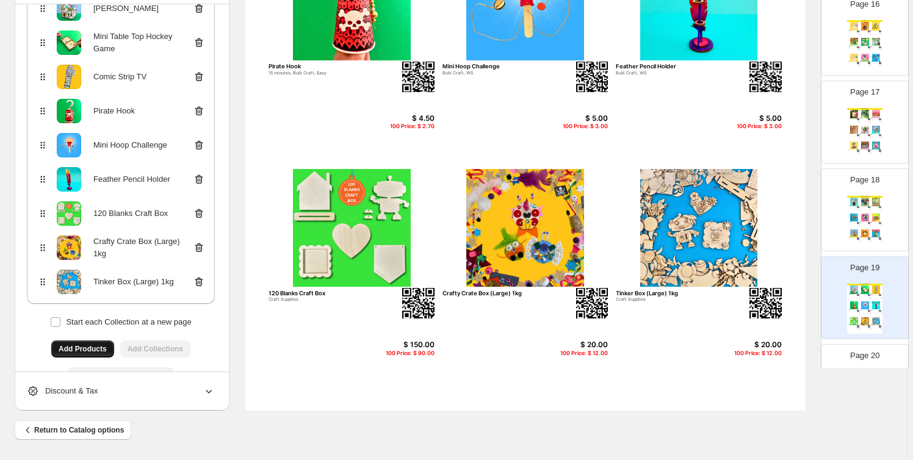
click at [401, 352] on div "100 Price: $ 90.00" at bounding box center [405, 353] width 59 height 7
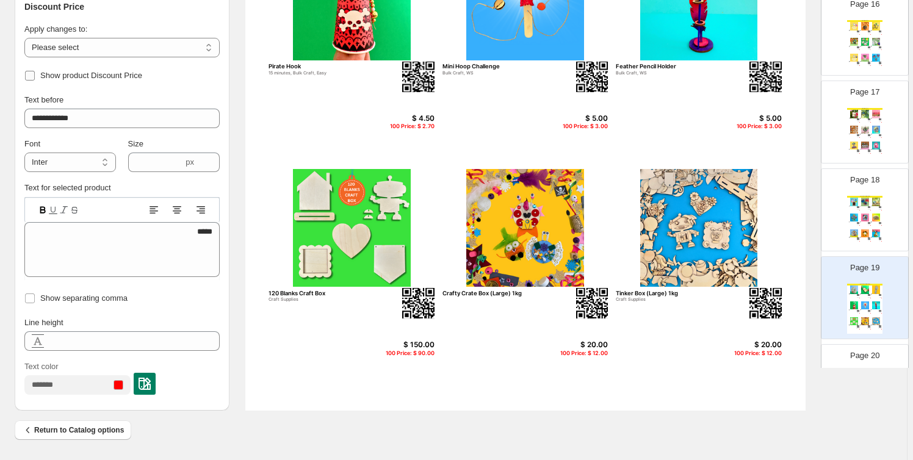
click at [67, 76] on span "Show product Discount Price" at bounding box center [91, 75] width 102 height 9
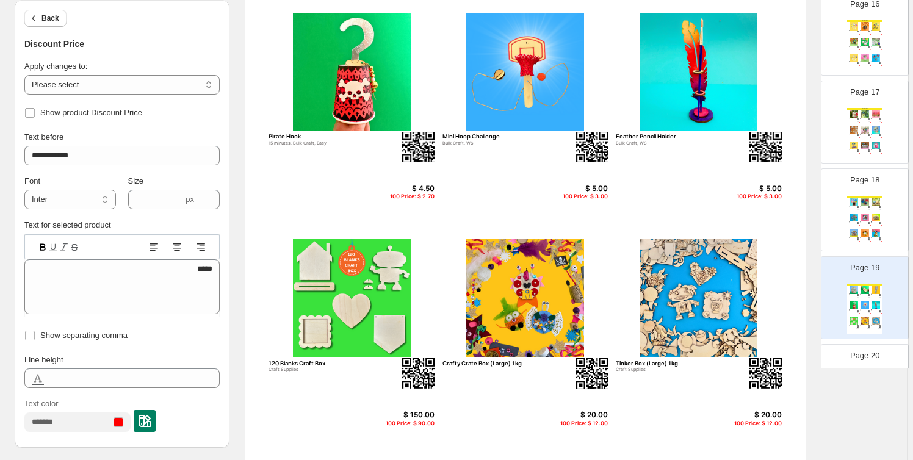
scroll to position [332, 0]
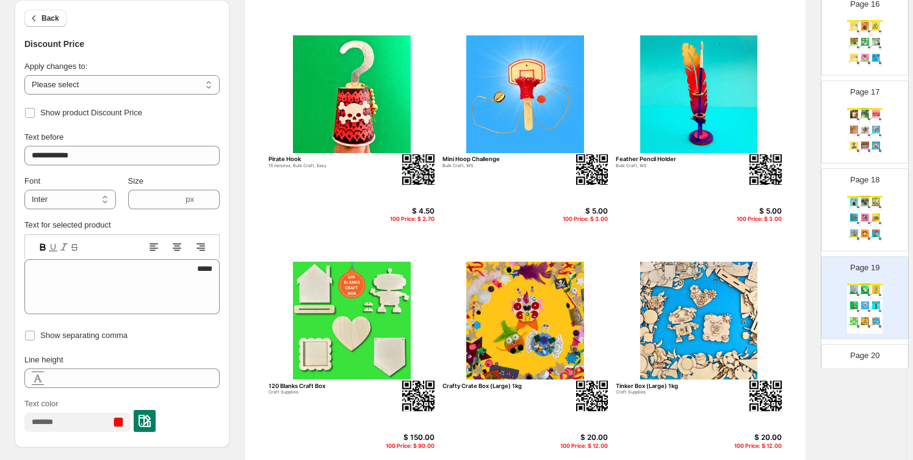
click at [87, 73] on div "**********" at bounding box center [121, 77] width 195 height 34
drag, startPoint x: 92, startPoint y: 83, endPoint x: 92, endPoint y: 90, distance: 7.4
click at [92, 83] on select "**********" at bounding box center [121, 85] width 195 height 20
select select "**********"
click at [26, 75] on select "**********" at bounding box center [121, 85] width 195 height 20
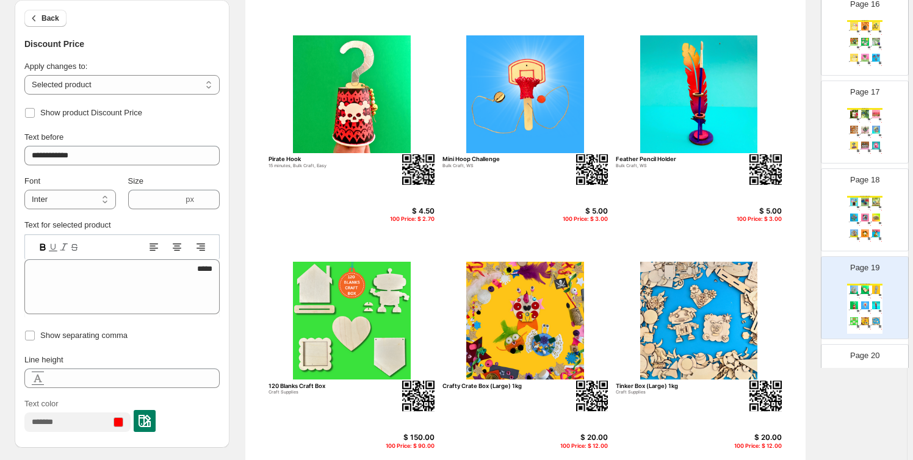
click at [355, 343] on img at bounding box center [352, 321] width 166 height 118
select select "*******"
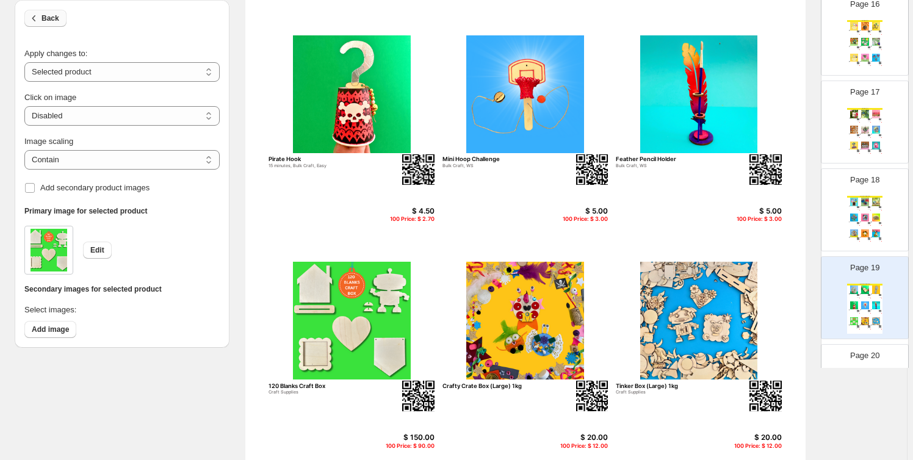
click at [62, 16] on button "Back" at bounding box center [45, 18] width 42 height 17
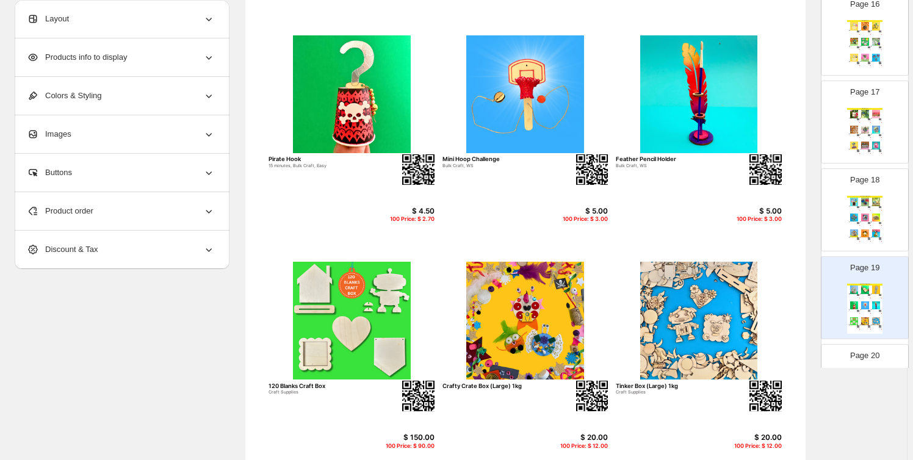
click at [116, 63] on span "Products info to display" at bounding box center [77, 57] width 100 height 12
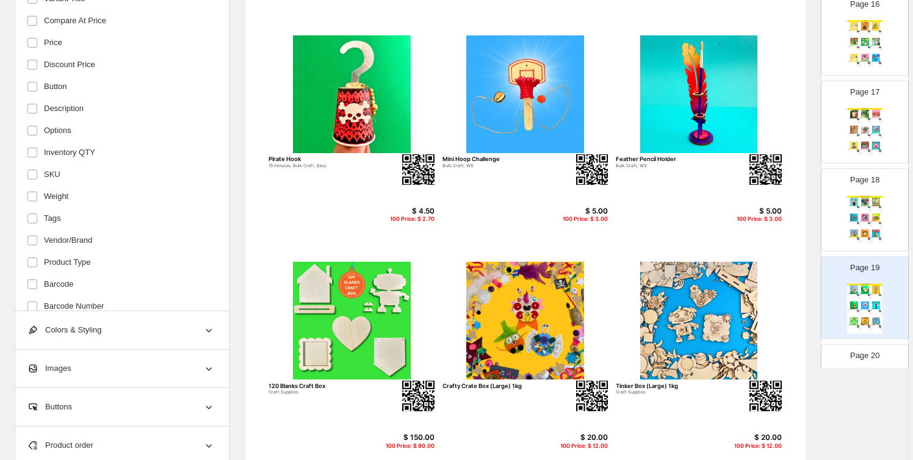
click at [357, 326] on img at bounding box center [352, 321] width 166 height 118
select select "*******"
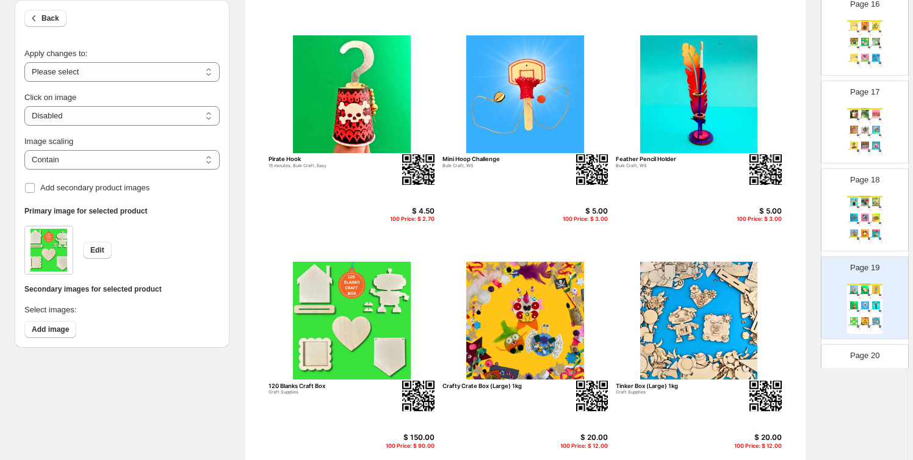
click at [50, 7] on div "Back" at bounding box center [121, 19] width 195 height 38
click at [46, 28] on div "Back" at bounding box center [121, 19] width 195 height 38
click at [49, 16] on span "Back" at bounding box center [51, 18] width 18 height 10
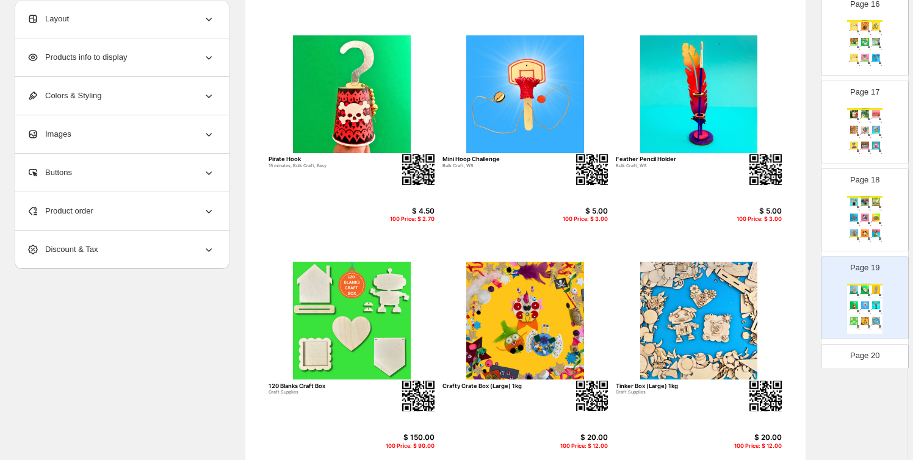
click at [182, 62] on div "Products info to display" at bounding box center [121, 57] width 188 height 38
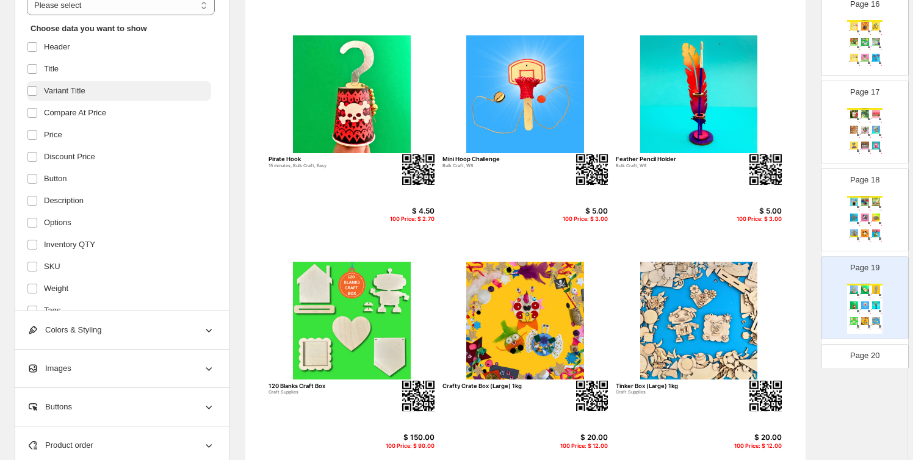
scroll to position [239, 0]
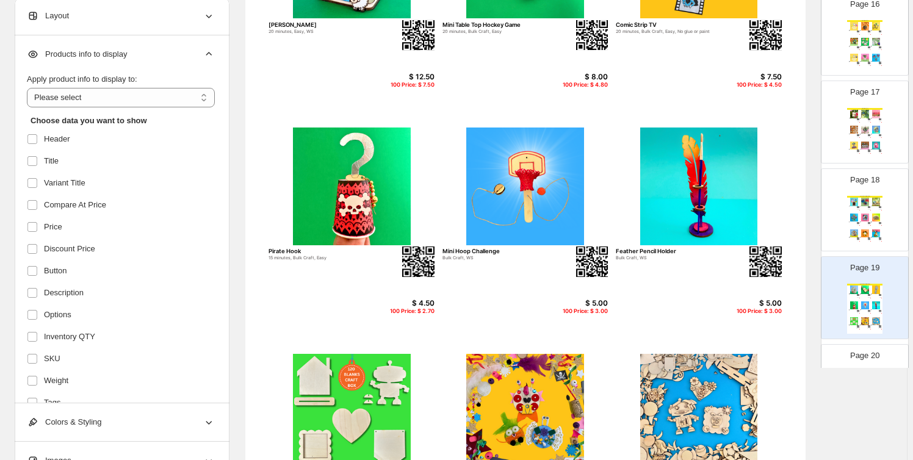
click at [154, 15] on div "Layout" at bounding box center [121, 16] width 188 height 38
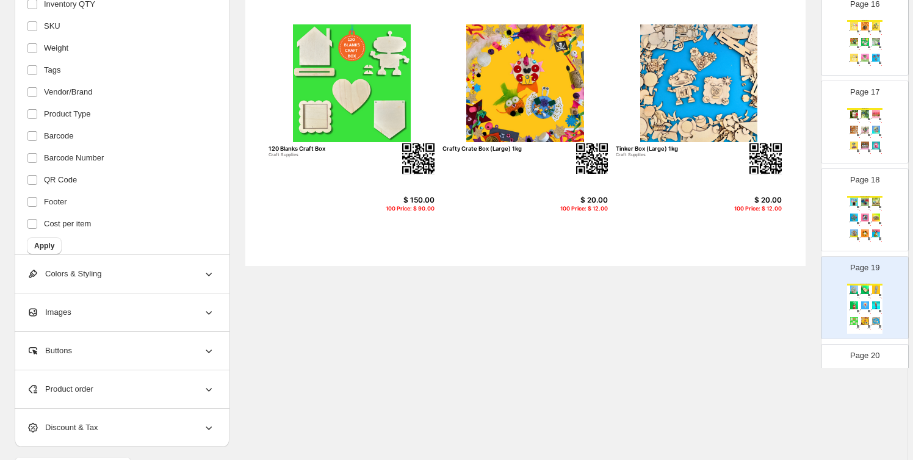
scroll to position [605, 0]
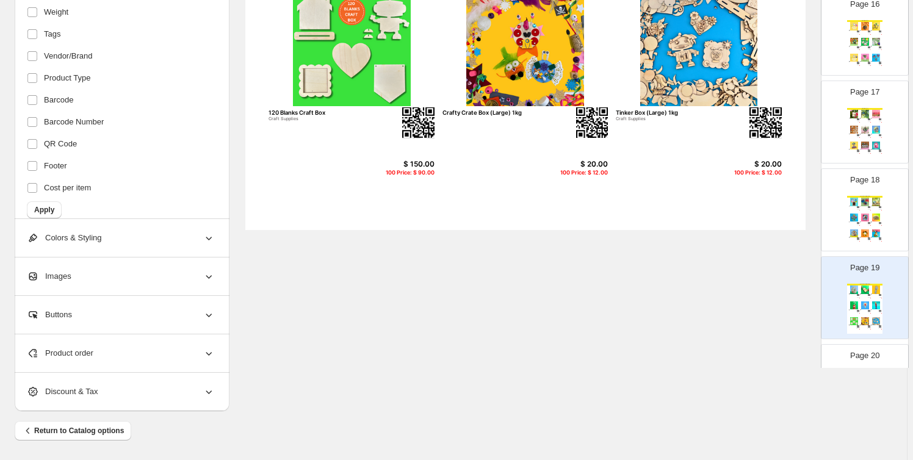
click at [424, 173] on div "100 Price: $ 90.00" at bounding box center [405, 173] width 59 height 7
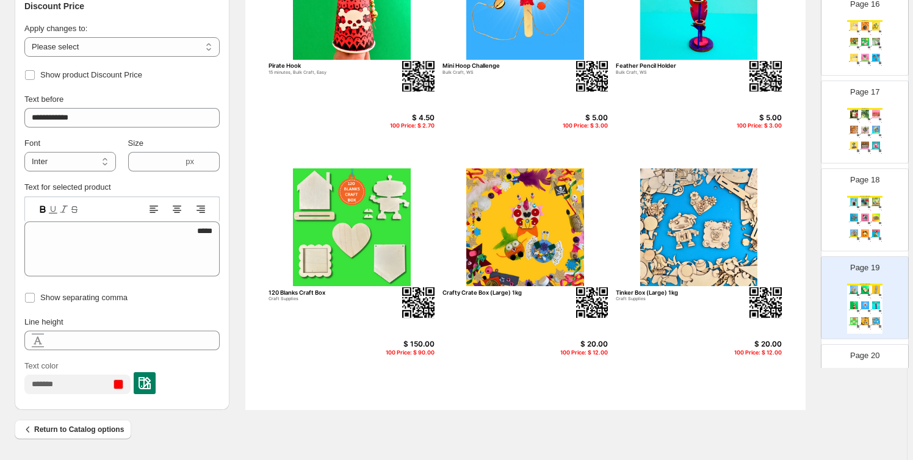
scroll to position [424, 0]
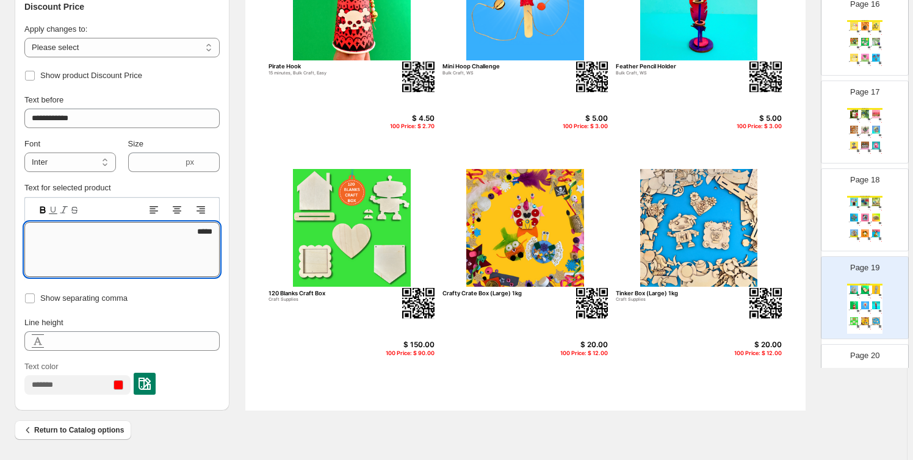
click at [189, 242] on textarea "*****" at bounding box center [121, 249] width 195 height 55
type textarea "*****"
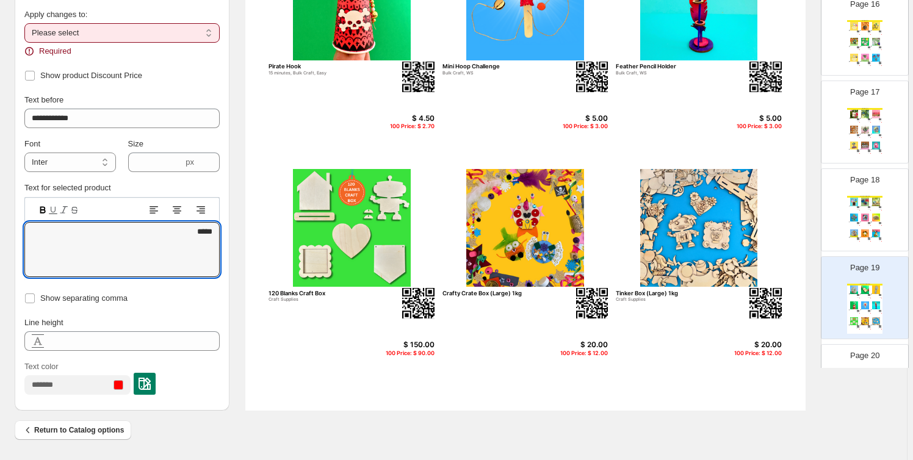
click at [101, 34] on select "**********" at bounding box center [121, 33] width 195 height 20
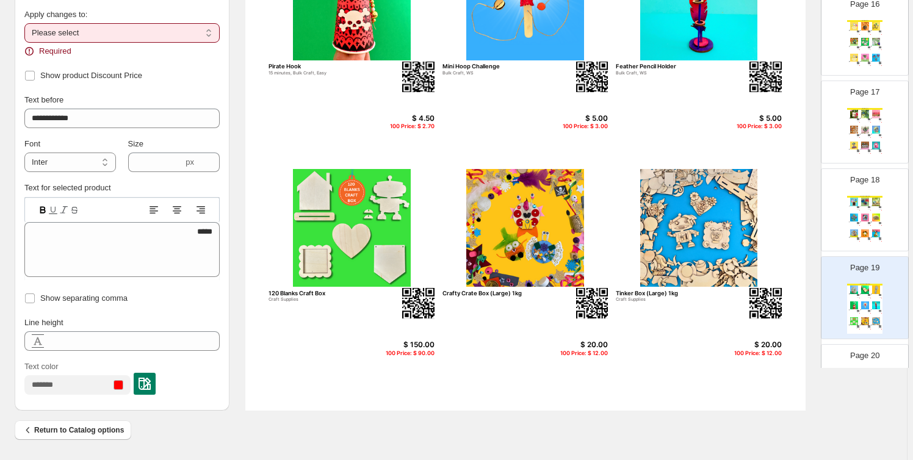
select select "**********"
click at [26, 37] on select "**********" at bounding box center [121, 33] width 195 height 20
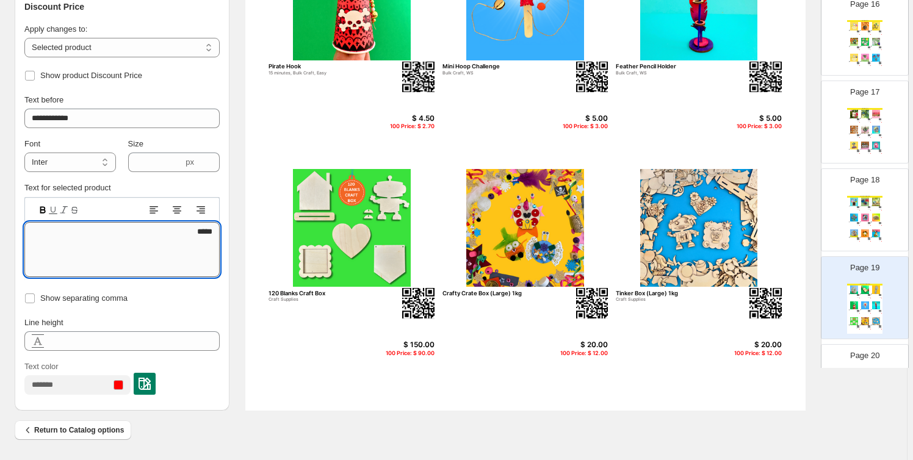
click at [202, 239] on textarea "*****" at bounding box center [121, 249] width 195 height 55
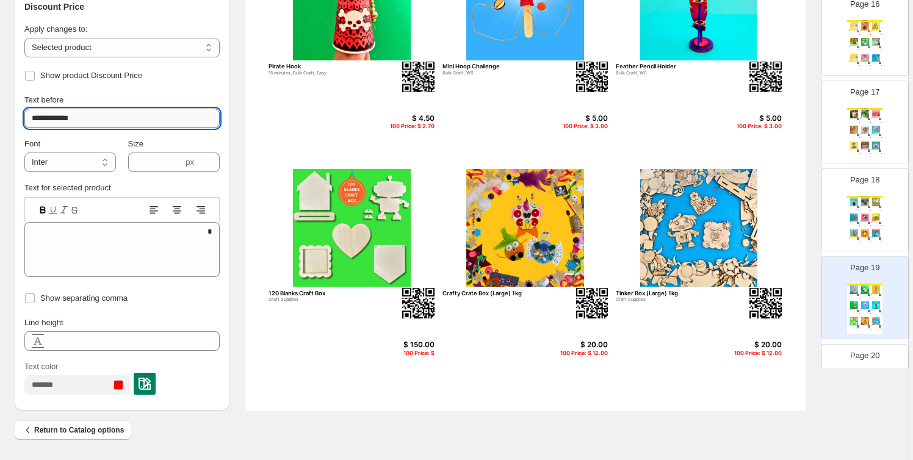
click at [81, 112] on input "**********" at bounding box center [121, 119] width 195 height 20
click at [581, 350] on div "100 Price: $ 12.00" at bounding box center [578, 353] width 59 height 7
type input "**********"
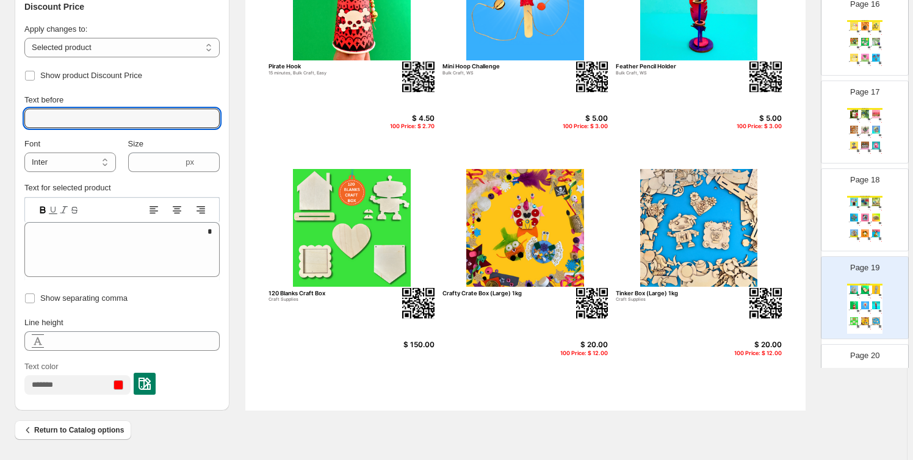
type textarea "*****"
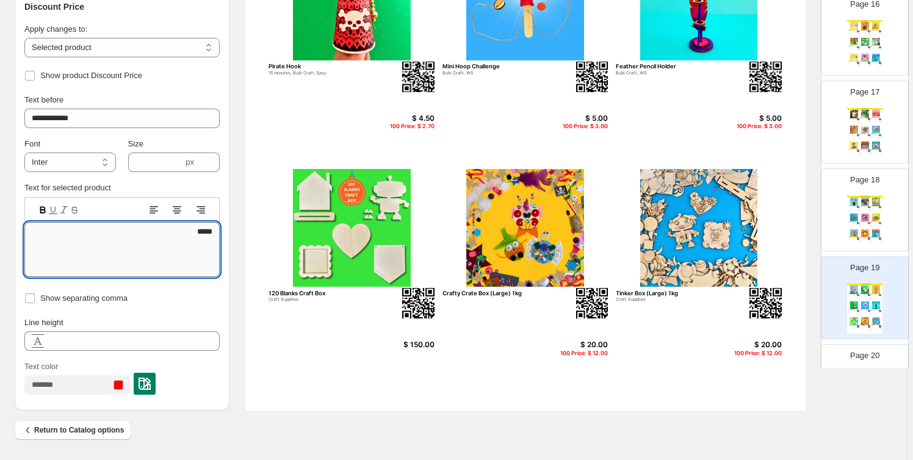
click at [195, 230] on textarea "*****" at bounding box center [121, 249] width 195 height 55
click at [87, 126] on input "**********" at bounding box center [121, 119] width 195 height 20
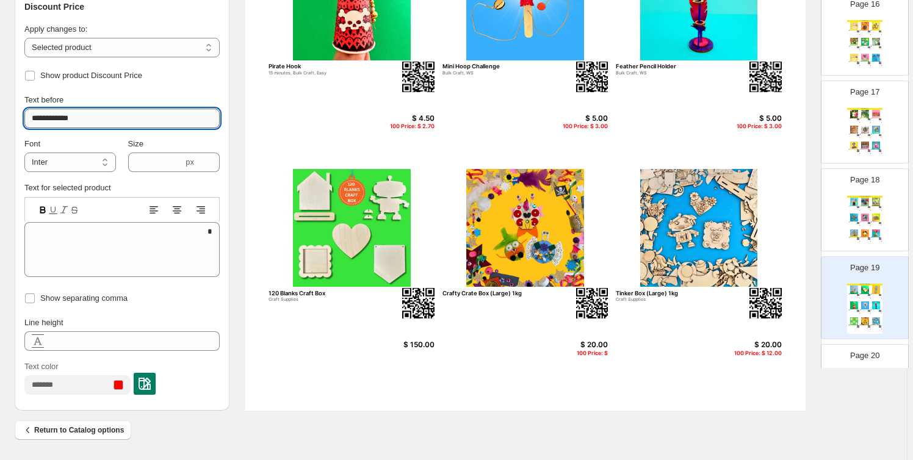
click at [87, 126] on input "**********" at bounding box center [121, 119] width 195 height 20
click at [749, 354] on div "100 Price: $ 12.00" at bounding box center [752, 353] width 59 height 7
type input "**********"
type textarea "*****"
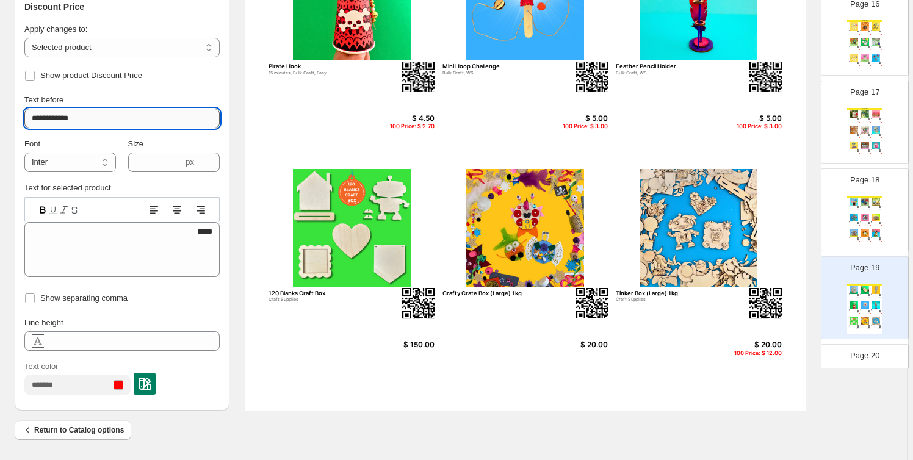
click at [117, 119] on input "**********" at bounding box center [121, 119] width 195 height 20
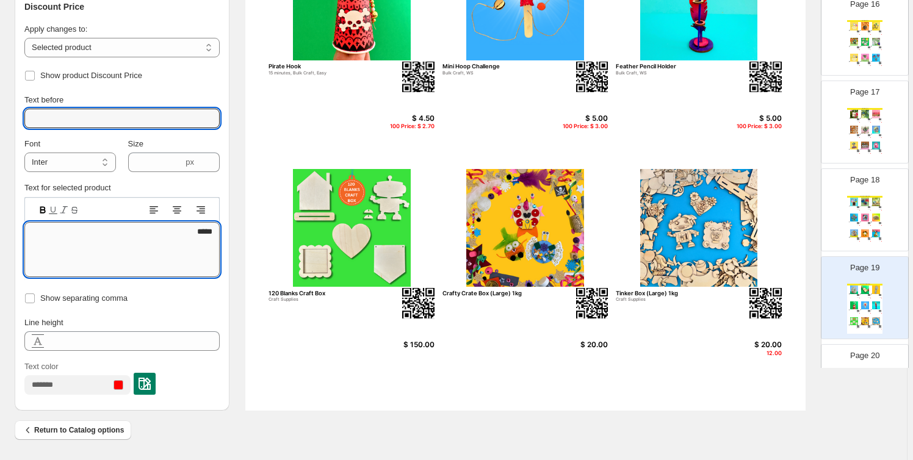
click at [159, 225] on textarea "*****" at bounding box center [121, 249] width 195 height 55
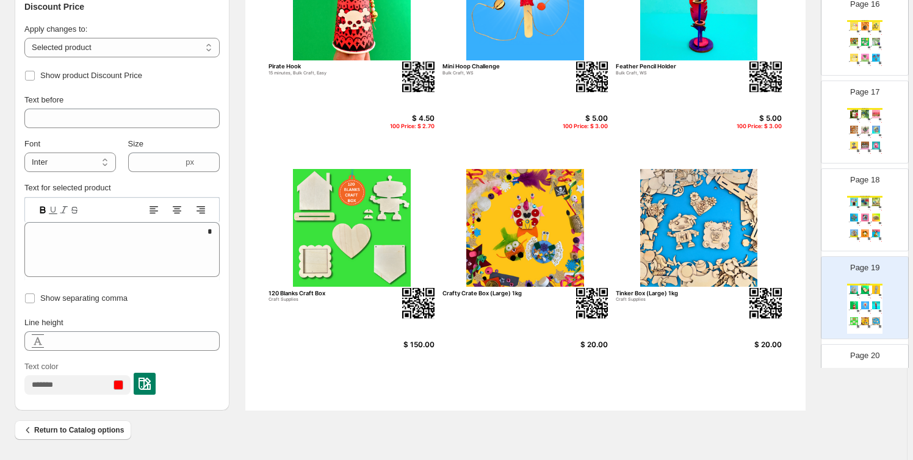
click at [236, 285] on section "Click on an element to change font, style... We Think You'll Also Like.... Kiwi…" at bounding box center [526, 37] width 592 height 747
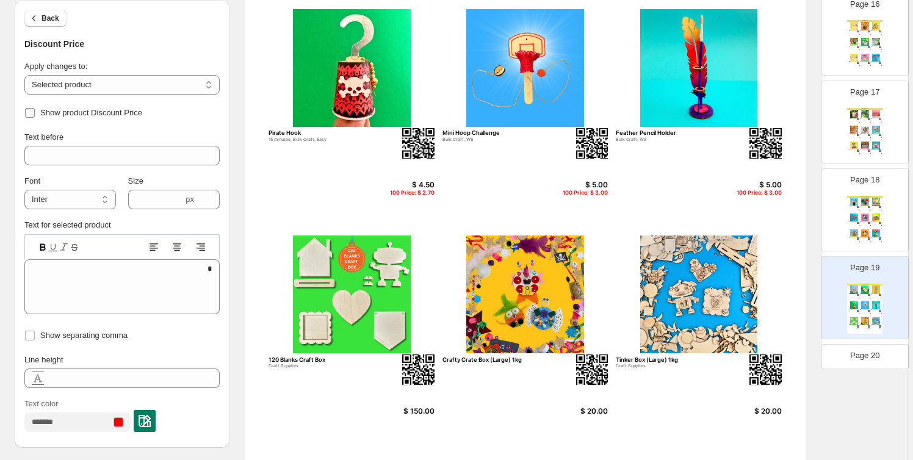
scroll to position [332, 0]
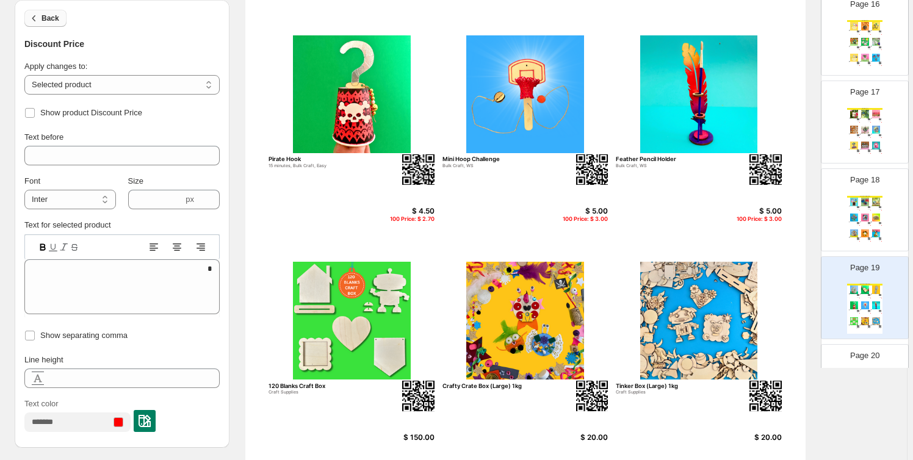
click at [56, 21] on span "Back" at bounding box center [51, 18] width 18 height 10
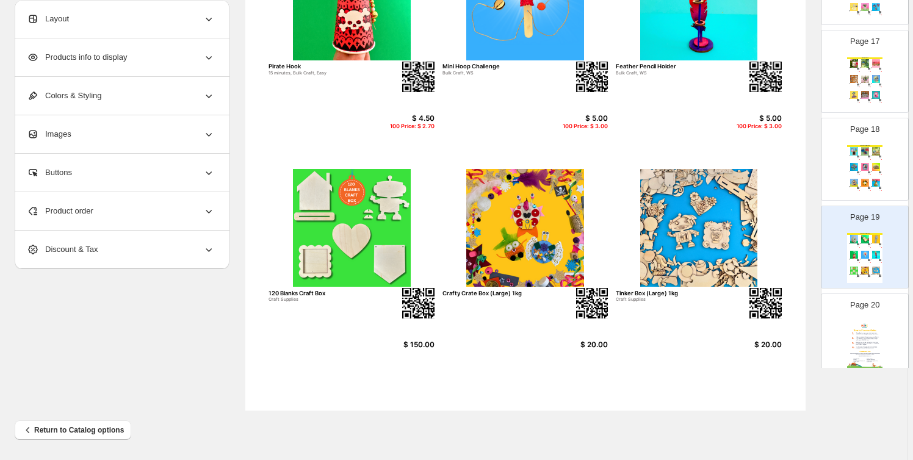
scroll to position [1469, 0]
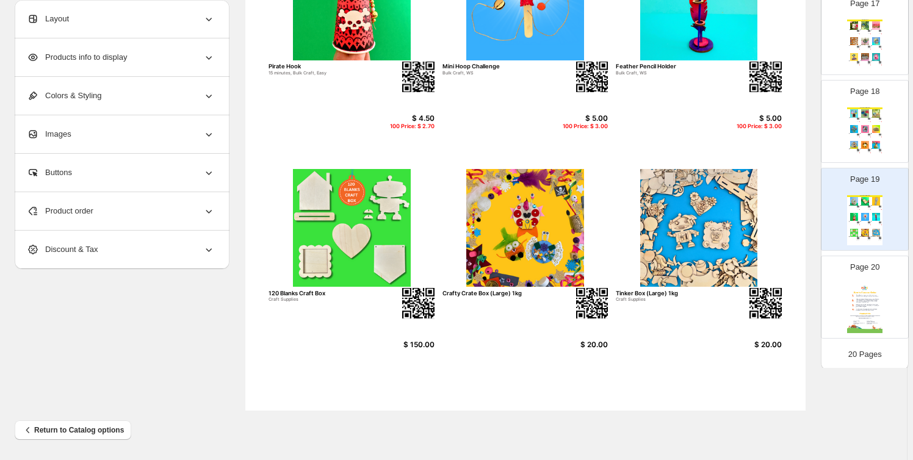
click at [854, 286] on img at bounding box center [865, 308] width 35 height 50
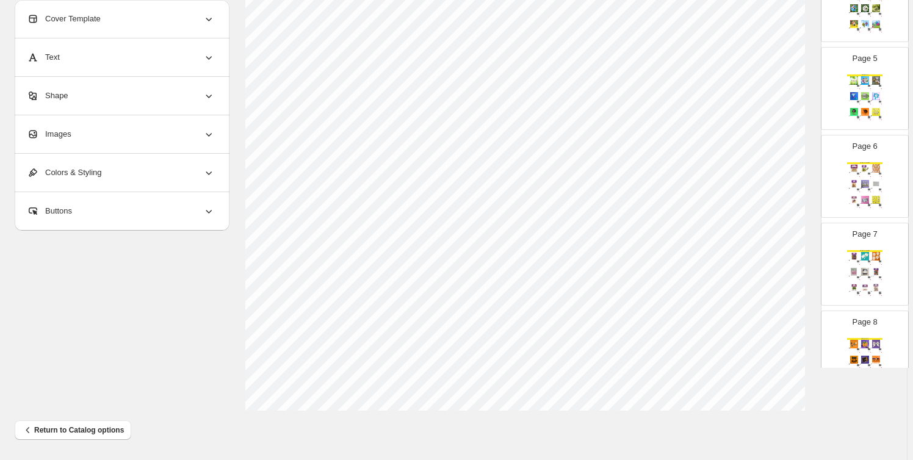
scroll to position [0, 0]
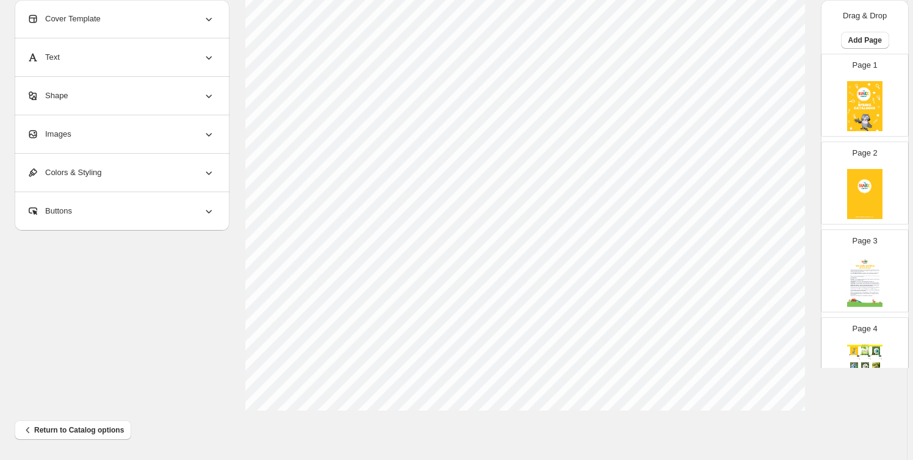
click at [875, 277] on img at bounding box center [865, 282] width 35 height 50
click at [876, 338] on div "Page 4 Spring Crafts Bee Station Bulk Craft, WS $ 8.00 100 Price: $ 4.80 Gnome …" at bounding box center [860, 354] width 77 height 82
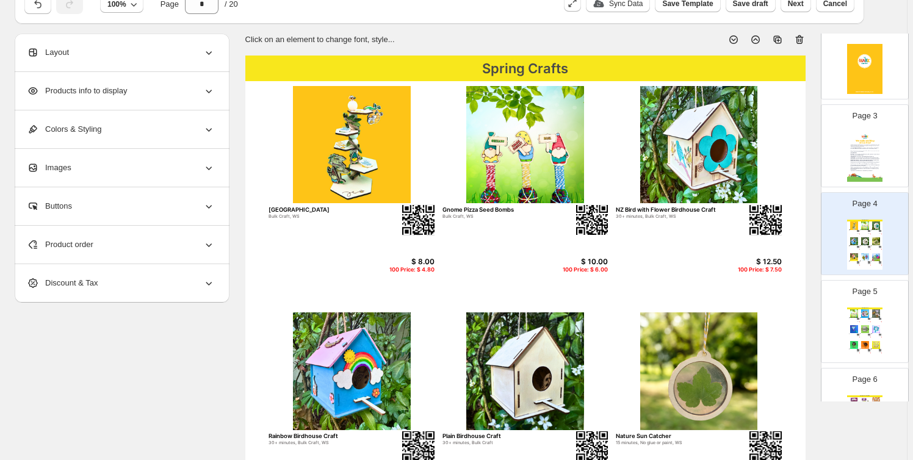
scroll to position [184, 0]
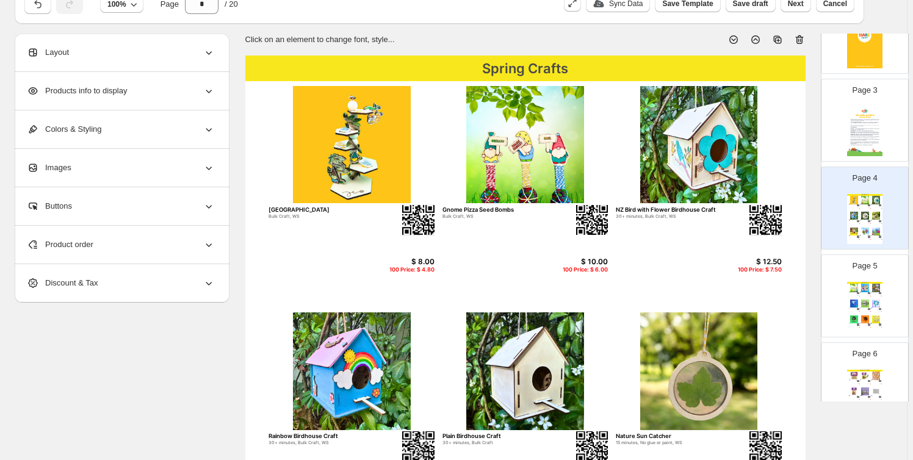
click at [876, 297] on div "Spring Crafts Gnome Pizza Seed Bombs Bulk Craft, WS $ 10.00 100 Price: $ 6.00 C…" at bounding box center [865, 307] width 35 height 50
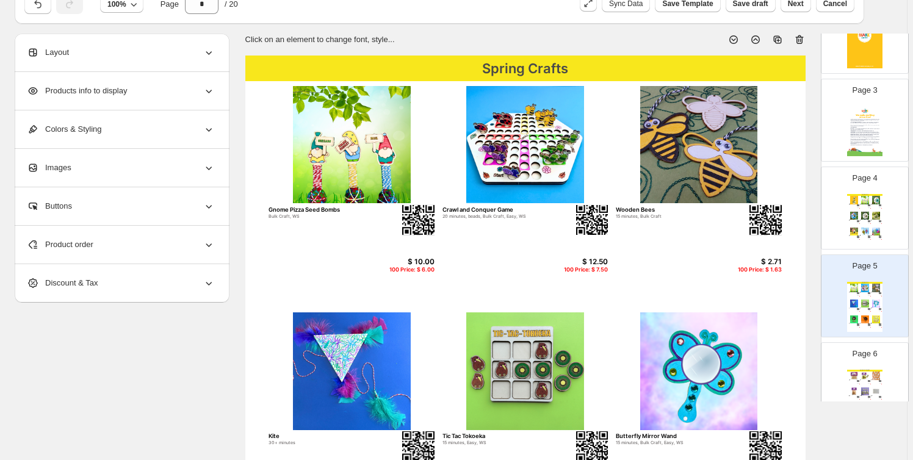
click at [873, 216] on img at bounding box center [876, 216] width 10 height 8
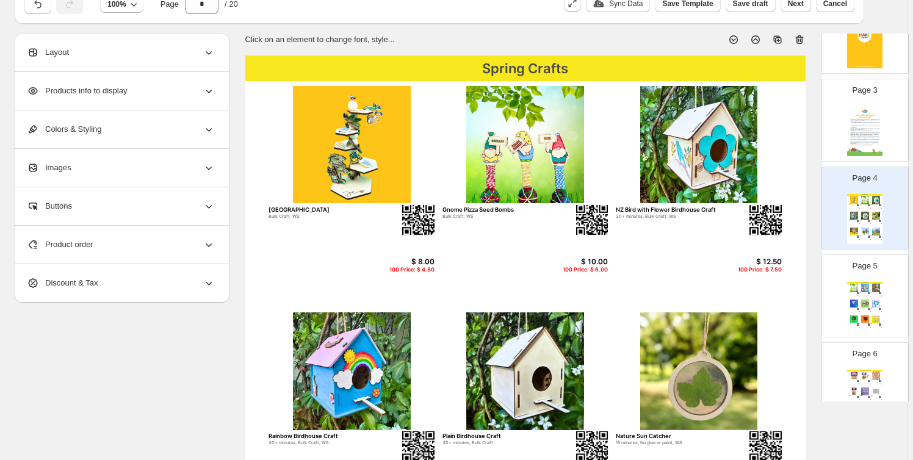
click at [860, 286] on img at bounding box center [865, 288] width 10 height 8
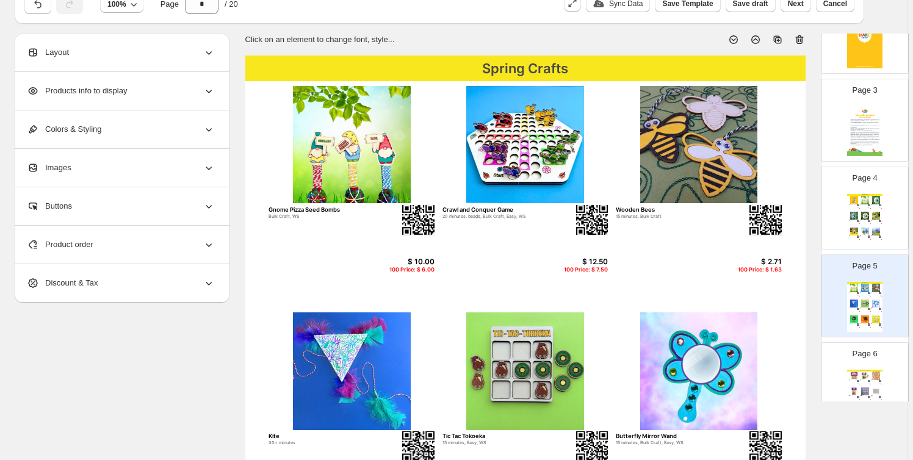
click at [169, 237] on div "Product order" at bounding box center [121, 245] width 188 height 38
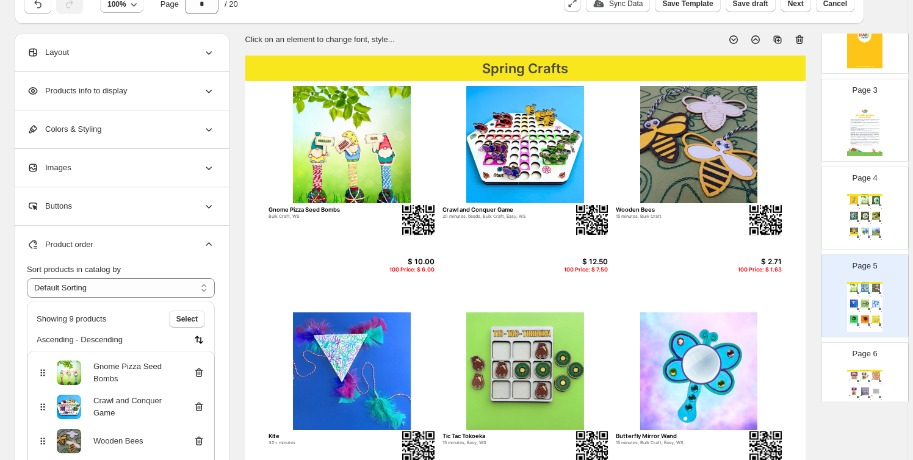
click at [204, 367] on icon at bounding box center [199, 373] width 12 height 12
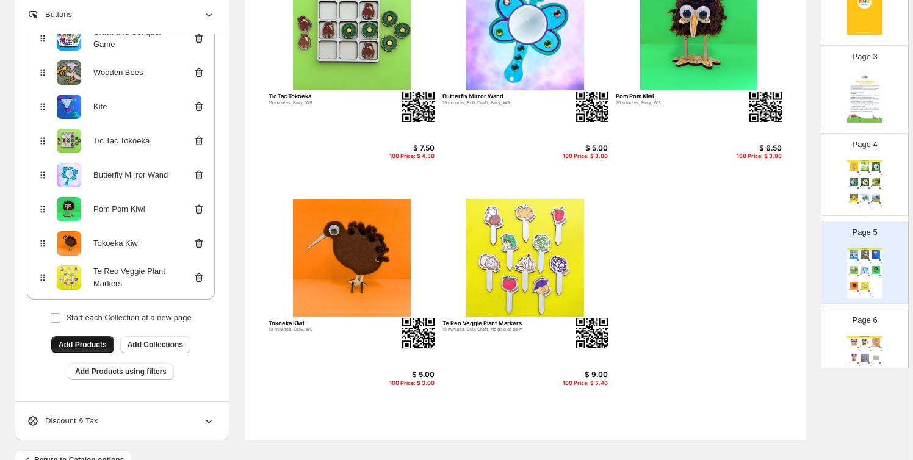
scroll to position [424, 0]
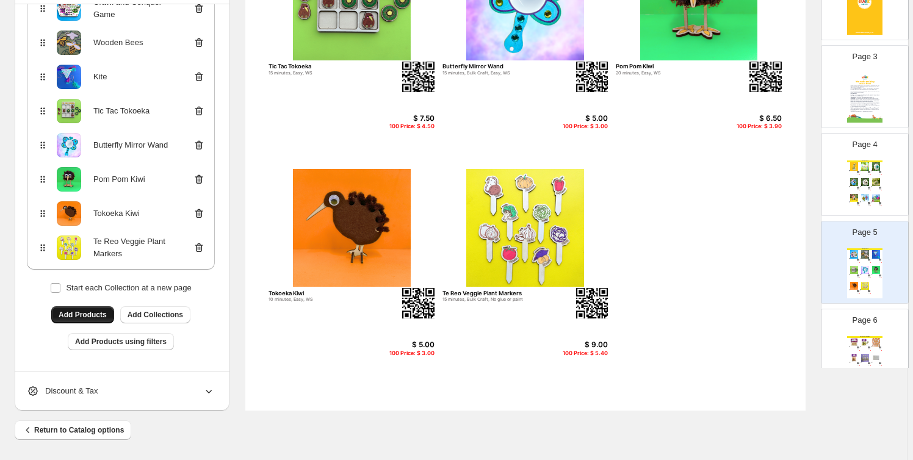
click at [101, 313] on span "Add Products" at bounding box center [83, 315] width 48 height 10
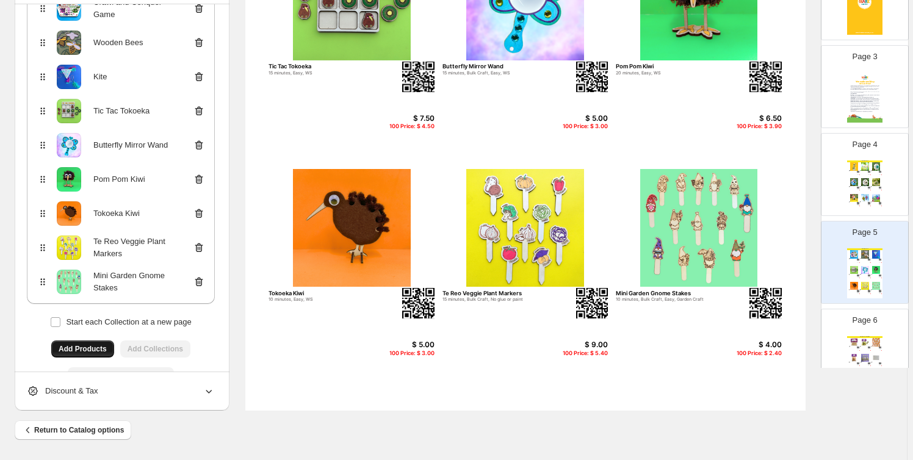
scroll to position [143, 0]
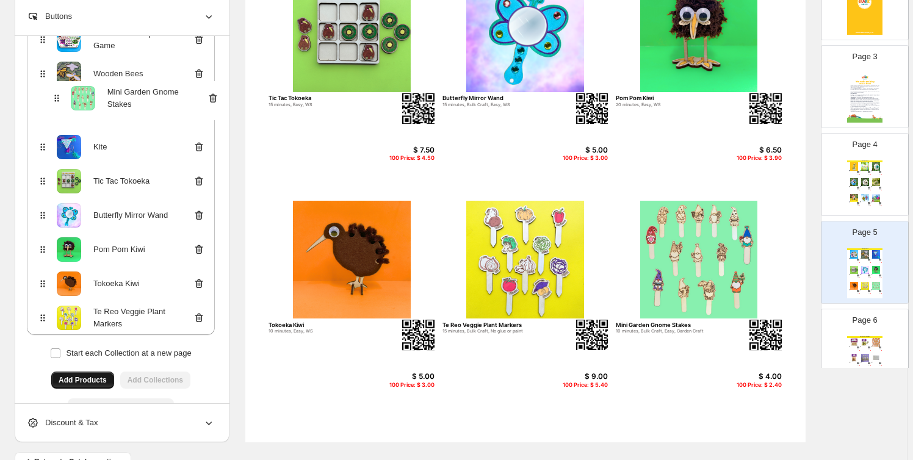
drag, startPoint x: 46, startPoint y: 285, endPoint x: 58, endPoint y: 98, distance: 186.6
click at [58, 98] on div "Crawl and Conquer Game Wooden Bees Kite Tic Tac Tokoeka Butterfly Mirror Wand P…" at bounding box center [121, 177] width 188 height 318
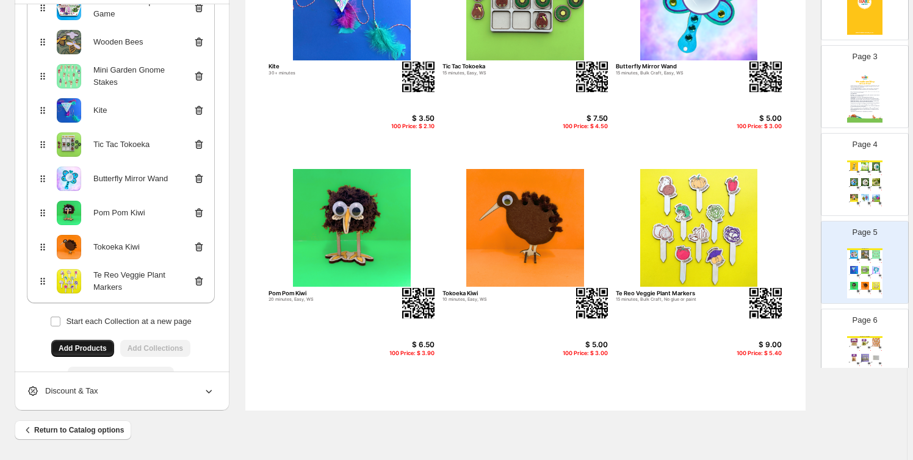
scroll to position [277, 0]
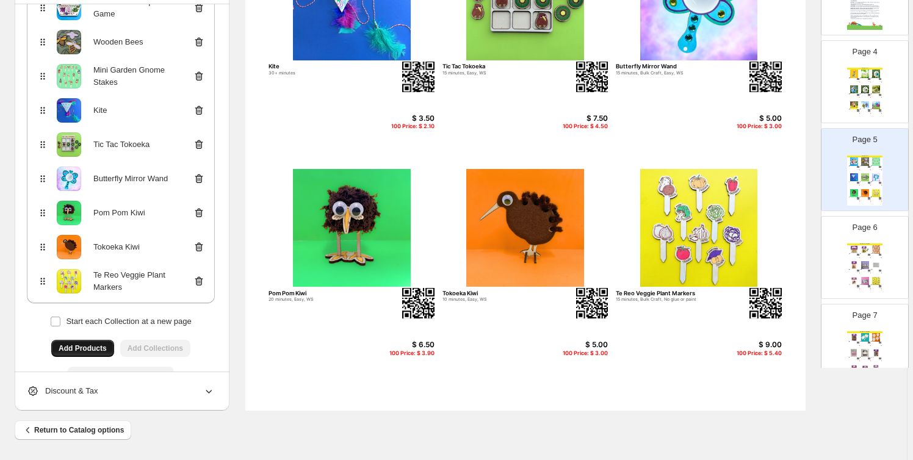
click at [856, 244] on div "Spring Craft Supplies" at bounding box center [865, 245] width 35 height 2
type input "*"
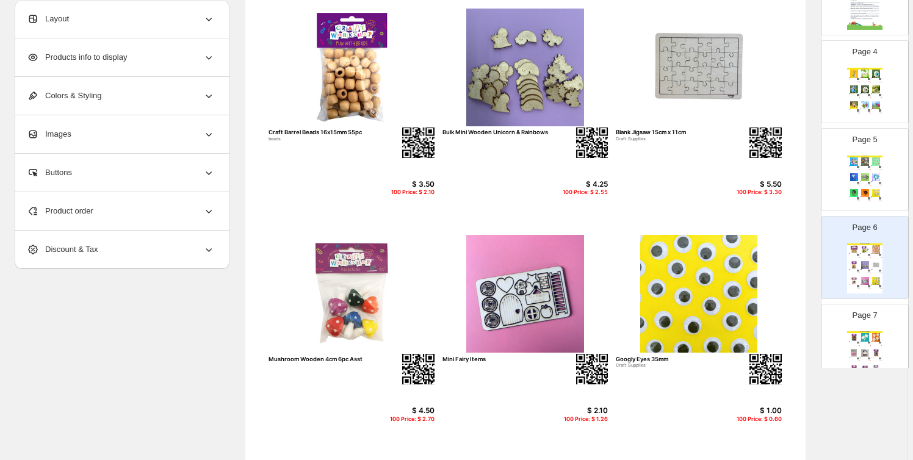
scroll to position [332, 0]
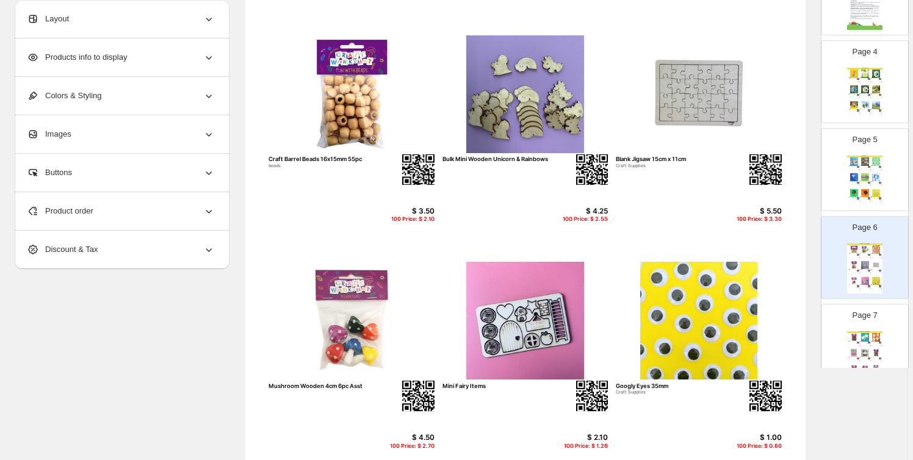
click at [544, 95] on img at bounding box center [526, 94] width 166 height 118
select select "*******"
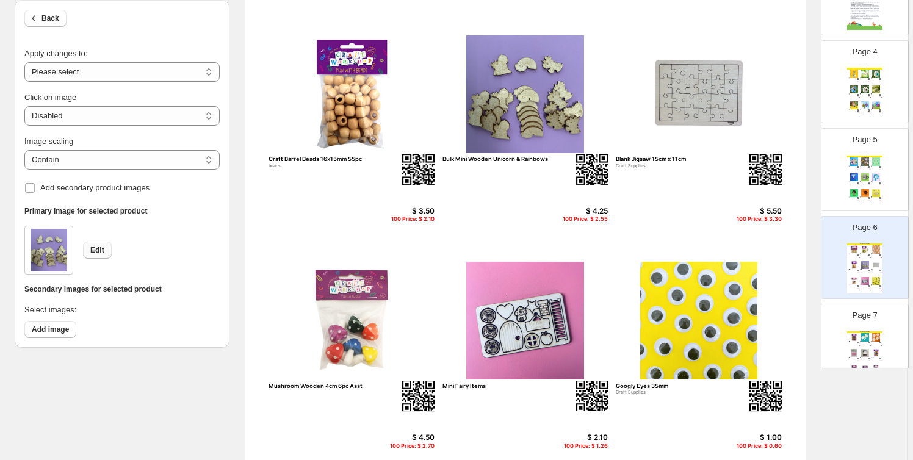
click at [95, 246] on span "Edit" at bounding box center [97, 250] width 14 height 10
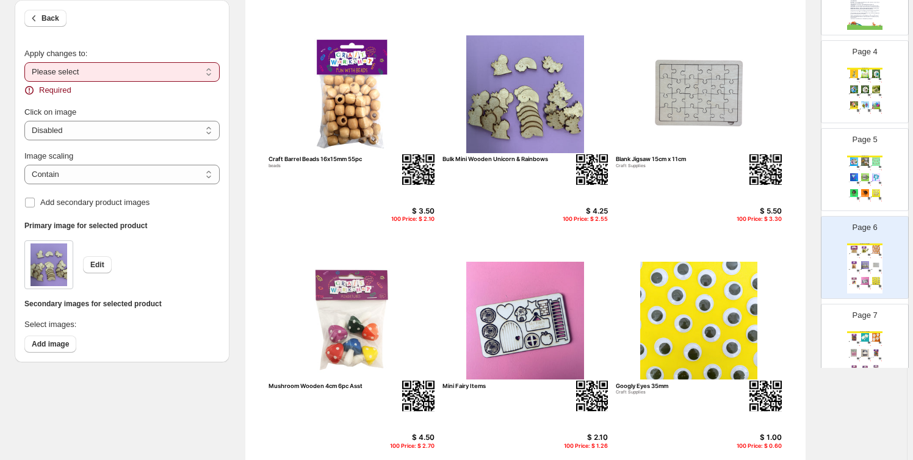
click at [81, 68] on select "**********" at bounding box center [121, 72] width 195 height 20
select select "**********"
click at [26, 62] on select "**********" at bounding box center [121, 72] width 195 height 20
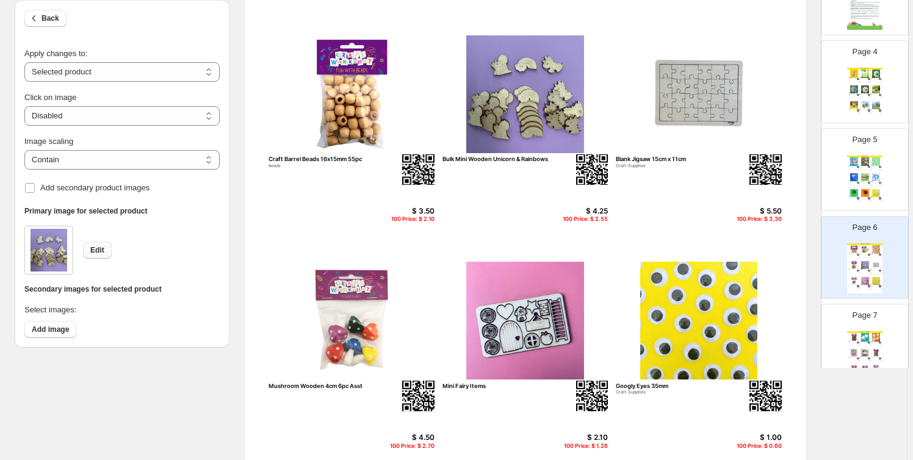
click at [105, 245] on button "Edit" at bounding box center [97, 250] width 29 height 17
click at [58, 245] on img at bounding box center [49, 250] width 37 height 43
click at [238, 95] on section "Click on an element to change font, style... Spring Craft Supplies Wood People …" at bounding box center [526, 129] width 592 height 747
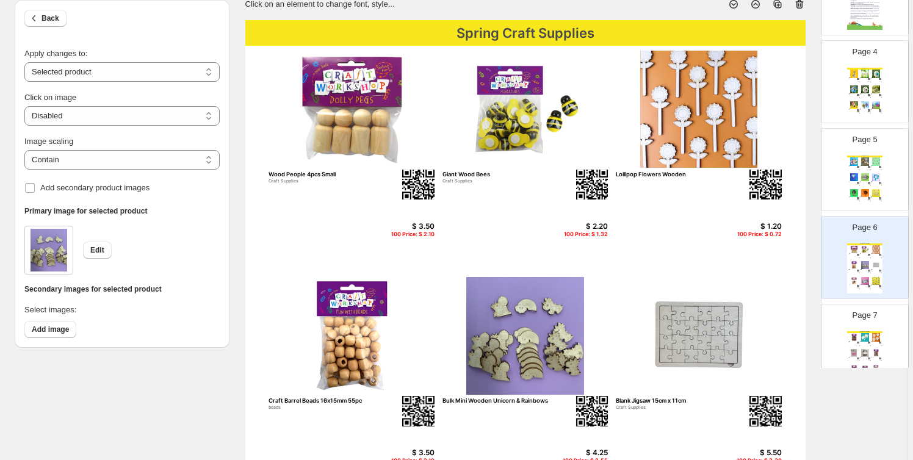
scroll to position [184, 0]
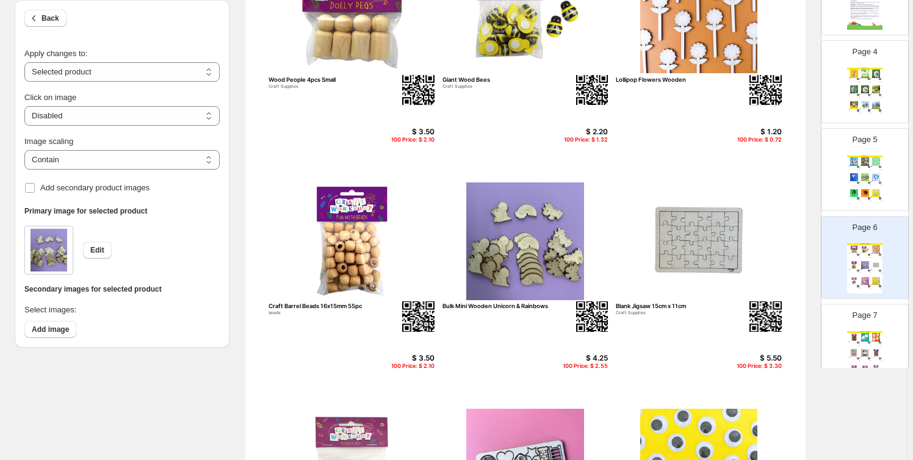
click at [347, 241] on img at bounding box center [352, 242] width 166 height 118
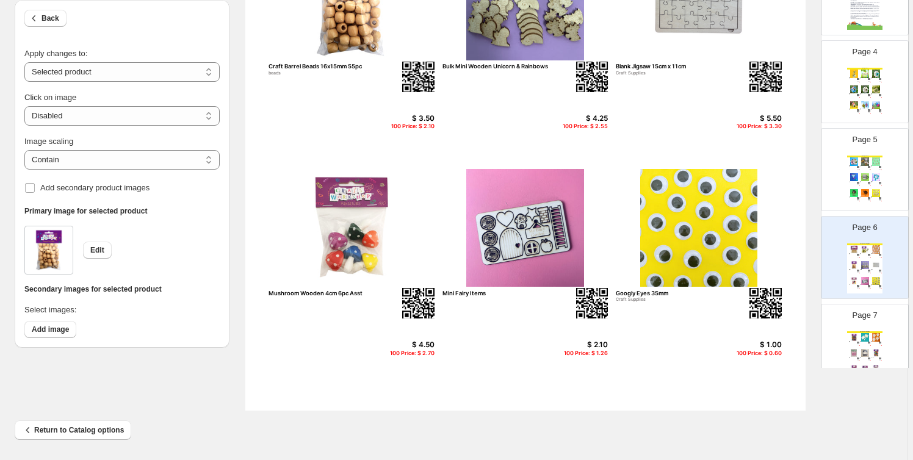
scroll to position [239, 0]
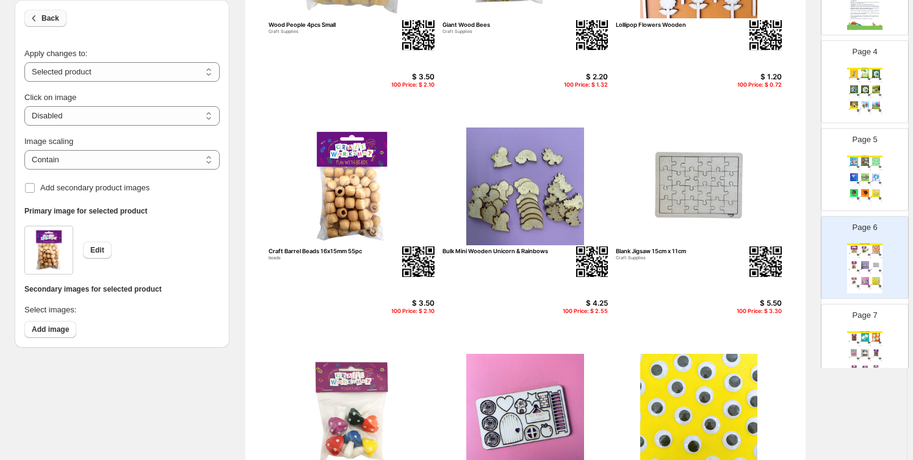
click at [47, 15] on span "Back" at bounding box center [51, 18] width 18 height 10
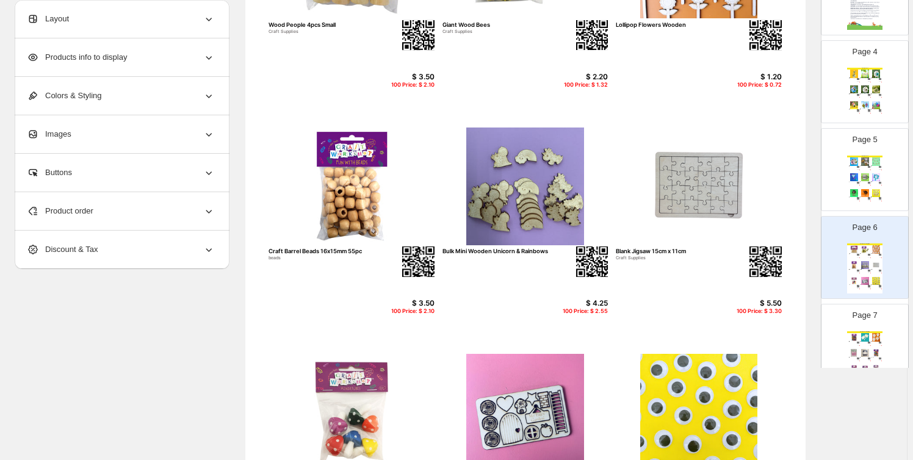
click at [198, 200] on div "Product order" at bounding box center [121, 211] width 188 height 38
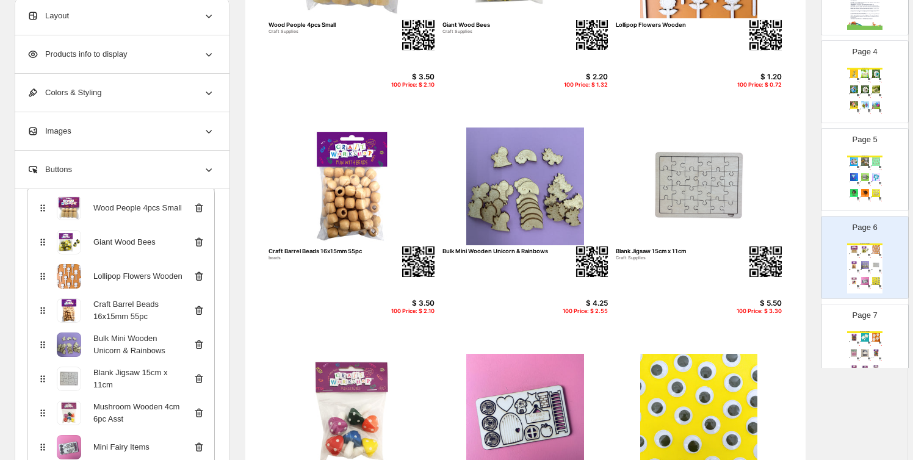
scroll to position [177, 0]
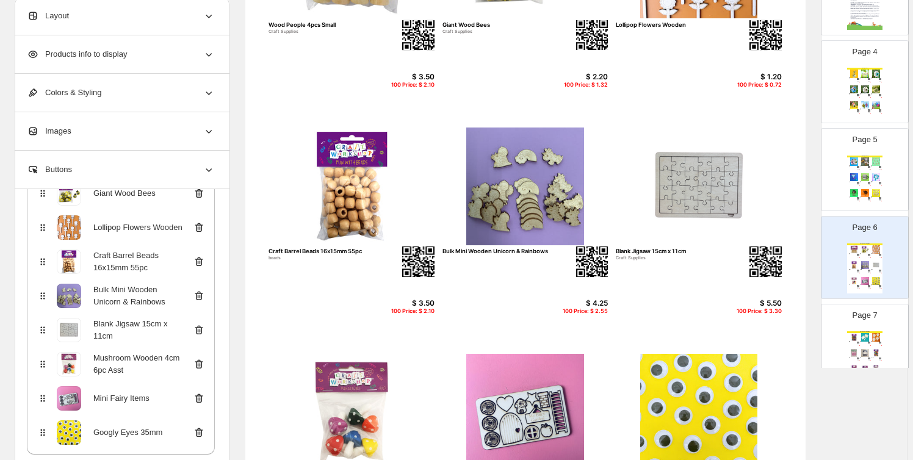
click at [201, 261] on icon at bounding box center [200, 263] width 1 height 4
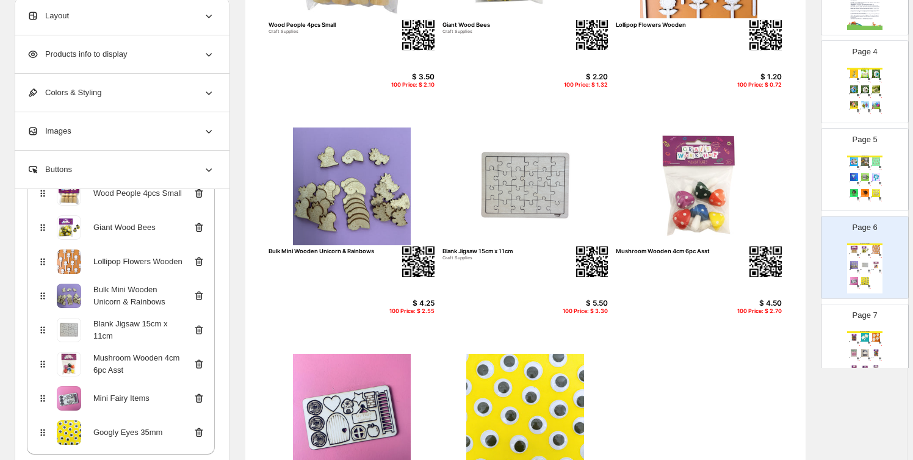
scroll to position [424, 0]
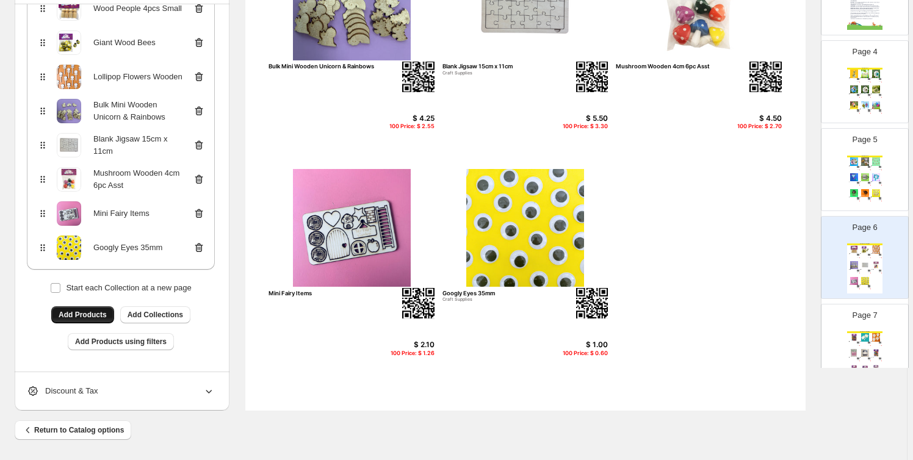
click at [98, 310] on button "Add Products" at bounding box center [82, 315] width 63 height 17
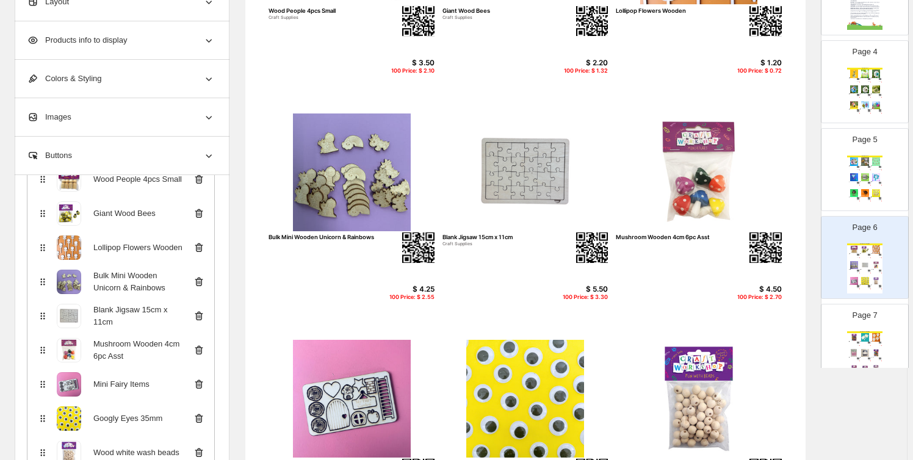
scroll to position [277, 0]
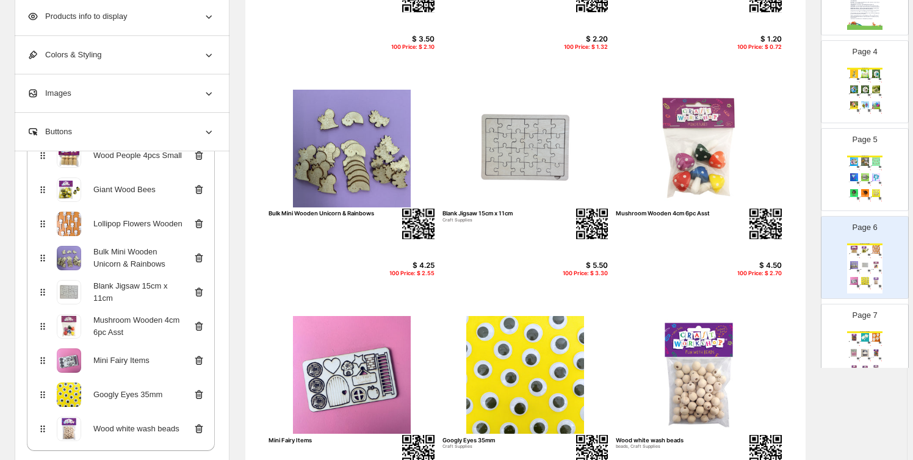
click at [876, 177] on img at bounding box center [876, 177] width 10 height 8
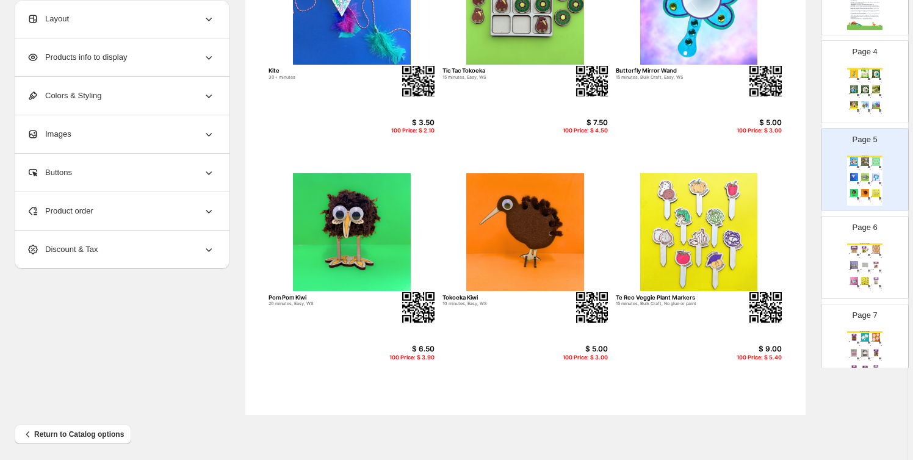
scroll to position [424, 0]
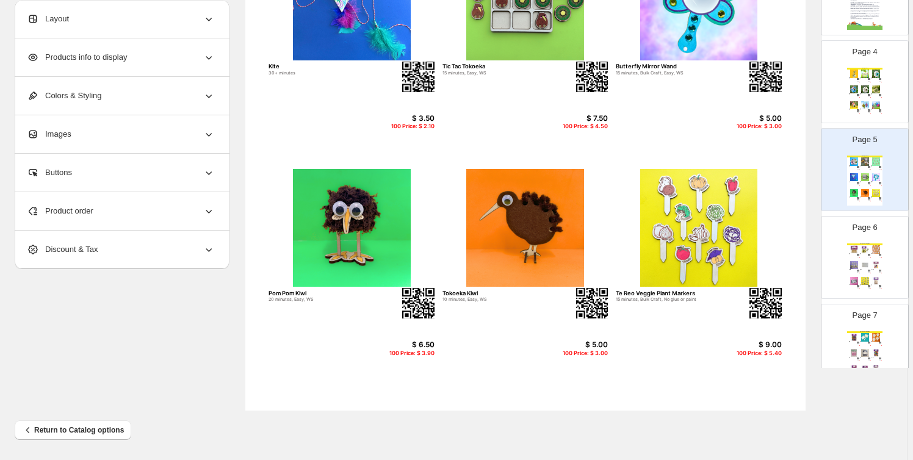
click at [867, 258] on div "100 Price: $ 1.32" at bounding box center [869, 258] width 4 height 1
type input "*"
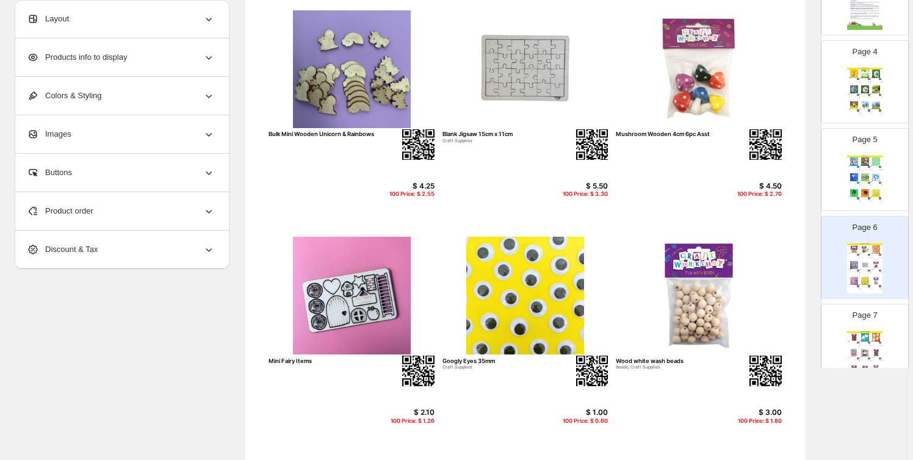
scroll to position [332, 0]
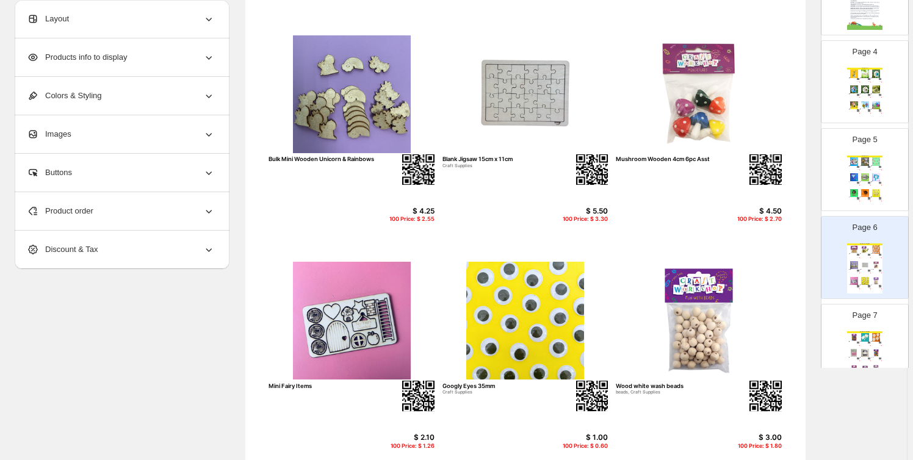
click at [130, 60] on div "Products info to display" at bounding box center [121, 57] width 188 height 38
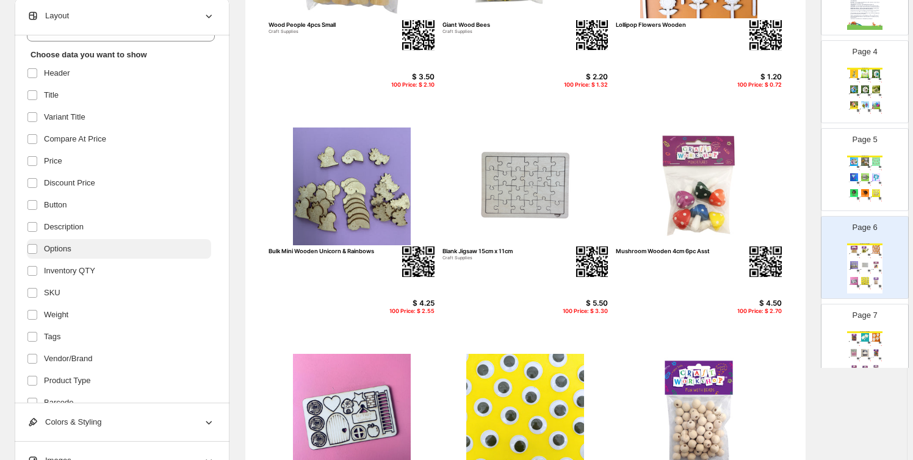
scroll to position [12, 0]
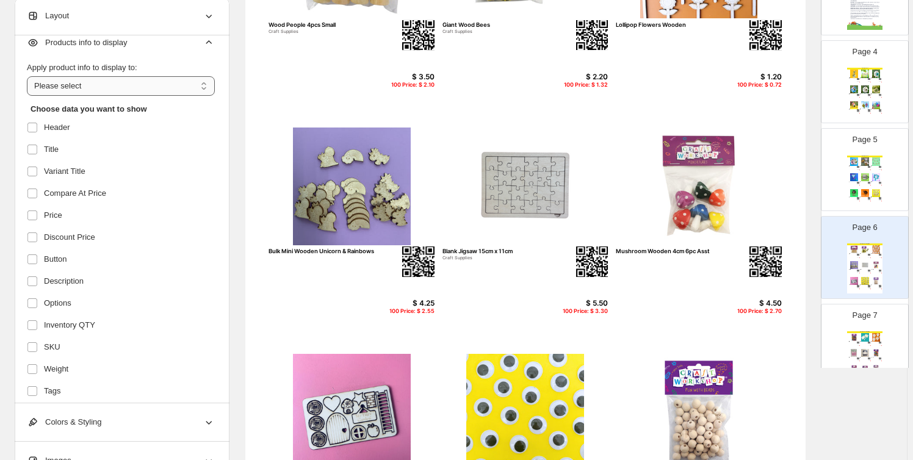
click at [111, 84] on select "**********" at bounding box center [121, 86] width 188 height 20
select select "**********"
click at [29, 76] on select "**********" at bounding box center [121, 86] width 188 height 20
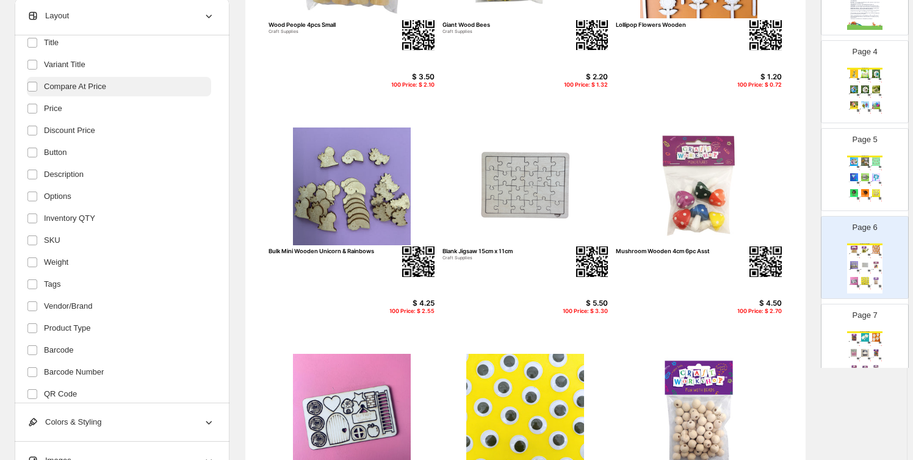
scroll to position [196, 0]
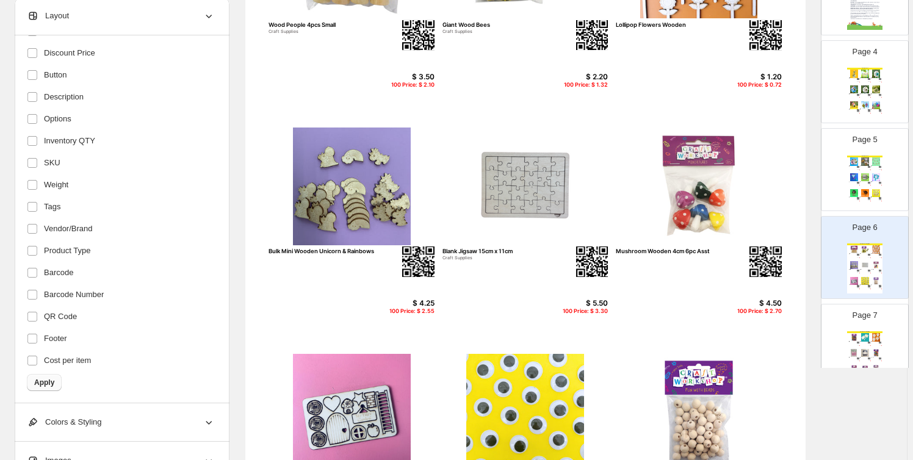
click at [50, 383] on span "Apply" at bounding box center [44, 383] width 20 height 10
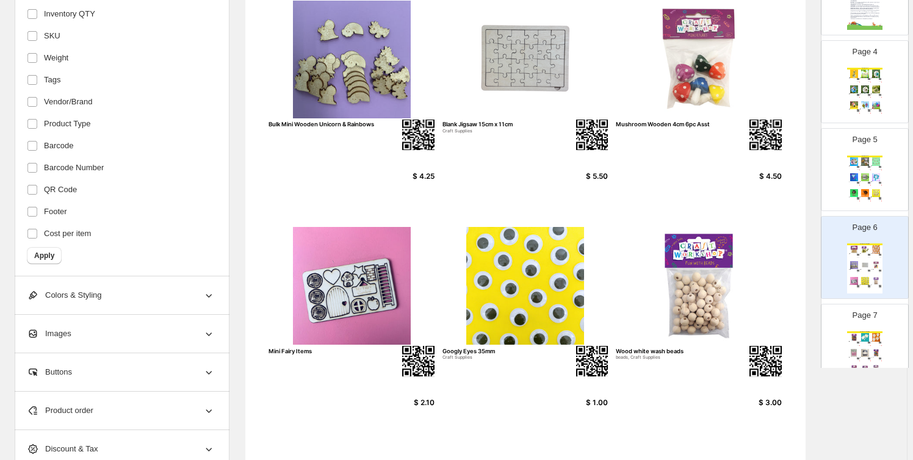
scroll to position [424, 0]
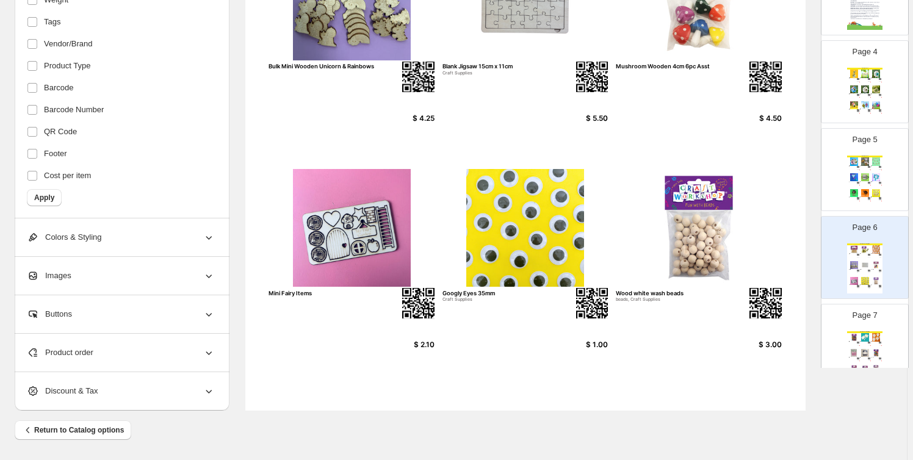
click at [871, 335] on img at bounding box center [876, 337] width 10 height 8
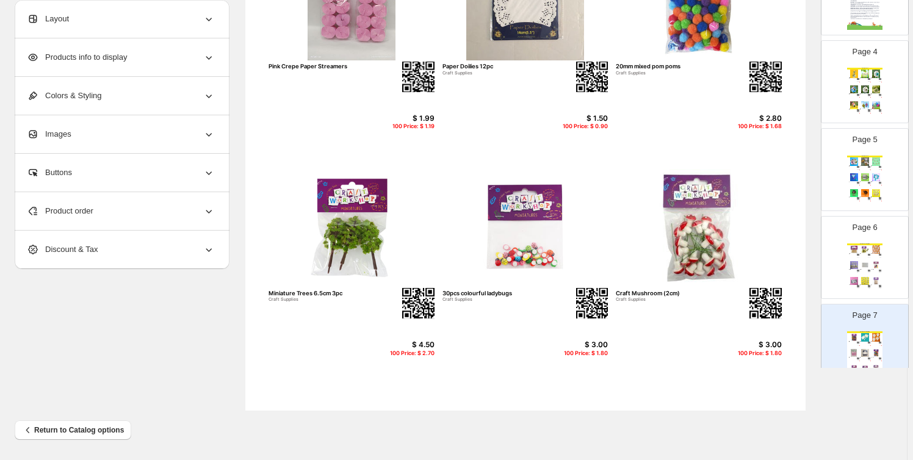
scroll to position [147, 0]
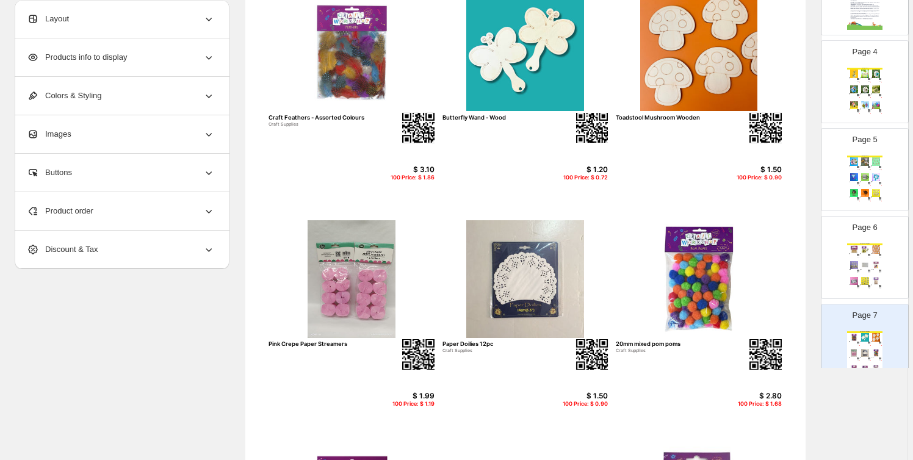
click at [162, 60] on div "Products info to display" at bounding box center [121, 57] width 188 height 38
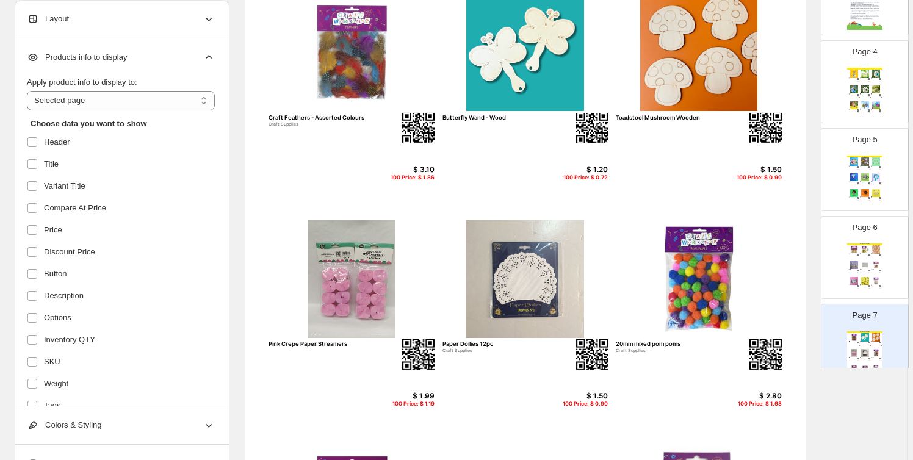
click at [126, 90] on div "**********" at bounding box center [121, 93] width 188 height 34
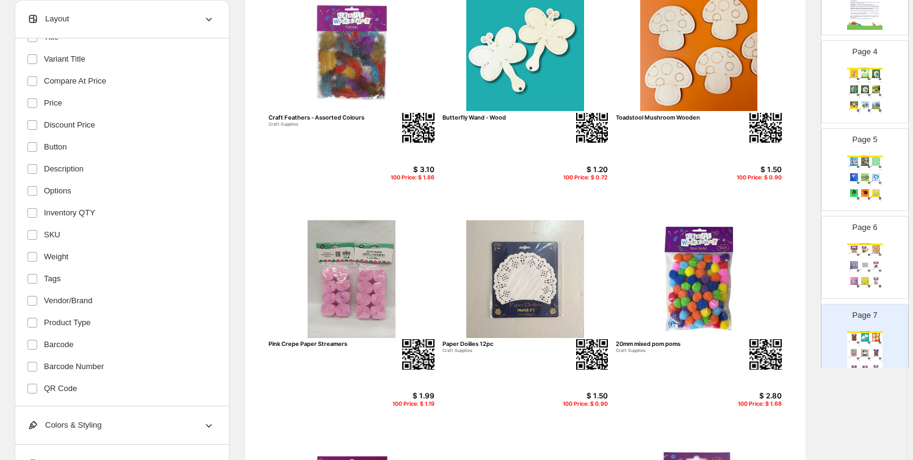
scroll to position [184, 0]
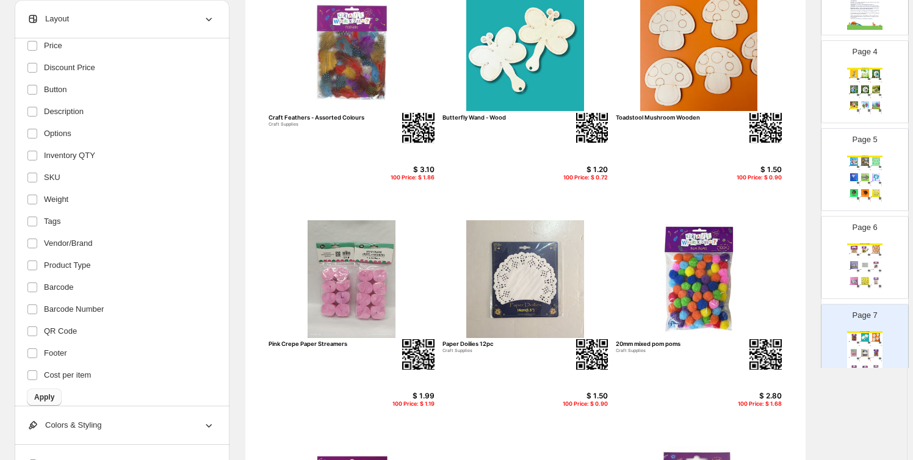
click at [45, 396] on span "Apply" at bounding box center [44, 398] width 20 height 10
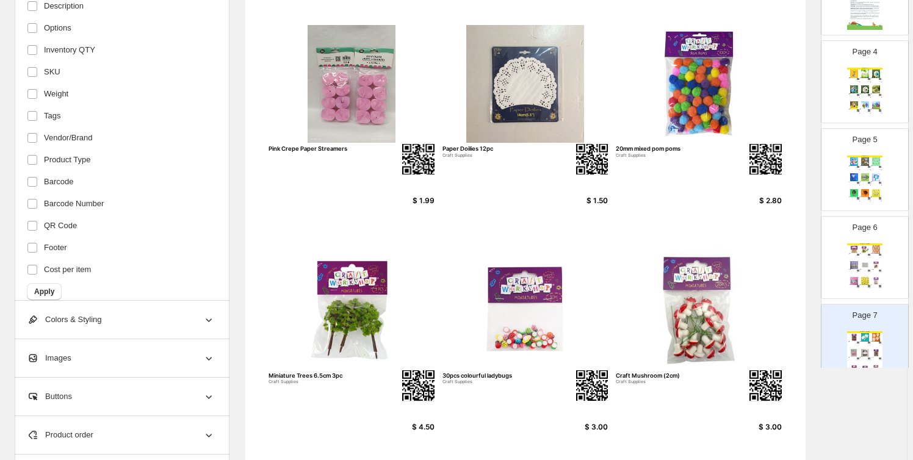
scroll to position [239, 0]
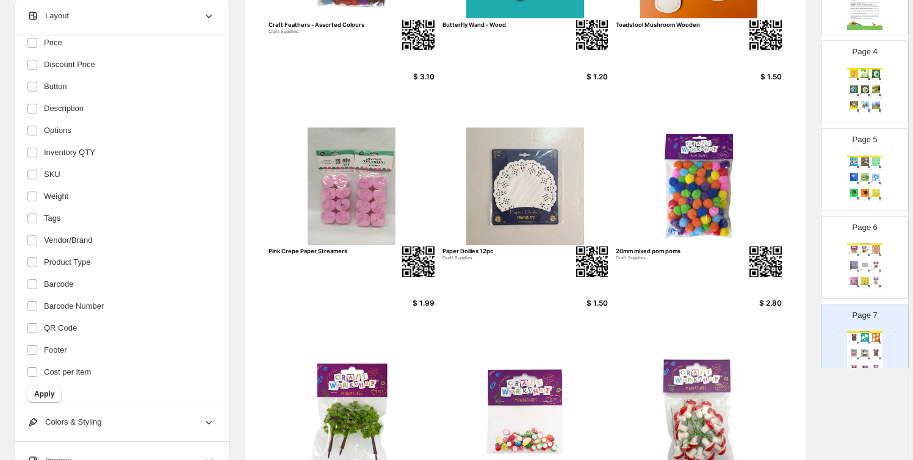
click at [205, 16] on icon at bounding box center [209, 16] width 12 height 12
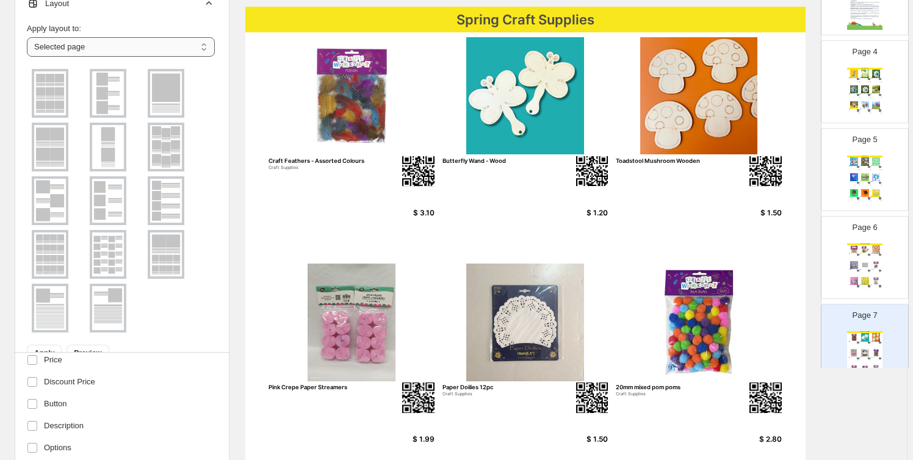
scroll to position [0, 0]
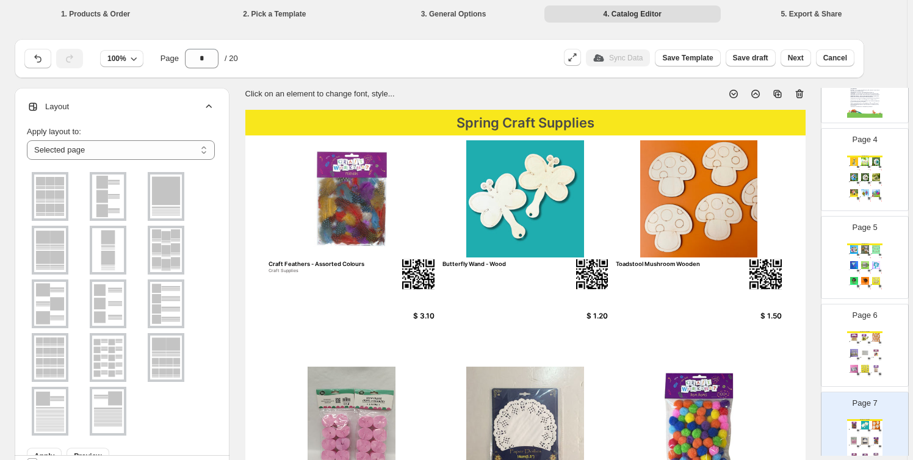
click at [208, 104] on icon at bounding box center [209, 107] width 12 height 12
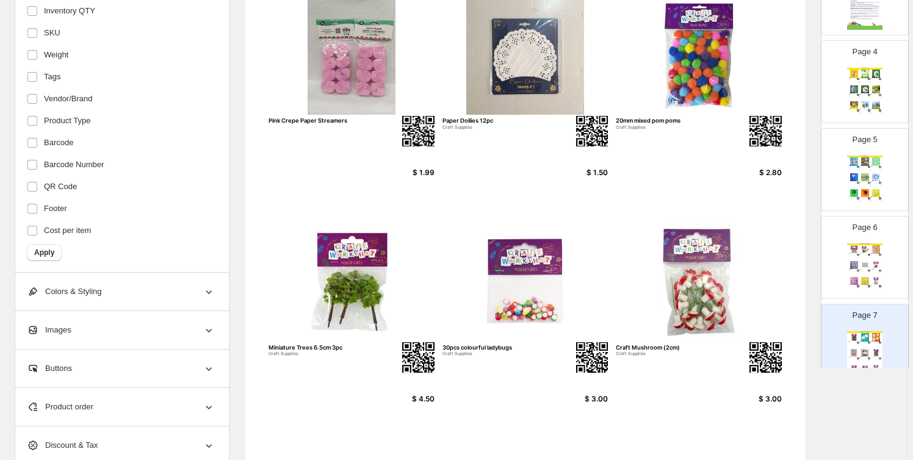
scroll to position [424, 0]
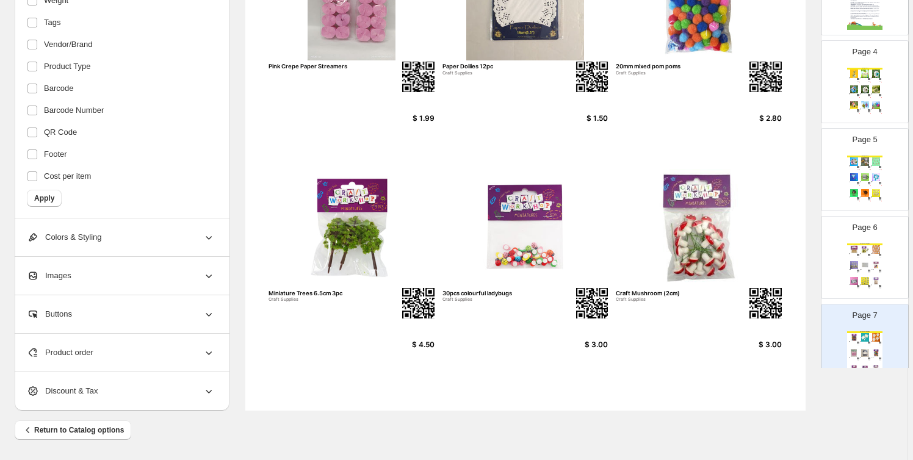
click at [155, 341] on div "Product order" at bounding box center [121, 353] width 188 height 38
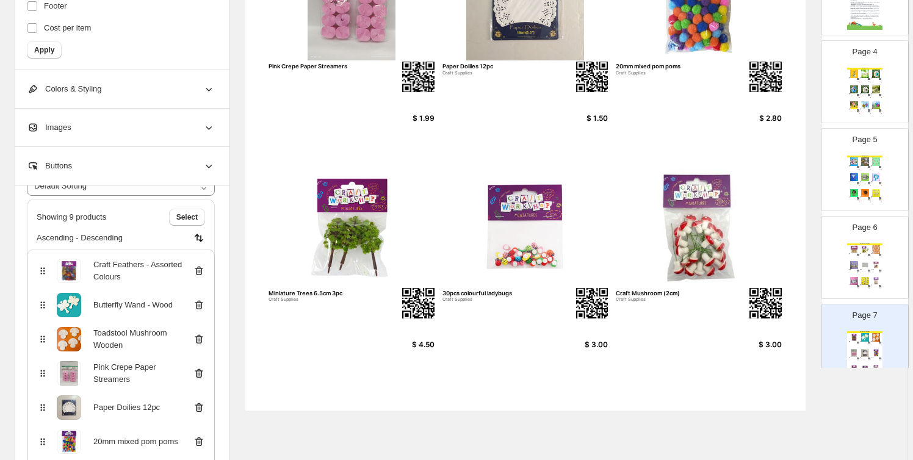
scroll to position [177, 0]
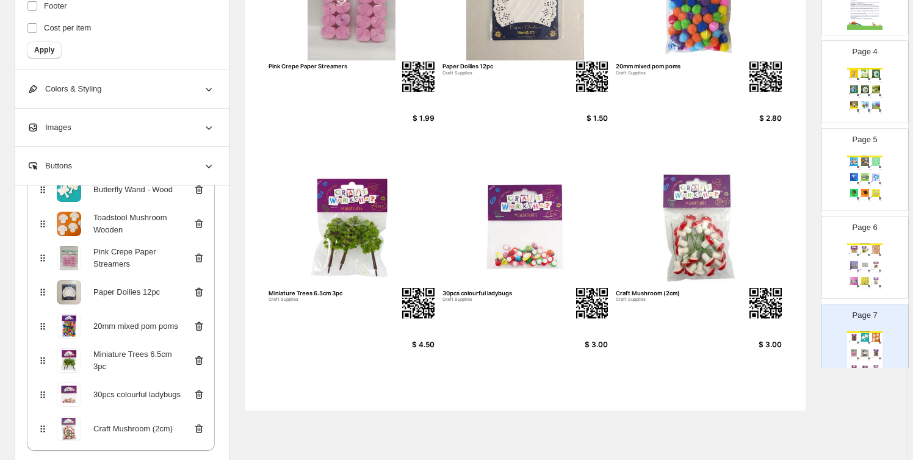
click at [202, 254] on icon at bounding box center [199, 258] width 12 height 12
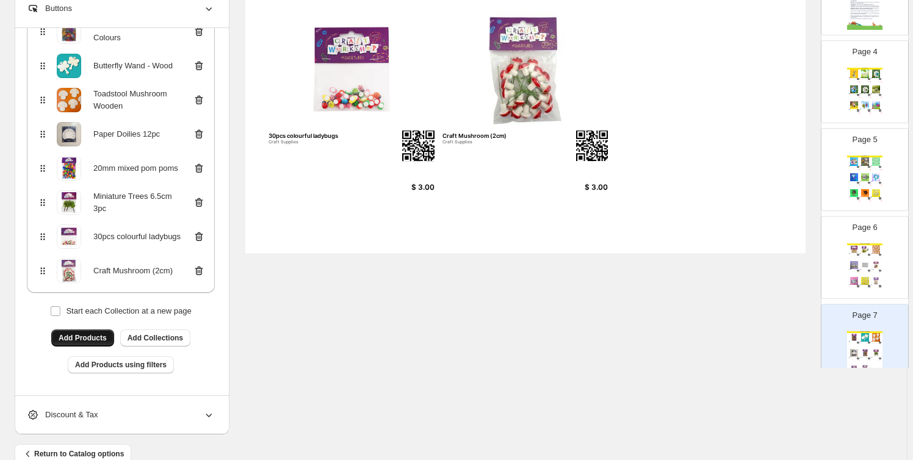
scroll to position [605, 0]
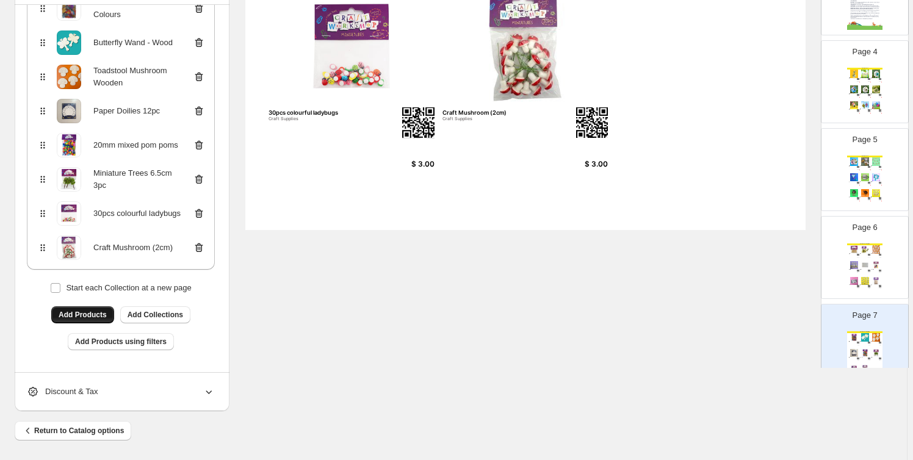
click at [99, 314] on span "Add Products" at bounding box center [83, 315] width 48 height 10
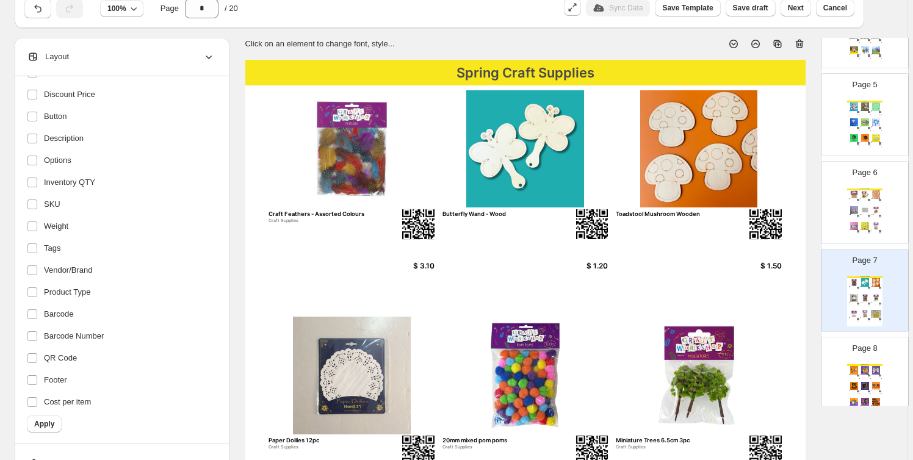
scroll to position [462, 0]
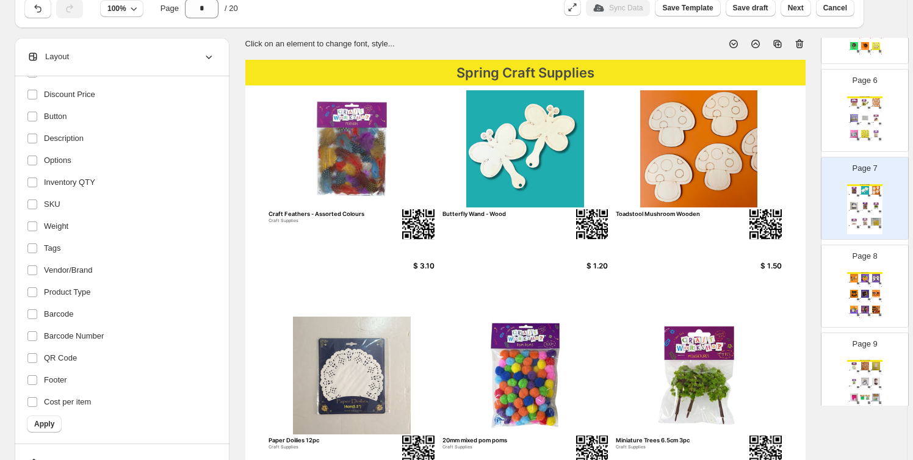
click at [861, 281] on div "[DATE] Crafts [DATE] Glow-in-the-dark Keyring $ 3.50 100 Price: $ 2.10 [DATE] J…" at bounding box center [865, 297] width 35 height 50
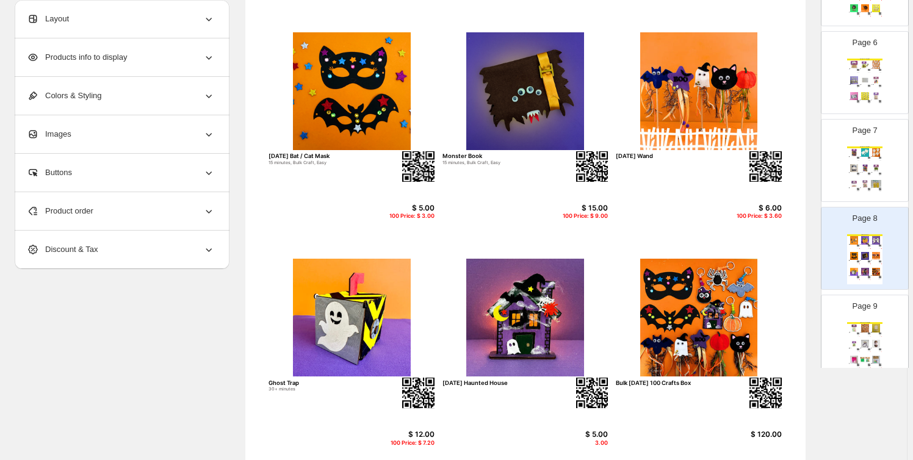
scroll to position [424, 0]
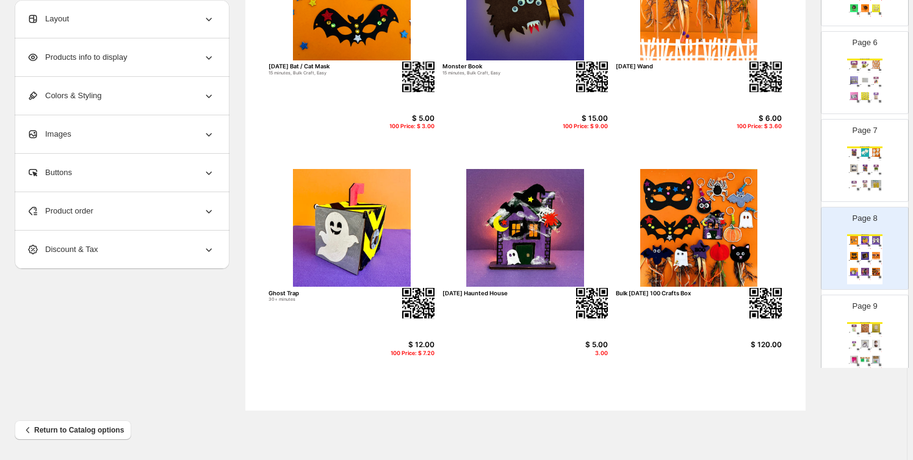
click at [876, 320] on div "Page 9 [DATE] Craft Supplies Glow In The Dark Stars w/Sticker 3cm 80pc Craft Su…" at bounding box center [860, 332] width 77 height 82
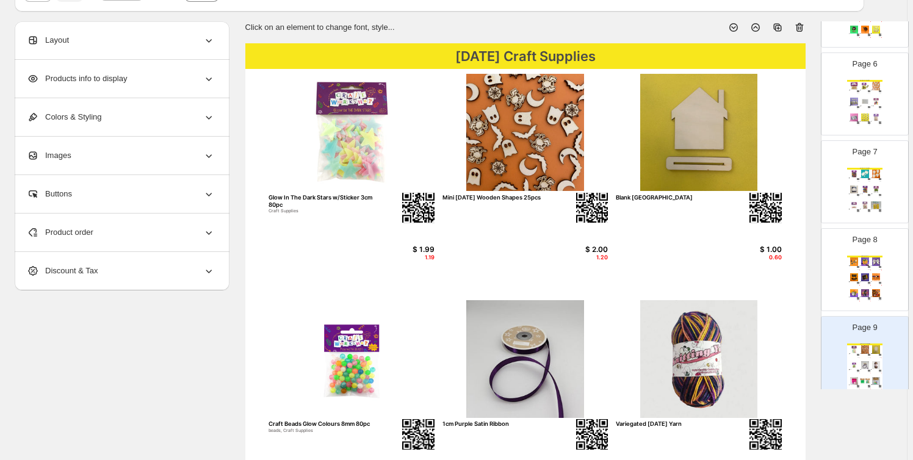
scroll to position [54, 0]
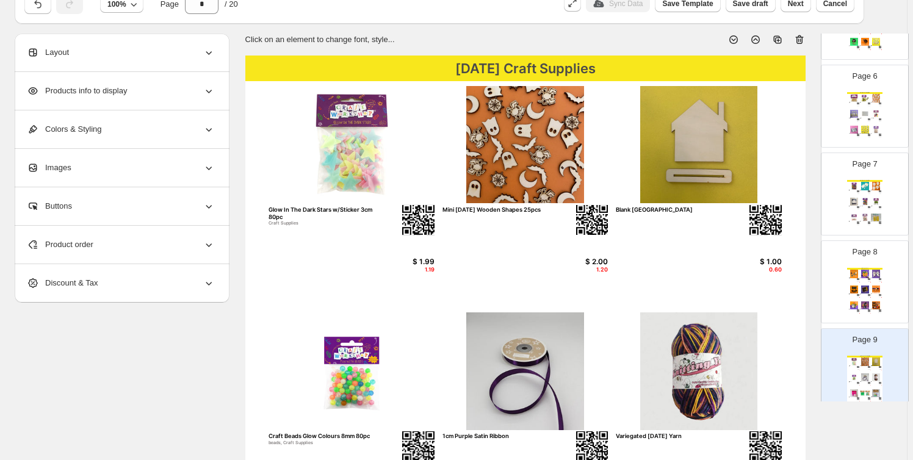
click at [145, 95] on div "Products info to display" at bounding box center [121, 91] width 188 height 38
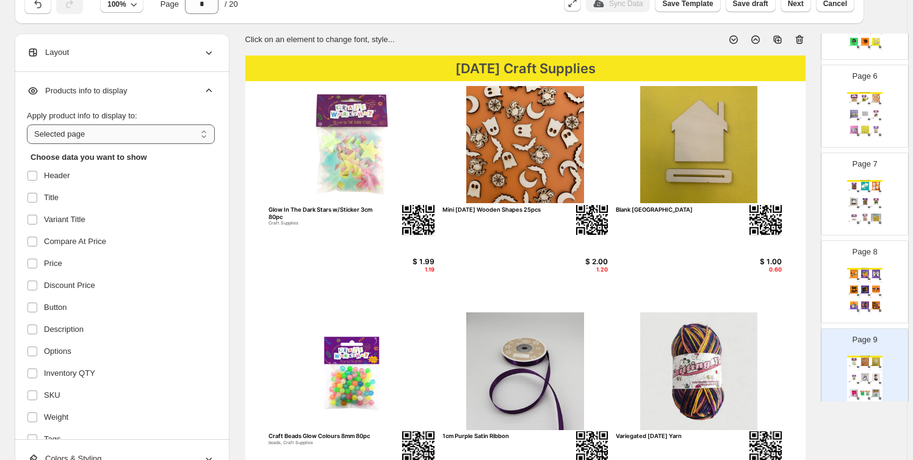
click at [101, 131] on select "**********" at bounding box center [121, 135] width 188 height 20
click at [29, 125] on select "**********" at bounding box center [121, 135] width 188 height 20
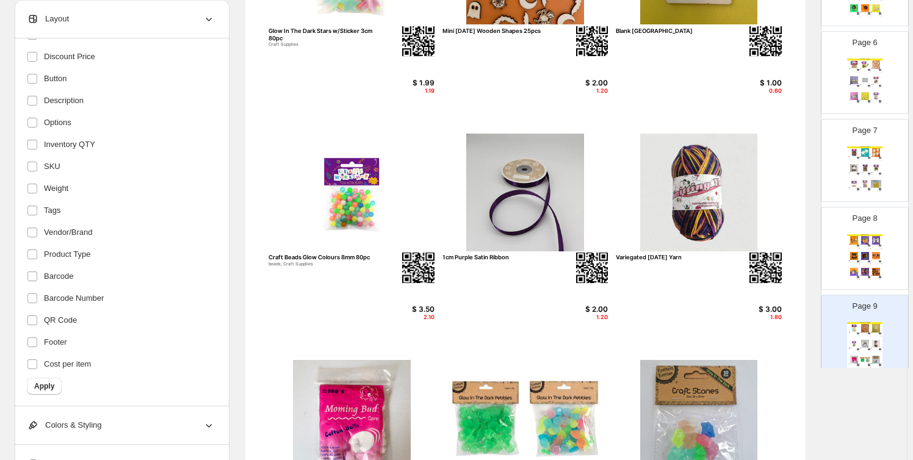
scroll to position [332, 0]
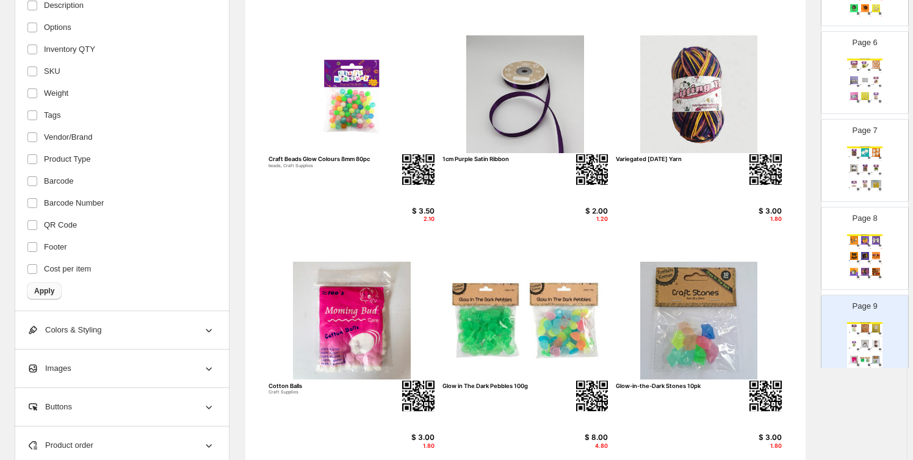
click at [54, 288] on span "Apply" at bounding box center [44, 291] width 20 height 10
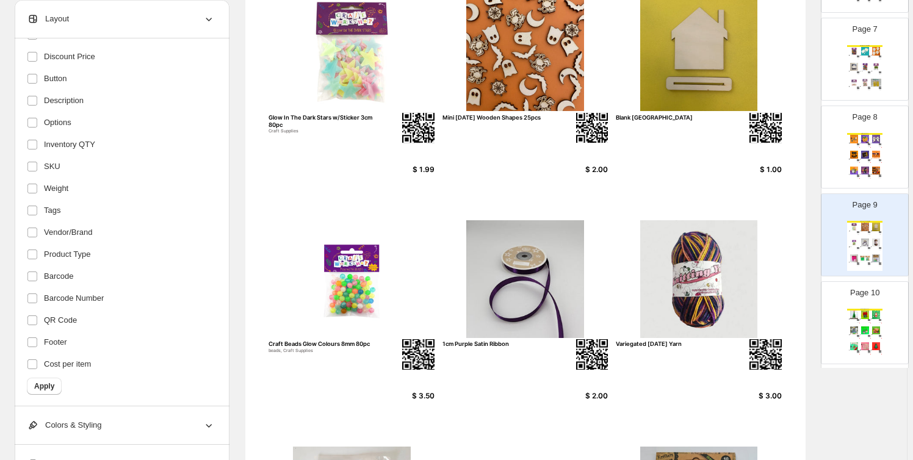
scroll to position [555, 0]
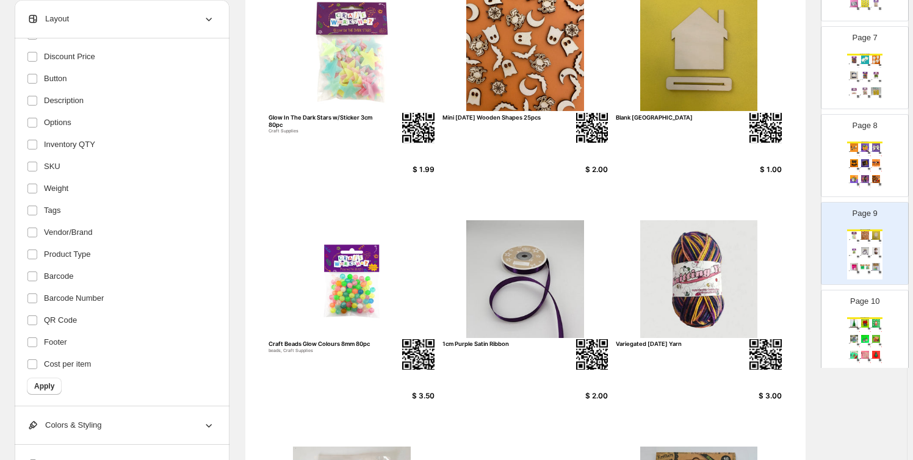
click at [871, 321] on img at bounding box center [876, 323] width 10 height 8
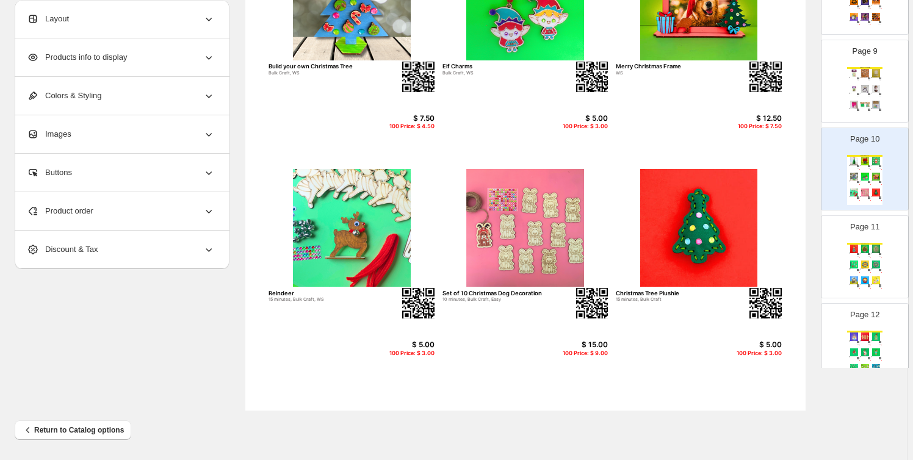
scroll to position [739, 0]
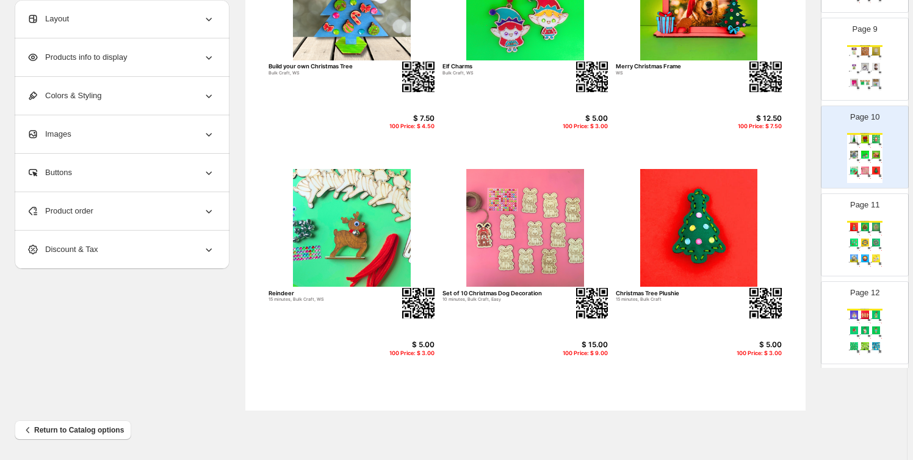
click at [867, 236] on div "Christmas Crafts Christmas Tree Photo Frame 20 minutes, Bulk Craft, WS $ 5.00 1…" at bounding box center [865, 246] width 35 height 50
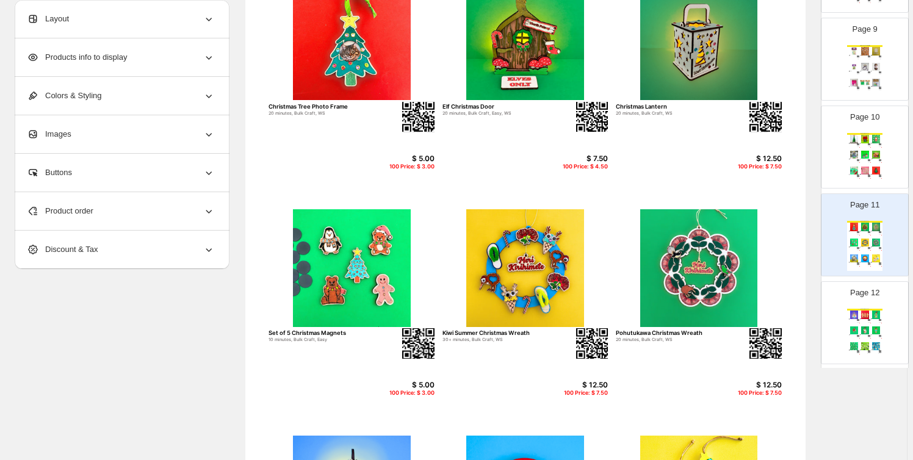
scroll to position [54, 0]
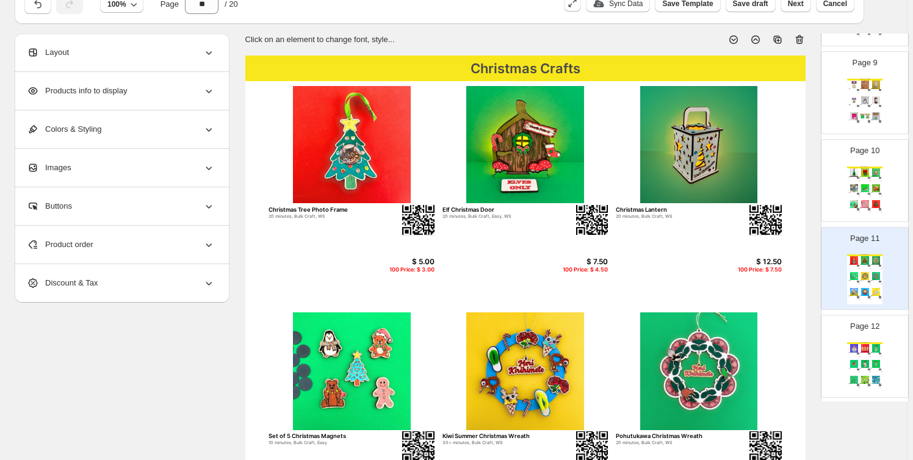
click at [871, 366] on img at bounding box center [876, 364] width 10 height 8
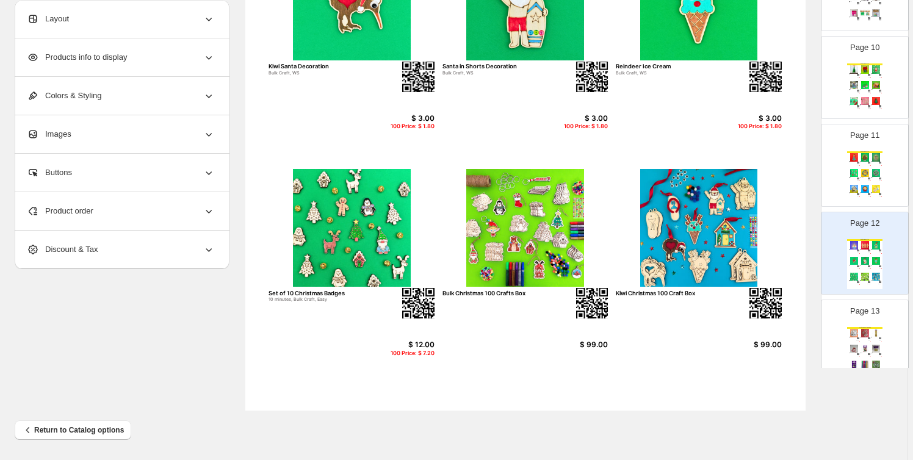
scroll to position [832, 0]
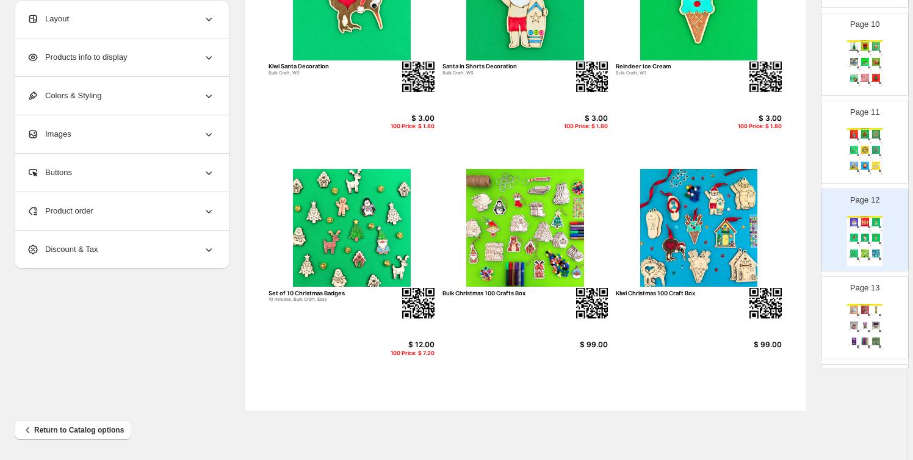
click at [855, 311] on img at bounding box center [854, 310] width 10 height 8
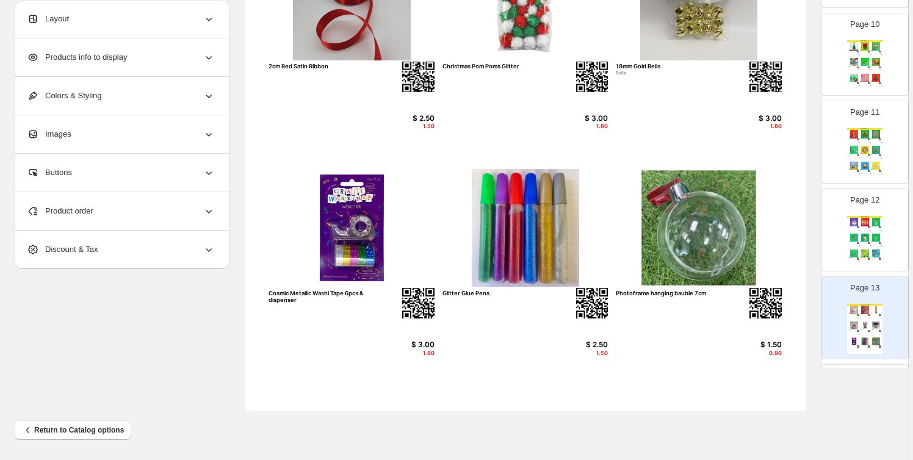
click at [156, 62] on div "Products info to display" at bounding box center [121, 57] width 188 height 38
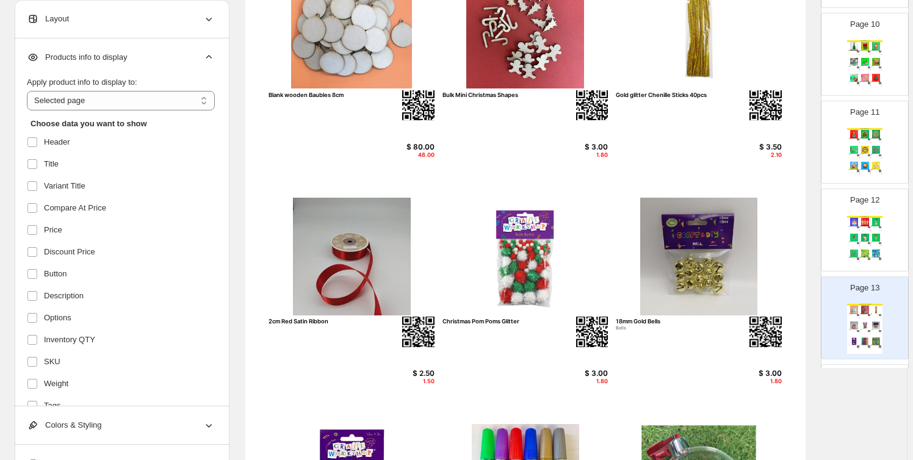
scroll to position [0, 0]
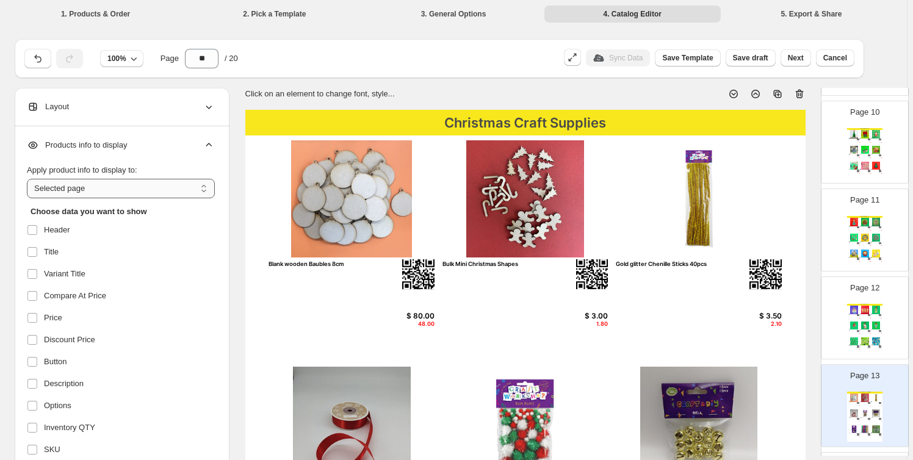
click at [109, 193] on select "**********" at bounding box center [121, 189] width 188 height 20
click at [29, 179] on select "**********" at bounding box center [121, 189] width 188 height 20
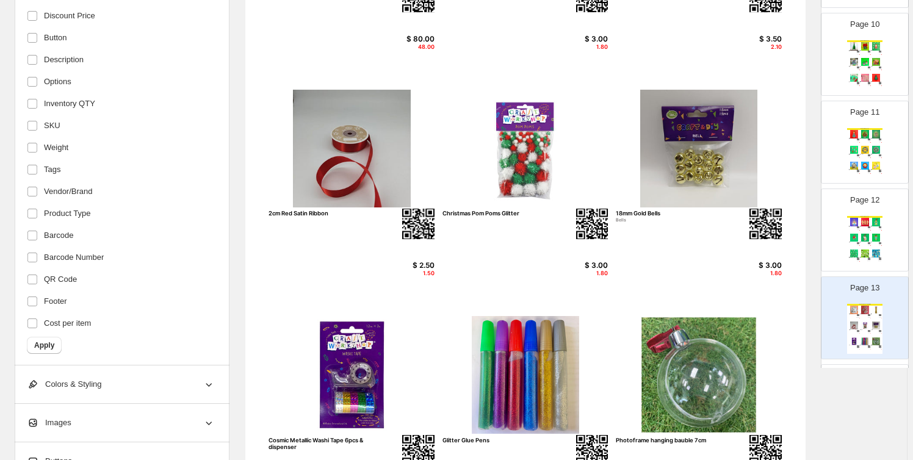
scroll to position [196, 0]
click at [48, 343] on span "Apply" at bounding box center [44, 345] width 20 height 10
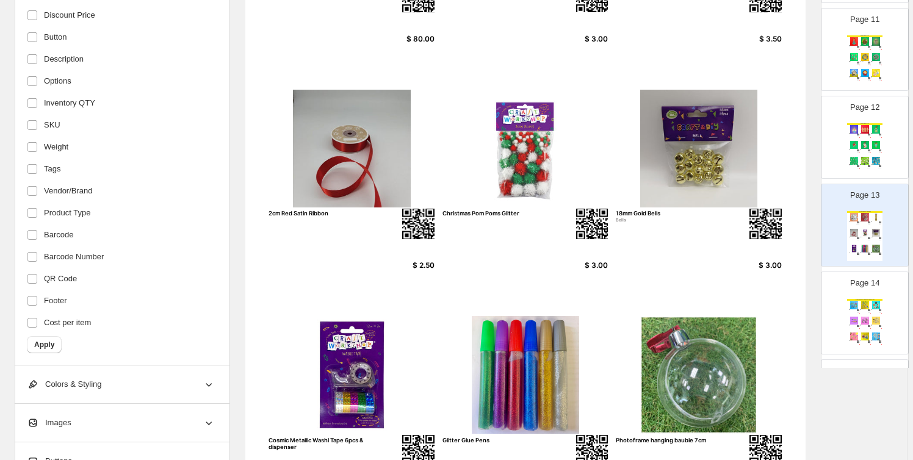
click at [869, 309] on div "Great Giveaways - Bag Charms & Keyrings Doggy Bag Charms 10 minutes, 15 minutes…" at bounding box center [865, 324] width 35 height 50
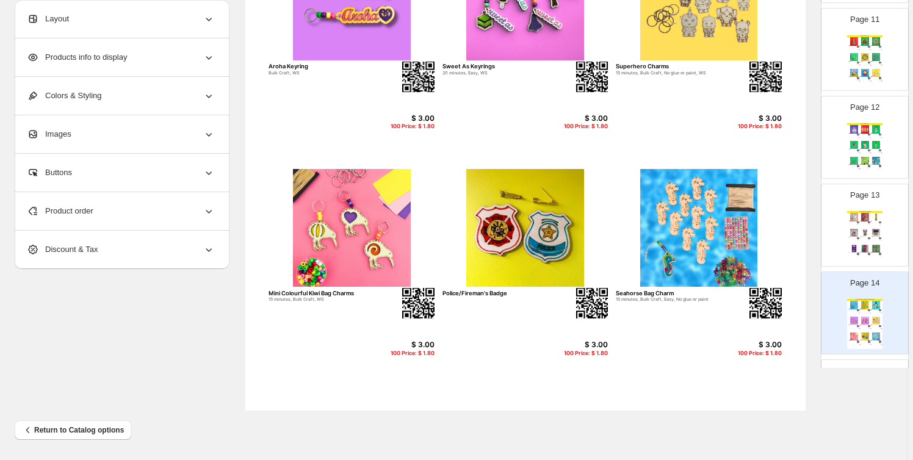
scroll to position [1110, 0]
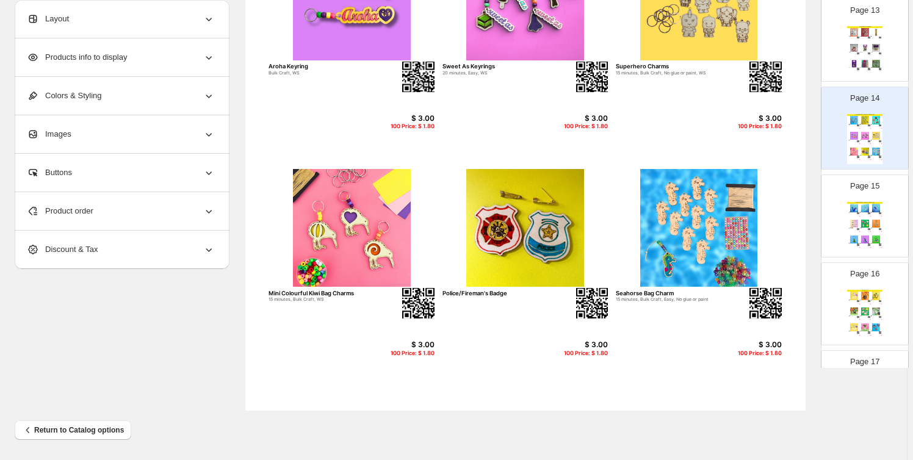
click at [890, 228] on div "Page 15 Great Giveaways - Bag Charms & Keyrings Whale Bag Charm 15 minutes, Bul…" at bounding box center [860, 211] width 77 height 82
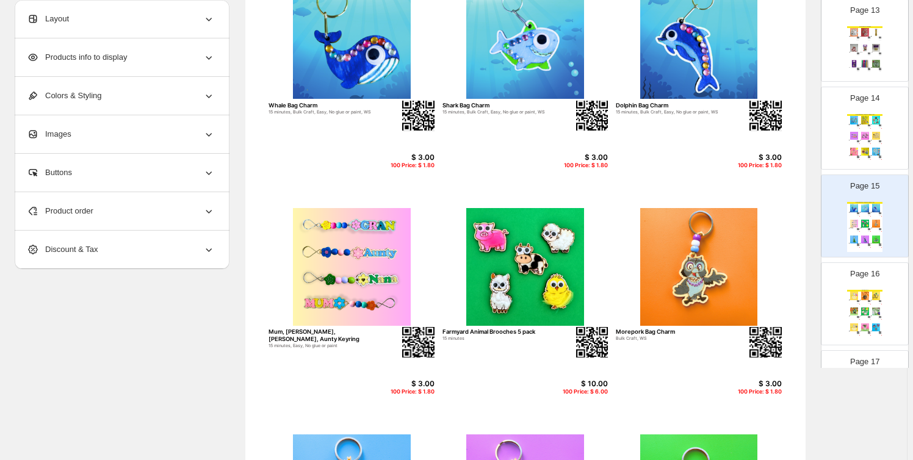
scroll to position [370, 0]
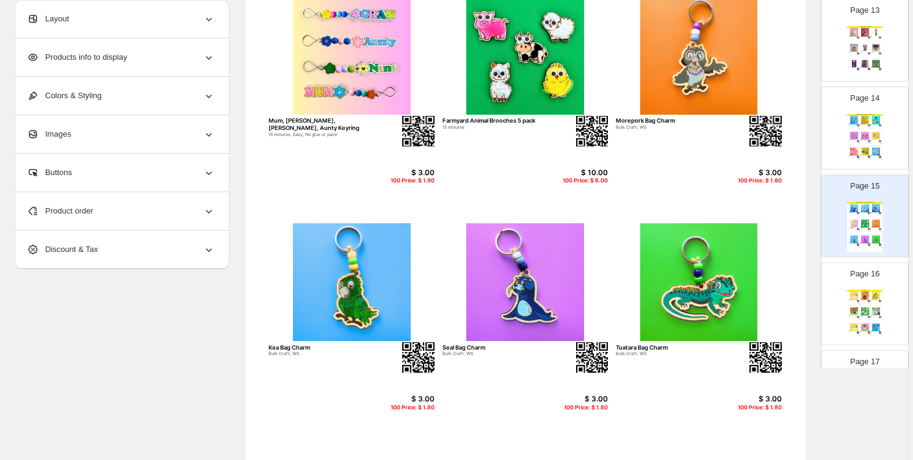
click at [861, 290] on div "Spring Crafts" at bounding box center [865, 291] width 35 height 2
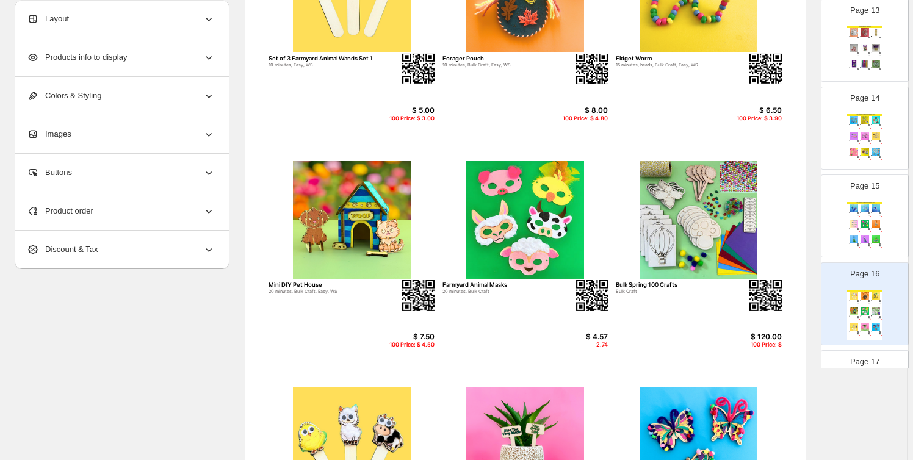
scroll to position [0, 0]
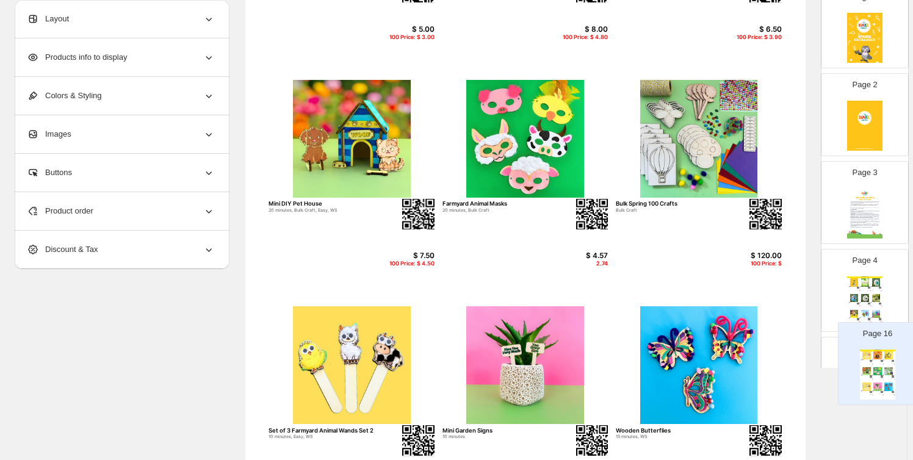
drag, startPoint x: 848, startPoint y: 361, endPoint x: 862, endPoint y: 326, distance: 38.1
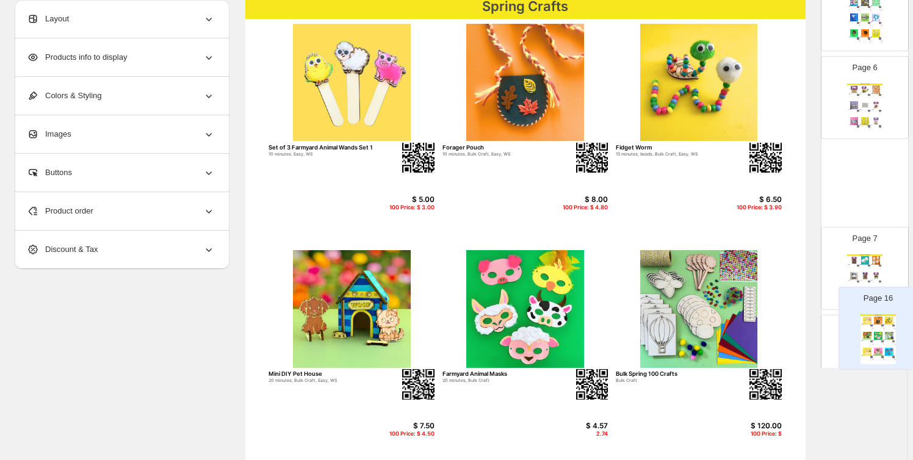
drag, startPoint x: 855, startPoint y: 142, endPoint x: 870, endPoint y: 329, distance: 186.9
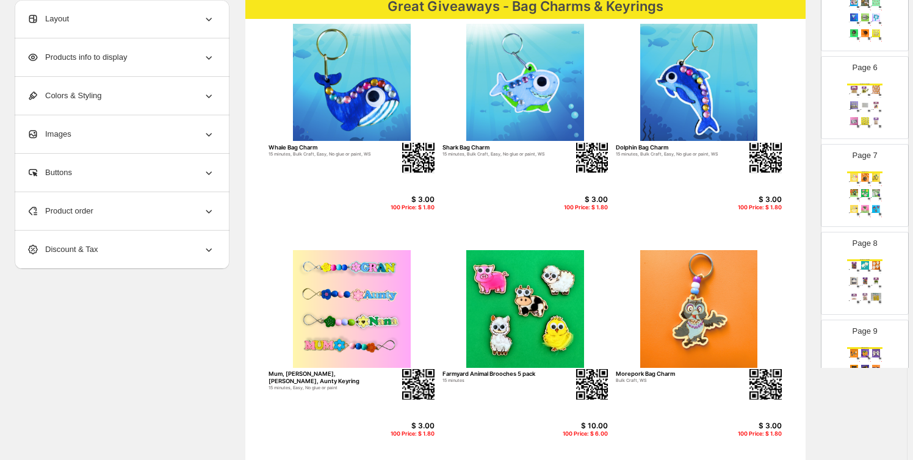
click at [860, 281] on img at bounding box center [865, 281] width 10 height 8
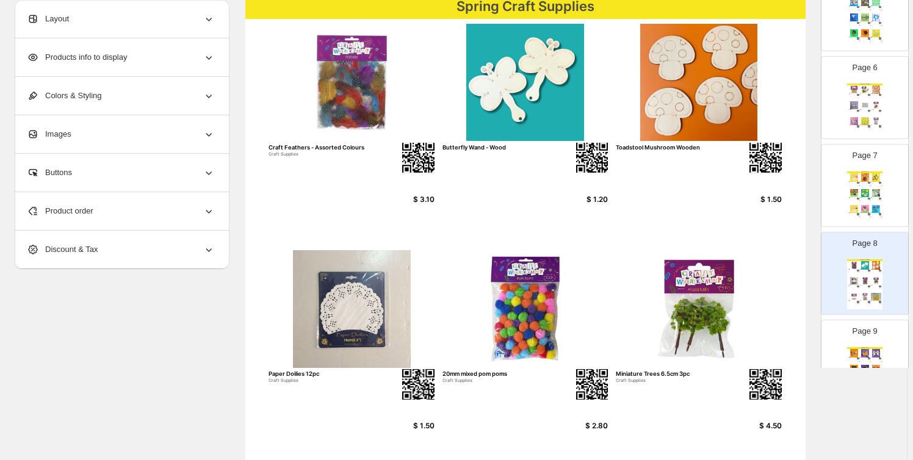
click at [862, 189] on img at bounding box center [865, 193] width 10 height 8
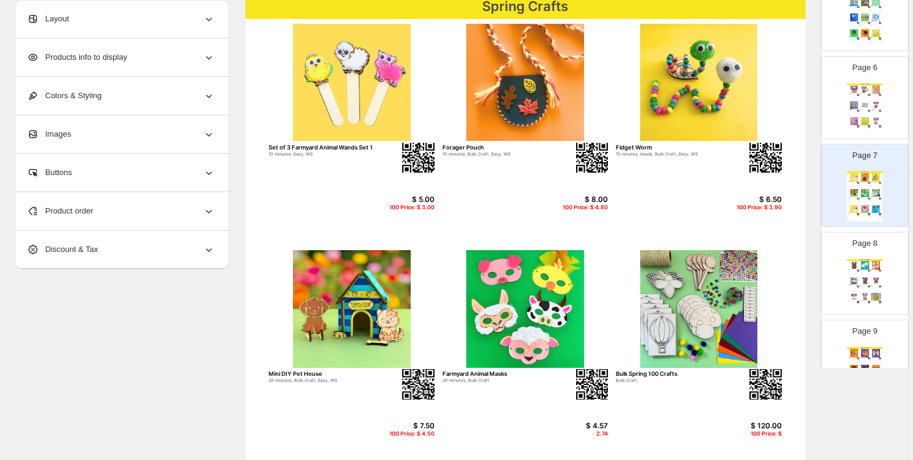
click at [873, 336] on p "Page 9" at bounding box center [865, 331] width 25 height 12
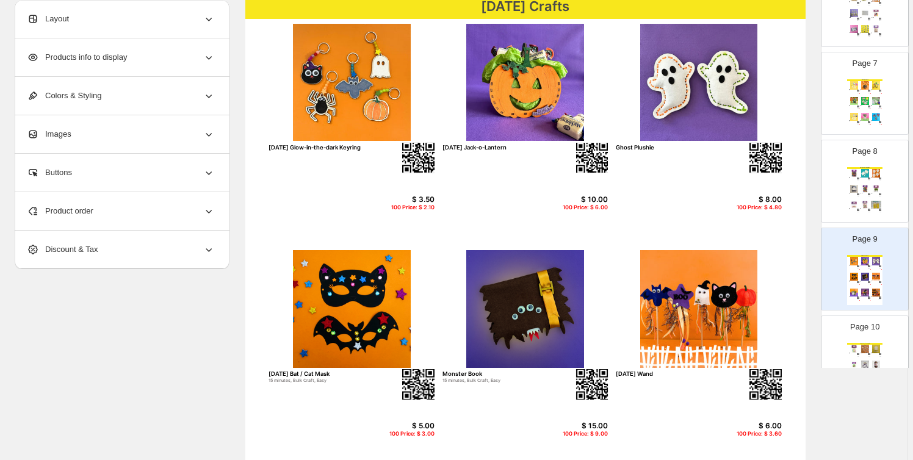
click at [873, 330] on p "Page 10" at bounding box center [865, 327] width 29 height 12
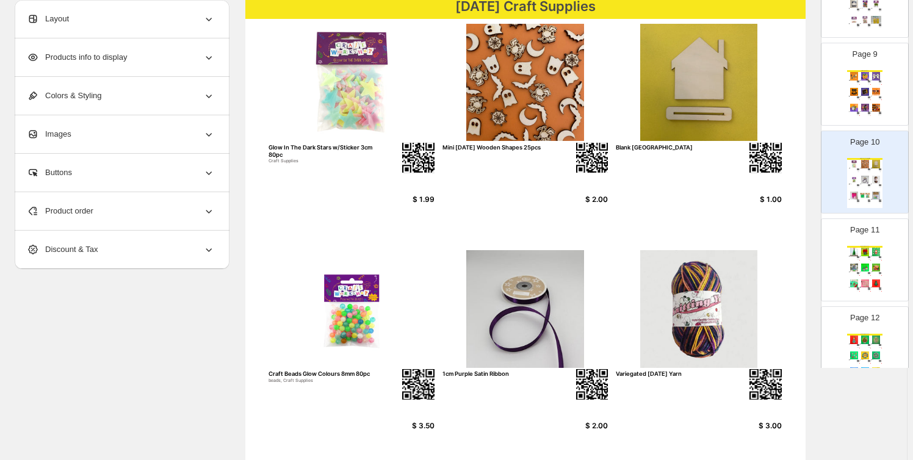
click at [881, 271] on div "Page 11 Christmas Crafts 3D Christmas Tree (Small) 15 minutes, Bulk Craft, Easy…" at bounding box center [860, 255] width 77 height 82
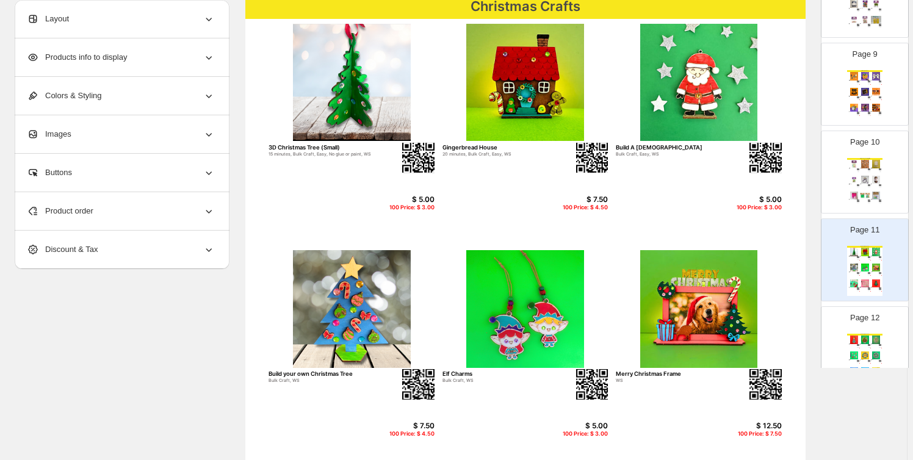
click at [877, 336] on img at bounding box center [876, 340] width 10 height 8
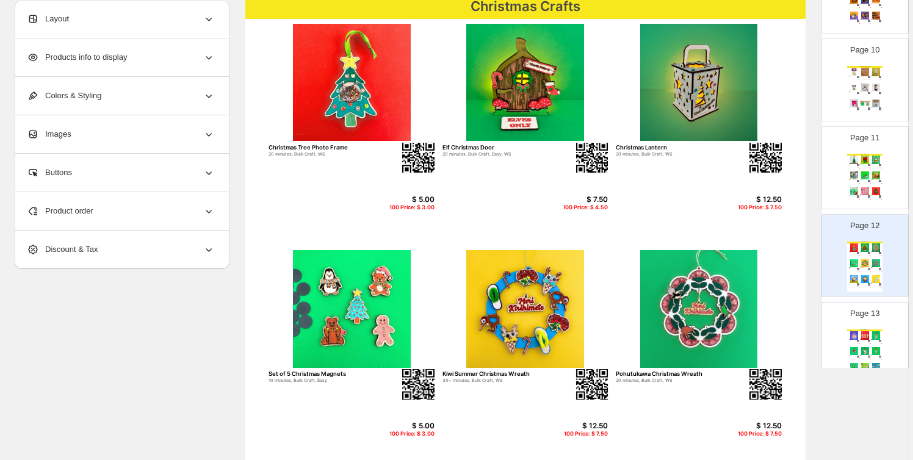
click at [877, 324] on div "Page 13 Christmas Crafts Angel Decoration 15 minutes, Bulk Craft, No glue or pa…" at bounding box center [860, 339] width 77 height 82
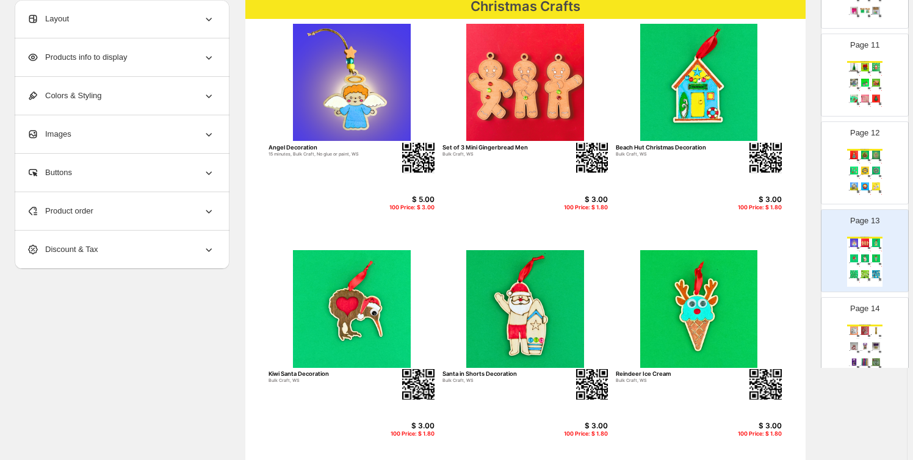
click at [877, 319] on div "Page 14 Christmas Craft Supplies Blank wooden Baubles 8cm $ 80.00 Bulk Mini Chr…" at bounding box center [860, 334] width 77 height 82
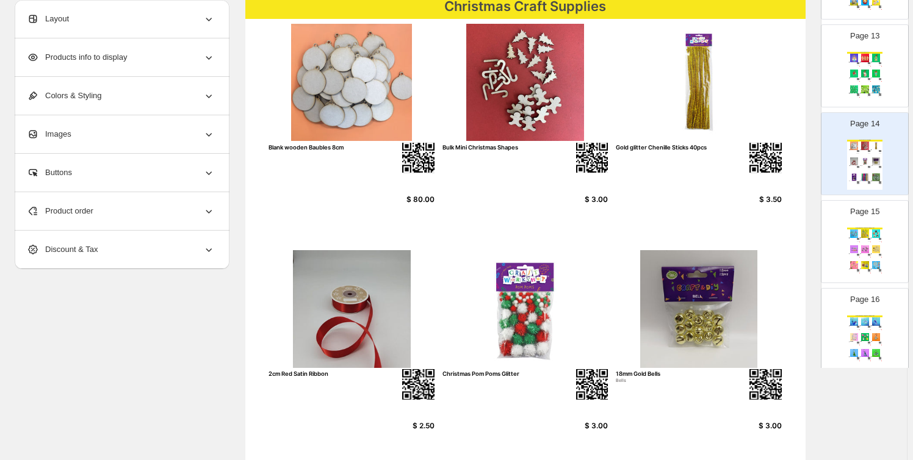
click at [873, 255] on div "15 minutes, Bulk Craft, No glue or paint, WS" at bounding box center [874, 255] width 7 height 1
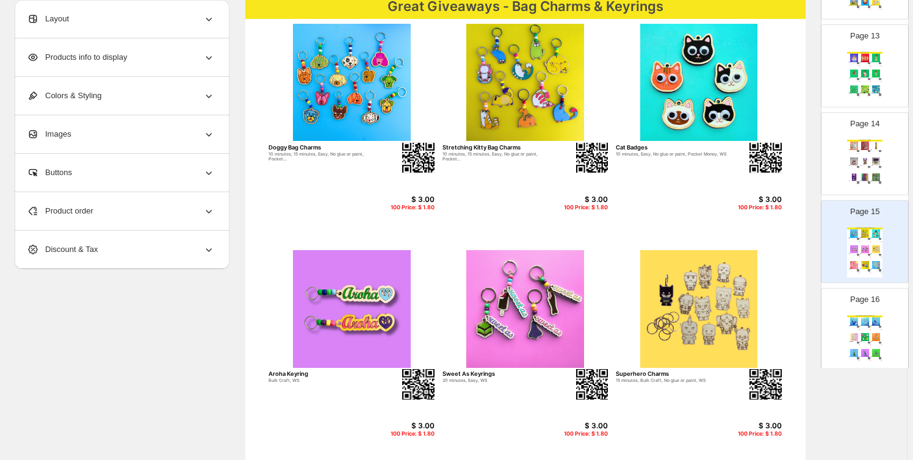
click at [881, 336] on div "Great Giveaways - Bag Charms & Keyrings Whale Bag Charm 15 minutes, Bulk Craft,…" at bounding box center [865, 341] width 35 height 50
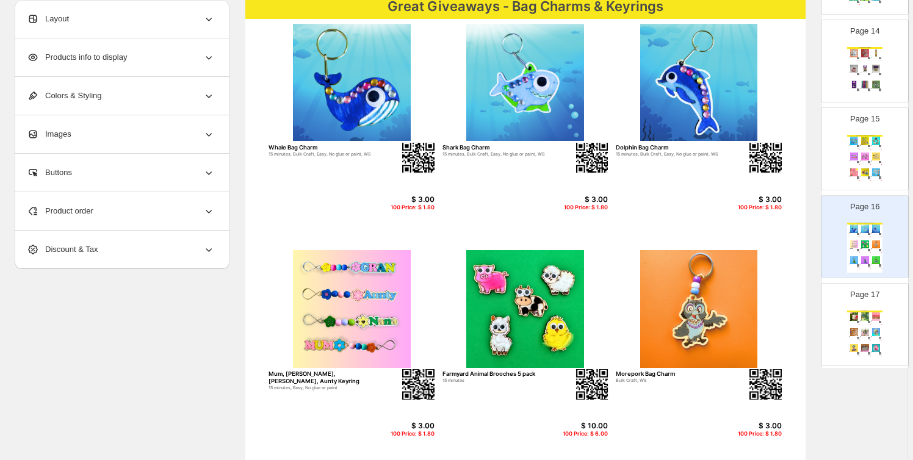
click at [855, 314] on img at bounding box center [854, 317] width 10 height 8
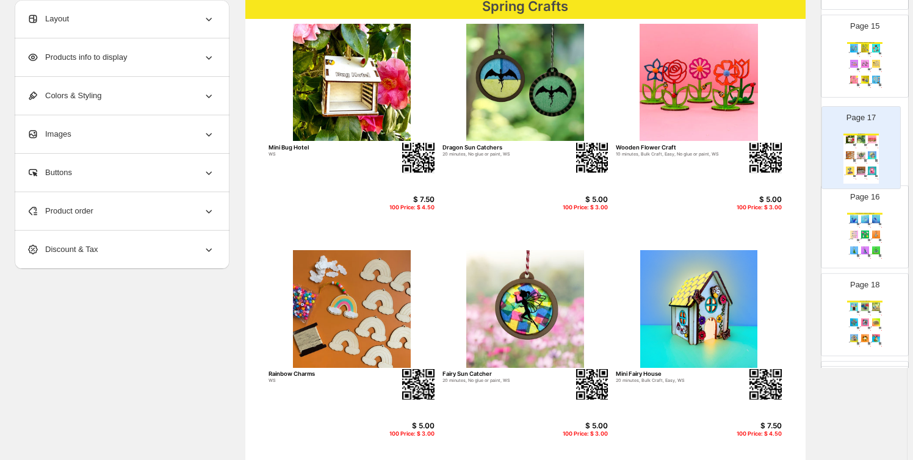
drag, startPoint x: 863, startPoint y: 242, endPoint x: 861, endPoint y: 155, distance: 87.3
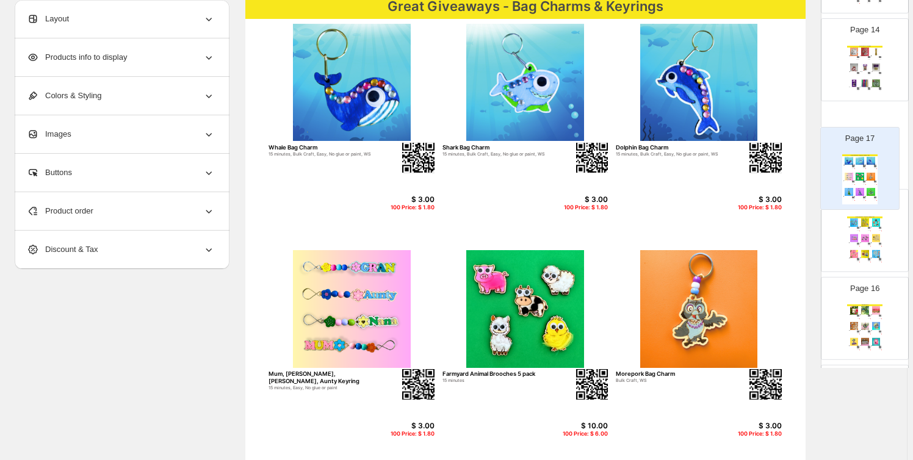
drag, startPoint x: 877, startPoint y: 310, endPoint x: 874, endPoint y: 128, distance: 182.6
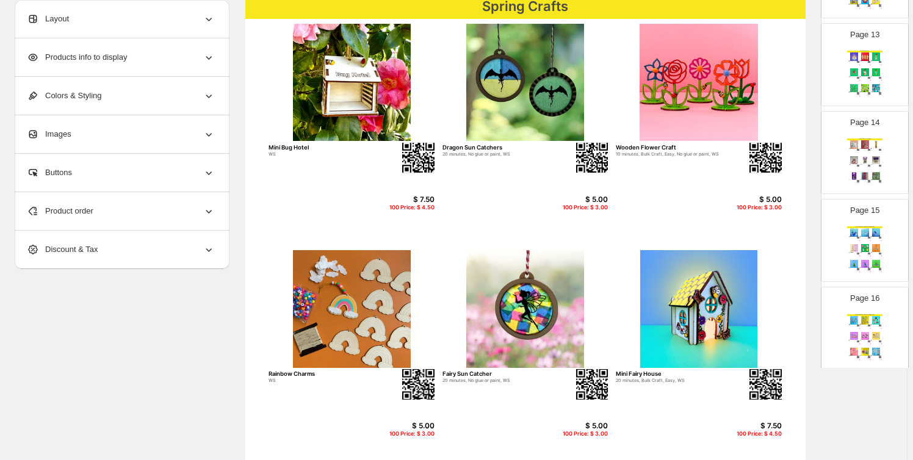
click at [873, 316] on img at bounding box center [876, 320] width 10 height 8
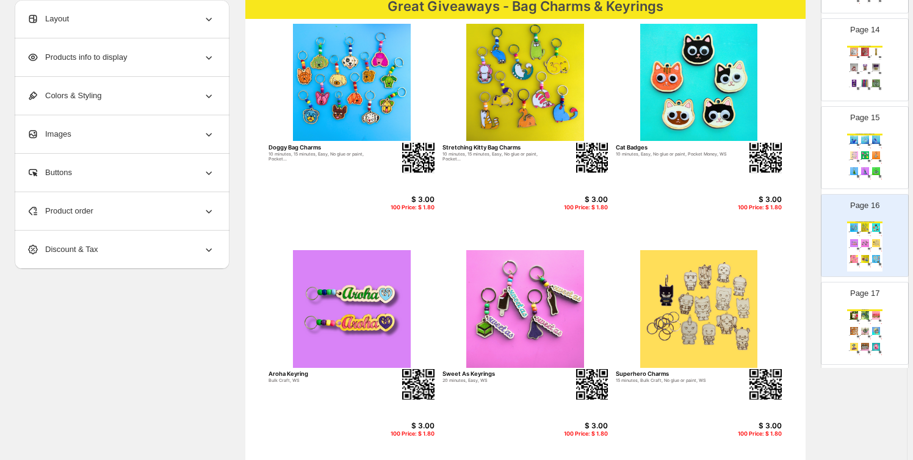
click at [872, 322] on div "Spring Crafts Mini Bug Hotel WS $ 7.50 100 Price: $ 4.50 Dragon Sun Catchers 20…" at bounding box center [865, 335] width 35 height 50
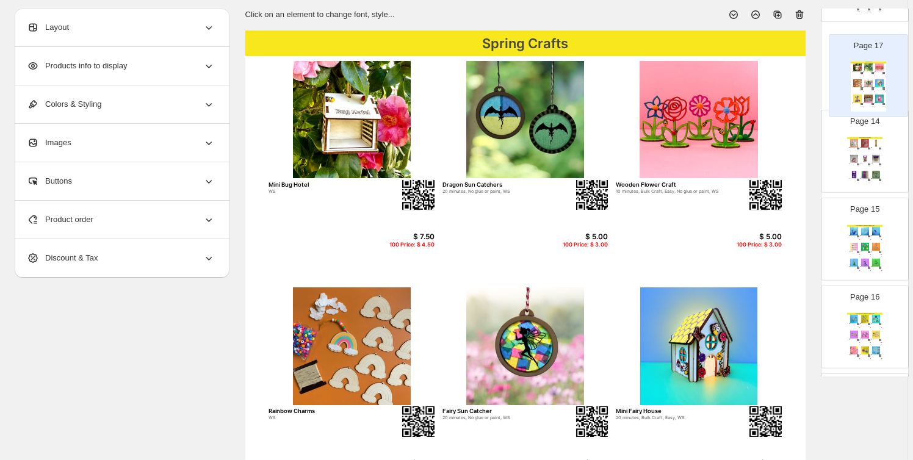
drag, startPoint x: 877, startPoint y: 313, endPoint x: 883, endPoint y: 60, distance: 252.9
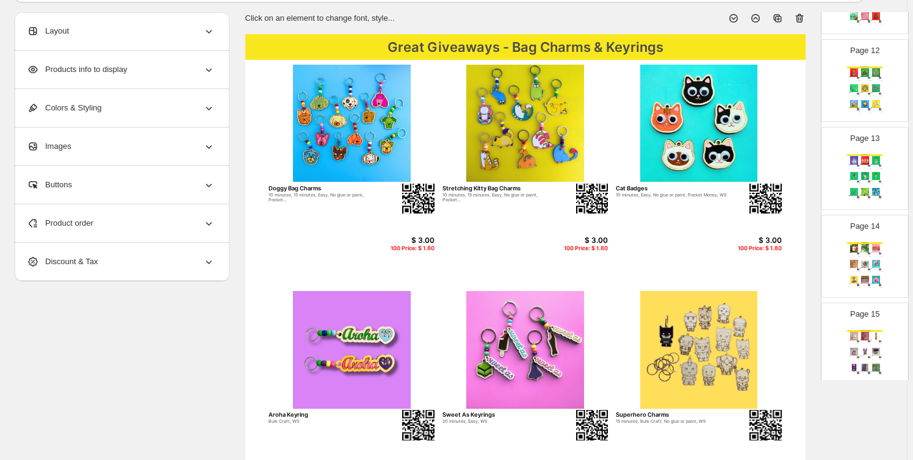
click at [868, 253] on img at bounding box center [869, 254] width 2 height 2
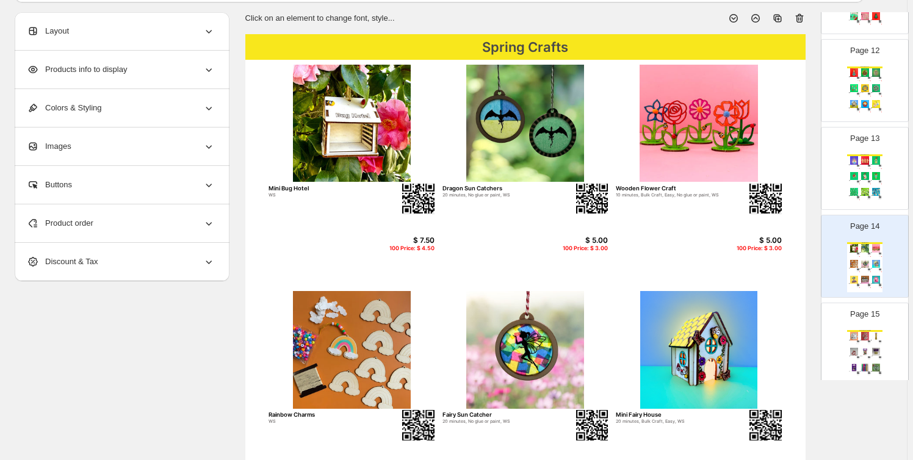
type input "**"
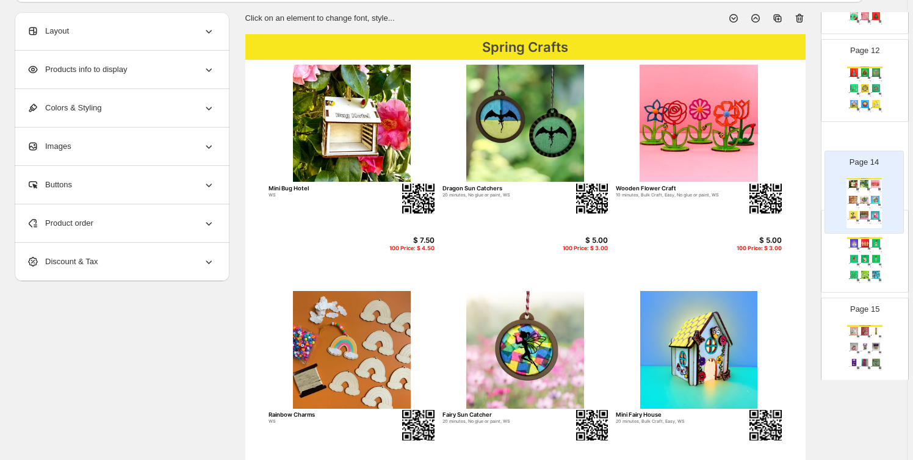
drag, startPoint x: 855, startPoint y: 255, endPoint x: 859, endPoint y: 156, distance: 98.4
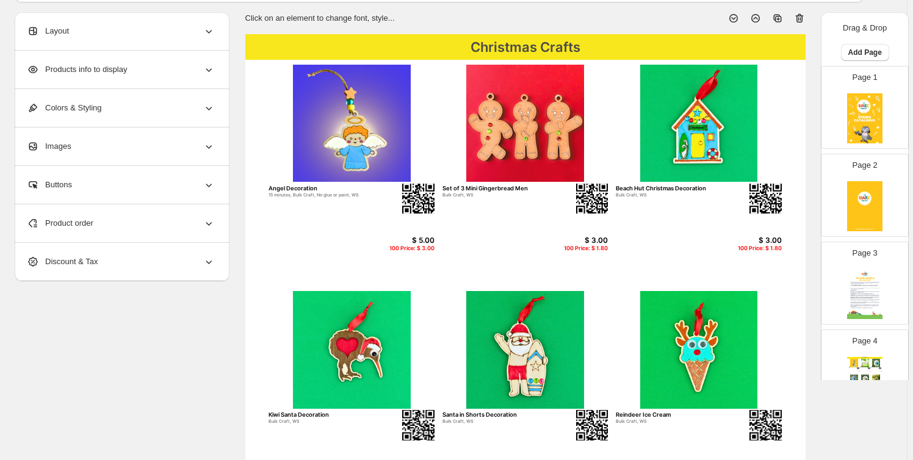
scroll to position [994, 0]
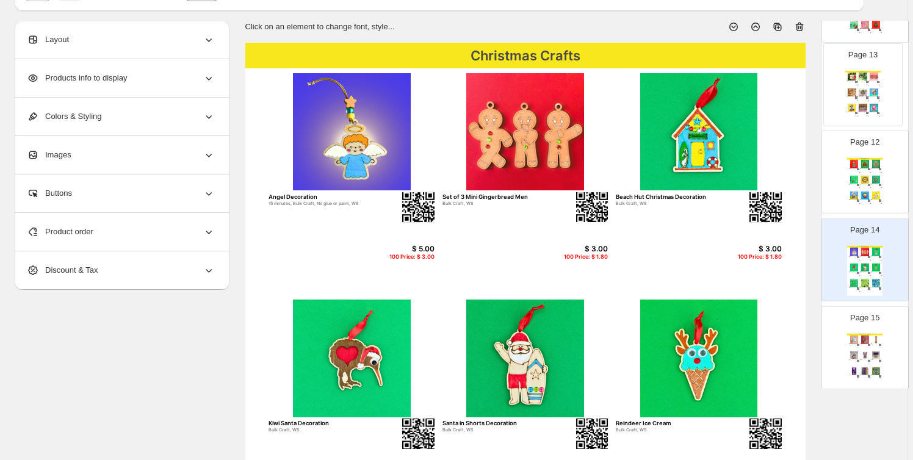
drag, startPoint x: 871, startPoint y: 170, endPoint x: 872, endPoint y: 85, distance: 84.9
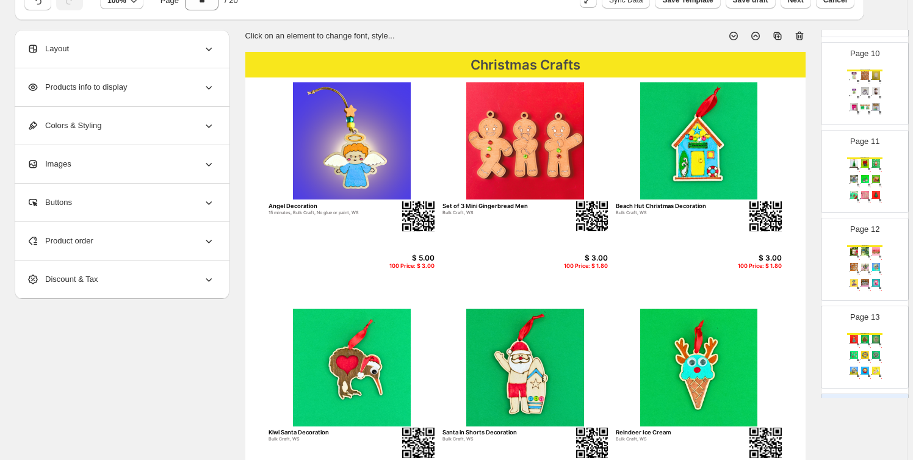
scroll to position [808, 0]
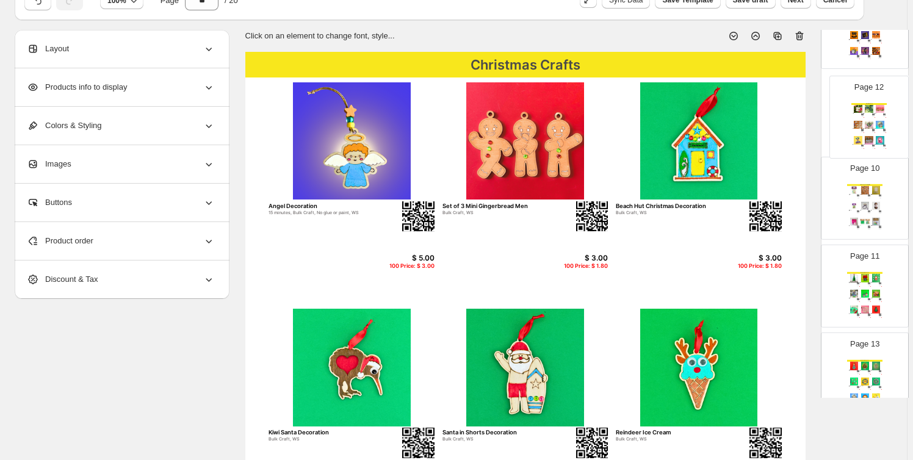
drag, startPoint x: 873, startPoint y: 280, endPoint x: 879, endPoint y: 100, distance: 180.2
click at [879, 100] on div "Page 1 Page 2 Page 3 Page 4 Spring Crafts Bee Station Bulk Craft, WS $ 8.00 100…" at bounding box center [865, 160] width 88 height 1754
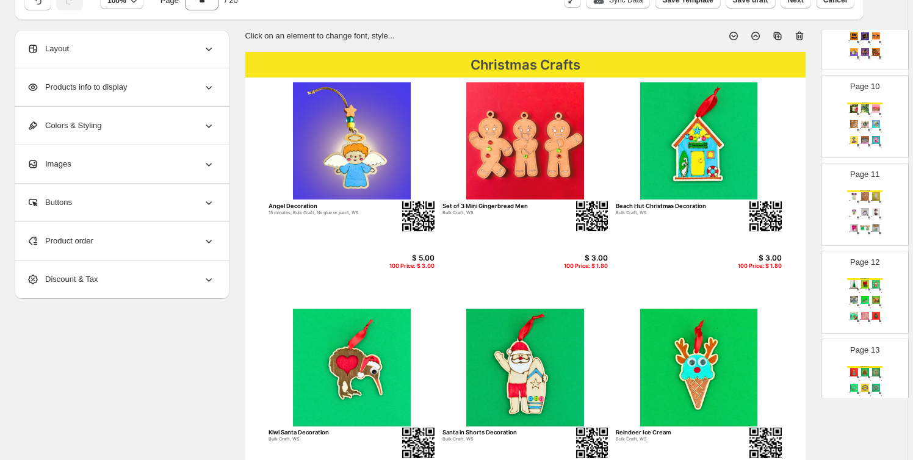
click at [872, 120] on img at bounding box center [876, 124] width 10 height 8
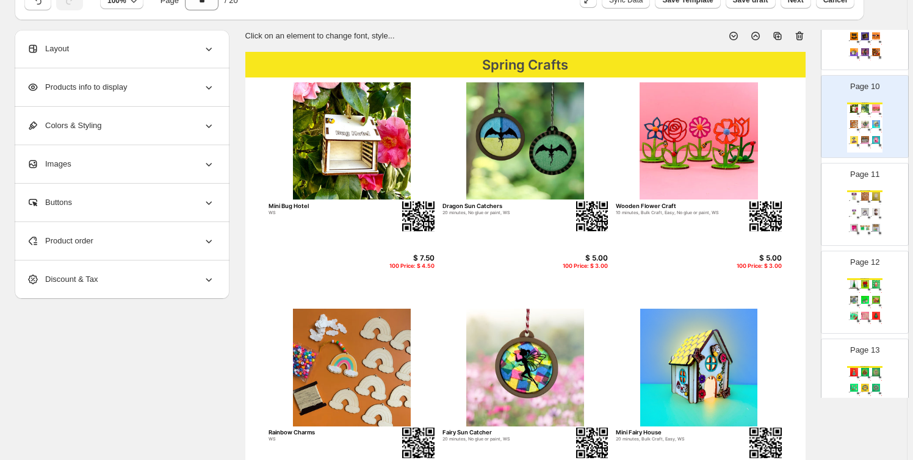
scroll to position [708, 0]
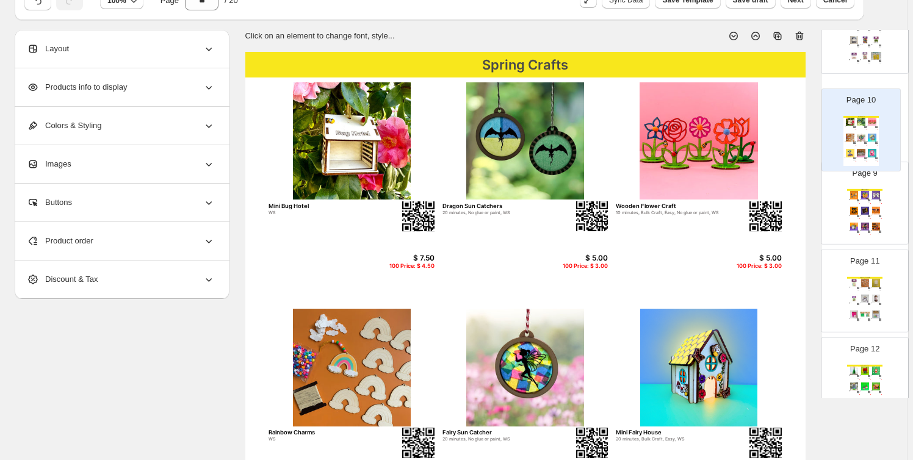
drag, startPoint x: 875, startPoint y: 210, endPoint x: 873, endPoint y: 121, distance: 89.2
click at [873, 121] on div "Page 1 Page 2 Page 3 Page 4 Spring Crafts Bee Station Bulk Craft, WS $ 8.00 100…" at bounding box center [865, 252] width 88 height 1754
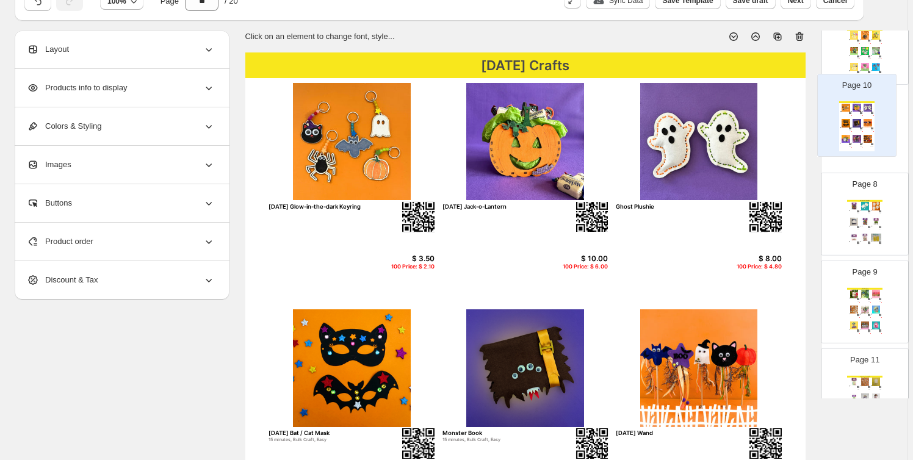
scroll to position [56, 0]
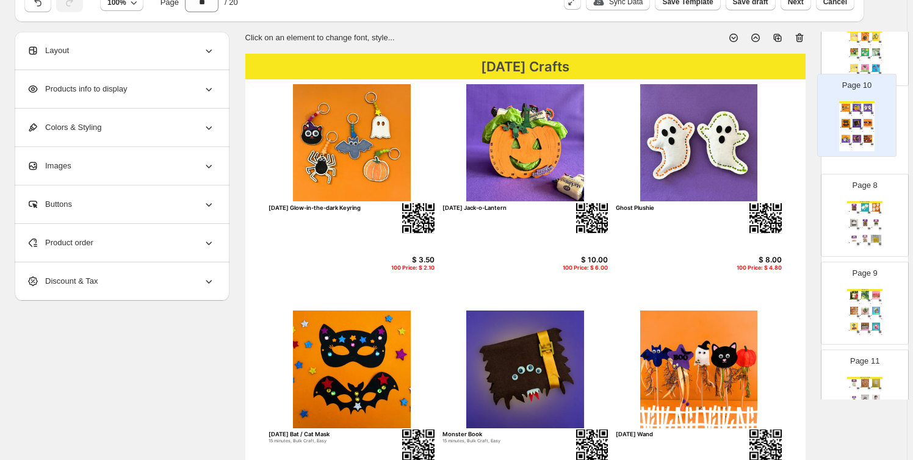
drag, startPoint x: 879, startPoint y: 298, endPoint x: 873, endPoint y: 111, distance: 187.6
click at [873, 111] on div "Page 1 Page 2 Page 3 Page 4 Spring Crafts Bee Station Bulk Craft, WS $ 8.00 100…" at bounding box center [865, 352] width 88 height 1754
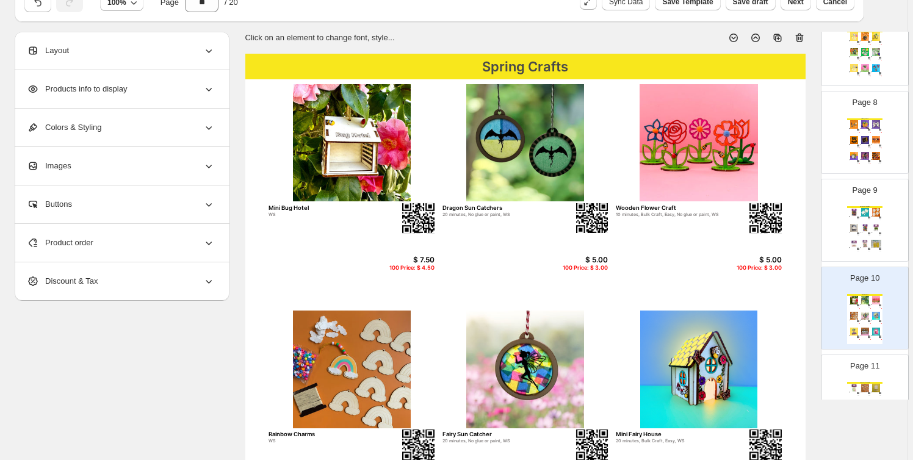
click at [865, 120] on img at bounding box center [865, 124] width 10 height 8
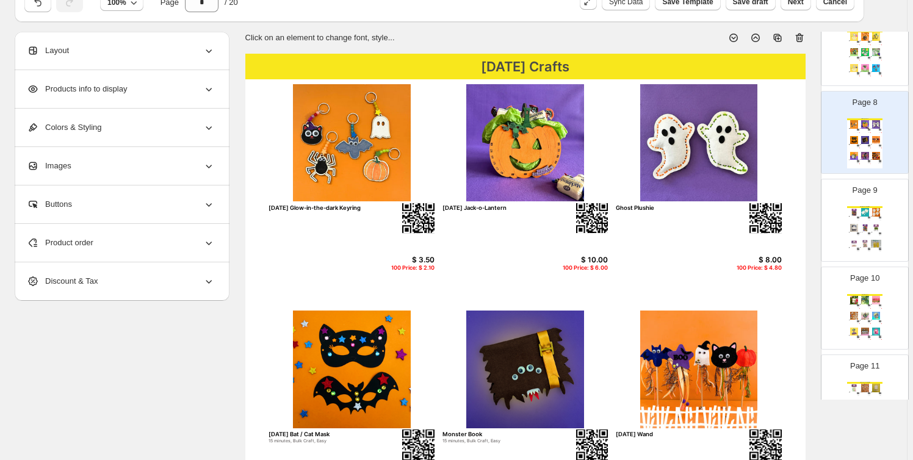
click at [868, 220] on div "Spring Craft Supplies Craft Feathers - Assorted Colours Craft Supplies $ 3.10 B…" at bounding box center [865, 231] width 35 height 50
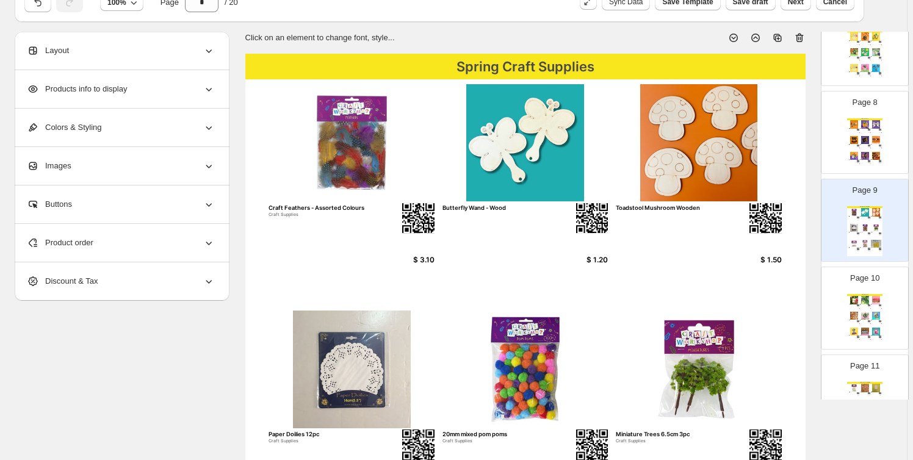
click at [863, 144] on div "[DATE] Crafts [DATE] Glow-in-the-dark Keyring $ 3.50 100 Price: $ 2.10 [DATE] J…" at bounding box center [865, 143] width 35 height 50
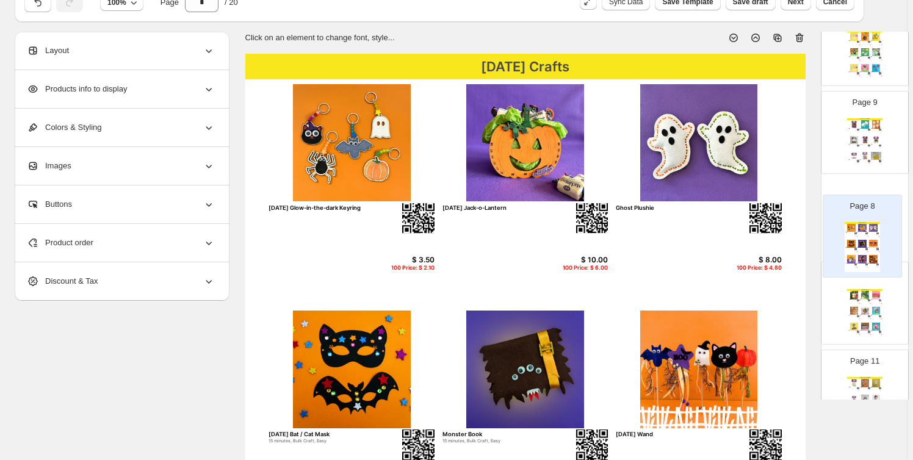
drag, startPoint x: 855, startPoint y: 116, endPoint x: 854, endPoint y: 228, distance: 112.4
click at [854, 228] on div "Page 1 Page 2 Page 3 Page 4 Spring Crafts Bee Station Bulk Craft, WS $ 8.00 100…" at bounding box center [865, 352] width 88 height 1754
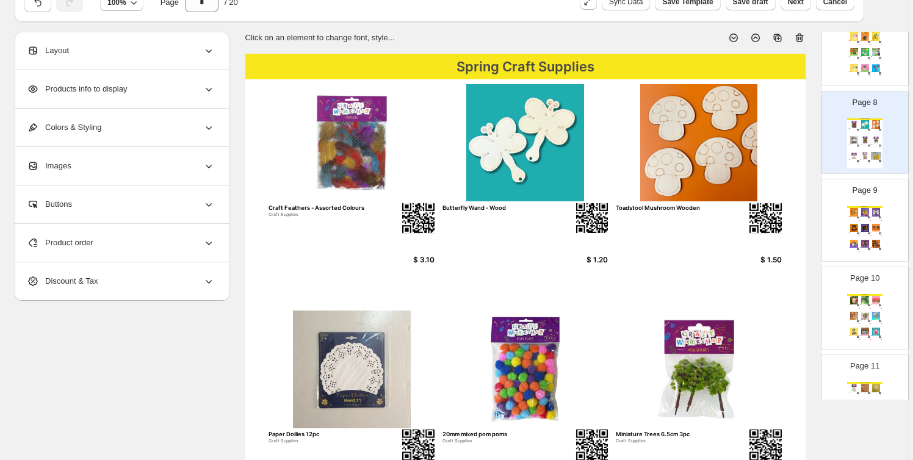
click at [865, 294] on div "Spring Crafts" at bounding box center [865, 295] width 35 height 2
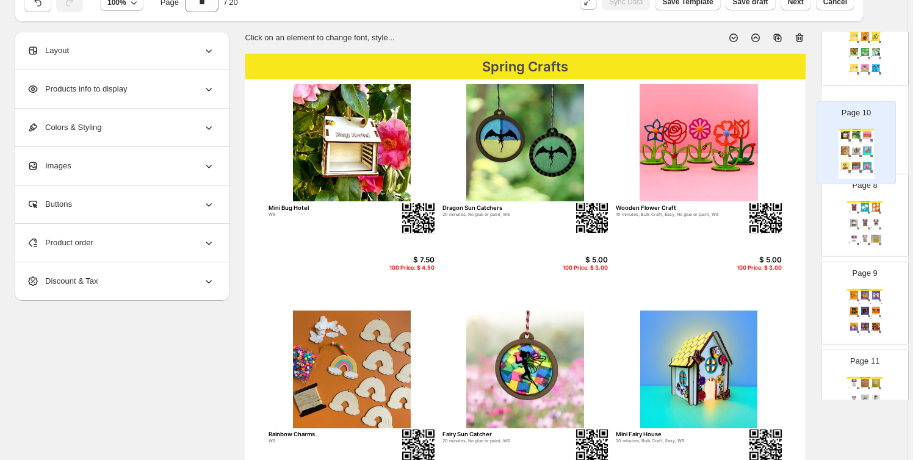
drag, startPoint x: 874, startPoint y: 307, endPoint x: 868, endPoint y: 139, distance: 168.7
click at [868, 139] on div "Page 1 Page 2 Page 3 Page 4 Spring Crafts Bee Station Bulk Craft, WS $ 8.00 100…" at bounding box center [865, 352] width 88 height 1754
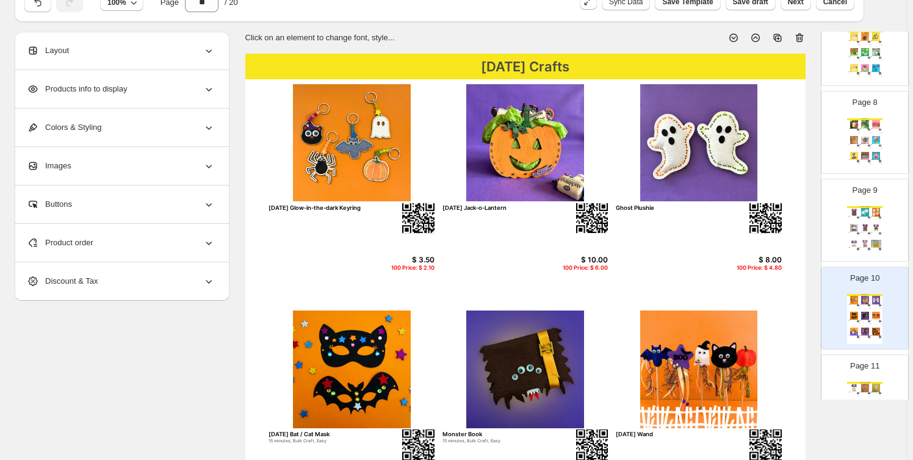
click at [867, 122] on img at bounding box center [865, 124] width 10 height 8
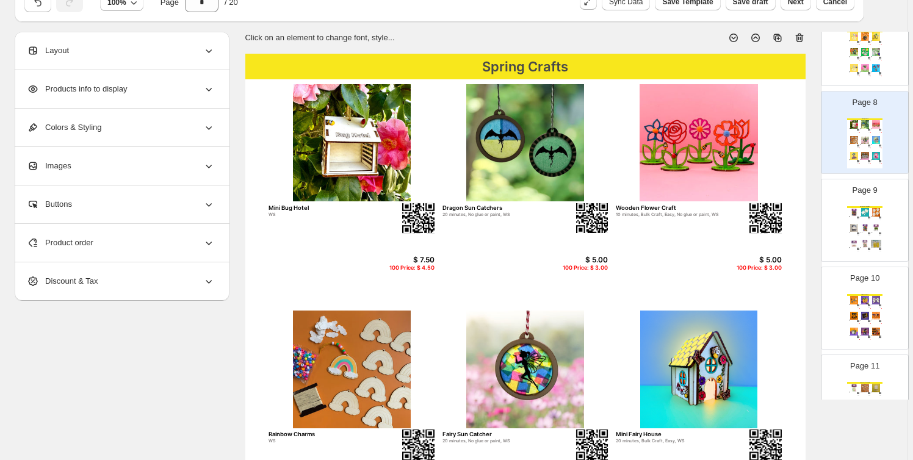
click at [856, 209] on img at bounding box center [854, 212] width 10 height 8
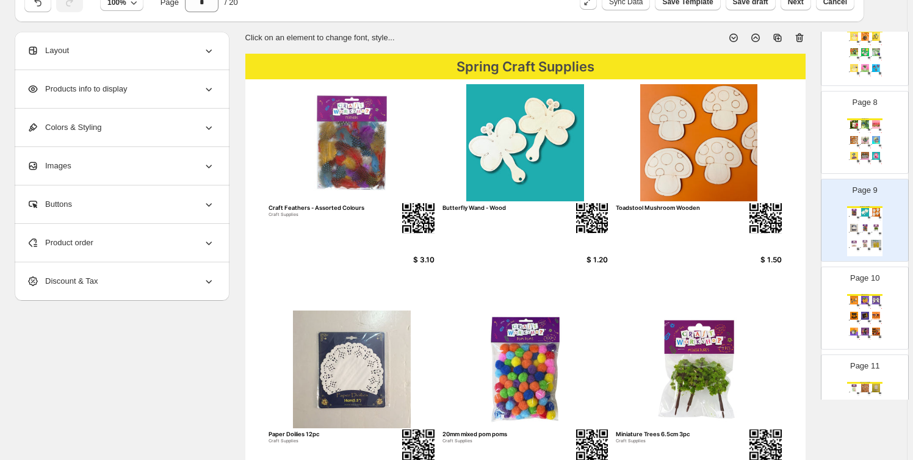
click at [848, 56] on div "Spring Crafts Set of 3 Farmyard Animal Wands Set 1 10 minutes, Easy, WS $ 5.00 …" at bounding box center [865, 56] width 35 height 50
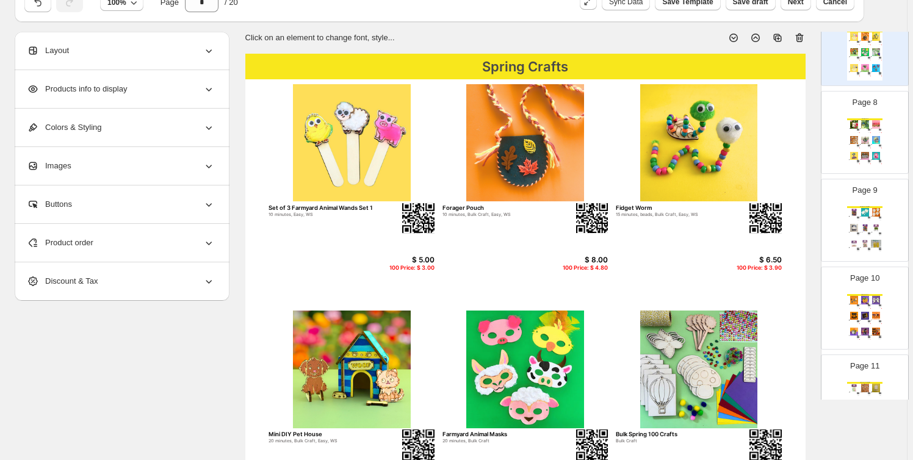
click at [874, 129] on div "10 minutes, Bulk Craft, Easy, No glue or paint, WS" at bounding box center [874, 129] width 7 height 1
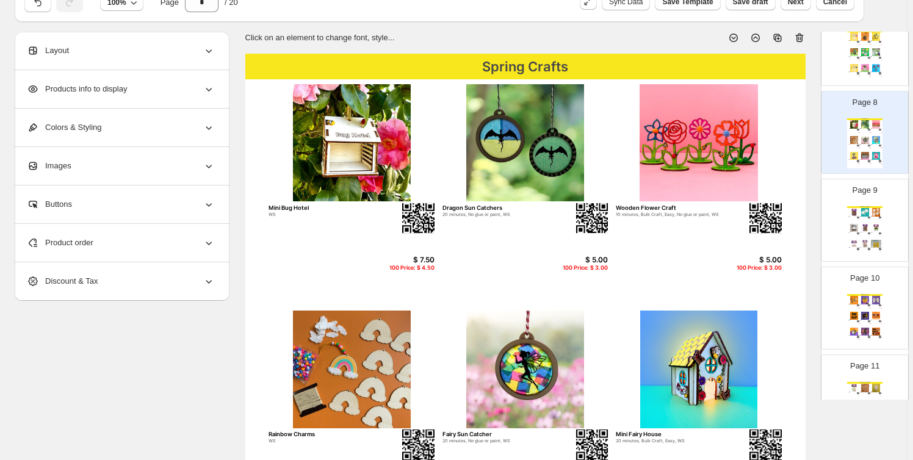
click at [863, 213] on img at bounding box center [865, 212] width 10 height 8
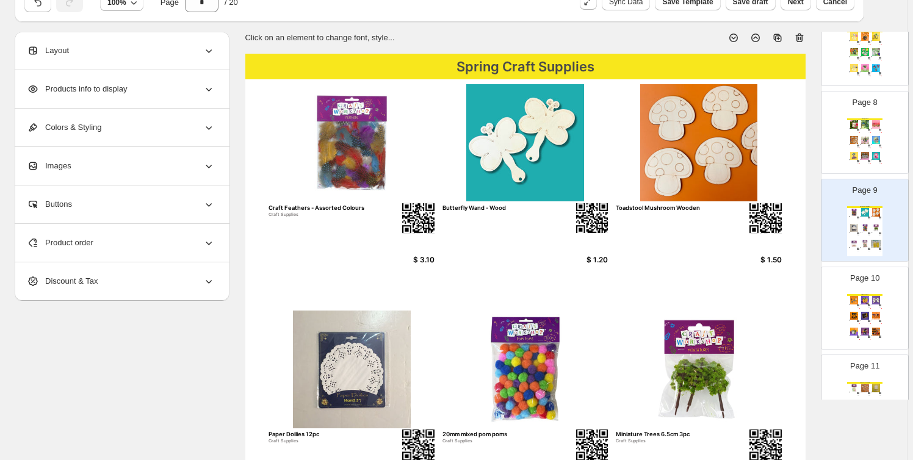
click at [869, 284] on div "Page 10 Halloween Crafts Halloween Glow-in-the-dark Keyring $ 3.50 100 Price: $…" at bounding box center [860, 304] width 77 height 82
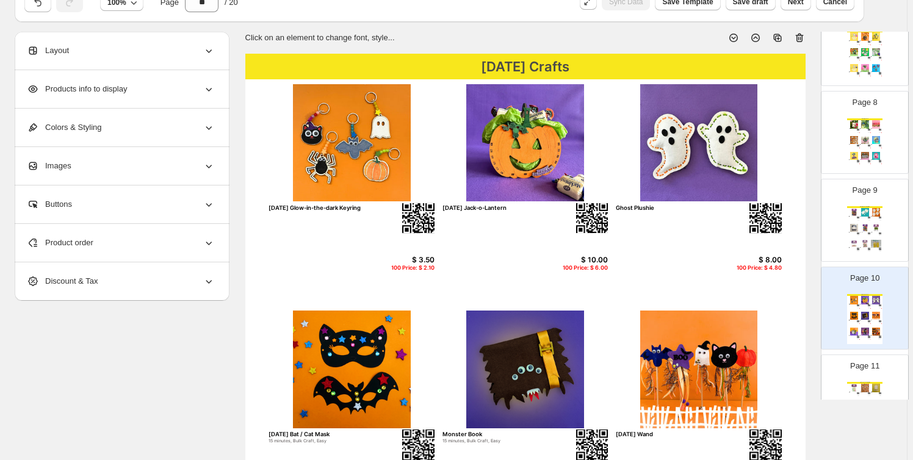
click at [878, 371] on div "Page 11 Halloween Craft Supplies Glow In The Dark Stars w/Sticker 3cm 80pc Craf…" at bounding box center [860, 391] width 77 height 82
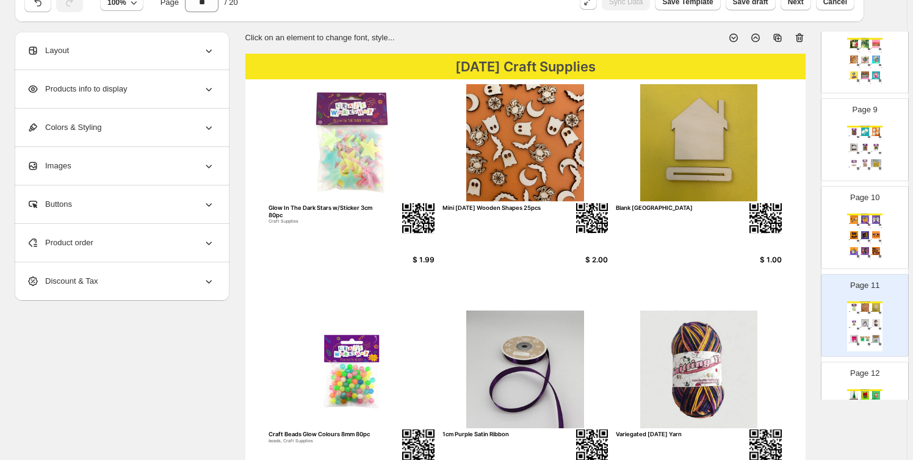
scroll to position [794, 0]
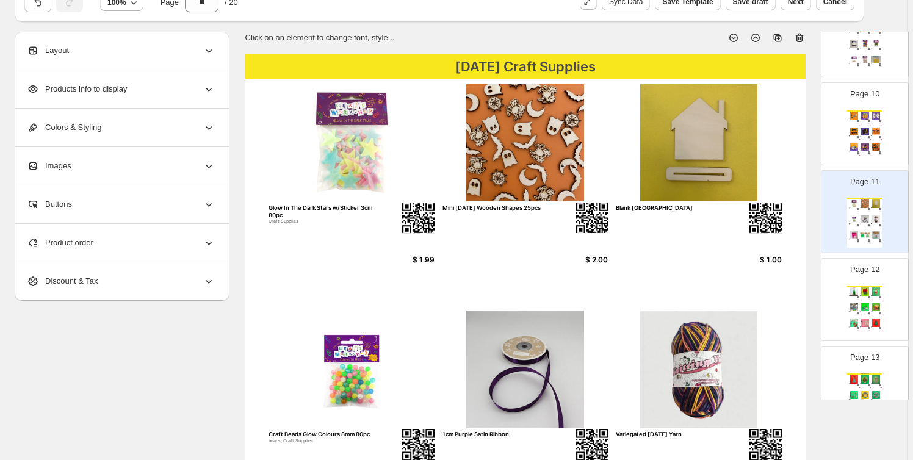
click at [868, 286] on div "Christmas Crafts" at bounding box center [865, 287] width 35 height 2
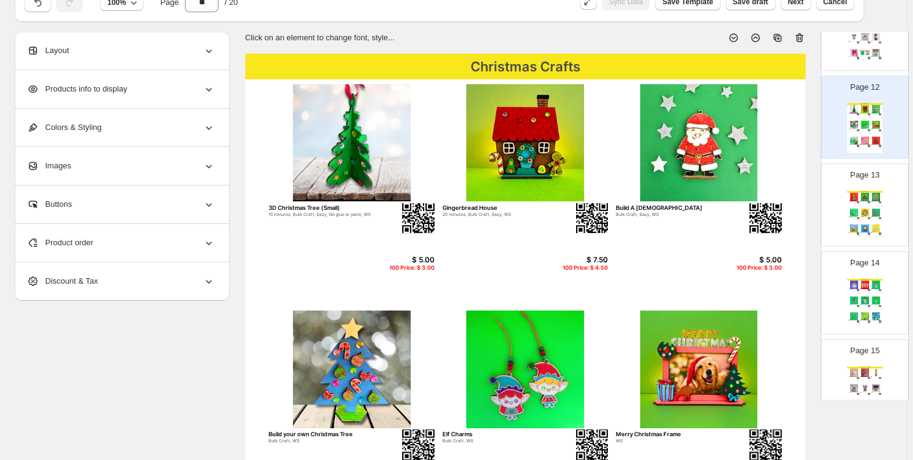
scroll to position [980, 0]
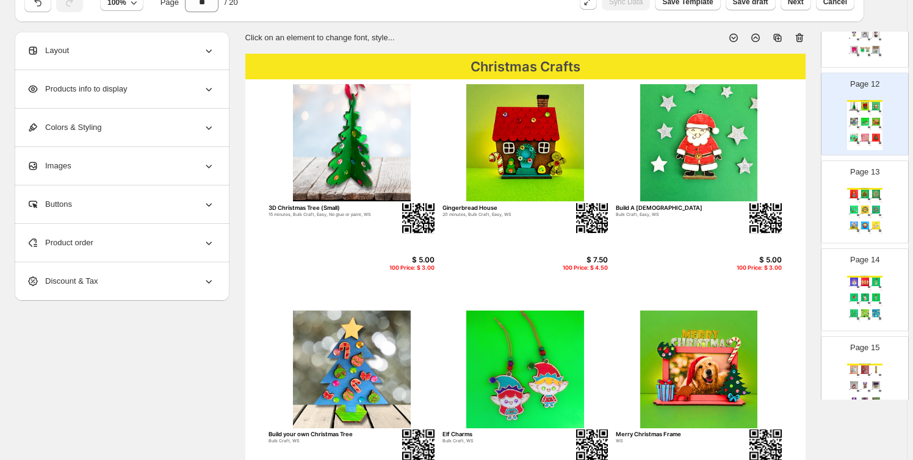
click at [849, 190] on img at bounding box center [854, 194] width 10 height 8
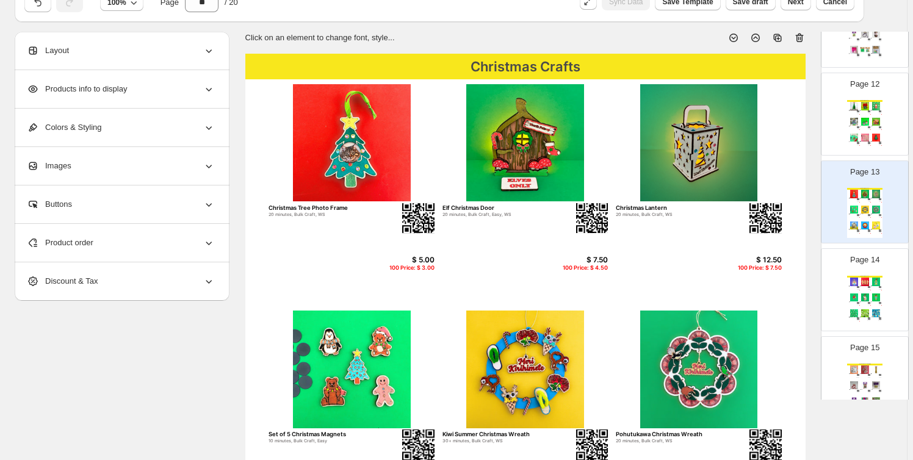
click at [866, 276] on div "Christmas Crafts" at bounding box center [865, 277] width 35 height 2
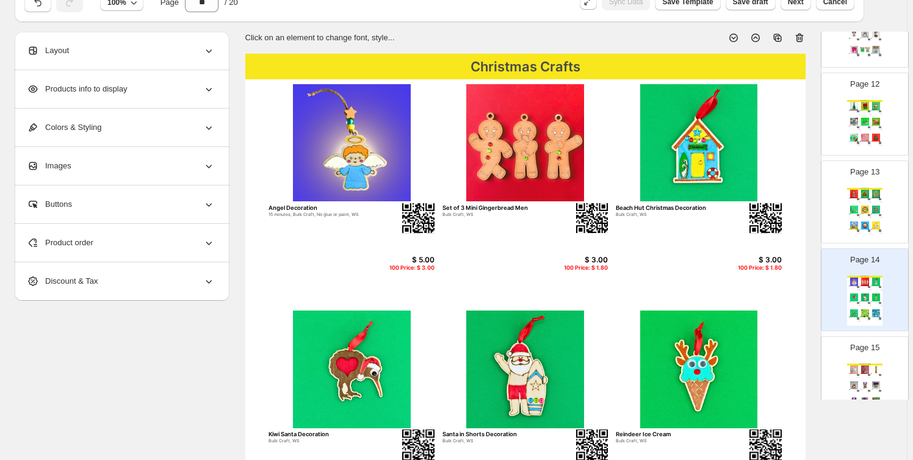
click at [857, 366] on img at bounding box center [854, 370] width 10 height 8
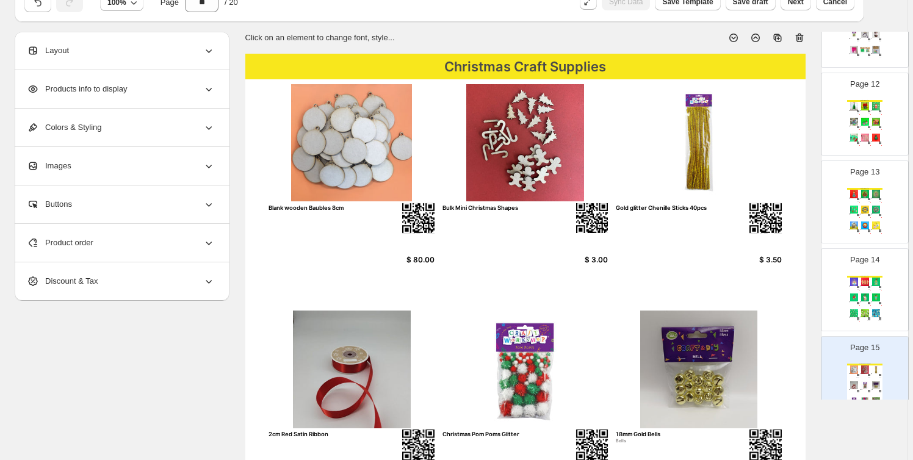
scroll to position [1072, 0]
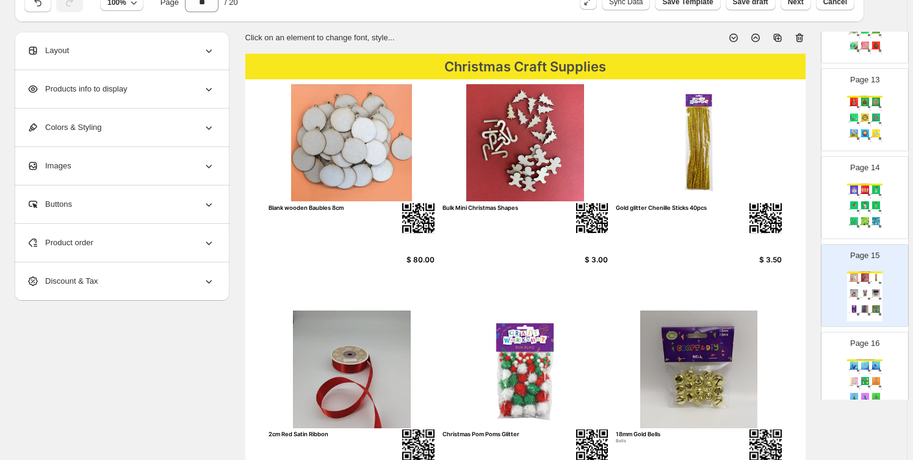
click at [867, 365] on img at bounding box center [865, 365] width 10 height 8
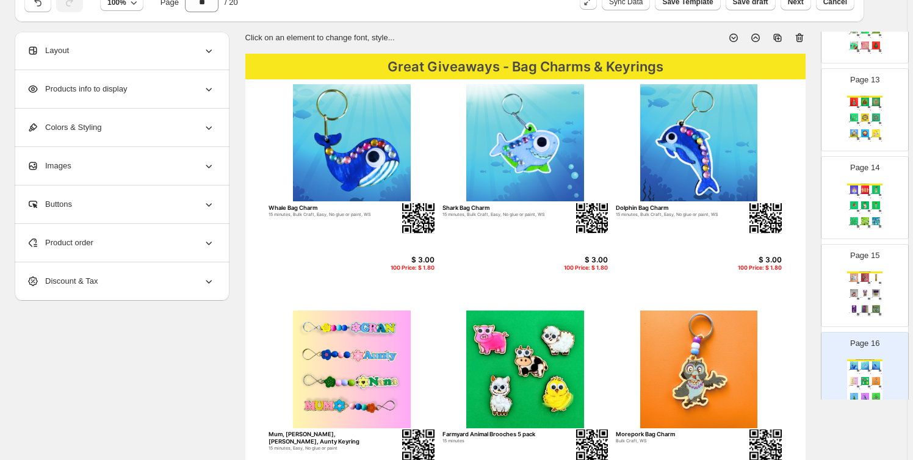
scroll to position [1258, 0]
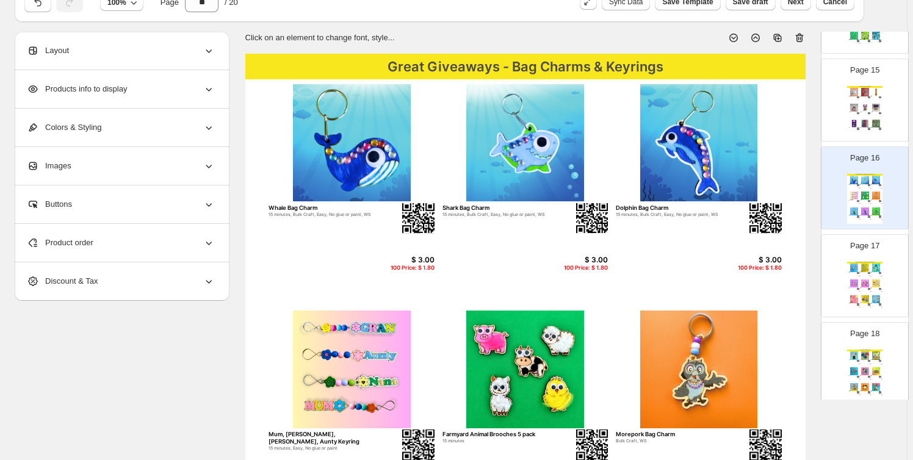
click at [859, 288] on div "Great Giveaways - Bag Charms & Keyrings Doggy Bag Charms 10 minutes, 15 minutes…" at bounding box center [865, 287] width 35 height 50
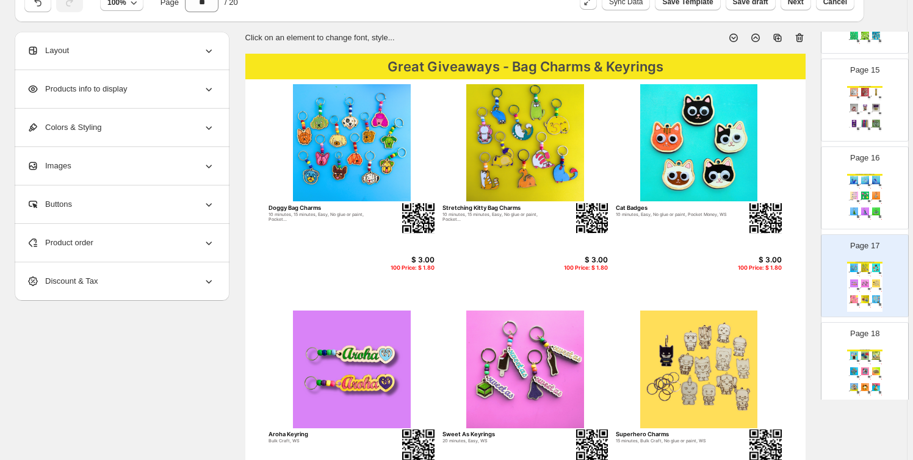
click at [865, 363] on div "We Think You'll Also Like.... Mini Art Master Frames Bulk Craft, WS $ 6.50 100 …" at bounding box center [865, 375] width 35 height 50
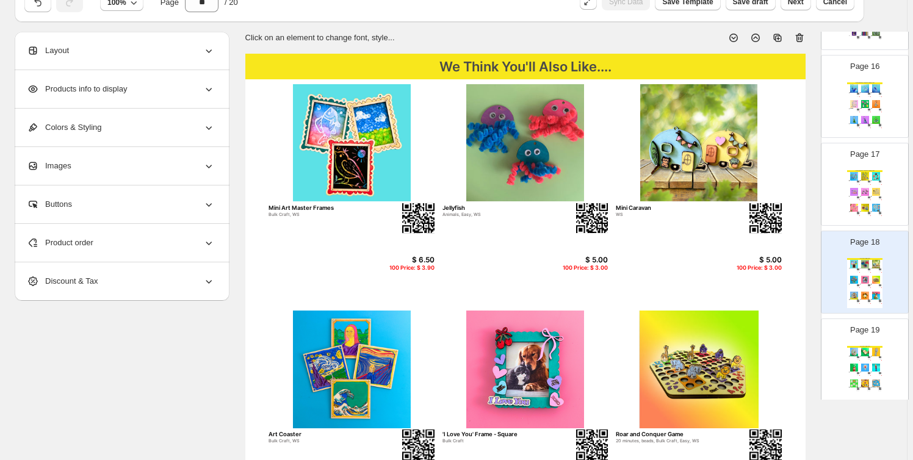
click at [869, 355] on div "We Think You'll Also Like.... Kiwi Bach 20 minutes, Easy, WS $ 12.50 100 Price:…" at bounding box center [865, 371] width 35 height 50
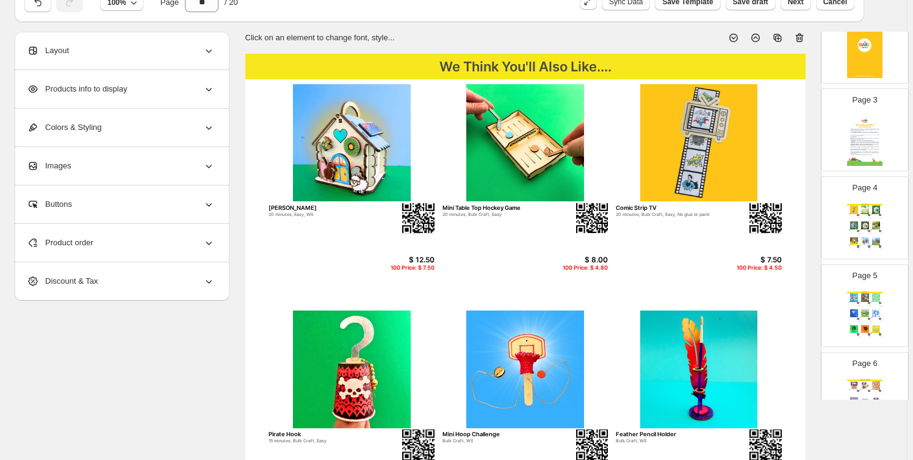
scroll to position [0, 0]
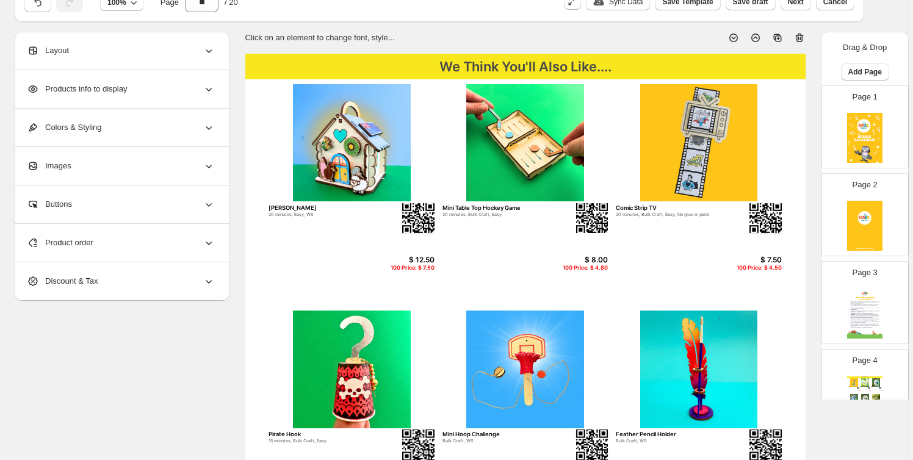
click at [857, 300] on img at bounding box center [865, 314] width 35 height 50
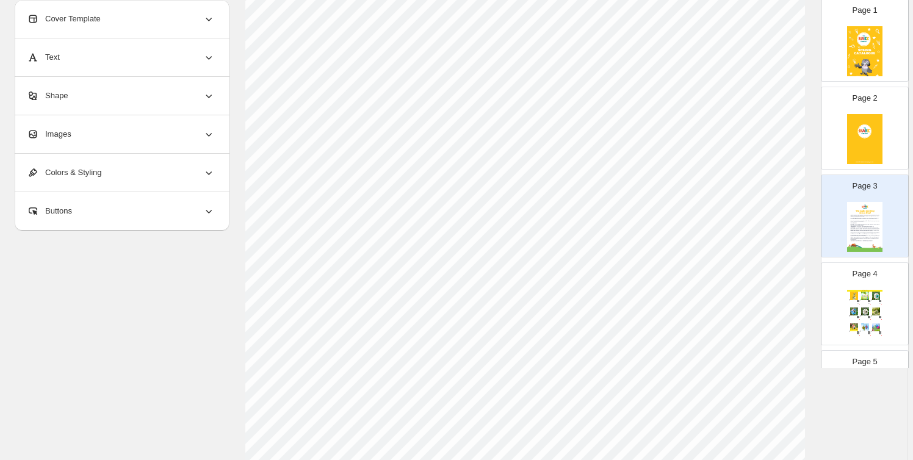
scroll to position [92, 0]
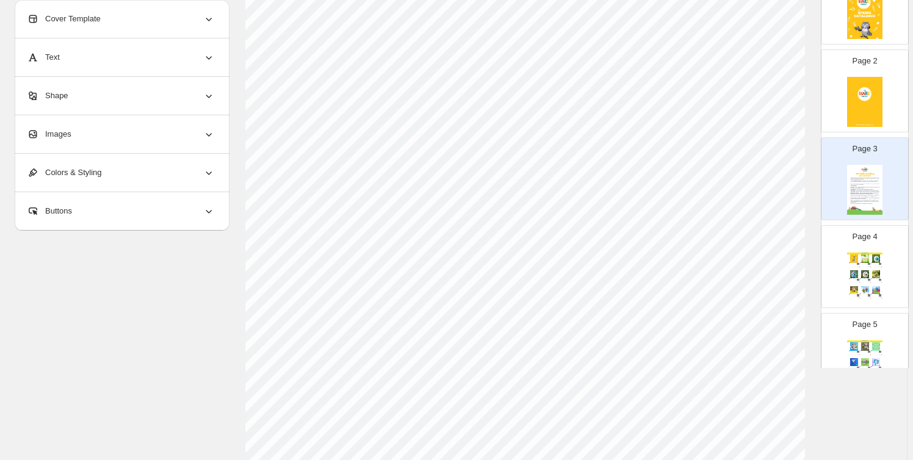
click at [876, 261] on img at bounding box center [876, 259] width 10 height 8
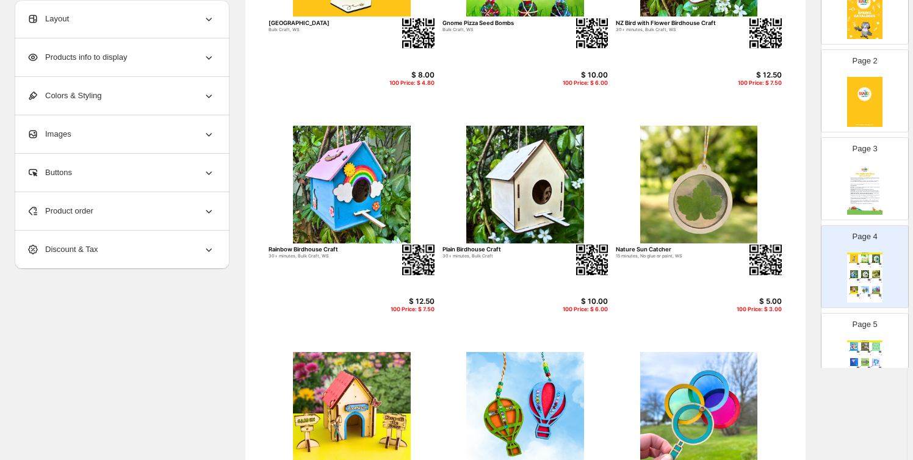
scroll to position [184, 0]
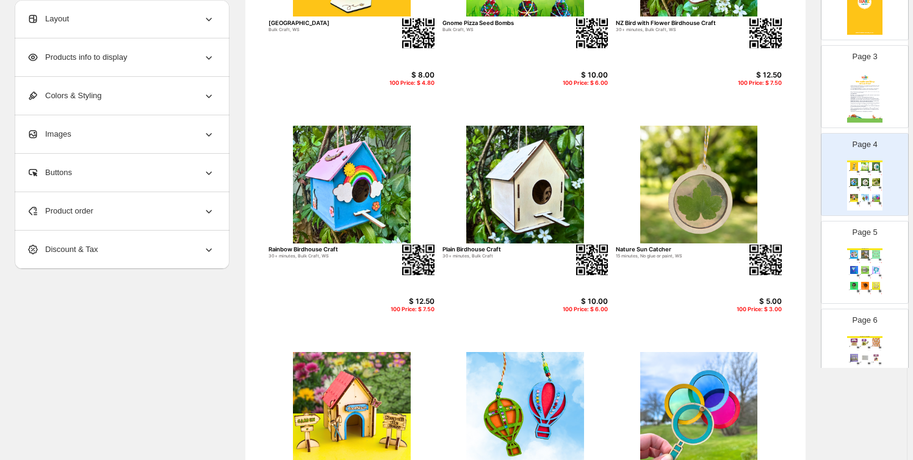
click at [879, 252] on img at bounding box center [876, 254] width 10 height 8
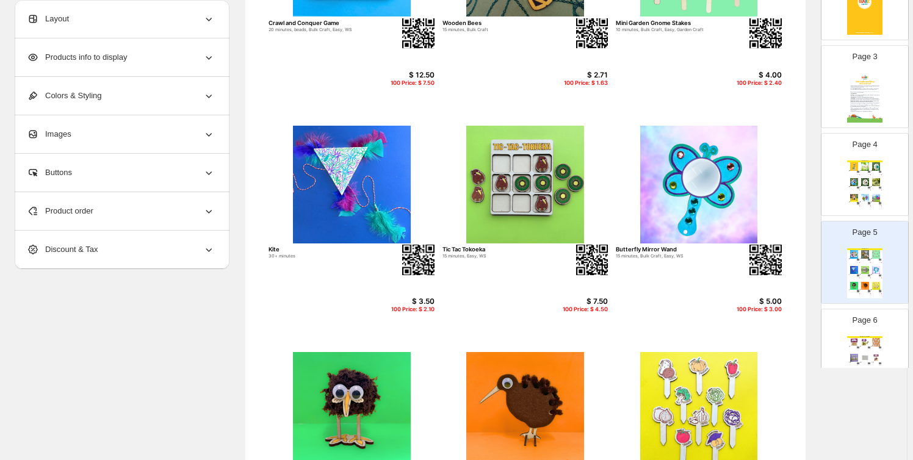
click at [877, 338] on img at bounding box center [876, 342] width 10 height 8
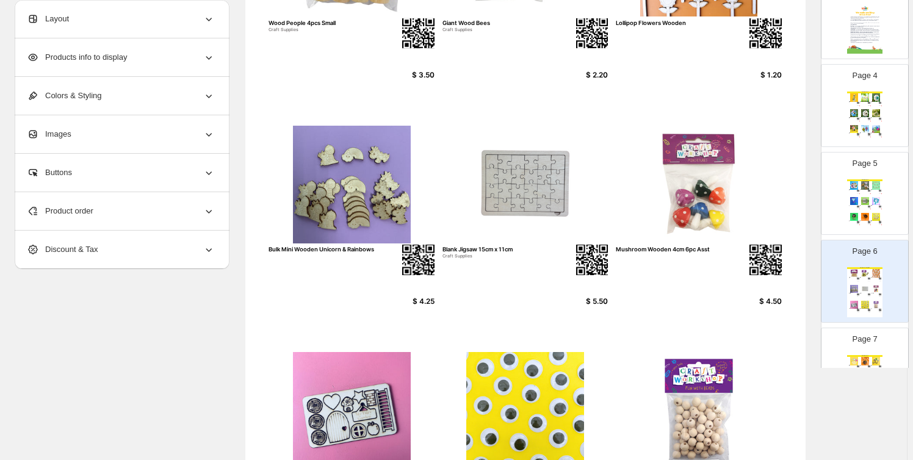
scroll to position [277, 0]
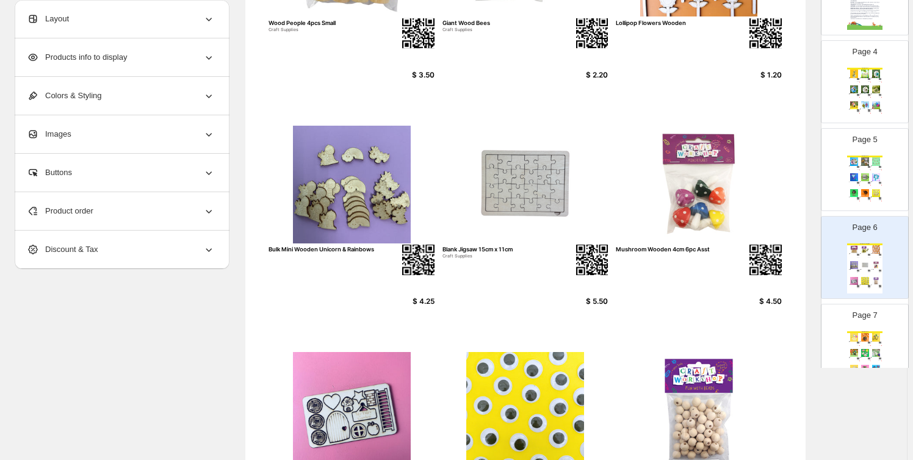
click at [874, 329] on div "Page 7 Spring Crafts Set of 3 Farmyard Animal Wands Set 1 10 minutes, Easy, WS …" at bounding box center [860, 341] width 77 height 82
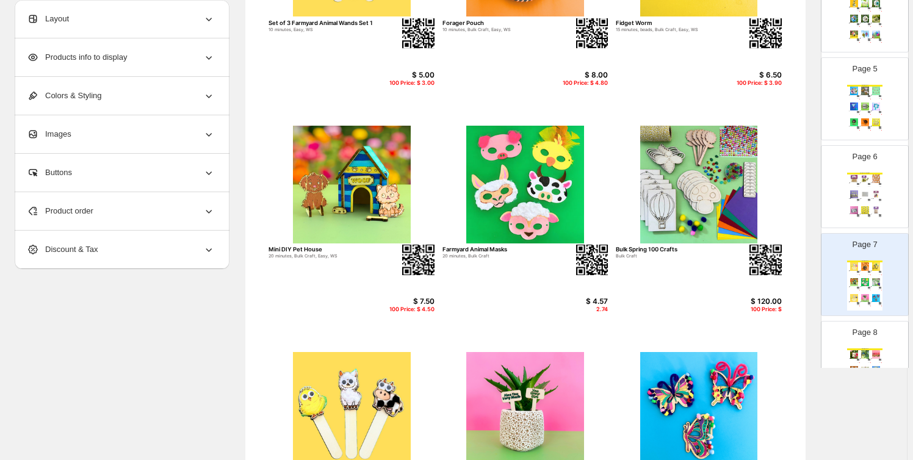
scroll to position [370, 0]
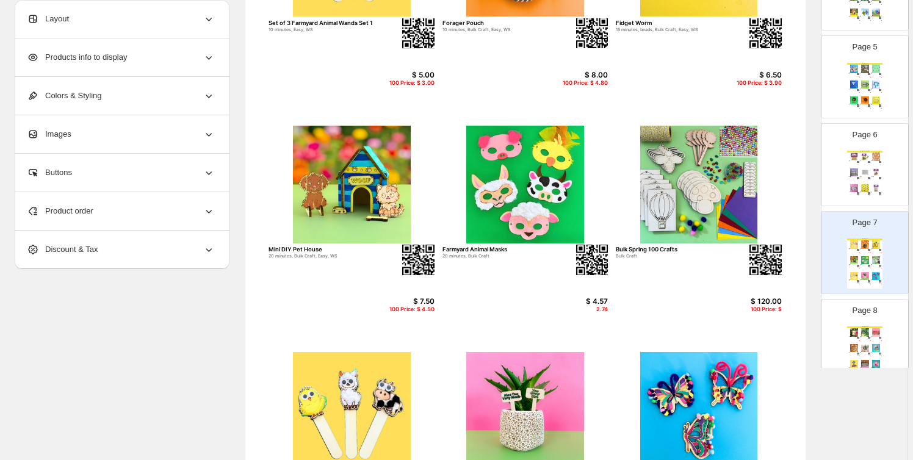
click at [865, 312] on p "Page 8" at bounding box center [865, 311] width 25 height 12
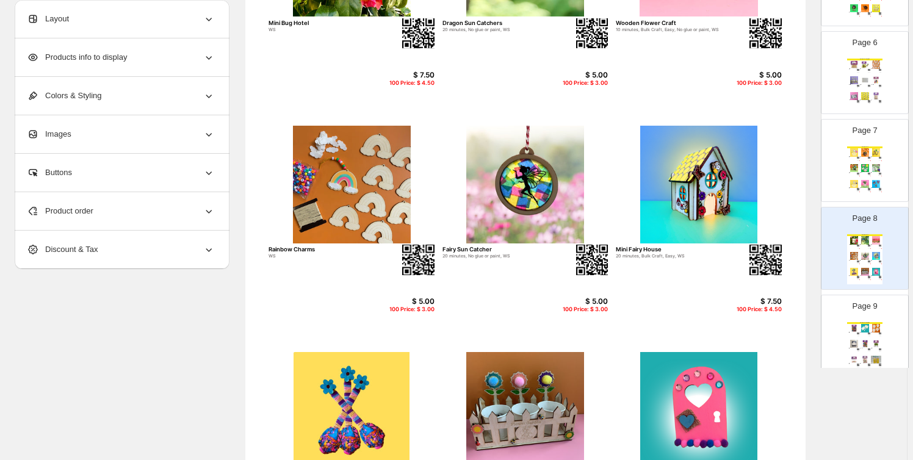
click at [872, 332] on div "Spring Craft Supplies Craft Feathers - Assorted Colours Craft Supplies $ 3.10 B…" at bounding box center [865, 347] width 35 height 50
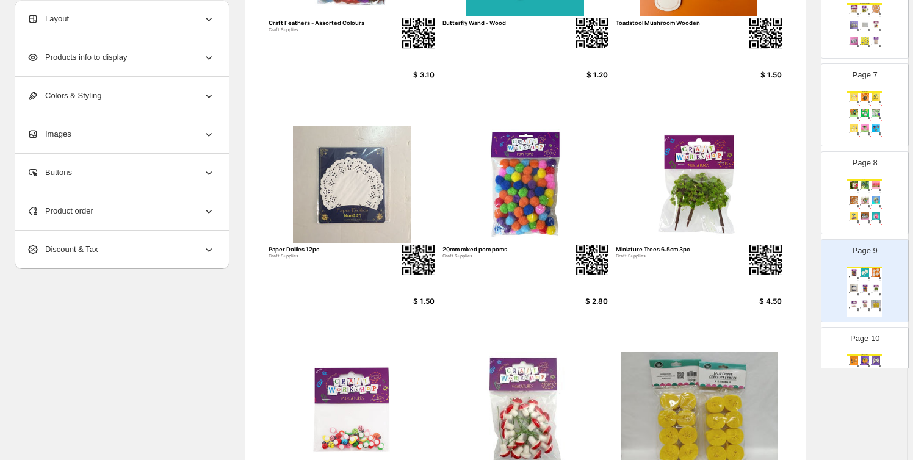
scroll to position [647, 0]
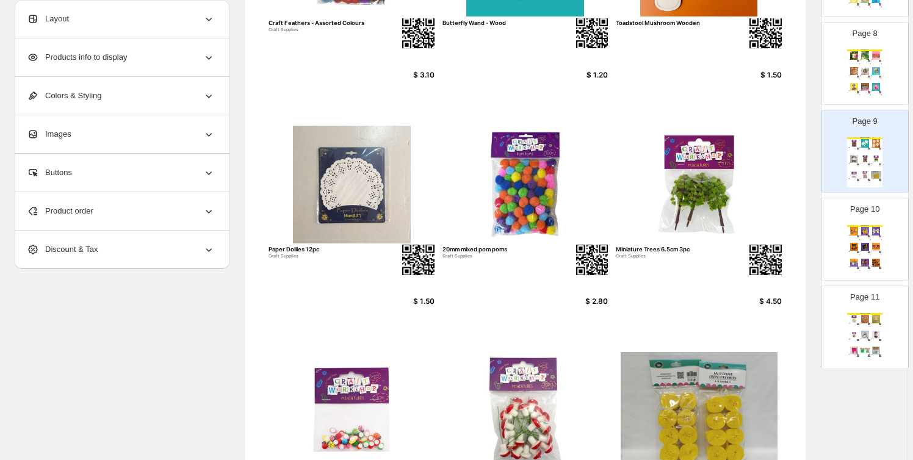
click at [861, 247] on img at bounding box center [865, 247] width 10 height 8
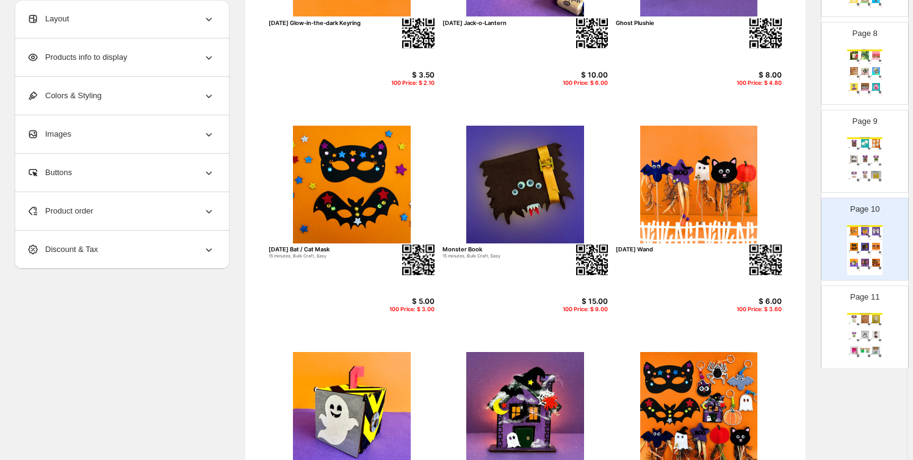
click at [871, 319] on img at bounding box center [876, 319] width 10 height 8
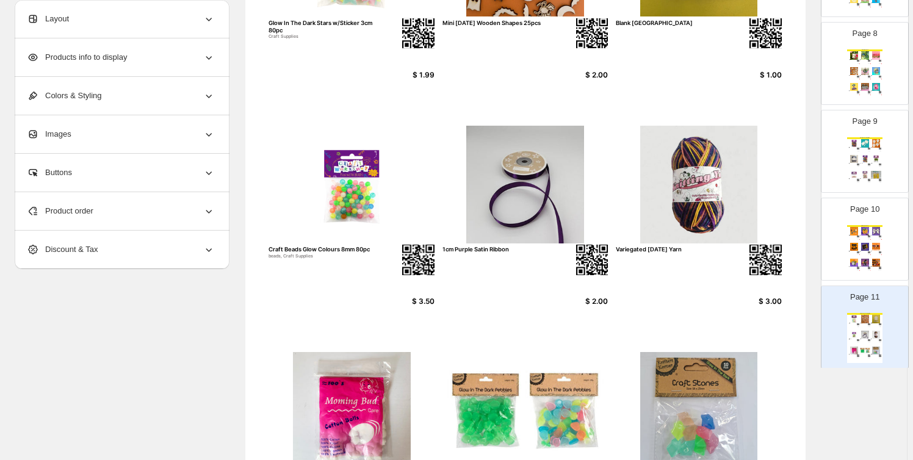
scroll to position [832, 0]
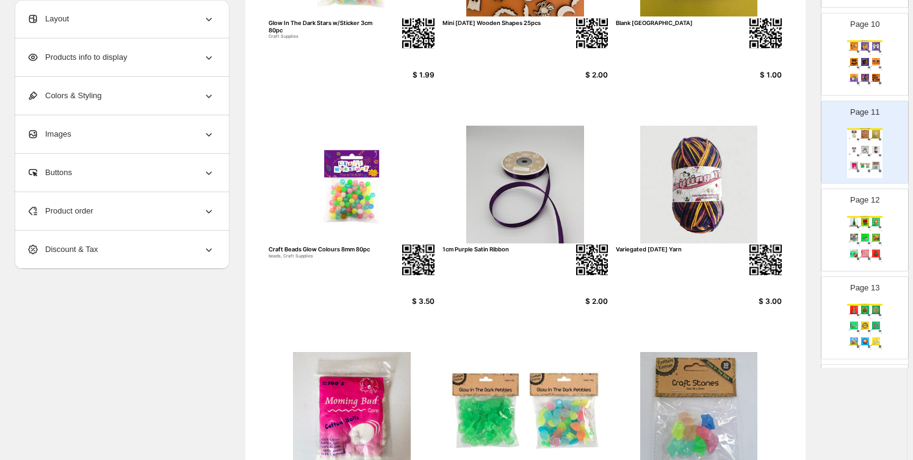
click at [866, 245] on div "Christmas Crafts 3D Christmas Tree (Small) 15 minutes, Bulk Craft, Easy, No glu…" at bounding box center [865, 241] width 35 height 50
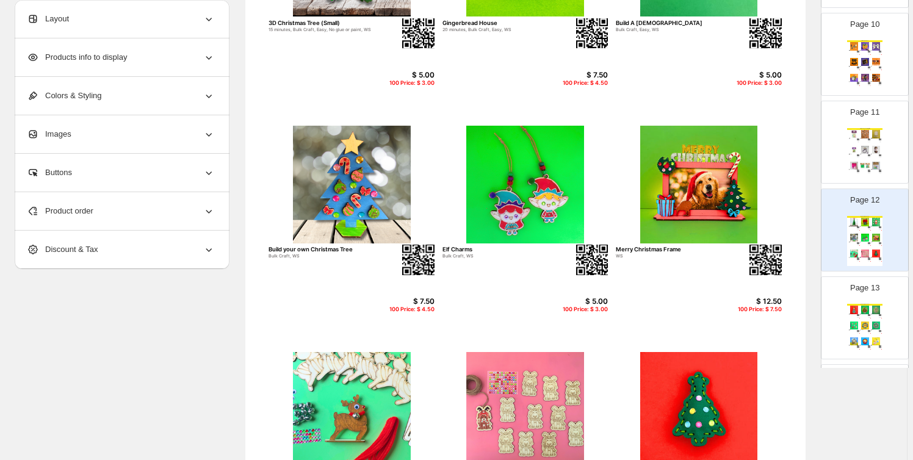
click at [868, 311] on img at bounding box center [865, 310] width 10 height 8
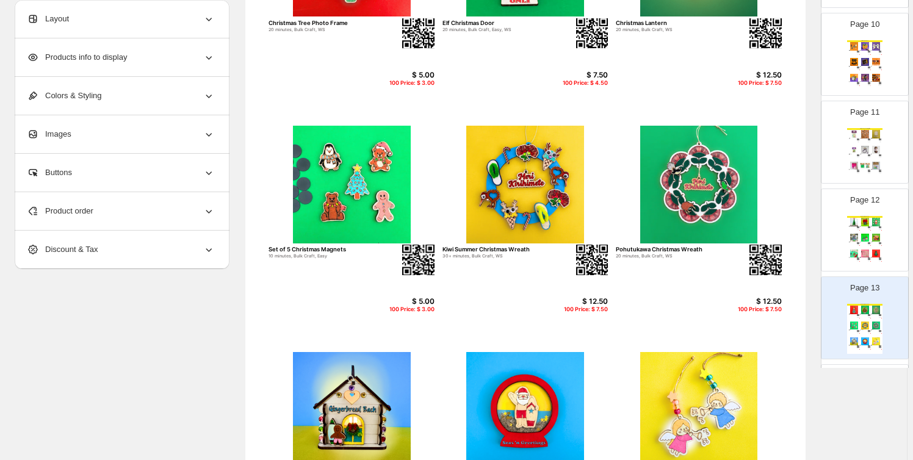
scroll to position [1110, 0]
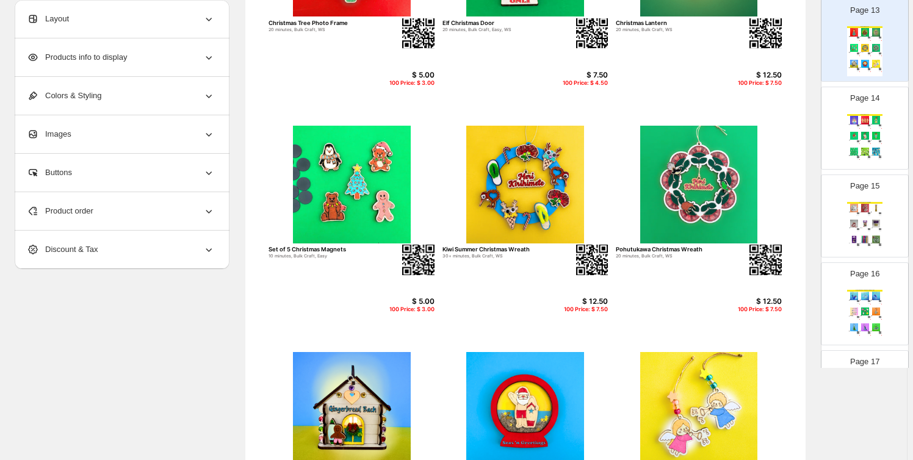
click at [859, 290] on div "Great Giveaways - Bag Charms & Keyrings" at bounding box center [865, 291] width 35 height 2
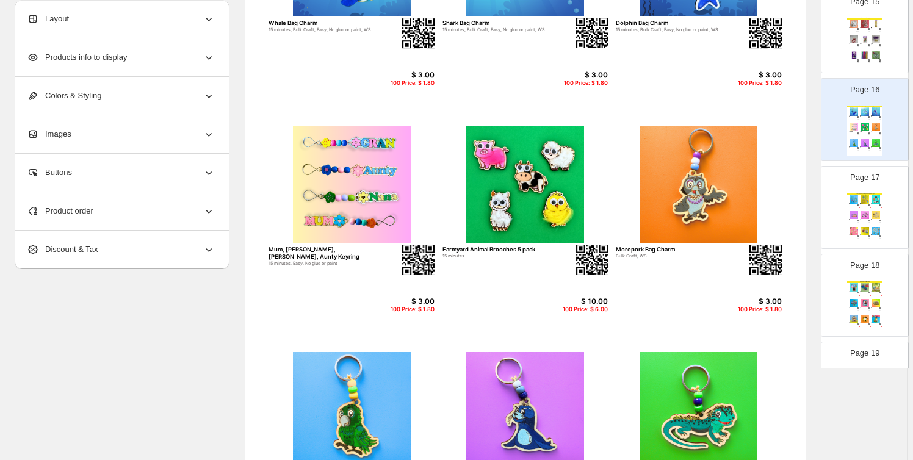
click at [862, 300] on img at bounding box center [865, 303] width 10 height 8
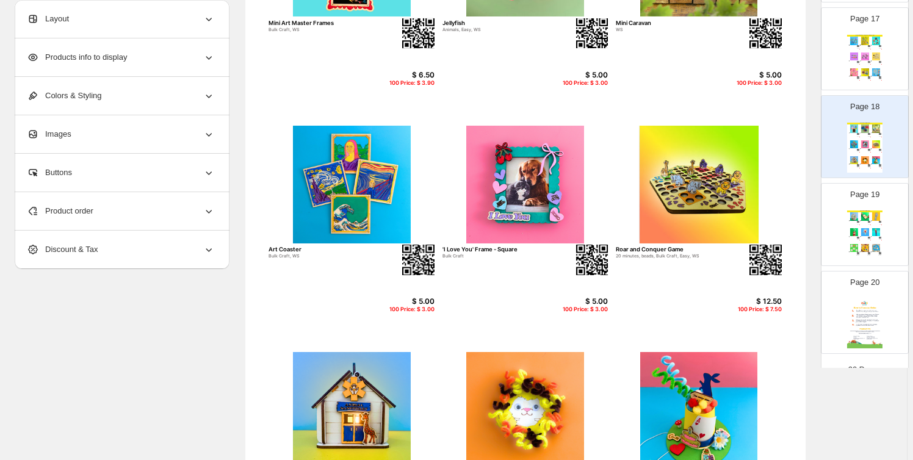
scroll to position [1469, 0]
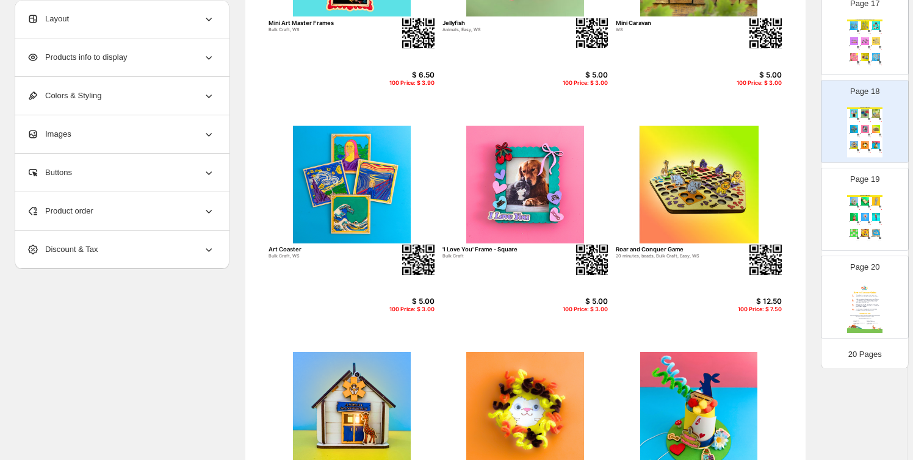
click at [862, 286] on img at bounding box center [865, 308] width 35 height 50
type input "**"
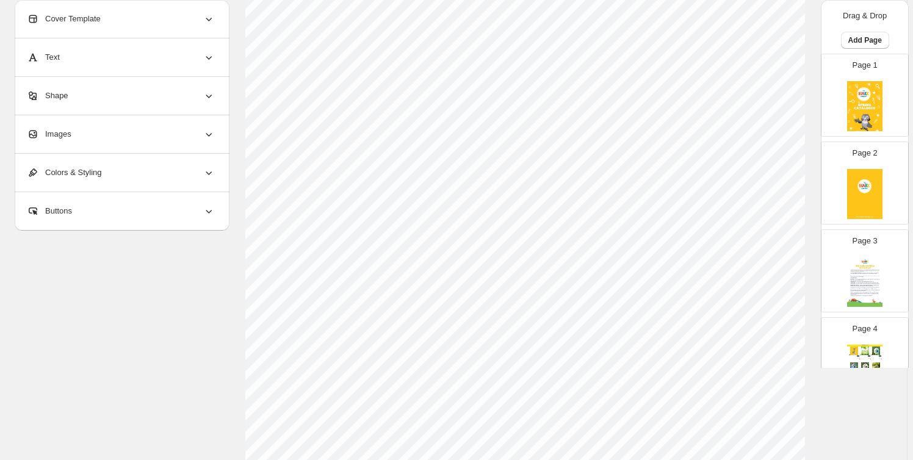
scroll to position [0, 0]
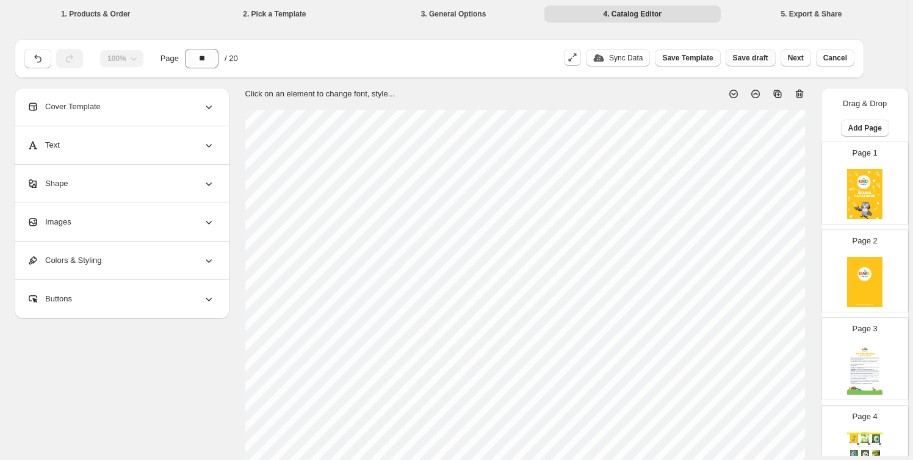
click at [758, 57] on span "Save draft" at bounding box center [750, 58] width 35 height 10
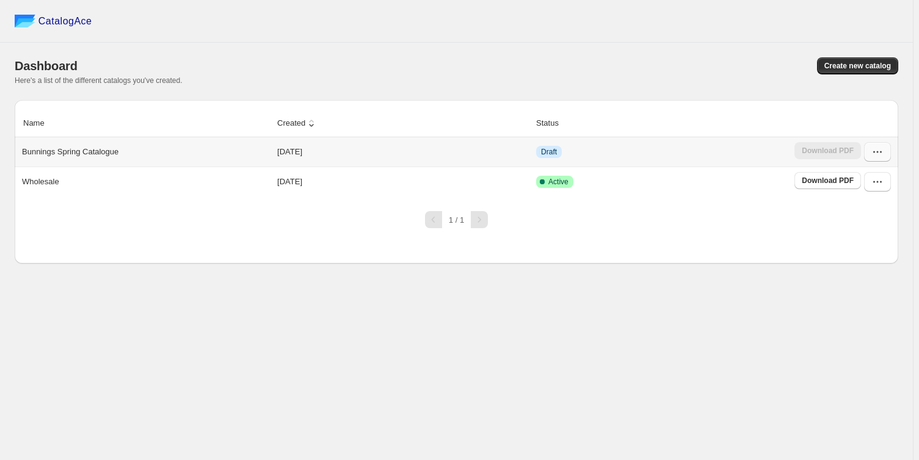
click at [874, 151] on icon "button" at bounding box center [877, 152] width 12 height 12
click at [885, 256] on span "Edit" at bounding box center [875, 262] width 62 height 12
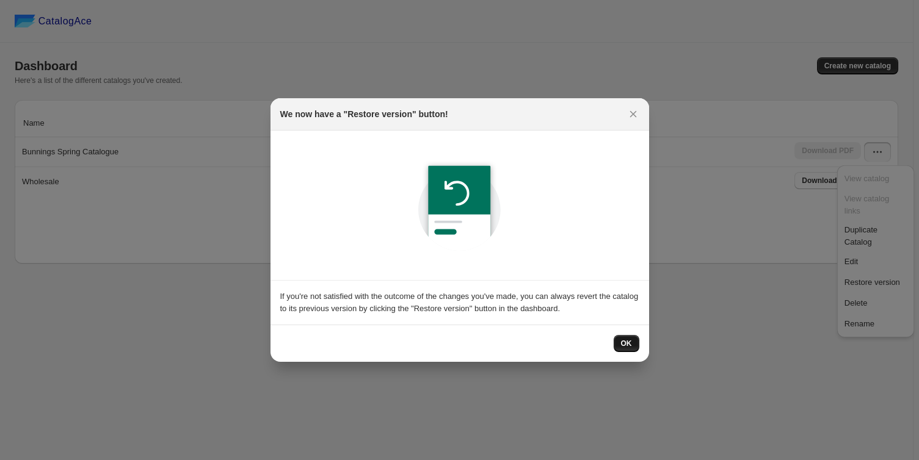
click at [626, 341] on span "OK" at bounding box center [626, 344] width 11 height 10
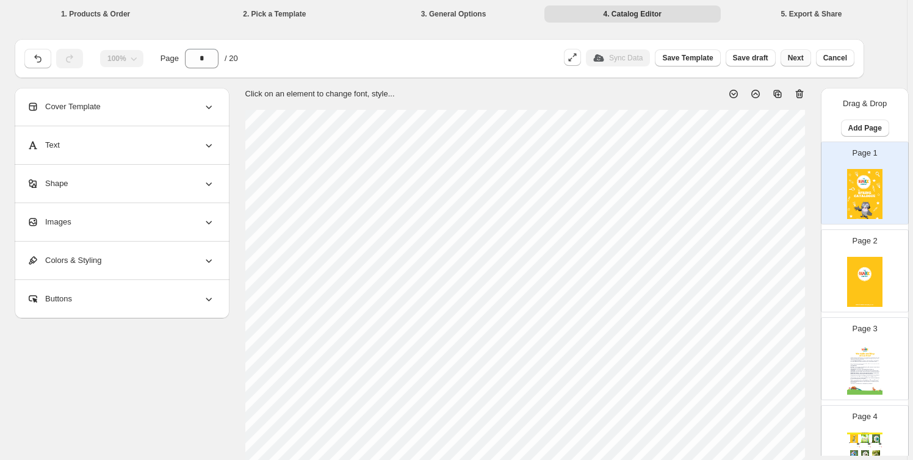
click at [796, 58] on span "Next" at bounding box center [796, 58] width 16 height 10
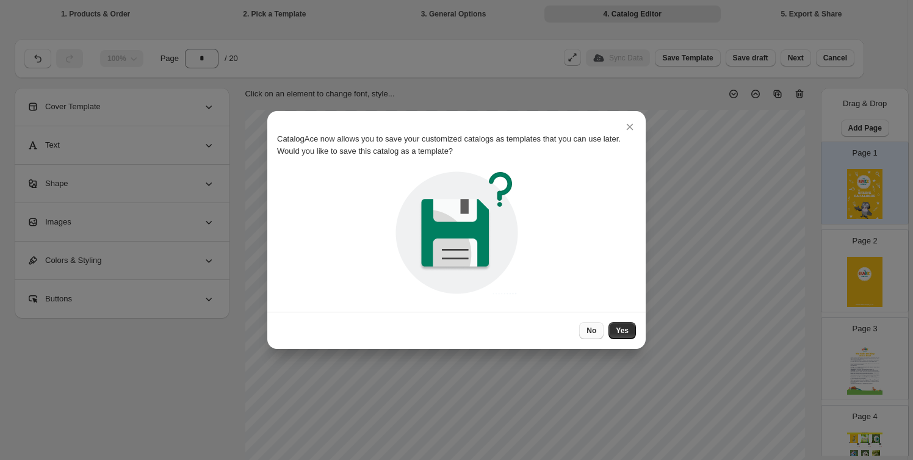
click at [592, 329] on span "No" at bounding box center [592, 331] width 10 height 10
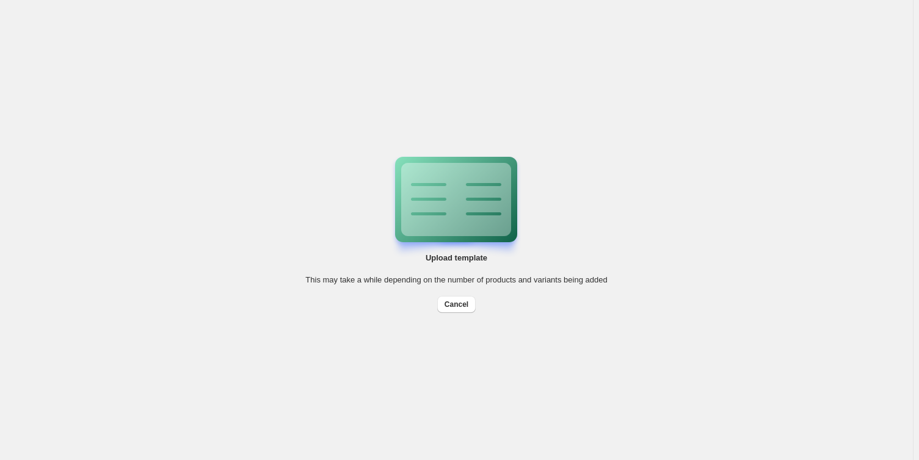
drag, startPoint x: 453, startPoint y: 304, endPoint x: 445, endPoint y: 310, distance: 10.0
click at [454, 305] on span "Cancel" at bounding box center [457, 305] width 24 height 10
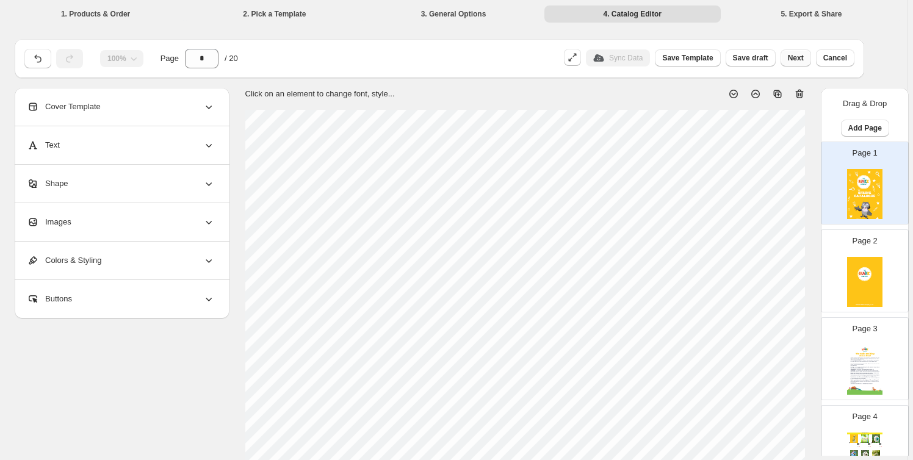
click at [802, 57] on span "Next" at bounding box center [796, 58] width 16 height 10
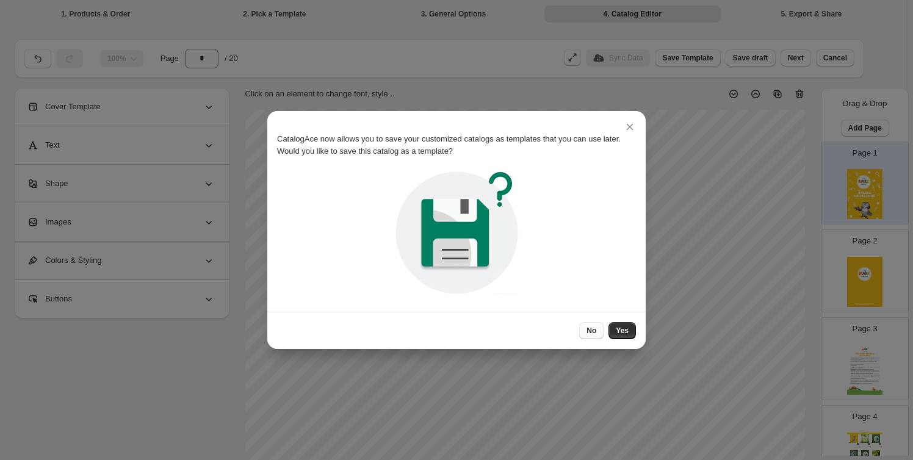
click at [597, 334] on span "No" at bounding box center [592, 331] width 10 height 10
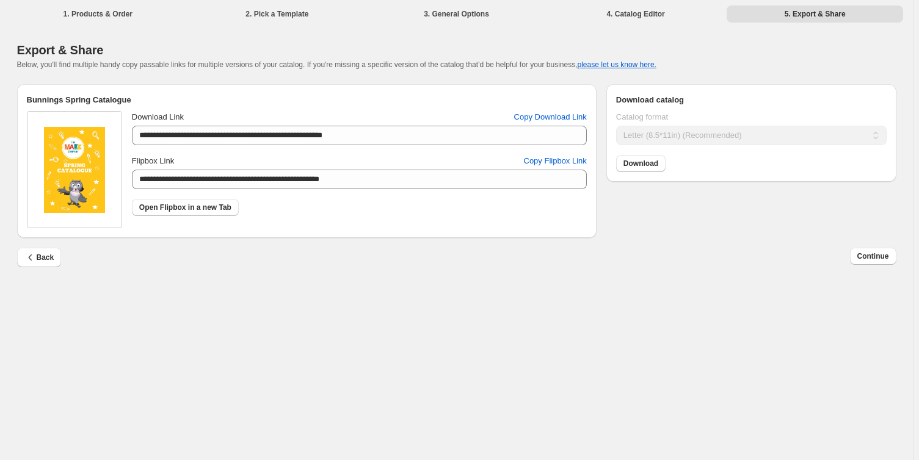
drag, startPoint x: 531, startPoint y: 115, endPoint x: 495, endPoint y: 115, distance: 36.0
click at [531, 115] on span "Copy Download Link" at bounding box center [550, 117] width 73 height 12
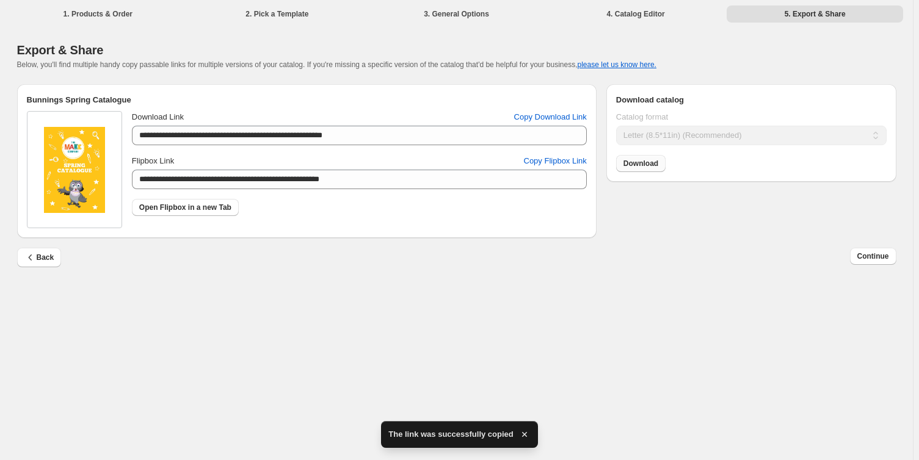
click at [647, 161] on span "Download" at bounding box center [640, 164] width 35 height 10
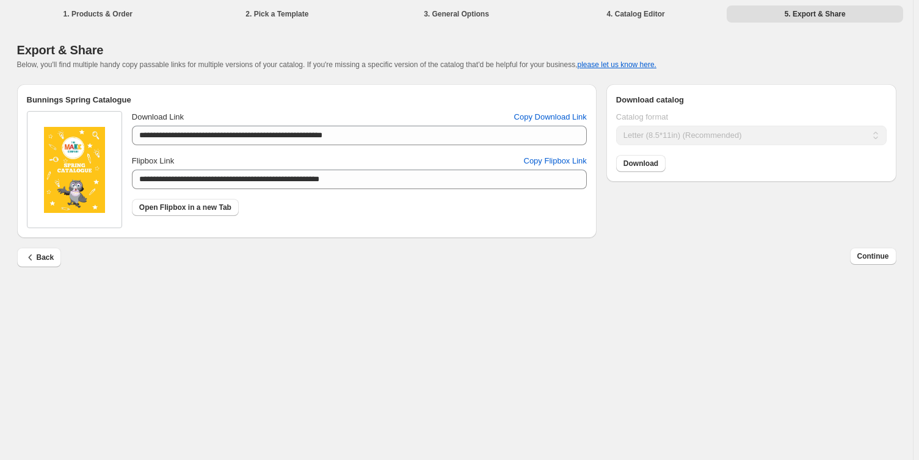
click at [852, 341] on div "**********" at bounding box center [456, 230] width 913 height 460
drag, startPoint x: 491, startPoint y: 407, endPoint x: 117, endPoint y: 265, distance: 400.2
click at [491, 401] on div "**********" at bounding box center [456, 230] width 913 height 460
click at [55, 252] on button "Back" at bounding box center [39, 258] width 45 height 20
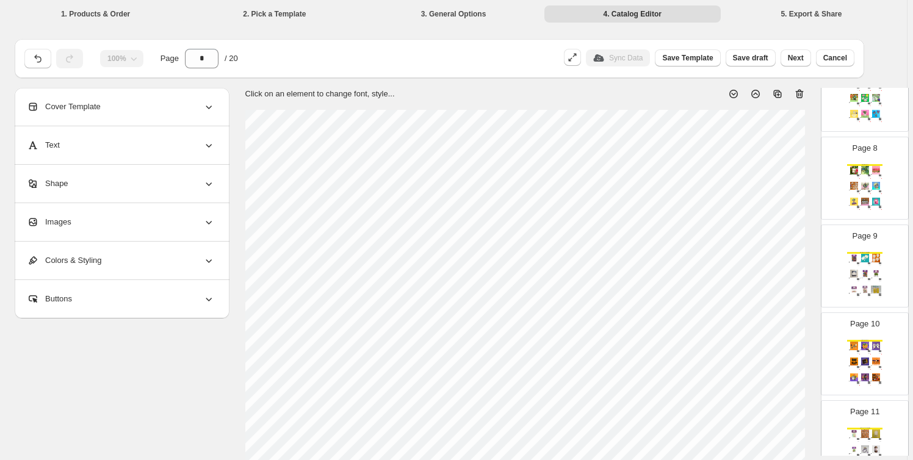
scroll to position [647, 0]
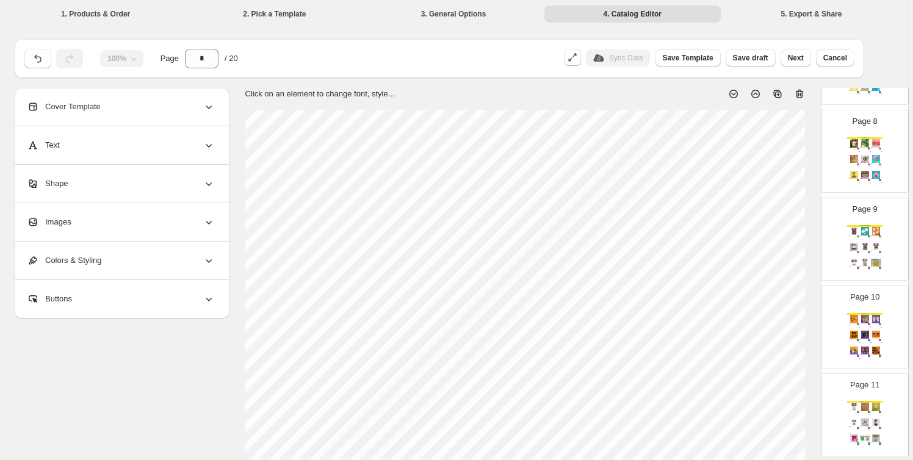
click at [868, 271] on div "Spring Craft Supplies Craft Feathers - Assorted Colours Craft Supplies $ 3.10 B…" at bounding box center [865, 250] width 35 height 50
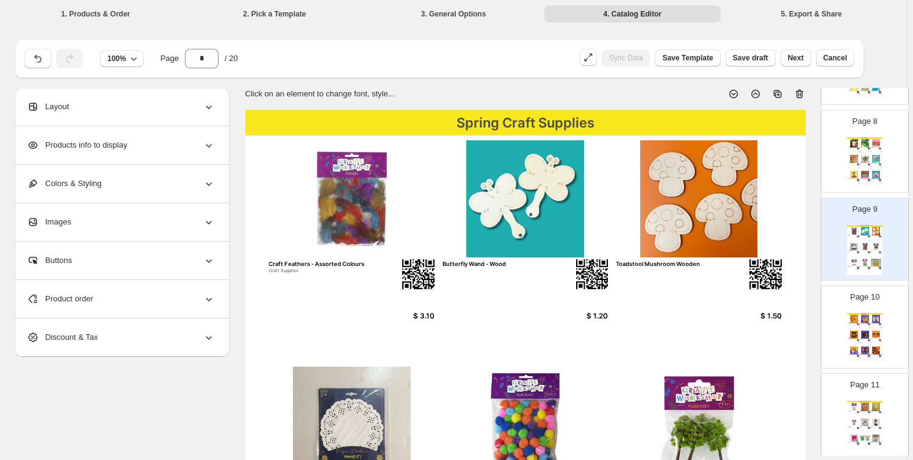
click at [860, 331] on img at bounding box center [865, 335] width 10 height 8
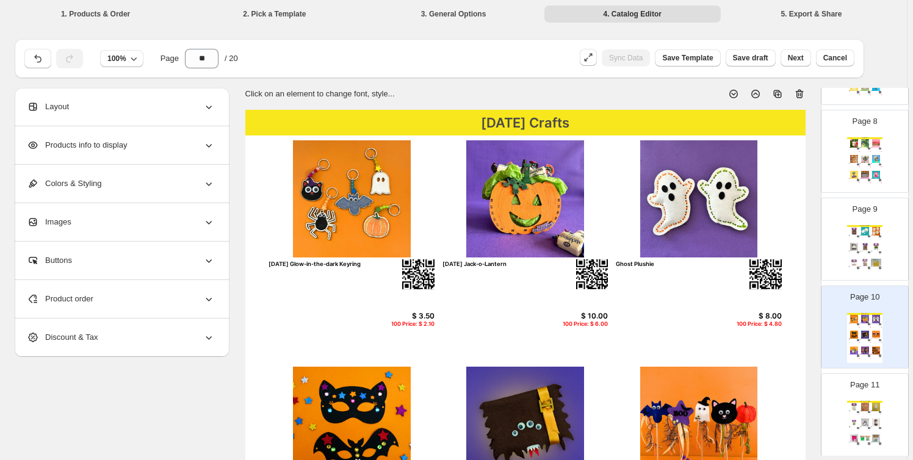
click at [865, 404] on img at bounding box center [865, 407] width 10 height 8
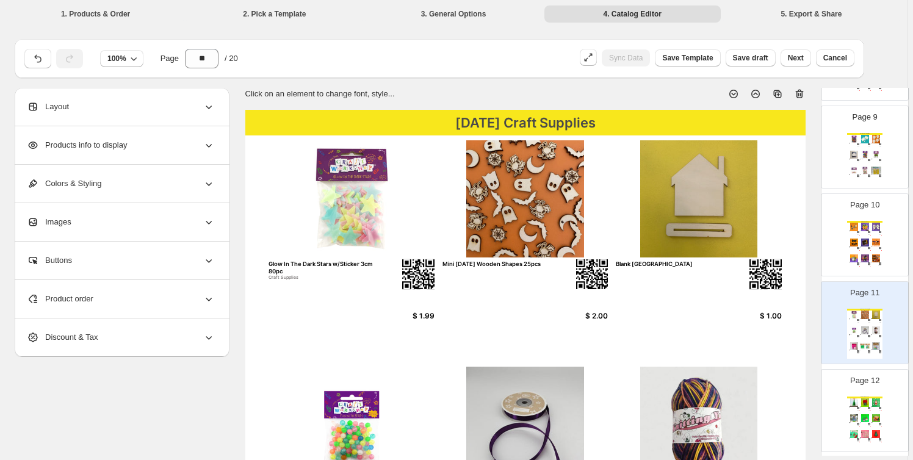
scroll to position [832, 0]
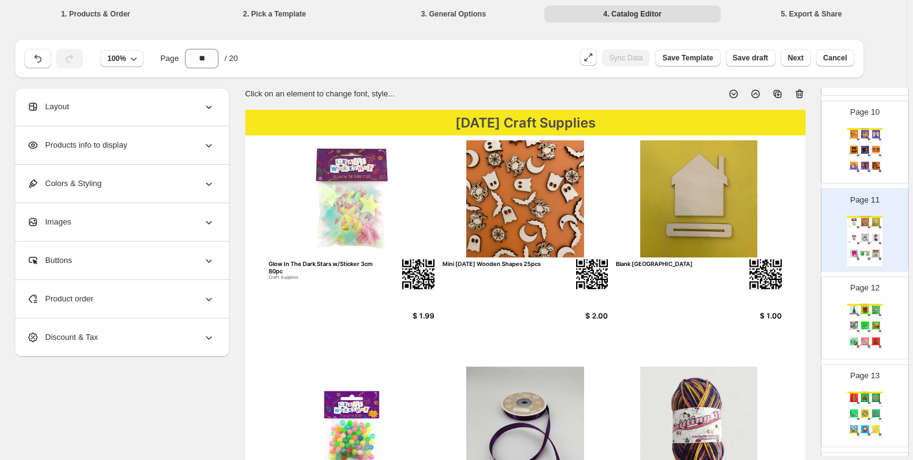
click at [857, 322] on img at bounding box center [854, 326] width 10 height 8
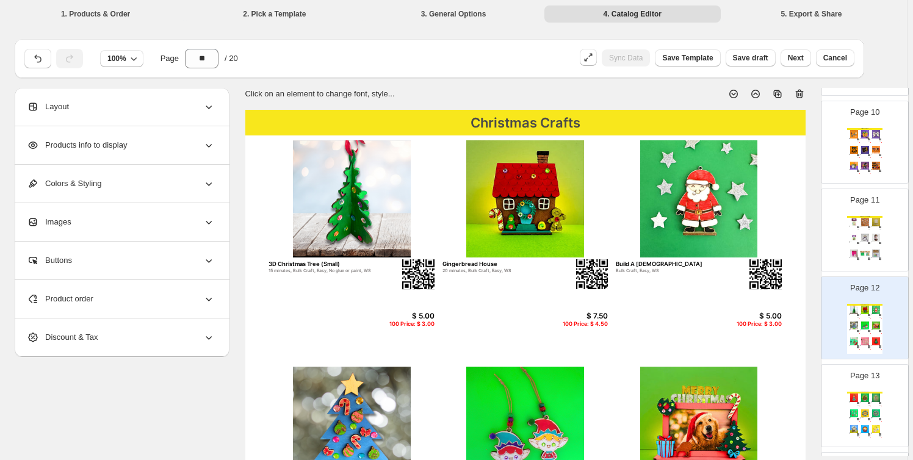
click at [851, 383] on div "Page 13 Christmas Crafts Christmas Tree Photo Frame 20 minutes, Bulk Craft, WS …" at bounding box center [860, 401] width 77 height 82
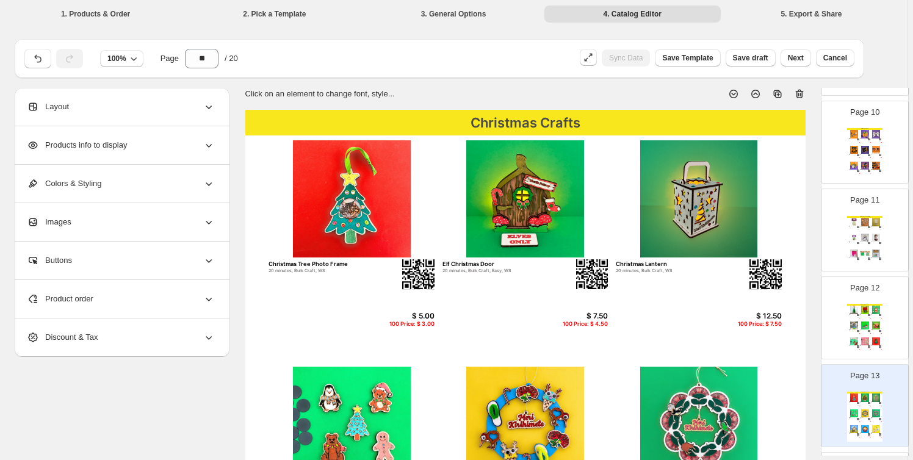
scroll to position [1017, 0]
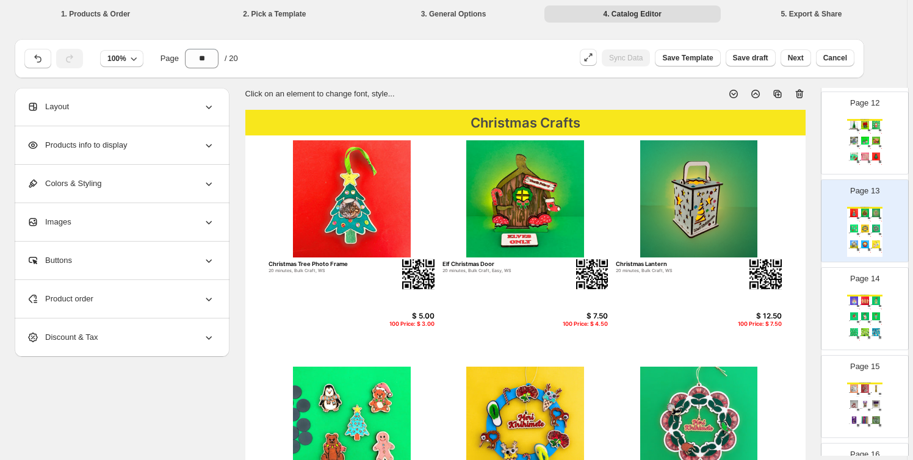
click at [871, 313] on img at bounding box center [876, 317] width 10 height 8
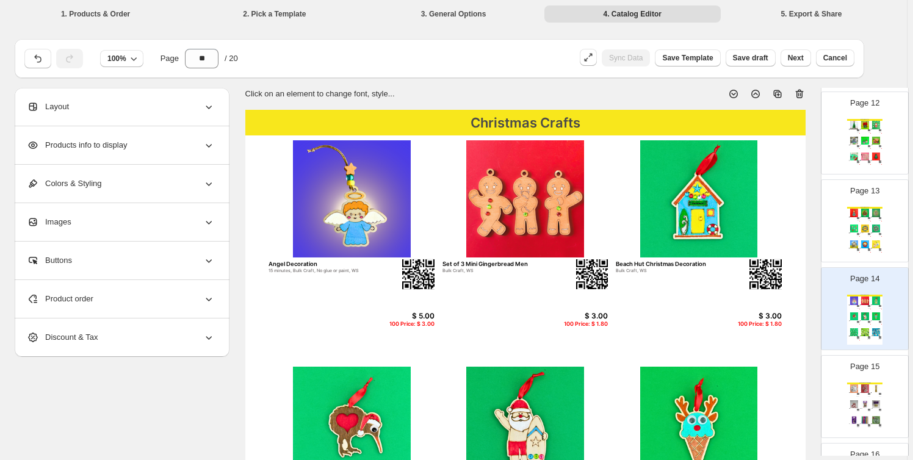
click at [868, 393] on img at bounding box center [869, 394] width 2 height 2
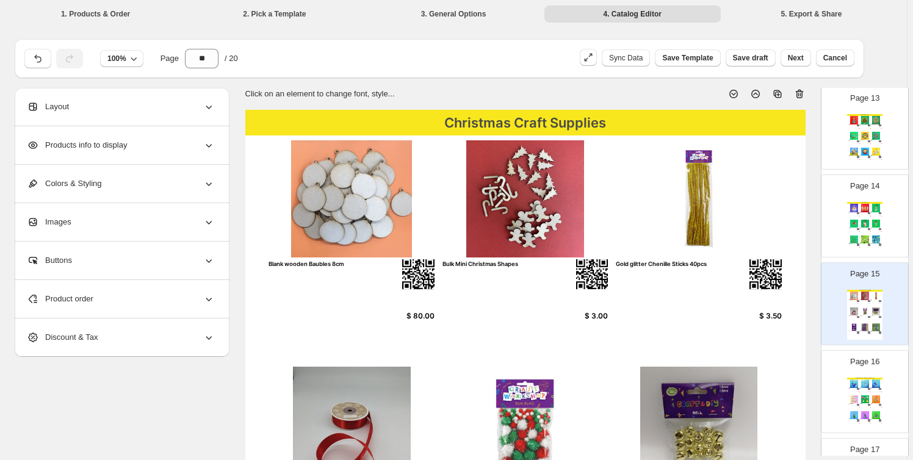
click at [867, 393] on div "100 Price: $ 1.80" at bounding box center [869, 393] width 4 height 1
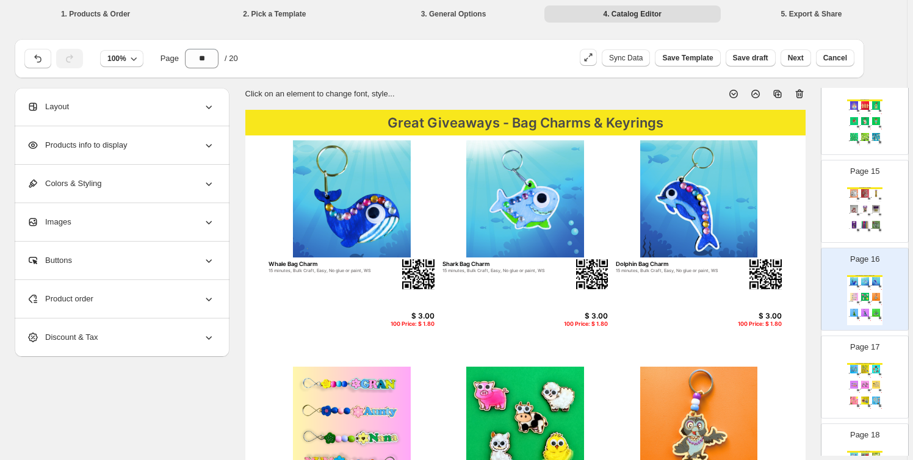
scroll to position [1295, 0]
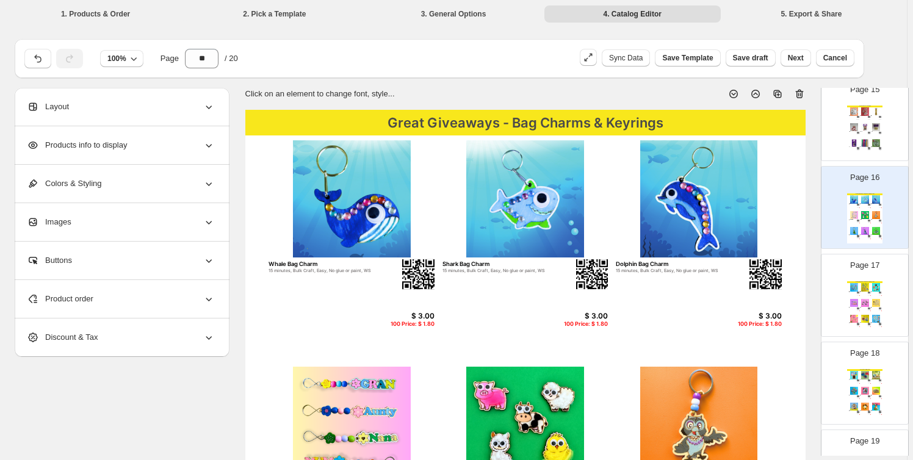
click at [867, 390] on img at bounding box center [865, 391] width 10 height 8
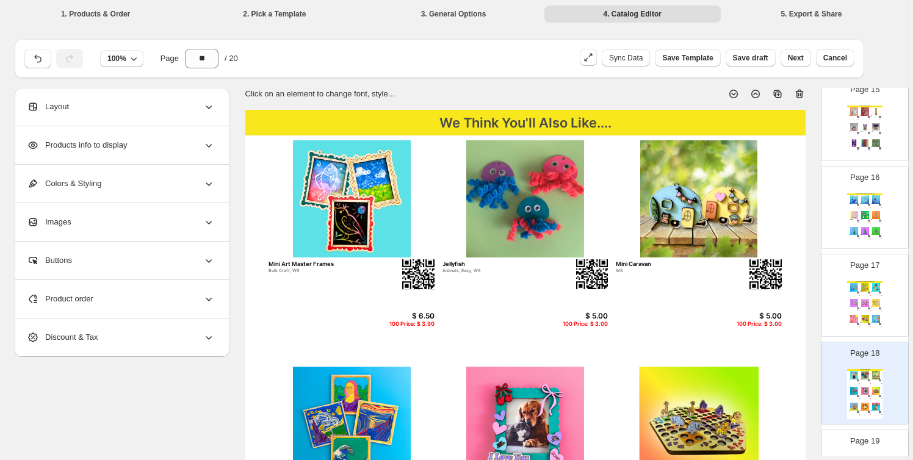
click at [875, 299] on img at bounding box center [876, 303] width 10 height 8
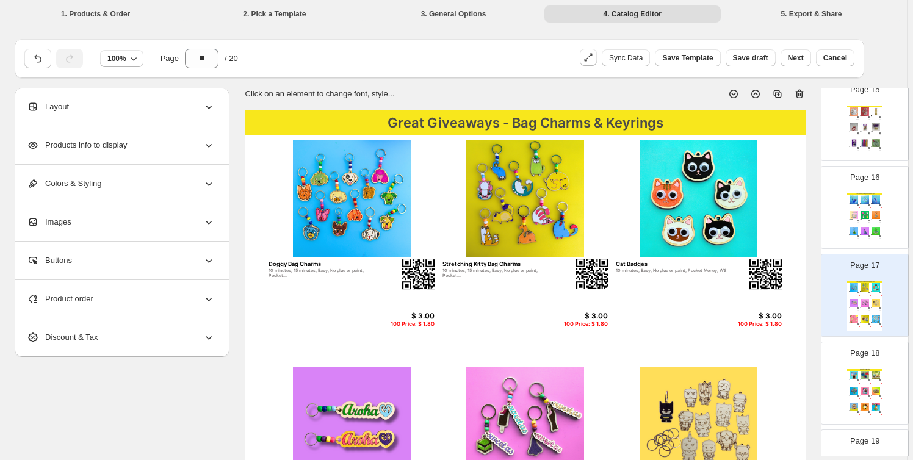
click at [887, 389] on div "Page 18 We Think You'll Also Like.... Mini Art Master Frames Bulk Craft, WS $ 6…" at bounding box center [860, 379] width 77 height 82
type input "**"
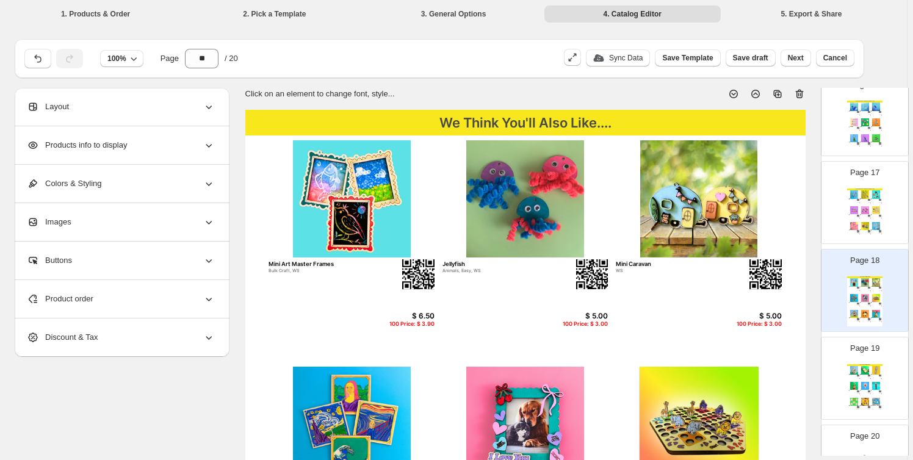
scroll to position [1468, 0]
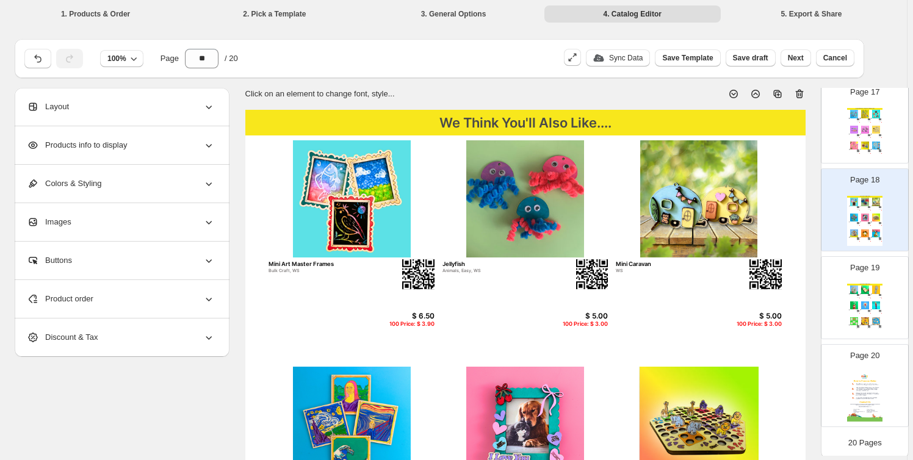
click at [841, 263] on div "Page 19 We Think You'll Also Like.... Kiwi Bach 20 minutes, Easy, WS $ 12.50 10…" at bounding box center [860, 293] width 77 height 82
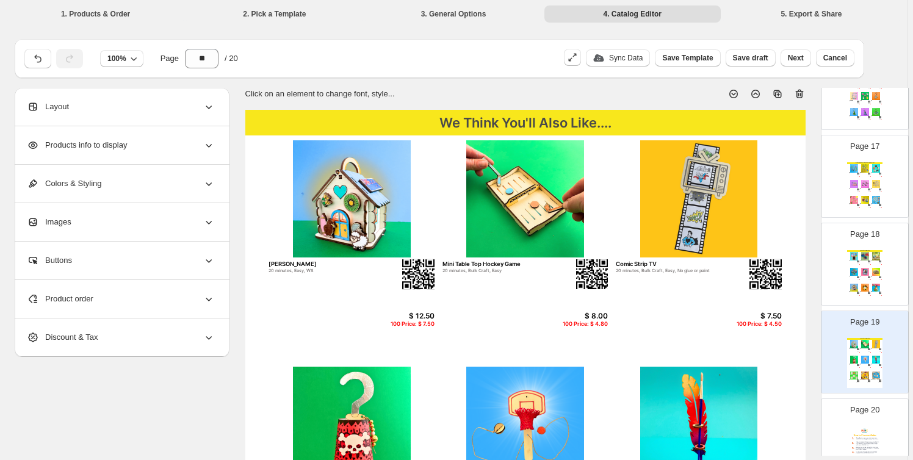
scroll to position [1375, 0]
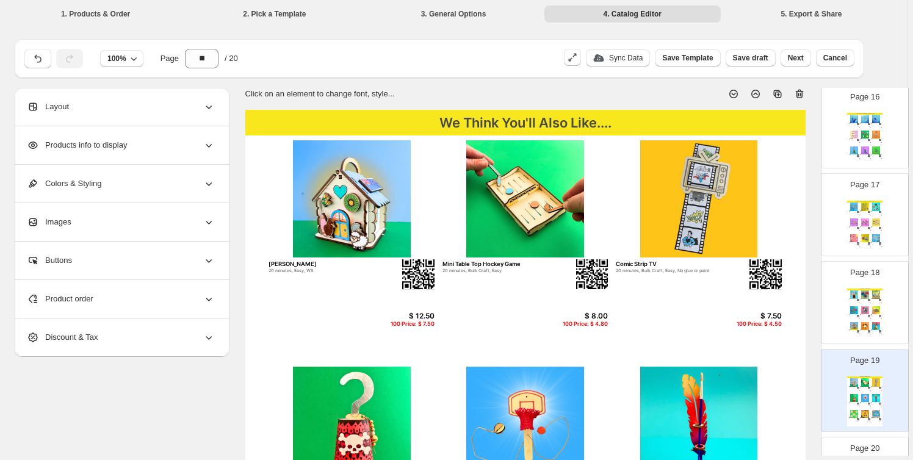
click at [849, 227] on div "Great Giveaways - Bag Charms & Keyrings Doggy Bag Charms 10 minutes, 15 minutes…" at bounding box center [865, 226] width 35 height 50
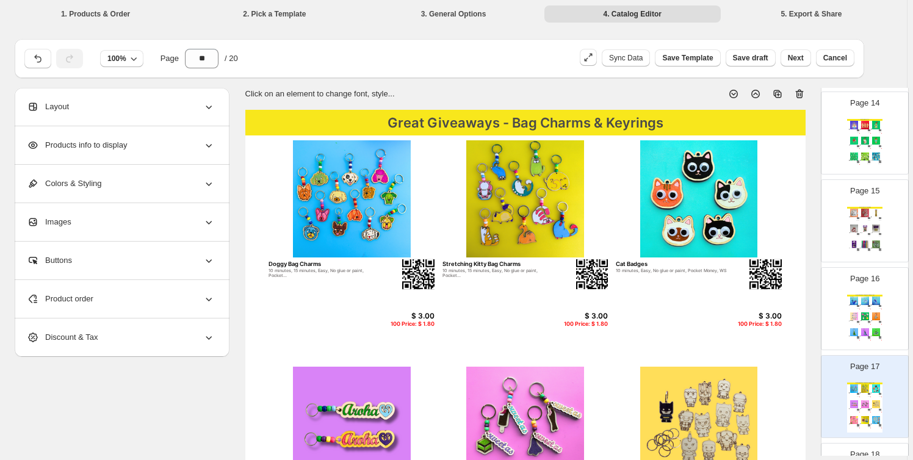
scroll to position [1191, 0]
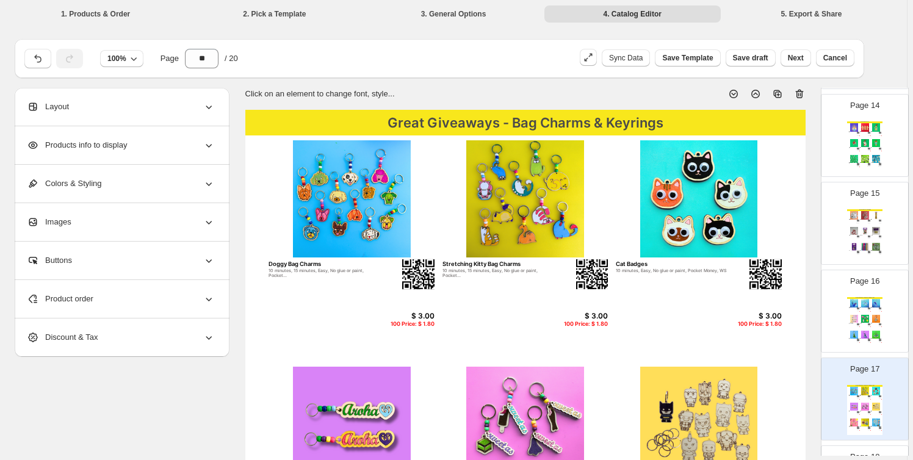
click at [843, 324] on div "Page 16 Great Giveaways - Bag Charms & Keyrings Whale Bag Charm 15 minutes, Bul…" at bounding box center [860, 307] width 77 height 82
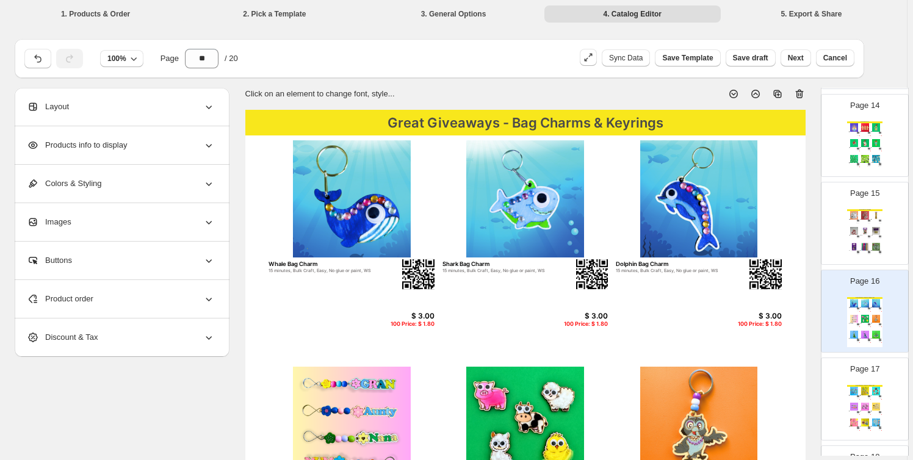
click at [855, 230] on img at bounding box center [854, 231] width 10 height 8
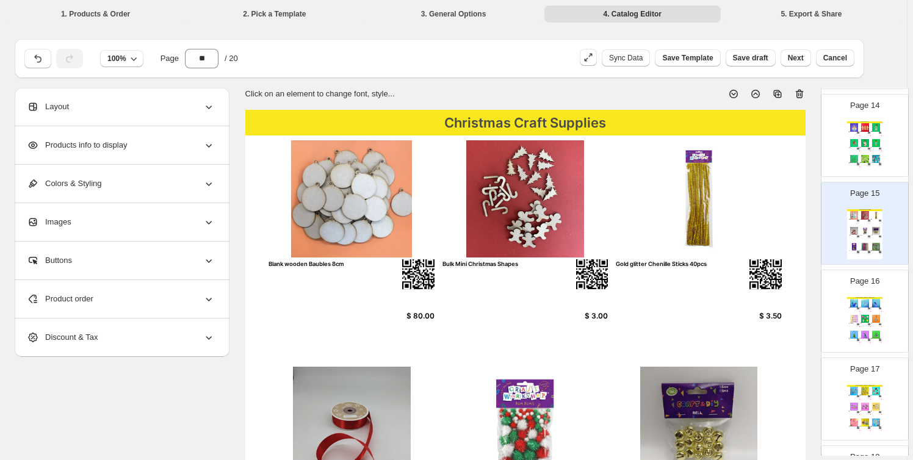
click at [856, 159] on img at bounding box center [854, 159] width 10 height 8
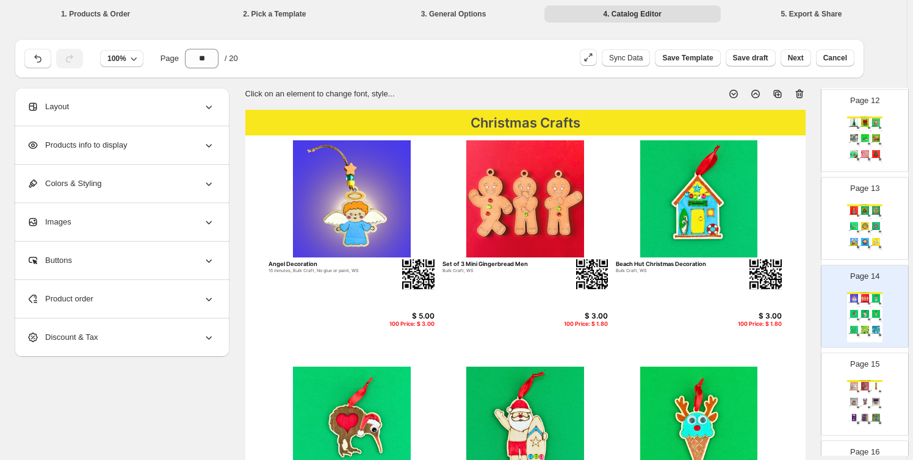
scroll to position [1006, 0]
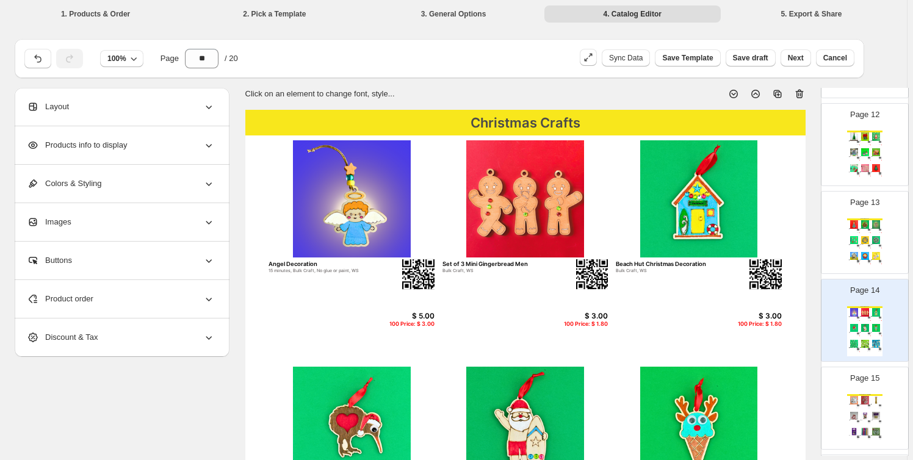
click at [850, 239] on img at bounding box center [854, 240] width 10 height 8
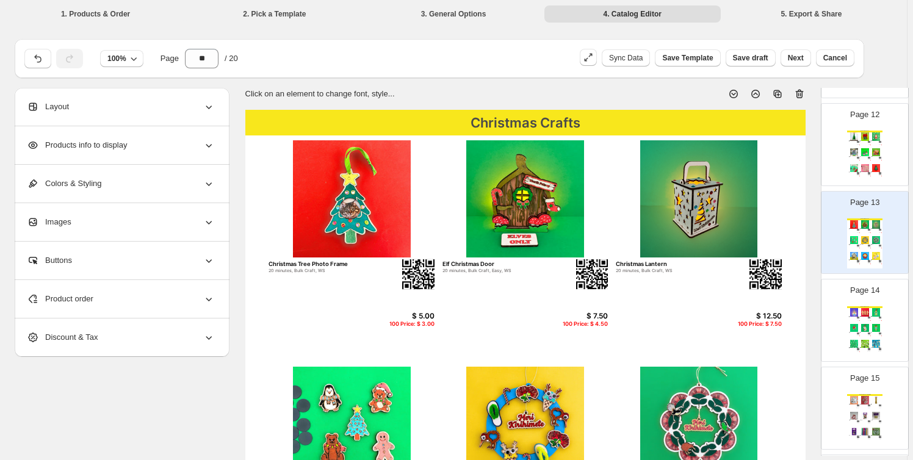
click at [844, 313] on div "Page 14 Christmas Crafts Angel Decoration 15 minutes, Bulk Craft, No glue or pa…" at bounding box center [860, 316] width 77 height 82
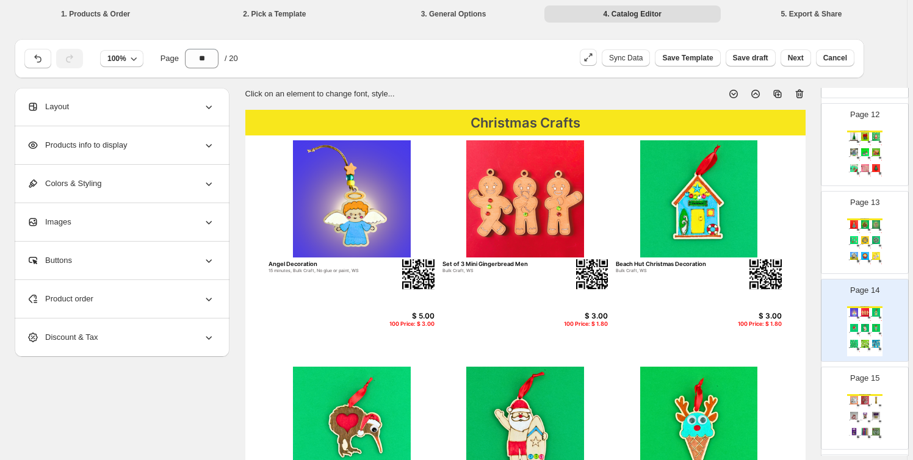
click at [857, 401] on img at bounding box center [854, 400] width 10 height 8
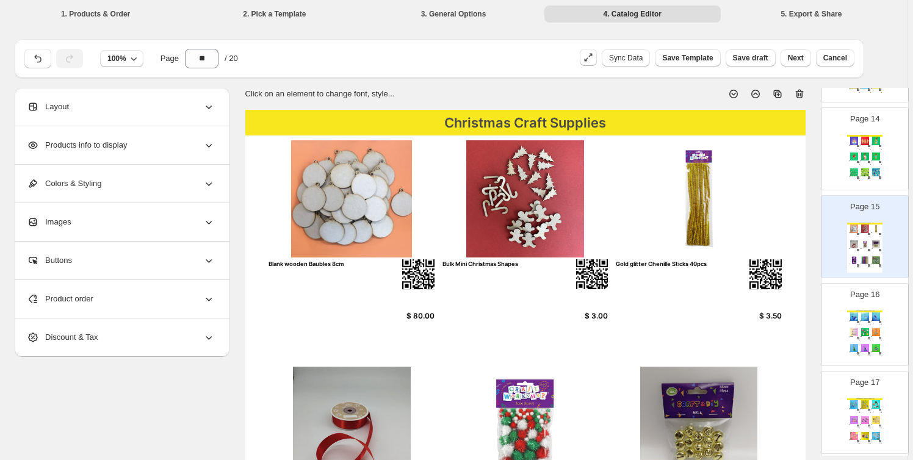
scroll to position [1191, 0]
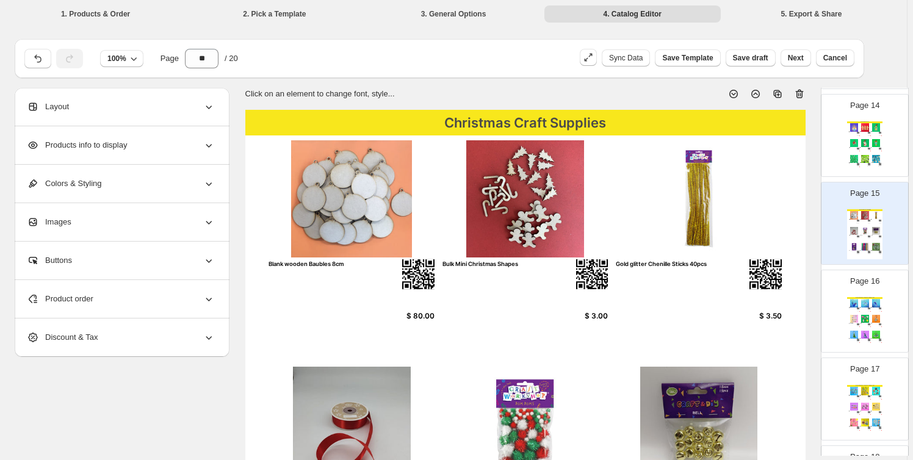
click at [854, 335] on img at bounding box center [854, 335] width 10 height 8
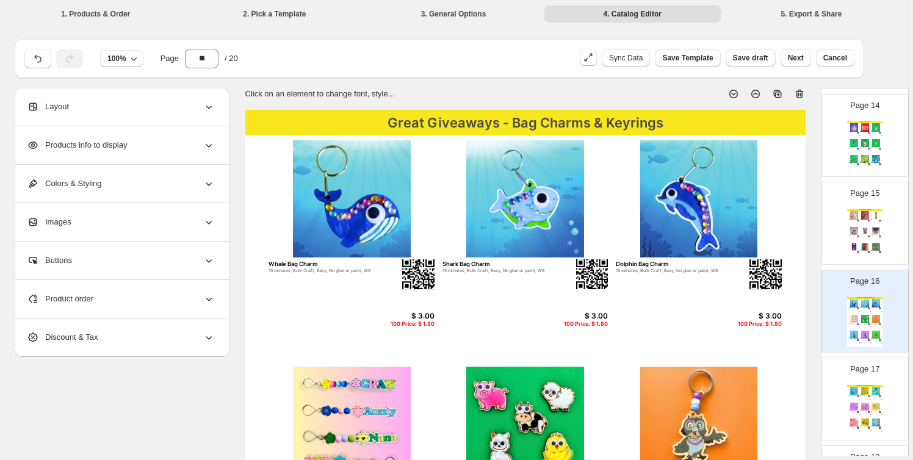
click at [856, 399] on div "$ 3.00" at bounding box center [858, 399] width 4 height 1
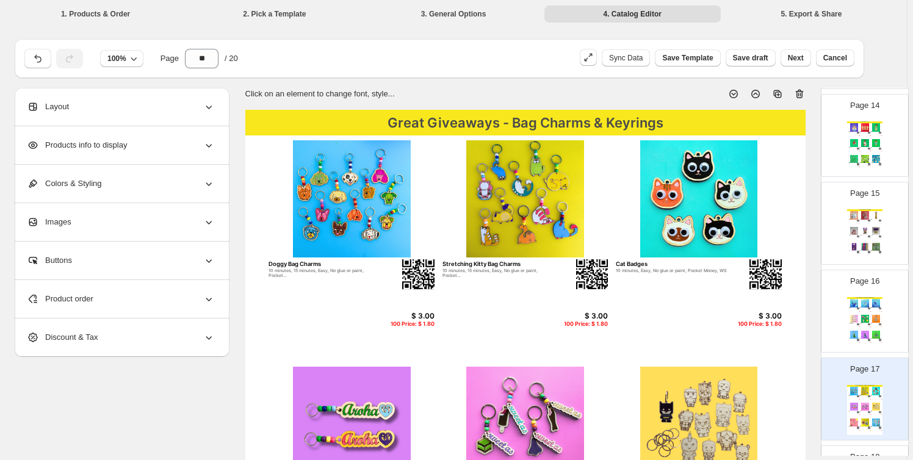
scroll to position [1283, 0]
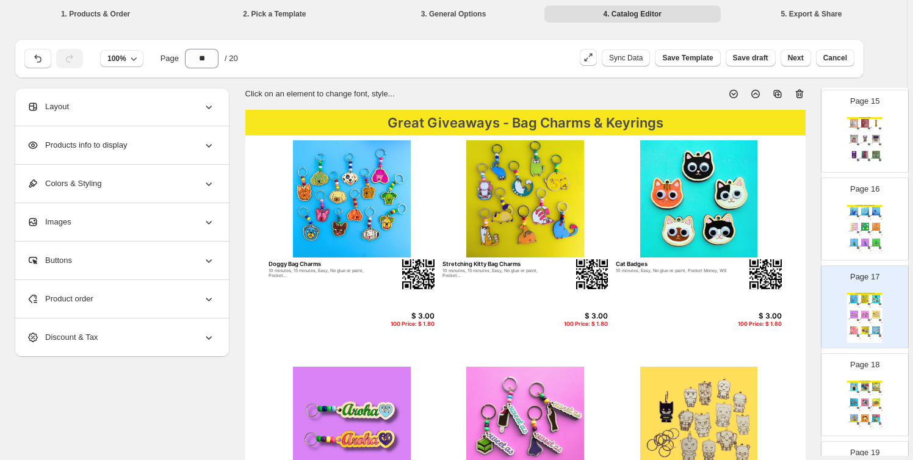
click at [856, 399] on img at bounding box center [854, 403] width 10 height 8
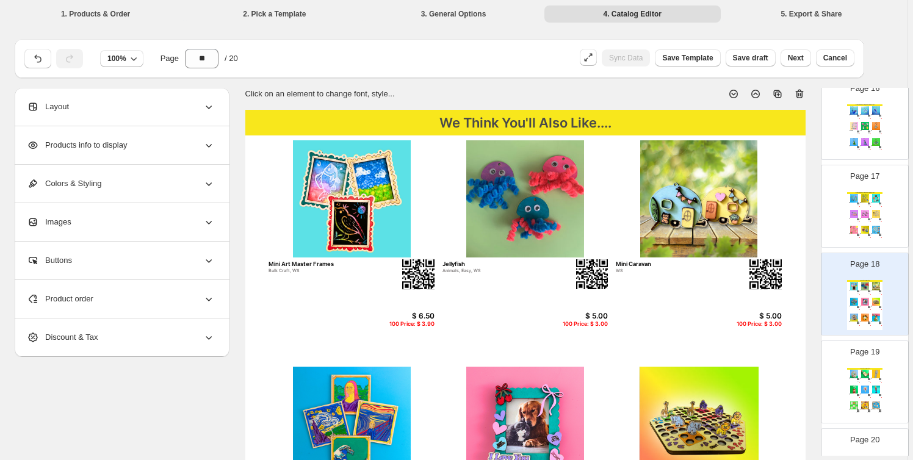
scroll to position [1468, 0]
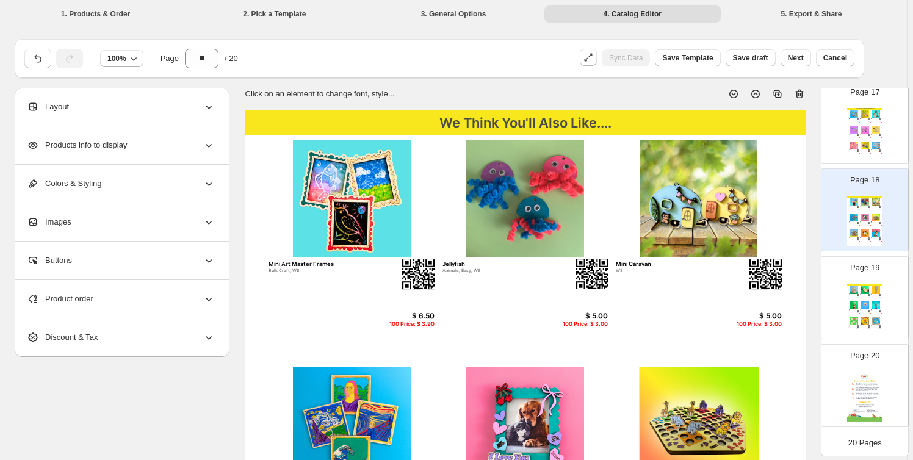
click at [854, 302] on img at bounding box center [854, 306] width 10 height 8
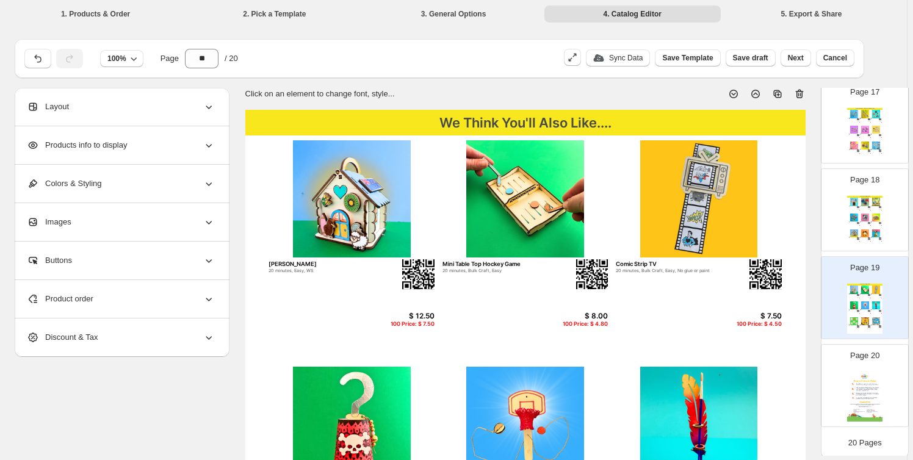
click at [878, 299] on div "100 Price: $ 4.50" at bounding box center [880, 299] width 4 height 1
click at [865, 214] on img at bounding box center [865, 218] width 10 height 8
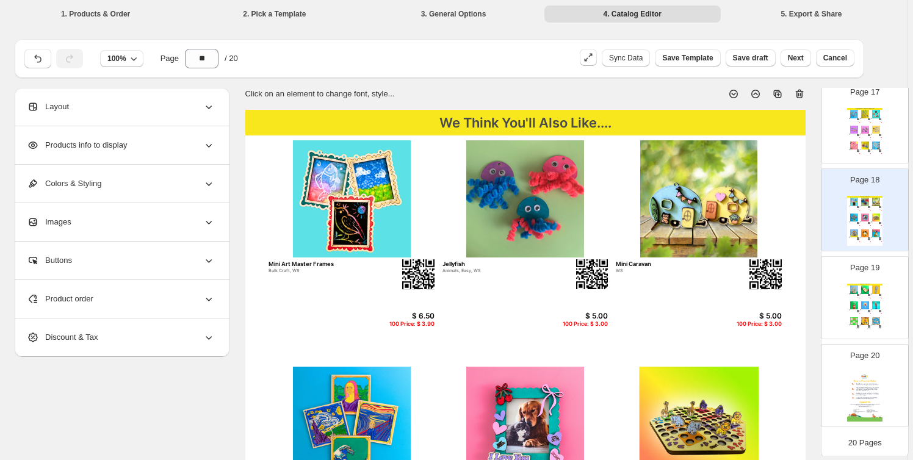
click at [871, 127] on img at bounding box center [876, 130] width 10 height 8
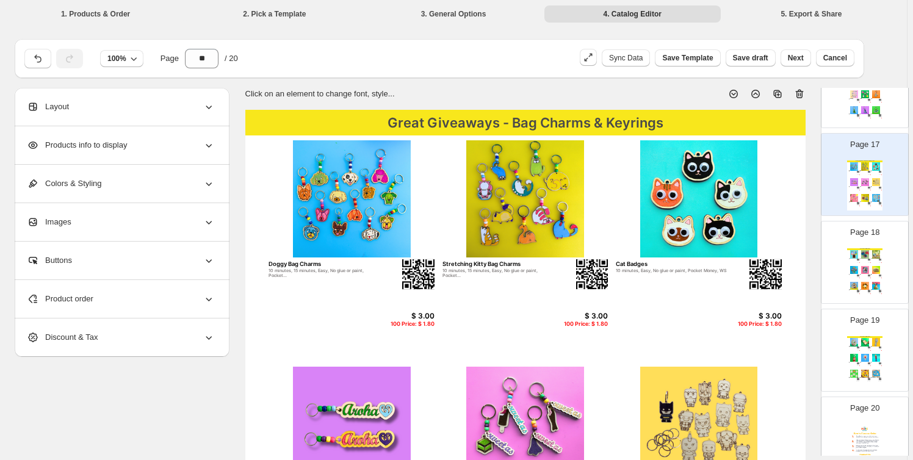
scroll to position [1375, 0]
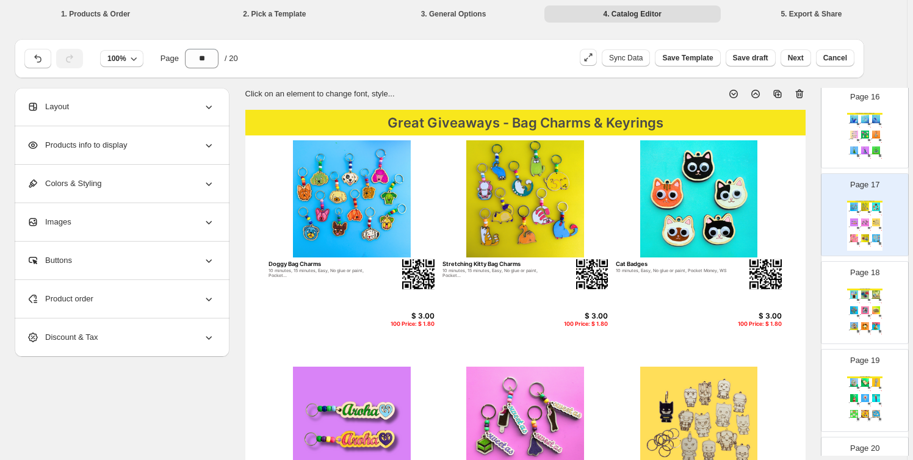
click at [868, 307] on img at bounding box center [865, 311] width 10 height 8
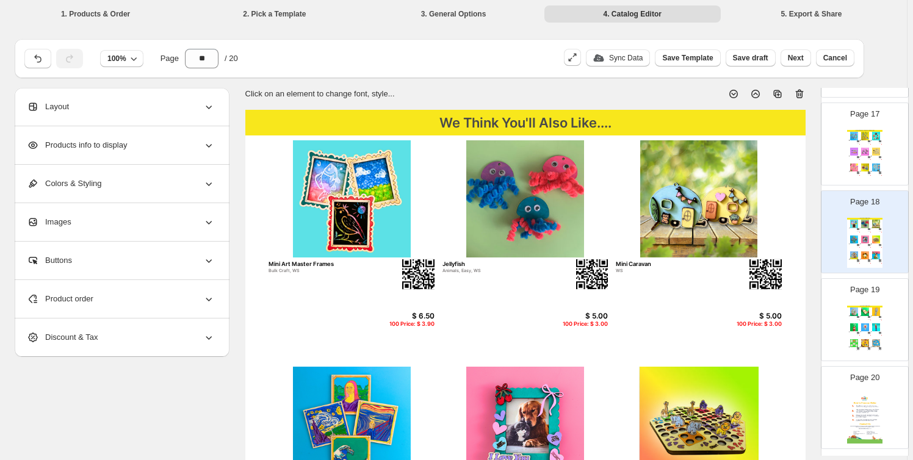
scroll to position [1468, 0]
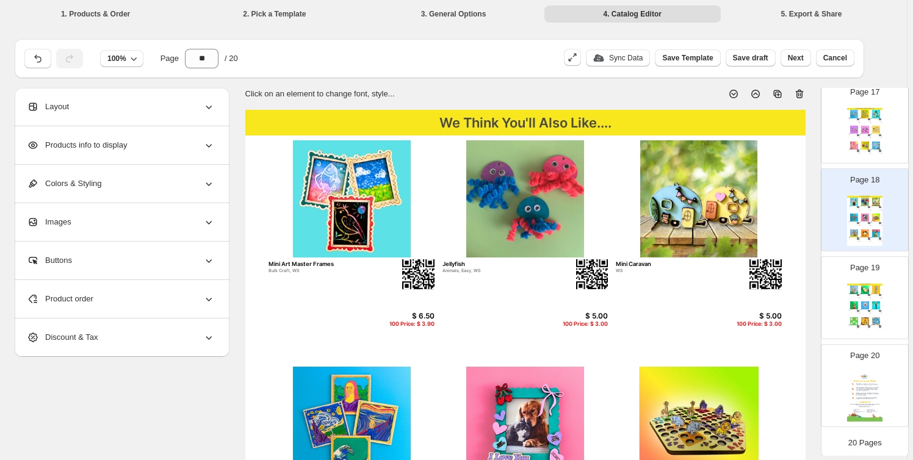
click at [865, 313] on div "We Think You'll Also Like.... Kiwi Bach 20 minutes, Easy, WS $ 12.50 100 Price:…" at bounding box center [865, 309] width 35 height 50
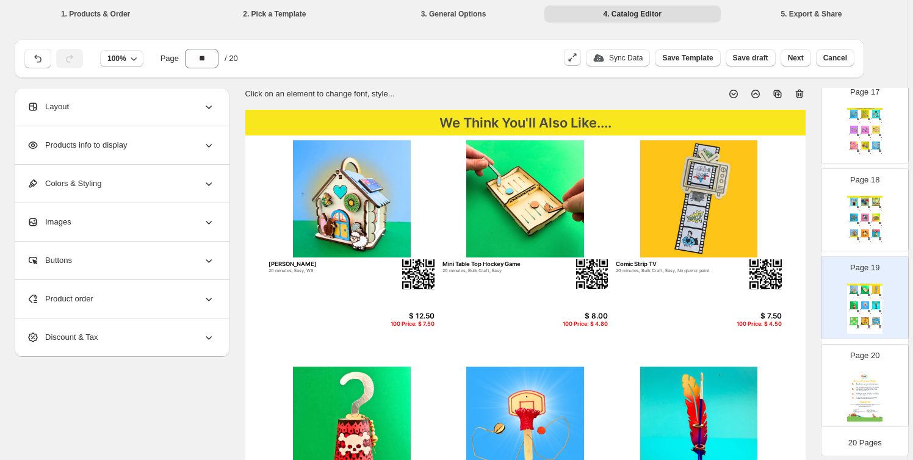
click at [877, 198] on img at bounding box center [876, 202] width 10 height 8
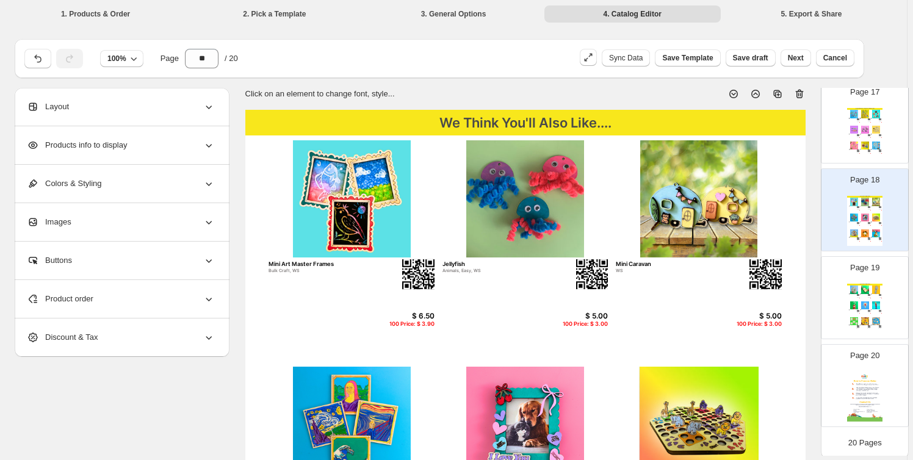
scroll to position [1375, 0]
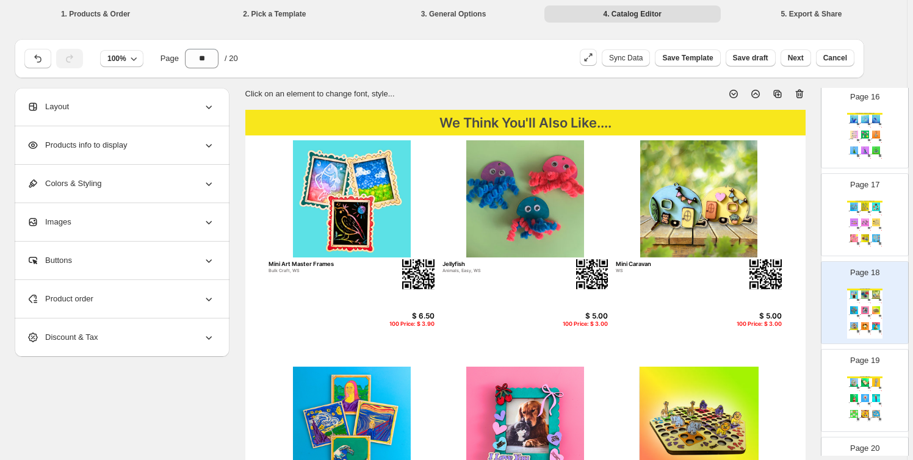
click at [873, 203] on img at bounding box center [876, 207] width 10 height 8
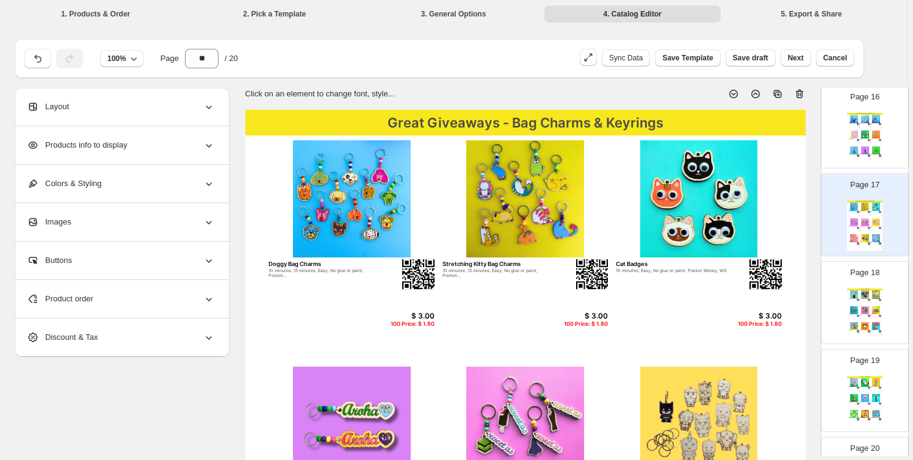
click at [873, 127] on div "Great Giveaways - Bag Charms & Keyrings Whale Bag Charm 15 minutes, Bulk Craft,…" at bounding box center [865, 138] width 35 height 50
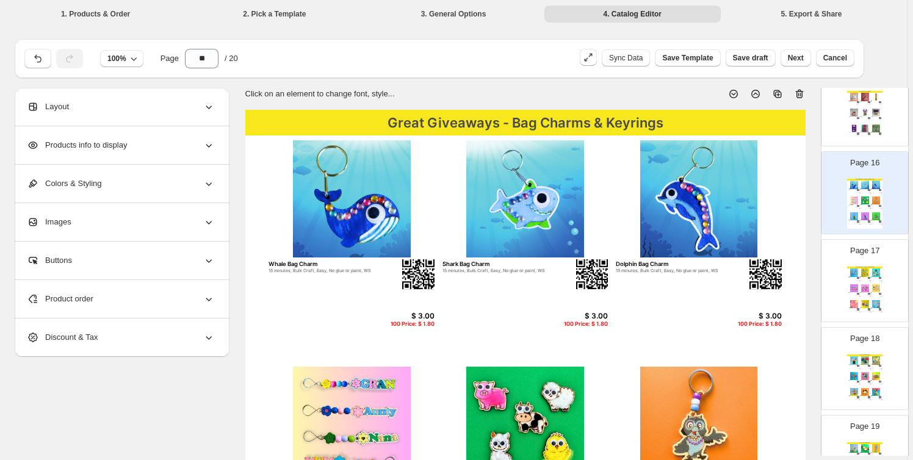
scroll to position [1283, 0]
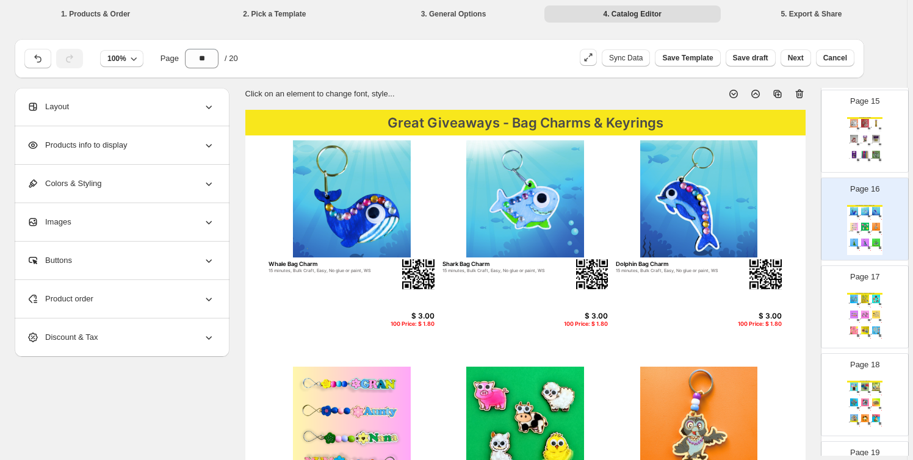
click at [866, 128] on div "Christmas Craft Supplies Blank wooden Baubles 8cm $ 80.00 Bulk Mini Christmas S…" at bounding box center [865, 142] width 35 height 50
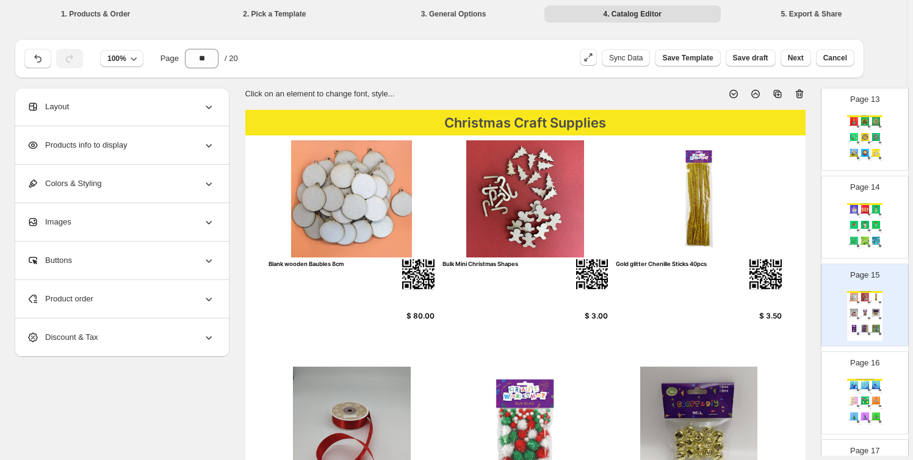
scroll to position [1098, 0]
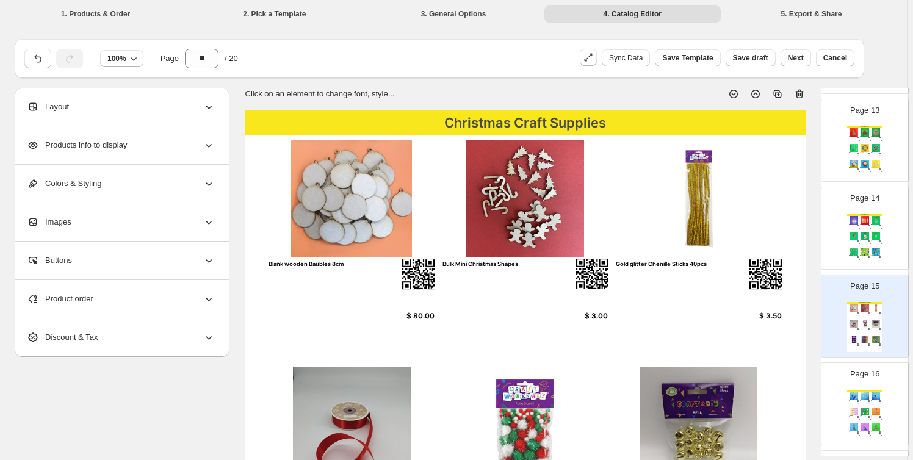
click at [860, 228] on div "Christmas Crafts Angel Decoration 15 minutes, Bulk Craft, No glue or paint, WS …" at bounding box center [865, 239] width 35 height 50
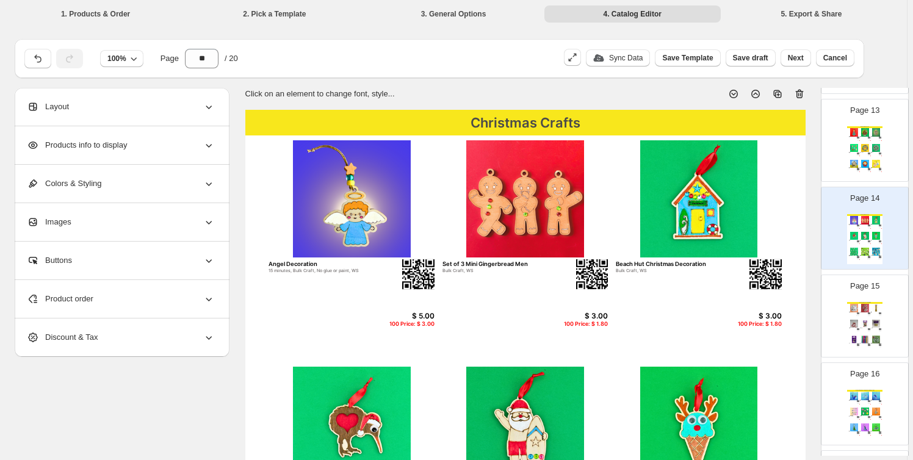
click at [816, 190] on section "Click on an element to change font, style... Christmas Crafts Angel Decoration …" at bounding box center [526, 461] width 592 height 747
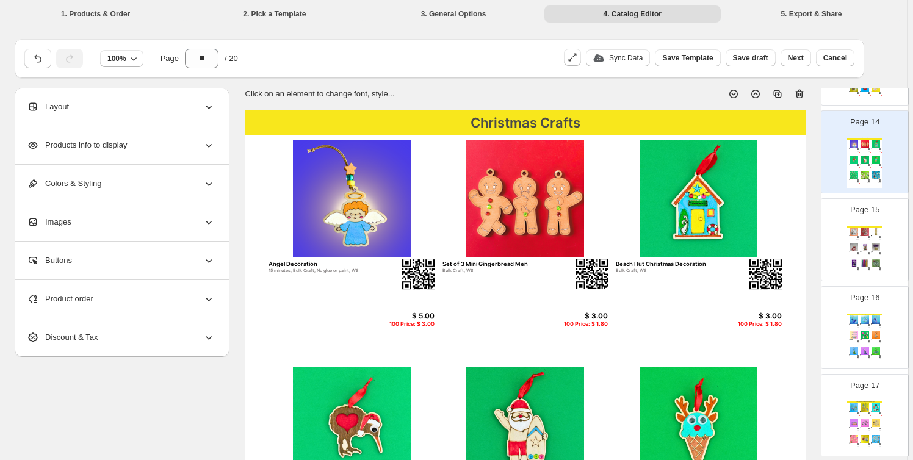
scroll to position [1283, 0]
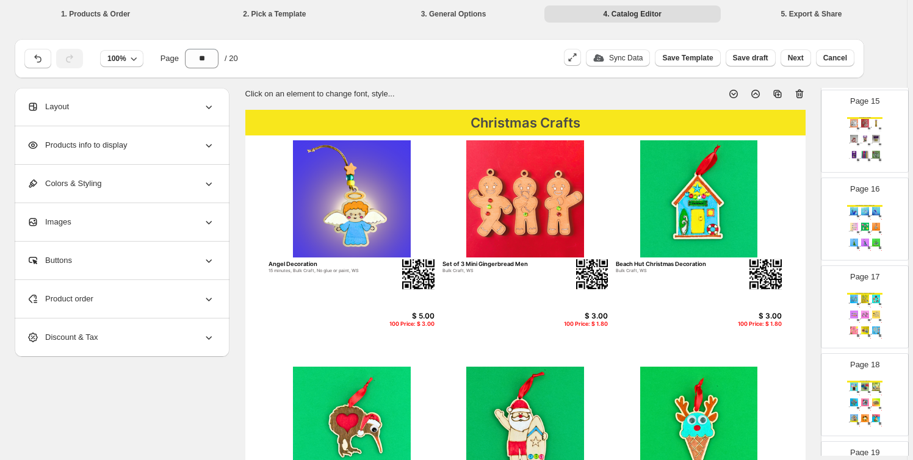
click at [867, 135] on img at bounding box center [865, 139] width 10 height 8
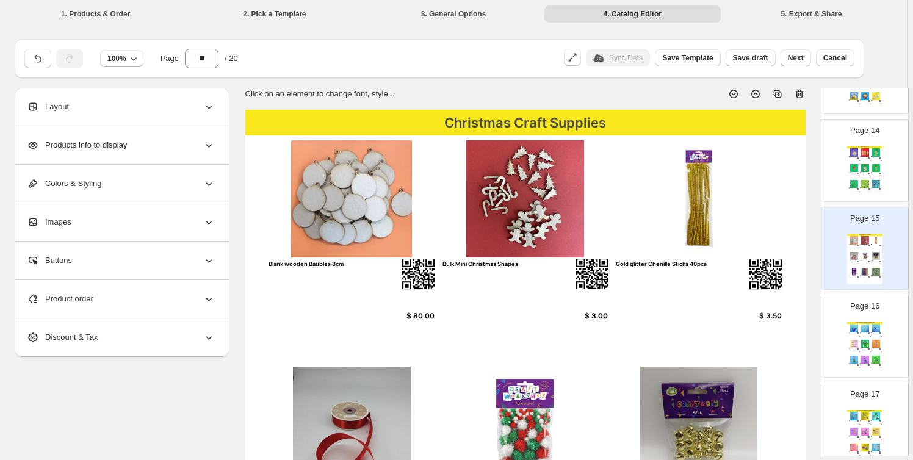
scroll to position [1191, 0]
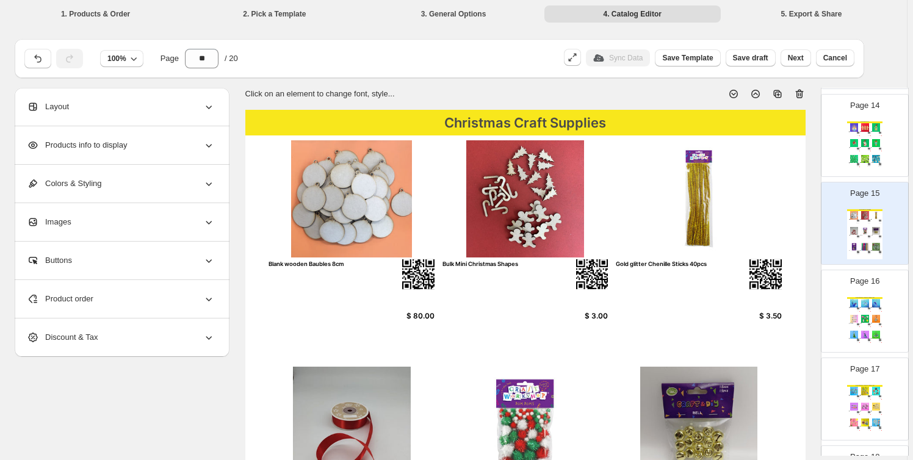
click at [868, 308] on img at bounding box center [869, 309] width 2 height 2
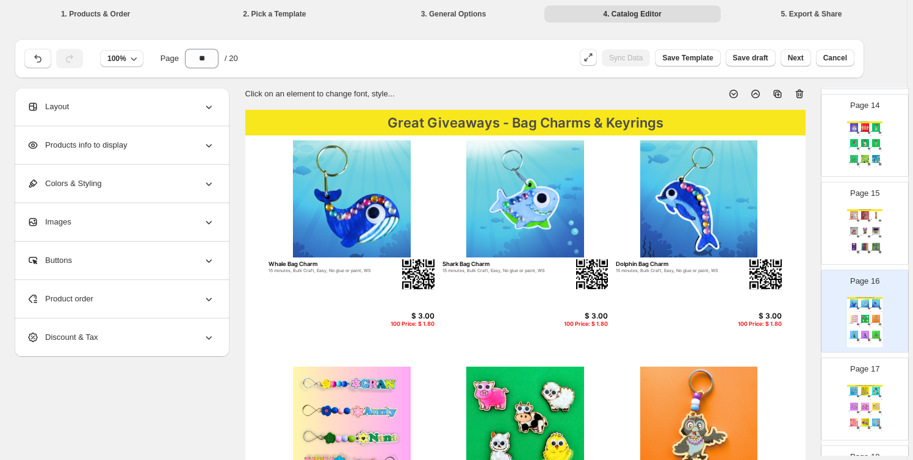
click at [867, 385] on div "Great Giveaways - Bag Charms & Keyrings" at bounding box center [865, 386] width 35 height 2
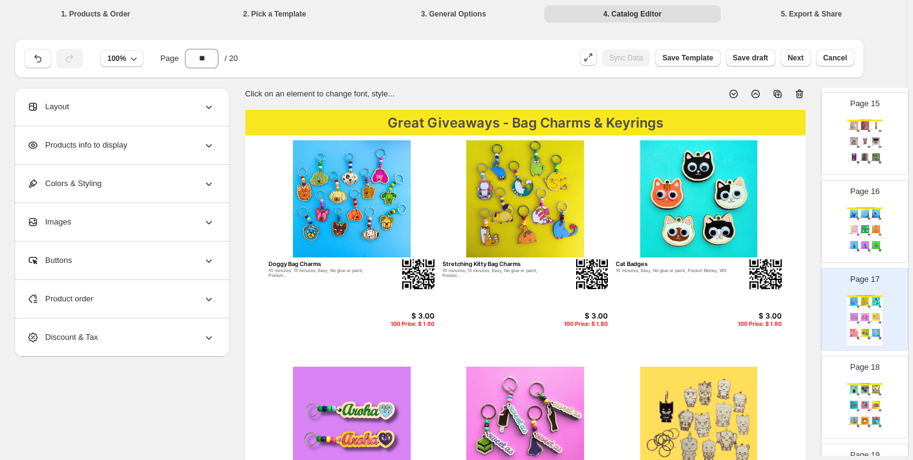
scroll to position [1375, 0]
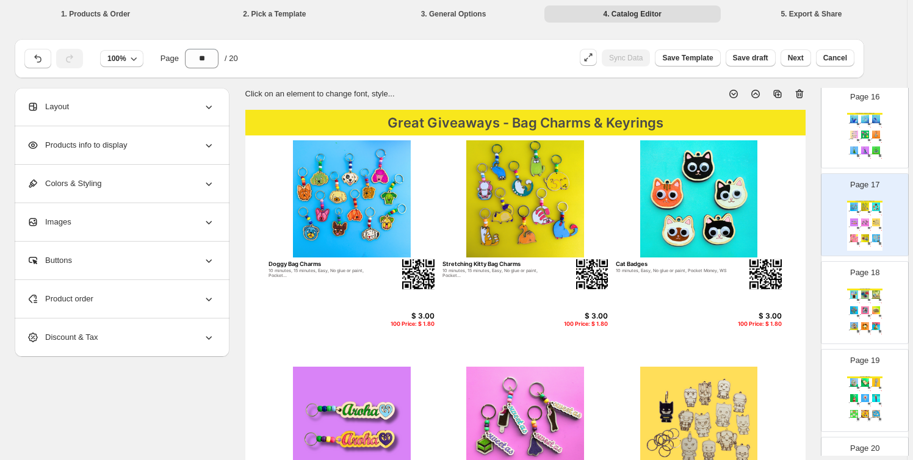
click at [873, 322] on img at bounding box center [876, 326] width 10 height 8
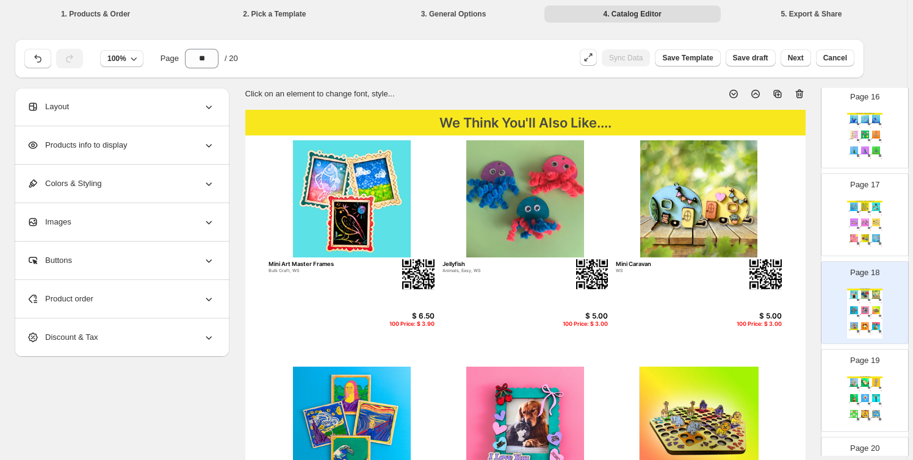
scroll to position [1098, 0]
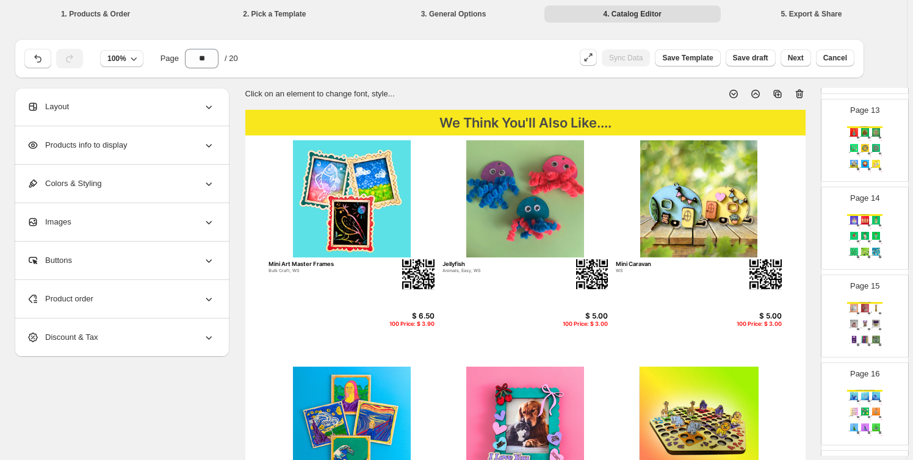
click at [863, 214] on div "Christmas Crafts" at bounding box center [865, 215] width 35 height 2
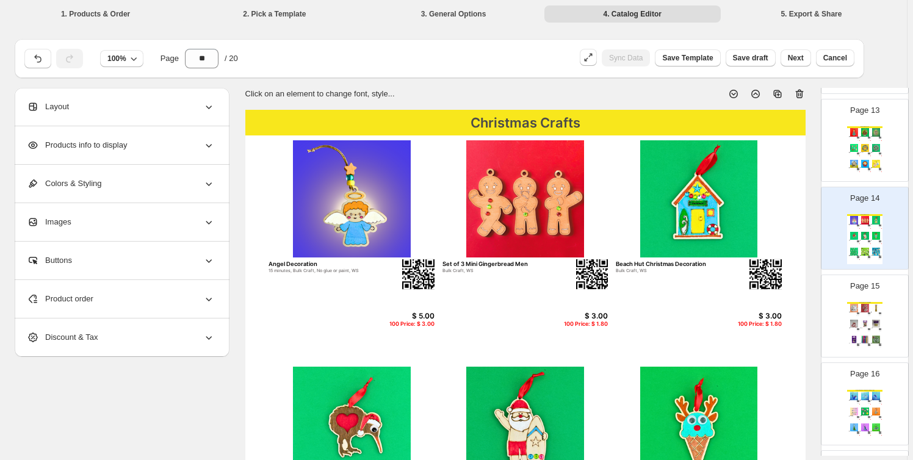
click at [873, 137] on div "Christmas Crafts Christmas Tree Photo Frame 20 minutes, Bulk Craft, WS $ 5.00 1…" at bounding box center [865, 151] width 35 height 50
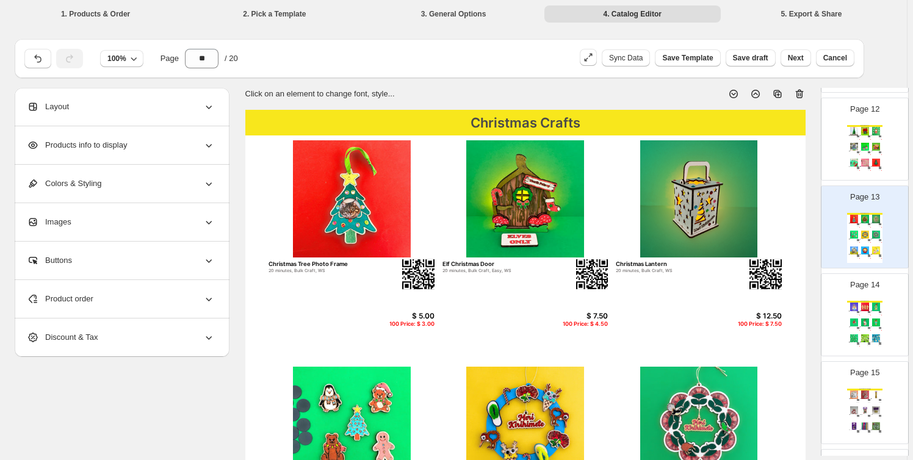
scroll to position [913, 0]
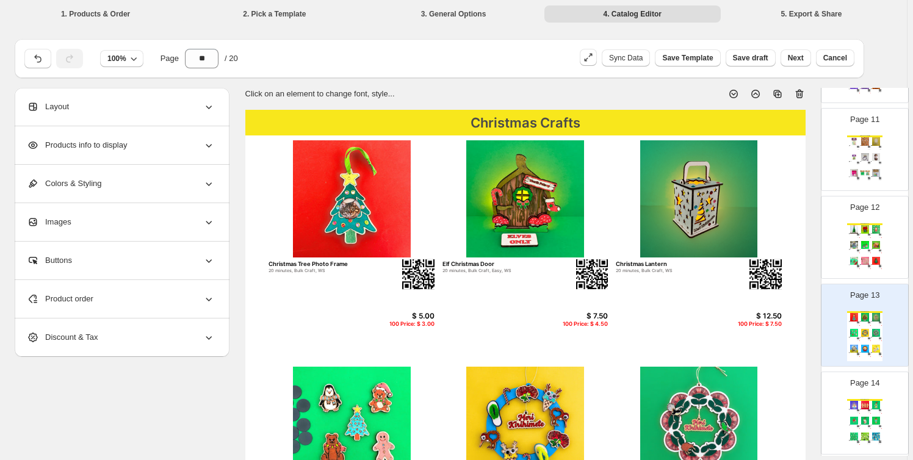
click at [868, 233] on div "Christmas Crafts 3D Christmas Tree (Small) 15 minutes, Bulk Craft, Easy, No glu…" at bounding box center [865, 248] width 35 height 50
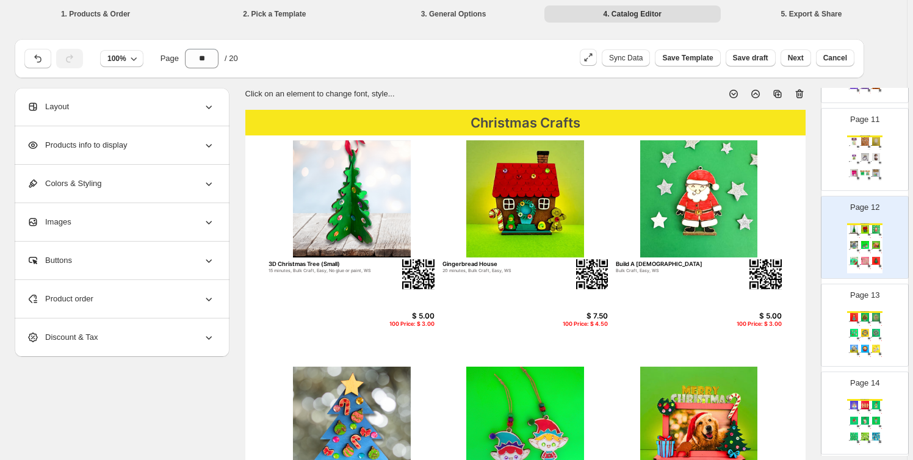
click at [866, 186] on div "Page 11 Halloween Craft Supplies Glow In The Dark Stars w/Sticker 3cm 80pc Craf…" at bounding box center [865, 150] width 87 height 82
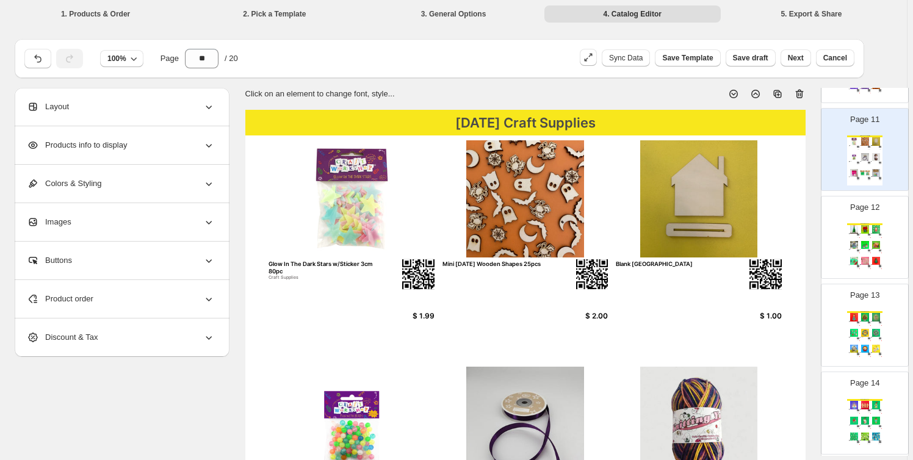
scroll to position [728, 0]
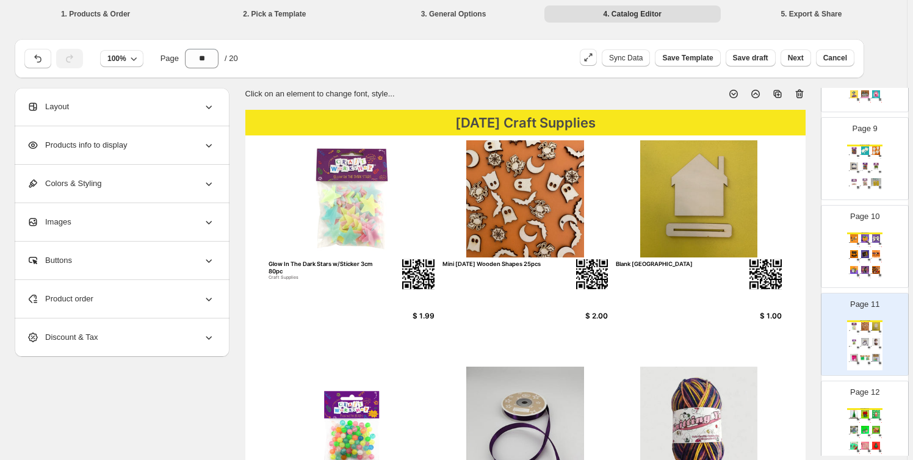
click at [867, 238] on img at bounding box center [865, 238] width 10 height 8
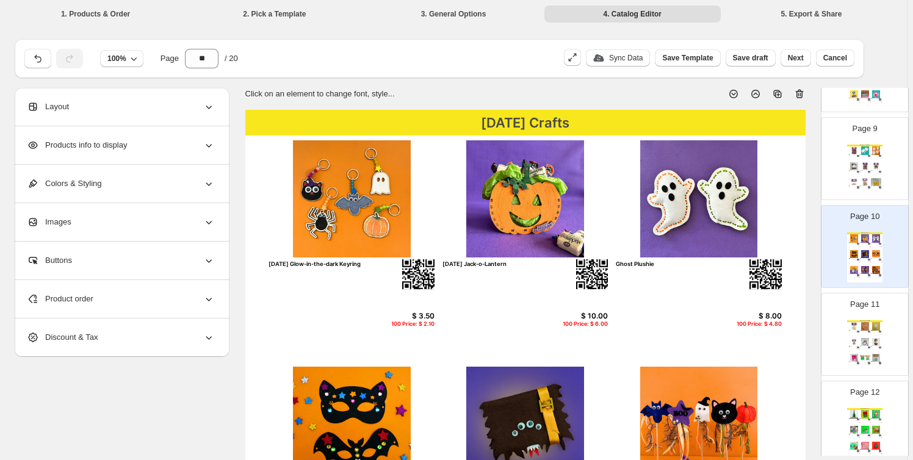
drag, startPoint x: 885, startPoint y: 17, endPoint x: 637, endPoint y: 34, distance: 248.5
click at [885, 17] on li "5. Export & Share" at bounding box center [812, 13] width 176 height 17
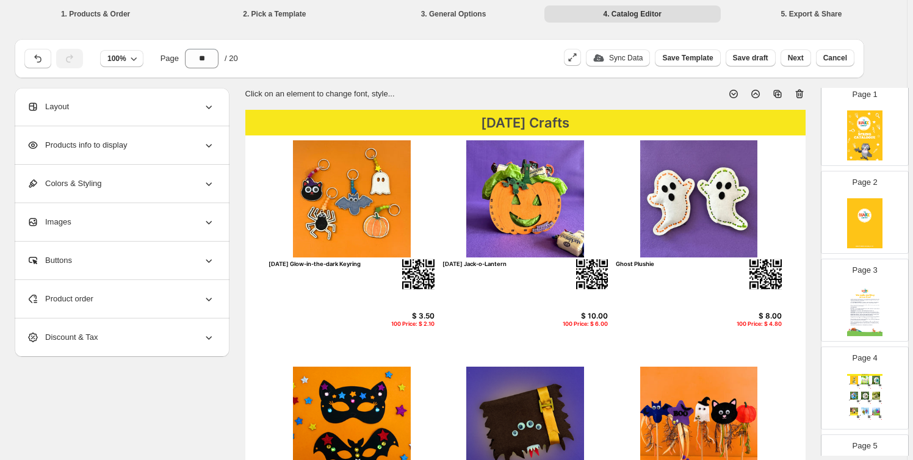
scroll to position [0, 0]
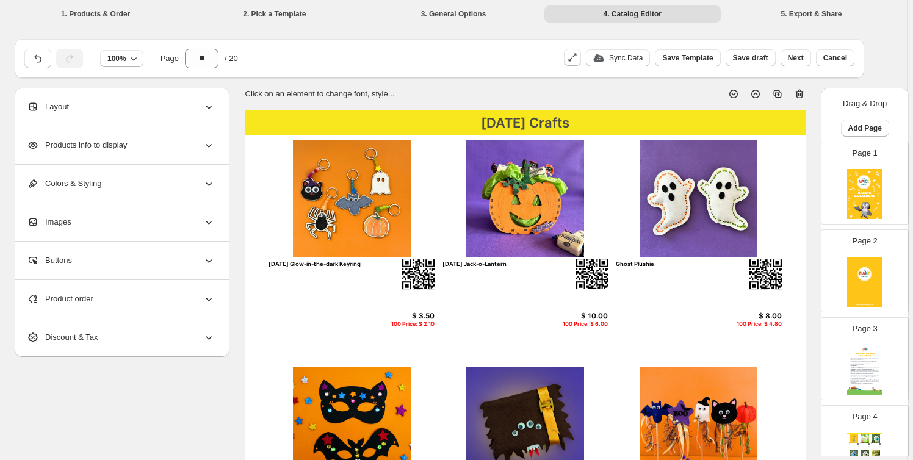
click at [118, 415] on div "**********" at bounding box center [454, 461] width 878 height 747
click at [85, 15] on li "1. Products & Order" at bounding box center [95, 13] width 176 height 17
click at [462, 12] on li "3. General Options" at bounding box center [453, 13] width 176 height 17
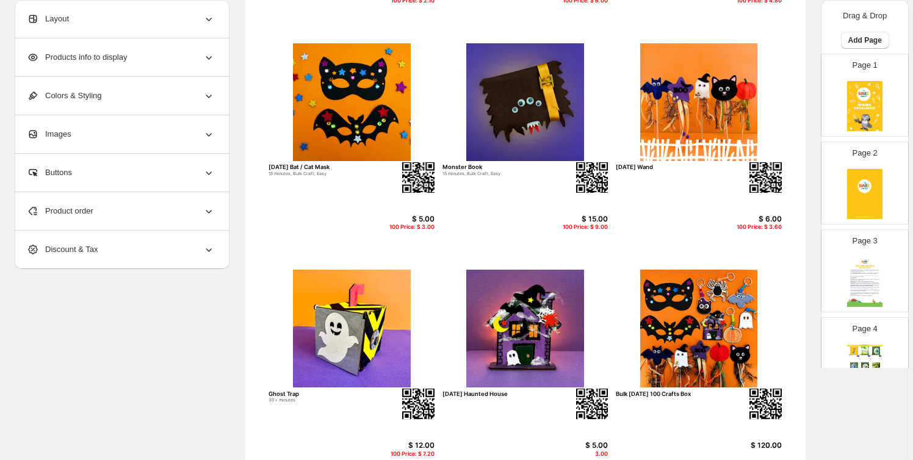
scroll to position [424, 0]
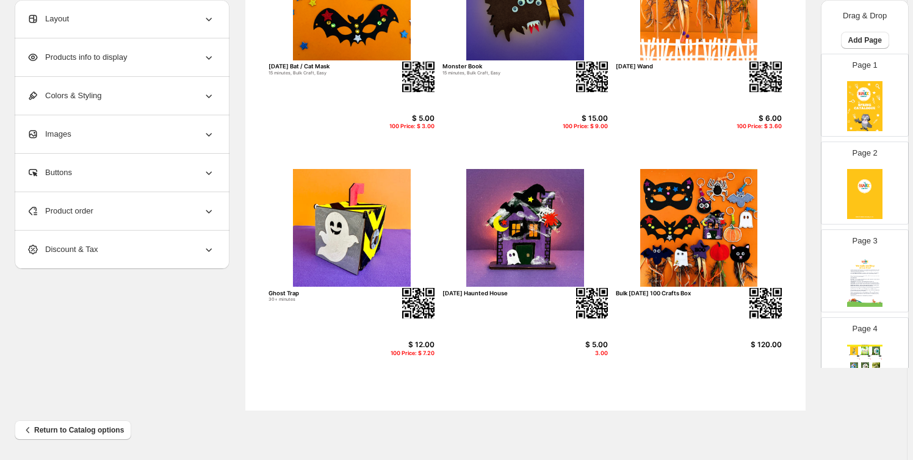
click at [872, 184] on img at bounding box center [865, 194] width 35 height 50
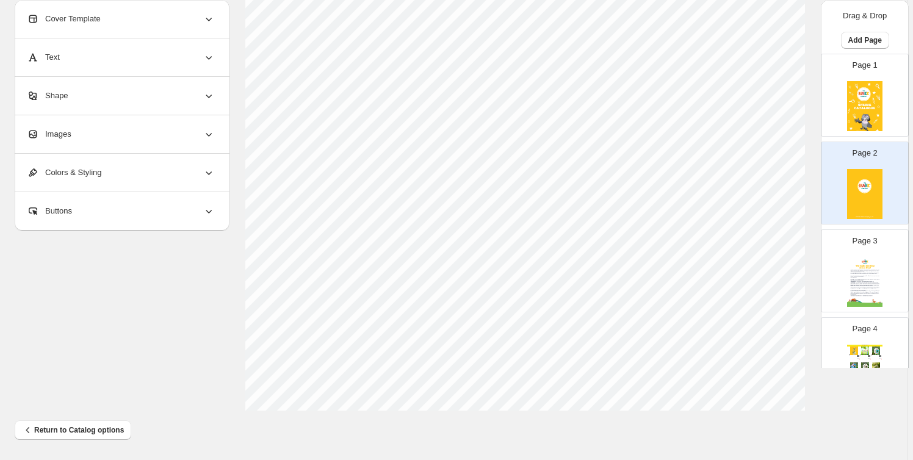
click at [861, 263] on img at bounding box center [865, 282] width 35 height 50
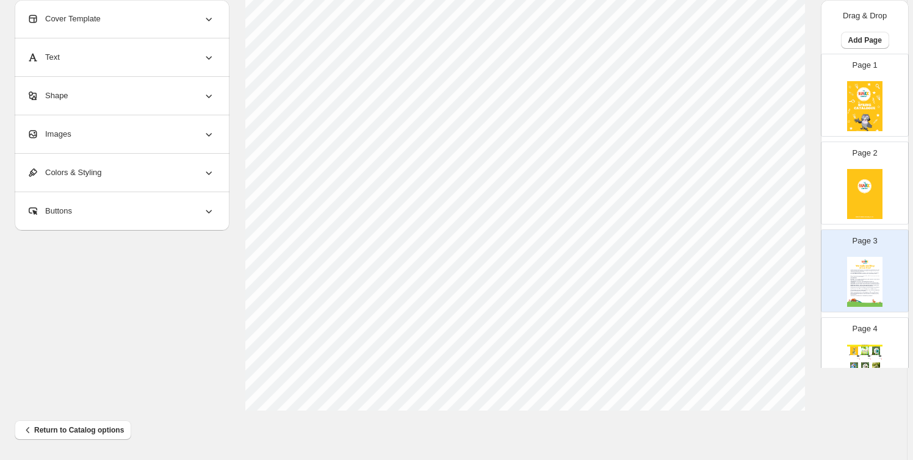
click at [872, 341] on div "Page 4 Spring Crafts Bee Station Bulk Craft, WS $ 8.00 100 Price: $ 4.80 Gnome …" at bounding box center [860, 354] width 77 height 82
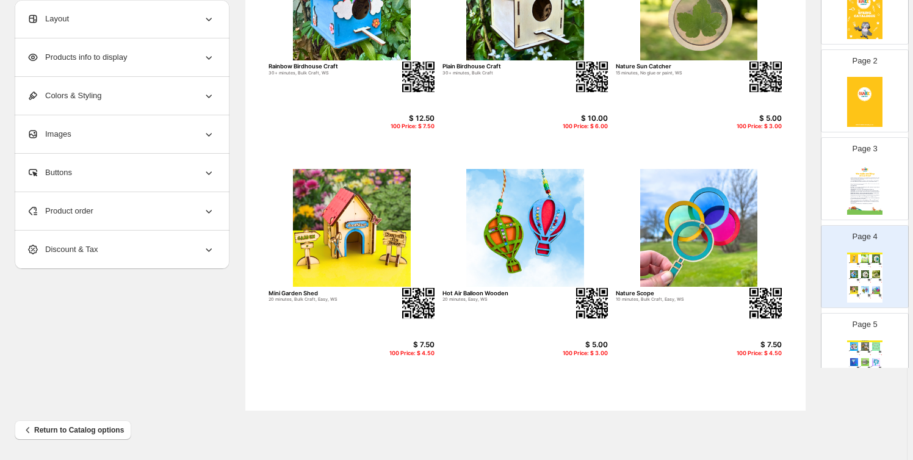
scroll to position [184, 0]
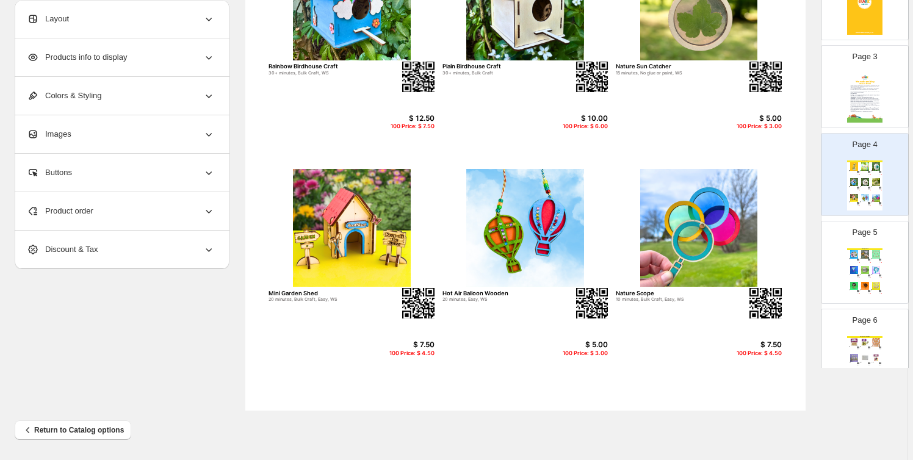
click at [873, 283] on img at bounding box center [876, 286] width 10 height 8
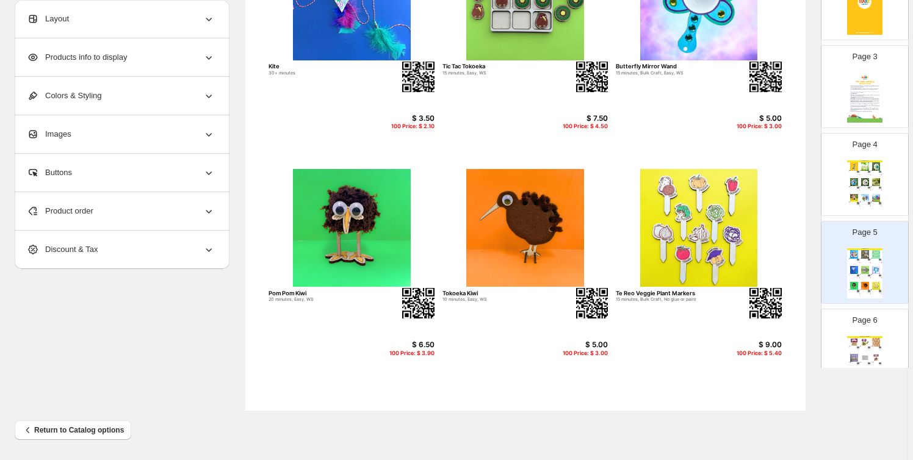
click at [874, 349] on div "Spring Craft Supplies Wood People 4pcs Small Craft Supplies $ 3.50 Giant Wood B…" at bounding box center [865, 361] width 35 height 50
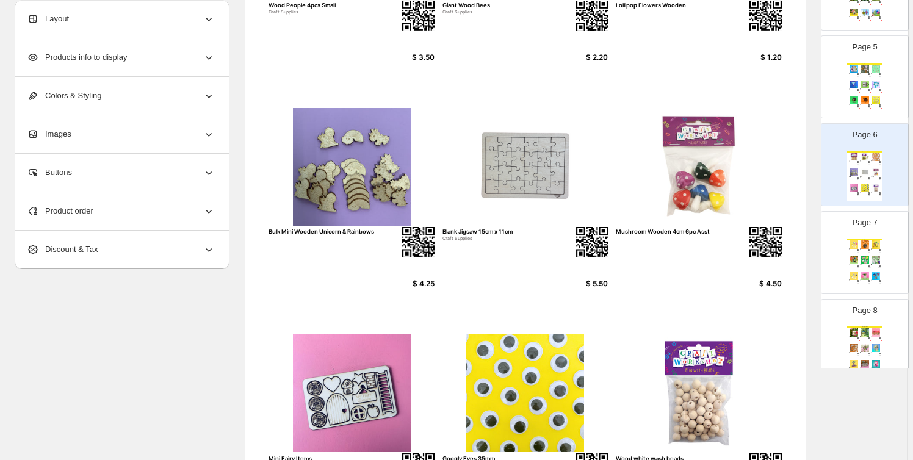
scroll to position [0, 0]
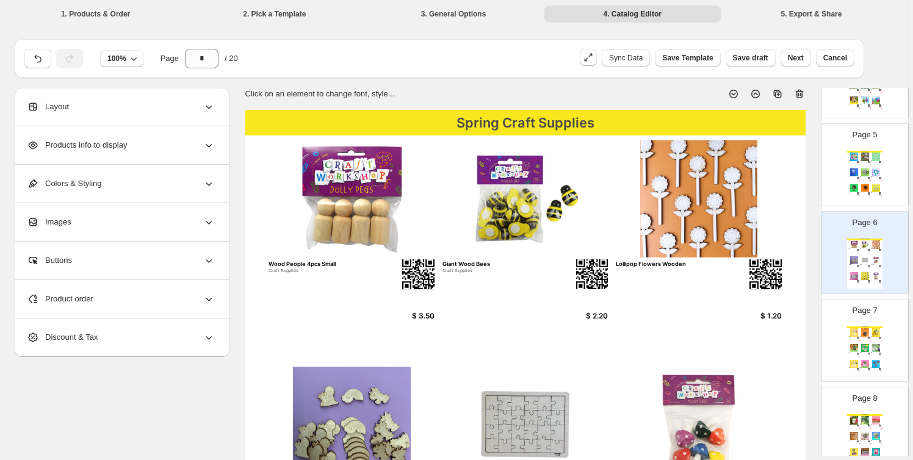
click at [873, 335] on img at bounding box center [876, 333] width 10 height 8
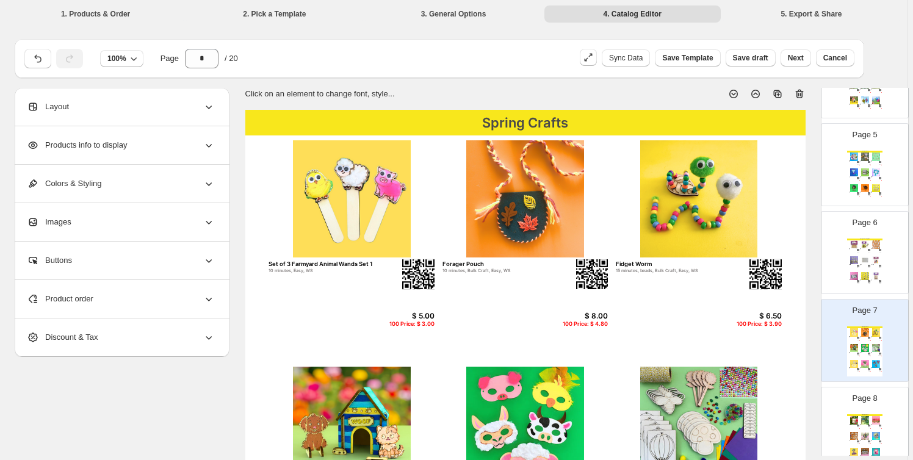
scroll to position [462, 0]
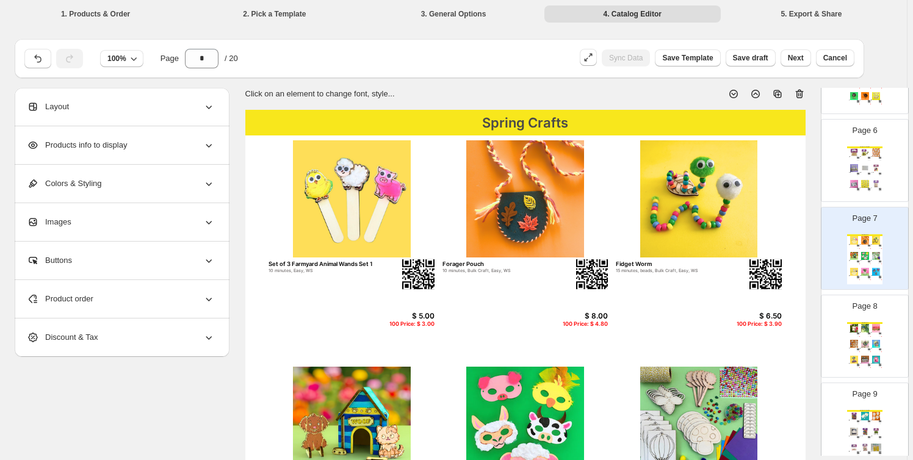
click at [860, 380] on div "Page 9 Spring Craft Supplies Craft Feathers - Assorted Colours Craft Supplies $…" at bounding box center [860, 420] width 77 height 82
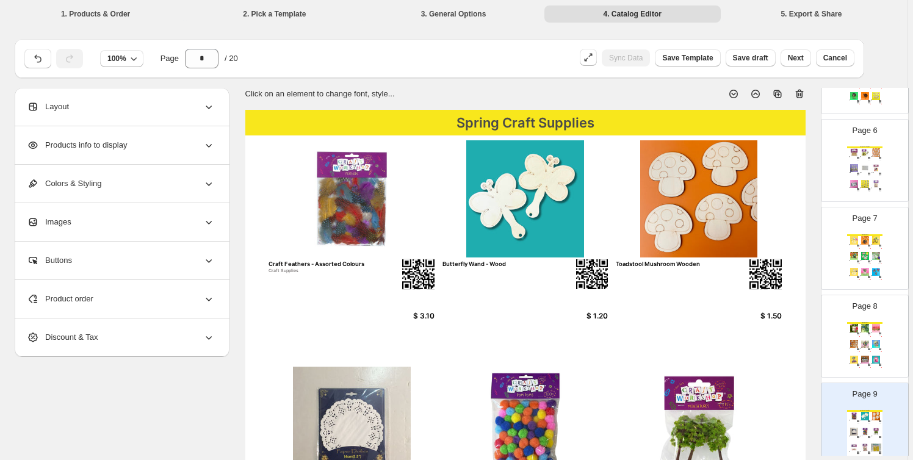
click at [862, 336] on div "Spring Crafts Mini Bug Hotel WS $ 7.50 100 Price: $ 4.50 Dragon Sun Catchers 20…" at bounding box center [865, 347] width 35 height 50
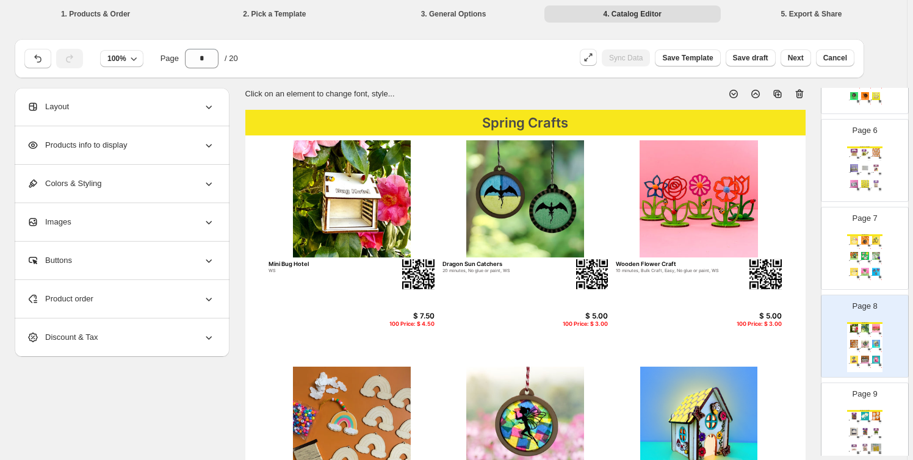
click at [860, 401] on div "Page 9 Spring Craft Supplies Craft Feathers - Assorted Colours Craft Supplies $…" at bounding box center [860, 420] width 77 height 82
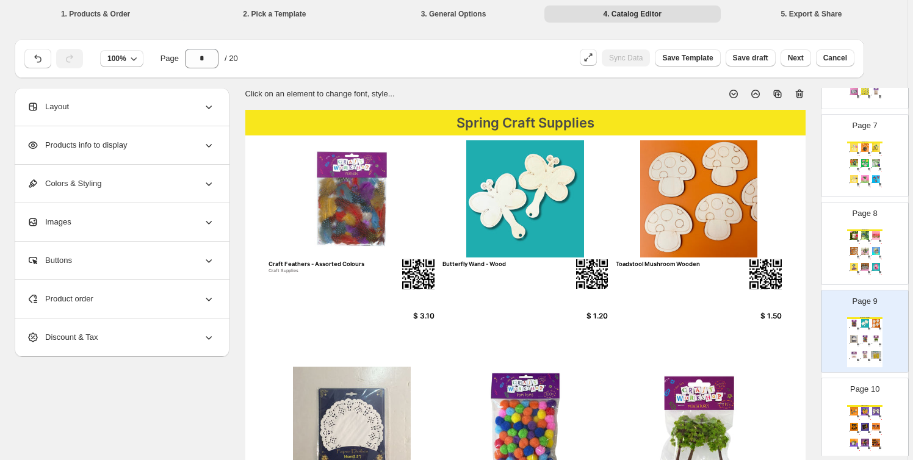
click at [860, 405] on div "[DATE] Crafts" at bounding box center [865, 406] width 35 height 2
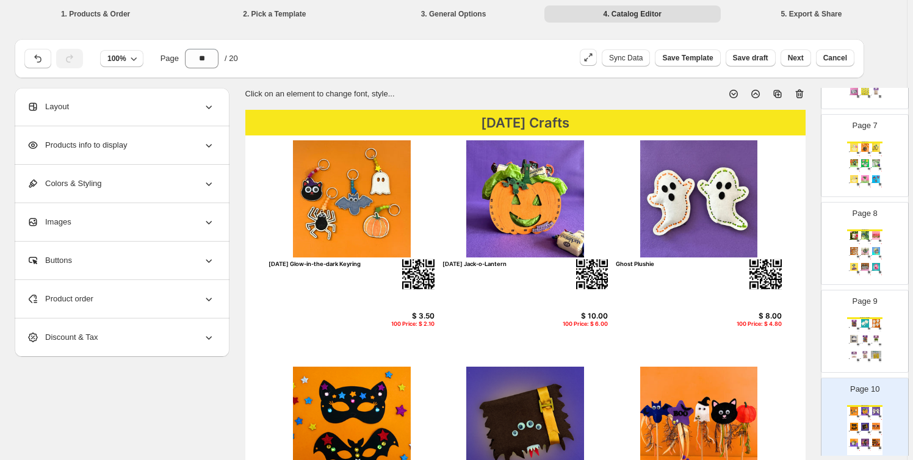
scroll to position [647, 0]
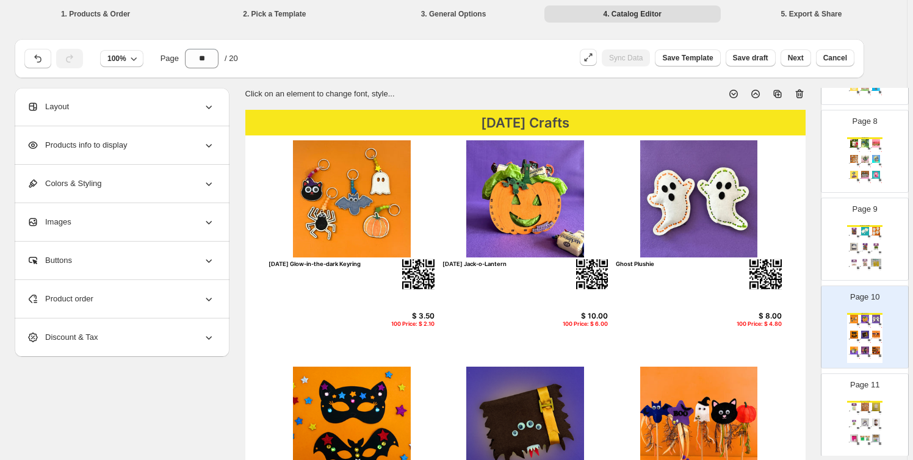
click at [860, 403] on img at bounding box center [865, 407] width 10 height 8
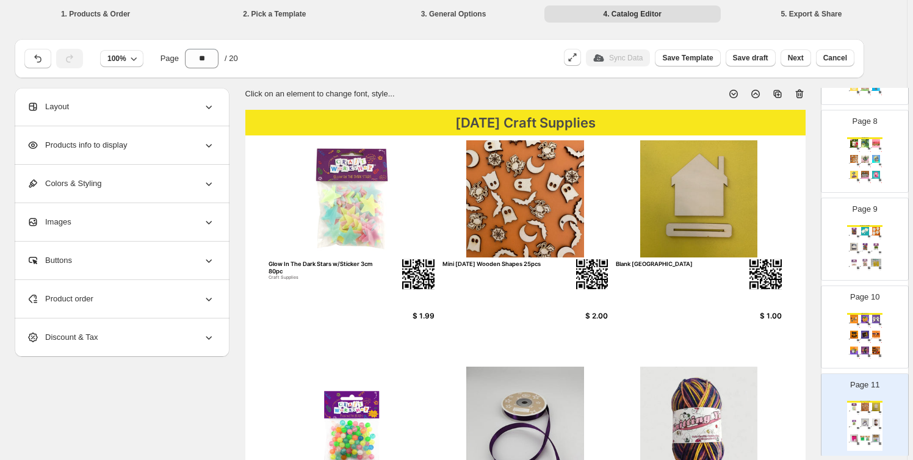
scroll to position [832, 0]
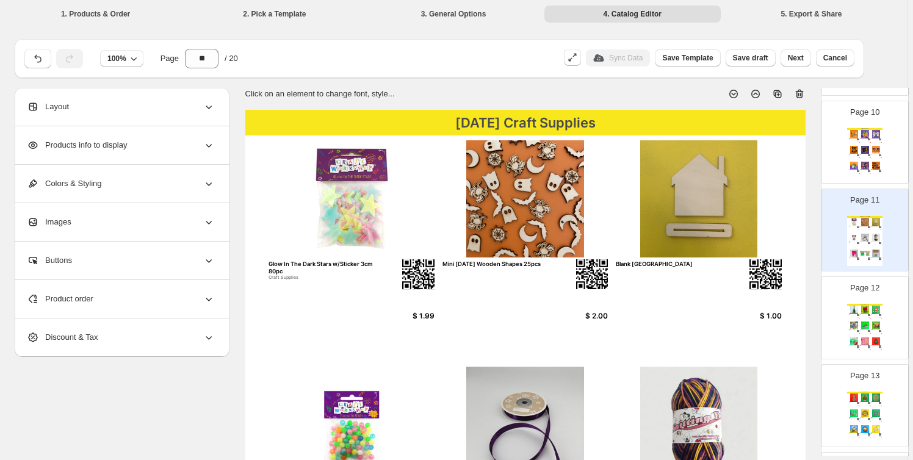
click at [857, 330] on img at bounding box center [858, 331] width 2 height 2
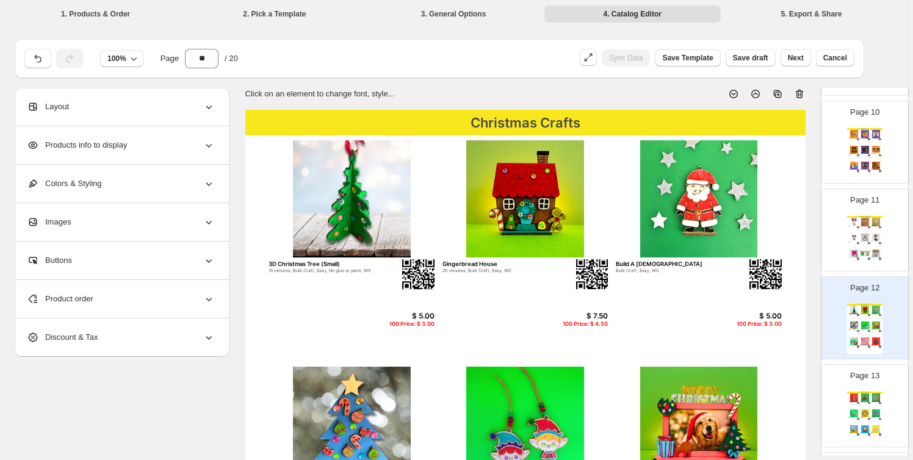
click at [871, 410] on img at bounding box center [876, 414] width 10 height 8
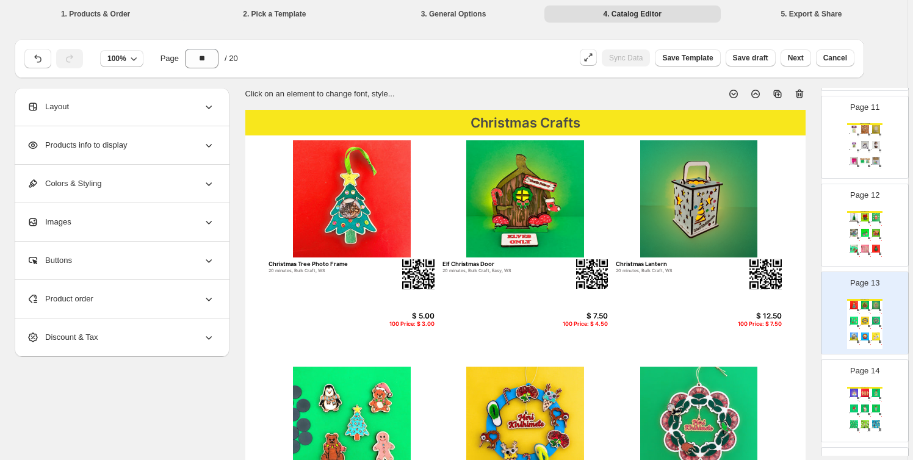
click at [865, 387] on div "Christmas Crafts" at bounding box center [865, 388] width 35 height 2
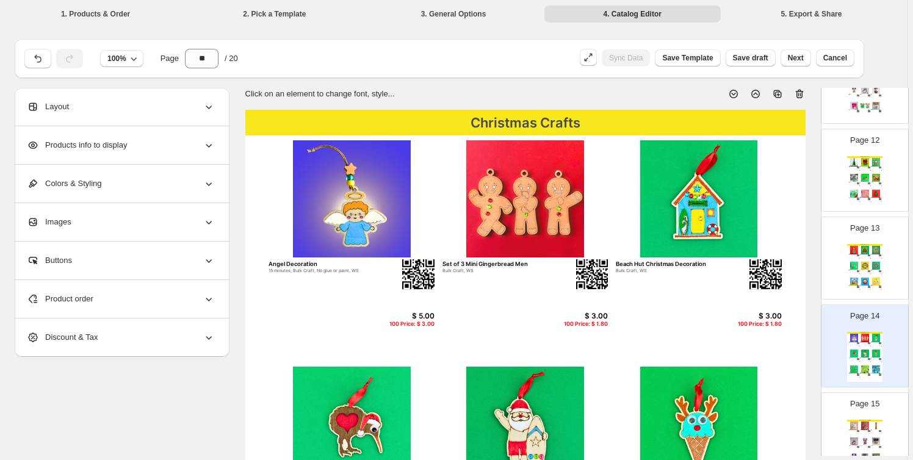
scroll to position [1017, 0]
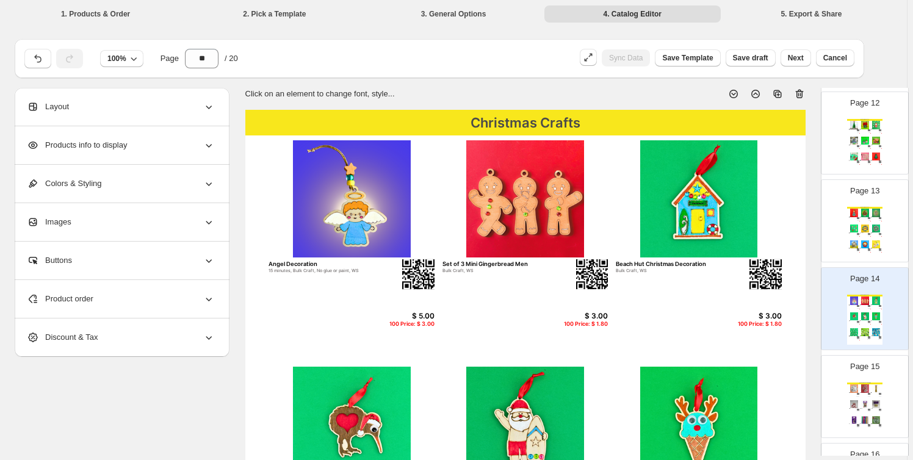
click at [865, 383] on div "Christmas Craft Supplies" at bounding box center [865, 384] width 35 height 2
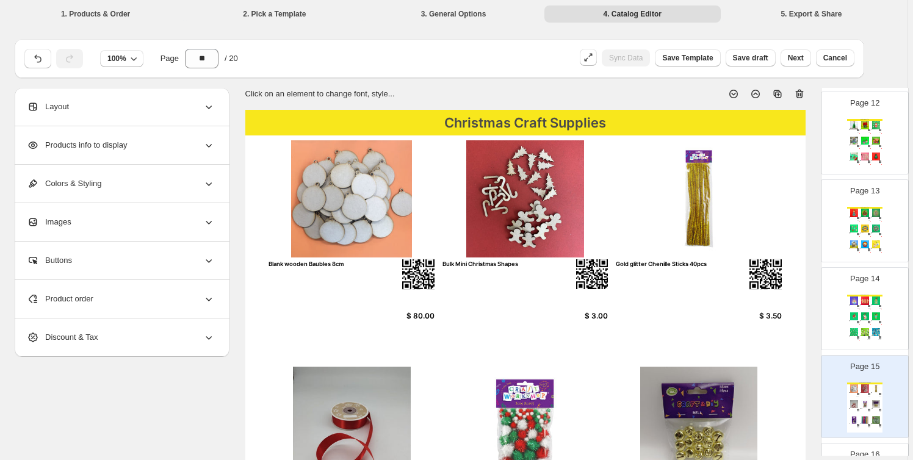
scroll to position [1110, 0]
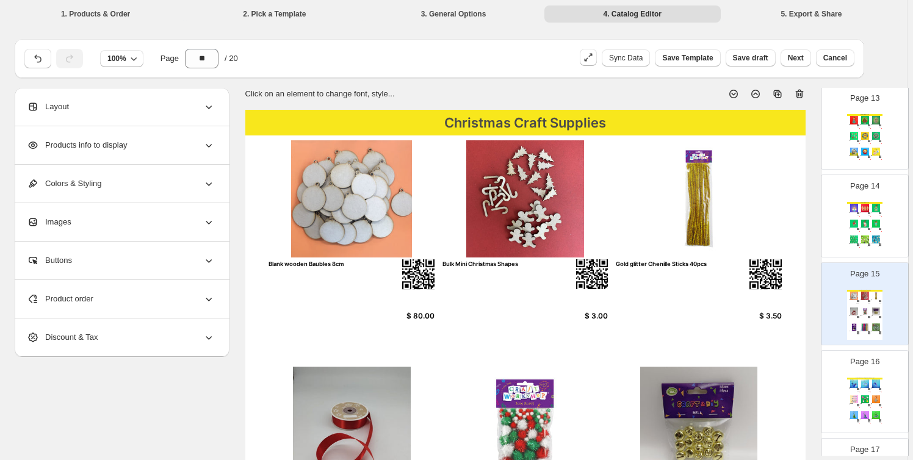
click at [865, 381] on img at bounding box center [865, 384] width 10 height 8
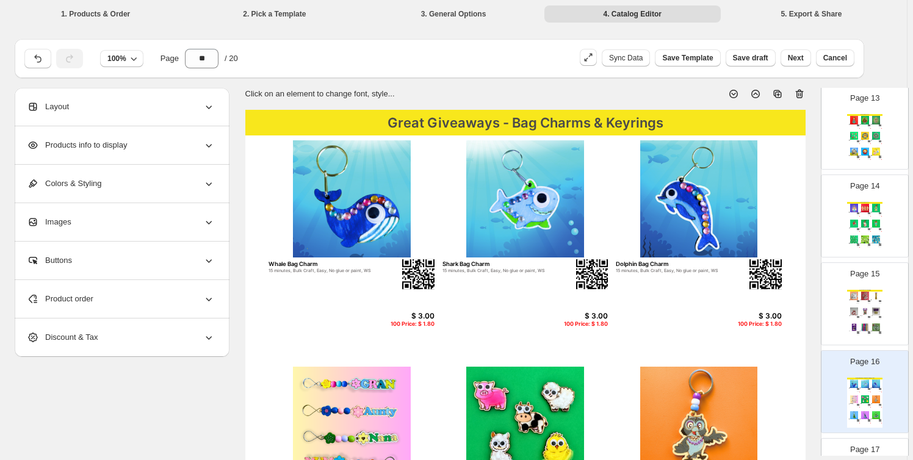
scroll to position [1295, 0]
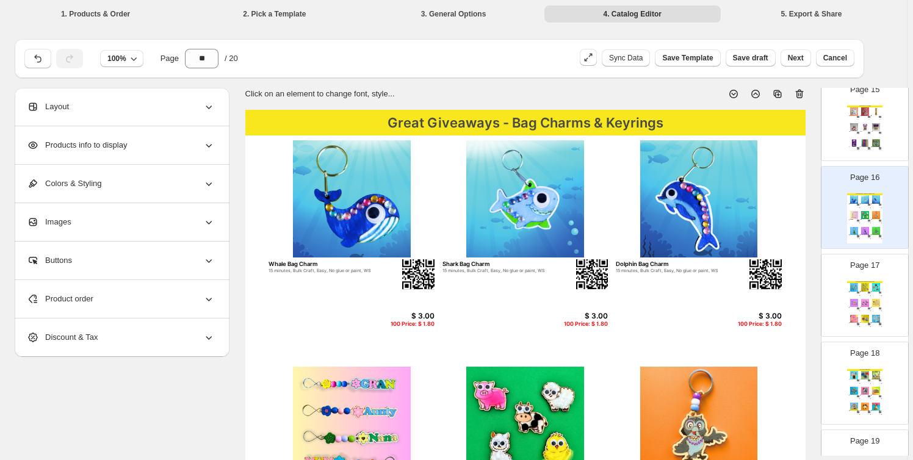
click at [867, 384] on div "100 Price: $ 3.00" at bounding box center [869, 384] width 4 height 1
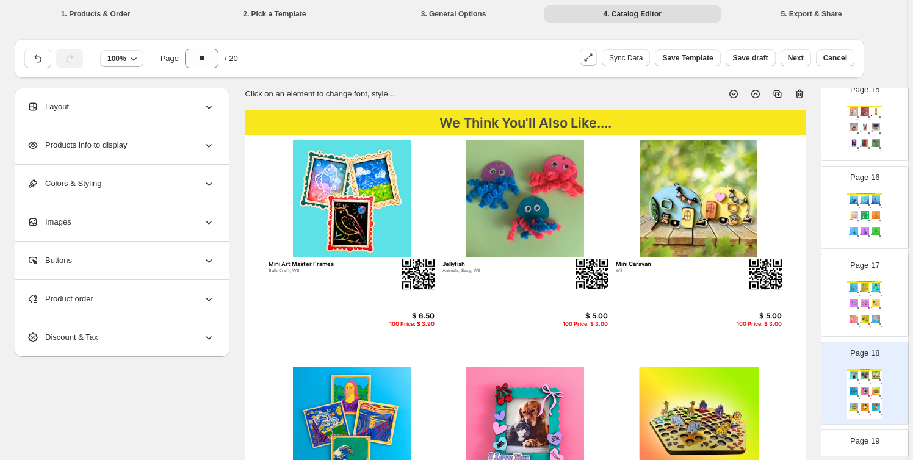
click at [870, 296] on div "Great Giveaways - Bag Charms & Keyrings Doggy Bag Charms 10 minutes, 15 minutes…" at bounding box center [865, 306] width 35 height 50
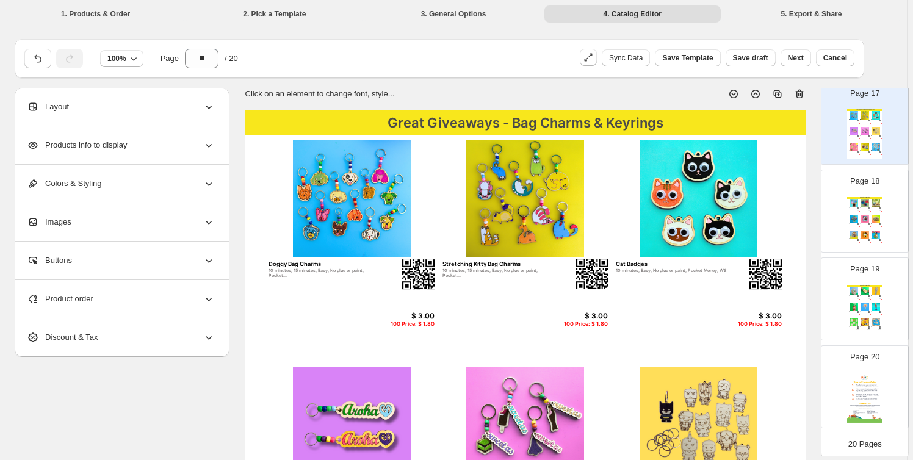
scroll to position [1468, 0]
click at [884, 212] on div "Page 18 We Think You'll Also Like.... Mini Art Master Frames Bulk Craft, WS $ 6…" at bounding box center [860, 205] width 77 height 82
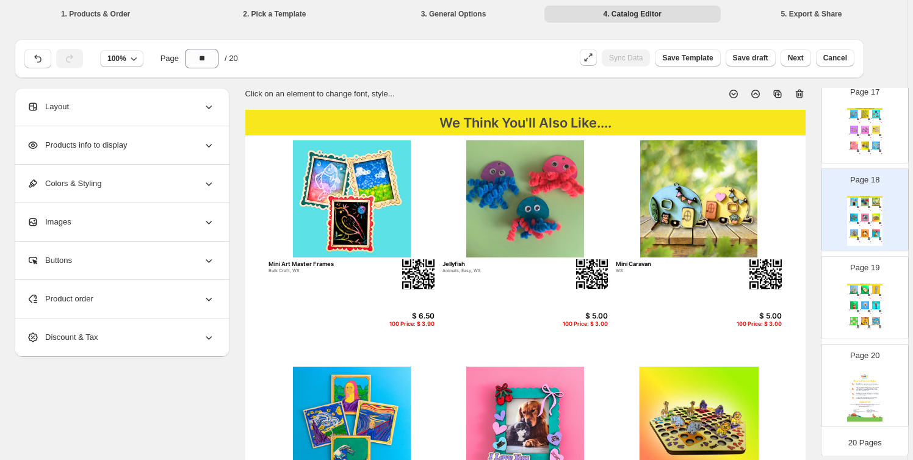
click at [884, 300] on div "Page 19 We Think You'll Also Like.... Kiwi Bach 20 minutes, Easy, WS $ 12.50 10…" at bounding box center [860, 293] width 77 height 82
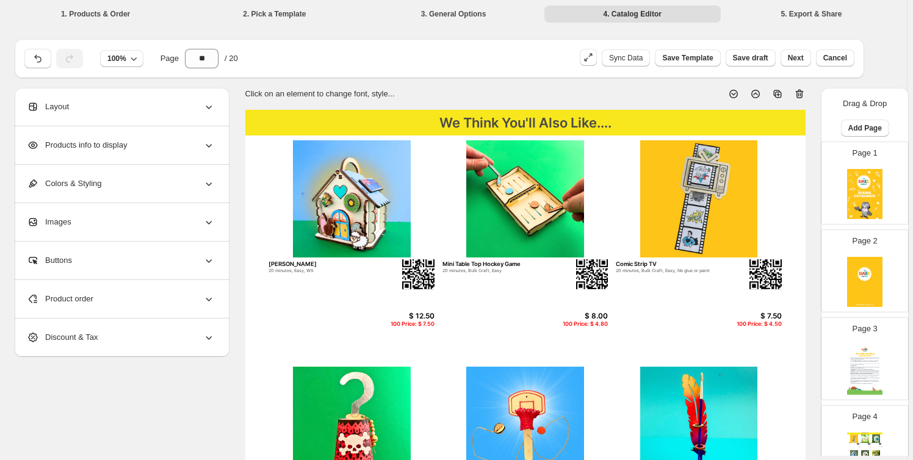
scroll to position [184, 0]
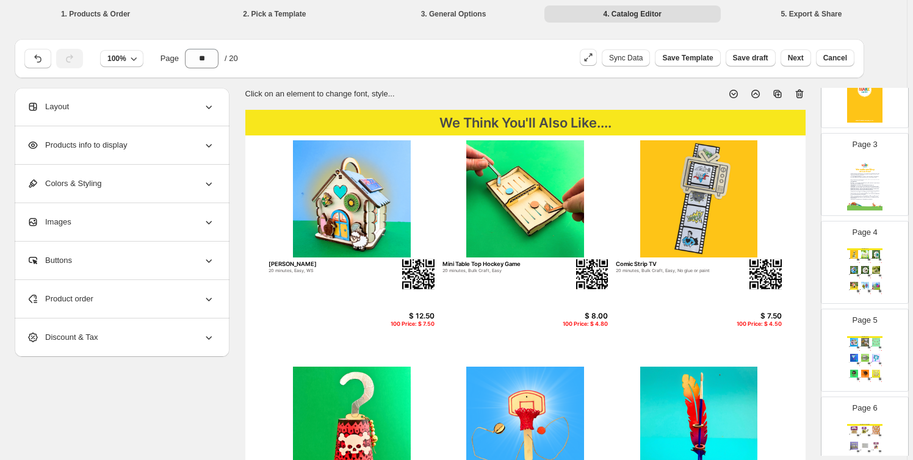
click at [874, 260] on div "30+ minutes, Bulk Craft, WS" at bounding box center [874, 260] width 7 height 1
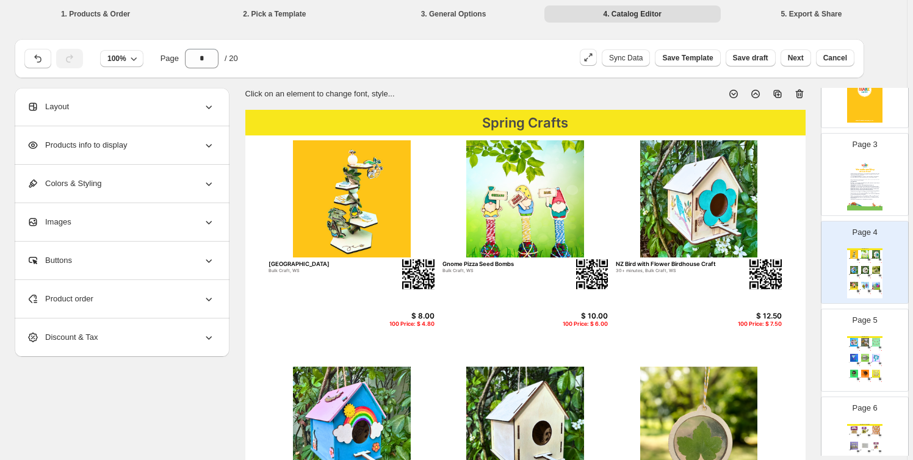
click at [861, 357] on img at bounding box center [865, 358] width 10 height 8
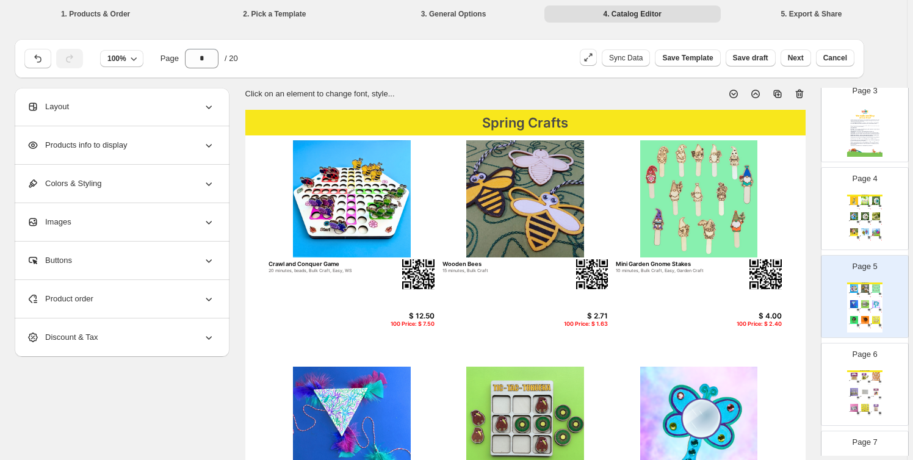
scroll to position [277, 0]
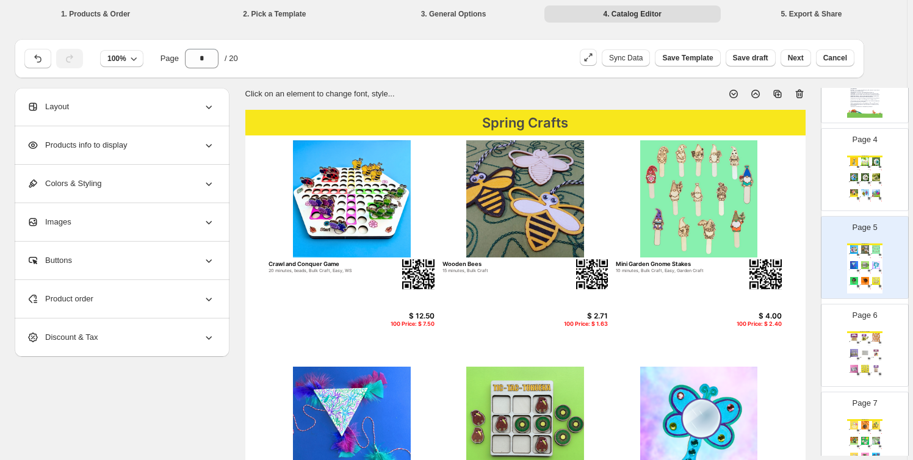
click at [851, 350] on img at bounding box center [854, 353] width 10 height 8
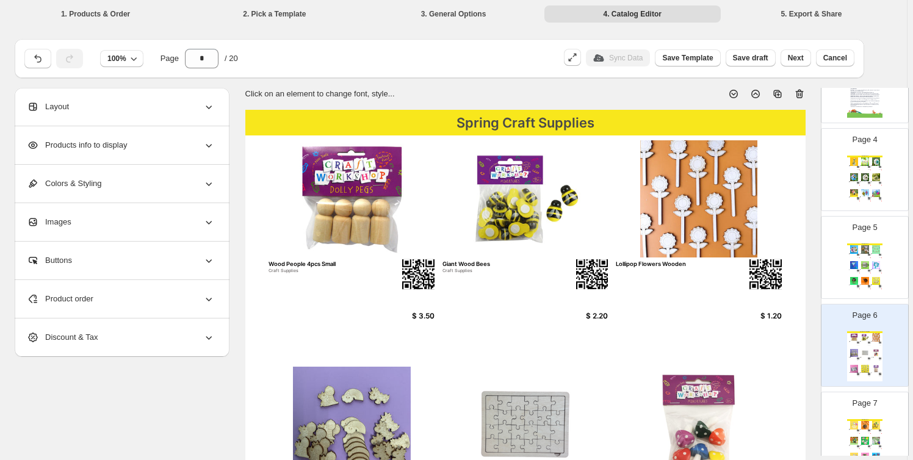
click at [860, 440] on img at bounding box center [865, 441] width 10 height 8
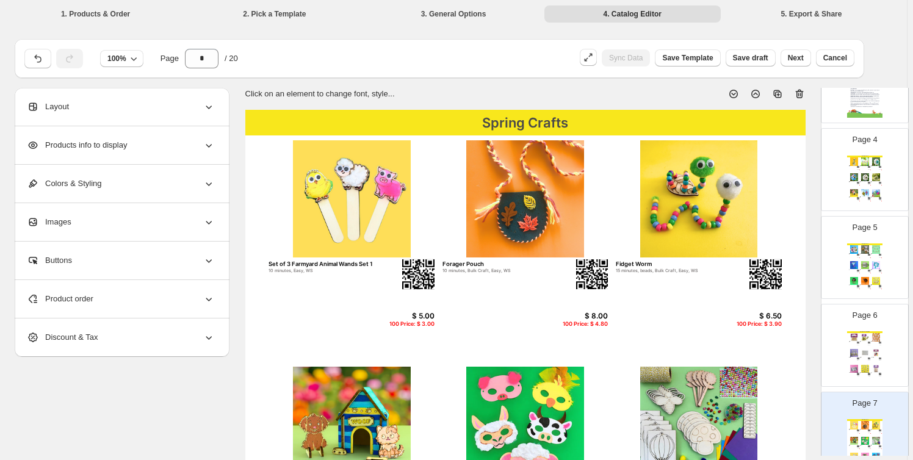
scroll to position [370, 0]
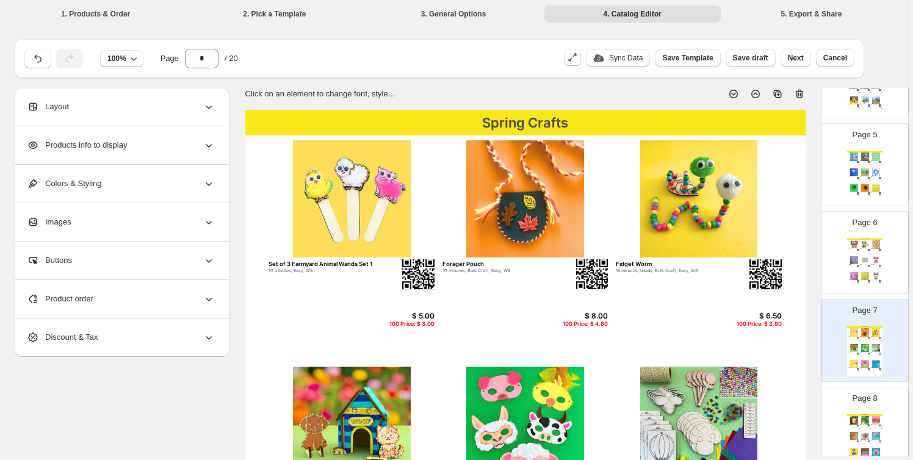
click at [468, 90] on div "Click on an element to change font, style..." at bounding box center [521, 89] width 570 height 22
click at [818, 212] on section "Click on an element to change font, style... Spring Crafts Set of 3 Farmyard An…" at bounding box center [526, 461] width 592 height 747
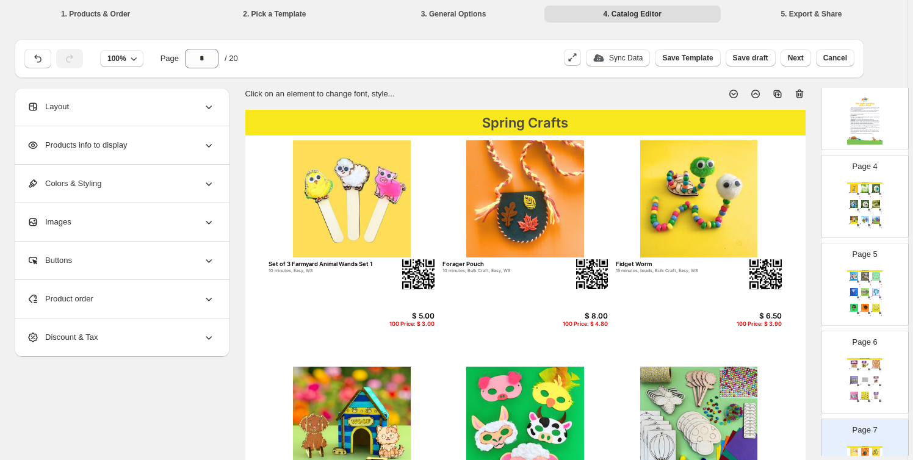
scroll to position [277, 0]
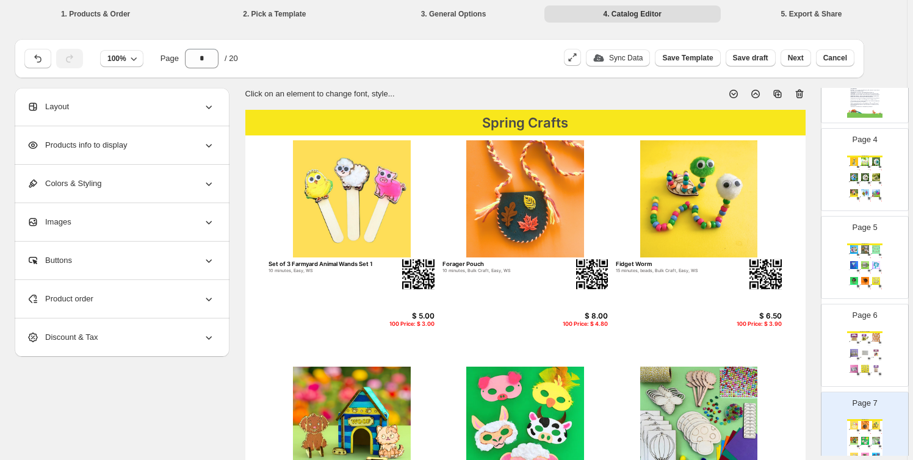
click at [866, 343] on div "Spring Craft Supplies Wood People 4pcs Small Craft Supplies $ 3.50 Giant Wood B…" at bounding box center [865, 357] width 35 height 50
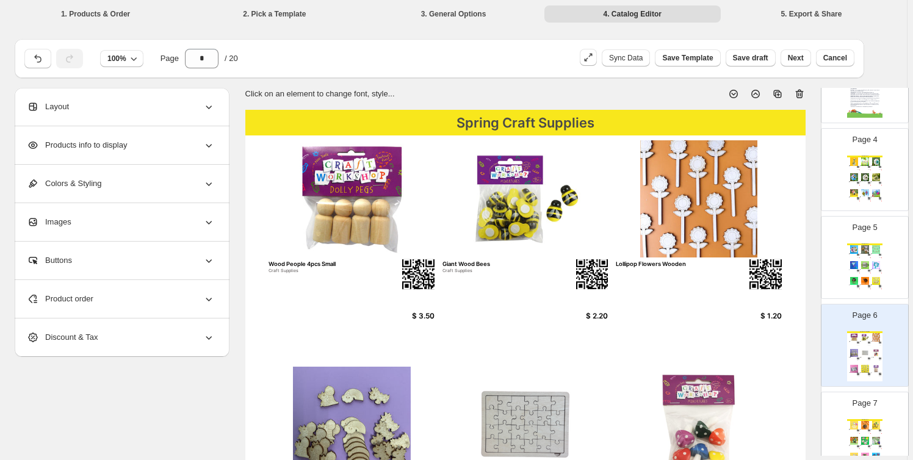
click at [849, 251] on img at bounding box center [854, 249] width 10 height 8
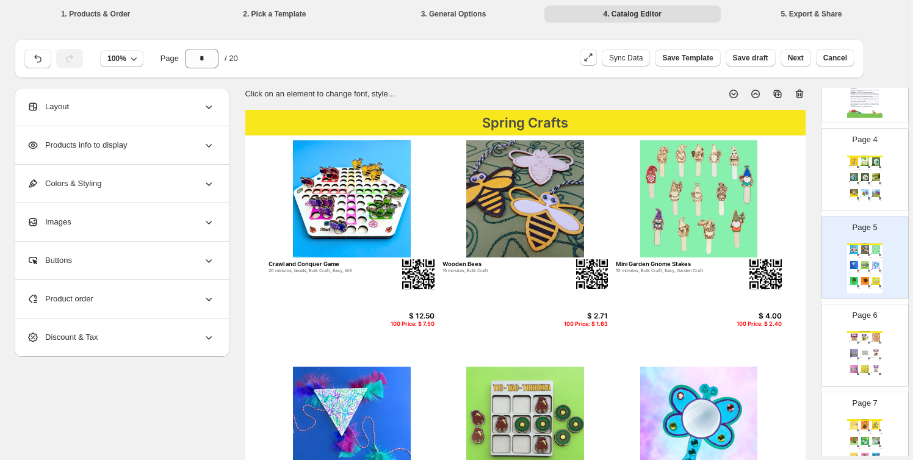
click at [868, 182] on img at bounding box center [869, 183] width 2 height 2
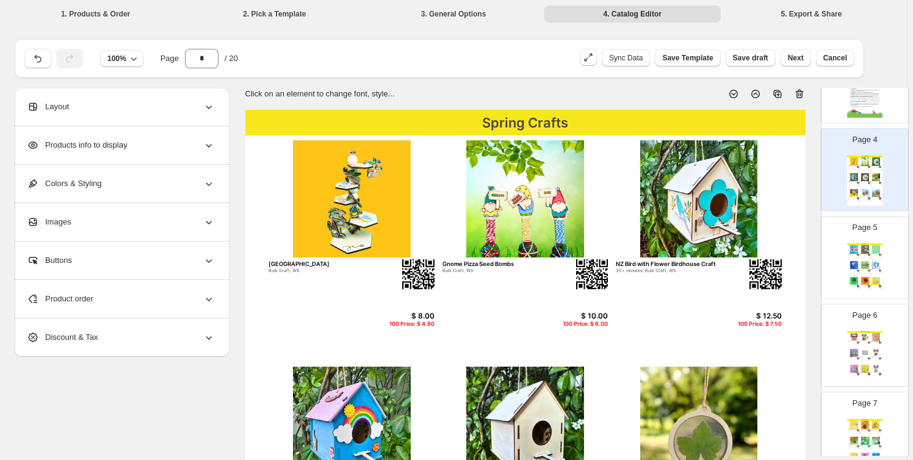
click at [863, 271] on div "Spring Crafts Crawl and Conquer Game 20 minutes, beads, Bulk Craft, Easy, WS $ …" at bounding box center [865, 269] width 35 height 50
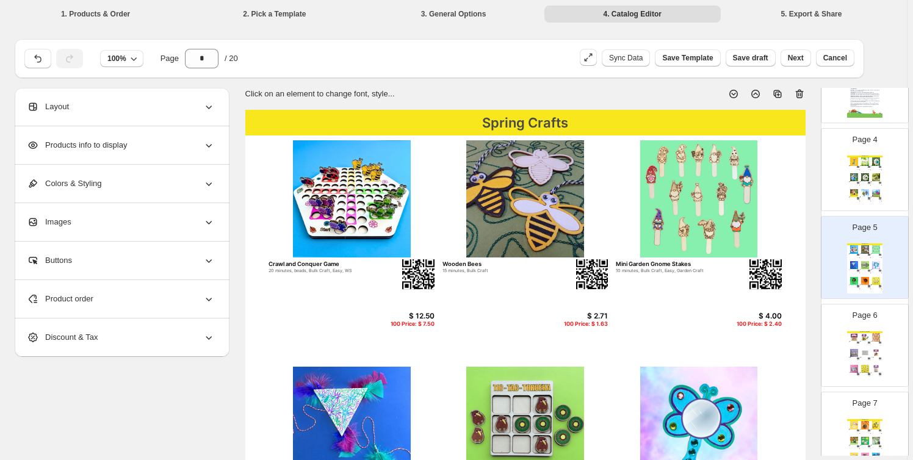
click at [857, 342] on img at bounding box center [858, 343] width 2 height 2
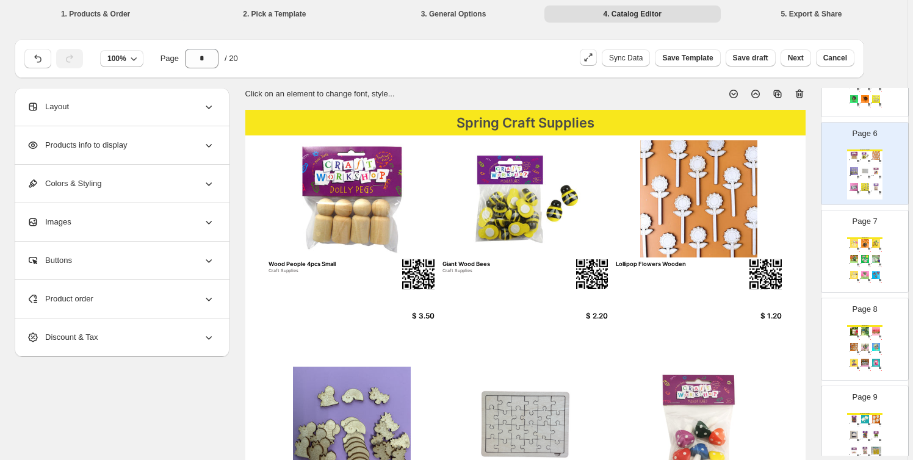
scroll to position [462, 0]
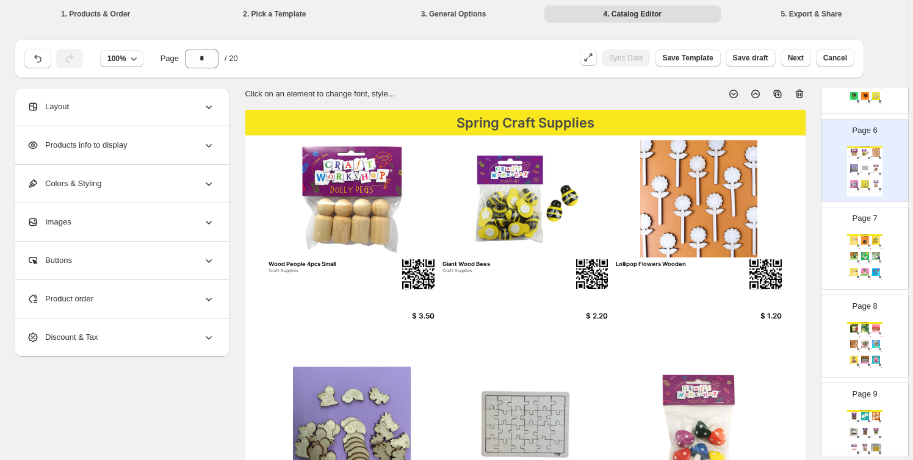
click at [876, 252] on img at bounding box center [876, 256] width 10 height 8
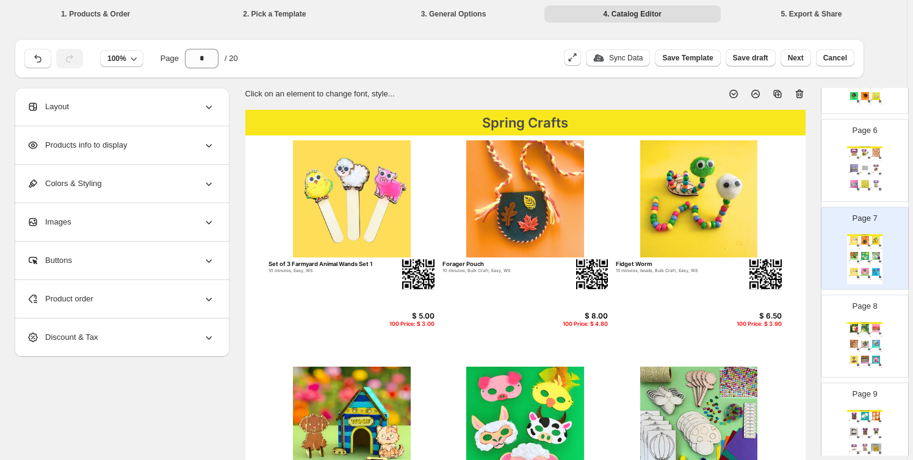
click at [868, 336] on div "$ 5.00" at bounding box center [869, 336] width 4 height 1
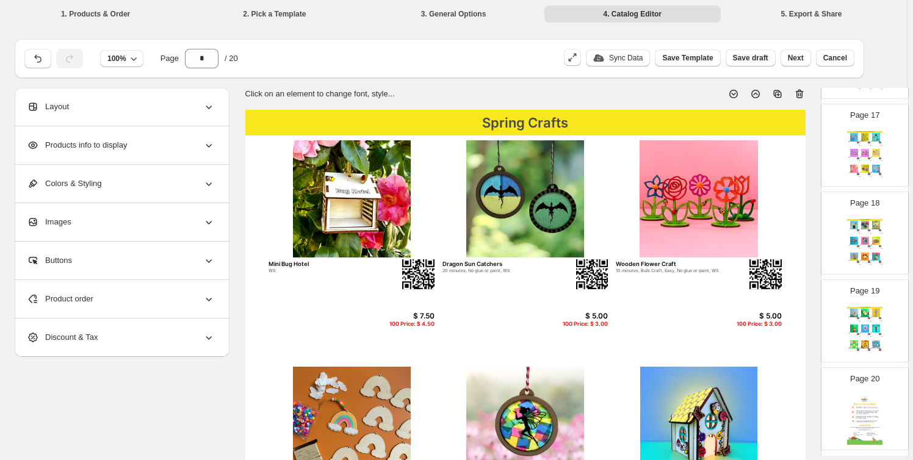
scroll to position [1468, 0]
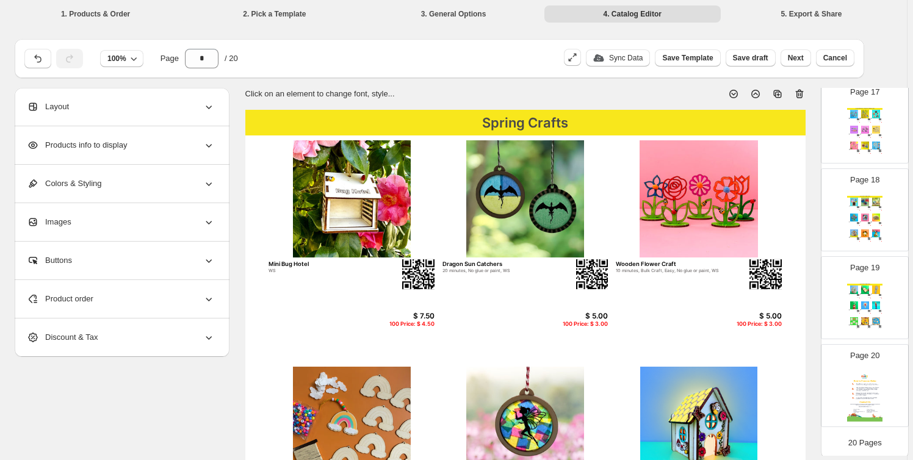
click at [882, 283] on div "Page 19 We Think You'll Also Like.... Kiwi Bach 20 minutes, Easy, WS $ 12.50 10…" at bounding box center [860, 293] width 77 height 82
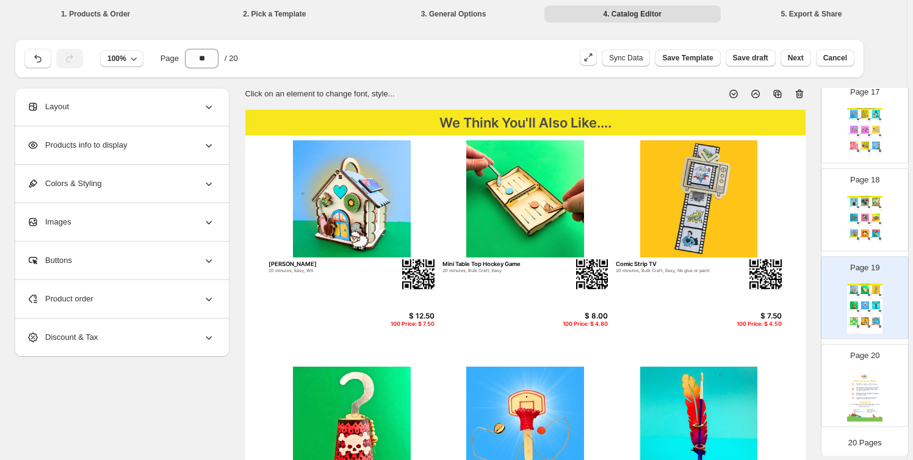
click at [878, 206] on div "We Think You'll Also Like.... Mini Art Master Frames Bulk Craft, WS $ 6.50 100 …" at bounding box center [865, 221] width 35 height 50
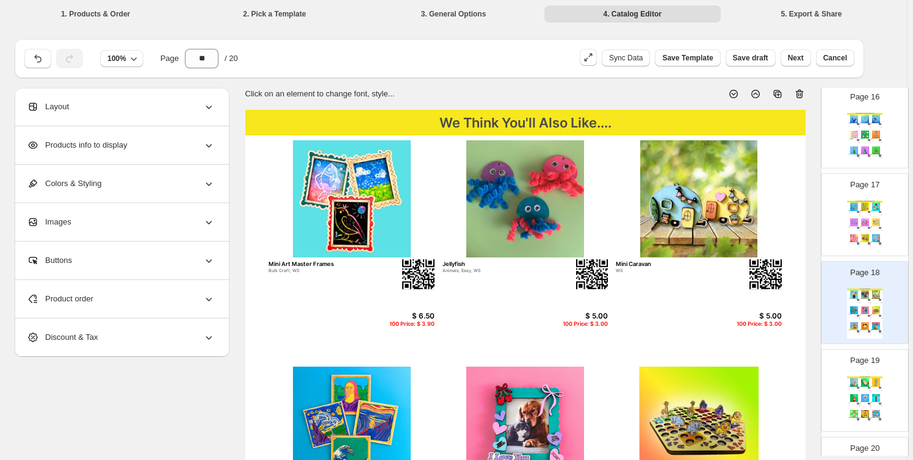
click at [878, 206] on img at bounding box center [876, 207] width 10 height 8
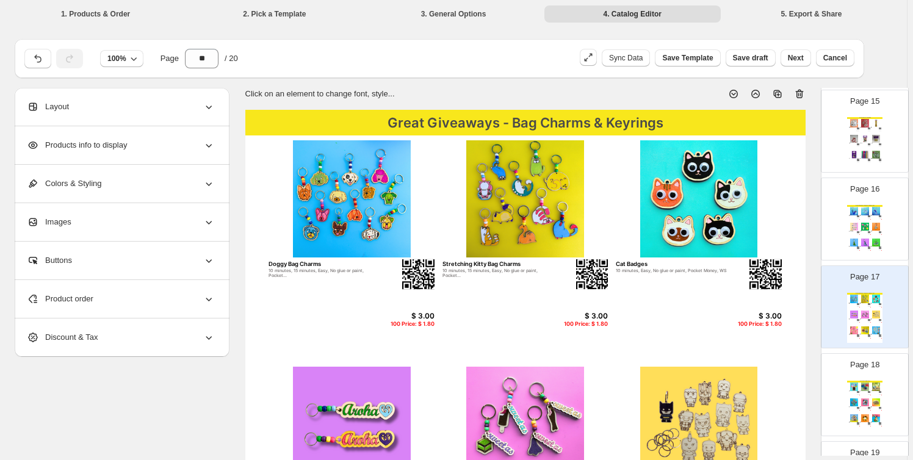
click at [874, 209] on img at bounding box center [876, 211] width 10 height 8
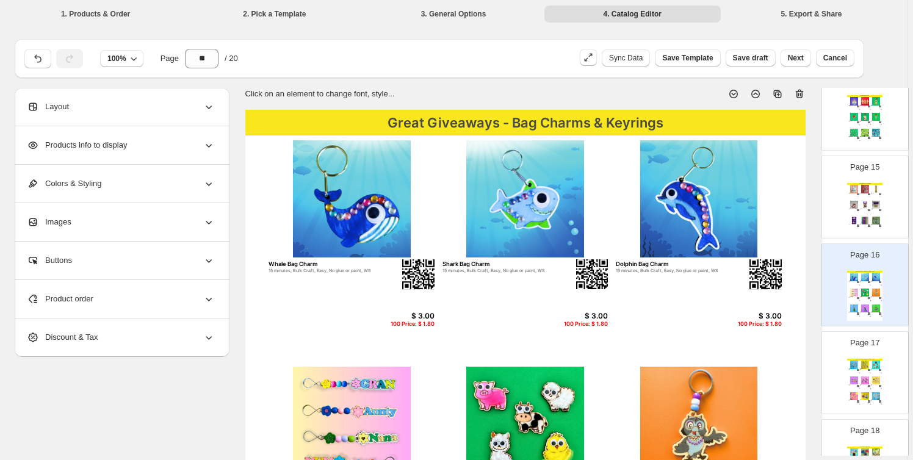
scroll to position [1191, 0]
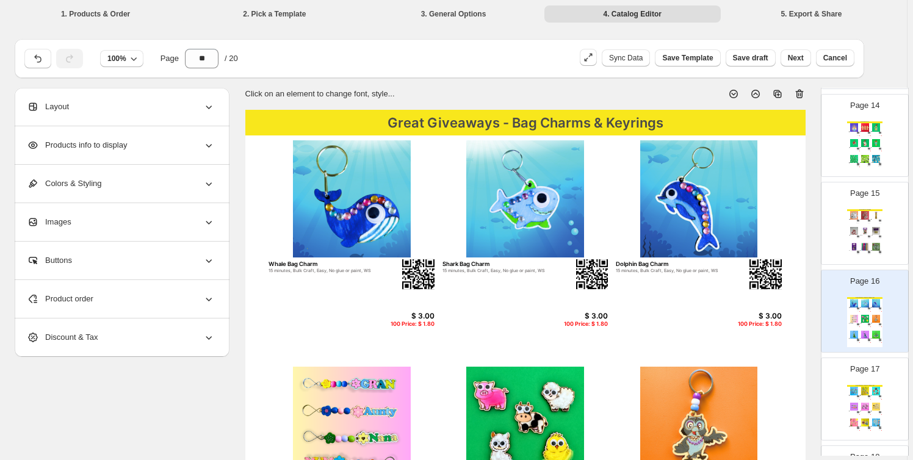
click at [870, 236] on div "Christmas Craft Supplies Blank wooden Baubles 8cm $ 80.00 Bulk Mini Christmas S…" at bounding box center [865, 234] width 35 height 50
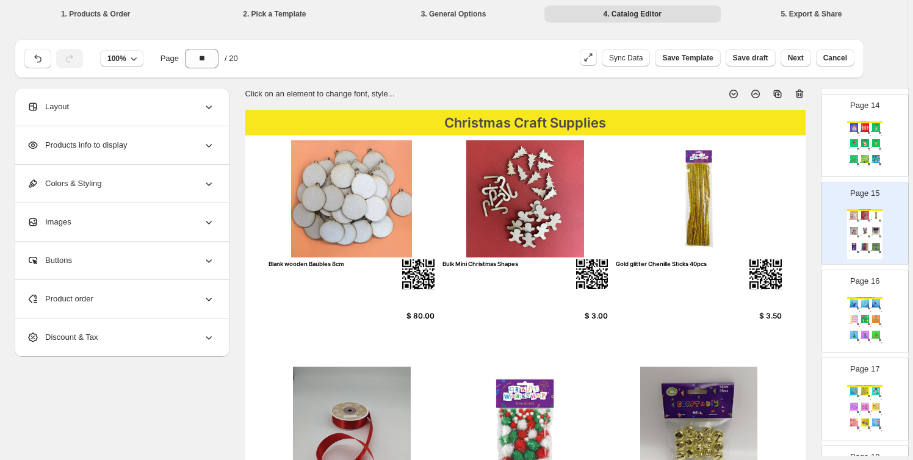
click at [871, 165] on div "Christmas Crafts Angel Decoration 15 minutes, Bulk Craft, No glue or paint, WS …" at bounding box center [865, 147] width 35 height 50
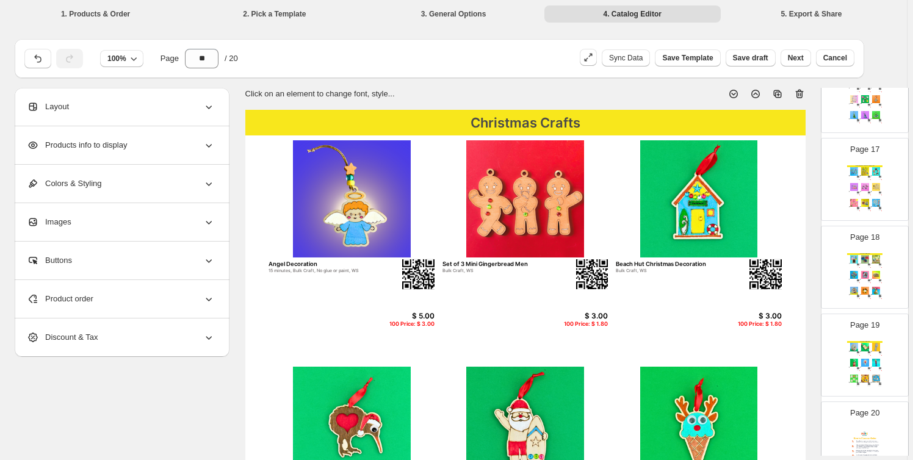
scroll to position [1468, 0]
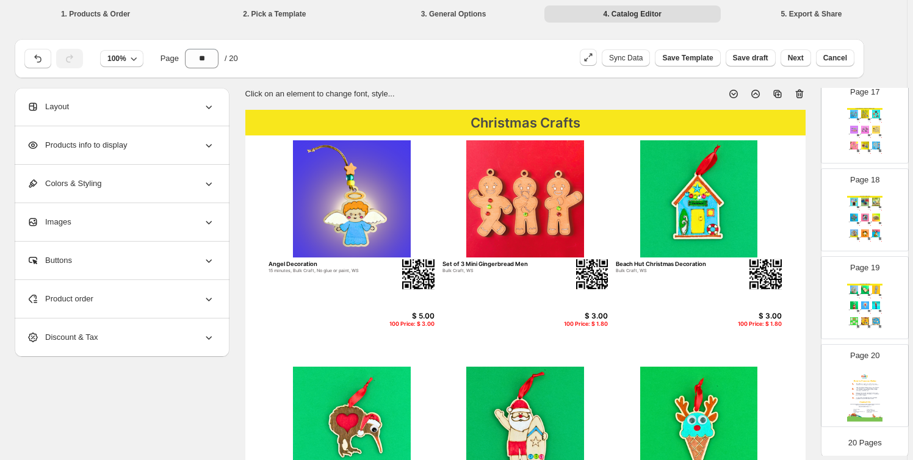
click at [867, 304] on img at bounding box center [865, 306] width 10 height 8
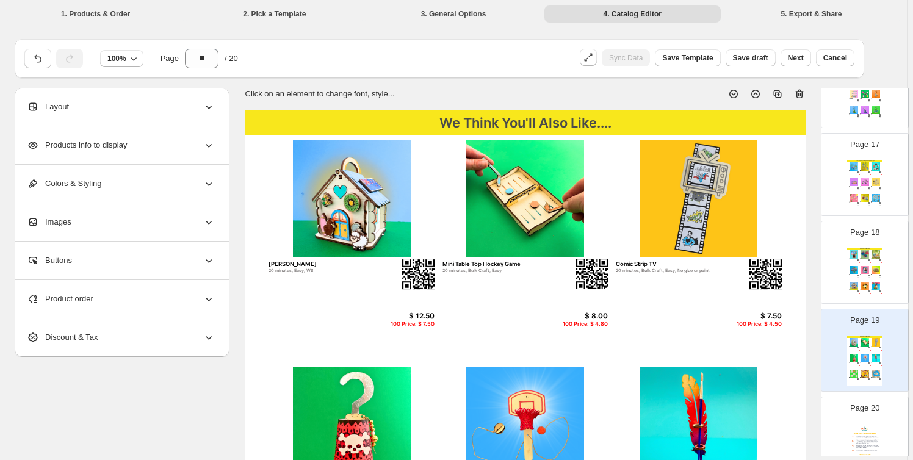
scroll to position [1375, 0]
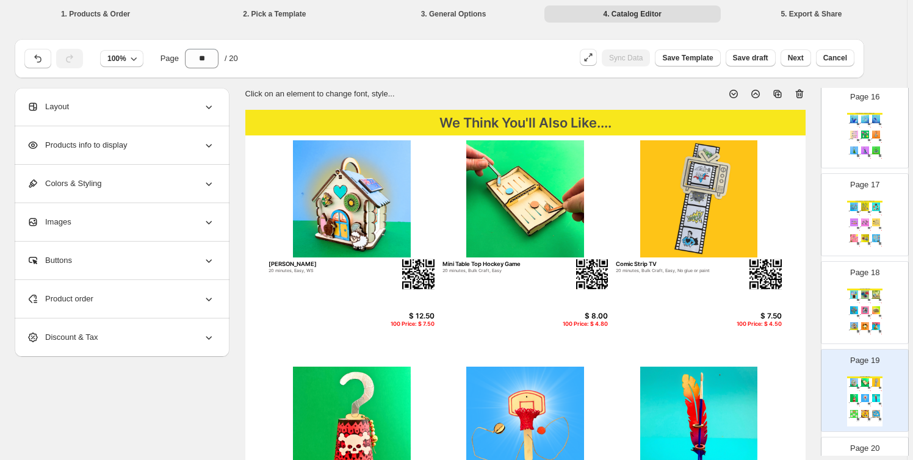
click at [871, 277] on div "Page 18 We Think You'll Also Like.... Mini Art Master Frames Bulk Craft, WS $ 6…" at bounding box center [860, 298] width 77 height 82
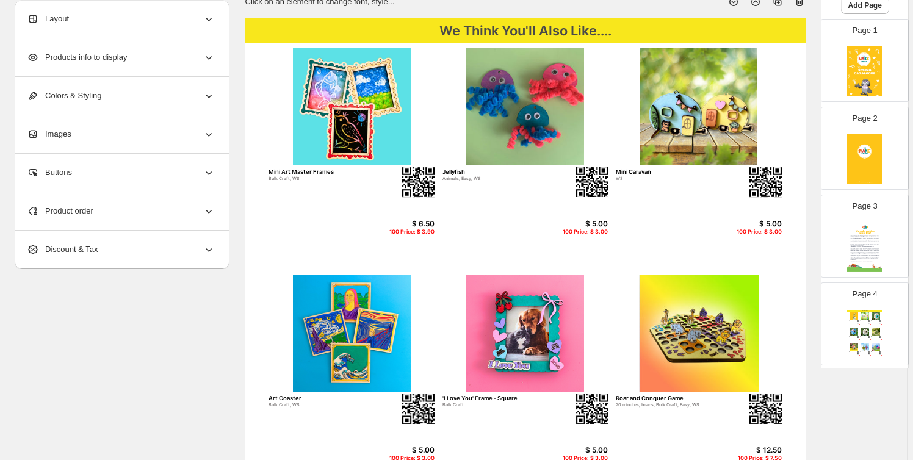
scroll to position [0, 0]
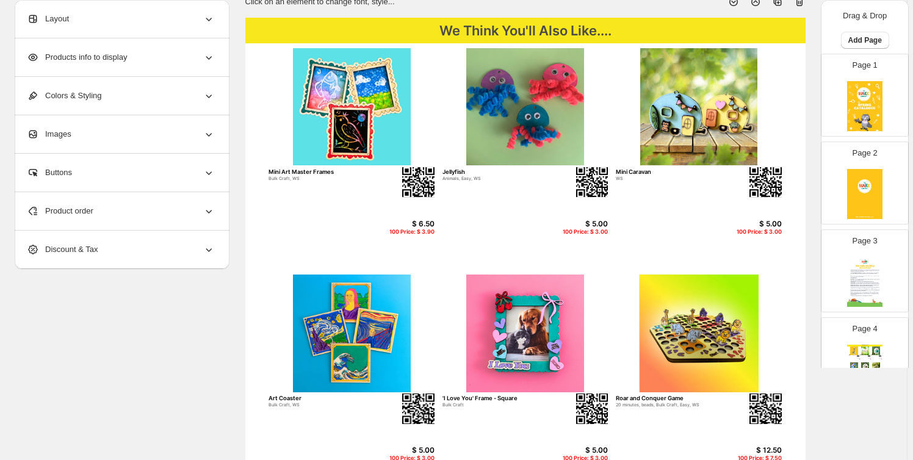
click at [871, 331] on p "Page 4" at bounding box center [865, 329] width 25 height 12
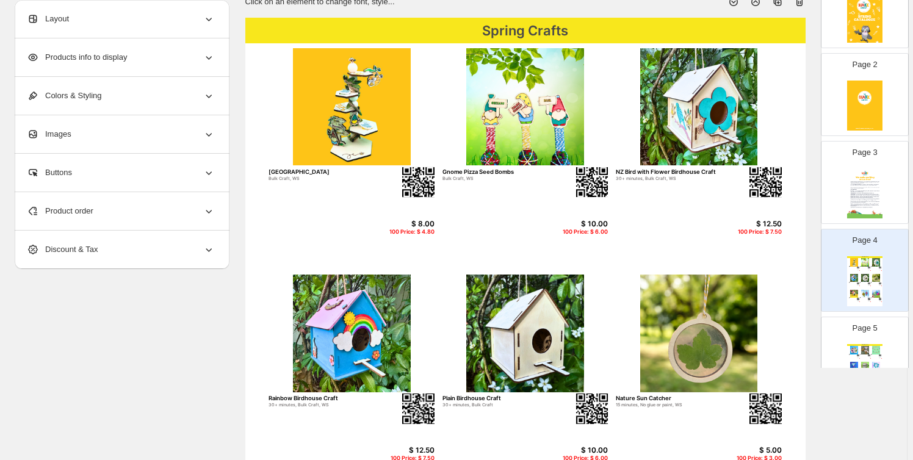
scroll to position [184, 0]
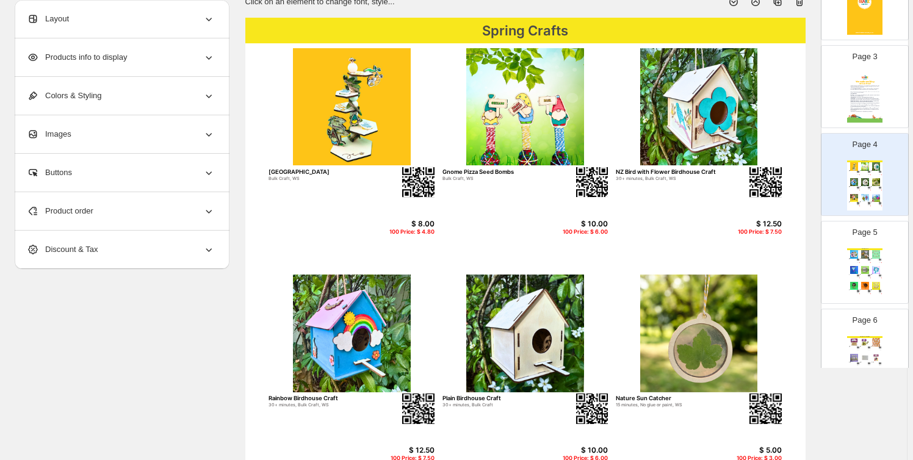
click at [865, 260] on div "Spring Crafts Crawl and Conquer Game 20 minutes, beads, Bulk Craft, Easy, WS $ …" at bounding box center [865, 274] width 35 height 50
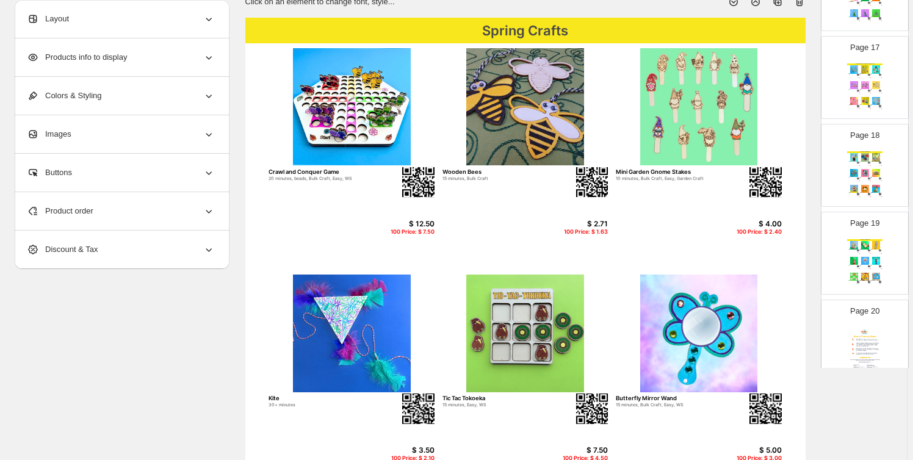
scroll to position [1469, 0]
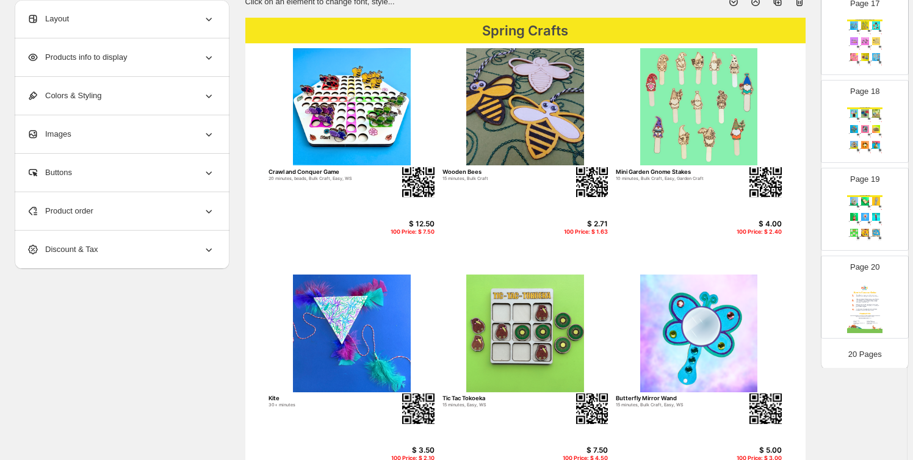
click at [864, 186] on div "Page 19 We Think You'll Also Like.... Kiwi Bach 20 minutes, Easy, WS $ 12.50 10…" at bounding box center [860, 205] width 77 height 82
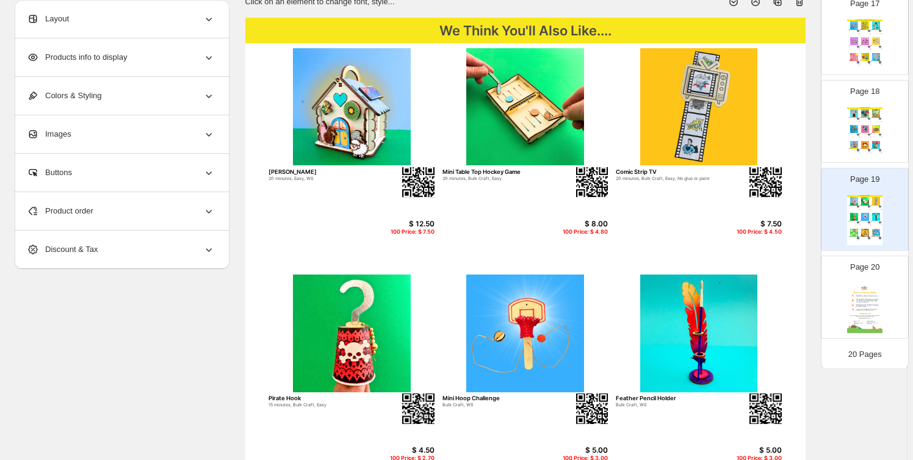
click at [867, 137] on div "100 Price: $ 3.00" at bounding box center [869, 137] width 4 height 1
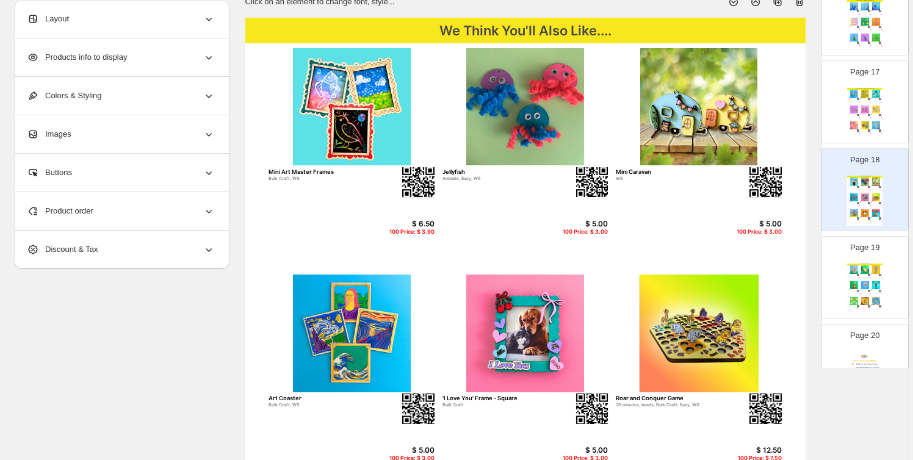
scroll to position [1376, 0]
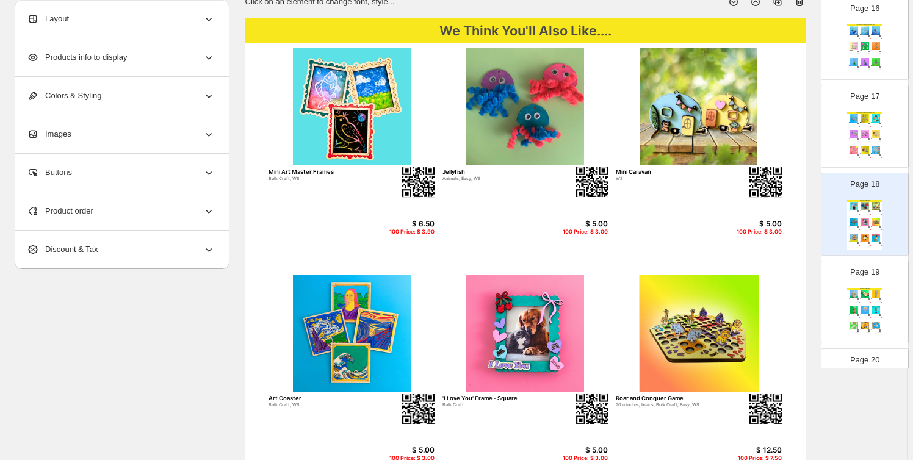
click at [865, 126] on div "Great Giveaways - Bag Charms & Keyrings Doggy Bag Charms 10 minutes, 15 minutes…" at bounding box center [865, 137] width 35 height 50
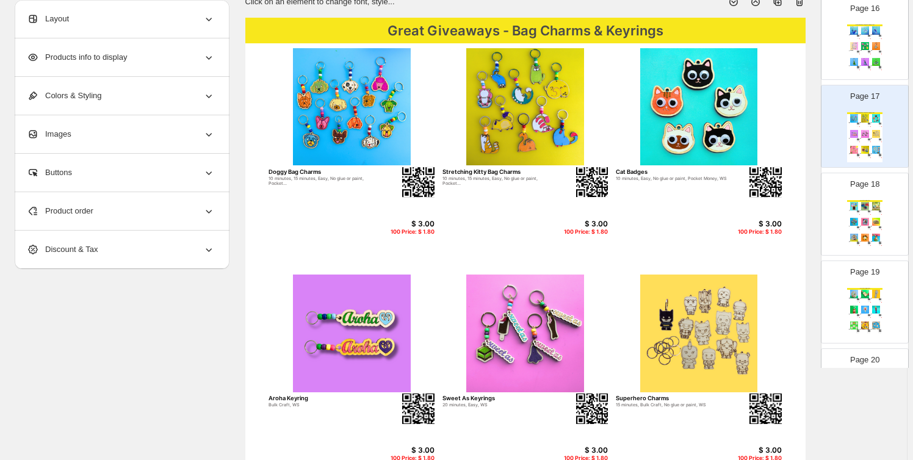
scroll to position [1284, 0]
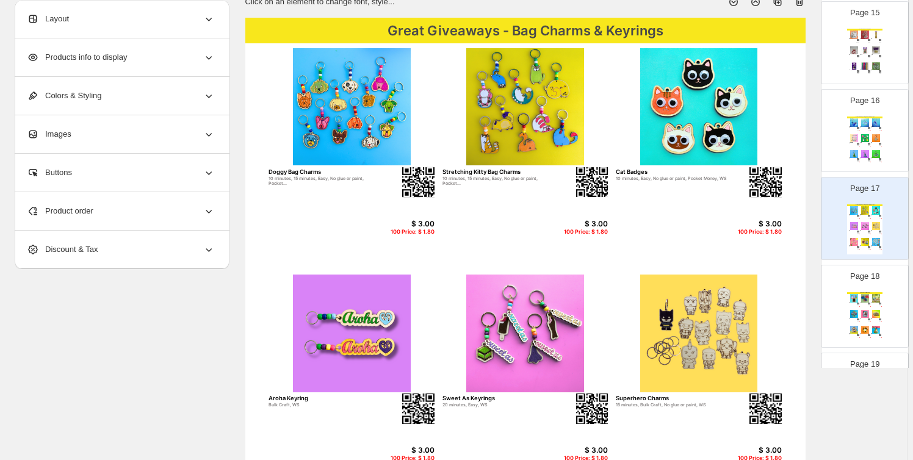
click at [870, 131] on div "Great Giveaways - Bag Charms & Keyrings Whale Bag Charm 15 minutes, Bulk Craft,…" at bounding box center [865, 142] width 35 height 50
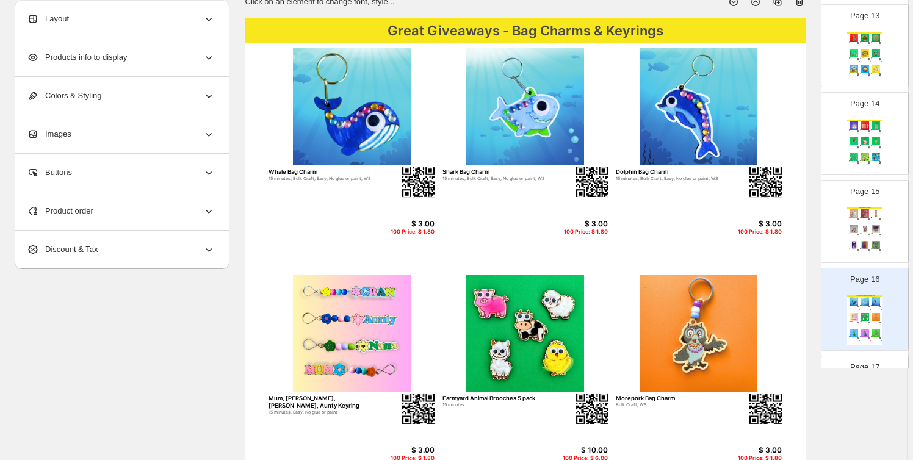
scroll to position [1099, 0]
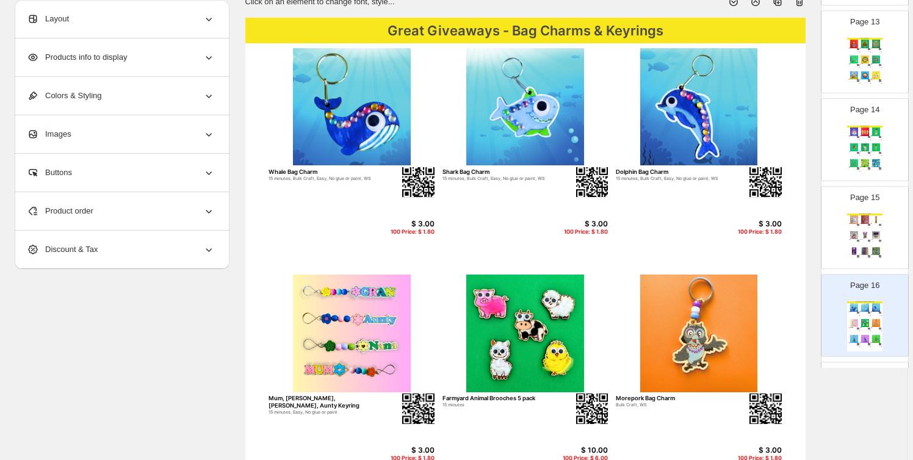
click at [864, 235] on img at bounding box center [865, 235] width 10 height 8
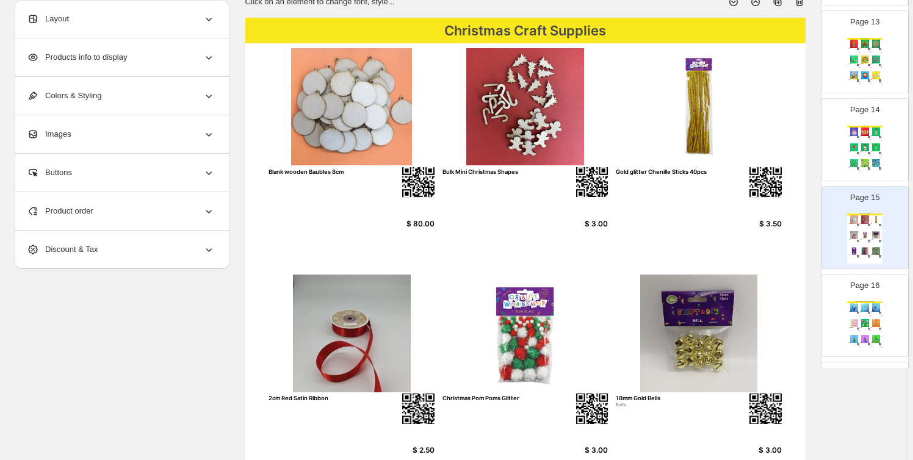
click at [876, 143] on img at bounding box center [876, 147] width 10 height 8
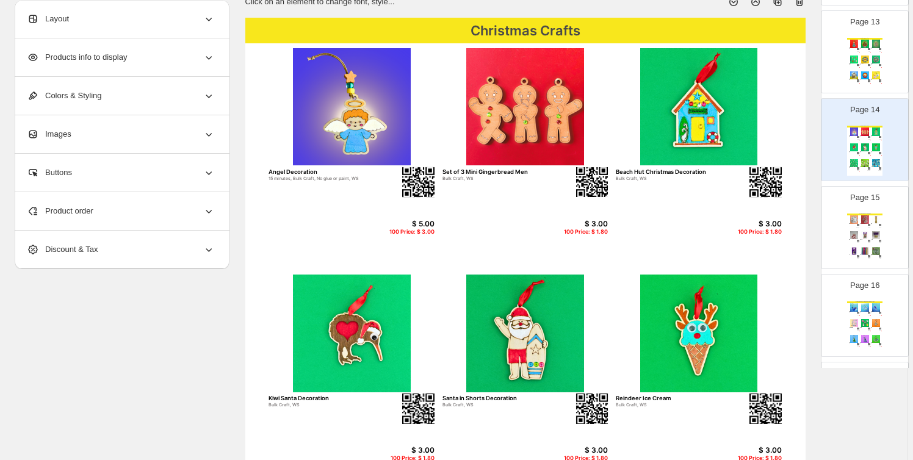
click at [878, 56] on img at bounding box center [876, 60] width 10 height 8
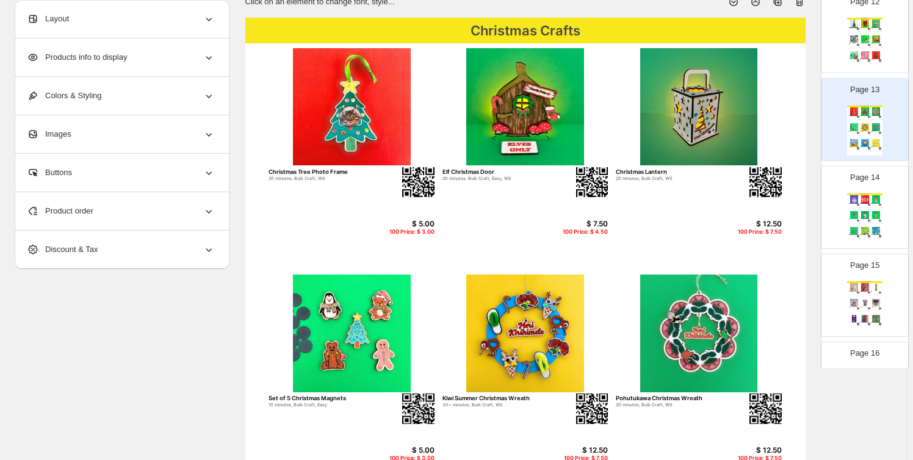
scroll to position [1006, 0]
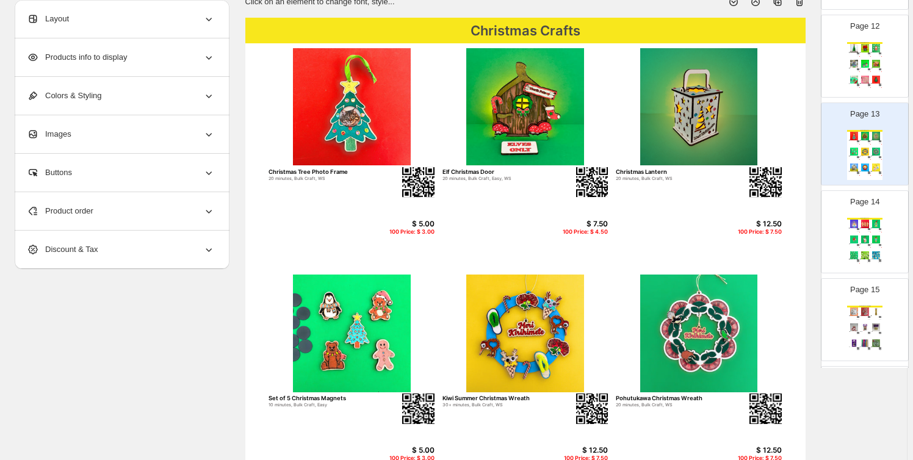
click at [879, 60] on img at bounding box center [876, 64] width 10 height 8
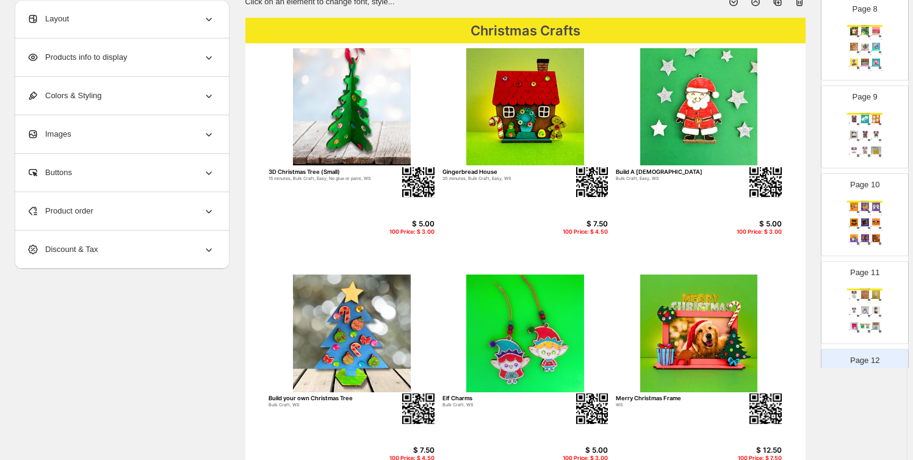
scroll to position [636, 0]
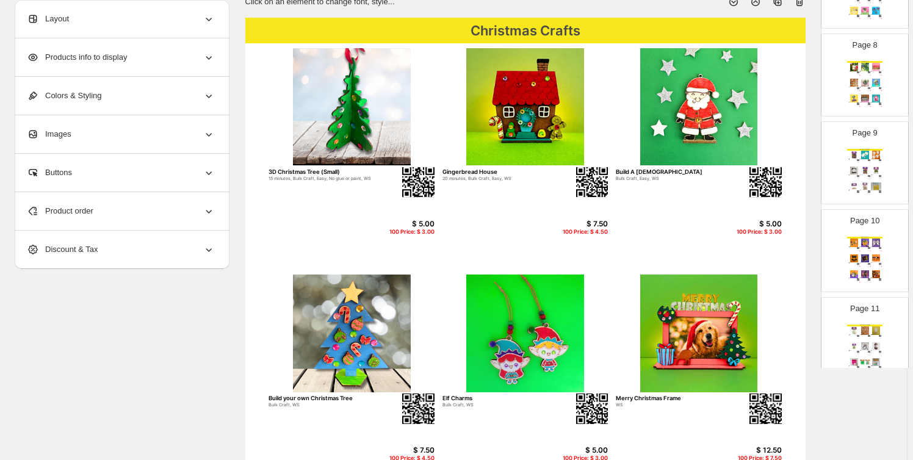
click at [867, 164] on div "Spring Craft Supplies Craft Feathers - Assorted Colours Craft Supplies $ 3.10 B…" at bounding box center [865, 174] width 35 height 50
type input "*"
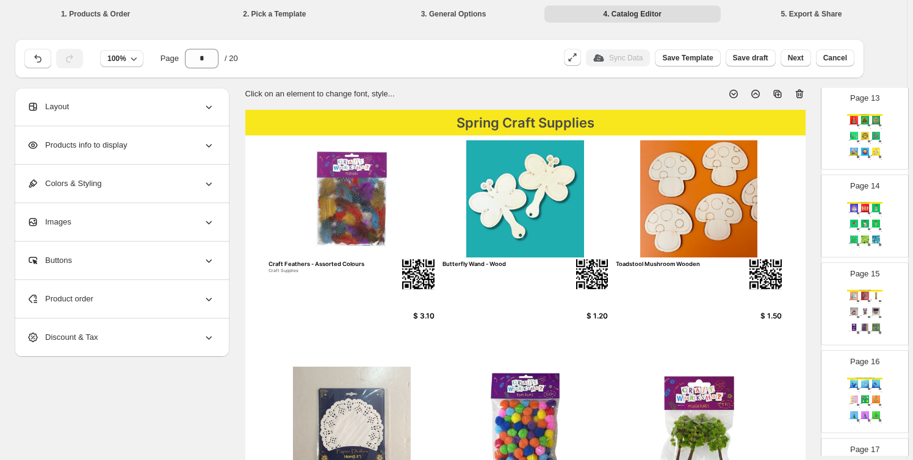
scroll to position [1203, 0]
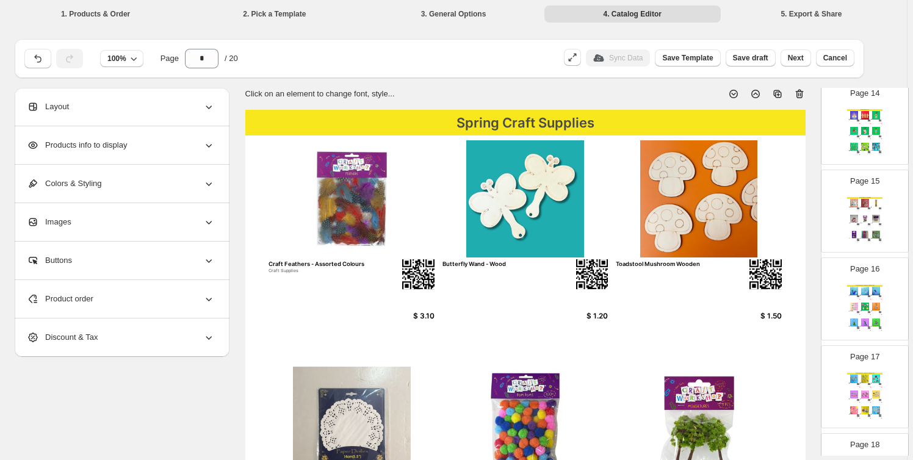
click at [861, 303] on img at bounding box center [865, 307] width 10 height 8
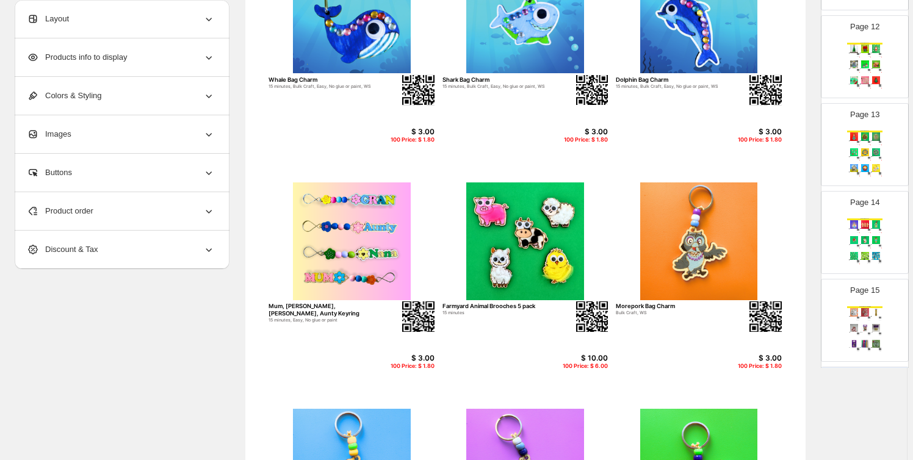
scroll to position [913, 0]
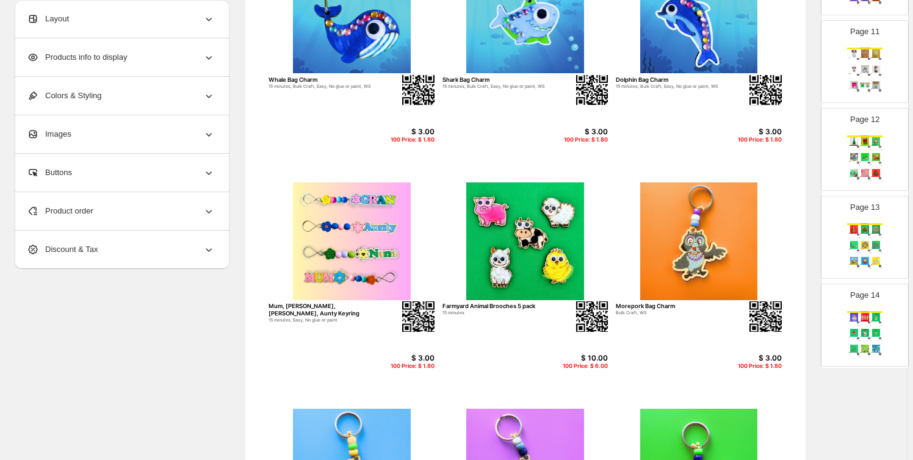
click at [868, 218] on div "Page 13 Christmas Crafts Christmas Tree Photo Frame 20 minutes, Bulk Craft, WS …" at bounding box center [860, 233] width 77 height 82
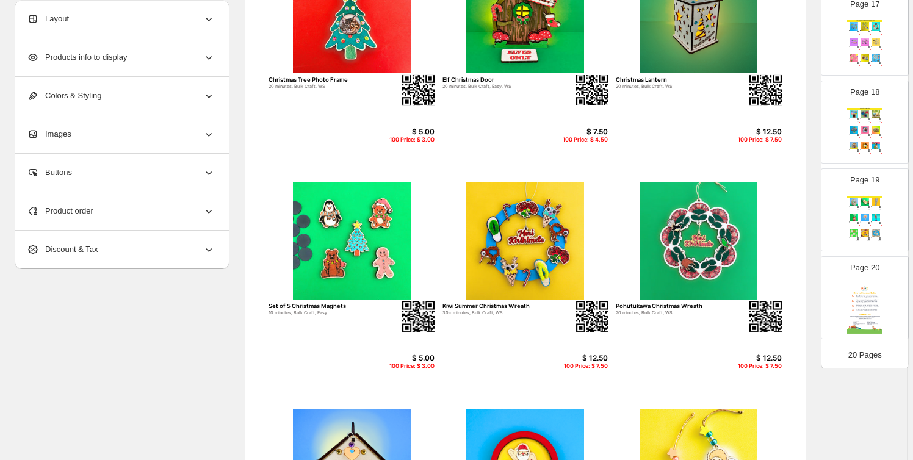
scroll to position [1469, 0]
click at [866, 285] on img at bounding box center [865, 308] width 35 height 50
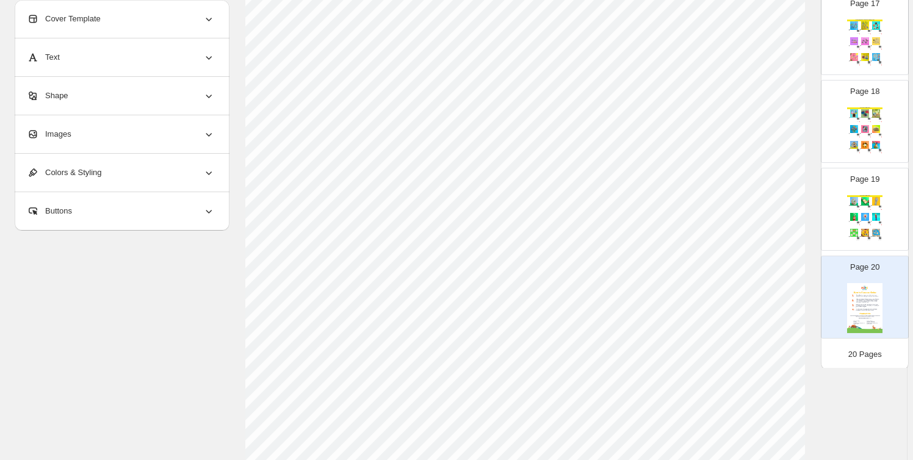
click at [818, 127] on section "Click on an element to change font, style..." at bounding box center [526, 277] width 592 height 747
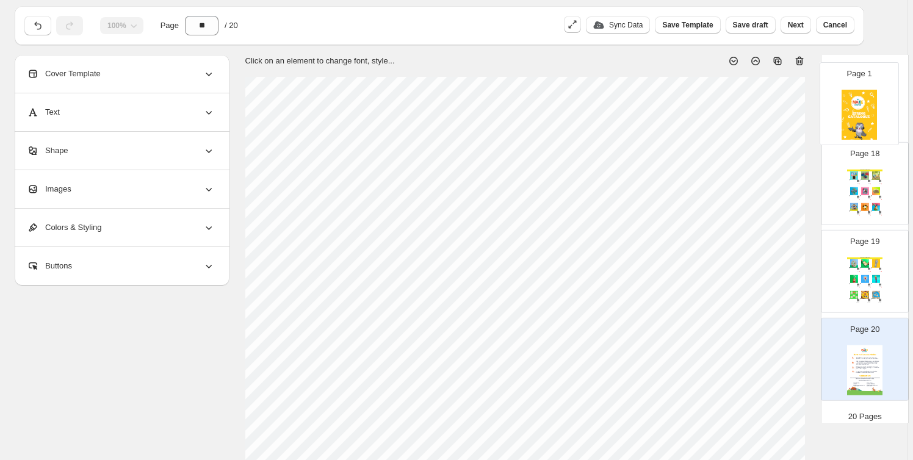
scroll to position [29, 0]
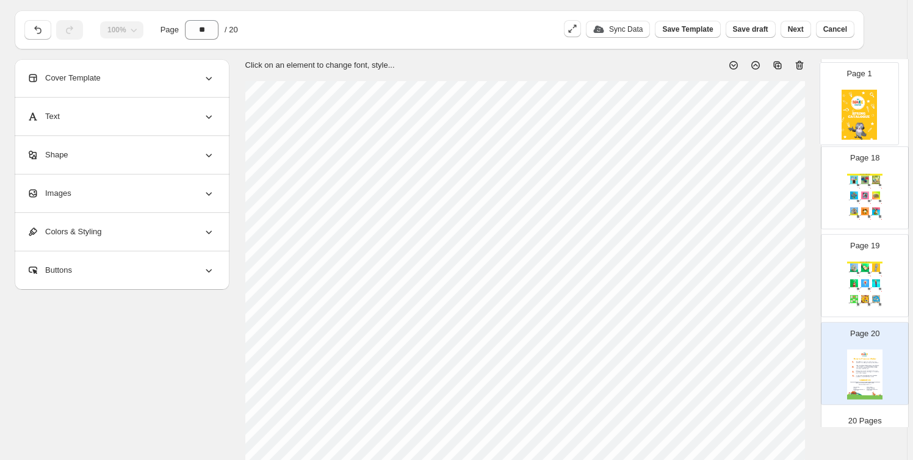
drag, startPoint x: 850, startPoint y: 176, endPoint x: 849, endPoint y: 106, distance: 70.2
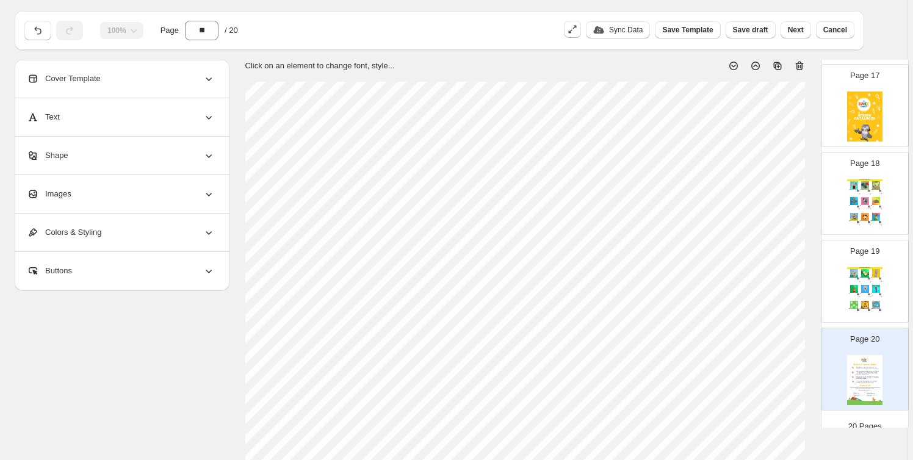
scroll to position [1453, 0]
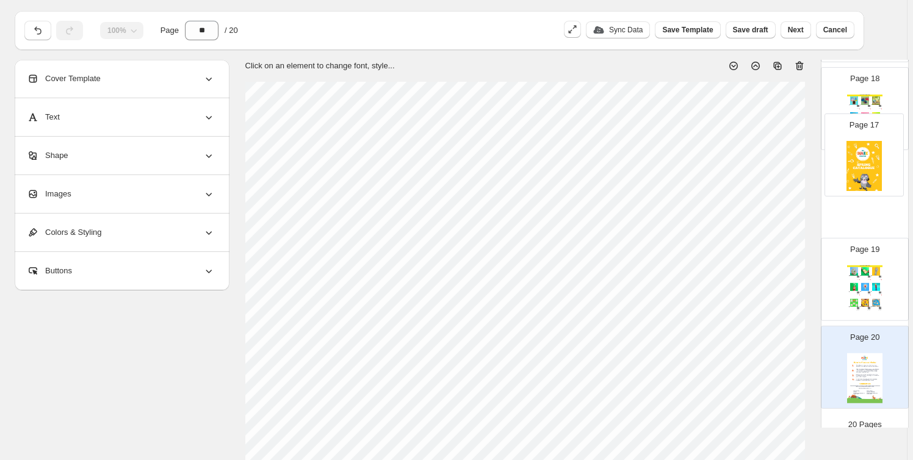
drag, startPoint x: 863, startPoint y: 105, endPoint x: 863, endPoint y: 161, distance: 56.2
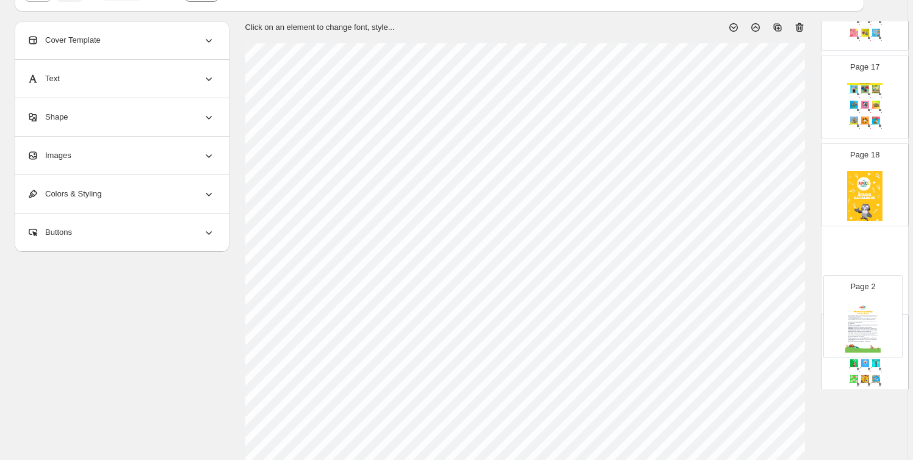
scroll to position [1343, 0]
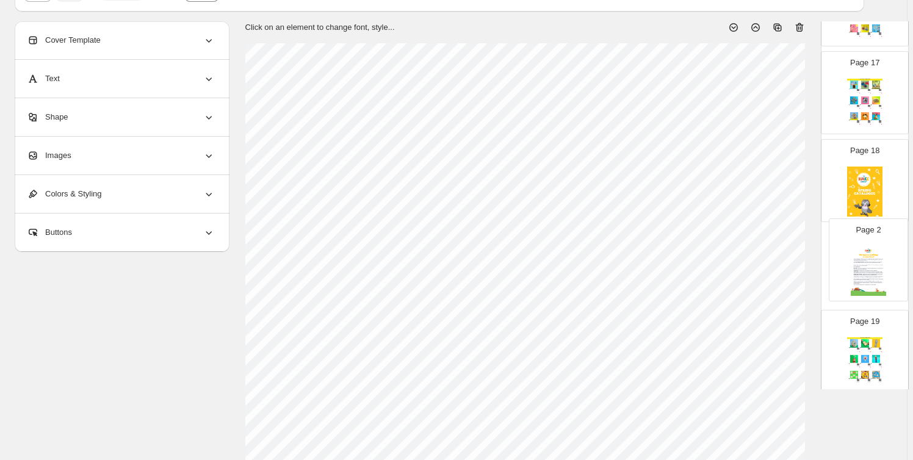
drag, startPoint x: 867, startPoint y: 237, endPoint x: 873, endPoint y: 263, distance: 26.8
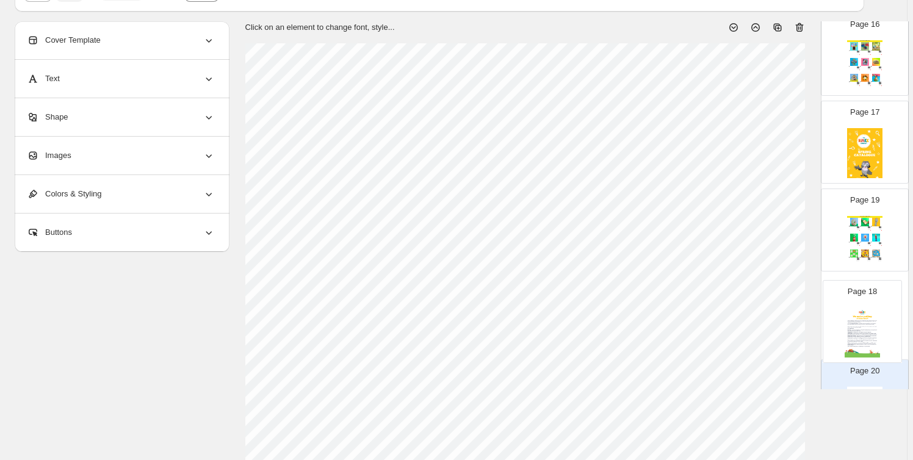
drag, startPoint x: 866, startPoint y: 260, endPoint x: 861, endPoint y: 299, distance: 39.4
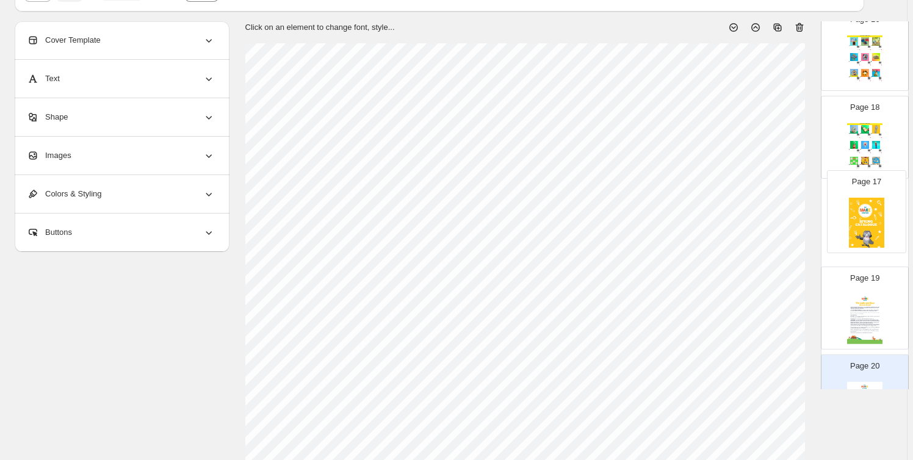
drag, startPoint x: 854, startPoint y: 122, endPoint x: 859, endPoint y: 203, distance: 80.8
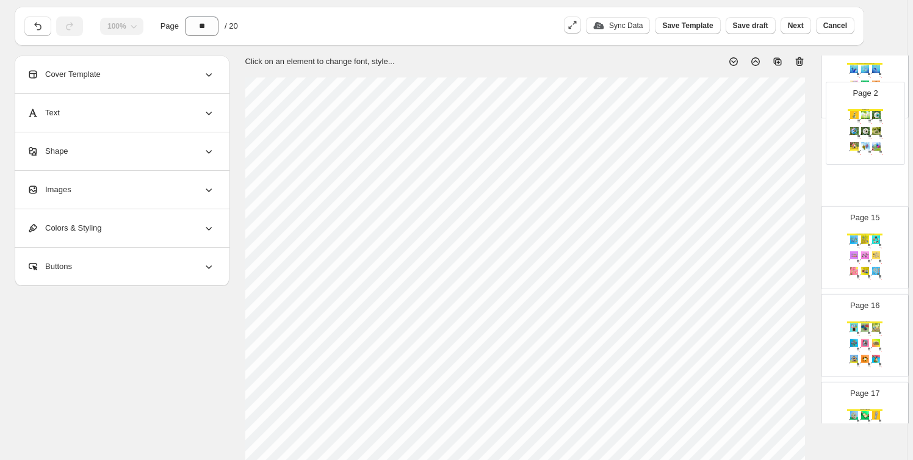
scroll to position [1128, 0]
drag, startPoint x: 866, startPoint y: 203, endPoint x: 868, endPoint y: 167, distance: 36.1
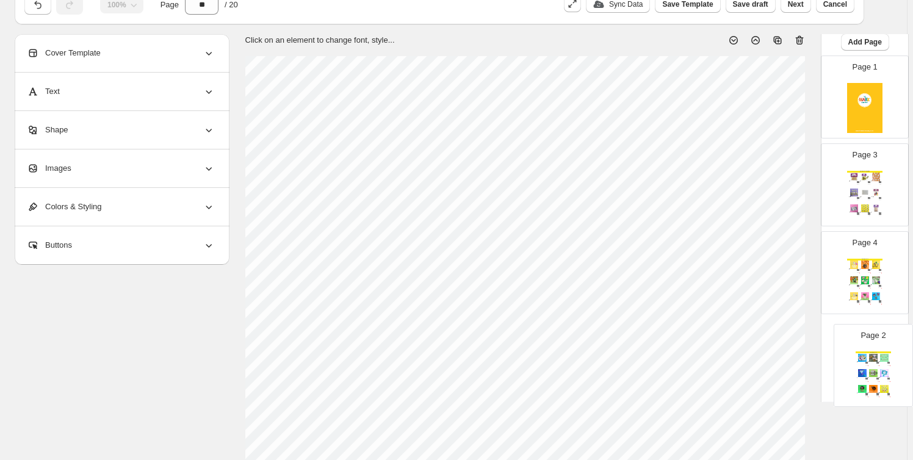
scroll to position [41, 0]
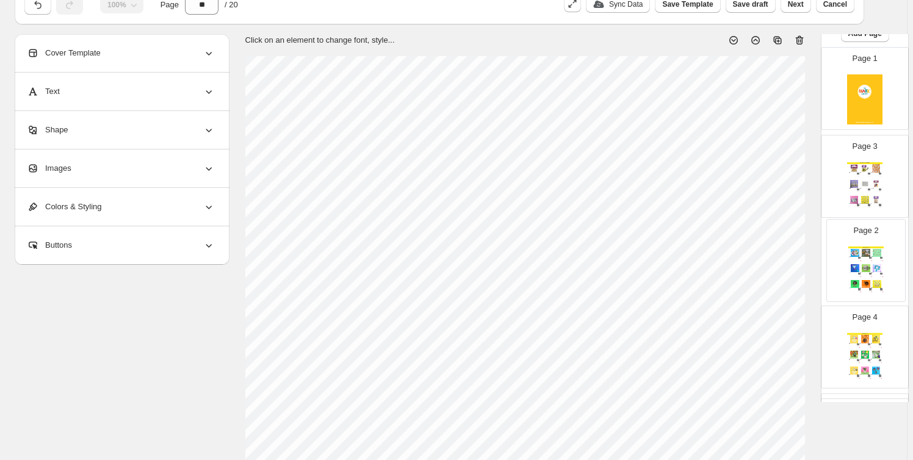
drag, startPoint x: 854, startPoint y: 221, endPoint x: 857, endPoint y: 271, distance: 50.1
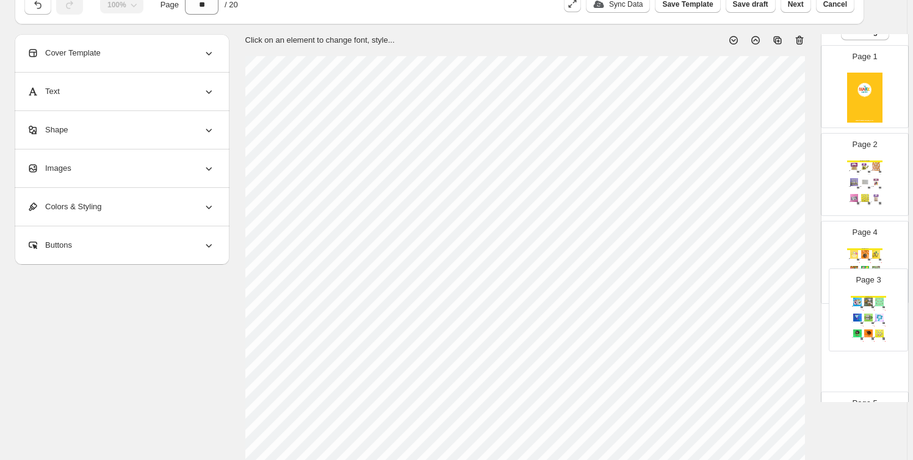
drag, startPoint x: 863, startPoint y: 299, endPoint x: 865, endPoint y: 313, distance: 13.6
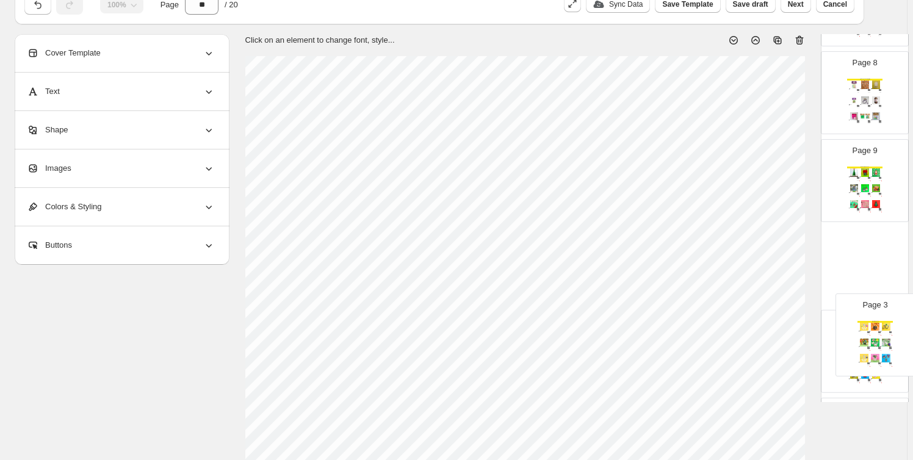
scroll to position [584, 0]
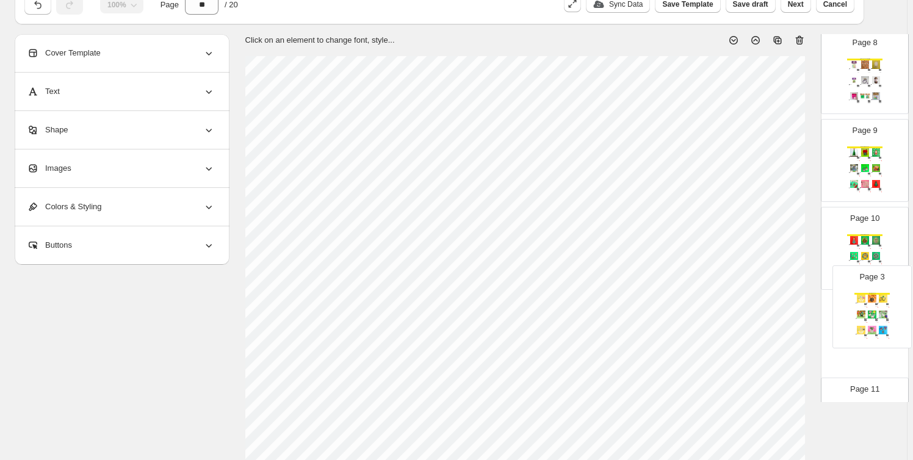
drag, startPoint x: 862, startPoint y: 253, endPoint x: 871, endPoint y: 303, distance: 50.9
click at [871, 303] on div "Page 1 Page 2 Spring Craft Supplies Wood People 4pcs Small Craft Supplies $ 3.5…" at bounding box center [865, 381] width 88 height 1754
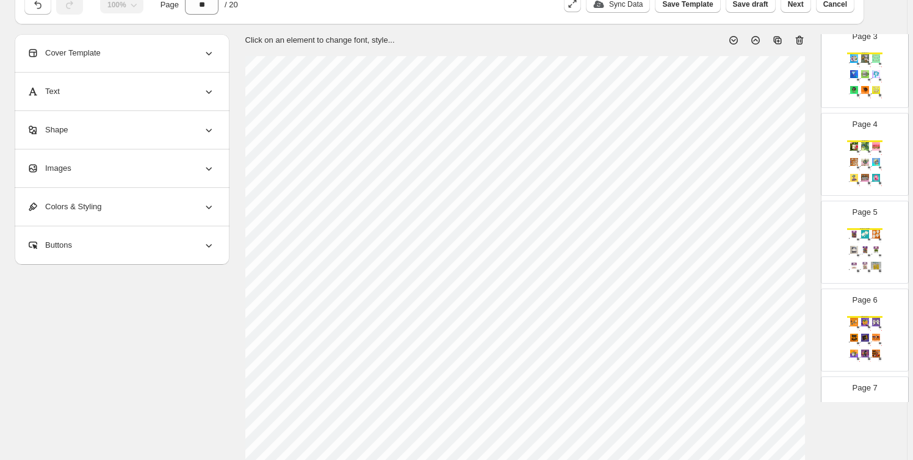
scroll to position [214, 0]
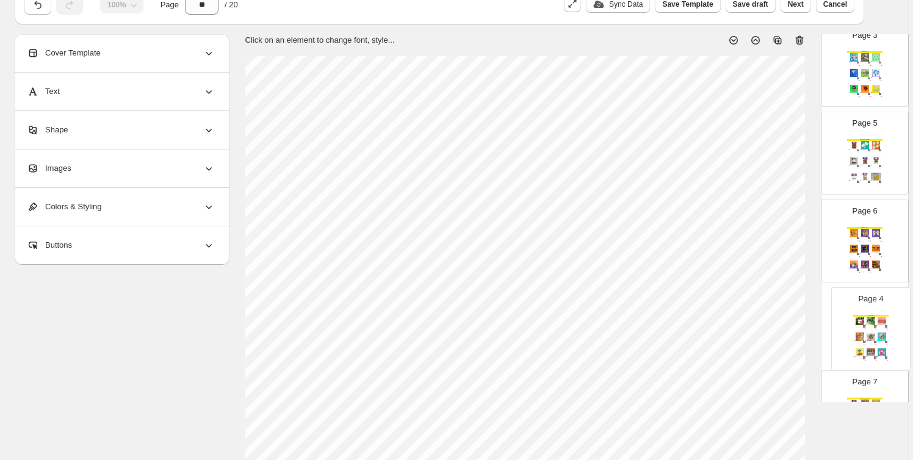
drag, startPoint x: 869, startPoint y: 169, endPoint x: 875, endPoint y: 314, distance: 144.8
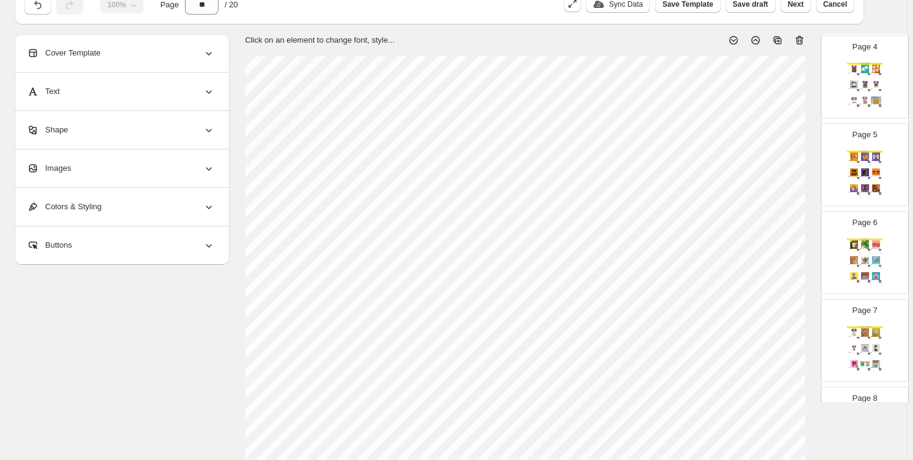
scroll to position [339, 0]
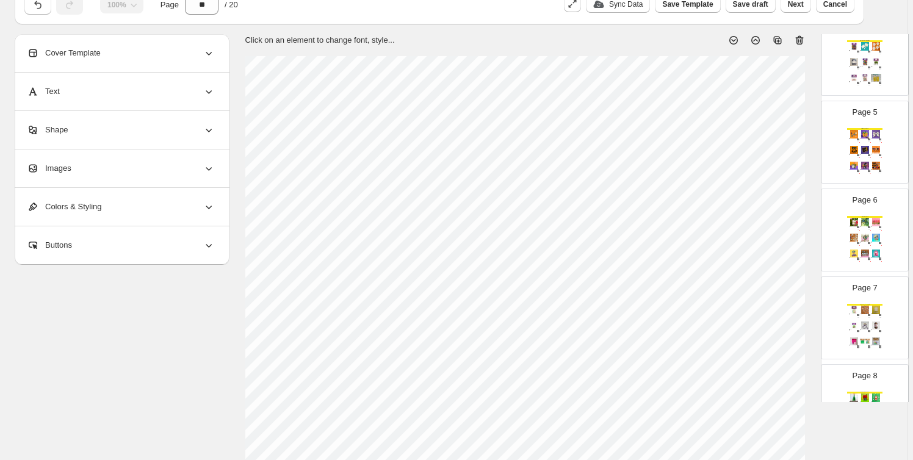
click at [879, 330] on img at bounding box center [880, 331] width 2 height 2
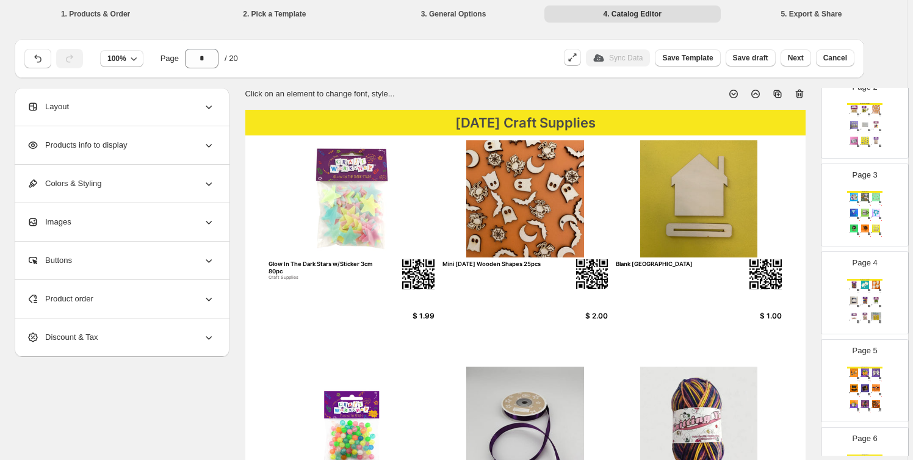
scroll to position [61, 0]
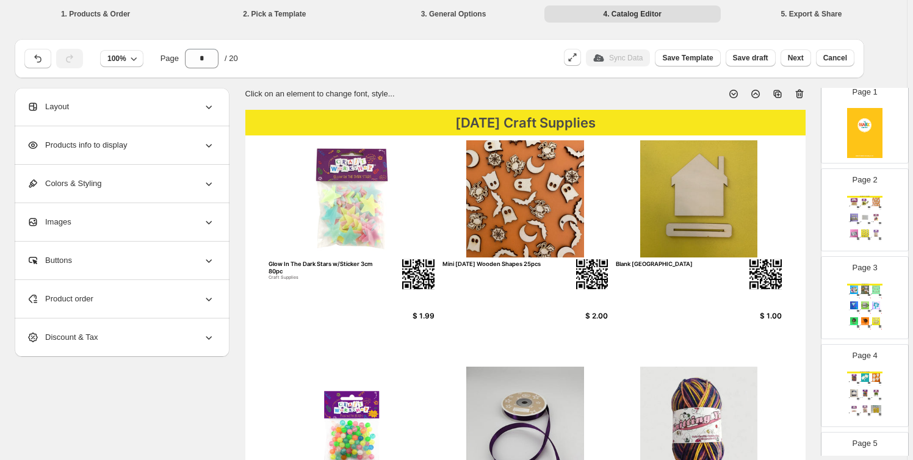
click at [864, 217] on img at bounding box center [865, 218] width 10 height 8
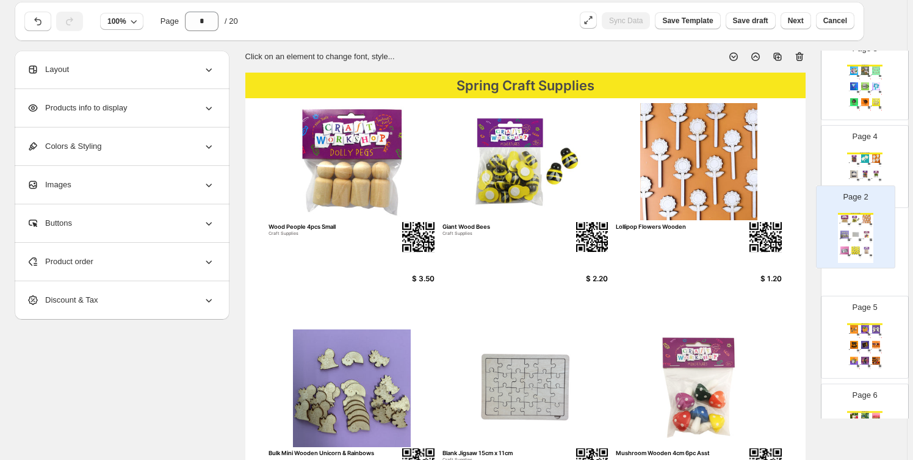
scroll to position [340, 0]
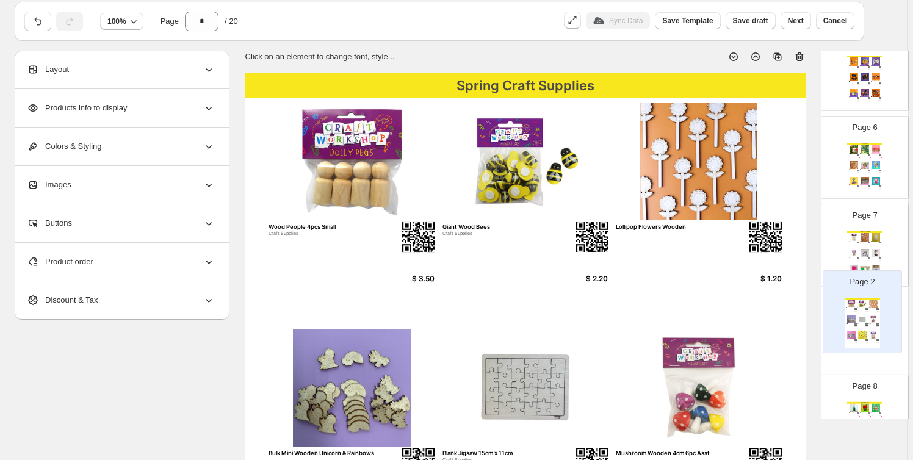
drag, startPoint x: 865, startPoint y: 207, endPoint x: 865, endPoint y: 321, distance: 114.2
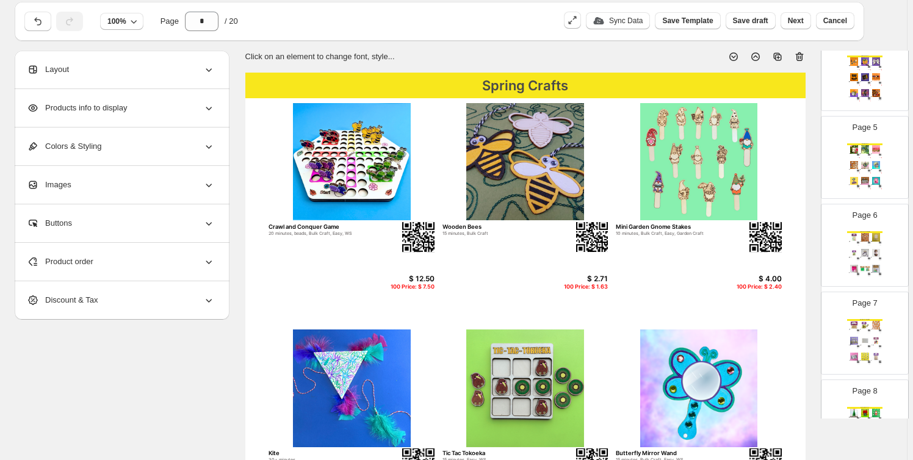
click at [861, 342] on img at bounding box center [865, 341] width 10 height 8
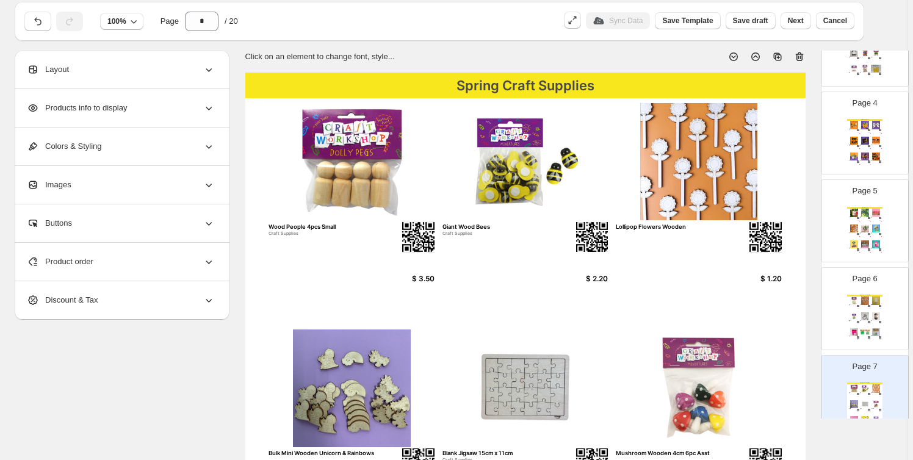
scroll to position [92, 0]
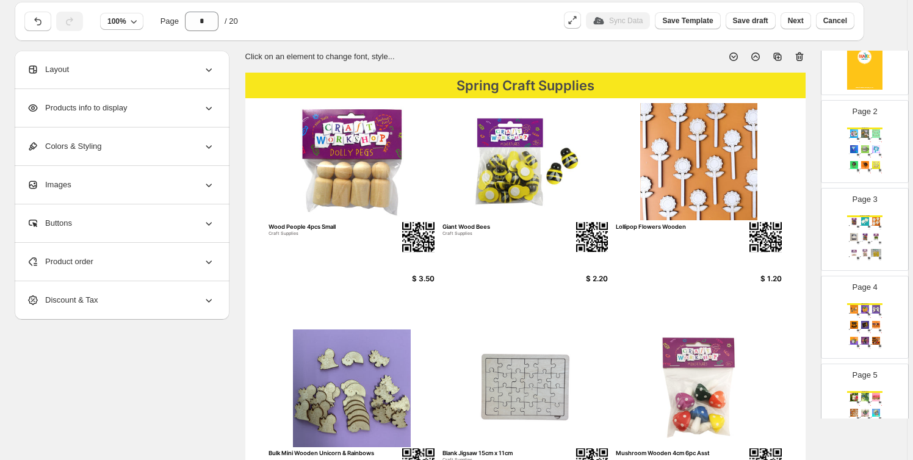
click at [849, 219] on img at bounding box center [854, 221] width 10 height 8
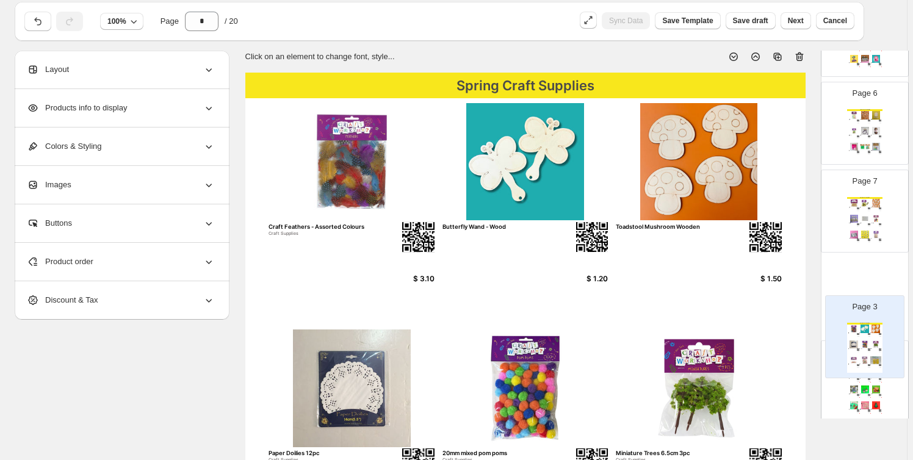
scroll to position [376, 0]
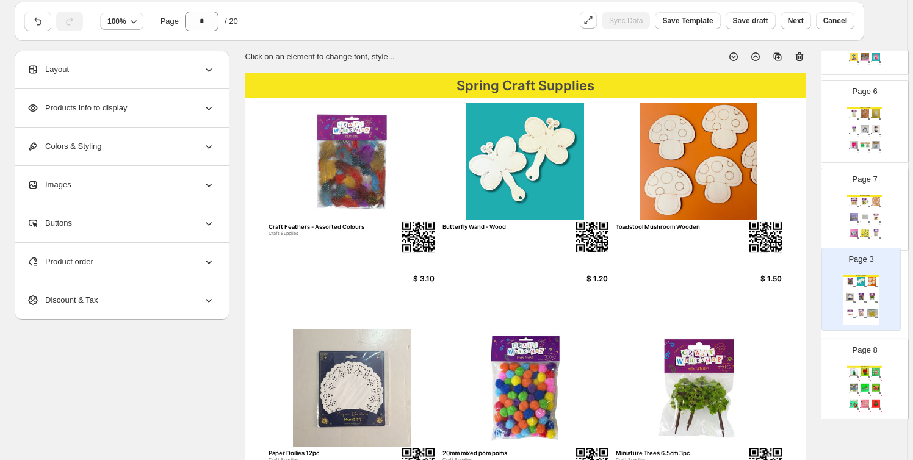
drag, startPoint x: 863, startPoint y: 229, endPoint x: 861, endPoint y: 292, distance: 63.5
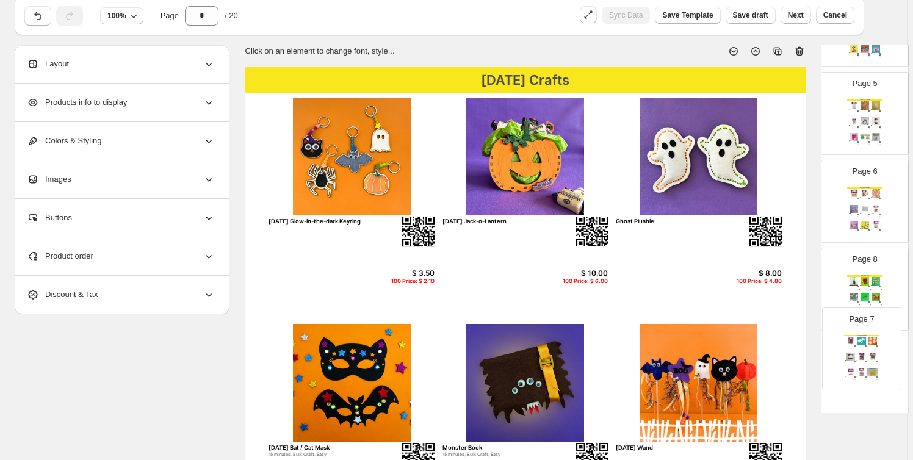
scroll to position [49, 0]
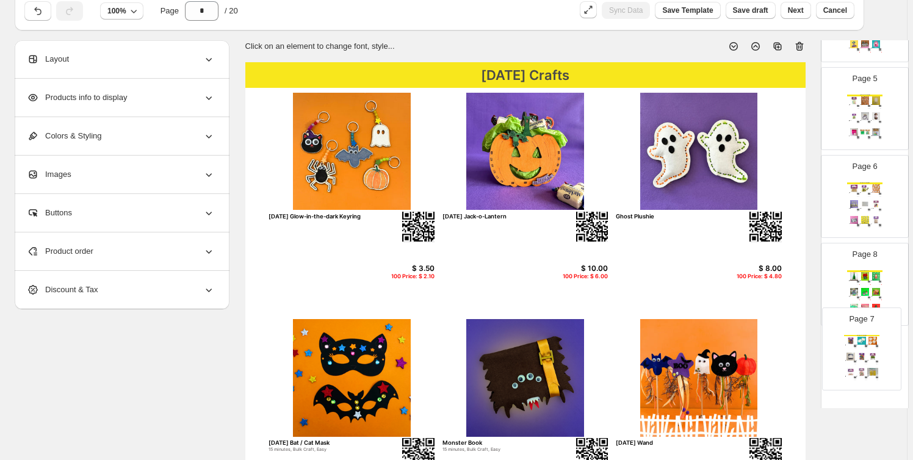
drag, startPoint x: 865, startPoint y: 287, endPoint x: 863, endPoint y: 344, distance: 57.4
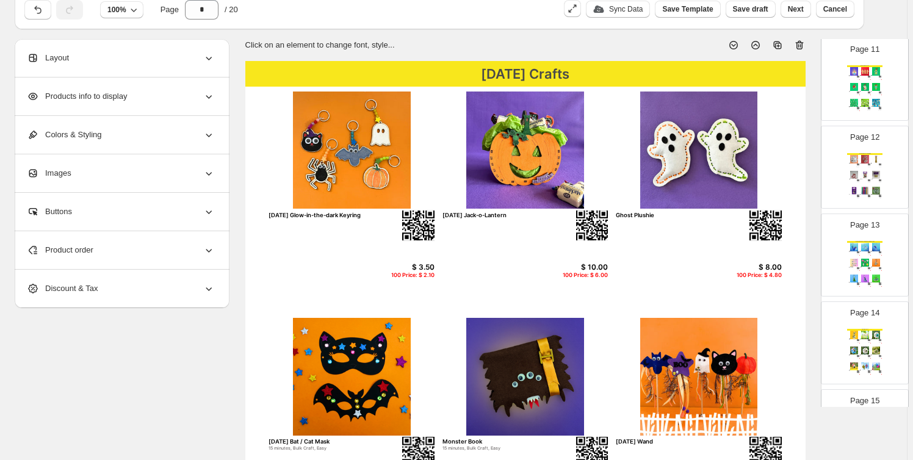
scroll to position [1026, 0]
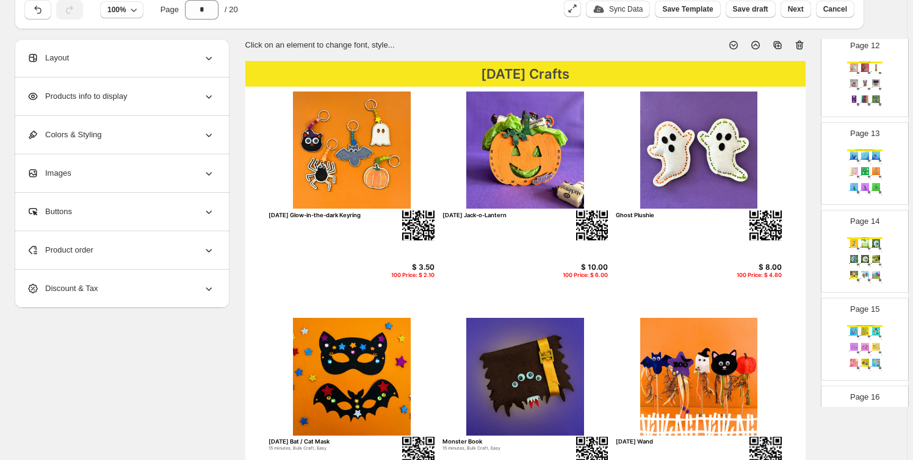
click at [865, 271] on img at bounding box center [865, 275] width 10 height 8
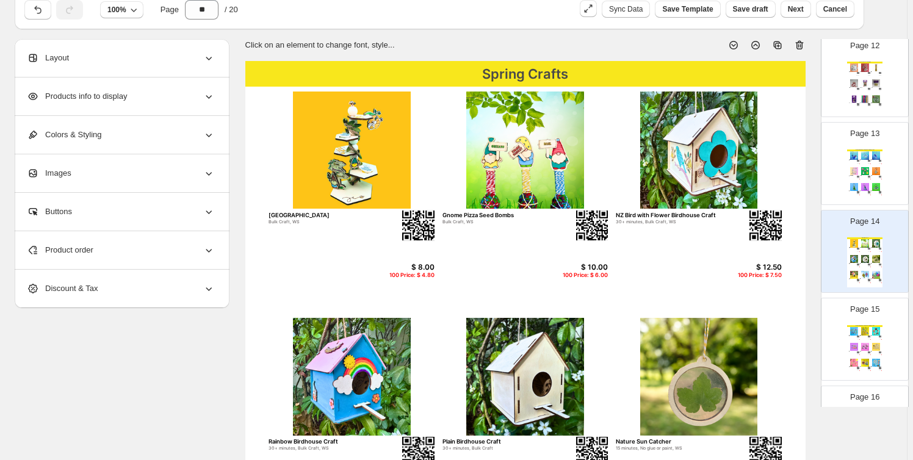
click at [867, 329] on img at bounding box center [865, 331] width 10 height 8
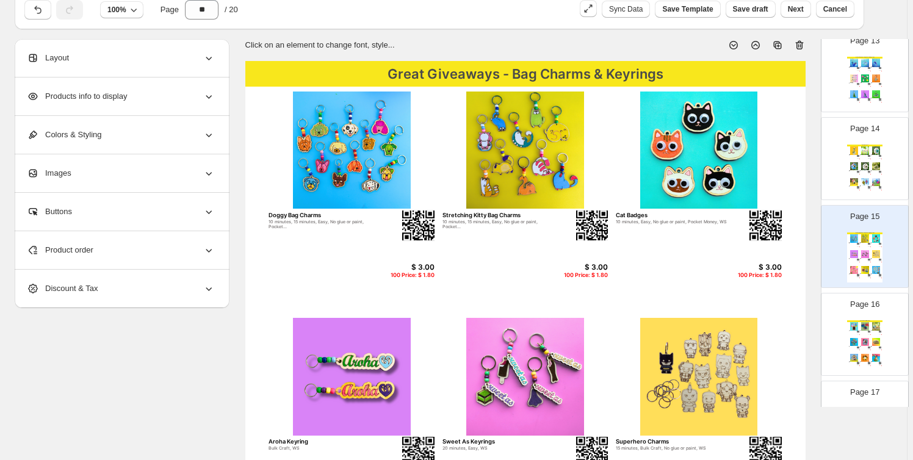
click at [868, 331] on img at bounding box center [869, 332] width 2 height 2
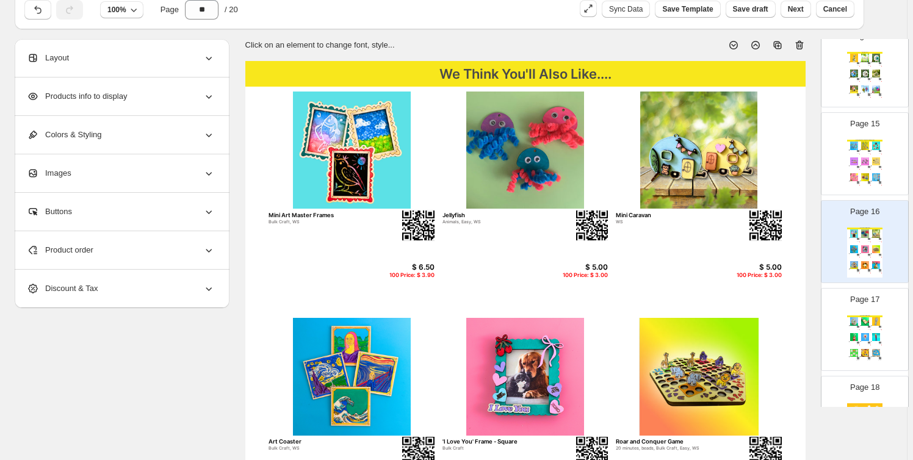
click at [867, 329] on div "We Think You'll Also Like.... Kiwi Bach 20 minutes, Easy, WS $ 12.50 100 Price:…" at bounding box center [865, 341] width 35 height 50
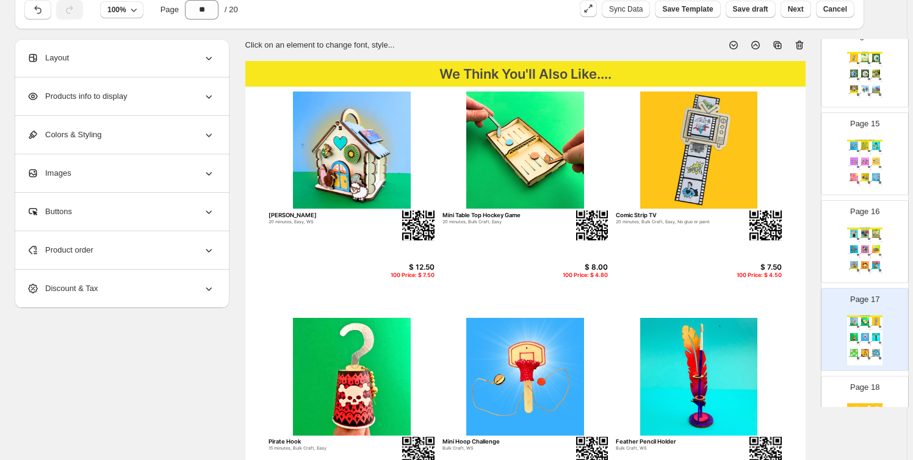
scroll to position [1304, 0]
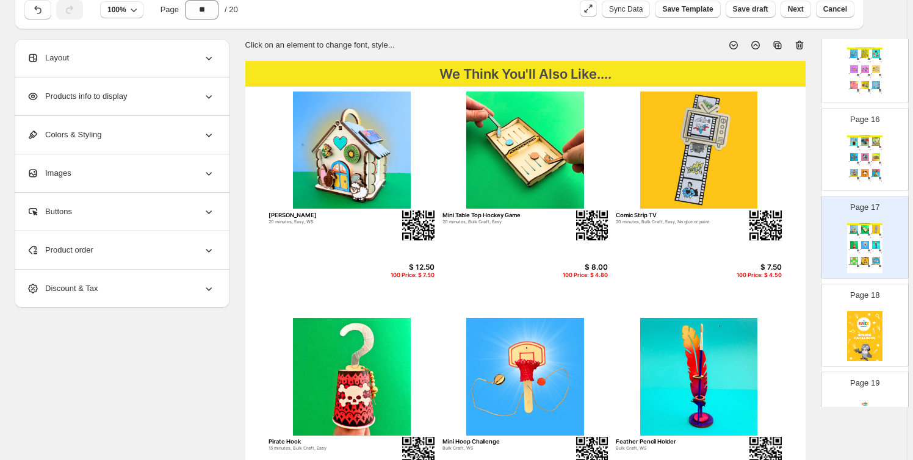
click at [867, 329] on img at bounding box center [865, 336] width 35 height 50
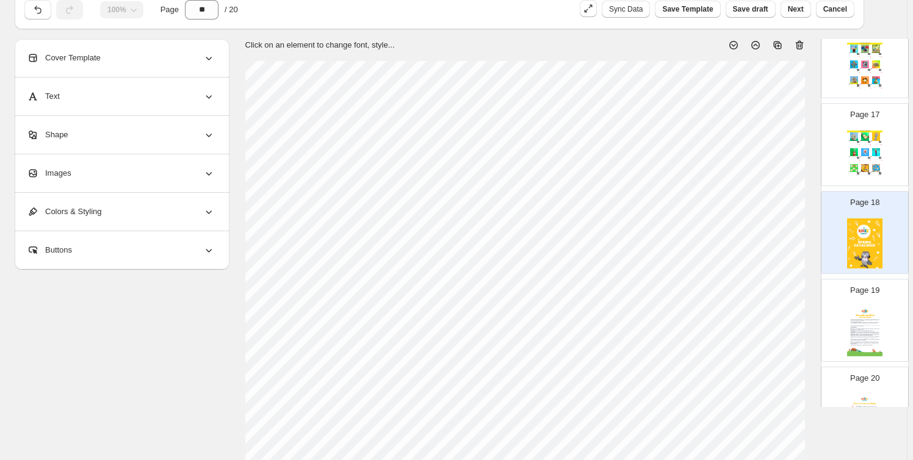
click at [867, 329] on img at bounding box center [865, 332] width 35 height 50
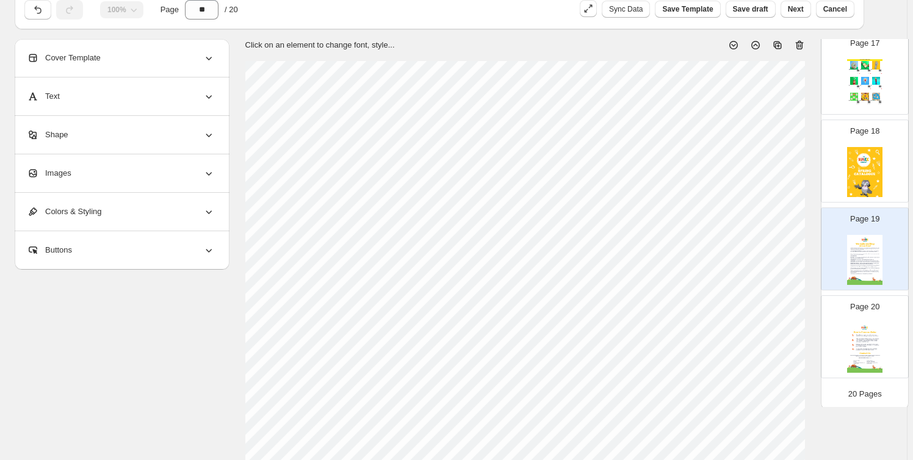
click at [879, 324] on img at bounding box center [865, 348] width 35 height 50
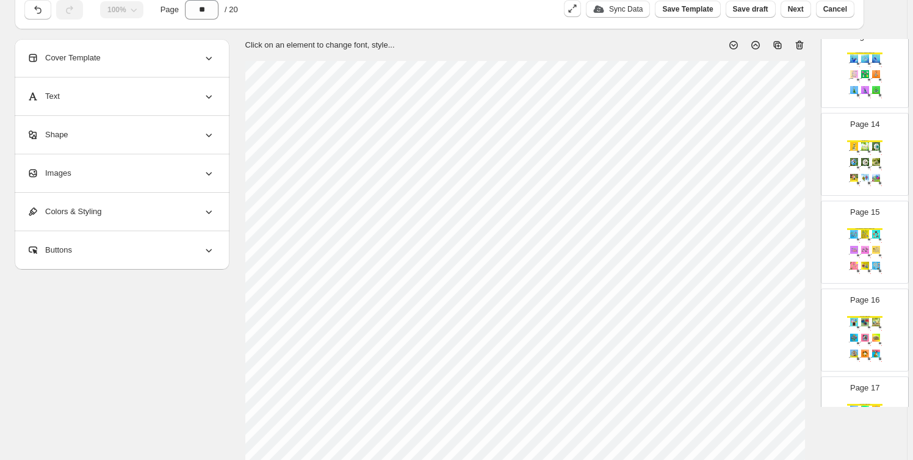
scroll to position [1098, 0]
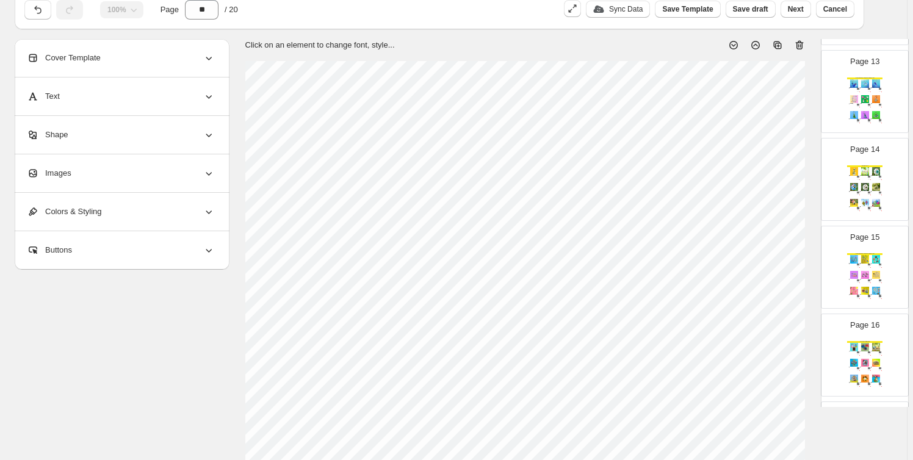
click at [874, 272] on img at bounding box center [876, 275] width 10 height 8
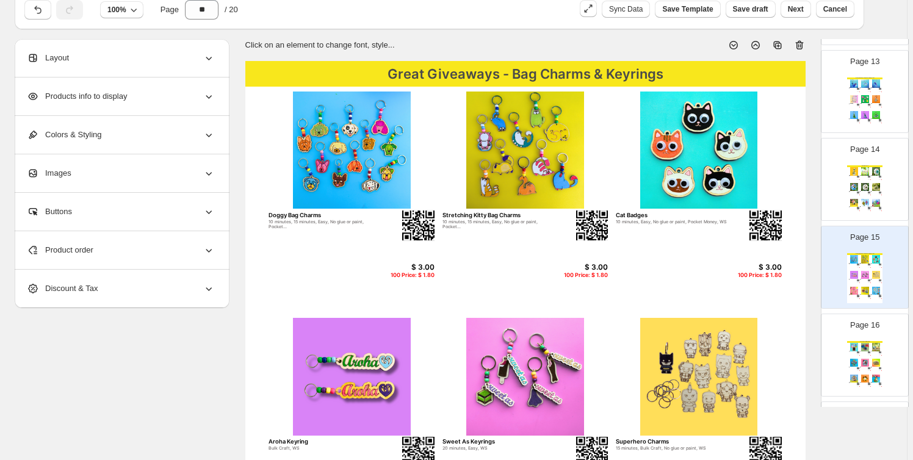
click at [871, 183] on img at bounding box center [876, 187] width 10 height 8
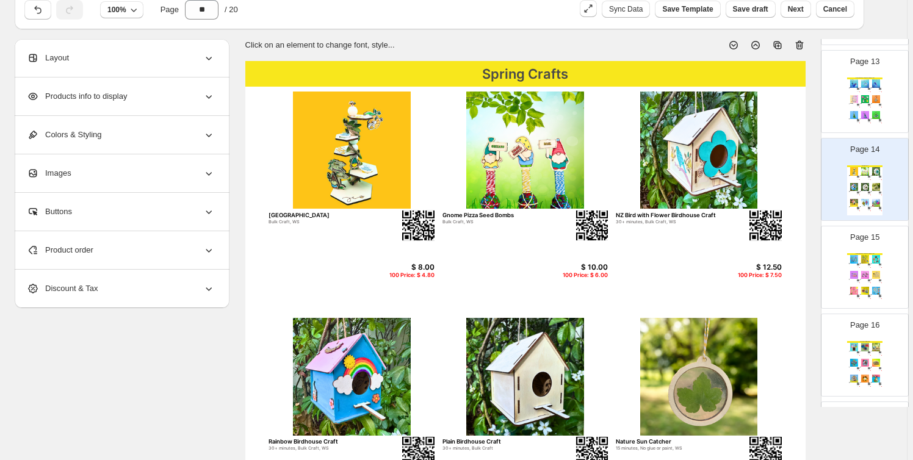
scroll to position [1006, 0]
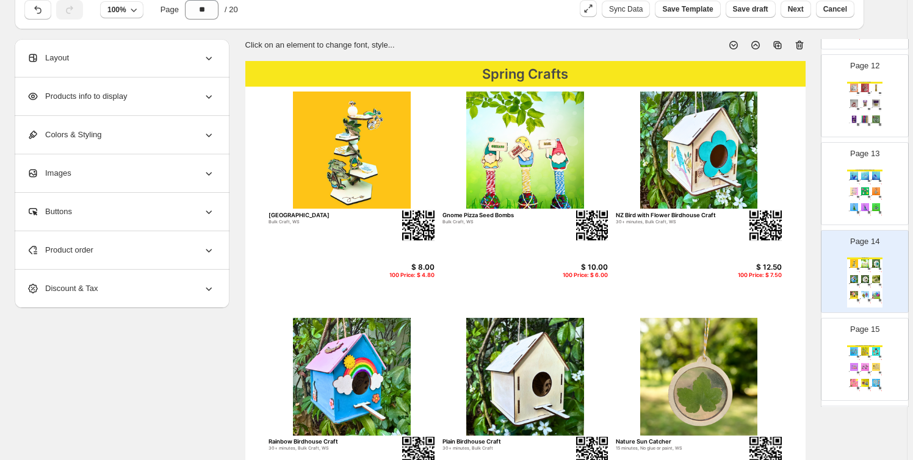
click at [870, 184] on div "Great Giveaways - Bag Charms & Keyrings Whale Bag Charm 15 minutes, Bulk Craft,…" at bounding box center [865, 195] width 35 height 50
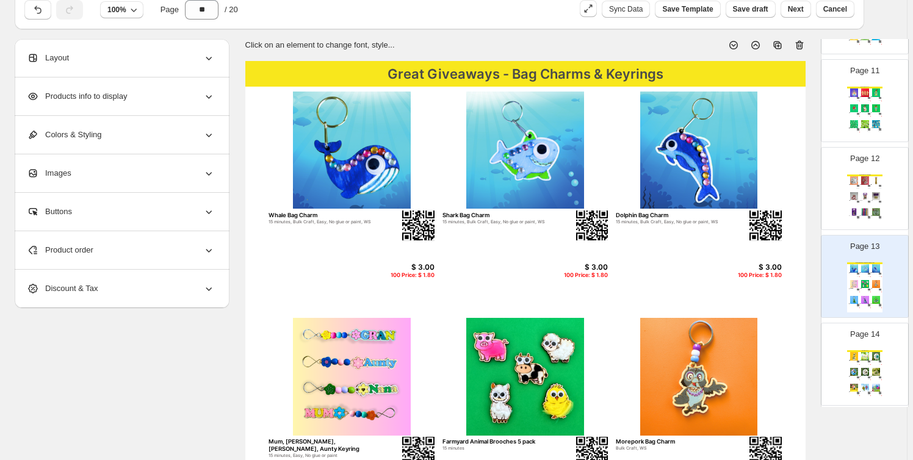
click at [871, 178] on img at bounding box center [876, 180] width 10 height 8
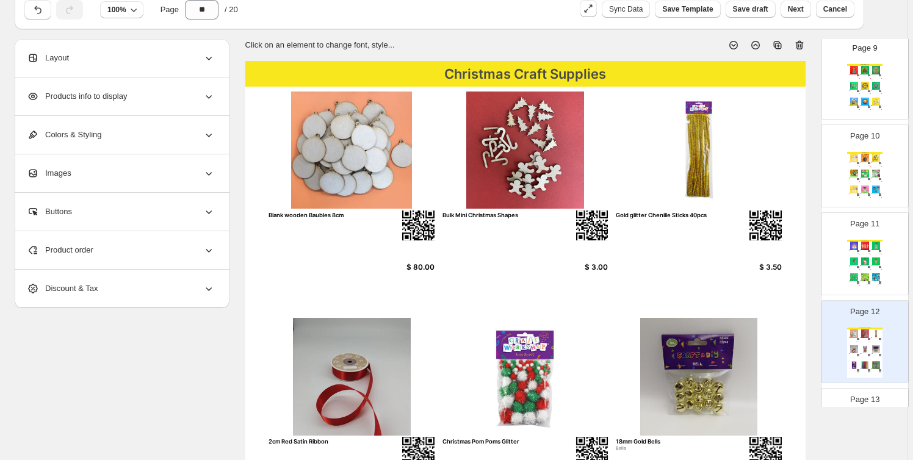
scroll to position [728, 0]
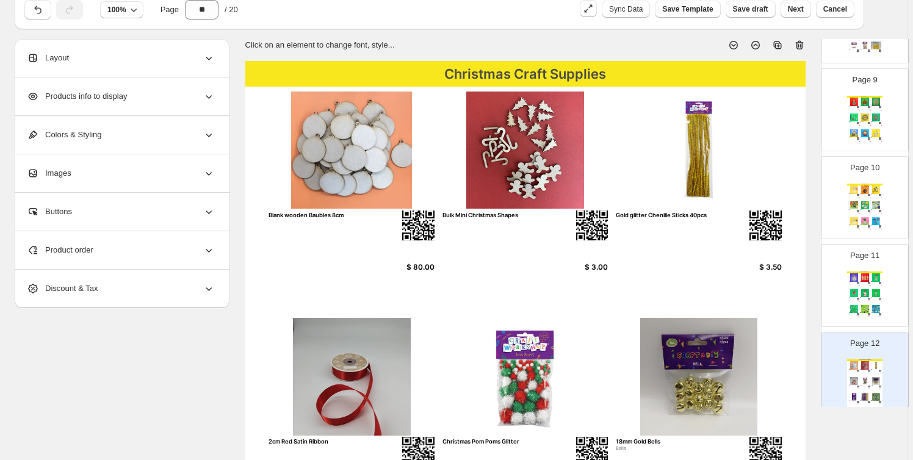
click at [864, 272] on div "Christmas Crafts" at bounding box center [865, 273] width 35 height 2
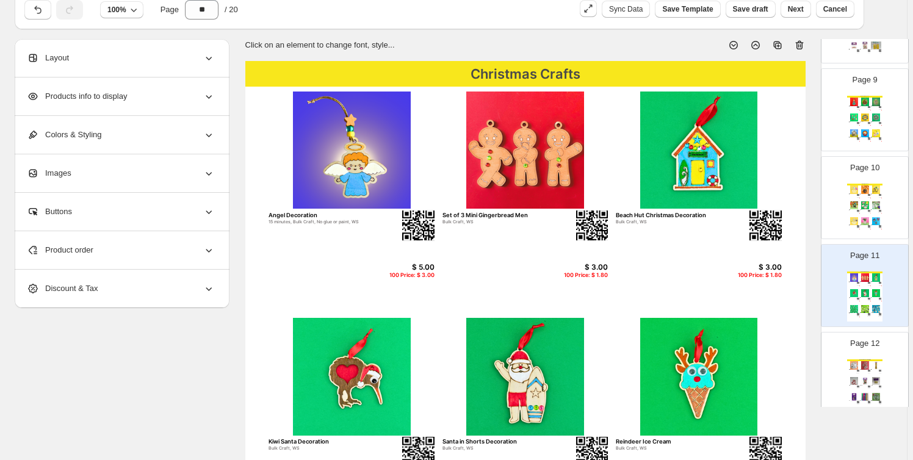
click at [867, 206] on img at bounding box center [865, 206] width 10 height 8
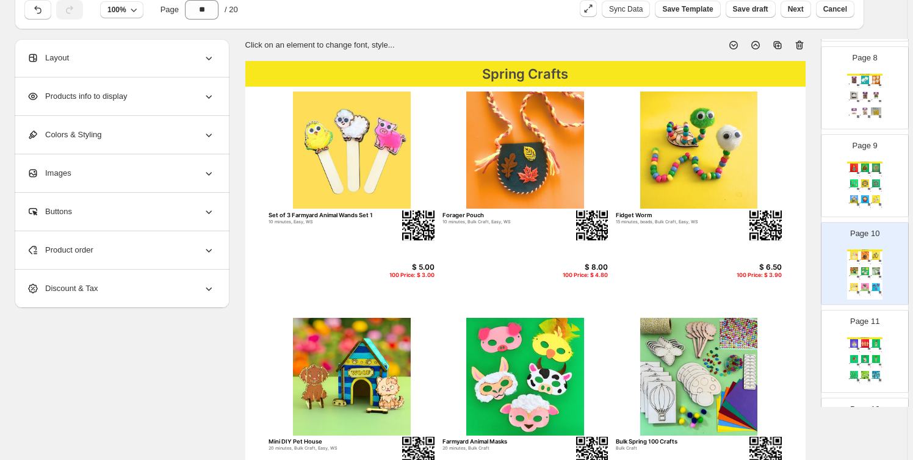
scroll to position [635, 0]
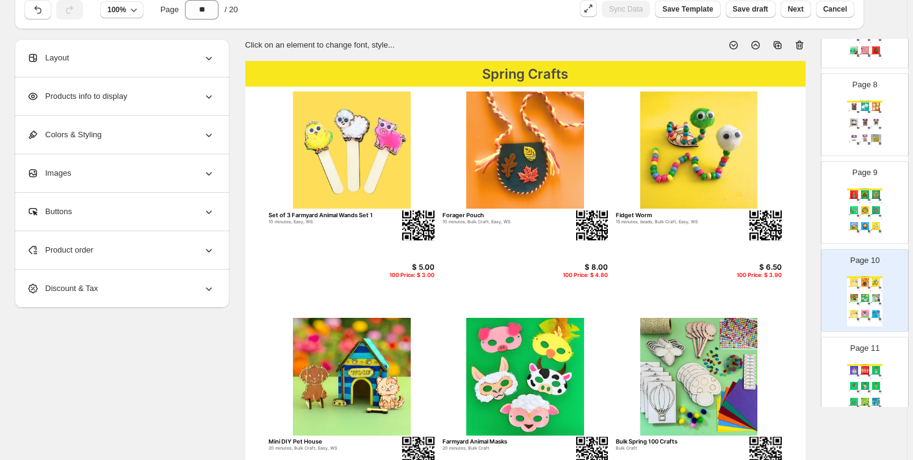
click at [856, 206] on img at bounding box center [854, 210] width 10 height 8
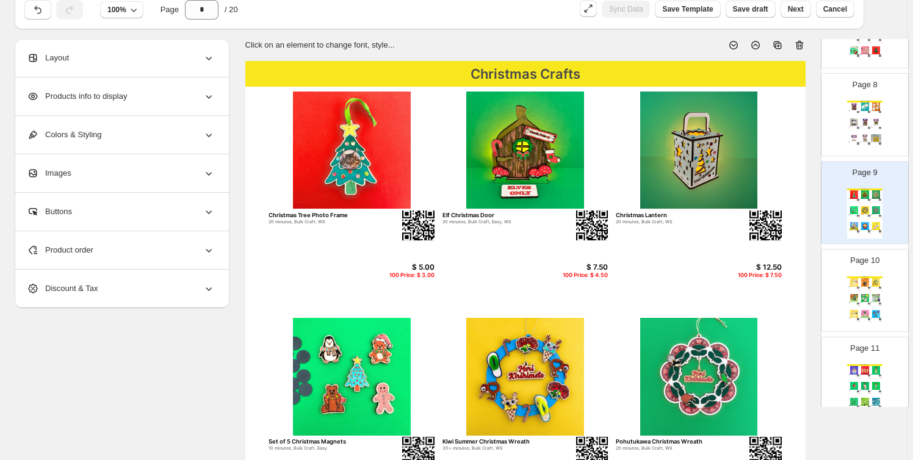
click at [865, 111] on div "Spring Craft Supplies Craft Feathers - Assorted Colours Craft Supplies $ 3.10 B…" at bounding box center [865, 126] width 35 height 50
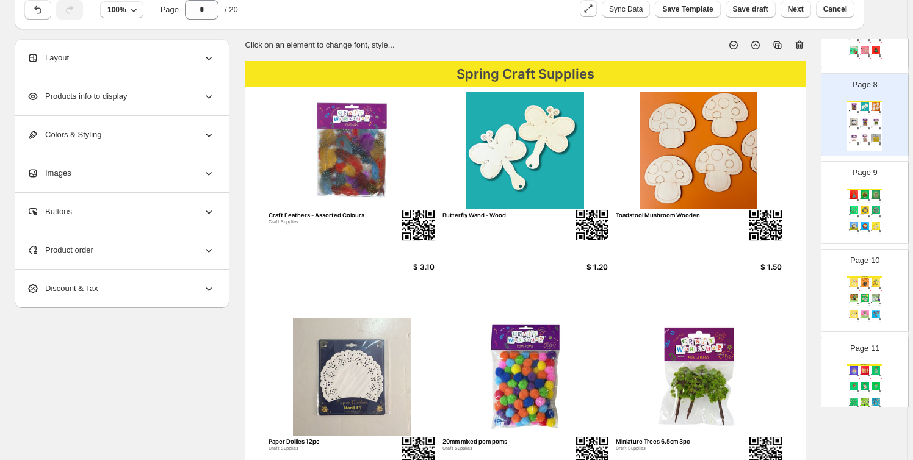
scroll to position [543, 0]
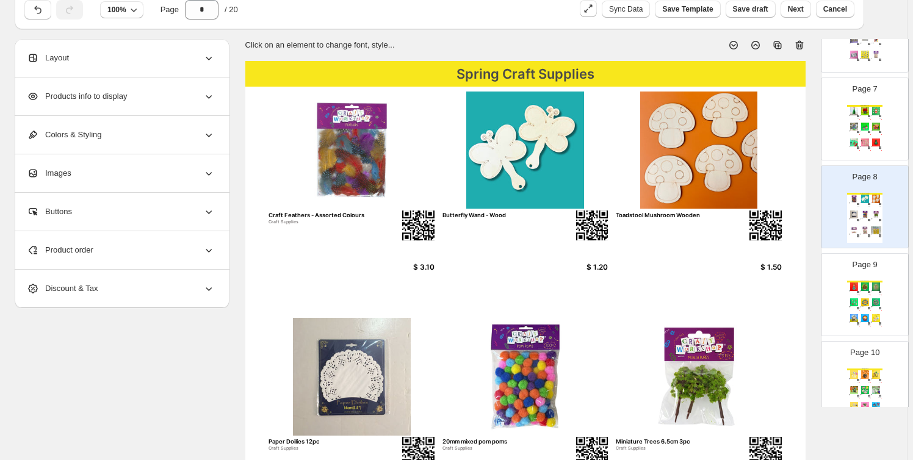
click at [871, 112] on img at bounding box center [876, 111] width 10 height 8
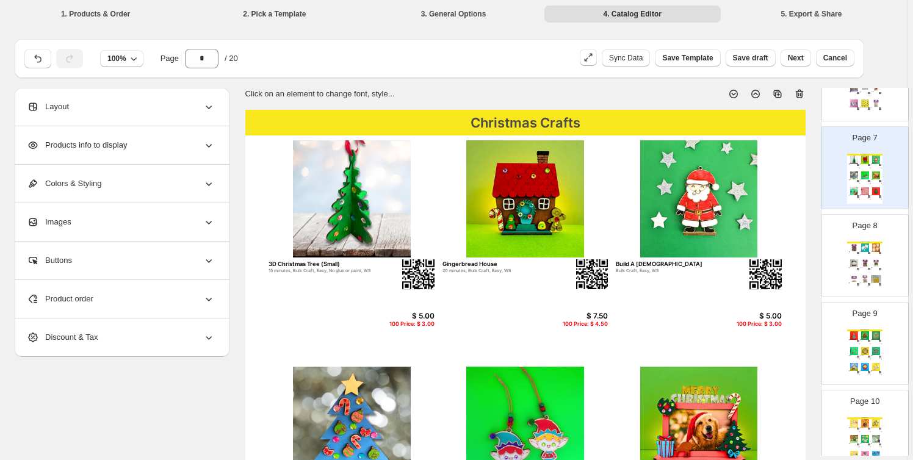
scroll to position [451, 0]
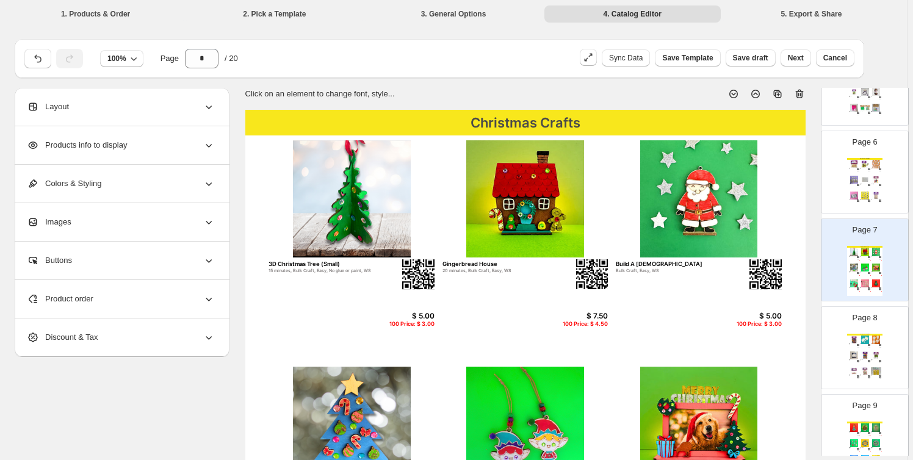
click at [863, 178] on img at bounding box center [865, 180] width 10 height 8
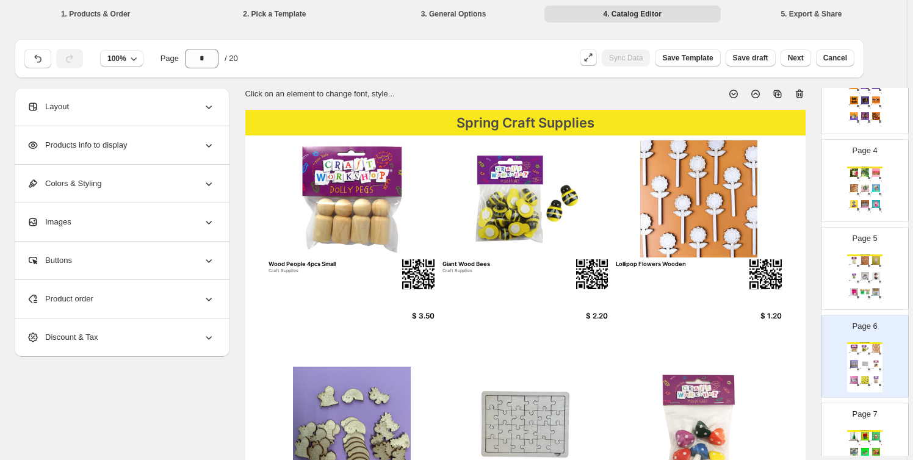
scroll to position [265, 0]
click at [865, 282] on div "Halloween Craft Supplies Glow In The Dark Stars w/Sticker 3cm 80pc Craft Suppli…" at bounding box center [865, 281] width 35 height 50
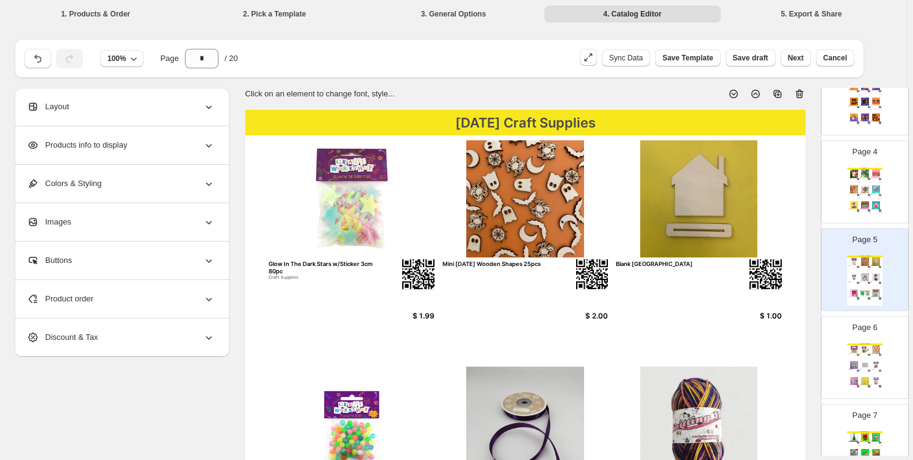
click at [853, 188] on img at bounding box center [854, 190] width 10 height 8
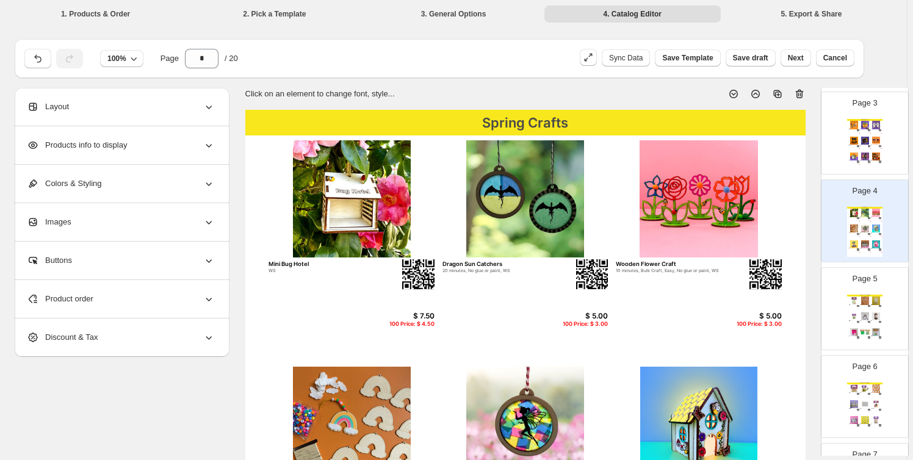
scroll to position [173, 0]
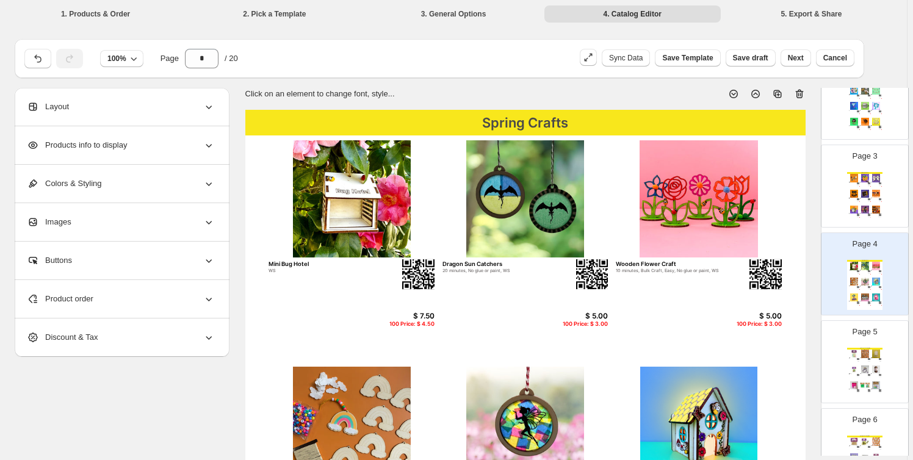
click at [870, 182] on div "[DATE] Crafts [DATE] Glow-in-the-dark Keyring $ 3.50 100 Price: $ 2.10 [DATE] J…" at bounding box center [865, 197] width 35 height 50
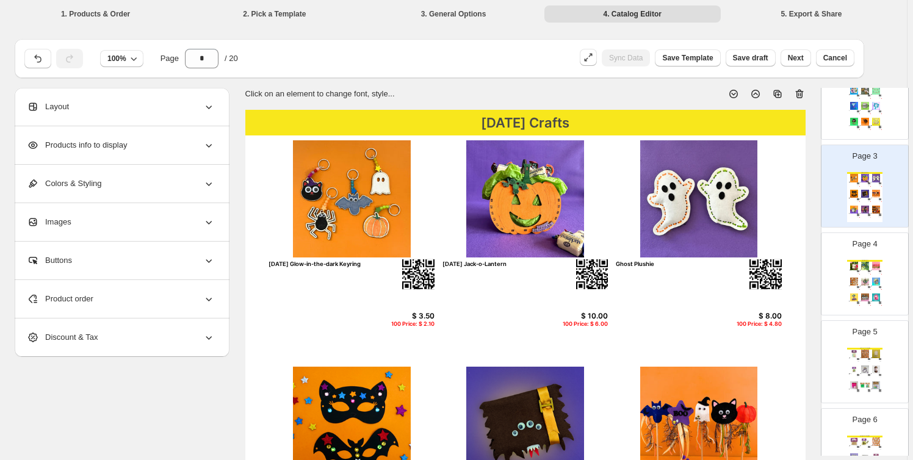
scroll to position [80, 0]
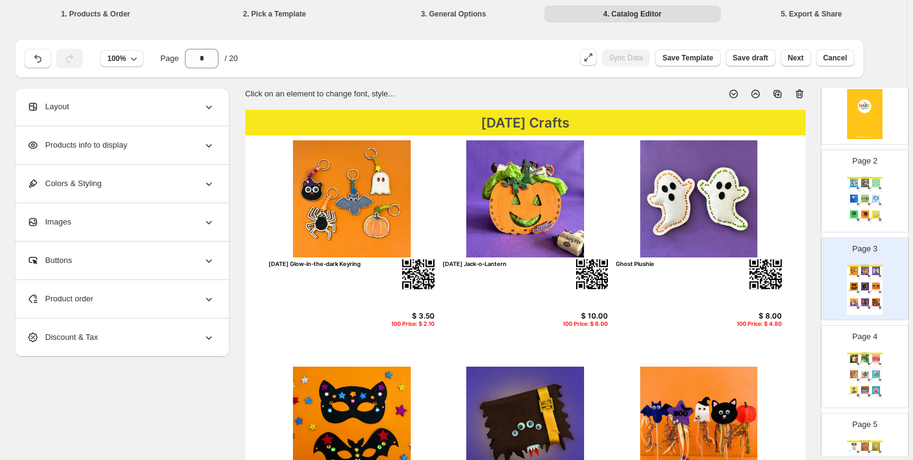
click at [865, 177] on div "Spring Crafts" at bounding box center [865, 178] width 35 height 2
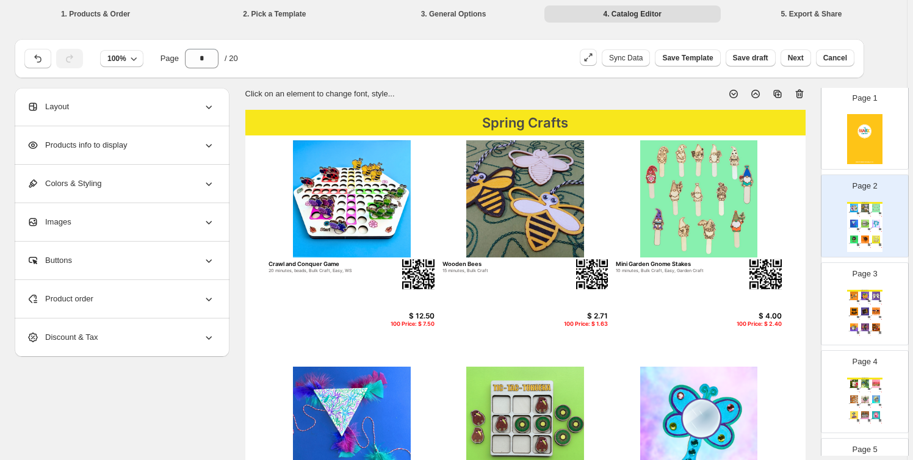
scroll to position [92, 0]
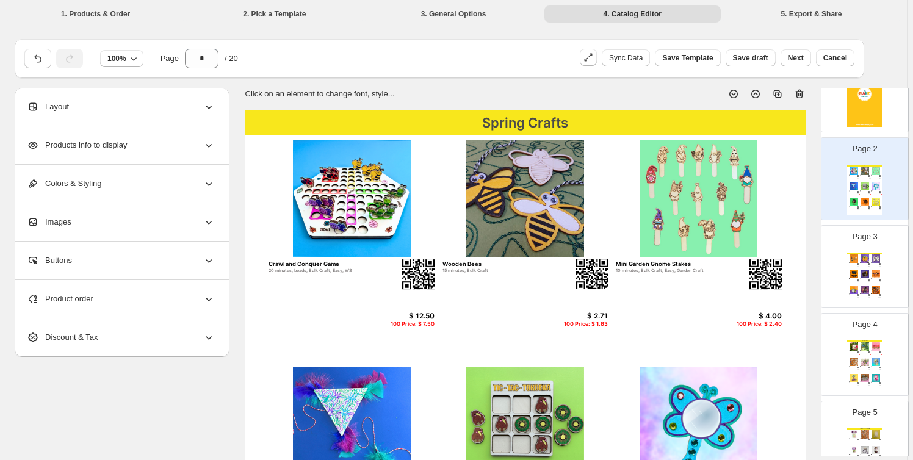
click at [865, 288] on img at bounding box center [865, 290] width 10 height 8
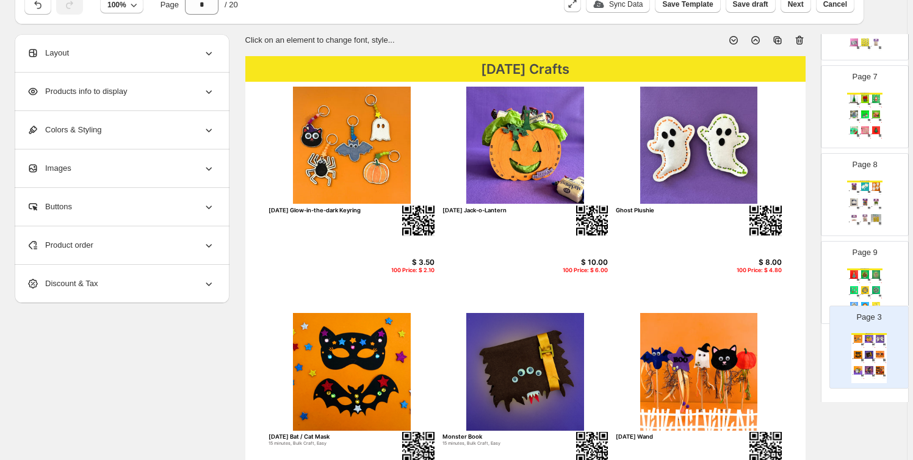
scroll to position [56, 0]
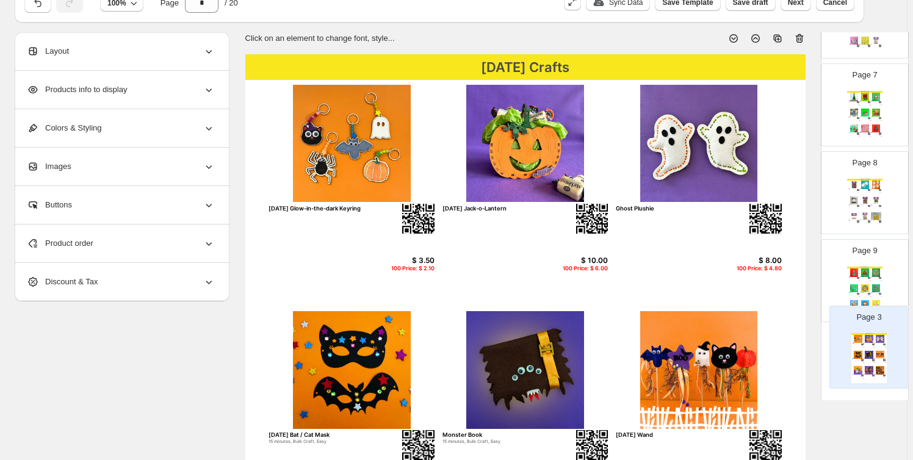
drag, startPoint x: 863, startPoint y: 251, endPoint x: 871, endPoint y: 336, distance: 85.9
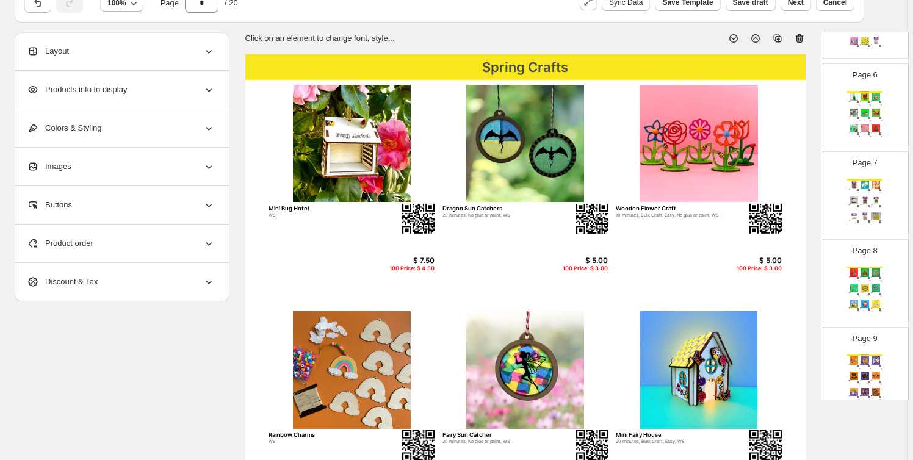
click at [849, 269] on img at bounding box center [854, 273] width 10 height 8
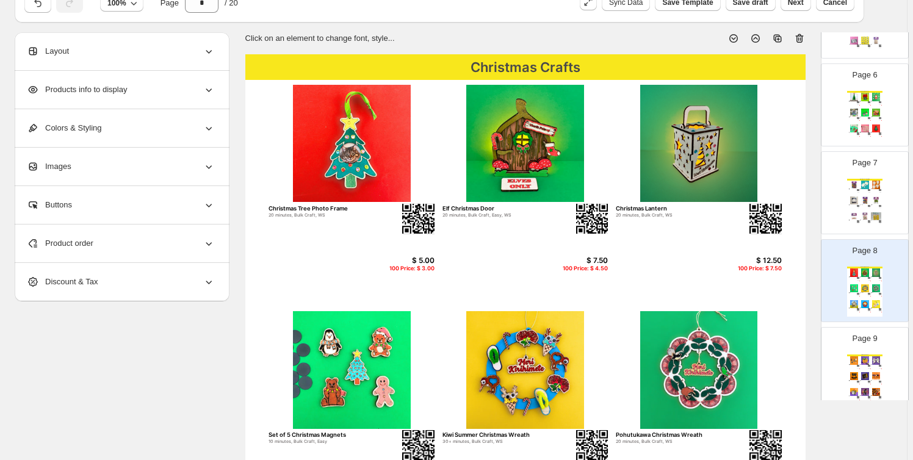
click at [867, 343] on div "Page 9 Halloween Crafts Halloween Glow-in-the-dark Keyring $ 3.50 100 Price: $ …" at bounding box center [860, 364] width 77 height 82
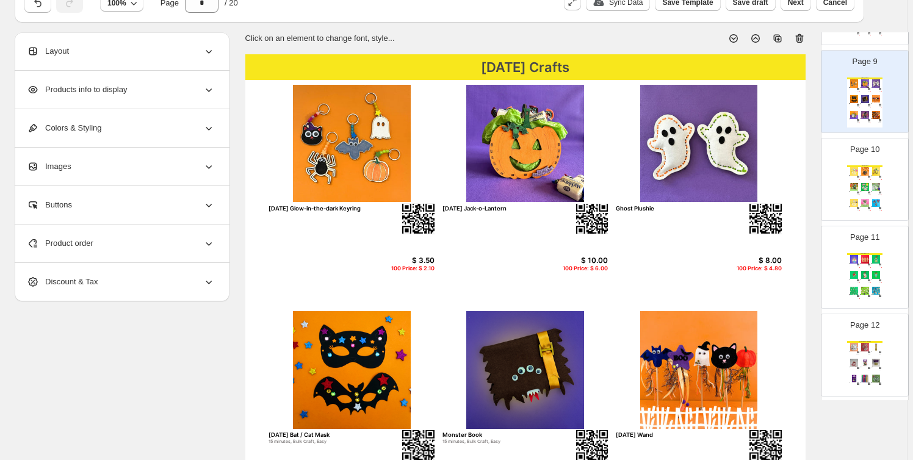
scroll to position [832, 0]
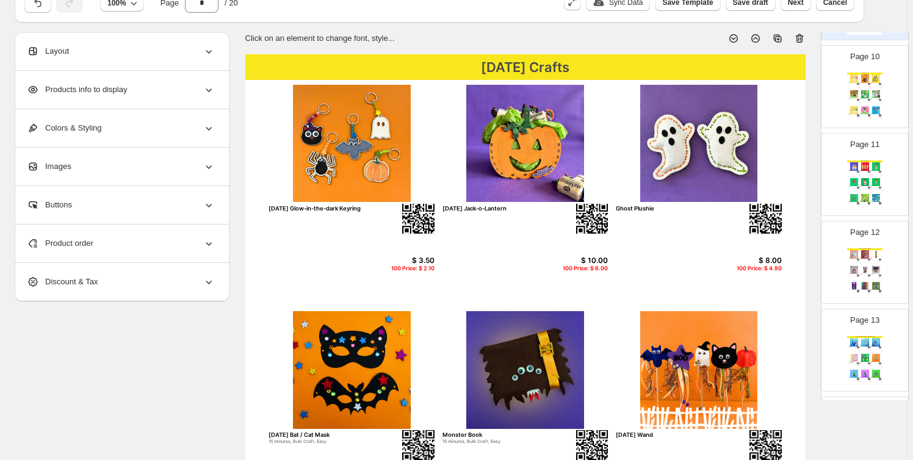
click at [863, 278] on div "Christmas Craft Supplies Blank wooden Baubles 8cm $ 80.00 Bulk Mini Christmas S…" at bounding box center [865, 274] width 35 height 50
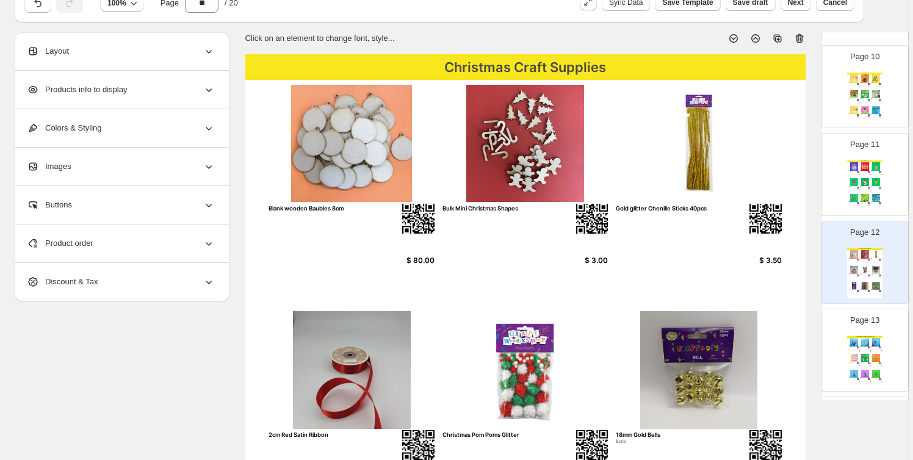
click at [863, 357] on img at bounding box center [865, 358] width 10 height 8
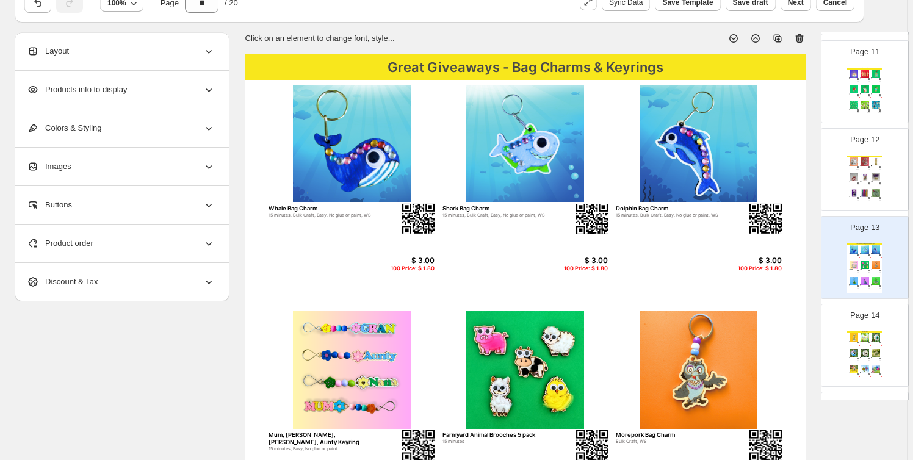
click at [864, 336] on img at bounding box center [865, 337] width 10 height 8
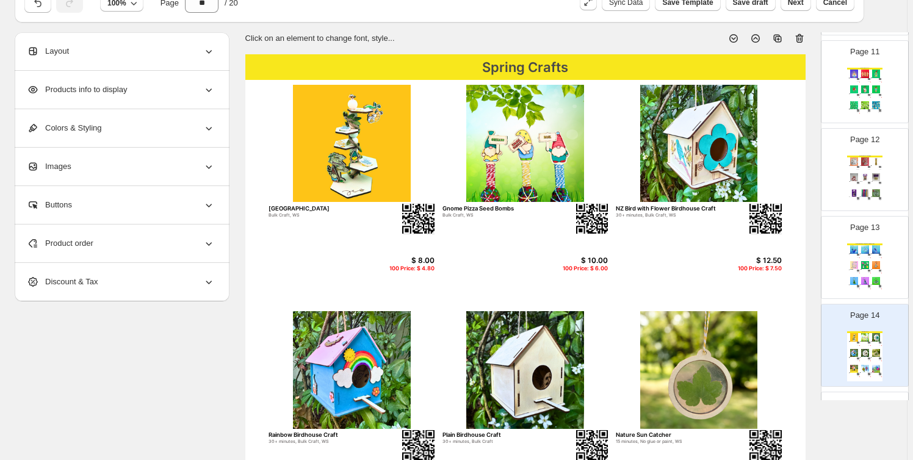
scroll to position [1110, 0]
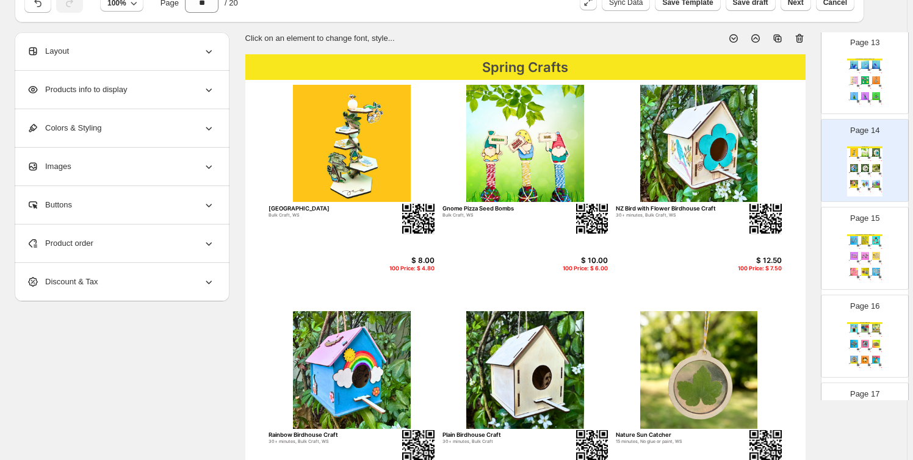
click at [856, 249] on div "Great Giveaways - Bag Charms & Keyrings Doggy Bag Charms 10 minutes, 15 minutes…" at bounding box center [865, 259] width 35 height 50
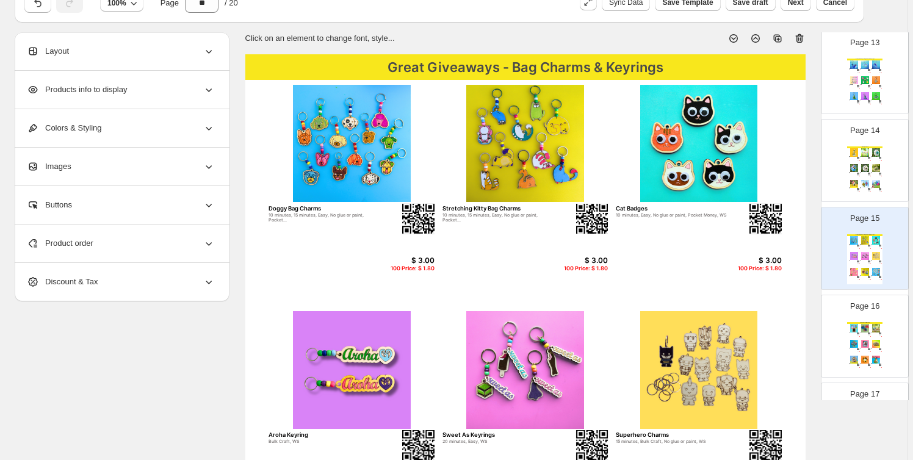
click at [865, 324] on img at bounding box center [865, 328] width 10 height 8
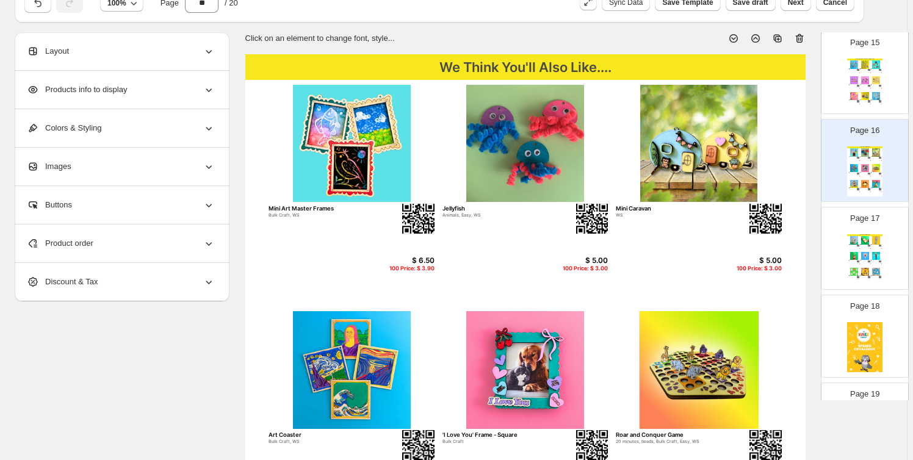
scroll to position [1295, 0]
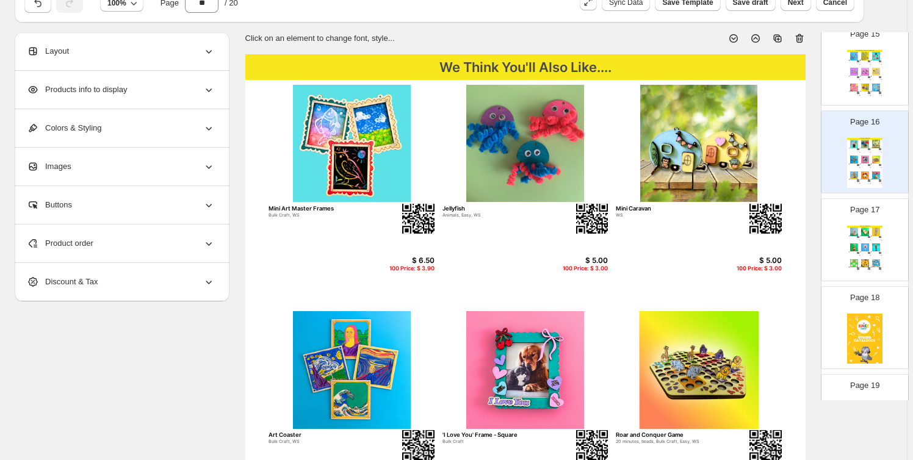
click at [861, 238] on div "We Think You'll Also Like.... Kiwi Bach 20 minutes, Easy, WS $ 12.50 100 Price:…" at bounding box center [865, 251] width 35 height 50
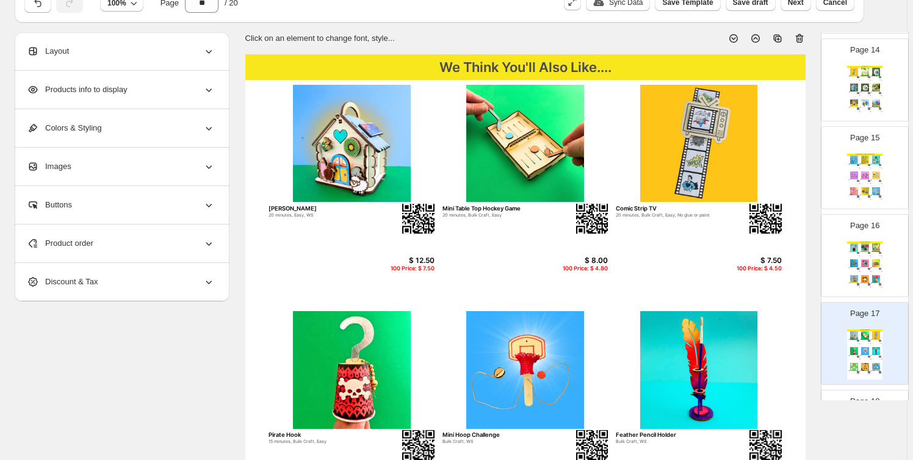
scroll to position [1098, 0]
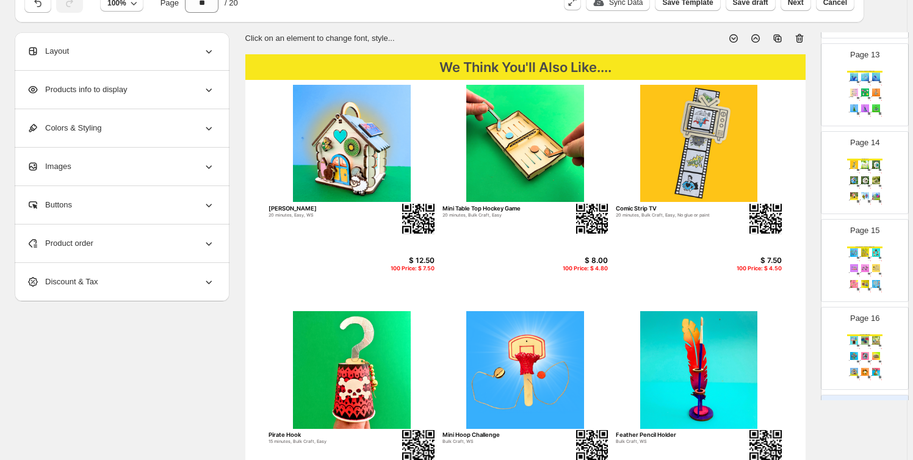
click at [857, 249] on img at bounding box center [854, 253] width 10 height 8
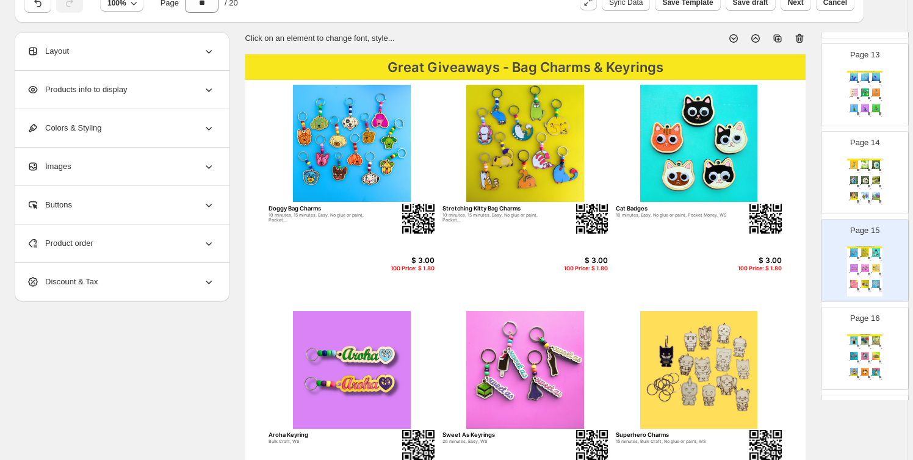
click at [856, 159] on div "Spring Crafts Bee Station Bulk Craft, WS $ 8.00 100 Price: $ 4.80 Gnome Pizza S…" at bounding box center [865, 184] width 35 height 50
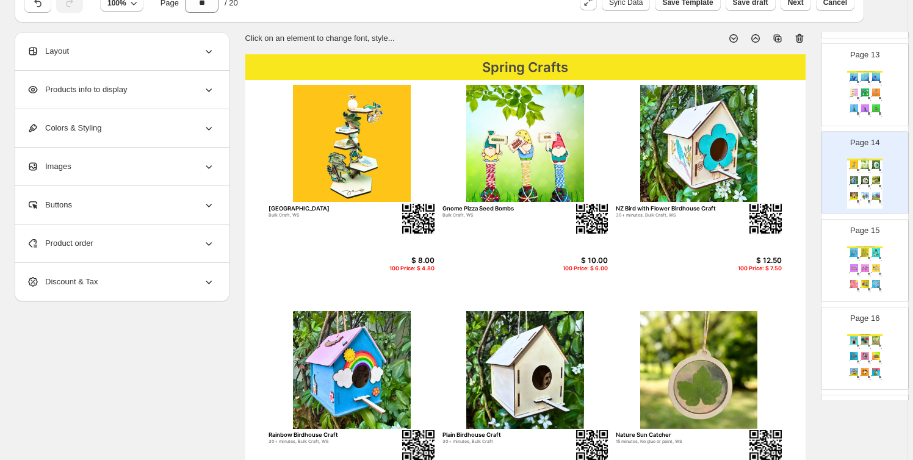
click at [862, 104] on img at bounding box center [865, 108] width 10 height 8
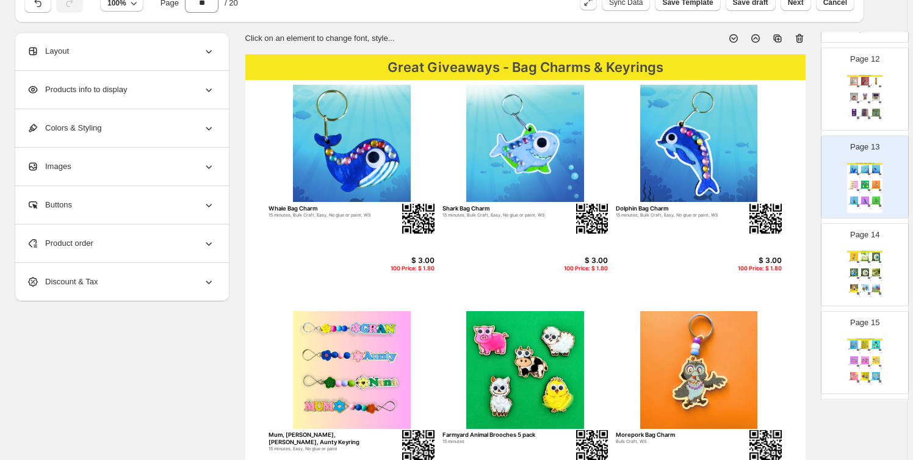
click at [854, 77] on img at bounding box center [854, 81] width 10 height 8
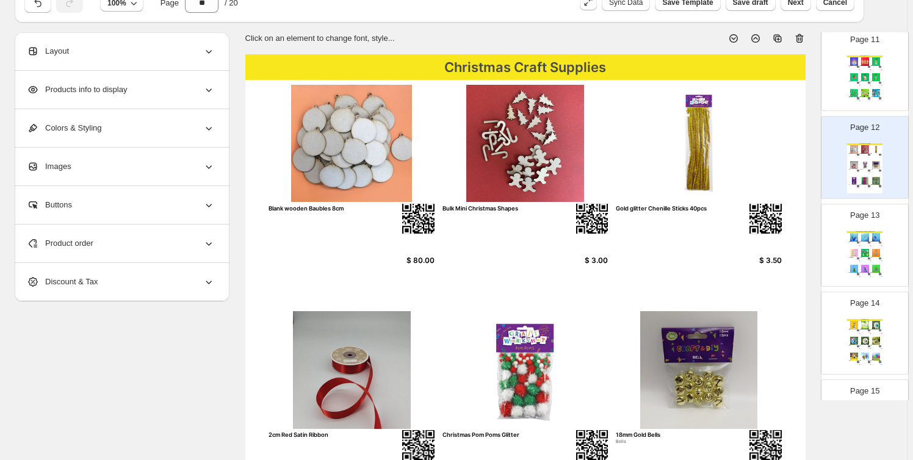
scroll to position [913, 0]
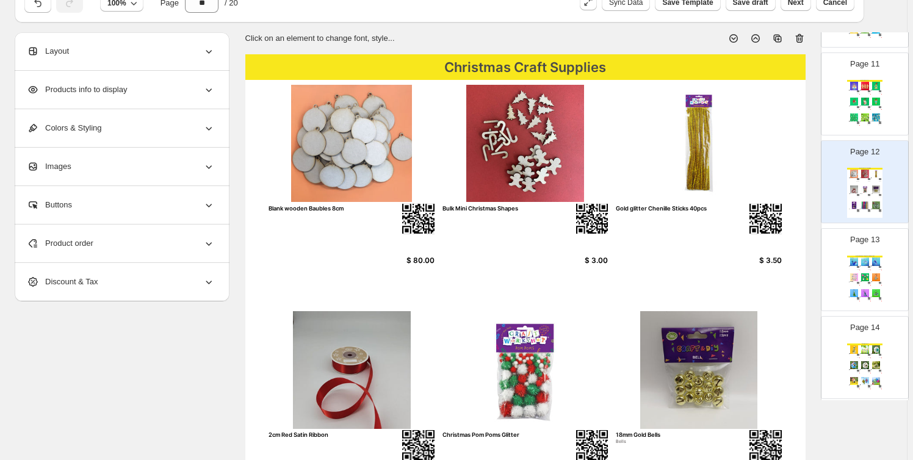
click at [866, 101] on img at bounding box center [865, 102] width 10 height 8
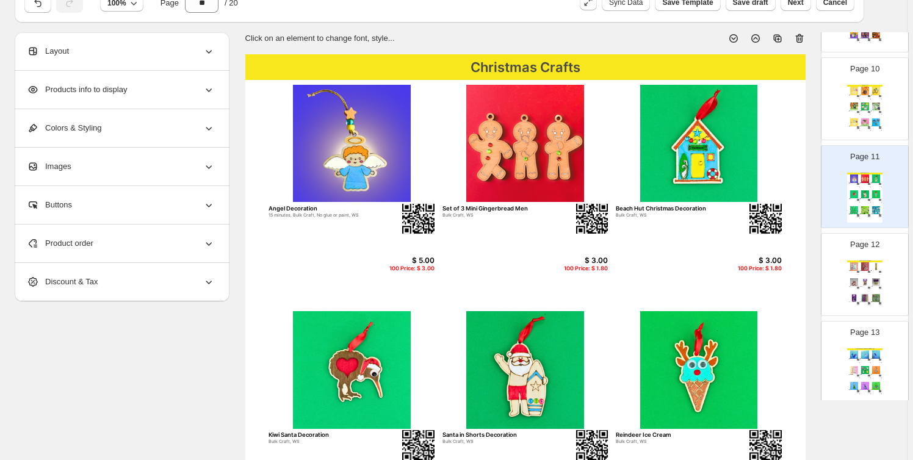
click at [862, 107] on img at bounding box center [865, 107] width 10 height 8
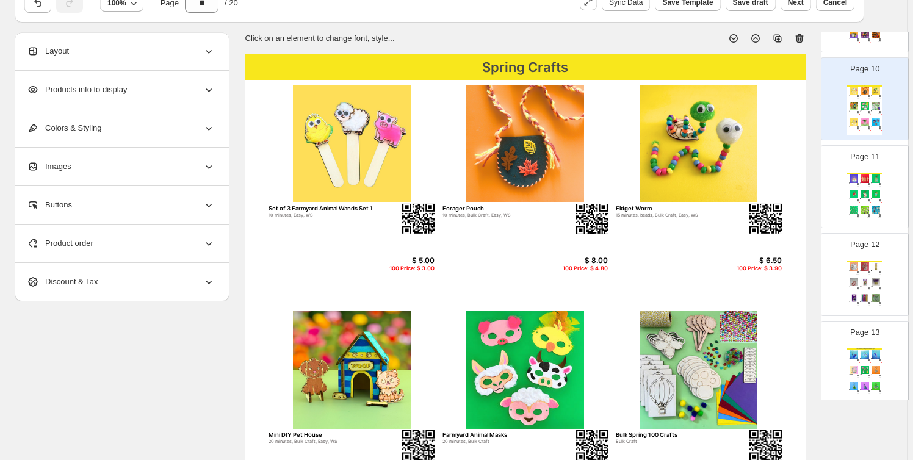
scroll to position [635, 0]
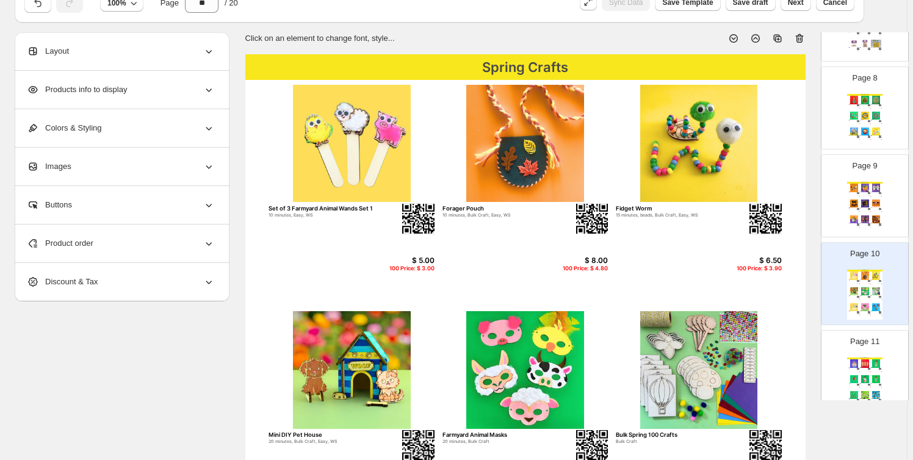
click at [873, 200] on img at bounding box center [876, 204] width 10 height 8
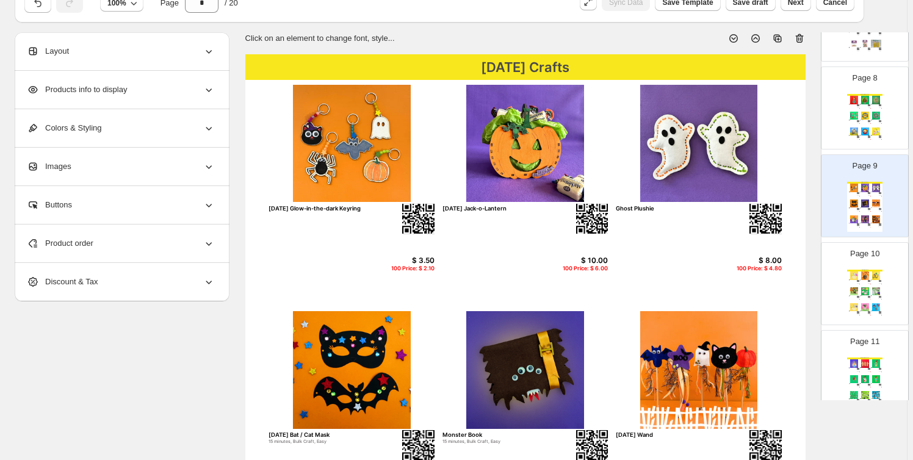
click at [855, 115] on img at bounding box center [854, 116] width 10 height 8
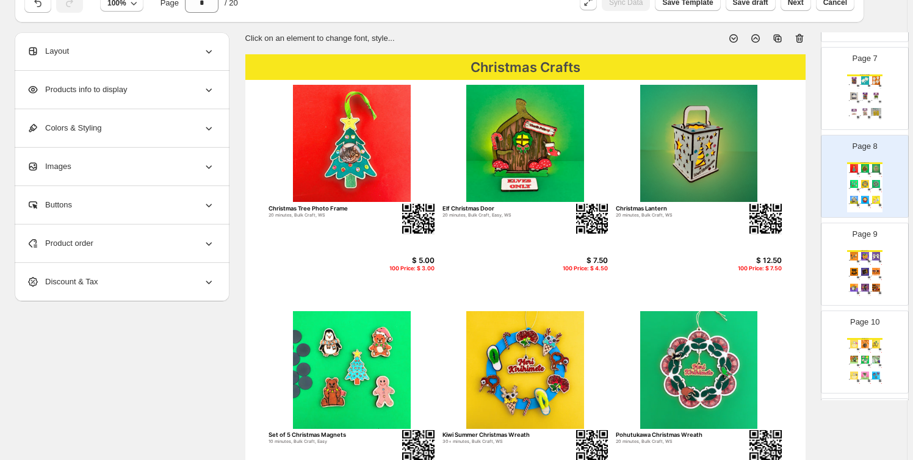
scroll to position [543, 0]
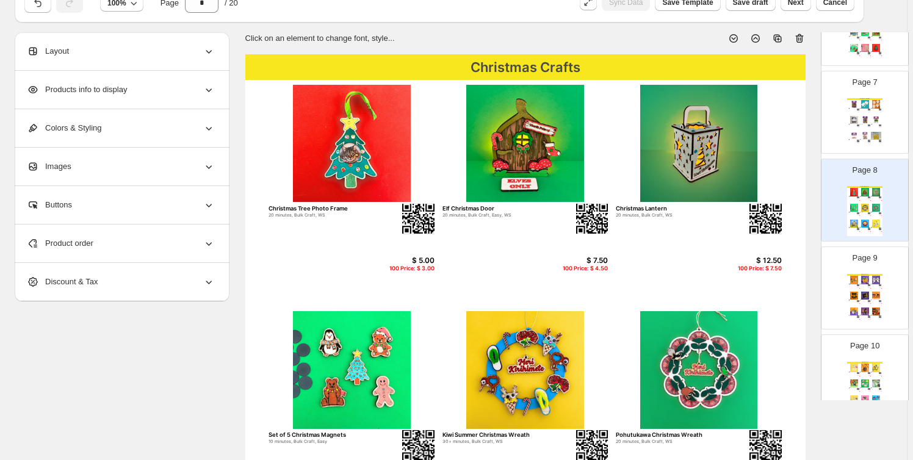
click at [865, 116] on img at bounding box center [865, 120] width 10 height 8
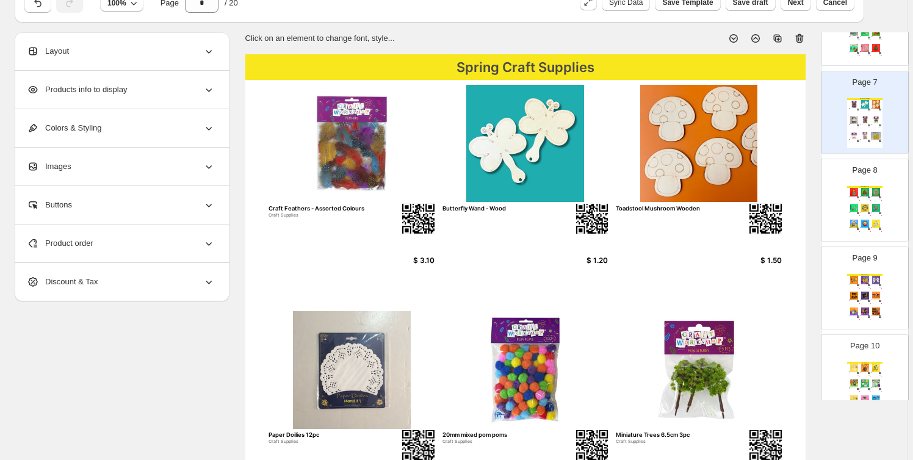
scroll to position [451, 0]
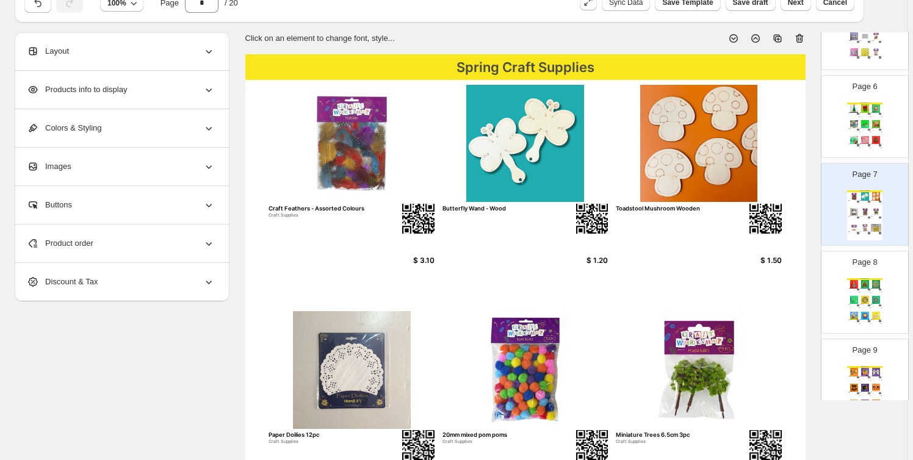
click at [860, 105] on img at bounding box center [865, 108] width 10 height 8
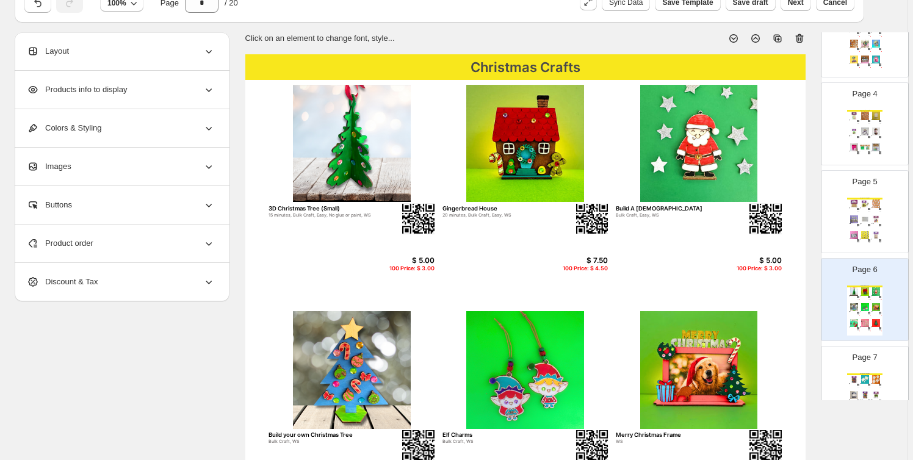
scroll to position [265, 0]
click at [855, 218] on img at bounding box center [854, 222] width 10 height 8
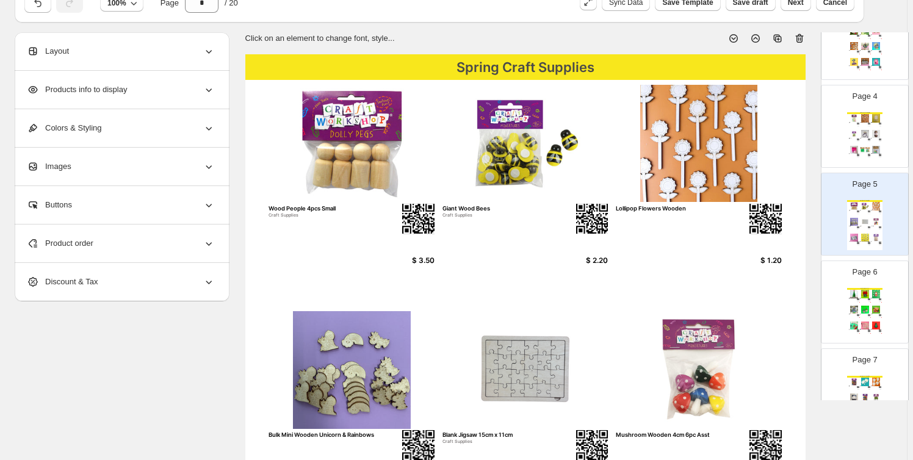
click at [860, 138] on div "Halloween Craft Supplies Glow In The Dark Stars w/Sticker 3cm 80pc Craft Suppli…" at bounding box center [865, 137] width 35 height 50
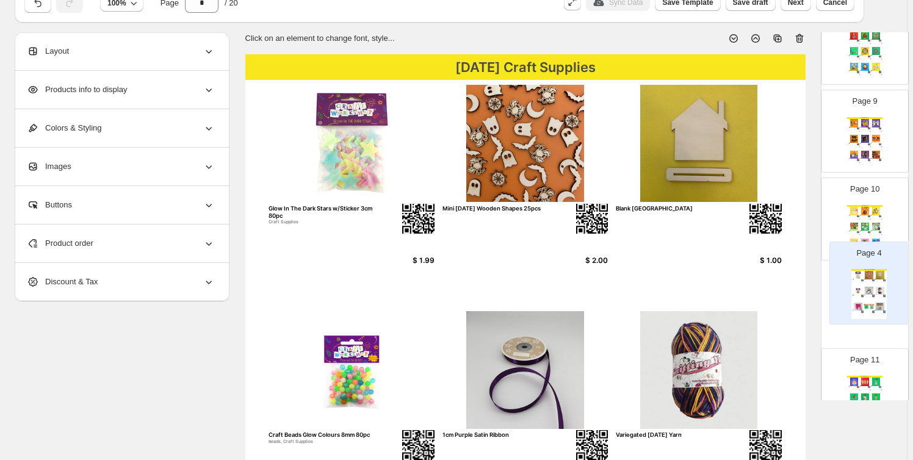
scroll to position [635, 0]
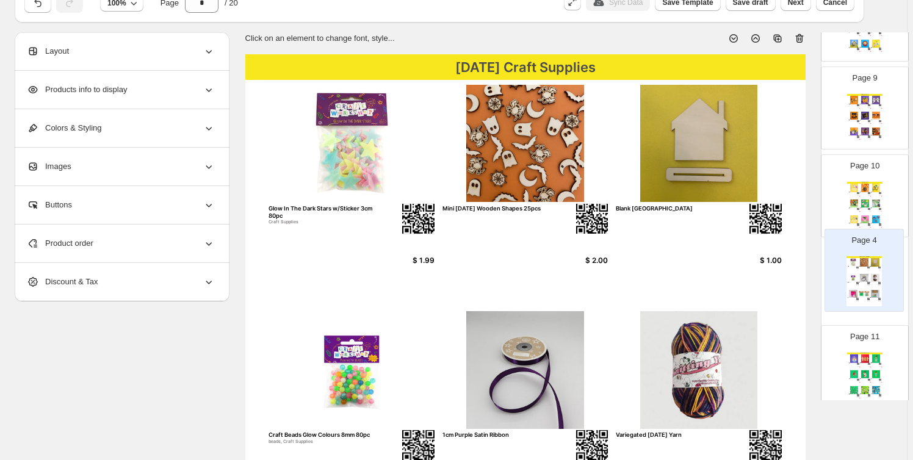
drag, startPoint x: 863, startPoint y: 117, endPoint x: 865, endPoint y: 269, distance: 152.1
click at [865, 269] on div "Page 1 Page 2 Spring Crafts Crawl and Conquer Game 20 minutes, beads, Bulk Craf…" at bounding box center [865, 328] width 88 height 1754
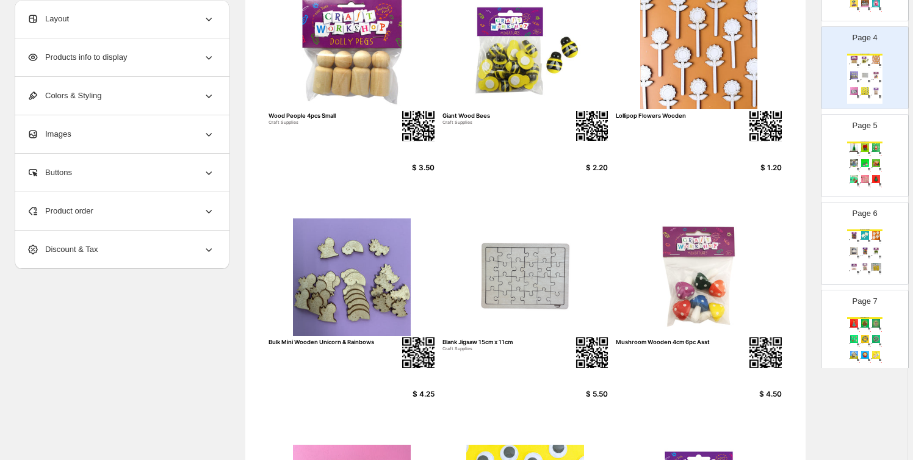
scroll to position [265, 0]
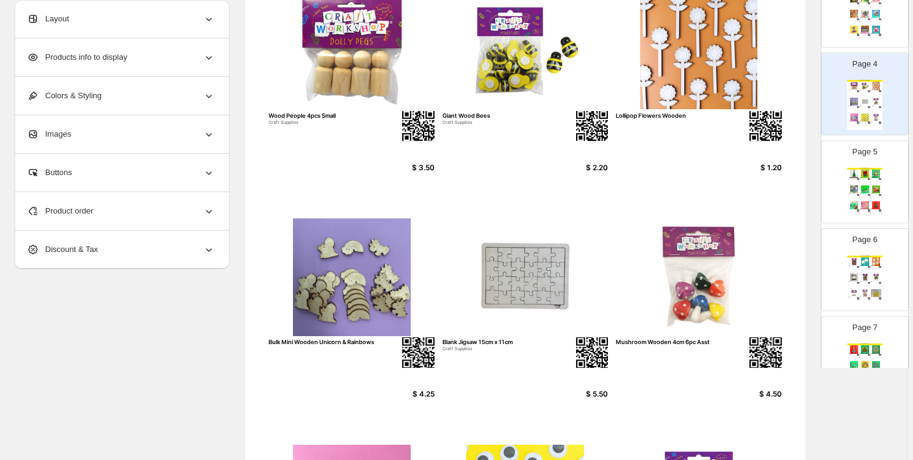
click at [855, 165] on div "Page 5 Christmas Crafts 3D Christmas Tree (Small) 15 minutes, Bulk Craft, Easy,…" at bounding box center [860, 177] width 77 height 82
type input "*"
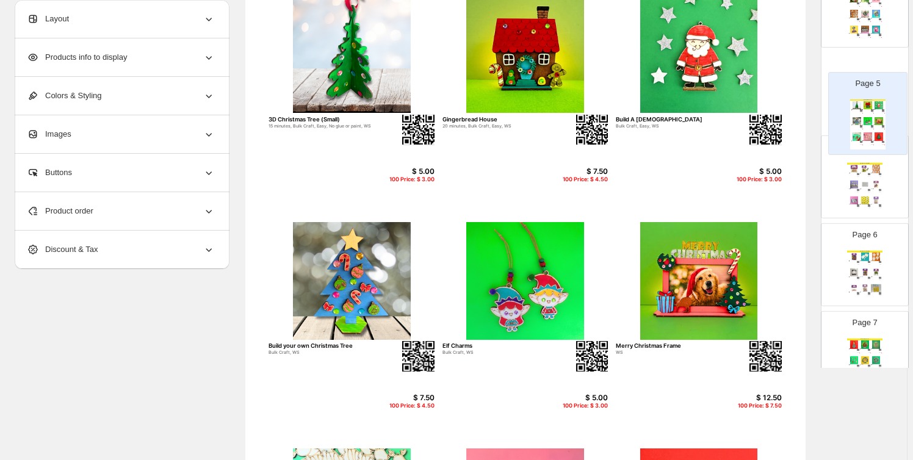
scroll to position [140, 0]
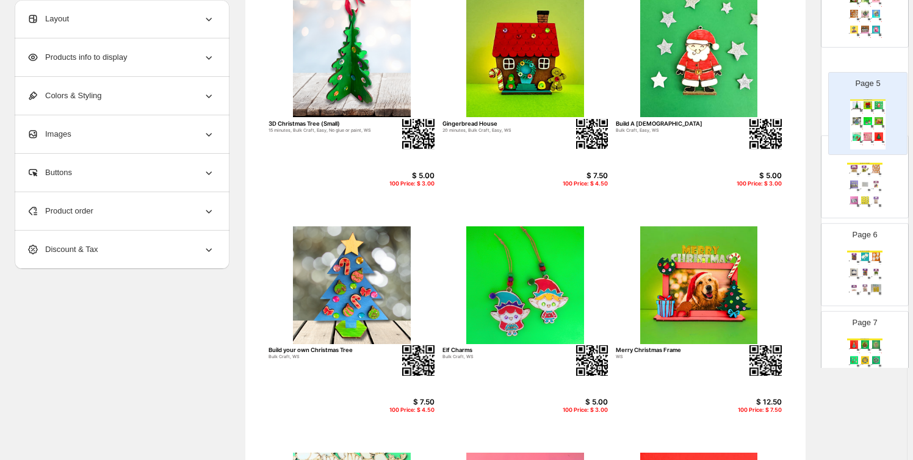
drag, startPoint x: 858, startPoint y: 181, endPoint x: 864, endPoint y: 108, distance: 72.9
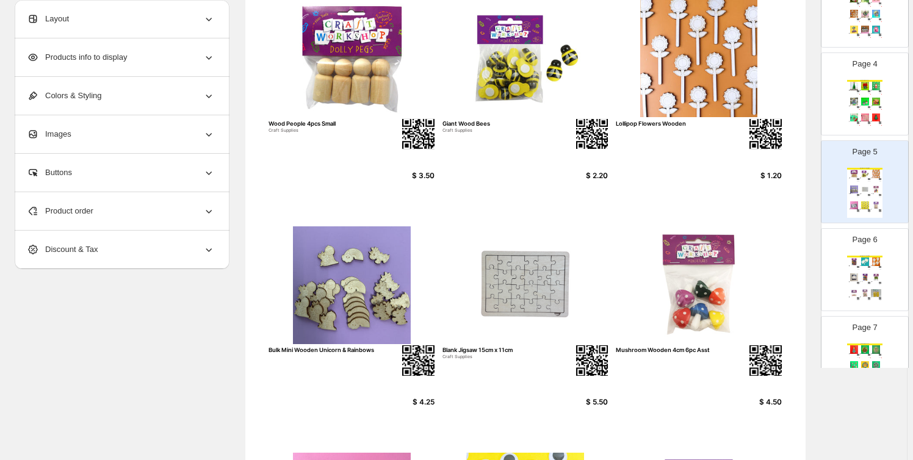
scroll to position [0, 0]
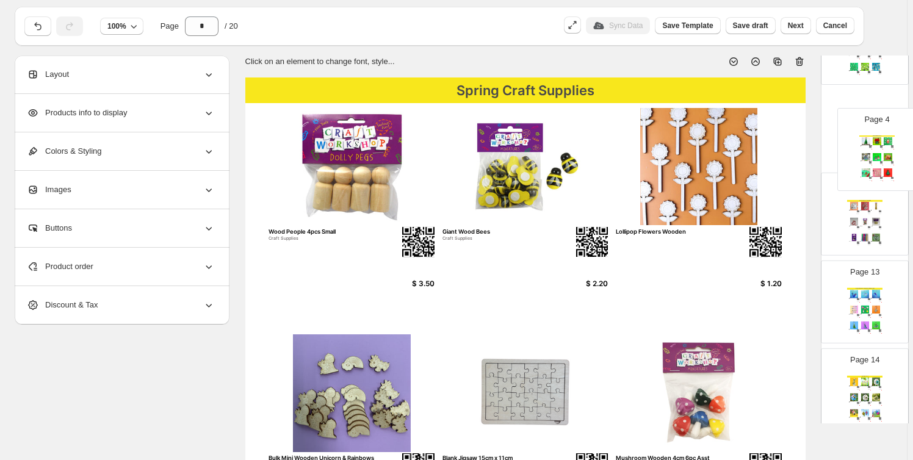
scroll to position [892, 0]
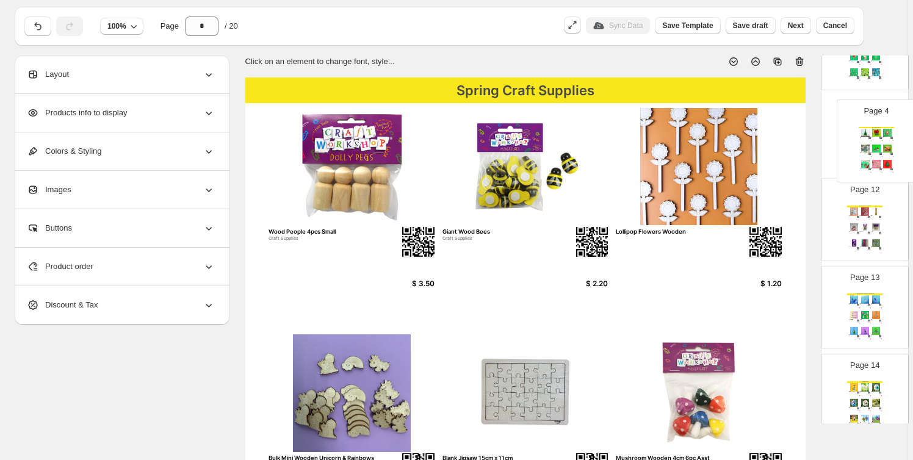
click at [871, 150] on div "Page 1 Page 2 Spring Crafts Crawl and Conquer Game 20 minutes, beads, Bulk Craf…" at bounding box center [865, 93] width 88 height 1754
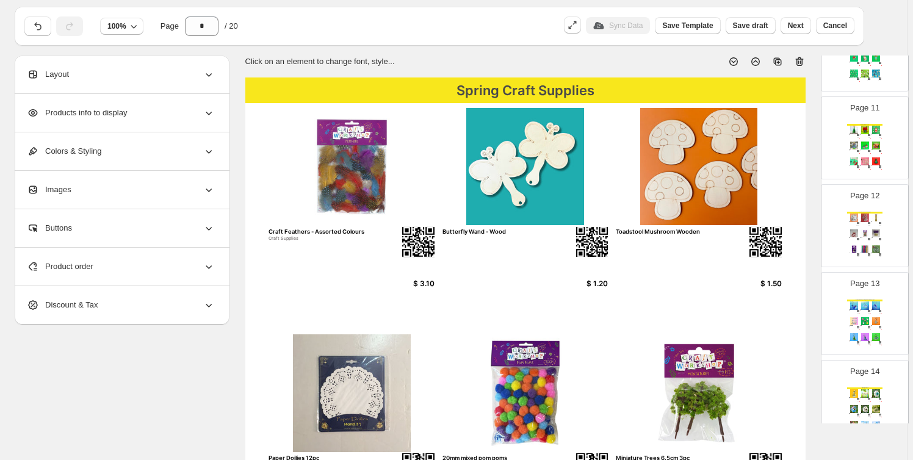
click at [857, 222] on img at bounding box center [858, 223] width 2 height 2
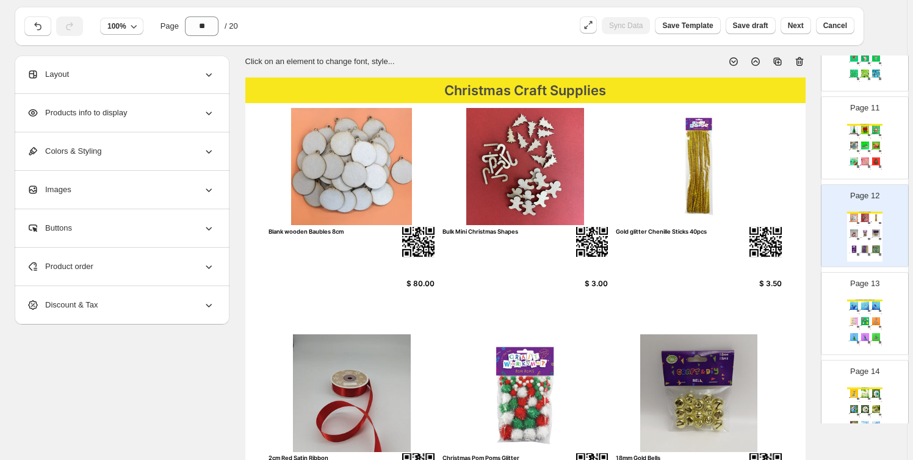
click at [860, 161] on img at bounding box center [865, 162] width 10 height 8
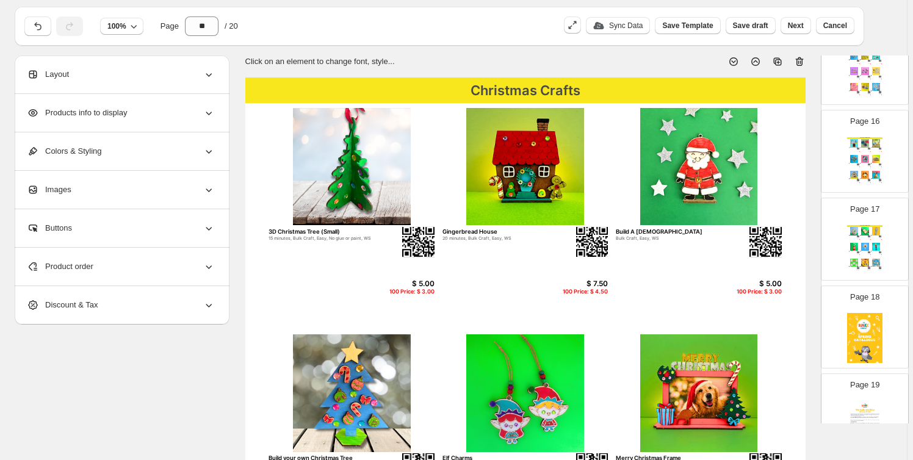
scroll to position [1355, 0]
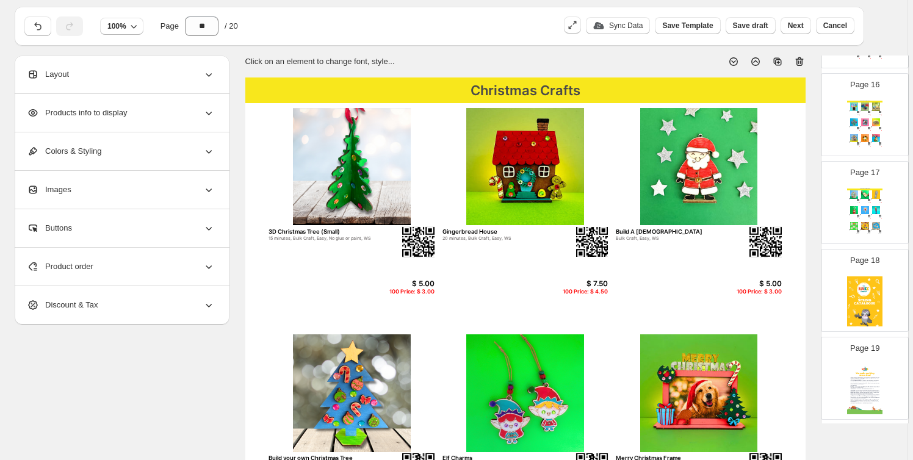
click at [864, 203] on div "We Think You'll Also Like.... Kiwi Bach 20 minutes, Easy, WS $ 12.50 100 Price:…" at bounding box center [865, 214] width 35 height 50
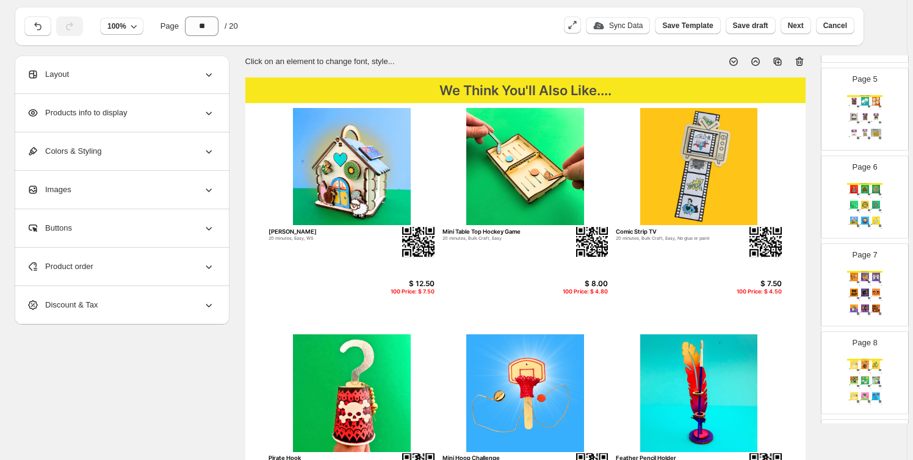
scroll to position [358, 0]
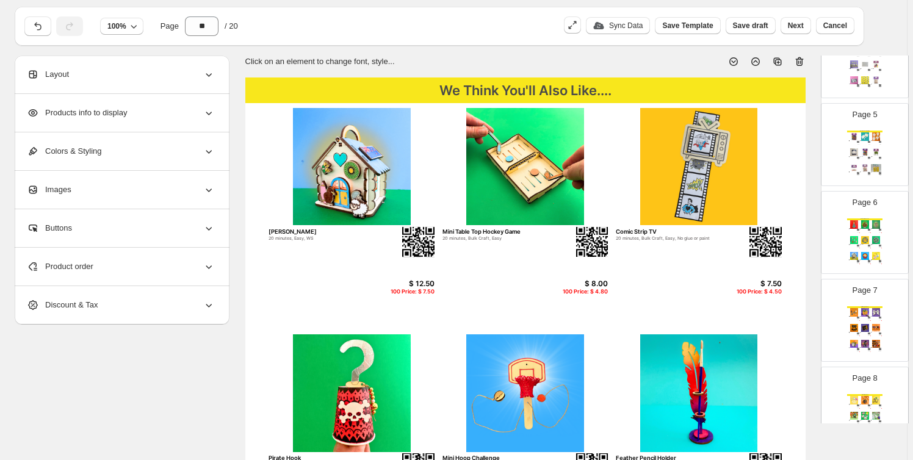
click at [860, 224] on img at bounding box center [865, 224] width 10 height 8
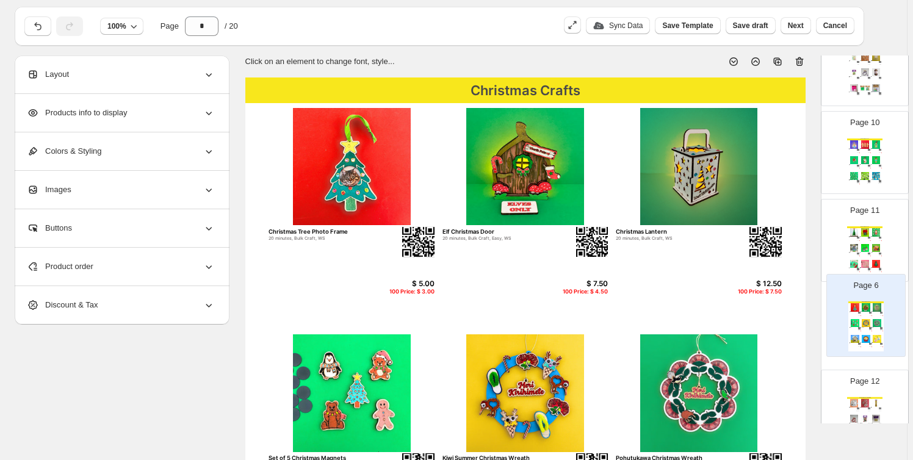
scroll to position [728, 0]
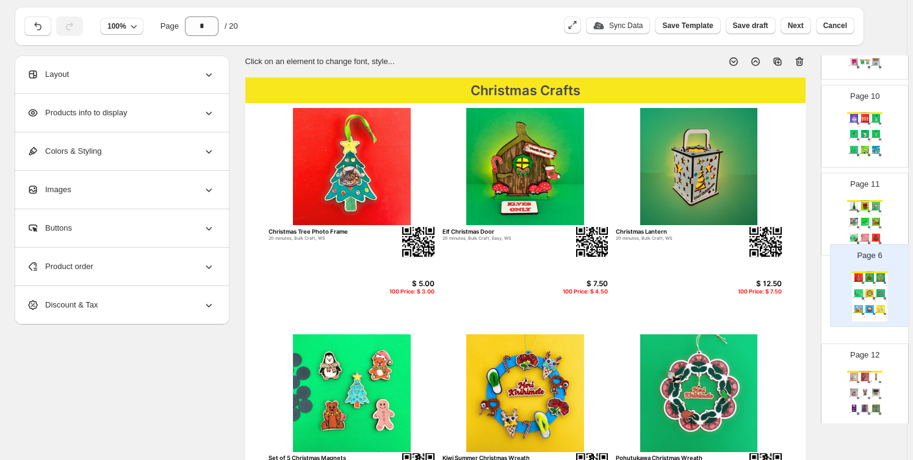
drag, startPoint x: 869, startPoint y: 221, endPoint x: 876, endPoint y: 278, distance: 57.8
click at [876, 278] on div "Page 1 Page 2 Spring Crafts Crawl and Conquer Game 20 minutes, beads, Bulk Craf…" at bounding box center [865, 258] width 88 height 1754
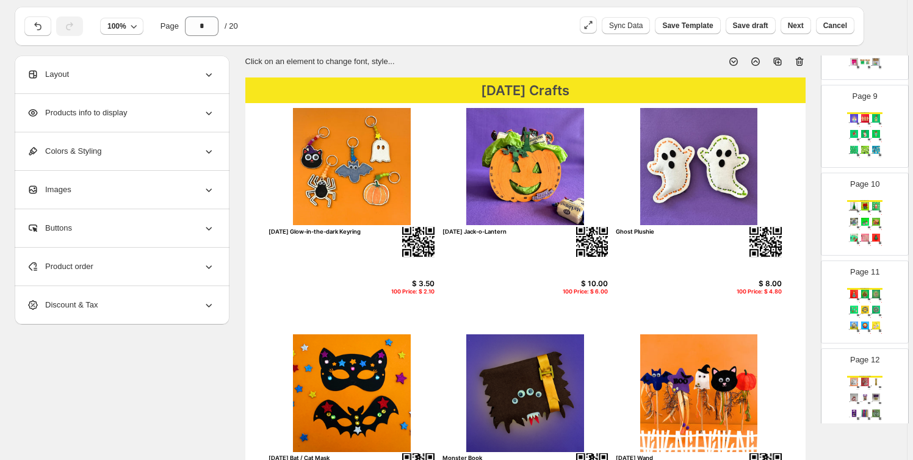
scroll to position [729, 0]
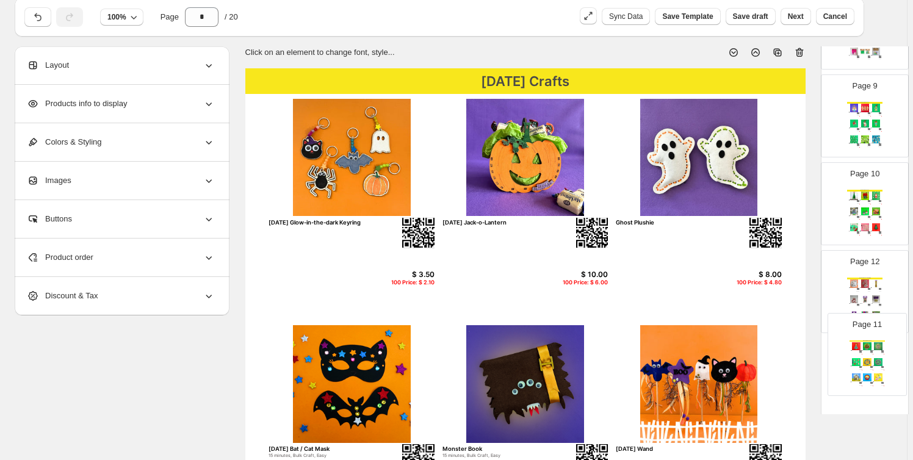
drag, startPoint x: 857, startPoint y: 279, endPoint x: 861, endPoint y: 337, distance: 58.2
click at [861, 337] on div "Page 1 Page 2 Spring Crafts Crawl and Conquer Game 20 minutes, beads, Bulk Craf…" at bounding box center [865, 248] width 88 height 1754
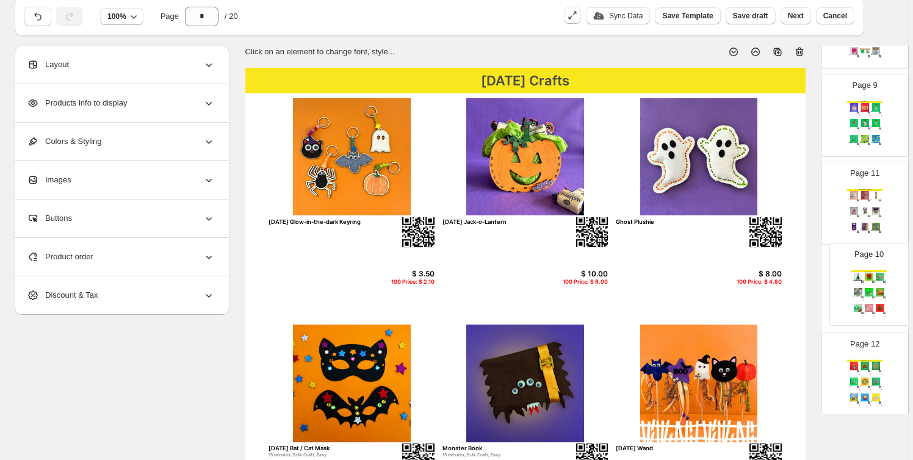
drag, startPoint x: 865, startPoint y: 208, endPoint x: 873, endPoint y: 299, distance: 91.3
click at [873, 299] on div "Page 1 Page 2 Spring Crafts Crawl and Conquer Game 20 minutes, beads, Bulk Craf…" at bounding box center [865, 247] width 88 height 1754
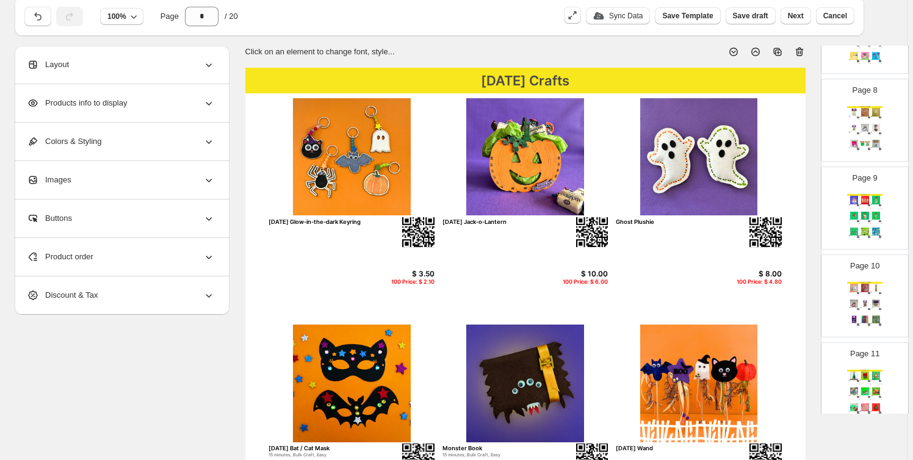
scroll to position [635, 0]
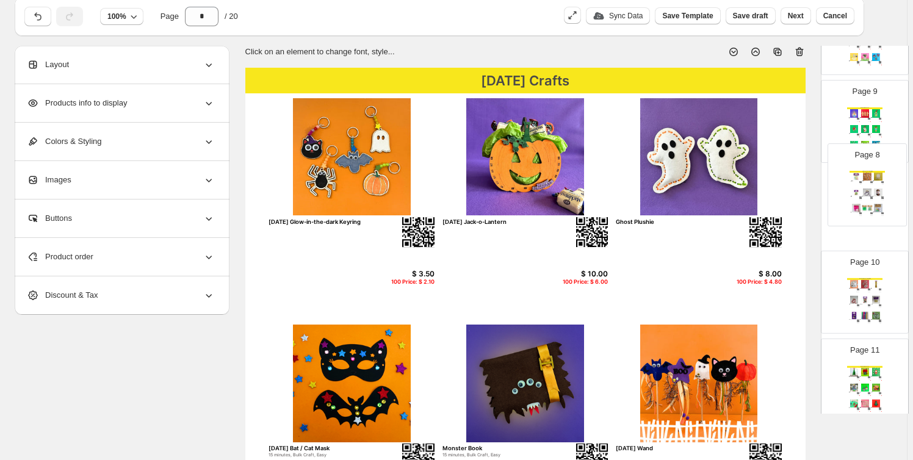
drag, startPoint x: 861, startPoint y: 115, endPoint x: 868, endPoint y: 184, distance: 69.4
click at [868, 184] on div "Page 1 Page 2 Spring Crafts Crawl and Conquer Game 20 minutes, beads, Bulk Craf…" at bounding box center [865, 341] width 88 height 1754
drag, startPoint x: 868, startPoint y: 187, endPoint x: 864, endPoint y: 274, distance: 86.8
click at [864, 274] on div "Page 1 Page 2 Spring Crafts Crawl and Conquer Game 20 minutes, beads, Bulk Craf…" at bounding box center [865, 341] width 88 height 1754
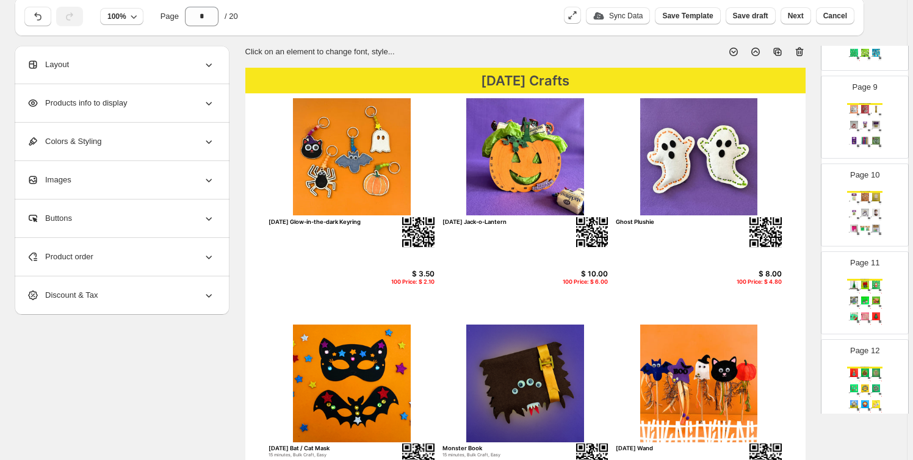
scroll to position [542, 0]
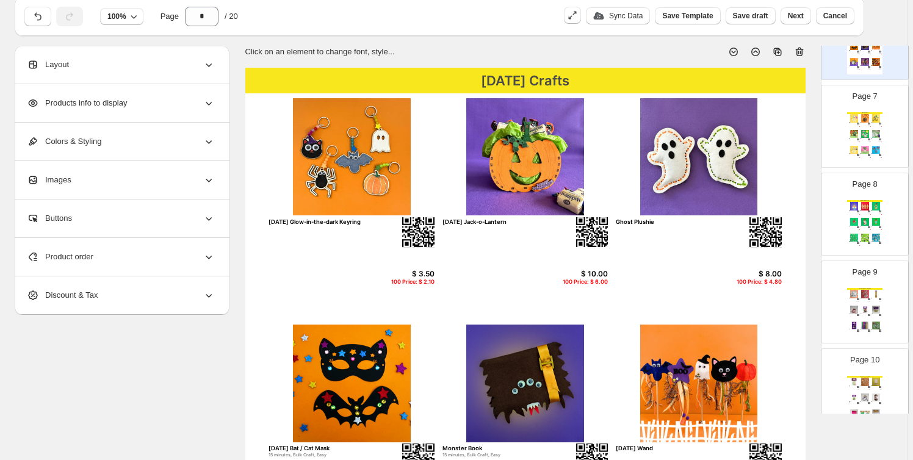
click at [857, 198] on div "Page 8 Christmas Crafts Angel Decoration 15 minutes, Bulk Craft, No glue or pai…" at bounding box center [860, 210] width 77 height 82
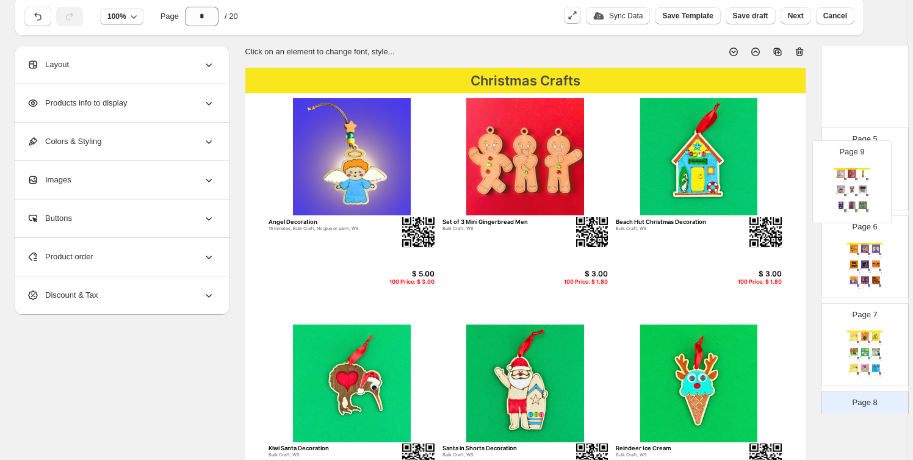
scroll to position [264, 0]
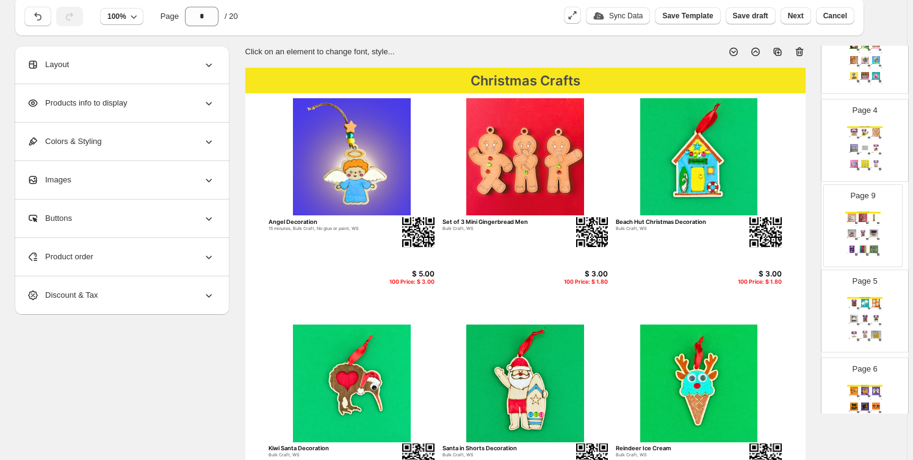
drag, startPoint x: 865, startPoint y: 286, endPoint x: 861, endPoint y: 203, distance: 82.5
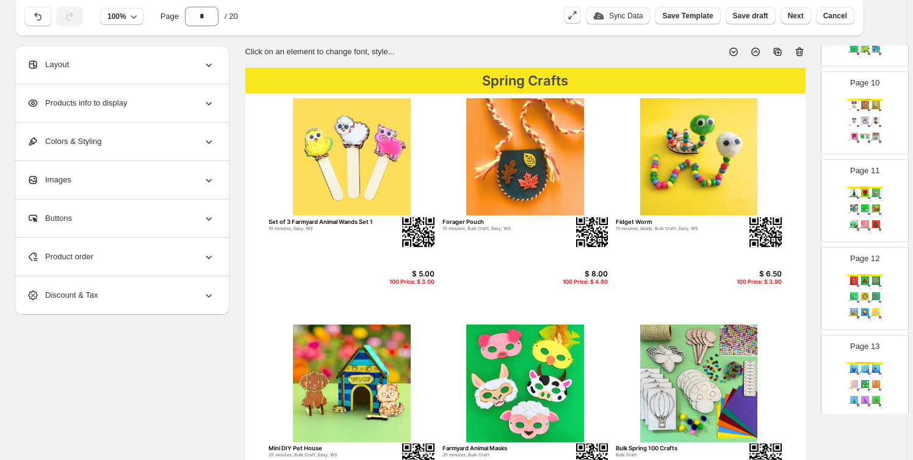
scroll to position [912, 0]
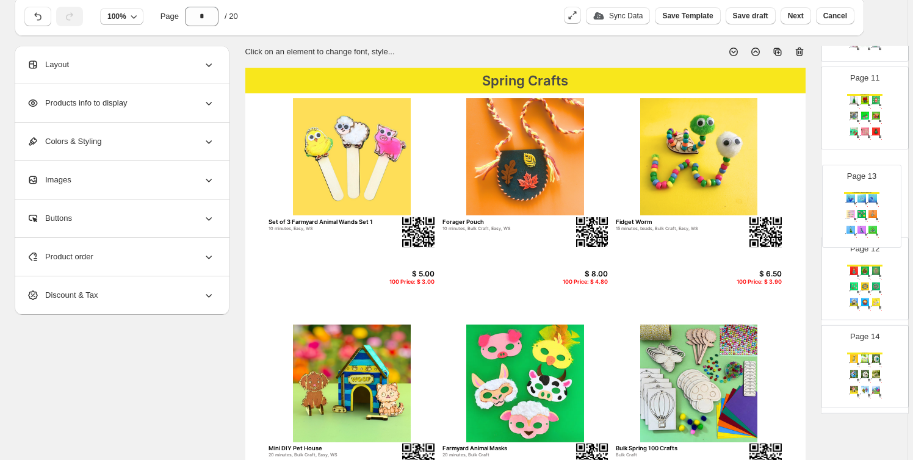
drag, startPoint x: 871, startPoint y: 281, endPoint x: 870, endPoint y: 202, distance: 80.0
click at [870, 202] on div "Page 1 Page 2 Spring Crafts Crawl and Conquer Game 20 minutes, beads, Bulk Craf…" at bounding box center [865, 64] width 88 height 1754
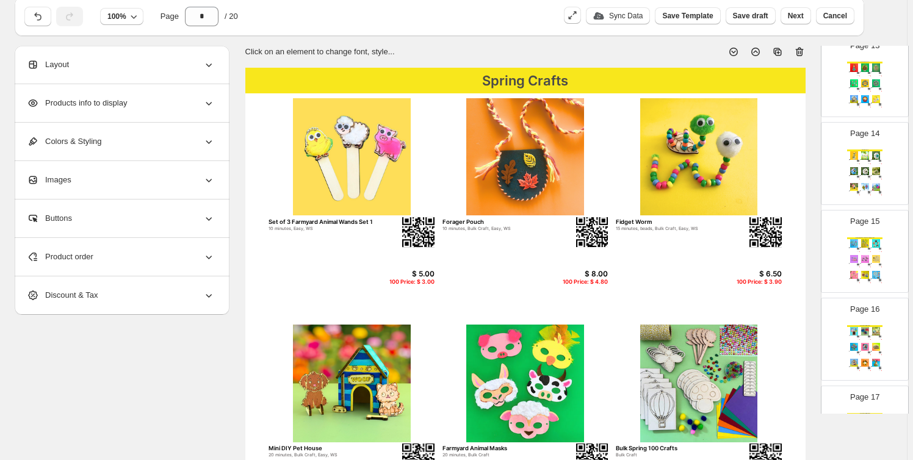
scroll to position [1097, 0]
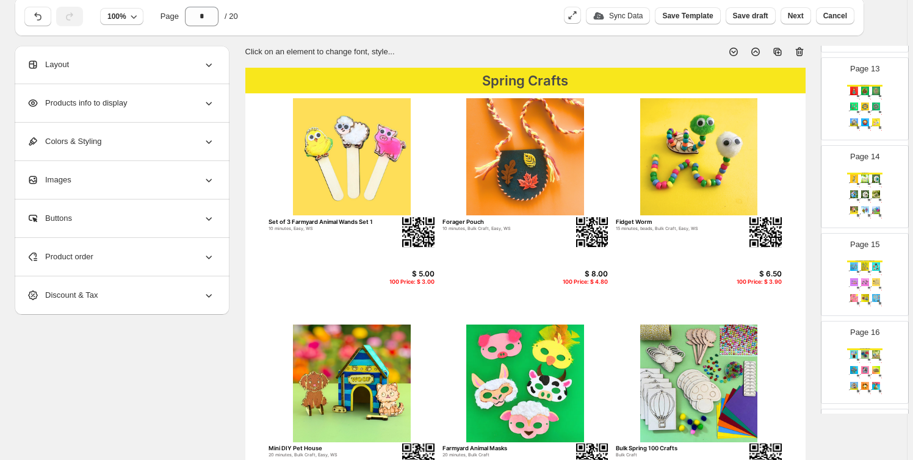
click at [848, 289] on div "Great Giveaways - Bag Charms & Keyrings Doggy Bag Charms 10 minutes, 15 minutes…" at bounding box center [865, 286] width 35 height 50
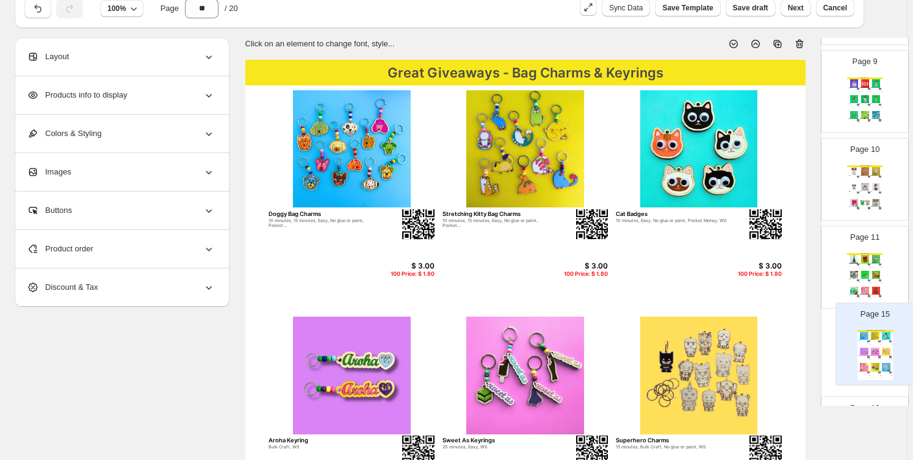
scroll to position [746, 0]
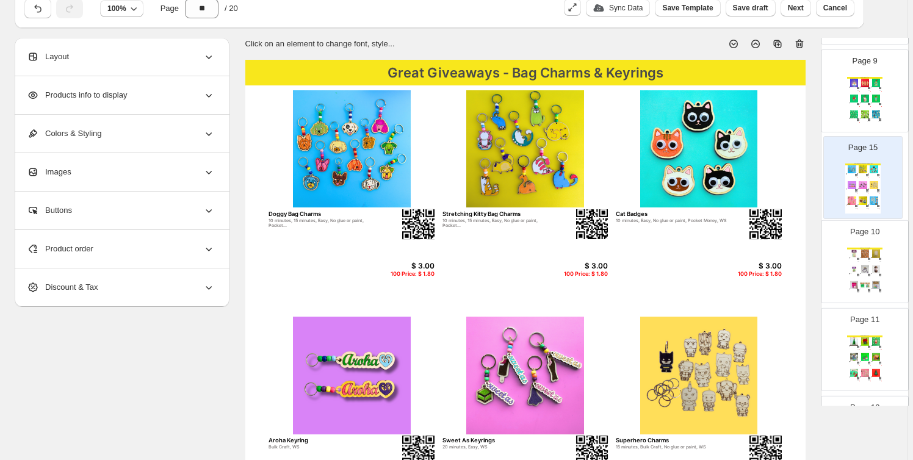
drag, startPoint x: 873, startPoint y: 279, endPoint x: 873, endPoint y: 180, distance: 99.5
click at [873, 180] on div "Page 1 Page 2 Spring Crafts Crawl and Conquer Game 20 minutes, beads, Bulk Craf…" at bounding box center [865, 223] width 88 height 1754
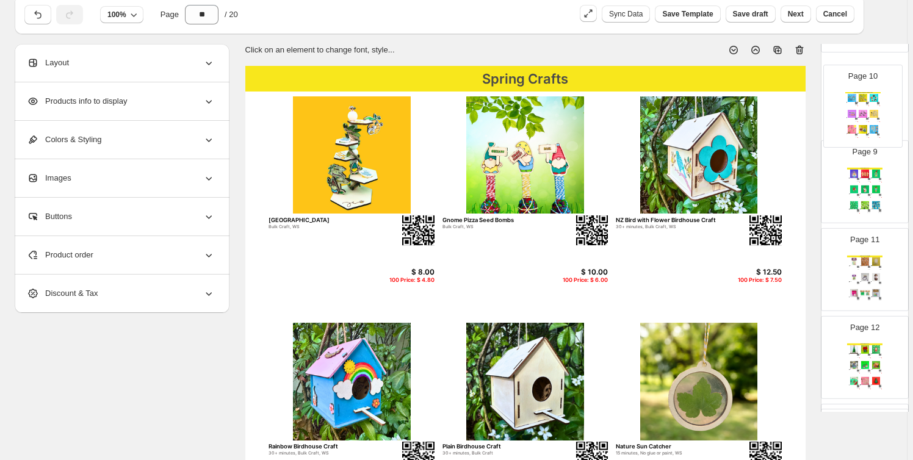
scroll to position [40, 0]
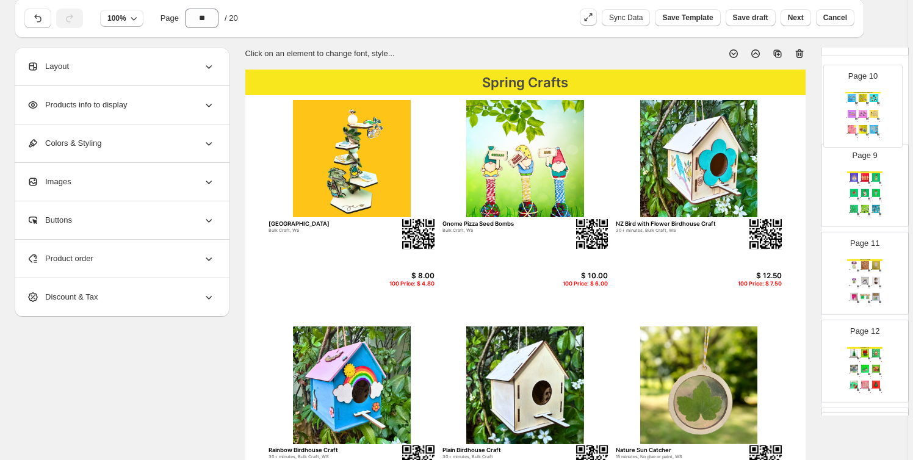
drag, startPoint x: 875, startPoint y: 191, endPoint x: 875, endPoint y: 115, distance: 75.7
click at [875, 115] on div "Page 1 Page 2 Spring Crafts Crawl and Conquer Game 20 minutes, beads, Bulk Craf…" at bounding box center [865, 235] width 88 height 1754
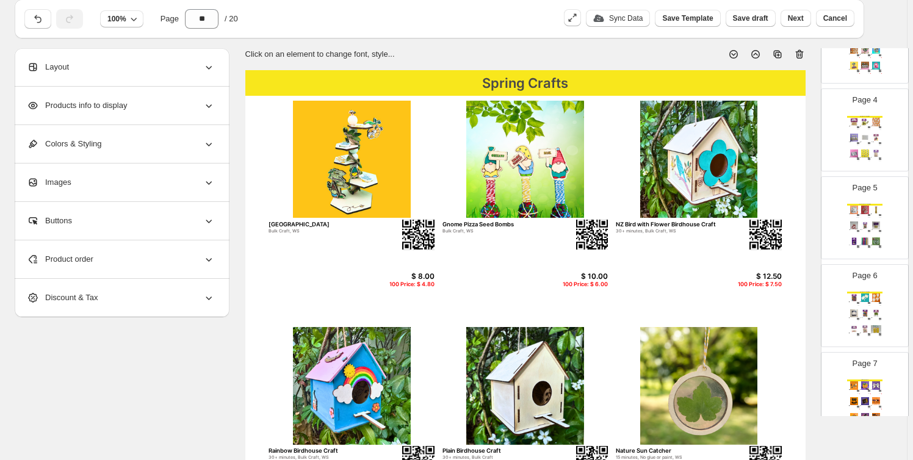
scroll to position [370, 0]
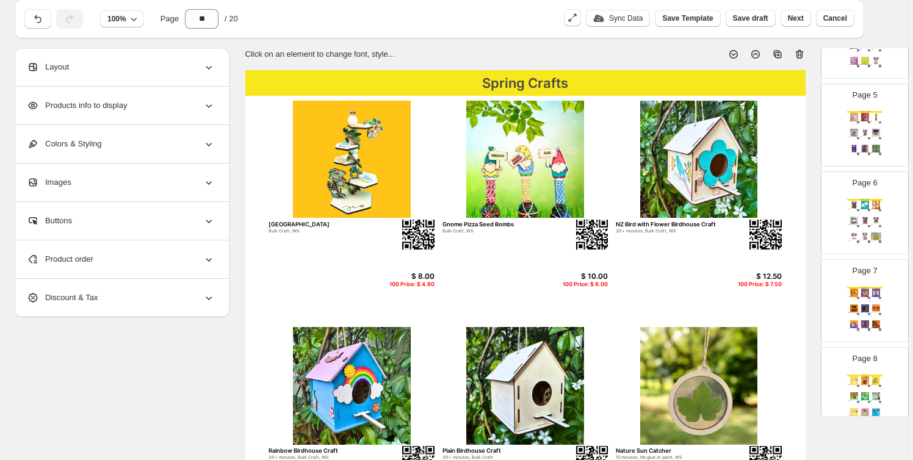
click at [867, 233] on img at bounding box center [865, 237] width 10 height 8
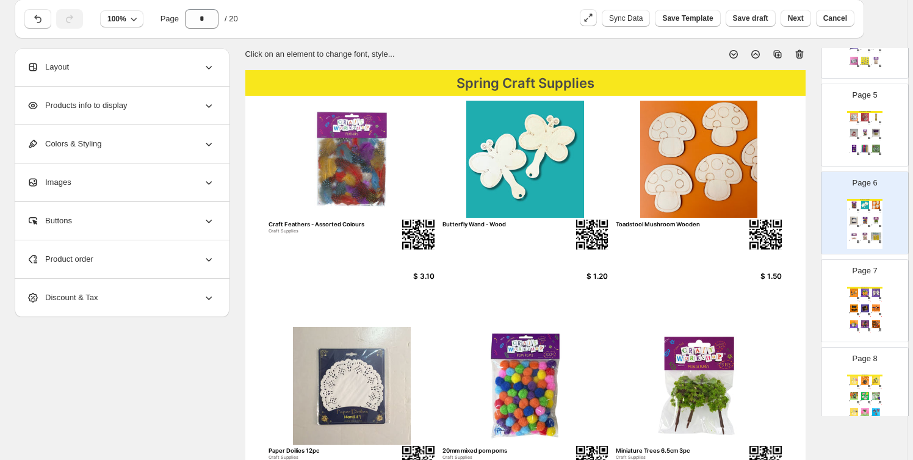
click at [862, 300] on div "[DATE] Crafts [DATE] Glow-in-the-dark Keyring $ 3.50 100 Price: $ 2.10 [DATE] J…" at bounding box center [865, 312] width 35 height 50
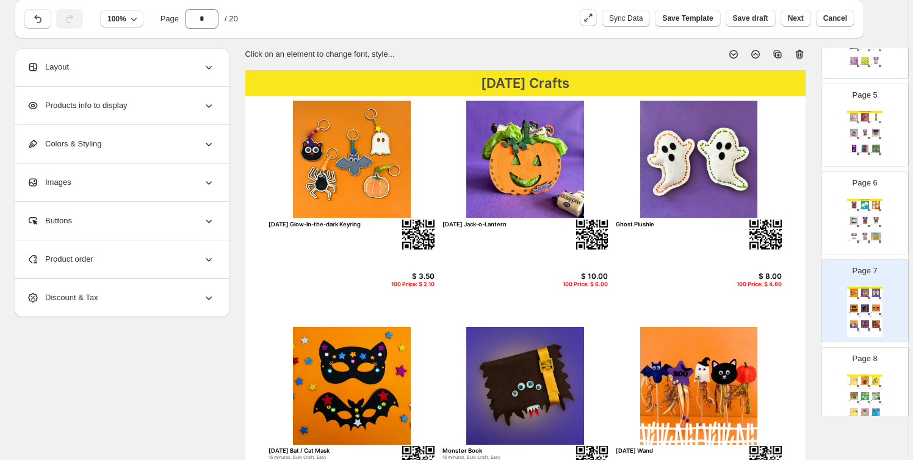
click at [863, 363] on p "Page 8" at bounding box center [865, 359] width 25 height 12
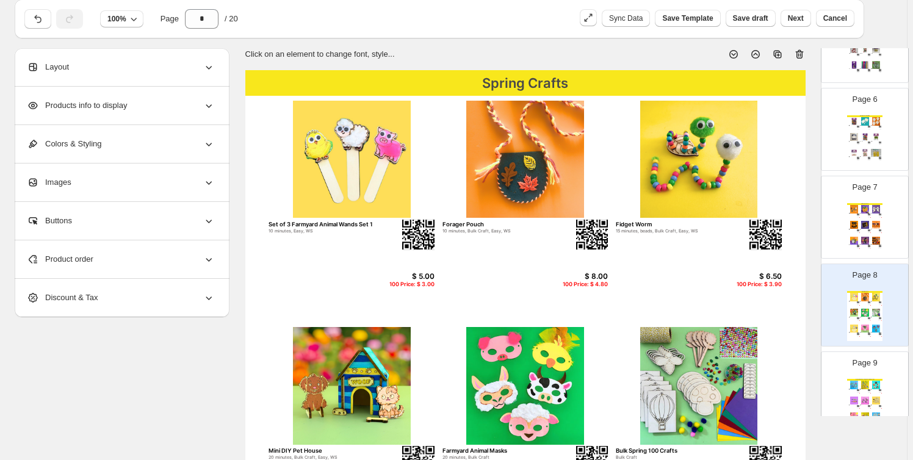
scroll to position [555, 0]
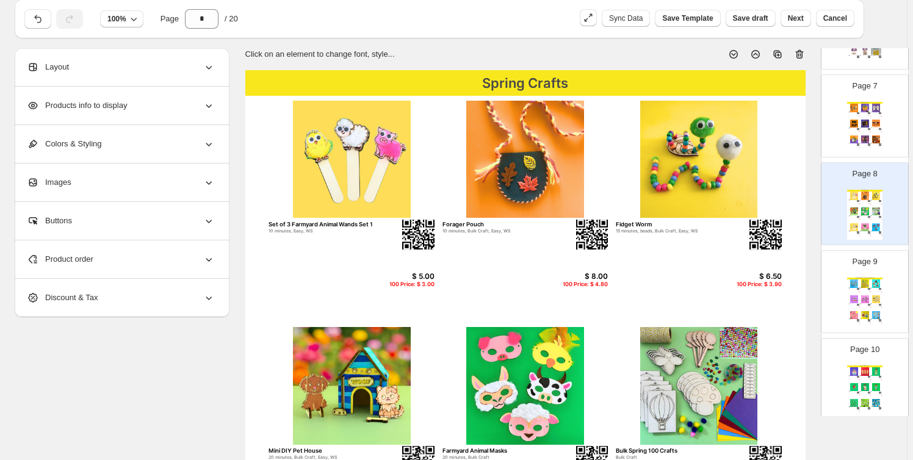
click at [862, 296] on img at bounding box center [865, 300] width 10 height 8
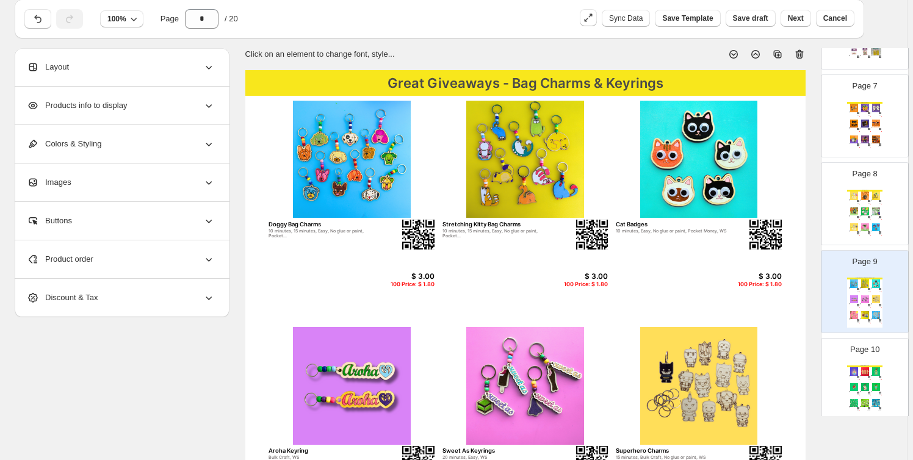
click at [857, 368] on img at bounding box center [854, 372] width 10 height 8
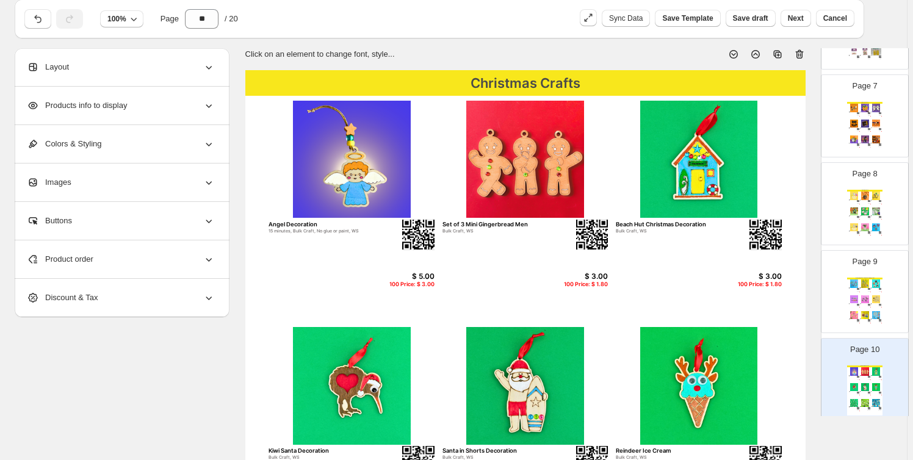
scroll to position [647, 0]
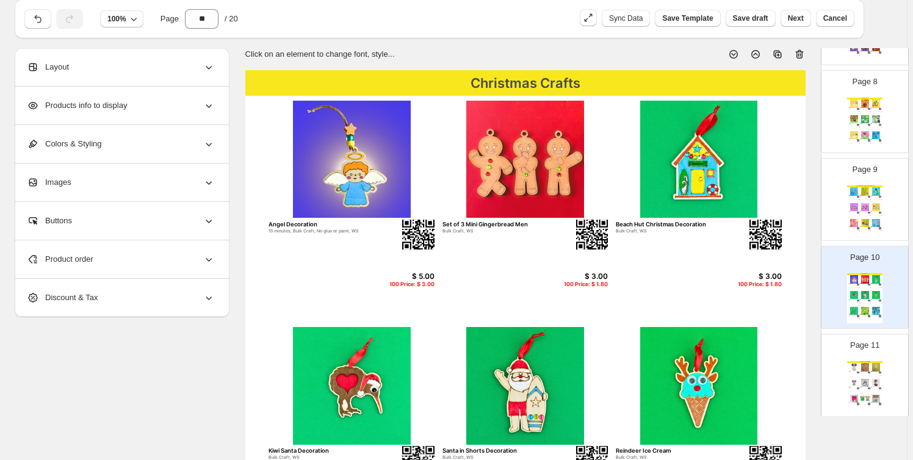
click at [857, 366] on img at bounding box center [854, 367] width 10 height 8
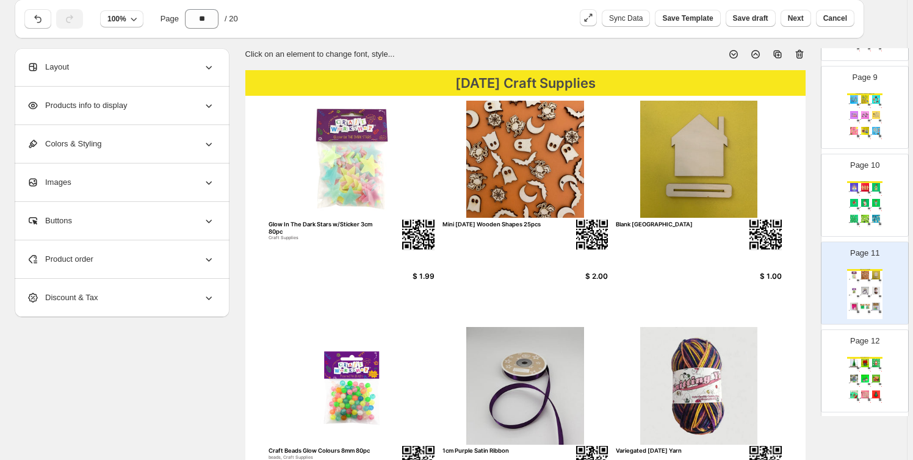
click at [857, 368] on img at bounding box center [858, 369] width 2 height 2
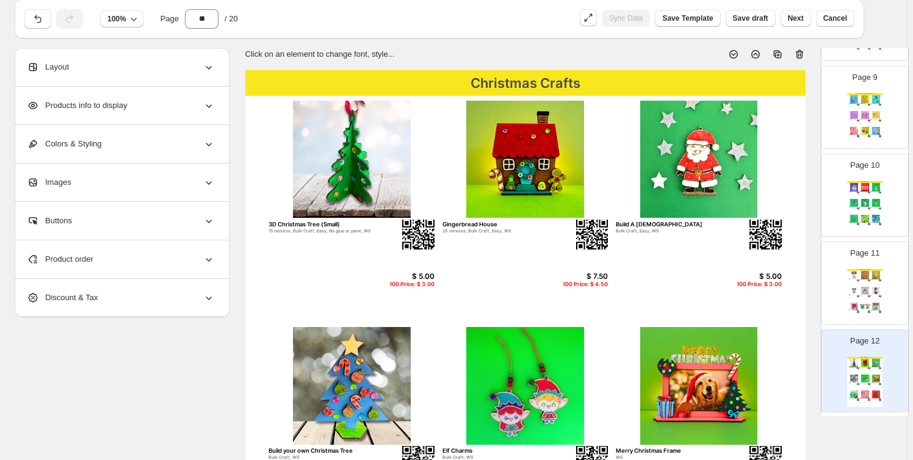
scroll to position [925, 0]
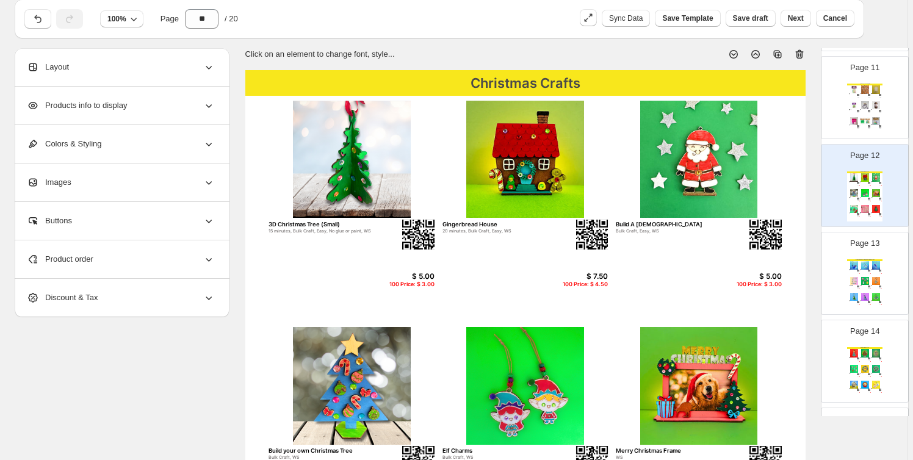
click at [866, 280] on img at bounding box center [865, 281] width 10 height 8
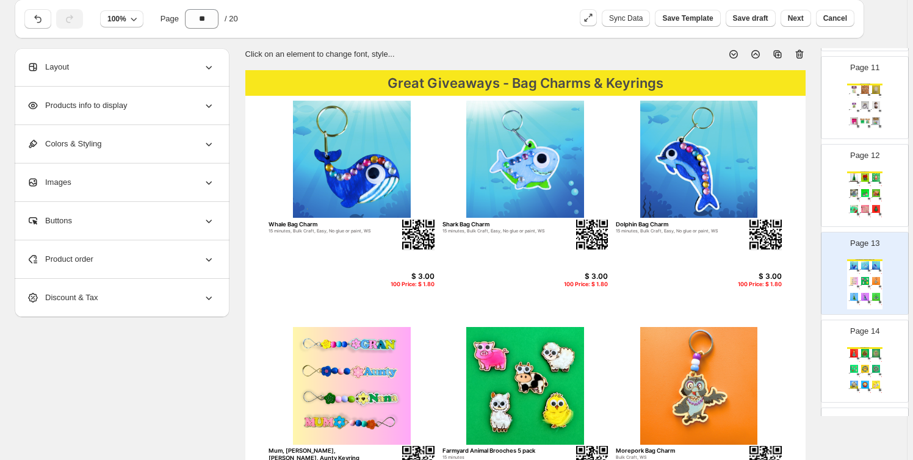
click at [864, 347] on div "Christmas Crafts" at bounding box center [865, 348] width 35 height 2
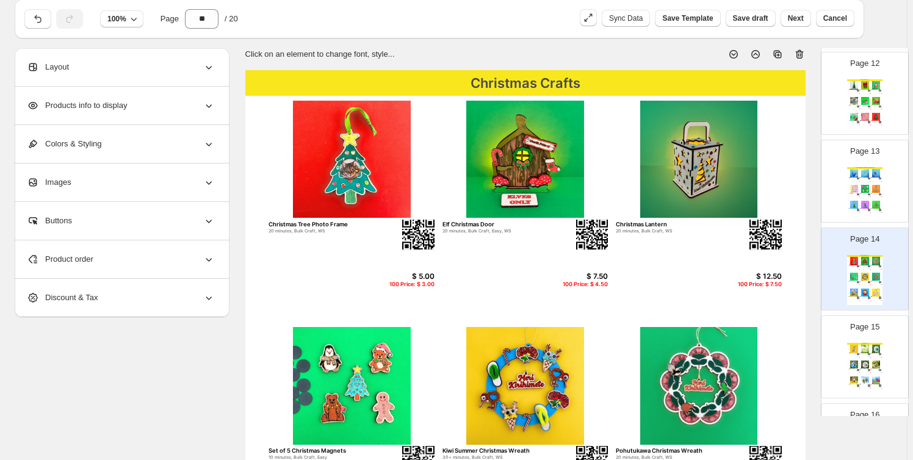
click at [864, 345] on img at bounding box center [865, 349] width 10 height 8
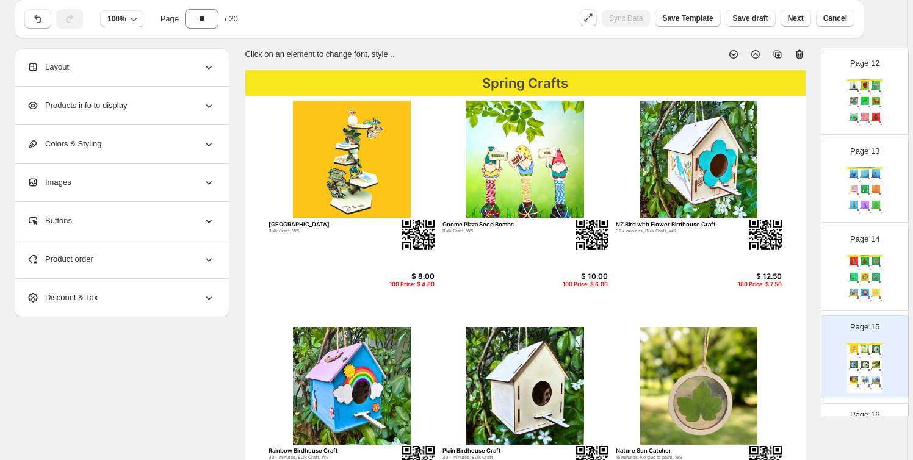
scroll to position [1110, 0]
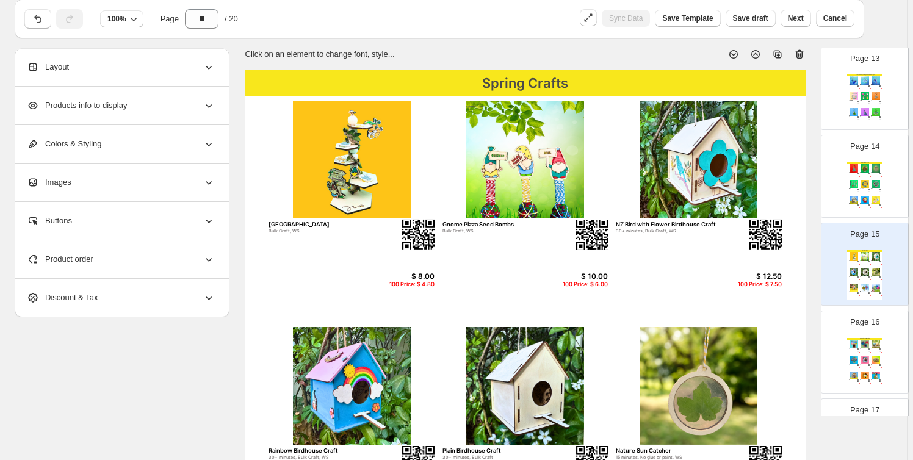
click at [864, 344] on img at bounding box center [865, 344] width 10 height 8
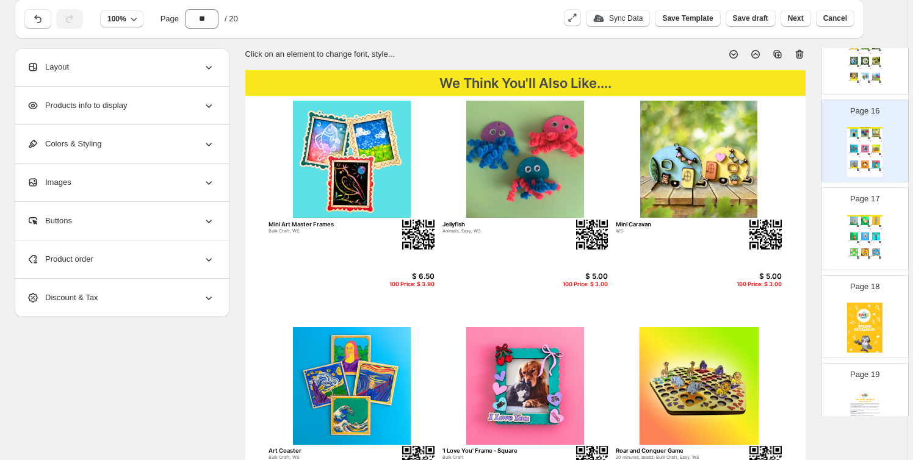
scroll to position [1295, 0]
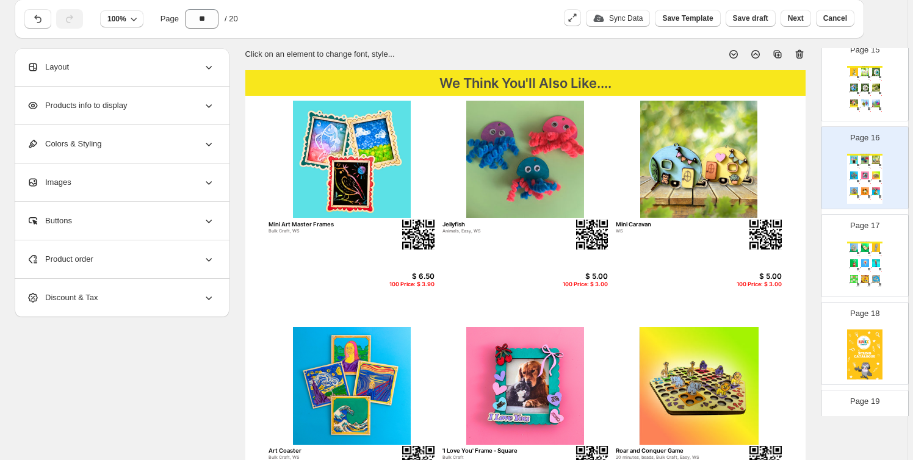
click at [862, 245] on img at bounding box center [865, 248] width 10 height 8
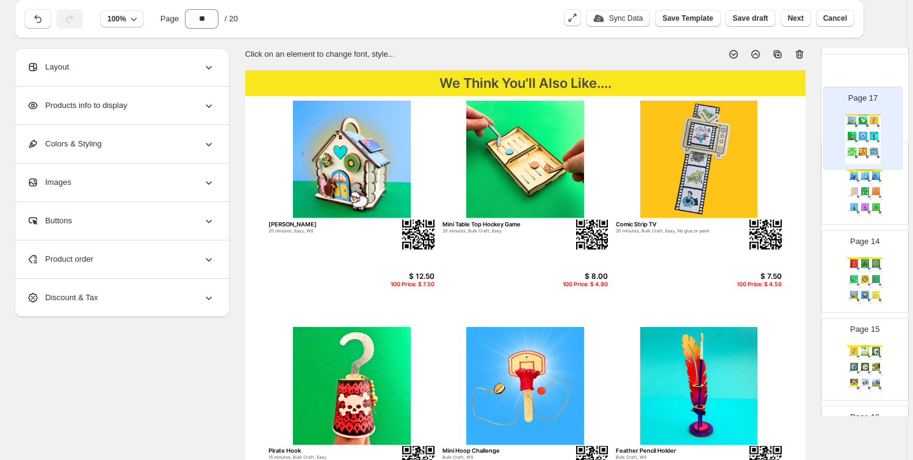
scroll to position [1092, 0]
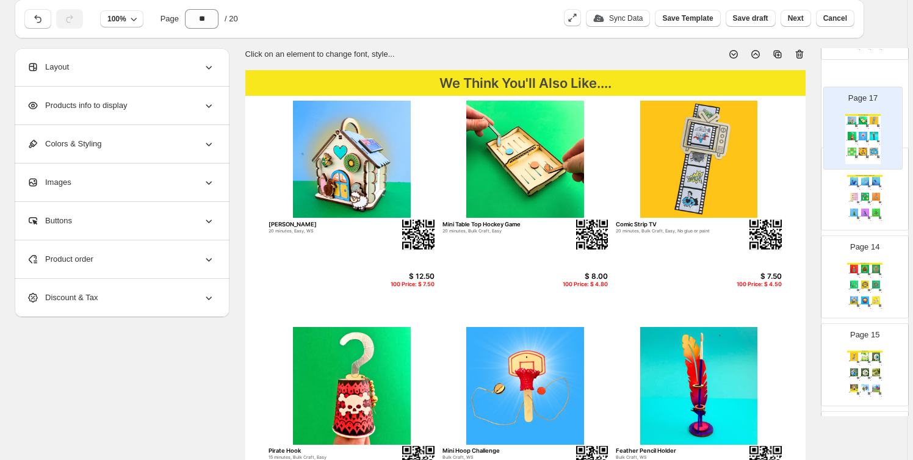
drag, startPoint x: 867, startPoint y: 257, endPoint x: 871, endPoint y: 106, distance: 150.9
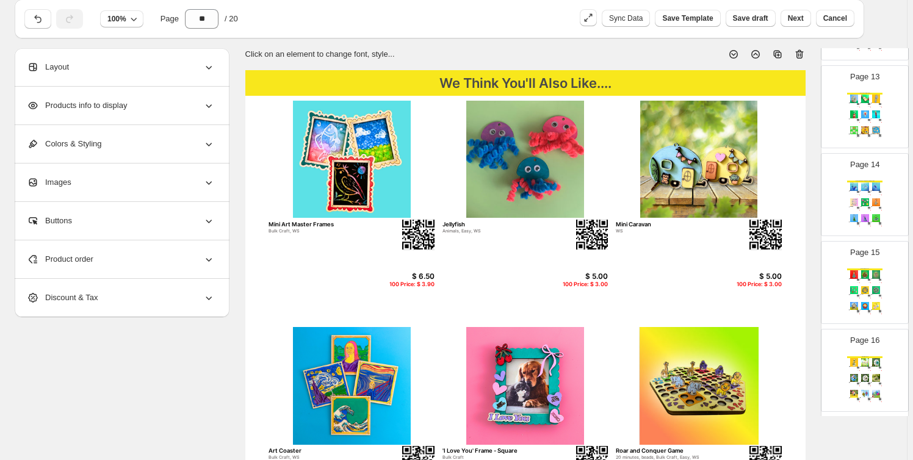
click at [876, 100] on img at bounding box center [876, 99] width 10 height 8
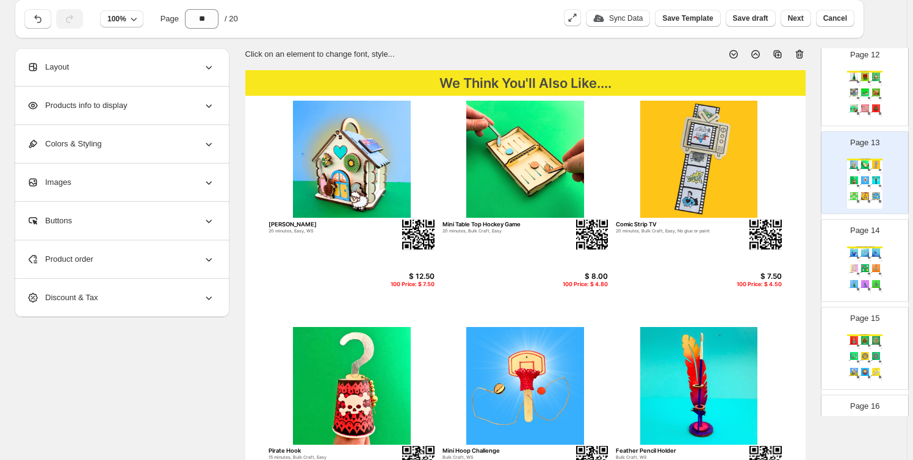
scroll to position [999, 0]
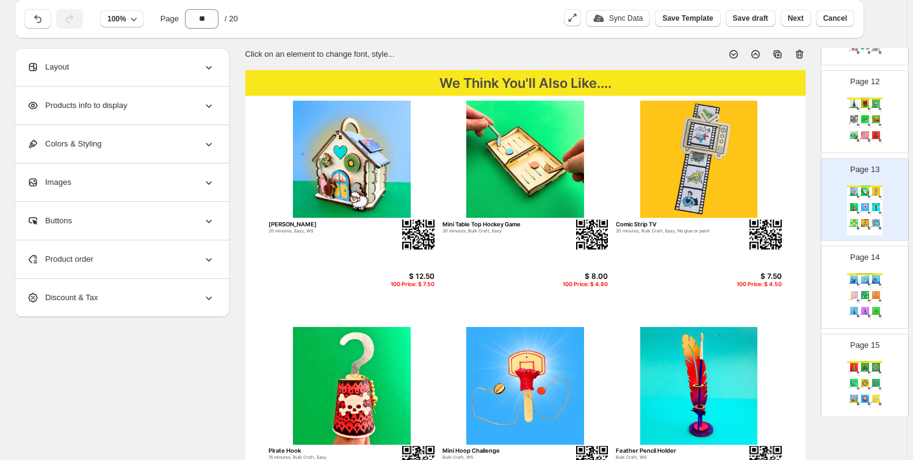
click at [865, 211] on div "We Think You'll Also Like.... Kiwi Bach 20 minutes, Easy, WS $ 12.50 100 Price:…" at bounding box center [865, 211] width 35 height 50
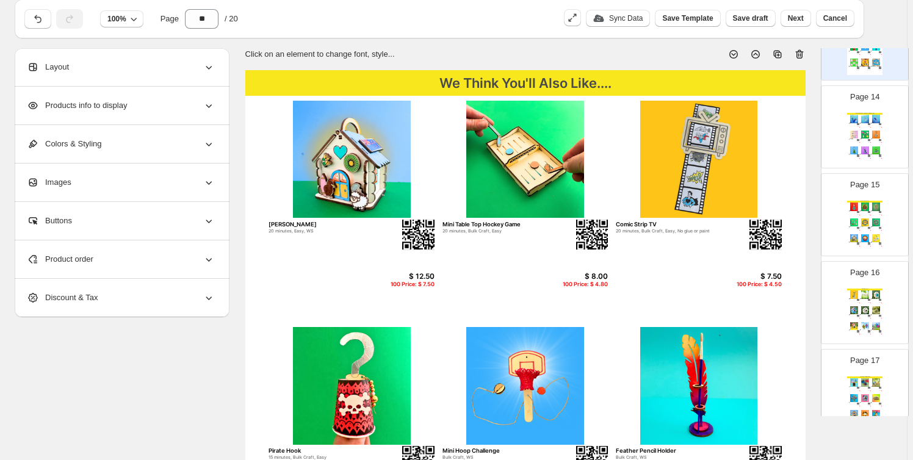
scroll to position [1185, 0]
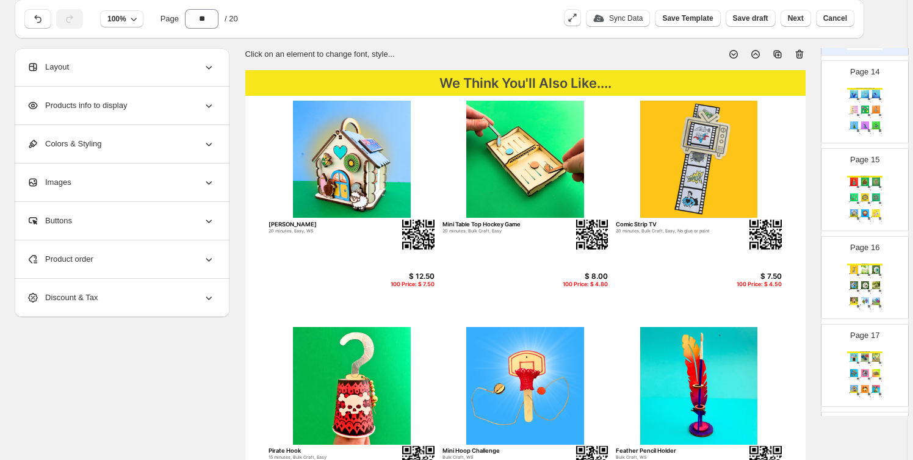
click at [853, 361] on div "We Think You'll Also Like.... Mini Art Master Frames Bulk Craft, WS $ 6.50 100 …" at bounding box center [865, 377] width 35 height 50
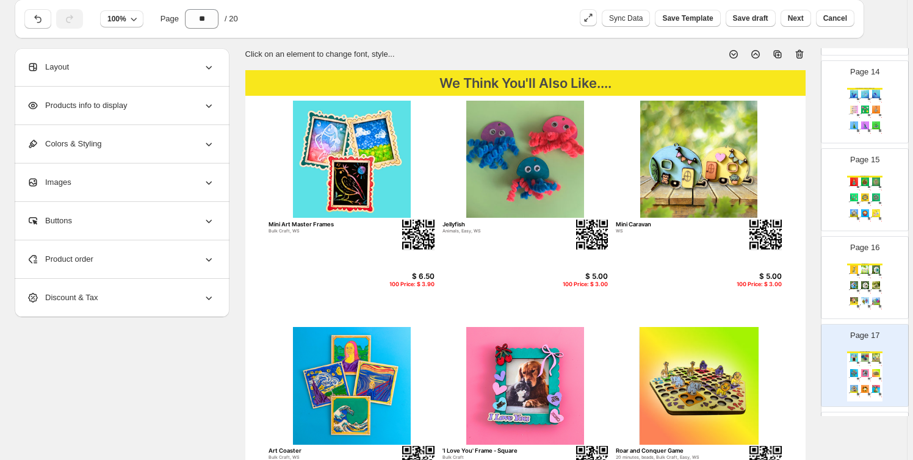
click at [861, 275] on div "Bulk Craft, WS" at bounding box center [863, 275] width 7 height 1
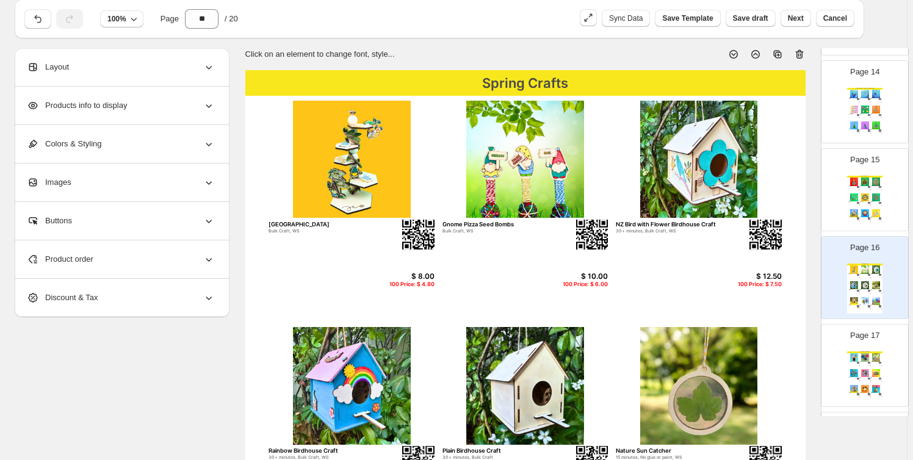
click at [879, 372] on img at bounding box center [876, 373] width 10 height 8
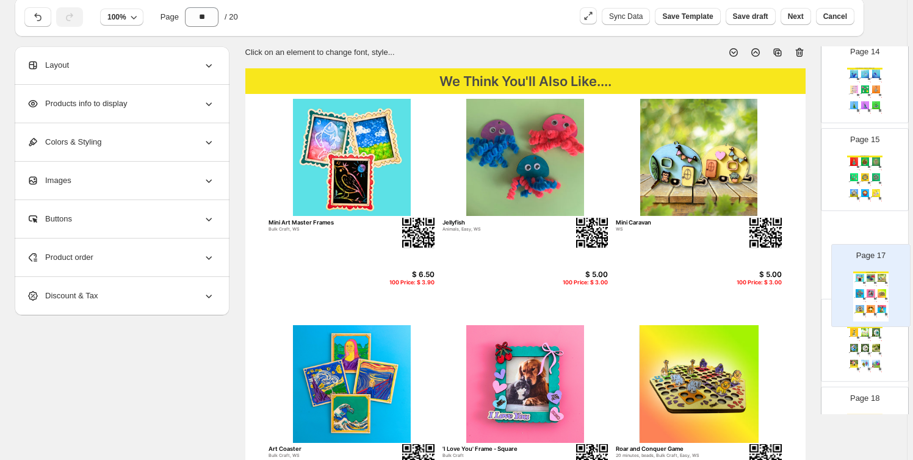
scroll to position [1203, 0]
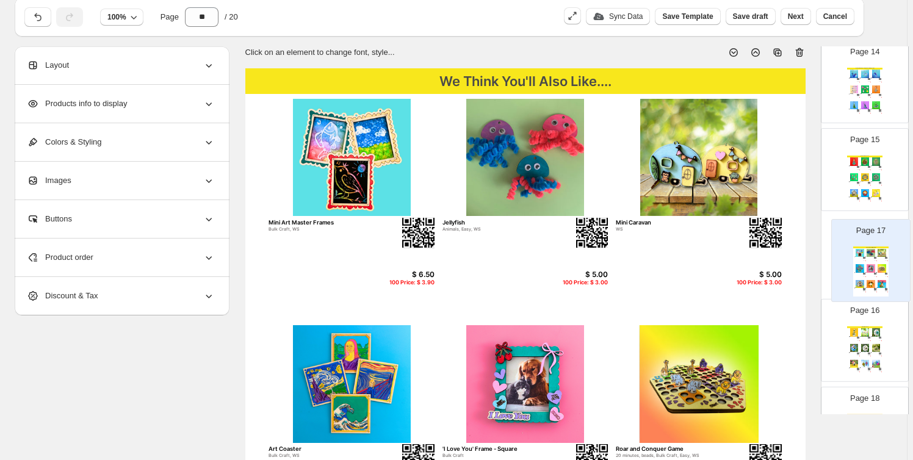
drag, startPoint x: 865, startPoint y: 358, endPoint x: 873, endPoint y: 250, distance: 107.8
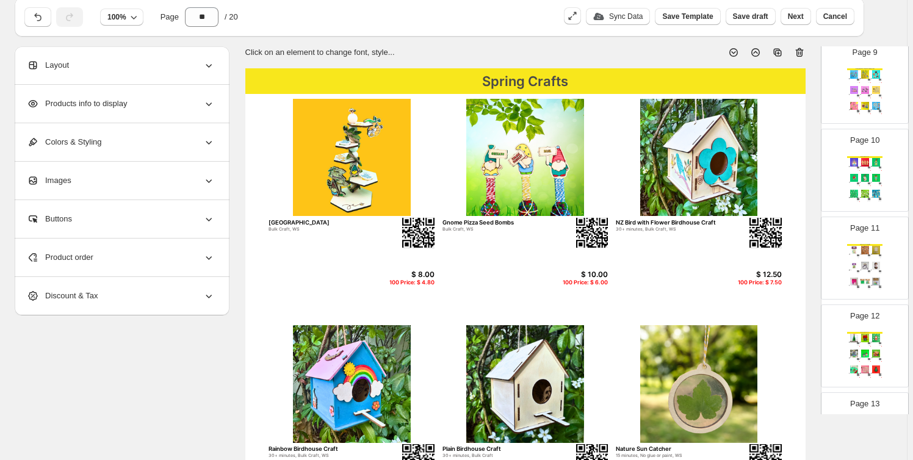
scroll to position [740, 0]
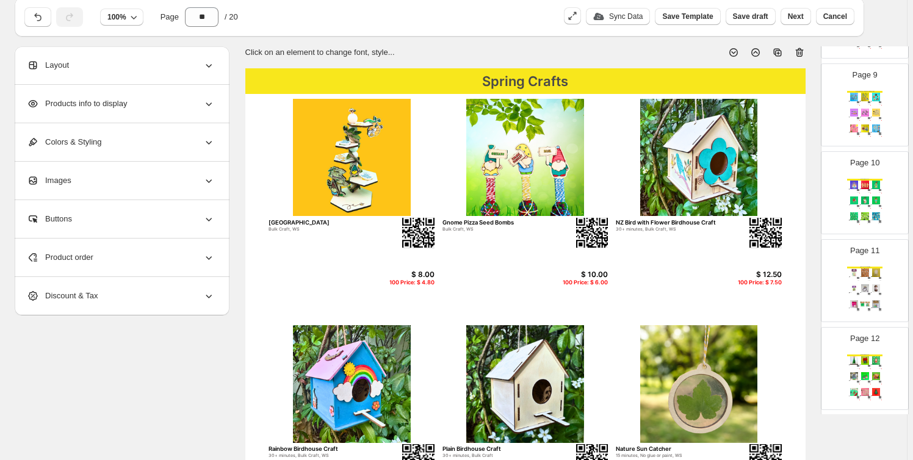
click at [876, 189] on div "Christmas Crafts Angel Decoration 15 minutes, Bulk Craft, No glue or paint, WS …" at bounding box center [865, 204] width 35 height 50
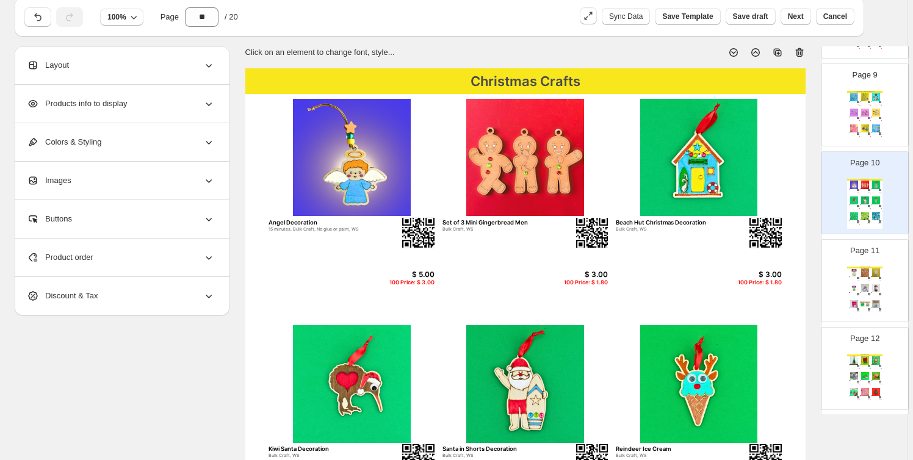
click at [860, 99] on img at bounding box center [865, 97] width 10 height 8
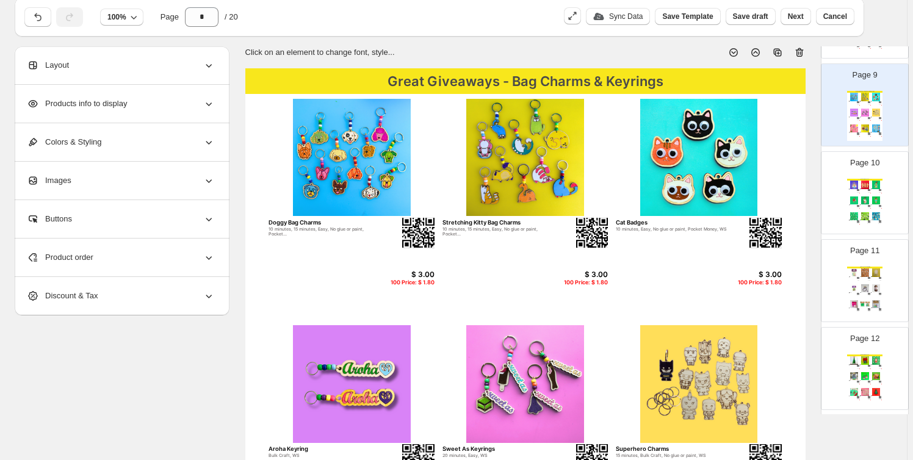
click at [879, 351] on div "Page 12 Christmas Crafts 3D Christmas Tree (Small) 15 minutes, Bulk Craft, Easy…" at bounding box center [860, 364] width 77 height 82
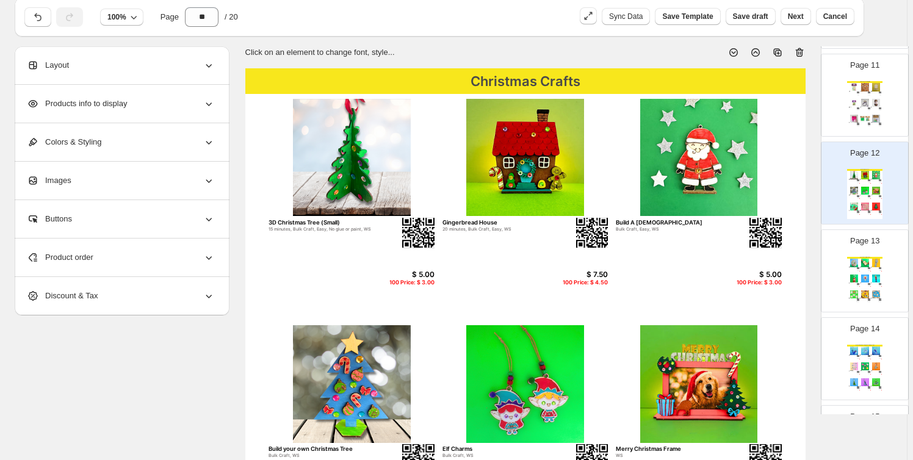
scroll to position [1018, 0]
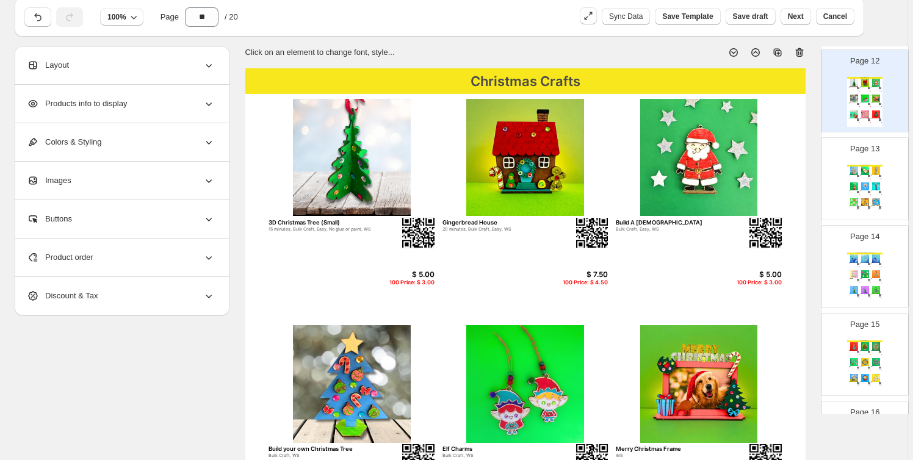
click at [863, 264] on div "Great Giveaways - Bag Charms & Keyrings Whale Bag Charm 15 minutes, Bulk Craft,…" at bounding box center [865, 278] width 35 height 50
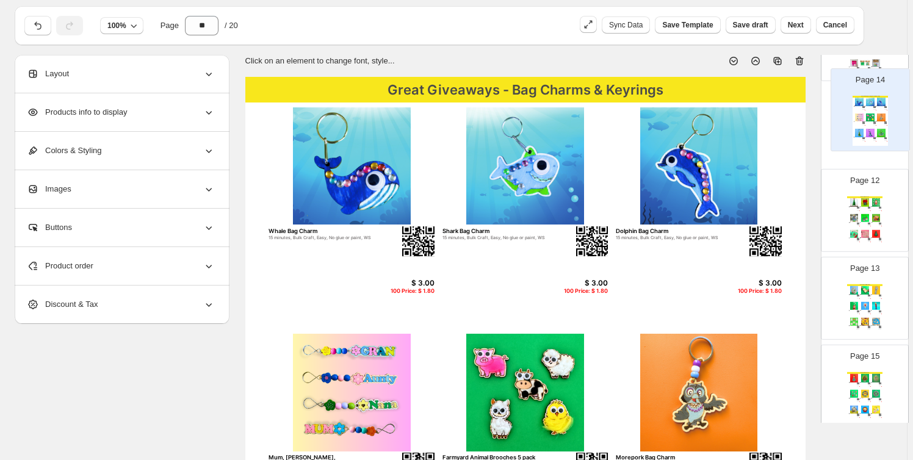
scroll to position [29, 0]
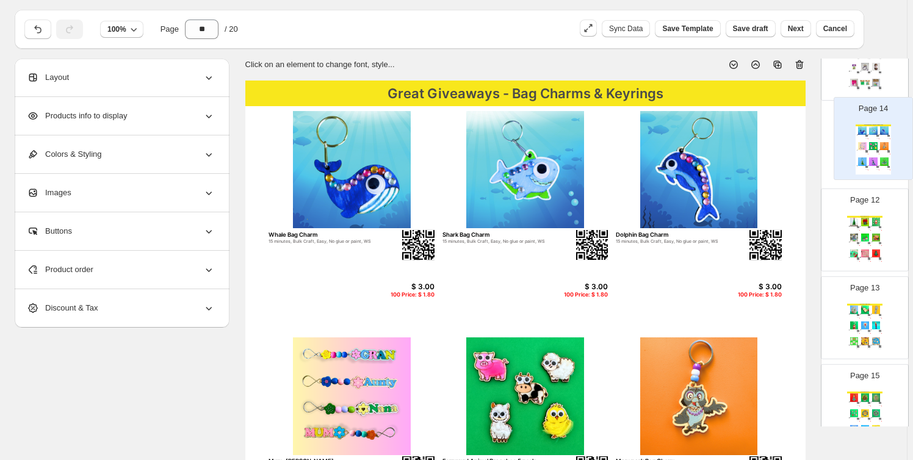
drag, startPoint x: 863, startPoint y: 267, endPoint x: 873, endPoint y: 137, distance: 130.4
click at [873, 137] on div "Page 1 Page 2 Spring Crafts Crawl and Conquer Game 20 minutes, beads, Bulk Craf…" at bounding box center [865, 15] width 88 height 1754
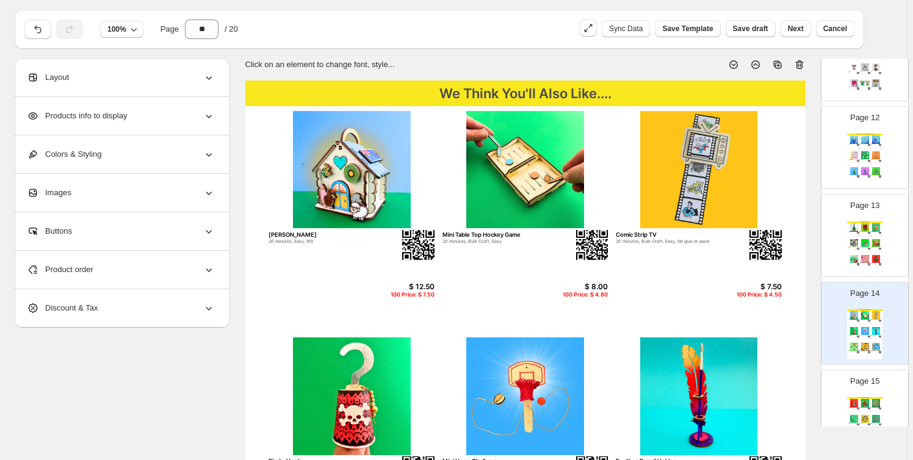
click at [867, 151] on img at bounding box center [865, 155] width 10 height 8
type input "**"
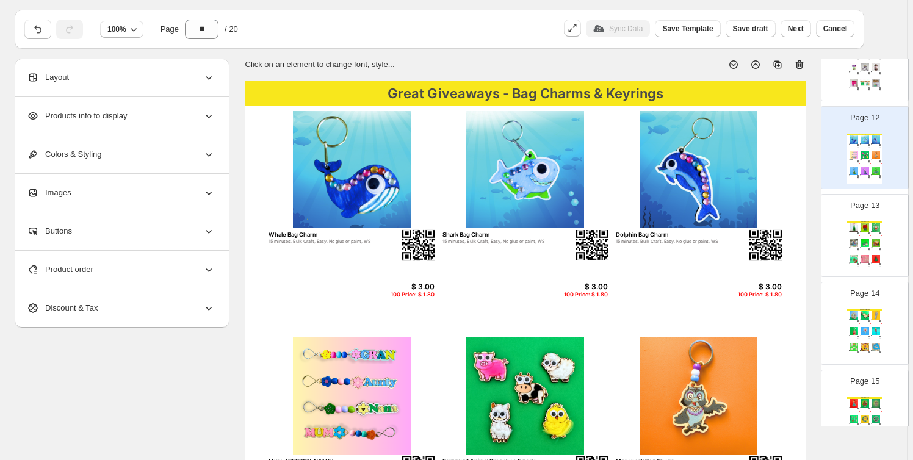
click at [239, 176] on section "Click on an element to change font, style... Great Giveaways - Bag Charms & Key…" at bounding box center [526, 432] width 592 height 747
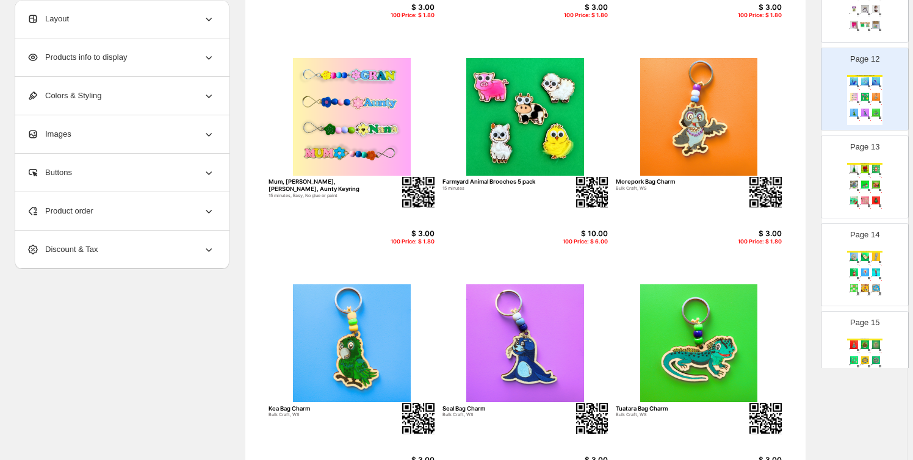
scroll to position [424, 0]
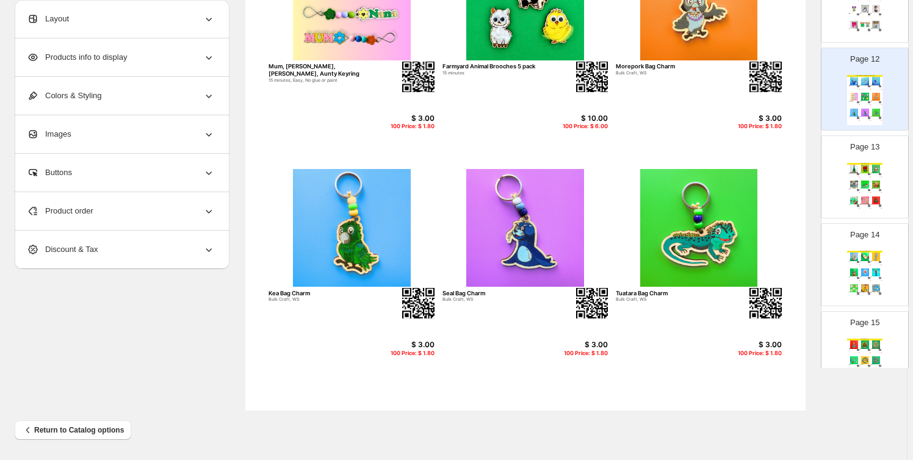
click at [126, 18] on div "Layout" at bounding box center [121, 19] width 188 height 38
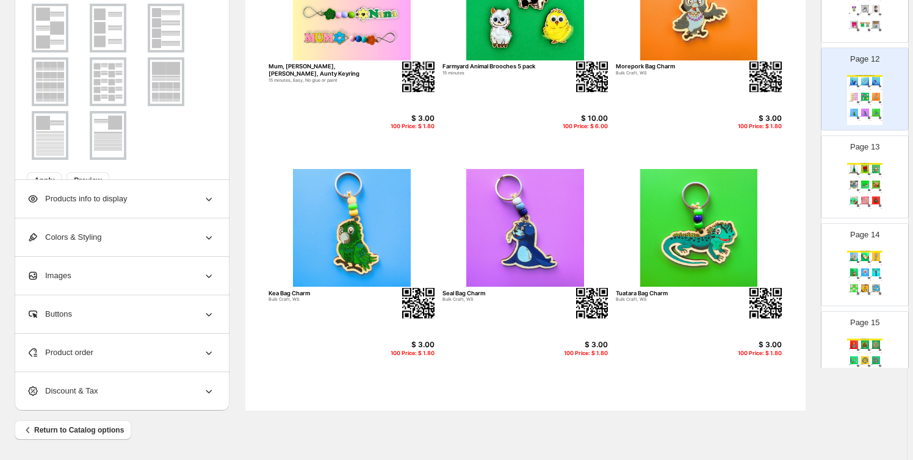
click at [125, 194] on span "Products info to display" at bounding box center [77, 199] width 100 height 12
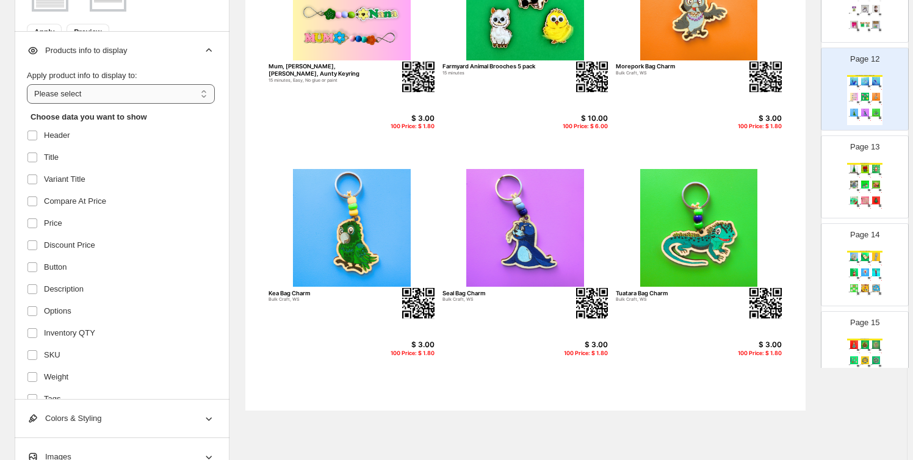
click at [136, 98] on select "**********" at bounding box center [121, 94] width 188 height 20
click at [29, 84] on select "**********" at bounding box center [121, 94] width 188 height 20
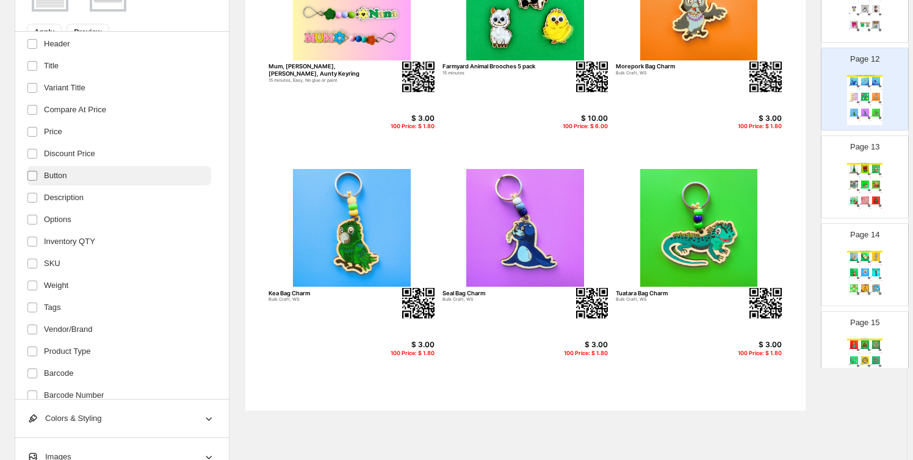
scroll to position [0, 0]
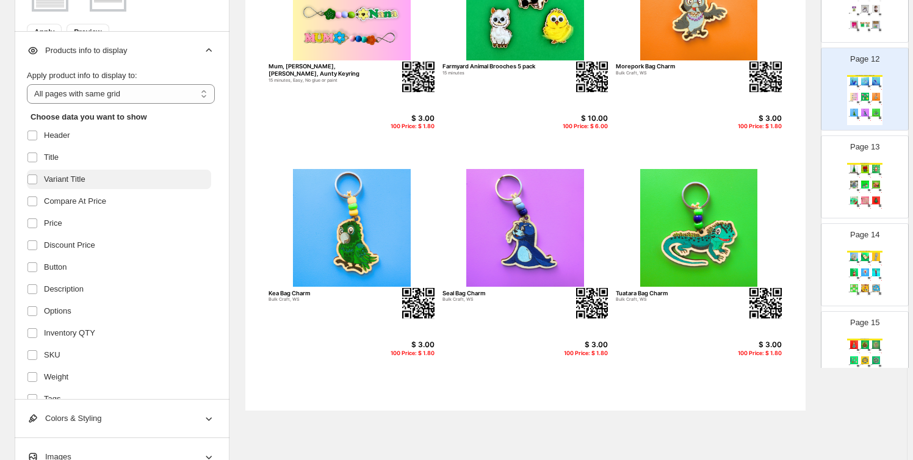
click at [59, 179] on span "Variant Title" at bounding box center [65, 179] width 42 height 12
click at [61, 205] on span "Compare At Price" at bounding box center [75, 201] width 62 height 12
click at [98, 90] on select "**********" at bounding box center [121, 94] width 188 height 20
select select "**********"
click at [29, 84] on select "**********" at bounding box center [121, 94] width 188 height 20
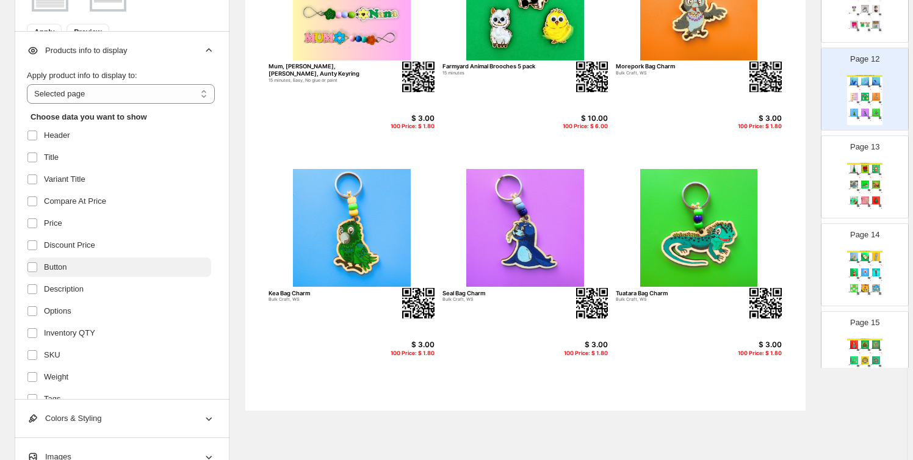
click at [78, 266] on label "Button" at bounding box center [119, 268] width 184 height 20
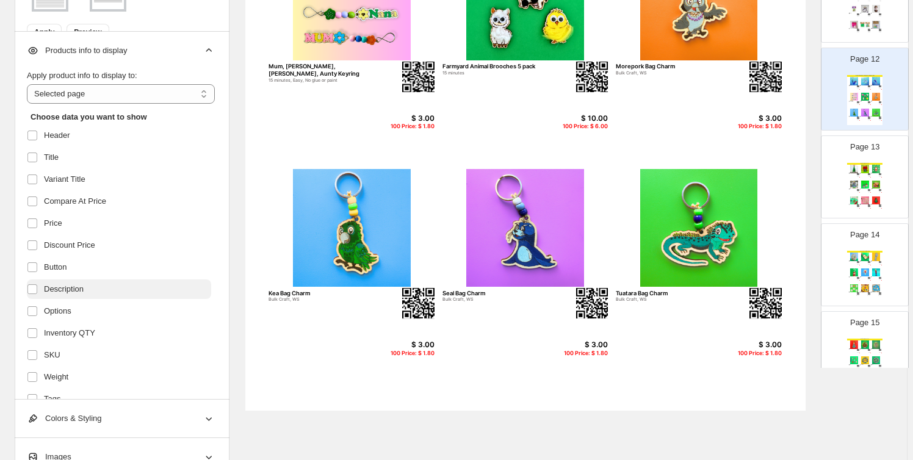
click at [82, 292] on span "Description" at bounding box center [64, 289] width 40 height 12
click at [84, 312] on label "Options" at bounding box center [119, 312] width 184 height 20
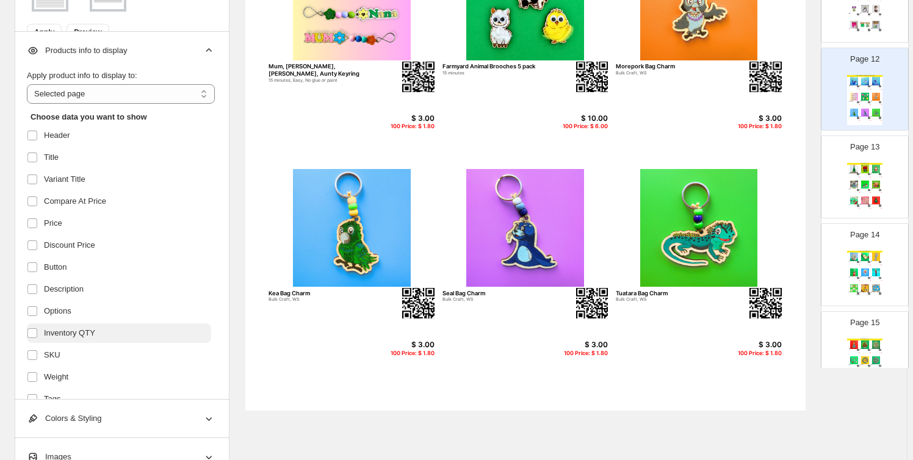
click at [82, 335] on span "Inventory QTY" at bounding box center [69, 333] width 51 height 12
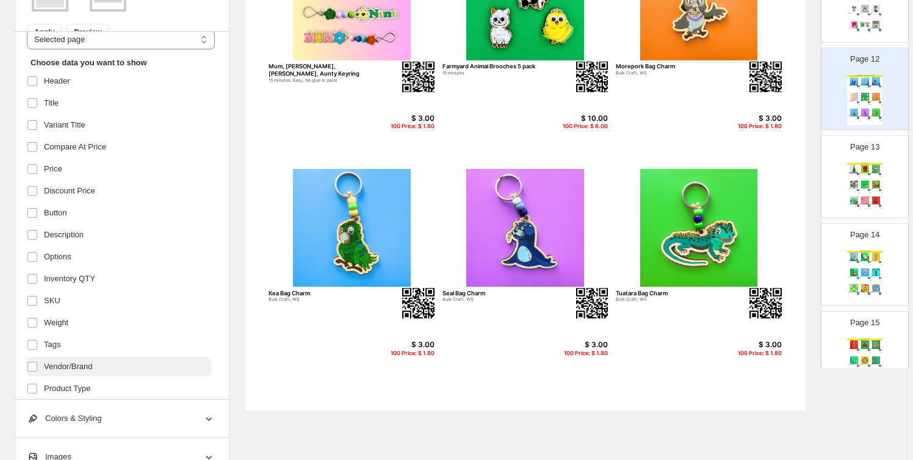
scroll to position [92, 0]
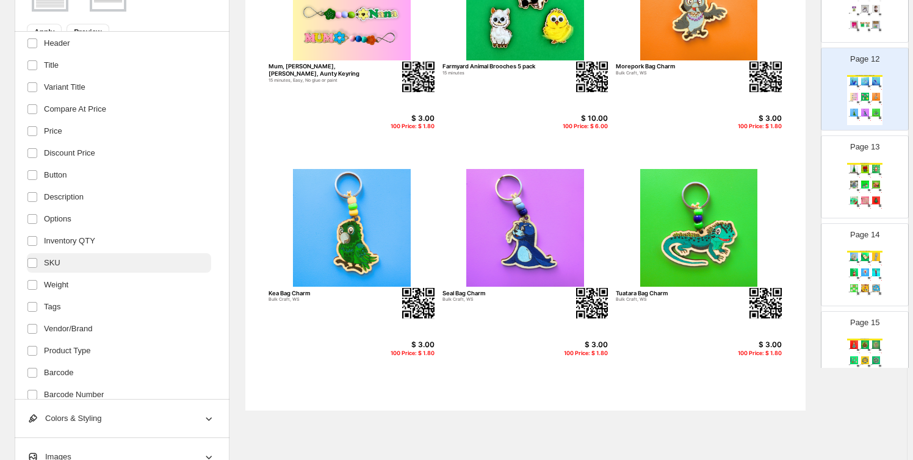
drag, startPoint x: 74, startPoint y: 261, endPoint x: 89, endPoint y: 294, distance: 36.9
click at [74, 260] on label "SKU" at bounding box center [119, 263] width 184 height 20
click at [89, 294] on ul "Header Title Variant Title Compare At Price Price Discount Price Button Descrip…" at bounding box center [119, 252] width 184 height 437
click at [77, 283] on label "Weight" at bounding box center [119, 285] width 184 height 20
drag, startPoint x: 81, startPoint y: 300, endPoint x: 87, endPoint y: 330, distance: 30.5
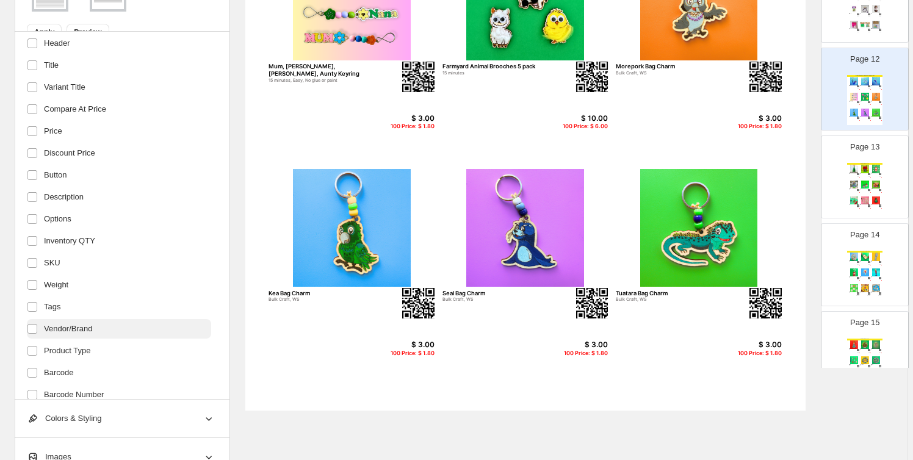
click at [81, 303] on label "Tags" at bounding box center [119, 307] width 184 height 20
click at [86, 330] on span "Vendor/Brand" at bounding box center [68, 329] width 49 height 12
click at [84, 352] on span "Product Type" at bounding box center [67, 351] width 46 height 12
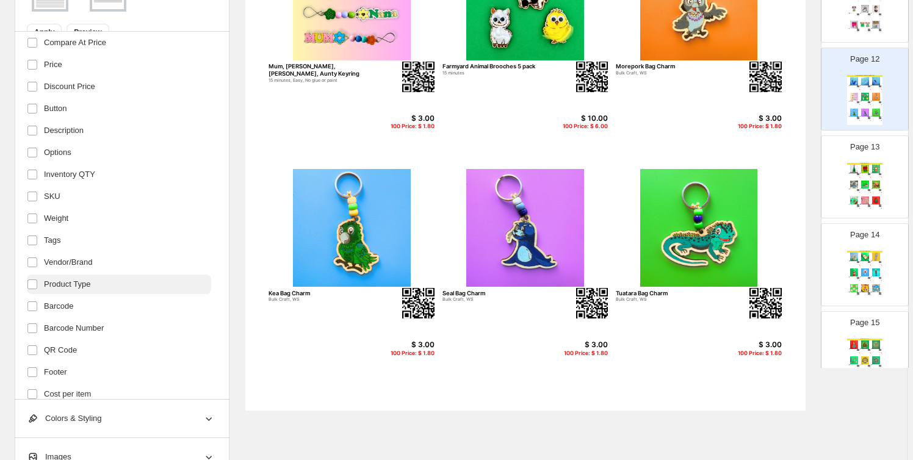
scroll to position [184, 0]
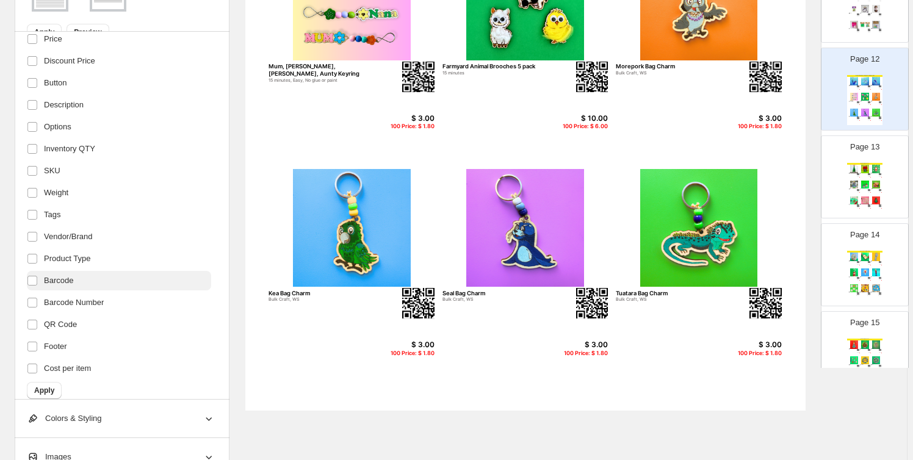
click at [80, 281] on label "Barcode" at bounding box center [119, 281] width 184 height 20
click at [98, 312] on ul "Header Title Variant Title Compare At Price Price Discount Price Button Descrip…" at bounding box center [119, 159] width 184 height 437
click at [76, 303] on span "Barcode Number" at bounding box center [74, 303] width 60 height 12
click at [84, 368] on span "Cost per item" at bounding box center [67, 369] width 47 height 12
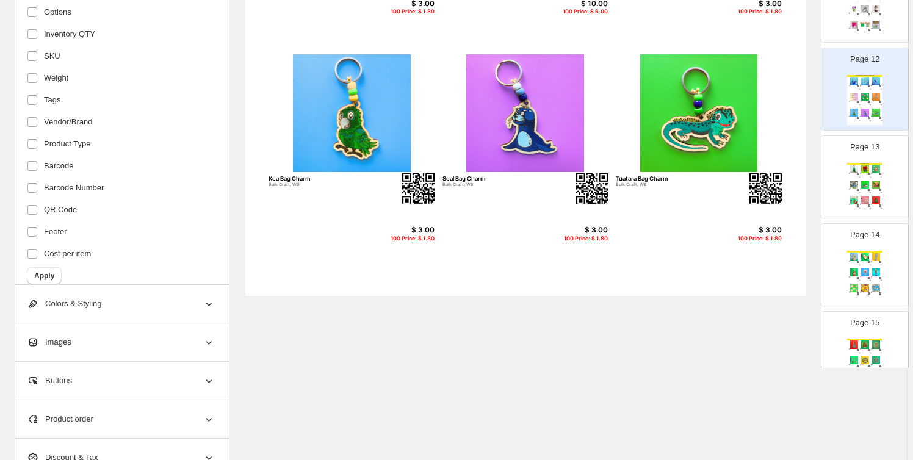
scroll to position [513, 0]
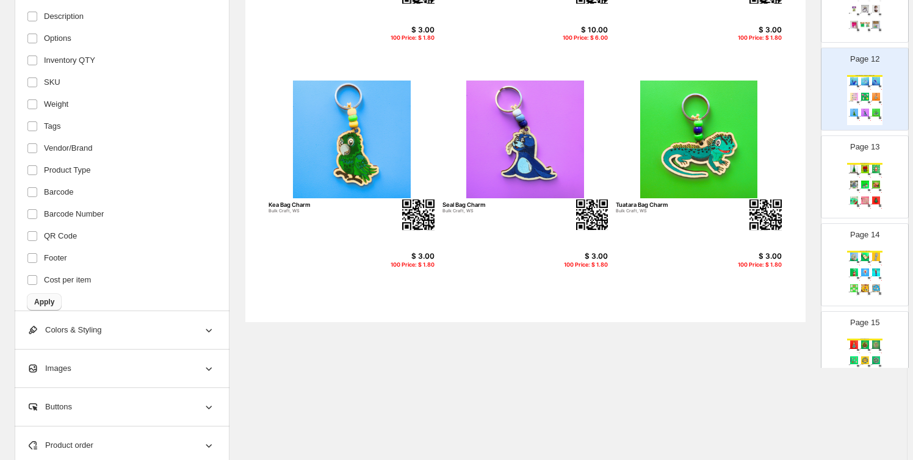
click at [49, 298] on span "Apply" at bounding box center [44, 302] width 20 height 10
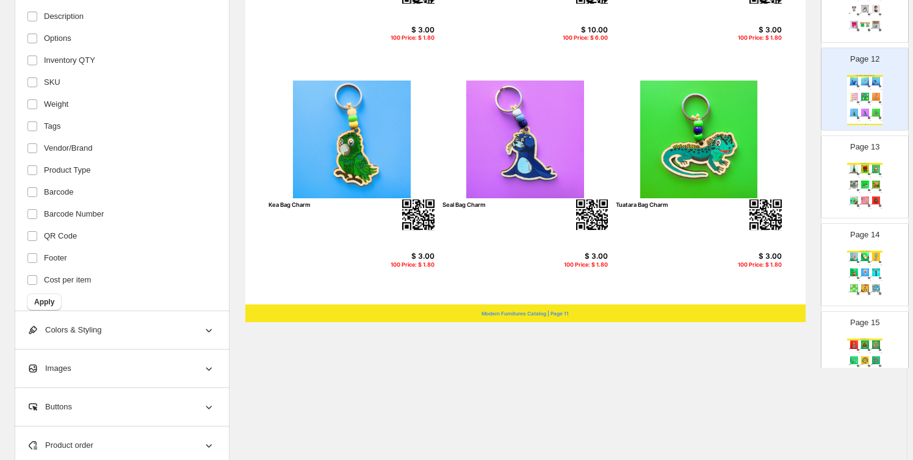
click at [532, 311] on div "Modern Furnitures Catalog | Page 11" at bounding box center [525, 314] width 561 height 18
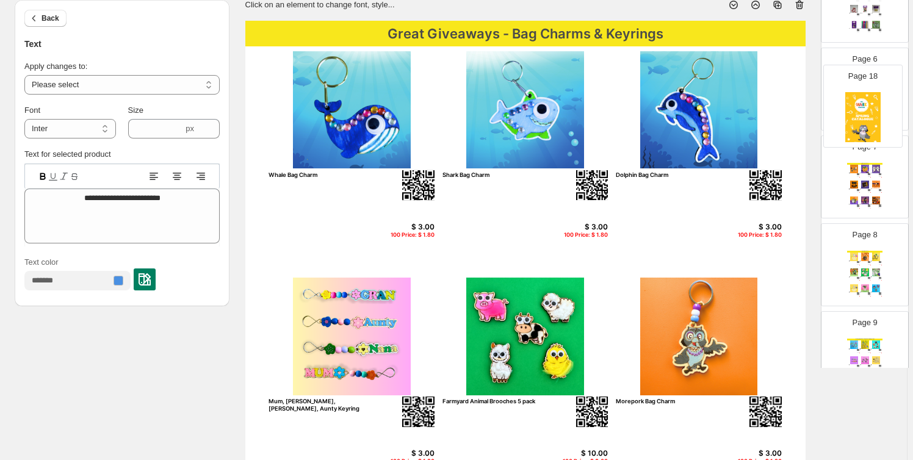
scroll to position [0, 0]
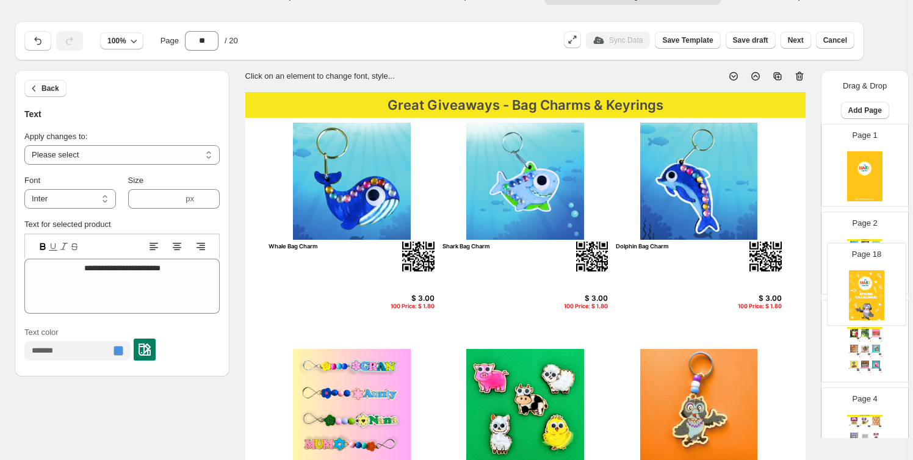
drag, startPoint x: 857, startPoint y: 134, endPoint x: 861, endPoint y: 293, distance: 159.4
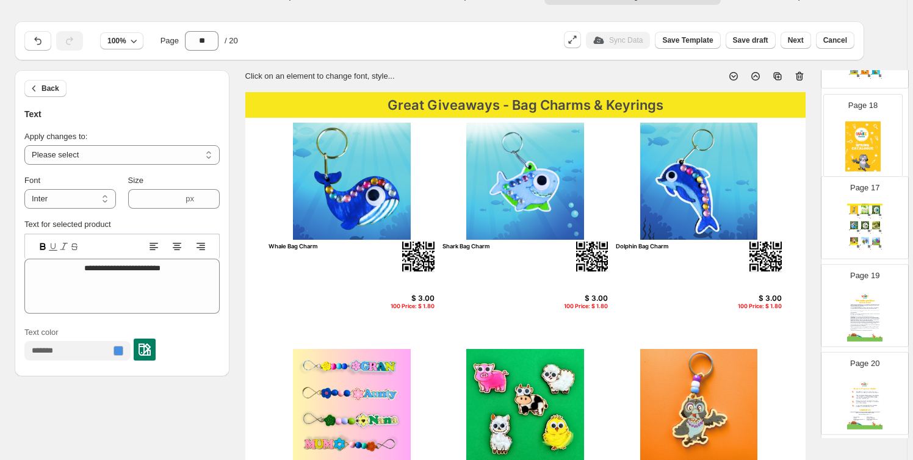
drag, startPoint x: 863, startPoint y: 198, endPoint x: 865, endPoint y: 121, distance: 77.6
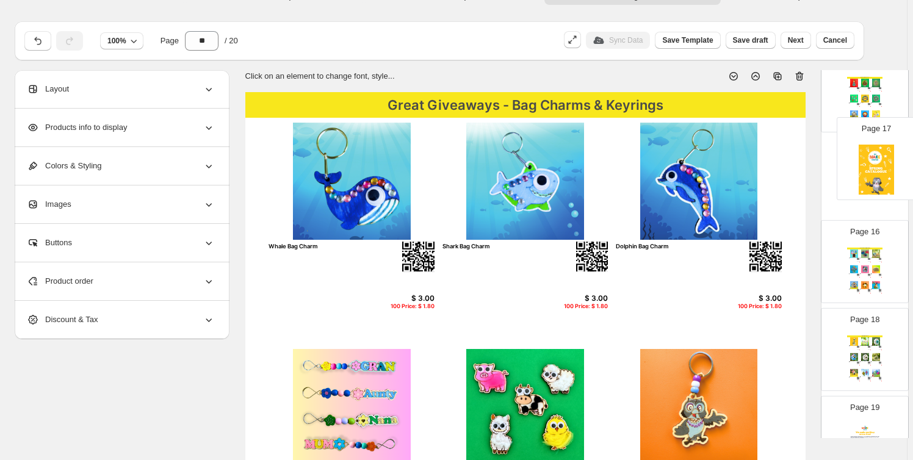
drag, startPoint x: 863, startPoint y: 261, endPoint x: 875, endPoint y: 153, distance: 109.4
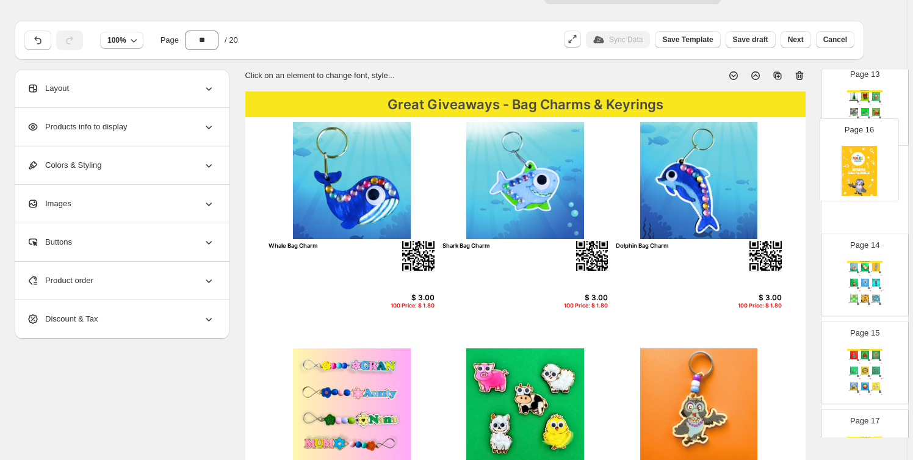
drag, startPoint x: 860, startPoint y: 353, endPoint x: 855, endPoint y: 147, distance: 206.4
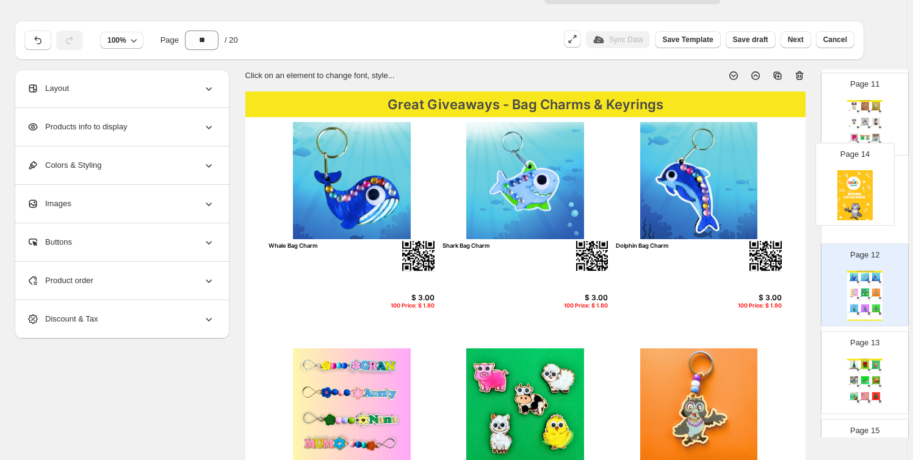
drag, startPoint x: 865, startPoint y: 369, endPoint x: 861, endPoint y: 161, distance: 208.9
click at [856, 160] on div "Page 1 Page 2 Spring Crafts Crawl and Conquer Game 20 minutes, beads, Bulk Craf…" at bounding box center [865, 70] width 88 height 1754
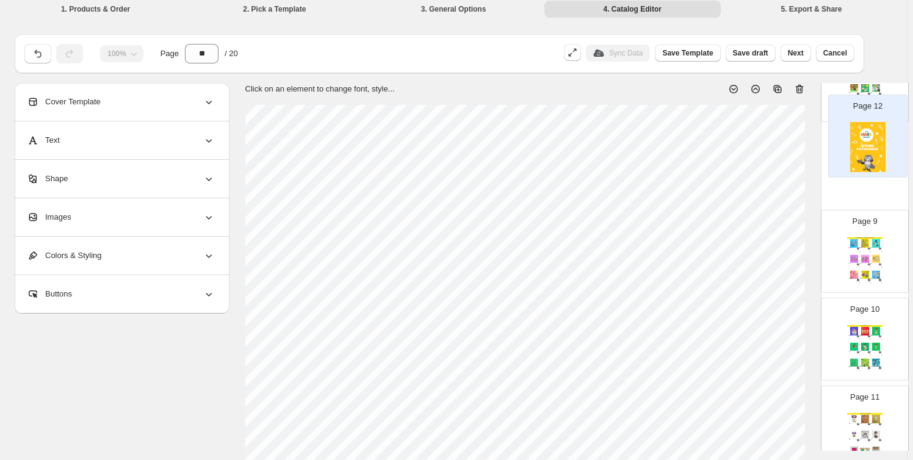
drag, startPoint x: 855, startPoint y: 306, endPoint x: 860, endPoint y: 145, distance: 161.3
click at [860, 145] on div "Page 1 Page 2 Spring Crafts Crawl and Conquer Game 20 minutes, beads, Bulk Craf…" at bounding box center [865, 301] width 88 height 1754
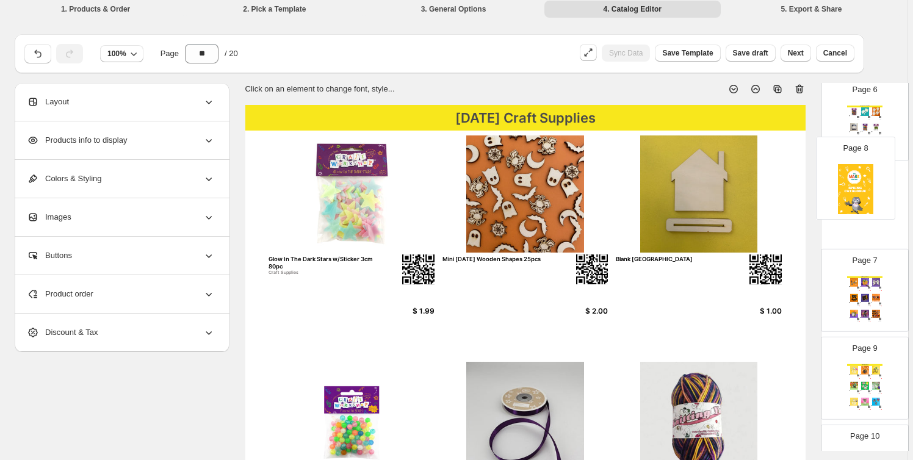
drag, startPoint x: 869, startPoint y: 302, endPoint x: 860, endPoint y: 180, distance: 122.4
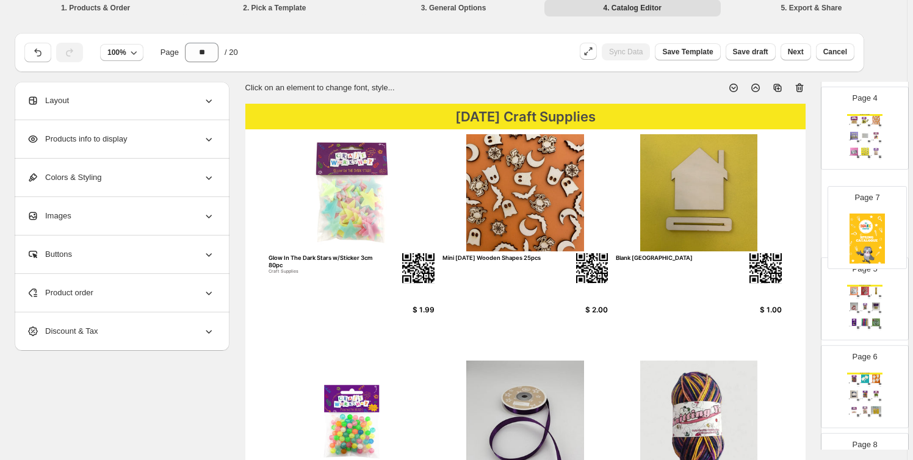
drag, startPoint x: 869, startPoint y: 368, endPoint x: 870, endPoint y: 176, distance: 191.7
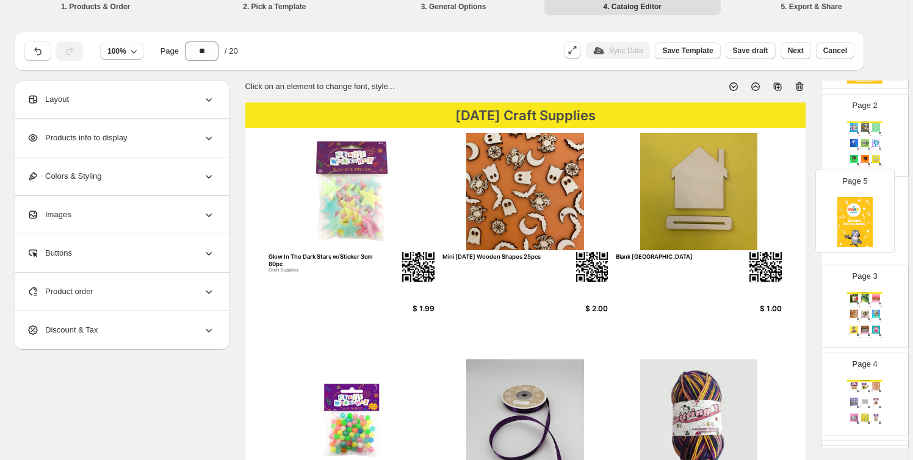
drag, startPoint x: 873, startPoint y: 373, endPoint x: 864, endPoint y: 175, distance: 198.1
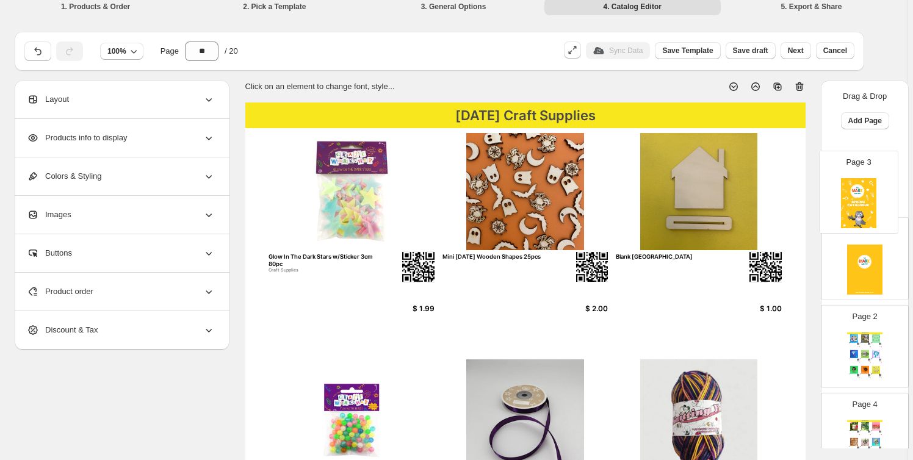
drag, startPoint x: 874, startPoint y: 349, endPoint x: 864, endPoint y: 166, distance: 183.5
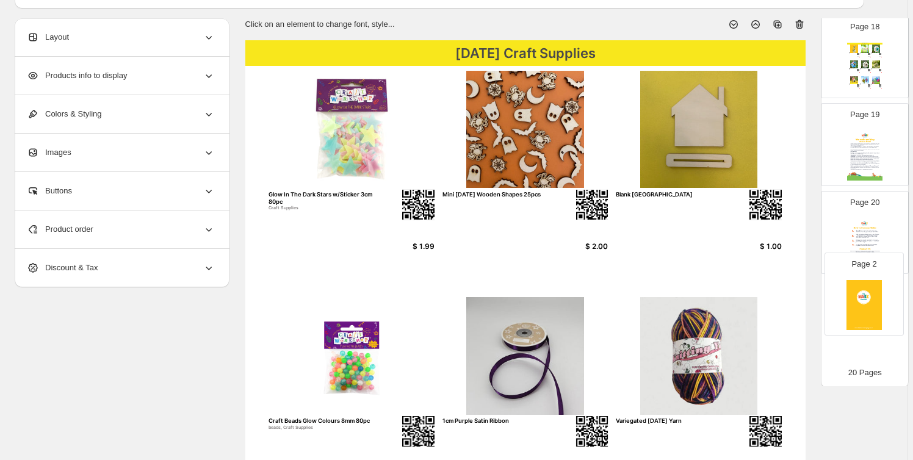
drag, startPoint x: 848, startPoint y: 260, endPoint x: 849, endPoint y: 294, distance: 34.2
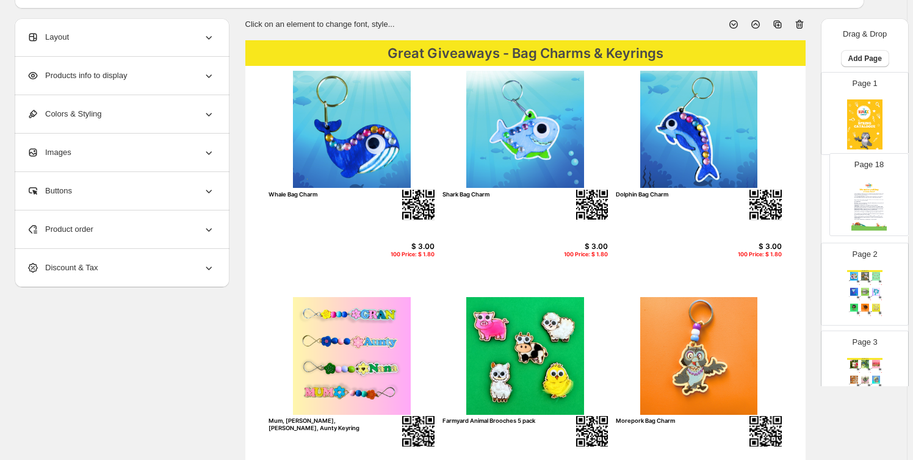
drag, startPoint x: 864, startPoint y: 248, endPoint x: 870, endPoint y: 202, distance: 46.8
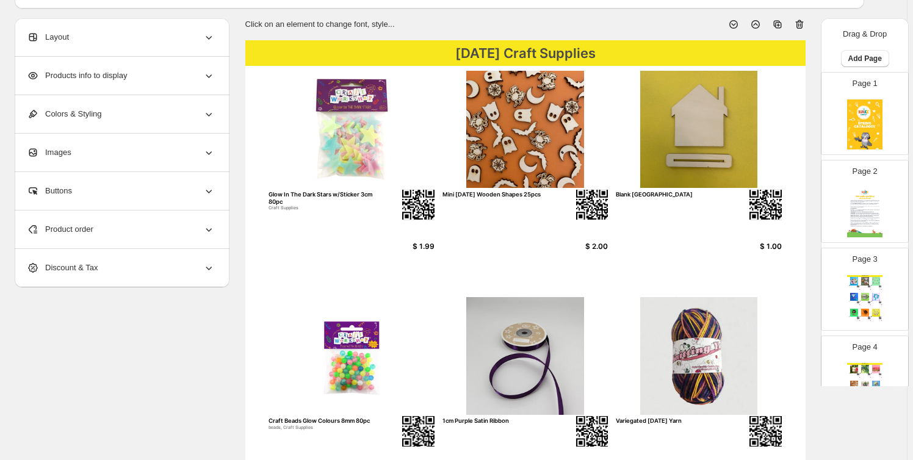
click at [860, 209] on img at bounding box center [865, 212] width 35 height 50
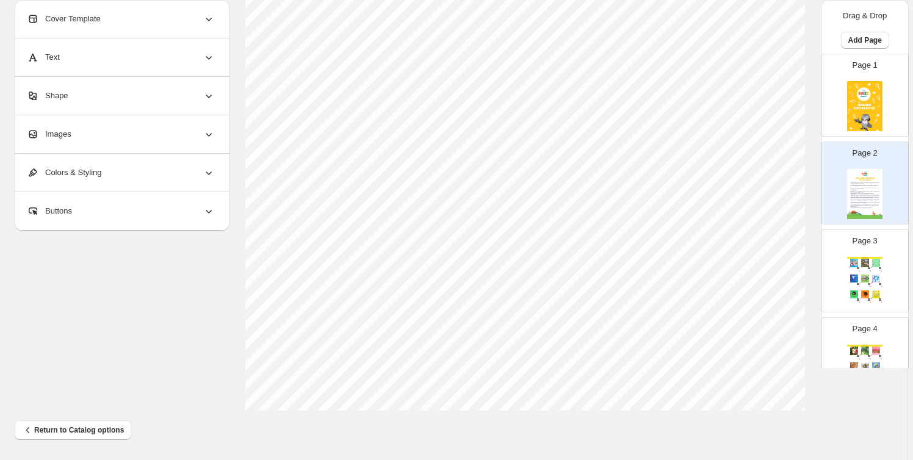
click at [868, 110] on img at bounding box center [865, 106] width 35 height 50
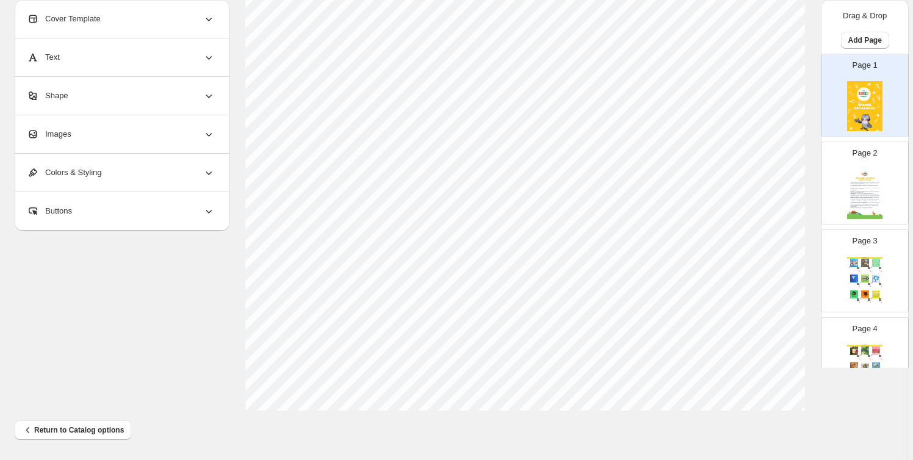
click at [882, 201] on div "Page 2" at bounding box center [860, 178] width 77 height 82
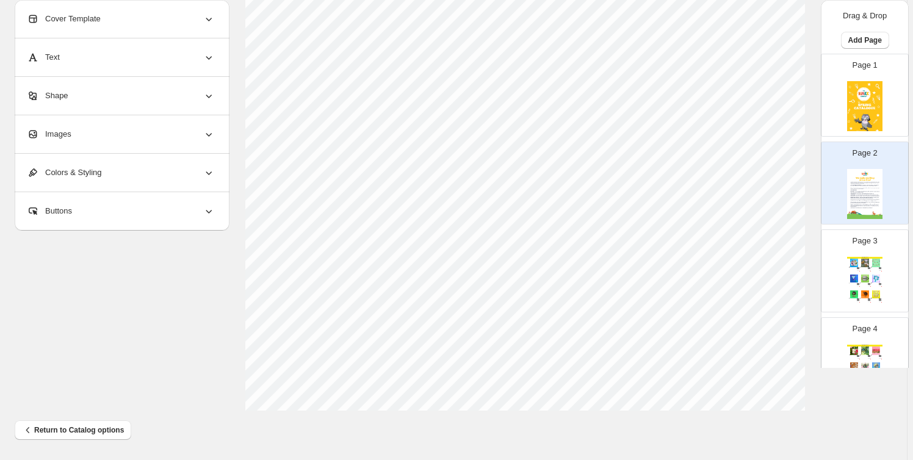
click at [852, 259] on img at bounding box center [854, 263] width 10 height 8
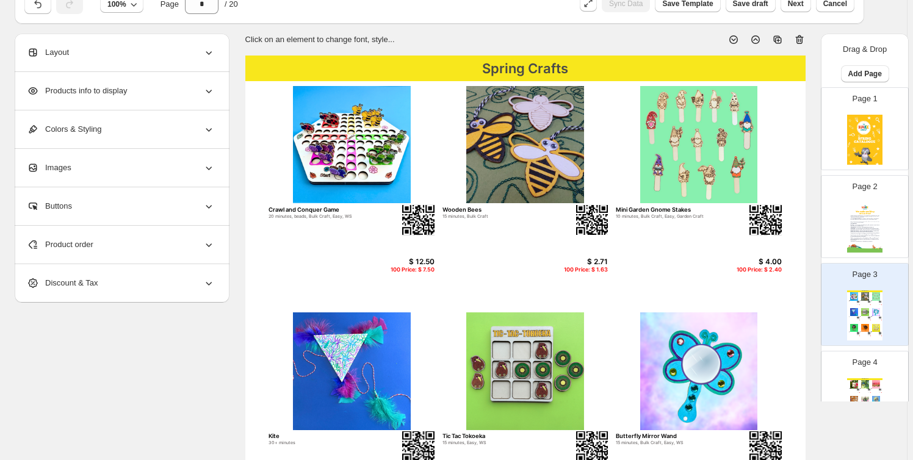
click at [116, 87] on span "Products info to display" at bounding box center [77, 91] width 100 height 12
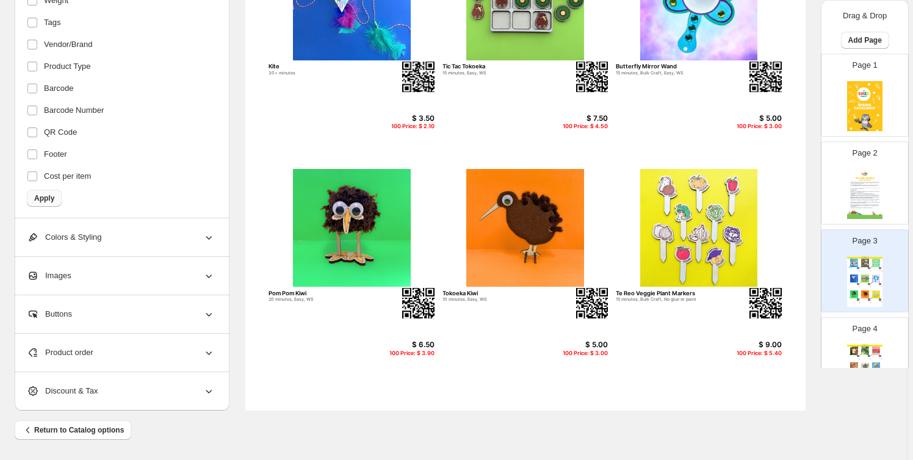
click at [54, 198] on span "Apply" at bounding box center [44, 199] width 20 height 10
click at [51, 196] on span "Apply" at bounding box center [44, 198] width 20 height 10
click at [850, 275] on img at bounding box center [854, 279] width 10 height 8
click at [862, 345] on div "Spring Crafts" at bounding box center [865, 346] width 35 height 2
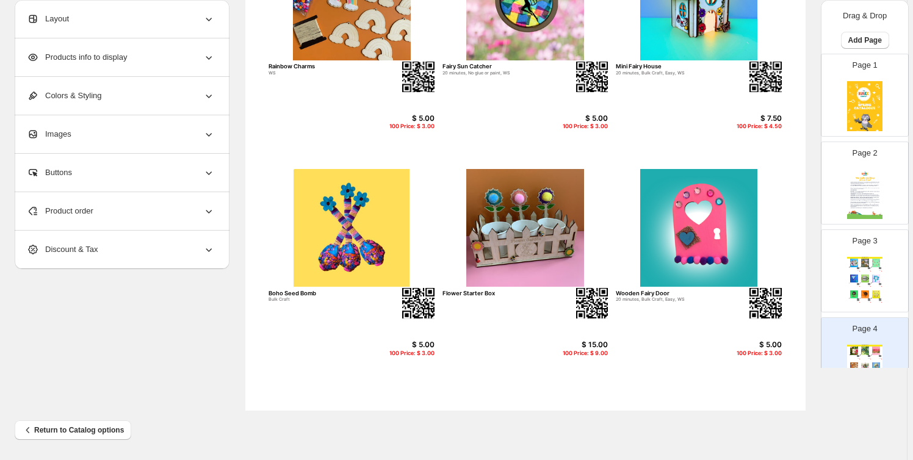
click at [860, 282] on img at bounding box center [865, 279] width 10 height 8
type input "*"
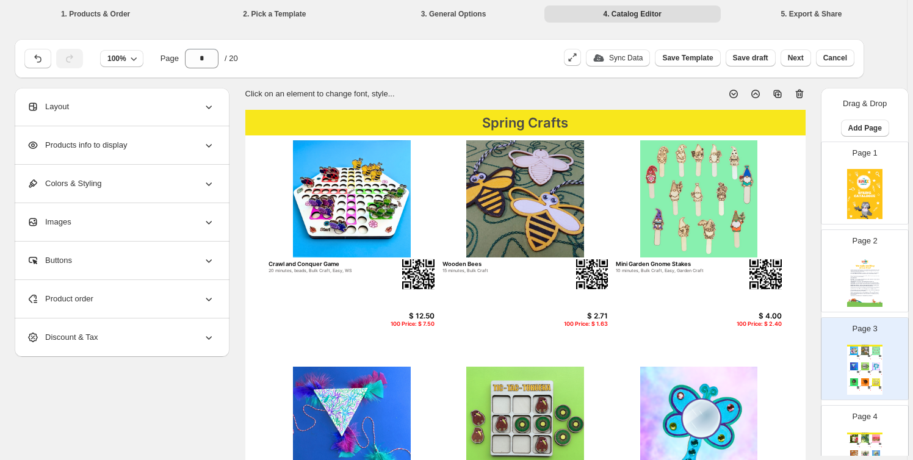
click at [879, 357] on div "Spring Crafts Crawl and Conquer Game 20 minutes, beads, Bulk Craft, Easy, WS $ …" at bounding box center [865, 370] width 35 height 50
click at [106, 139] on span "Products info to display" at bounding box center [77, 145] width 100 height 12
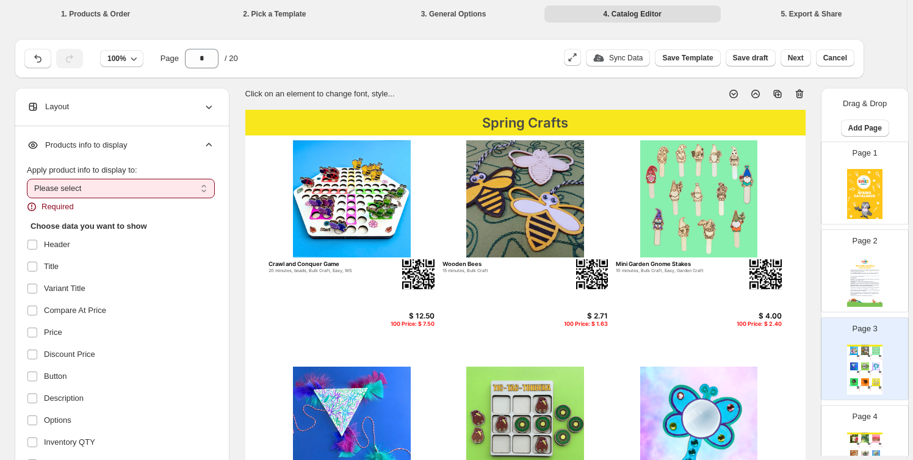
click at [115, 181] on select "**********" at bounding box center [121, 189] width 188 height 20
select select "**********"
click at [29, 179] on select "**********" at bounding box center [121, 189] width 188 height 20
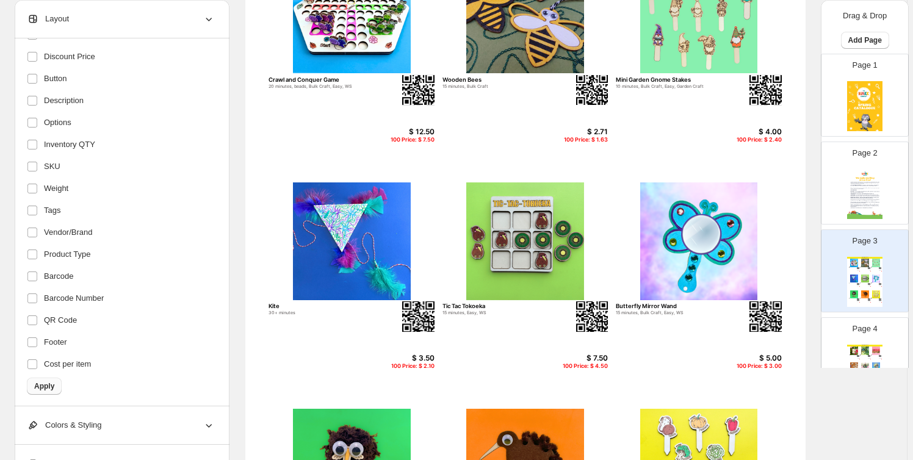
click at [58, 380] on button "Apply" at bounding box center [44, 386] width 35 height 17
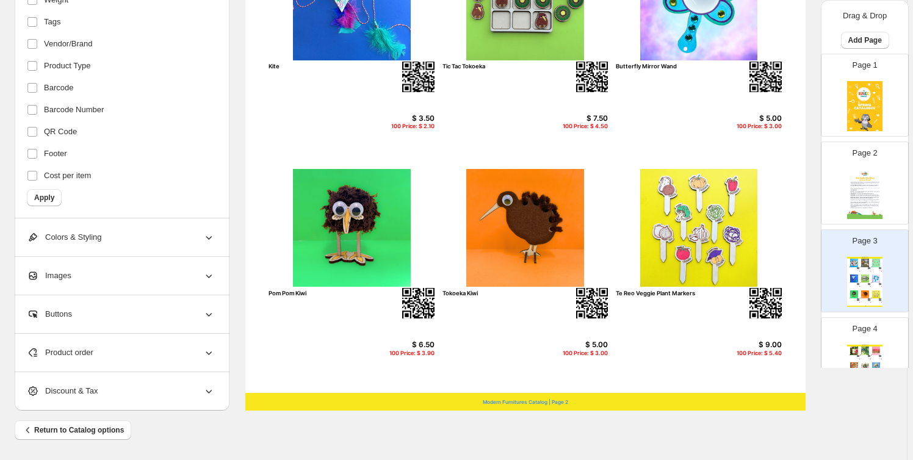
click at [525, 402] on div "Modern Furnitures Catalog | Page 2" at bounding box center [525, 402] width 561 height 18
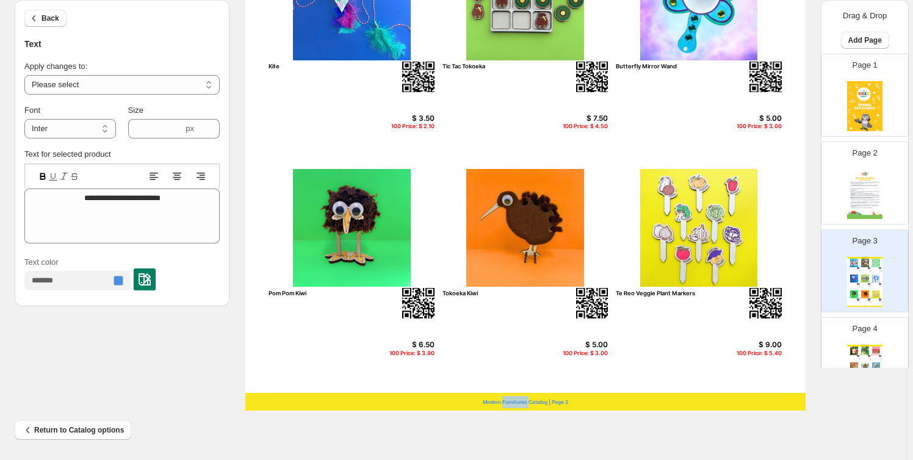
click at [525, 402] on div "Modern Furnitures Catalog | Page 2" at bounding box center [525, 402] width 561 height 18
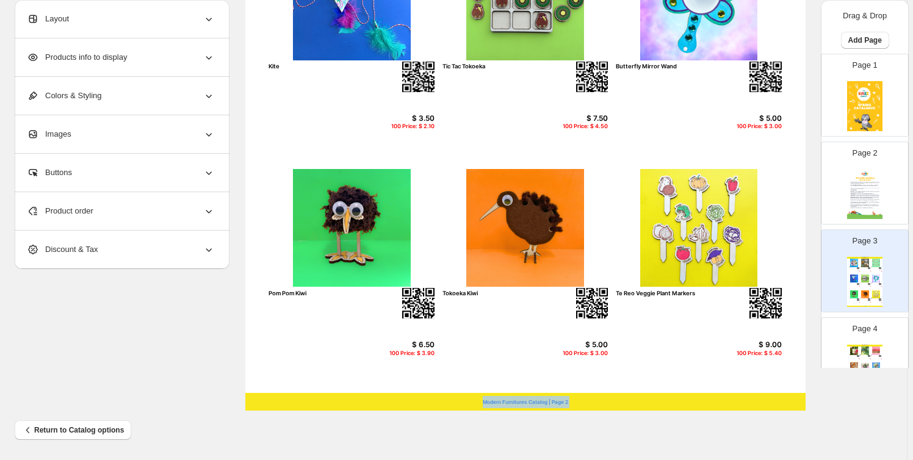
click at [525, 402] on div "Modern Furnitures Catalog | Page 2" at bounding box center [525, 402] width 561 height 18
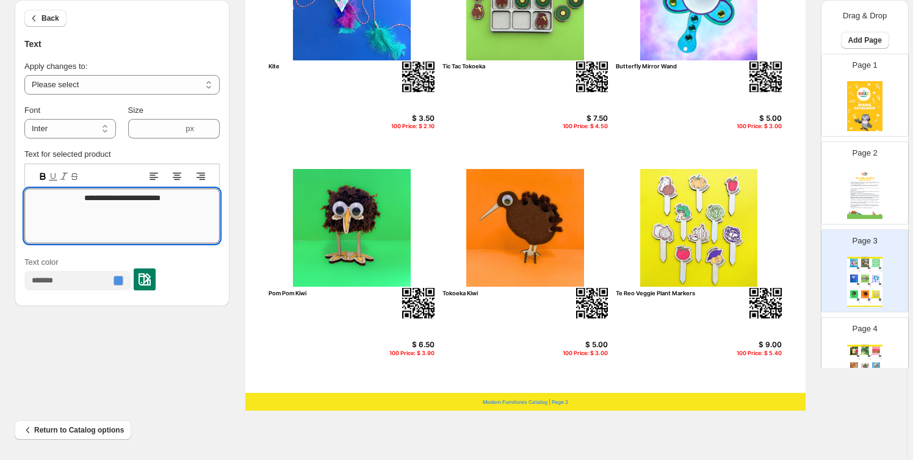
click at [90, 196] on textarea "**********" at bounding box center [121, 216] width 195 height 55
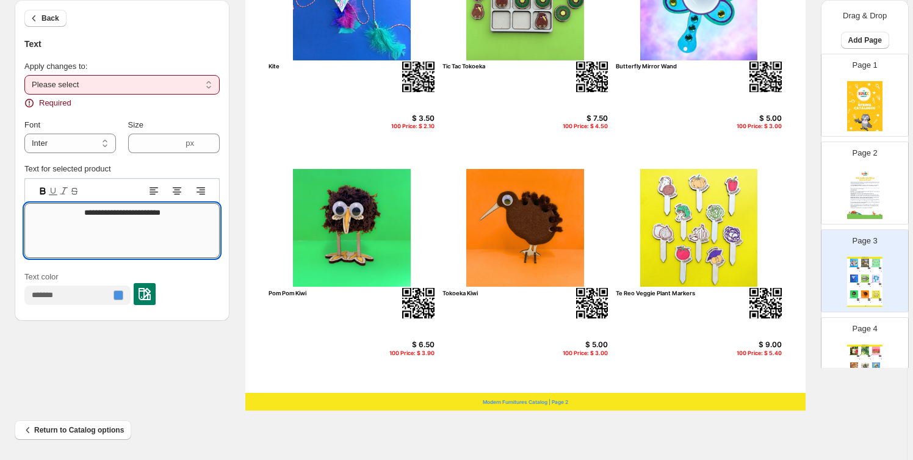
type textarea "**********"
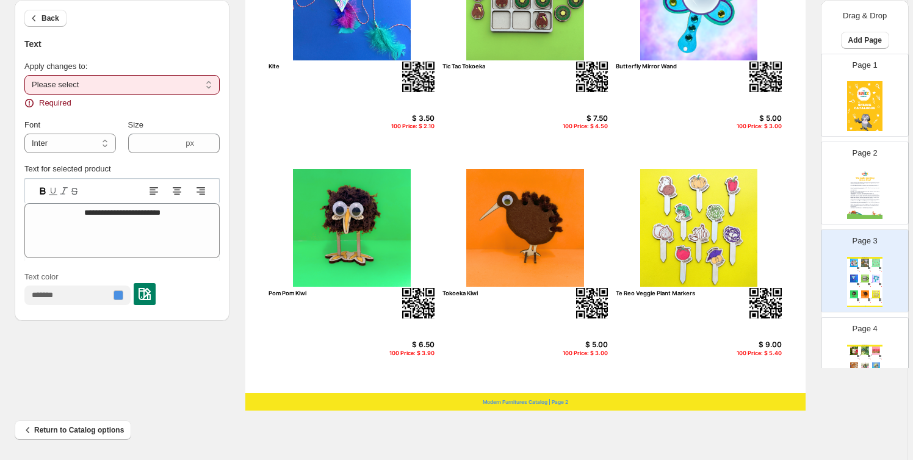
click at [35, 87] on select "**********" at bounding box center [121, 85] width 195 height 20
select select "**********"
click at [26, 75] on select "**********" at bounding box center [121, 85] width 195 height 20
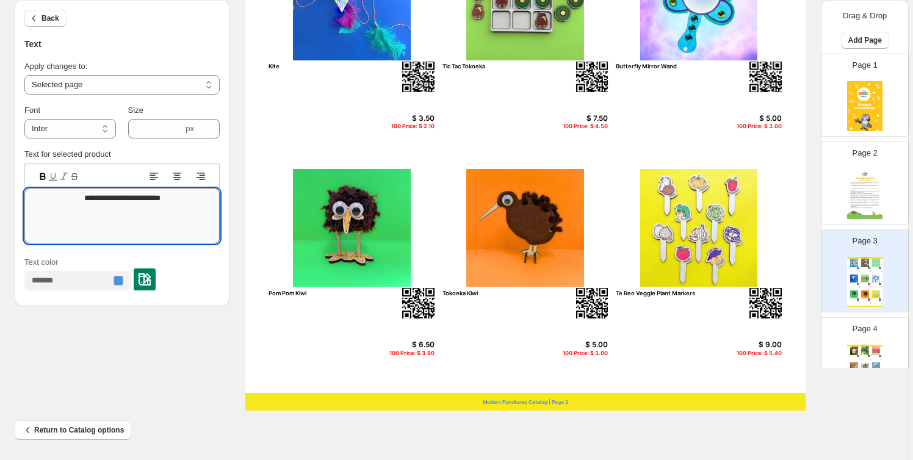
click at [112, 202] on textarea "**********" at bounding box center [121, 216] width 195 height 55
type textarea "*"
type textarea "**********"
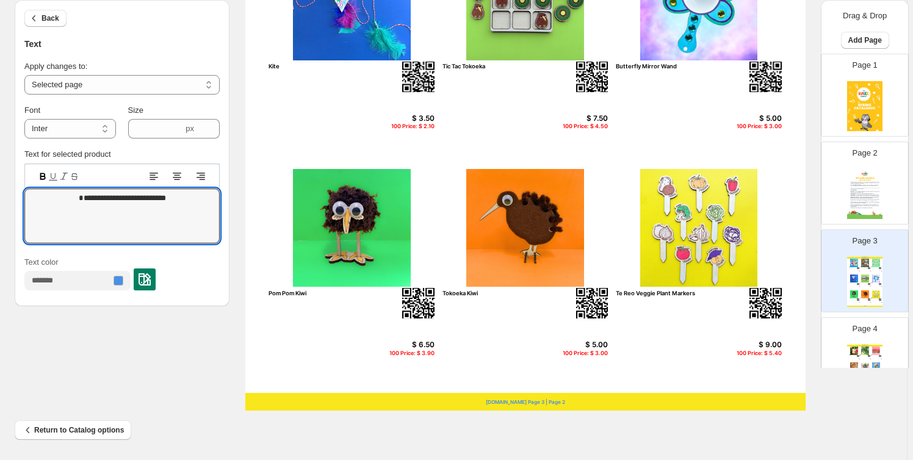
click at [568, 402] on div "themakecompany.co.nz Page 3 | Page 2" at bounding box center [525, 402] width 561 height 18
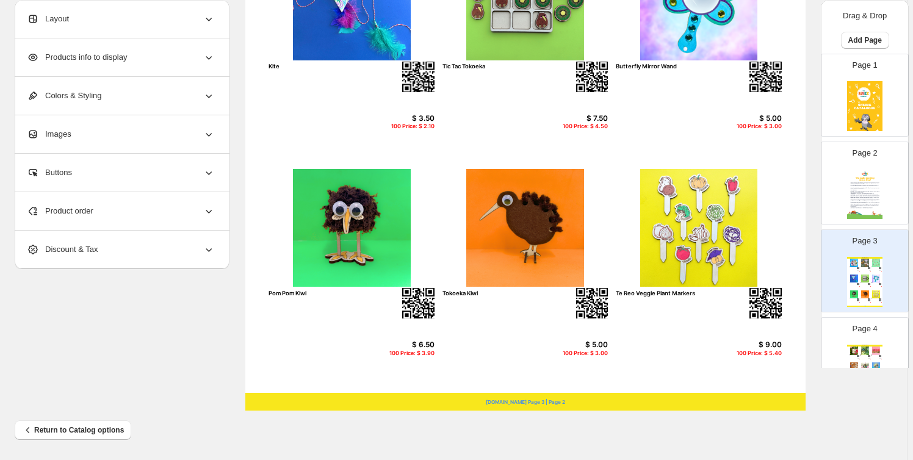
click at [566, 401] on div "themakecompany.co.nz Page 3 | Page 2" at bounding box center [525, 402] width 561 height 18
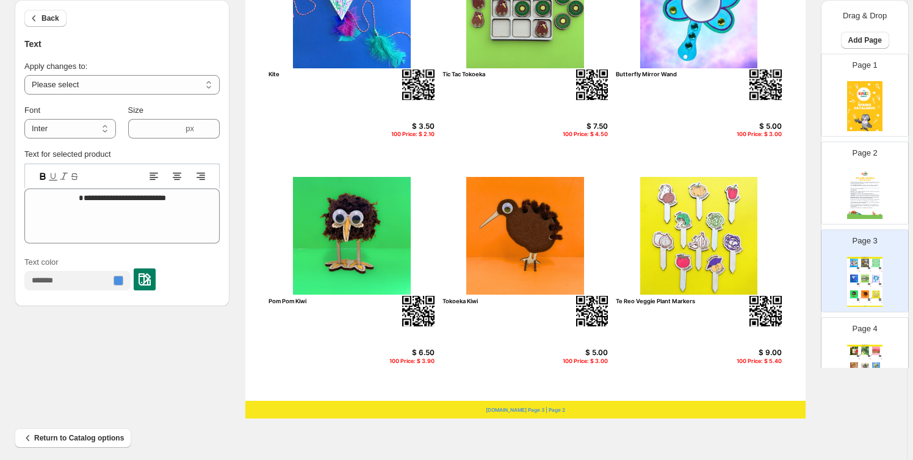
scroll to position [424, 0]
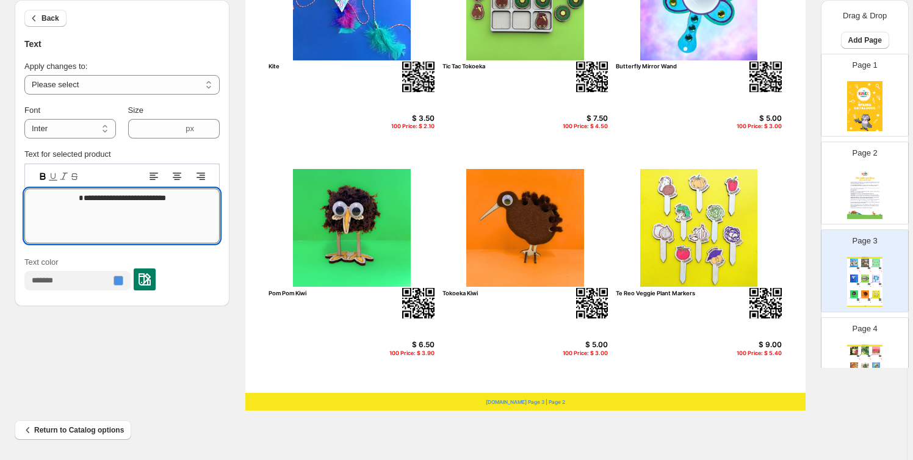
click at [115, 195] on textarea "**********" at bounding box center [121, 216] width 195 height 55
type textarea "**********"
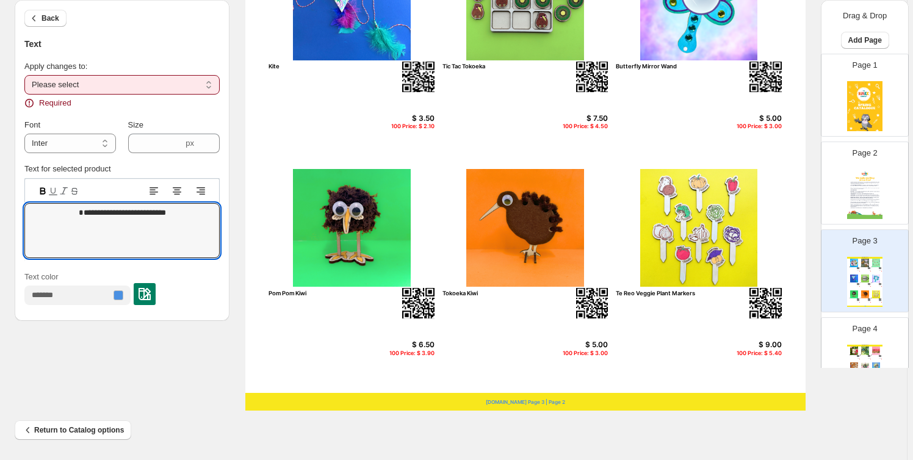
click at [103, 89] on select "**********" at bounding box center [121, 85] width 195 height 20
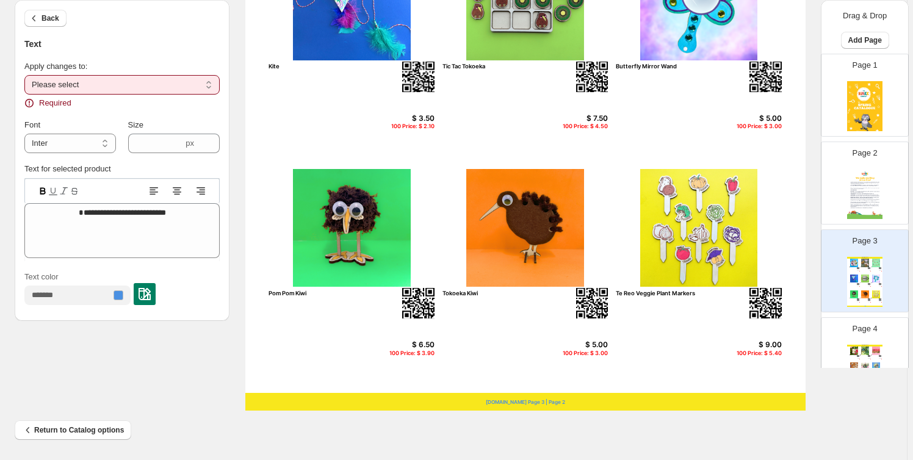
select select "**********"
click at [26, 75] on select "**********" at bounding box center [121, 85] width 195 height 20
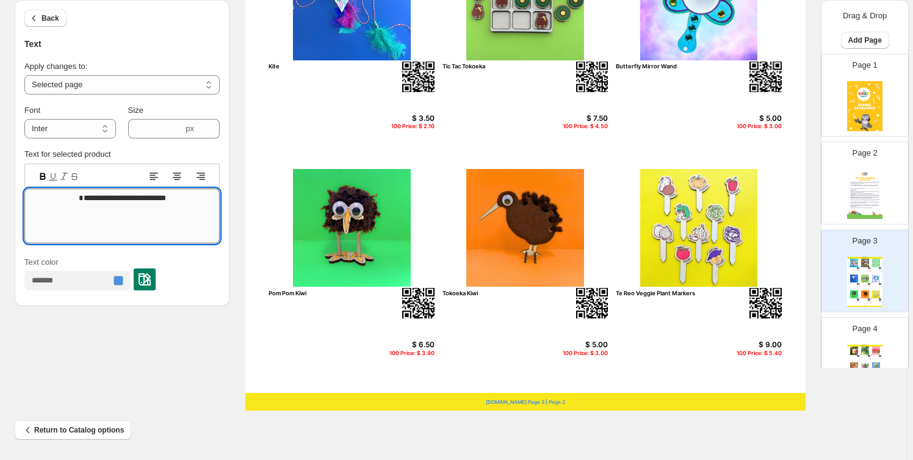
click at [127, 202] on textarea "**********" at bounding box center [121, 216] width 195 height 55
click at [140, 200] on textarea "Text editor" at bounding box center [121, 216] width 195 height 55
click at [131, 148] on div "Text for selected product Text editor" at bounding box center [121, 197] width 195 height 98
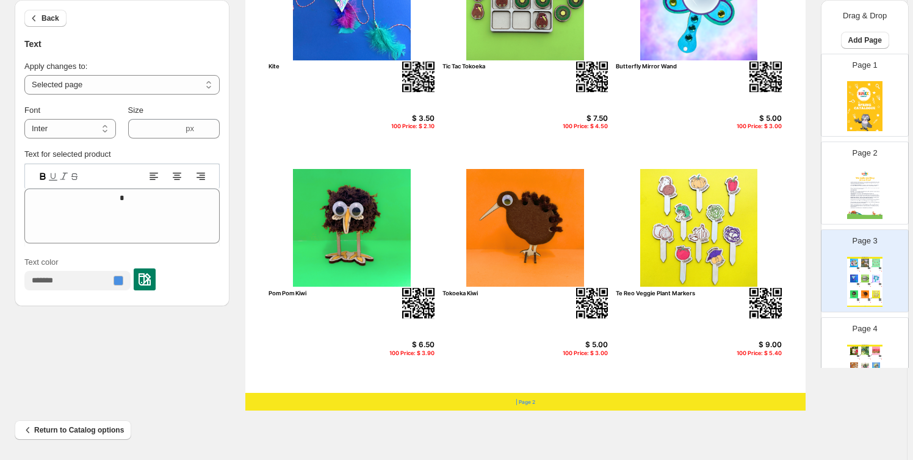
click at [871, 247] on div "Page 3 Spring Crafts Crawl and Conquer Game $ 12.50 100 Price: $ 7.50 Wooden Be…" at bounding box center [860, 266] width 77 height 82
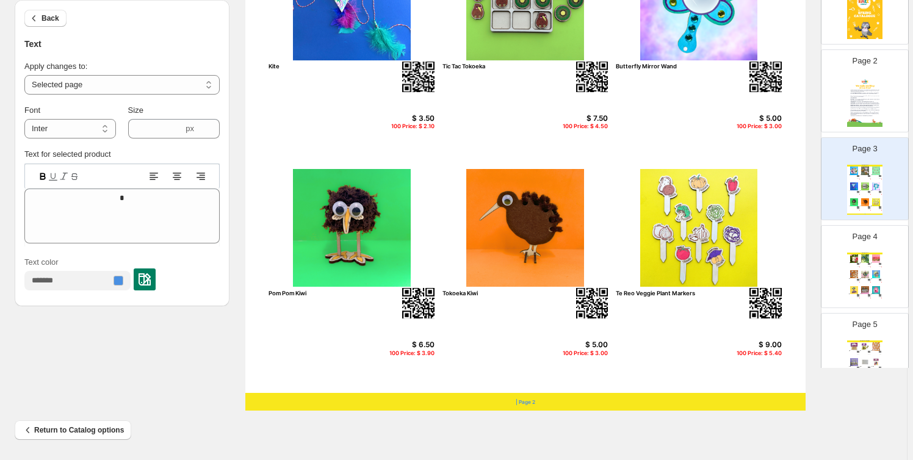
click at [864, 281] on div "Spring Crafts Mini Bug Hotel WS $ 7.50 100 Price: $ 4.50 Dragon Sun Catchers 20…" at bounding box center [865, 278] width 35 height 50
type input "*"
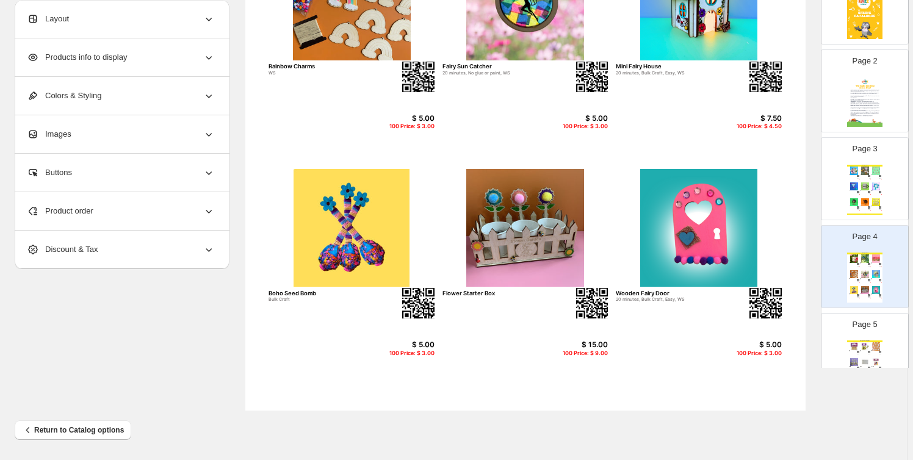
click at [127, 55] on span "Products info to display" at bounding box center [77, 57] width 100 height 12
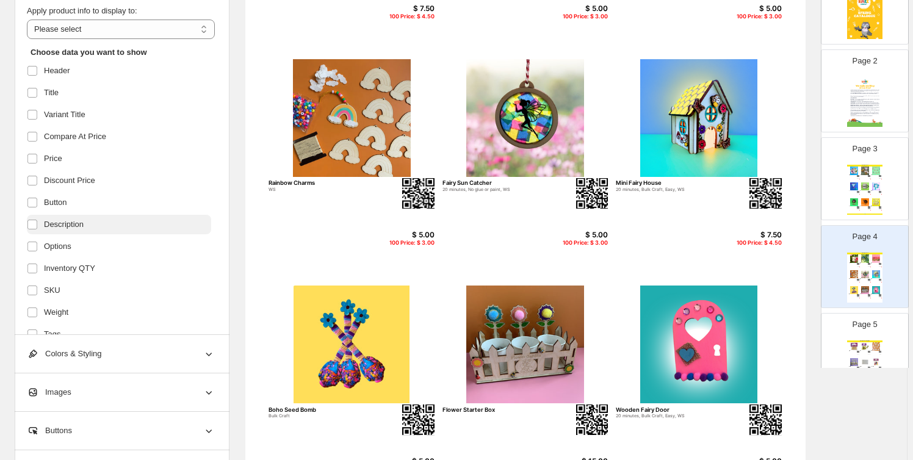
scroll to position [239, 0]
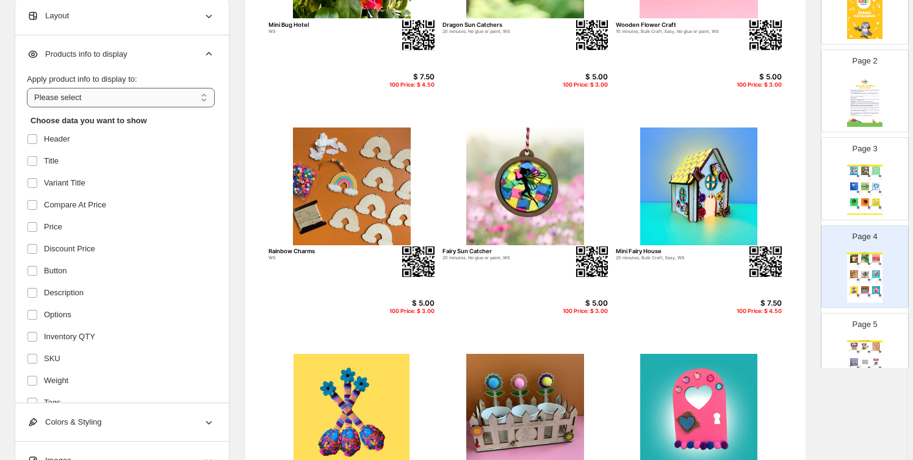
click at [103, 94] on select "**********" at bounding box center [121, 98] width 188 height 20
select select "**********"
click at [29, 88] on select "**********" at bounding box center [121, 98] width 188 height 20
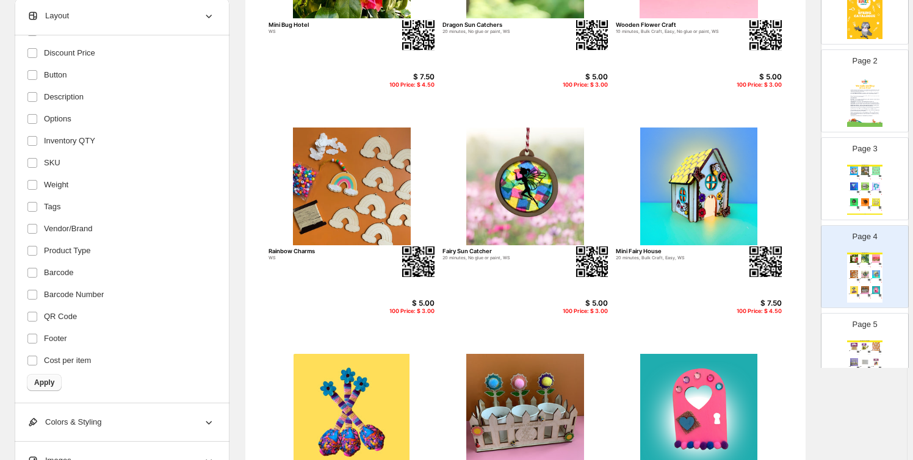
click at [56, 385] on button "Apply" at bounding box center [44, 382] width 35 height 17
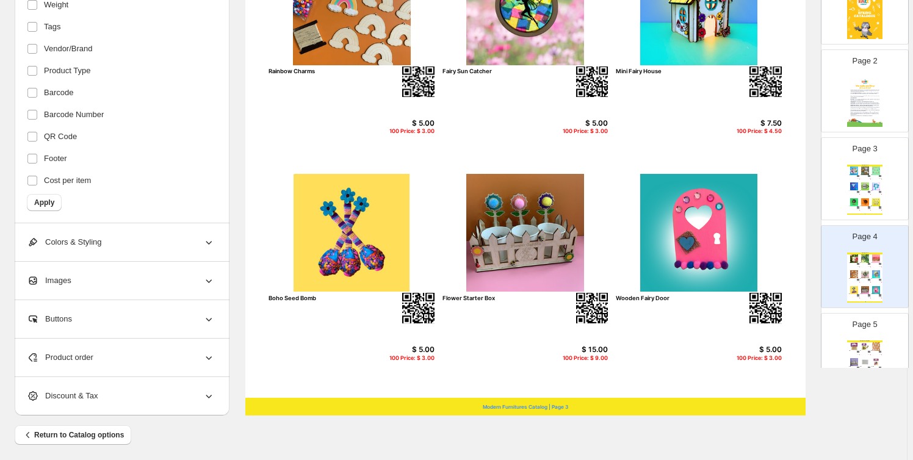
scroll to position [424, 0]
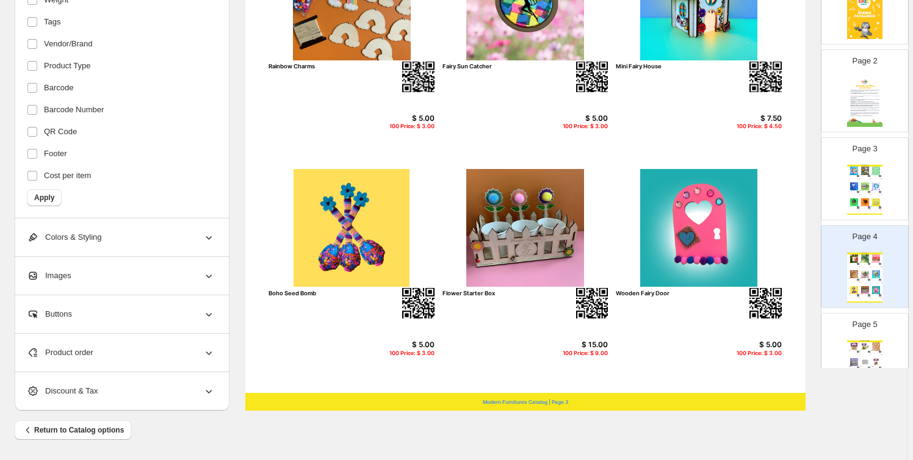
click at [519, 401] on div "Modern Furnitures Catalog | Page 3" at bounding box center [525, 402] width 561 height 18
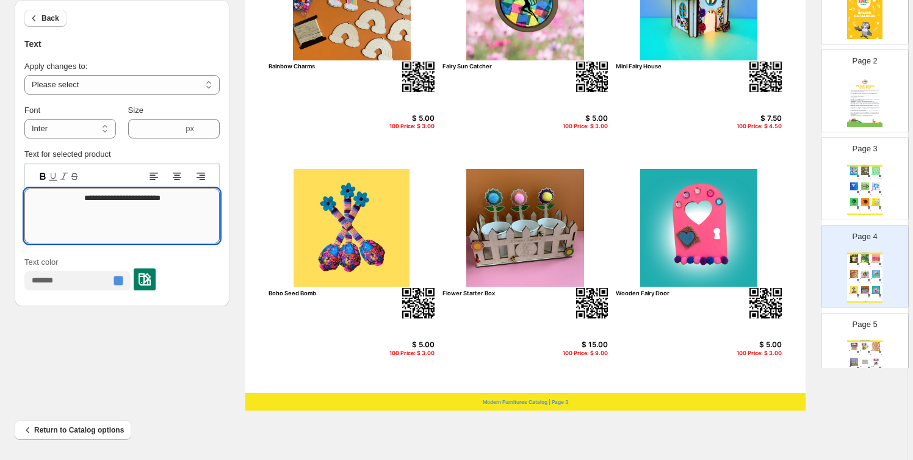
click at [128, 200] on textarea "**********" at bounding box center [121, 216] width 195 height 55
type textarea "**********"
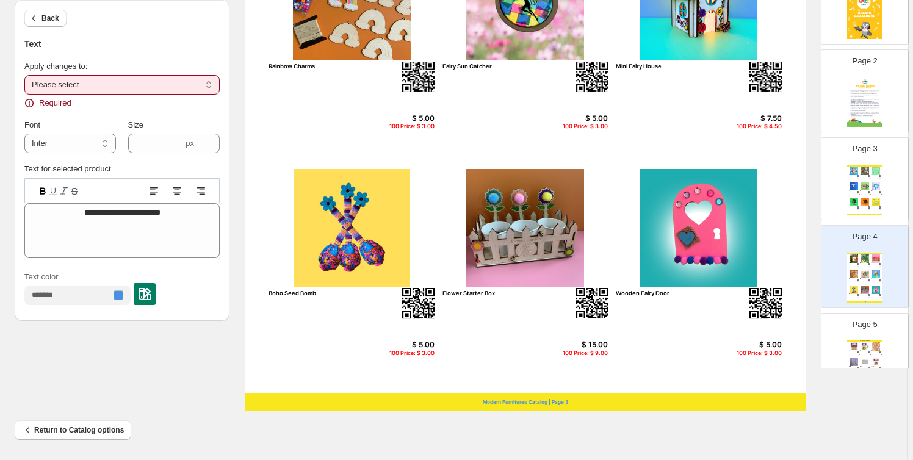
click at [118, 84] on select "**********" at bounding box center [121, 85] width 195 height 20
select select "**********"
click at [26, 75] on select "**********" at bounding box center [121, 85] width 195 height 20
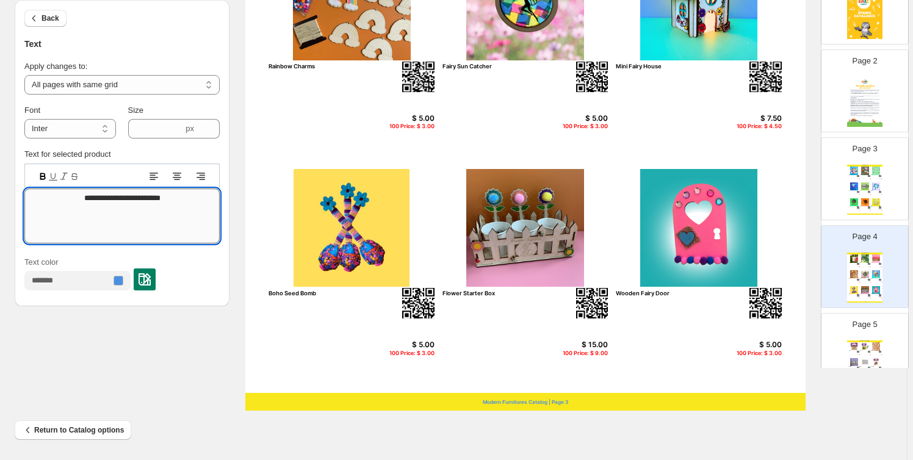
click at [109, 197] on textarea "**********" at bounding box center [121, 216] width 195 height 55
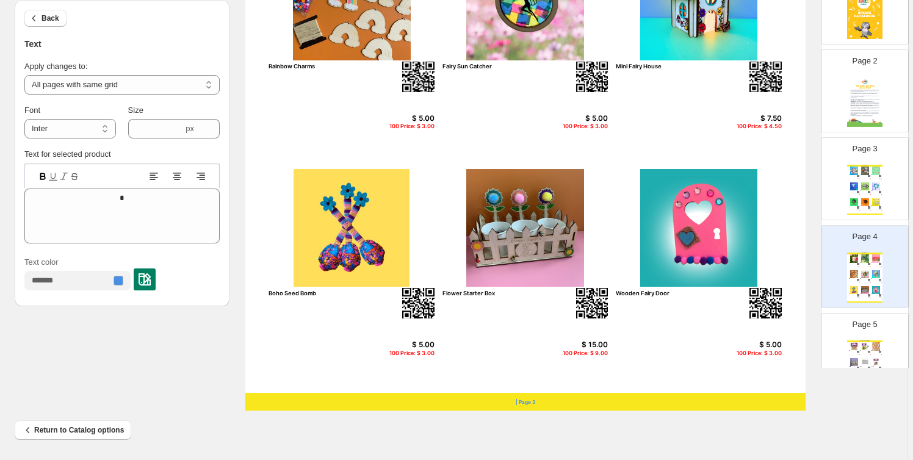
click at [214, 365] on div "**********" at bounding box center [454, 37] width 878 height 747
click at [855, 347] on img at bounding box center [854, 347] width 10 height 8
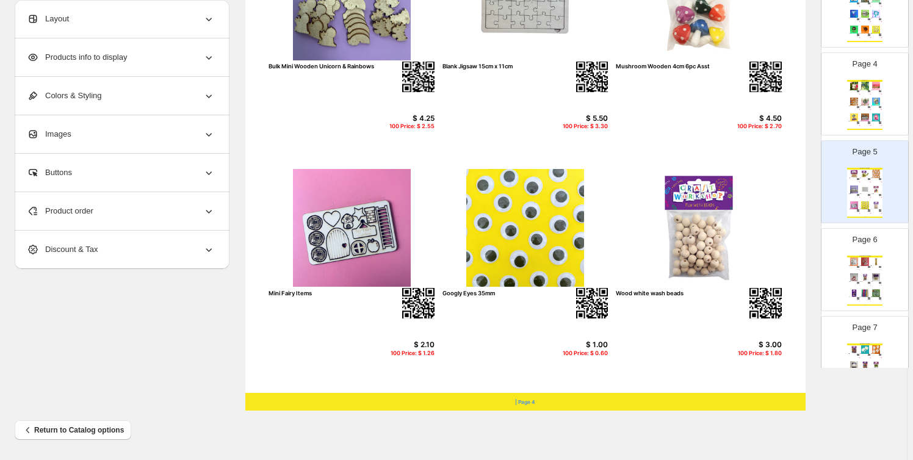
scroll to position [277, 0]
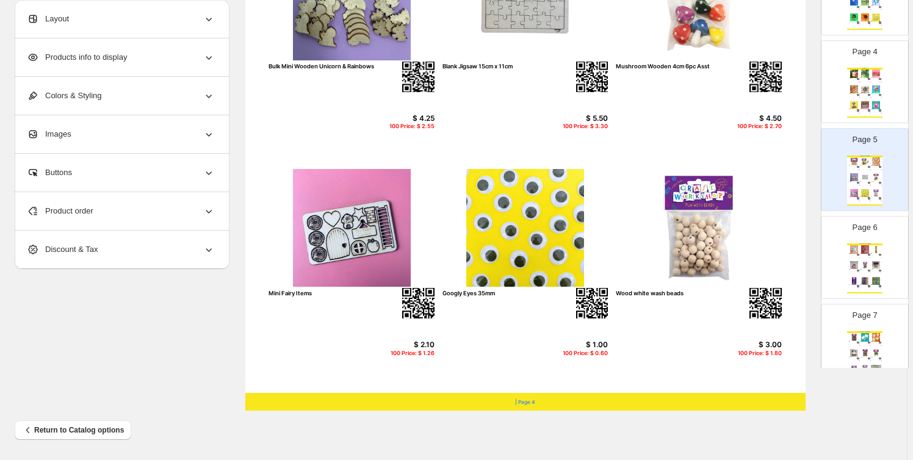
click at [857, 270] on img at bounding box center [858, 271] width 2 height 2
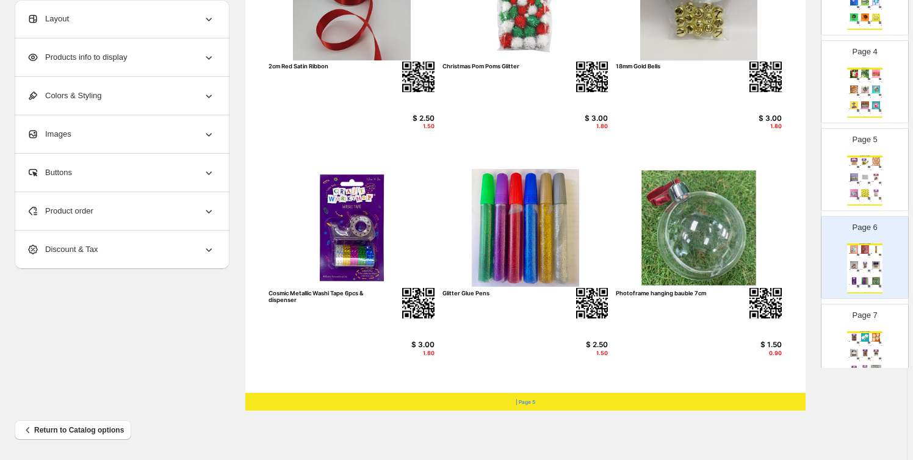
click at [851, 333] on img at bounding box center [854, 337] width 10 height 8
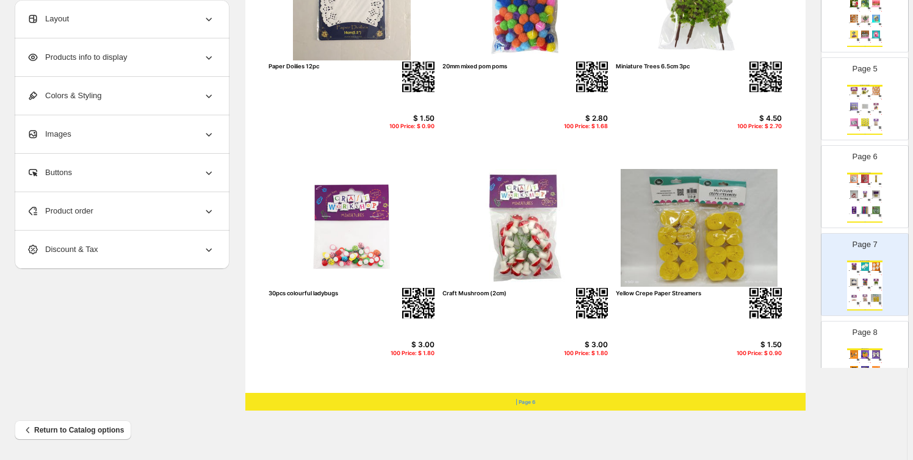
scroll to position [370, 0]
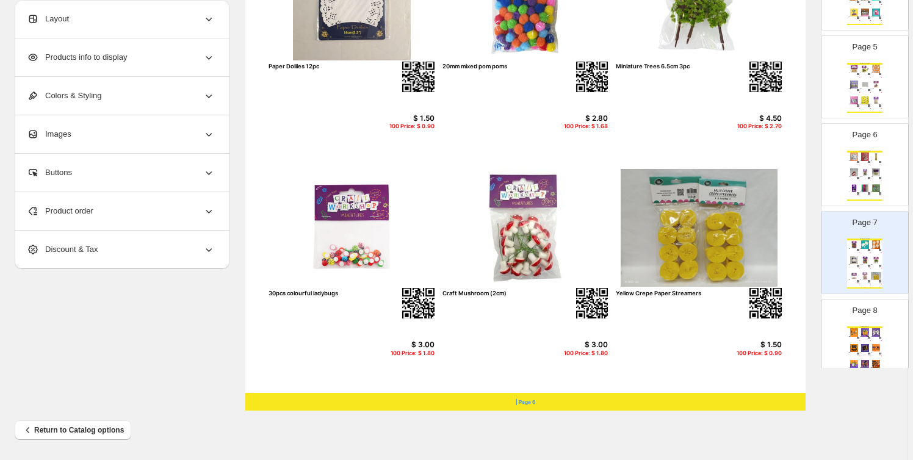
click at [860, 305] on p "Page 8" at bounding box center [865, 311] width 25 height 12
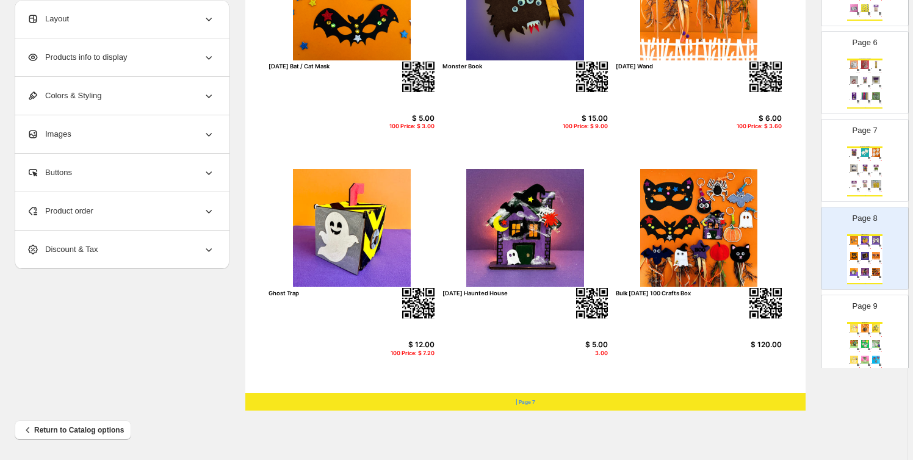
click at [860, 331] on img at bounding box center [865, 328] width 10 height 8
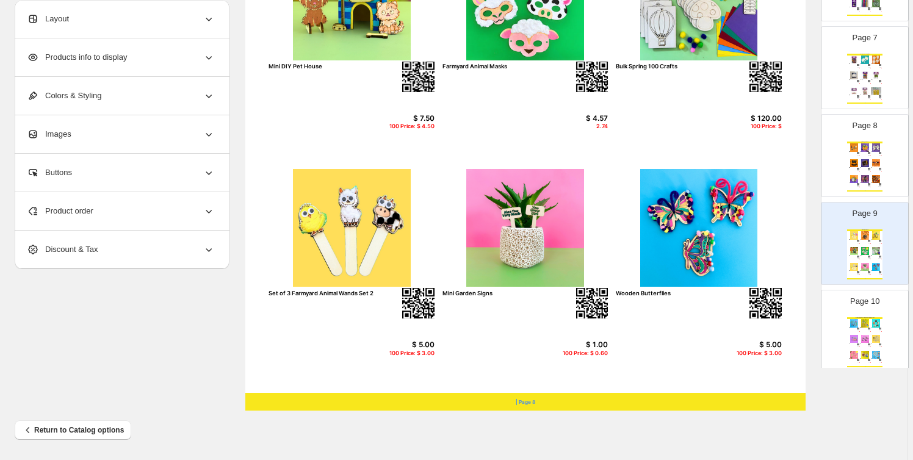
click at [860, 320] on img at bounding box center [865, 323] width 10 height 8
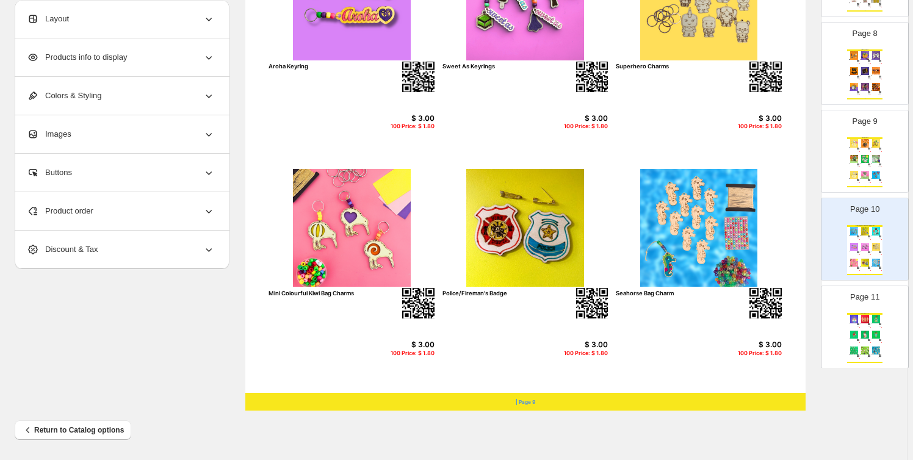
scroll to position [739, 0]
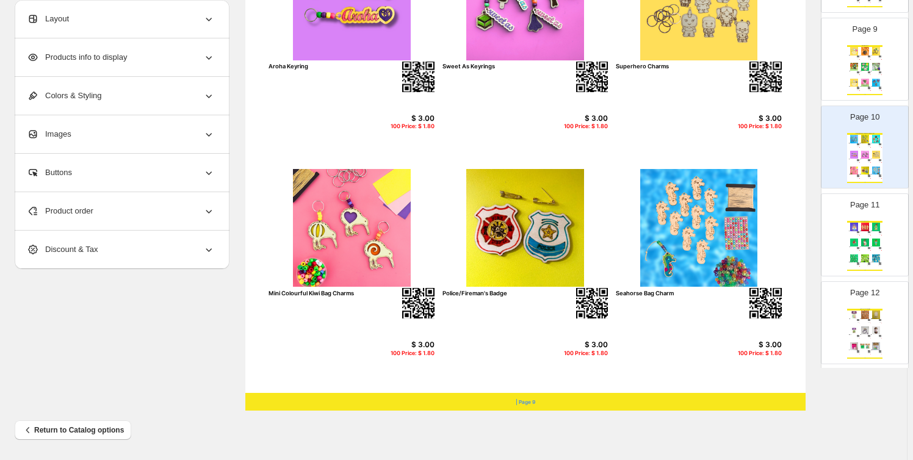
click at [860, 322] on div "Halloween Craft Supplies Glow In The Dark Stars w/Sticker 3cm 80pc $ 1.99 1.19 …" at bounding box center [865, 334] width 35 height 50
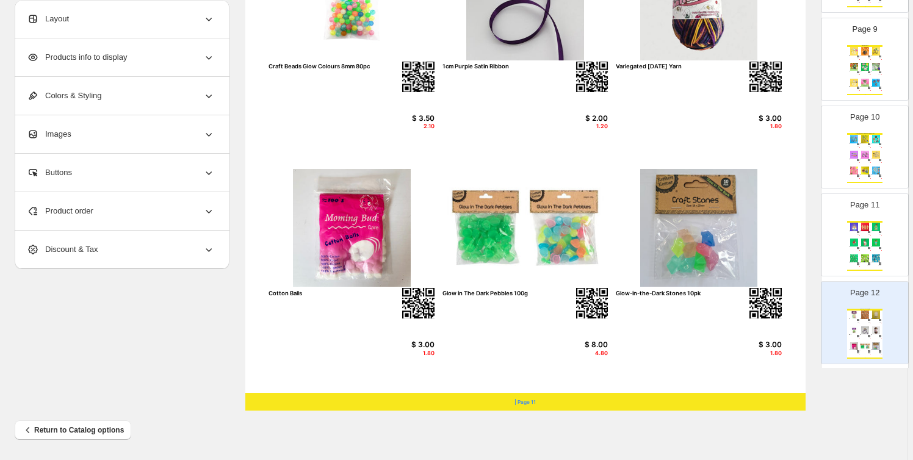
click at [873, 249] on div "Christmas Crafts Angel Decoration $ 5.00 100 Price: $ 3.00 Set of 3 Mini Ginger…" at bounding box center [865, 246] width 35 height 50
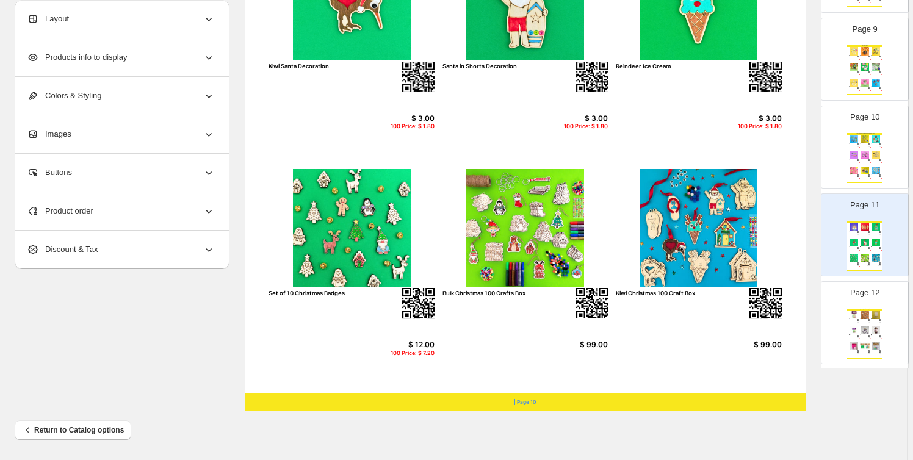
click at [860, 329] on img at bounding box center [865, 331] width 10 height 8
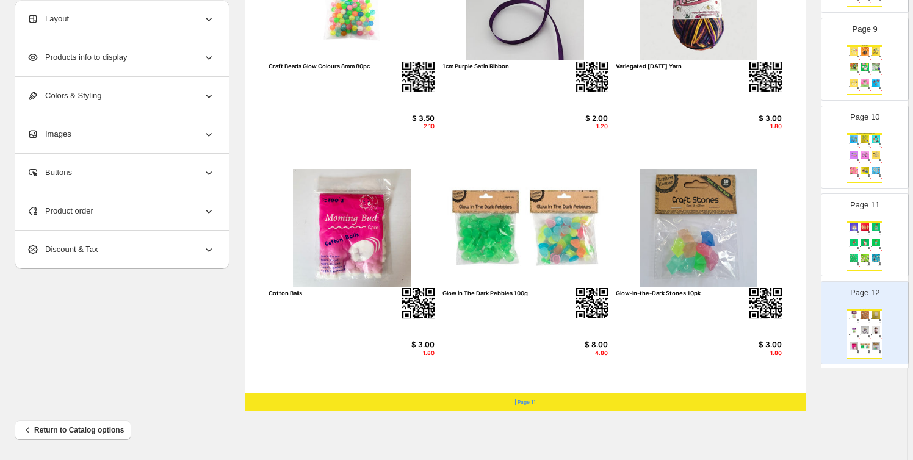
scroll to position [925, 0]
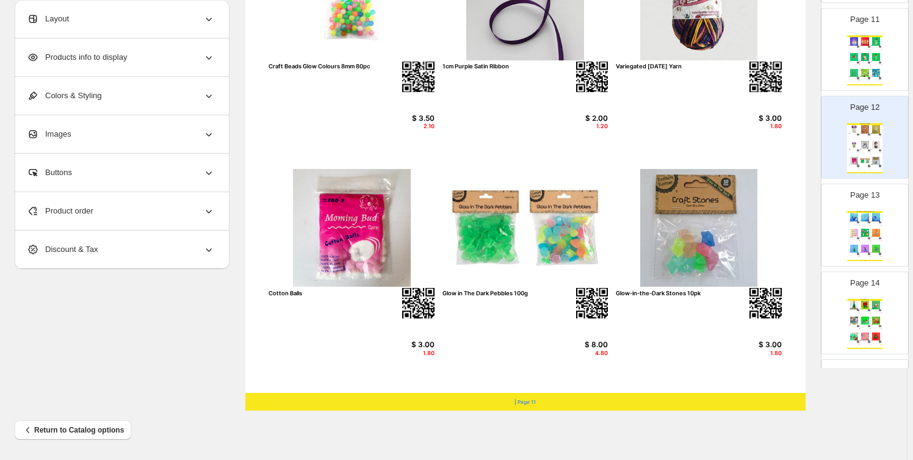
click at [860, 233] on img at bounding box center [865, 233] width 10 height 8
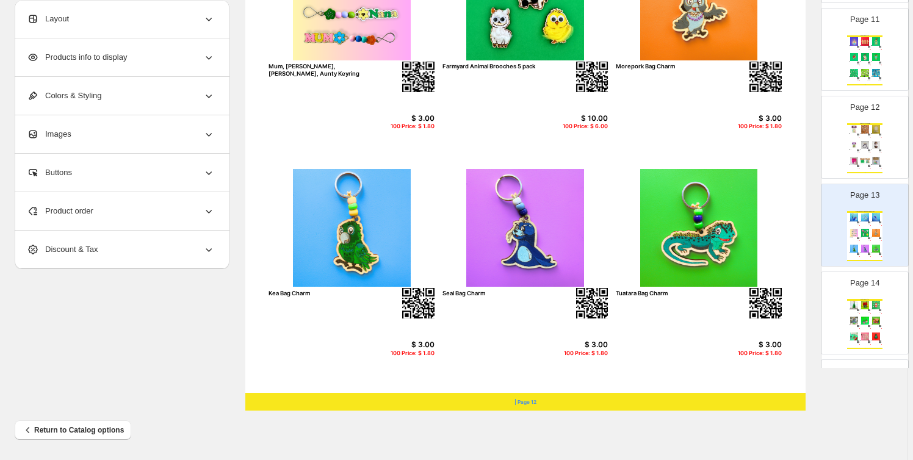
click at [849, 317] on img at bounding box center [854, 321] width 10 height 8
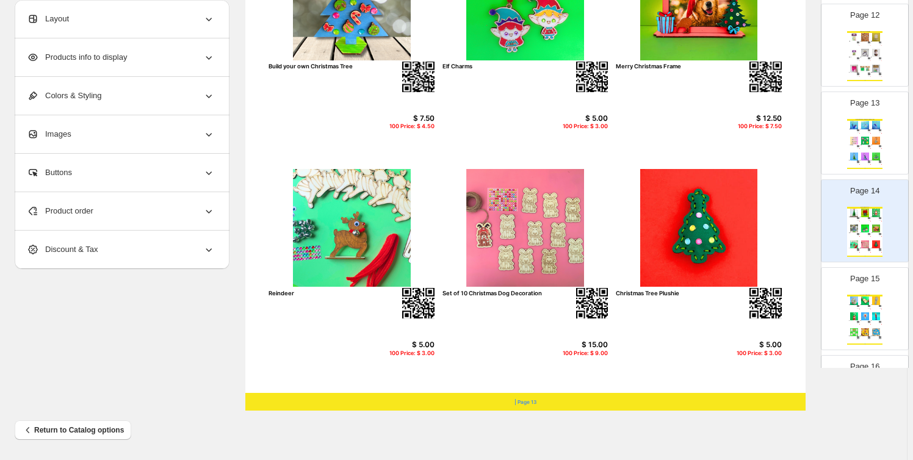
click at [860, 300] on img at bounding box center [865, 301] width 10 height 8
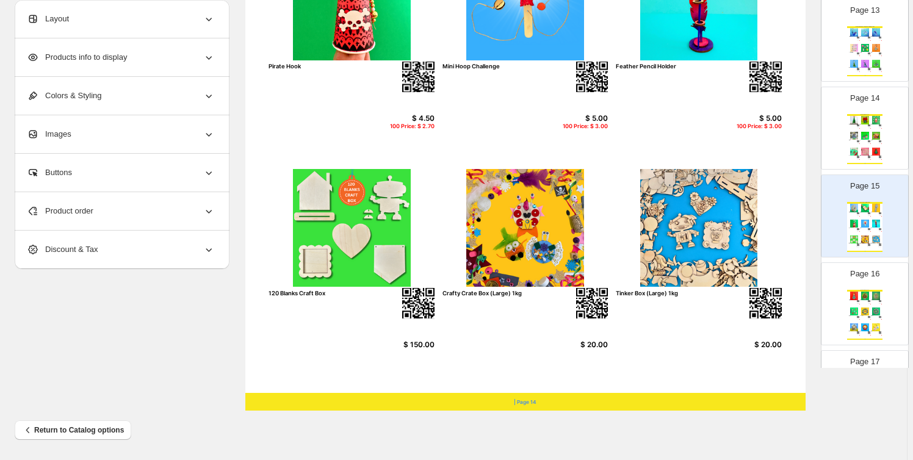
click at [865, 292] on img at bounding box center [865, 296] width 10 height 8
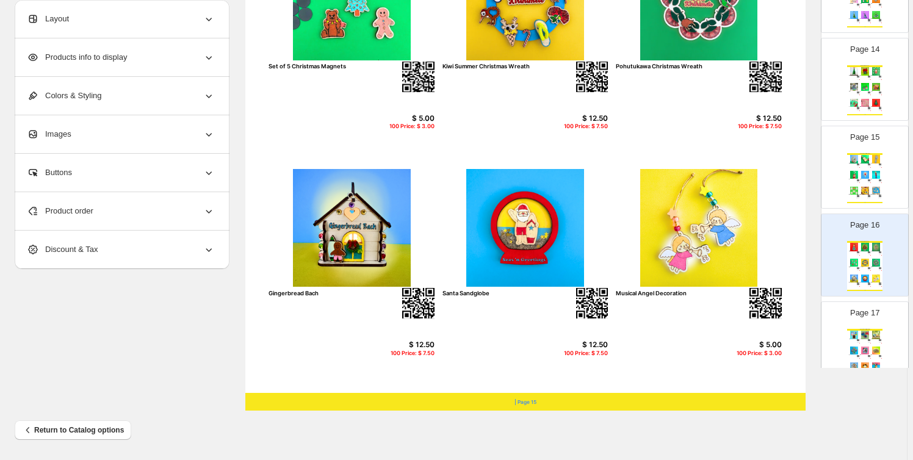
scroll to position [1295, 0]
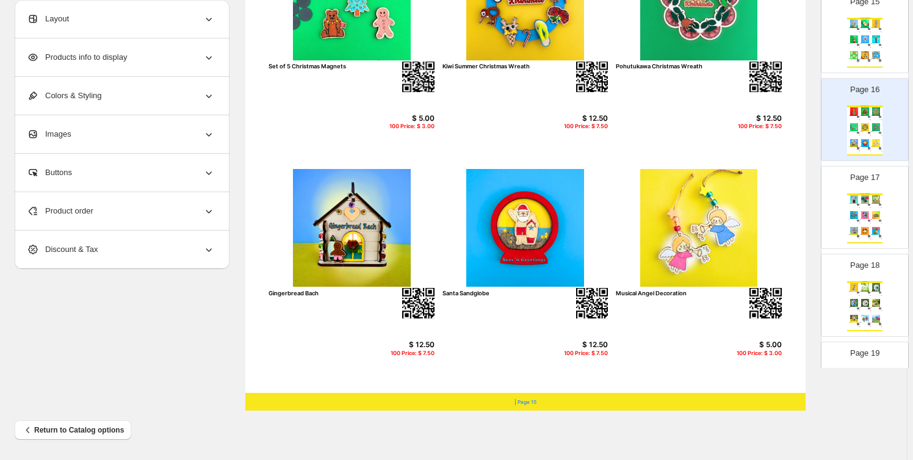
click at [865, 223] on div "We Think You'll Also Like.... Mini Art Master Frames $ 6.50 100 Price: $ 3.90 J…" at bounding box center [865, 219] width 35 height 50
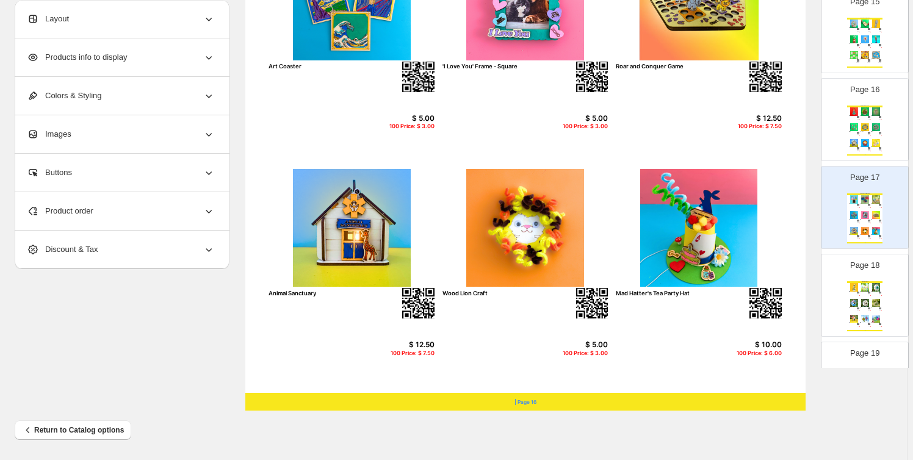
click at [868, 308] on img at bounding box center [869, 309] width 2 height 2
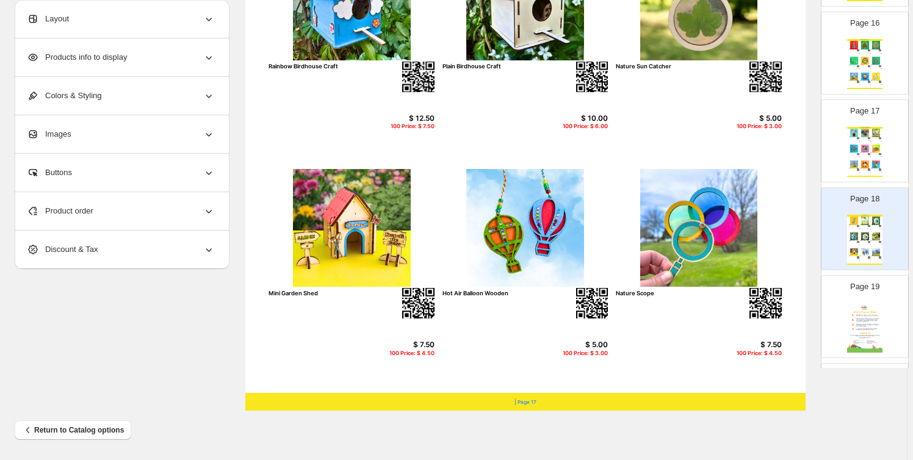
scroll to position [1387, 0]
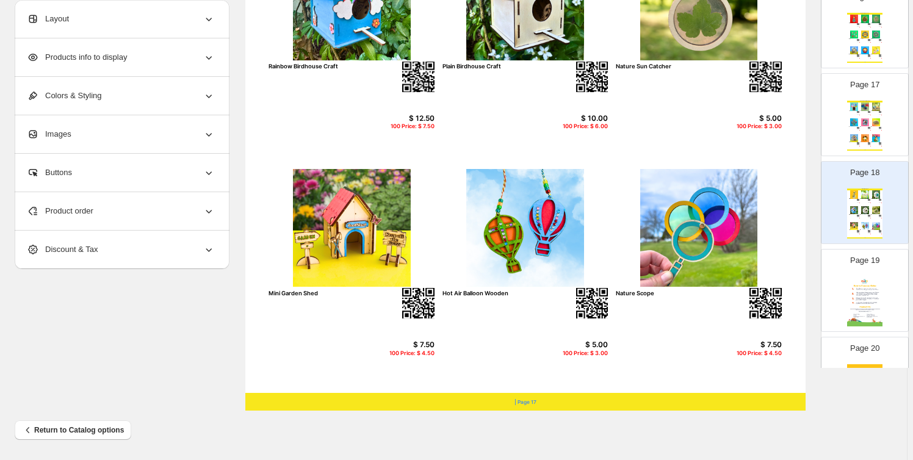
click at [866, 272] on div "Page 19" at bounding box center [860, 286] width 77 height 82
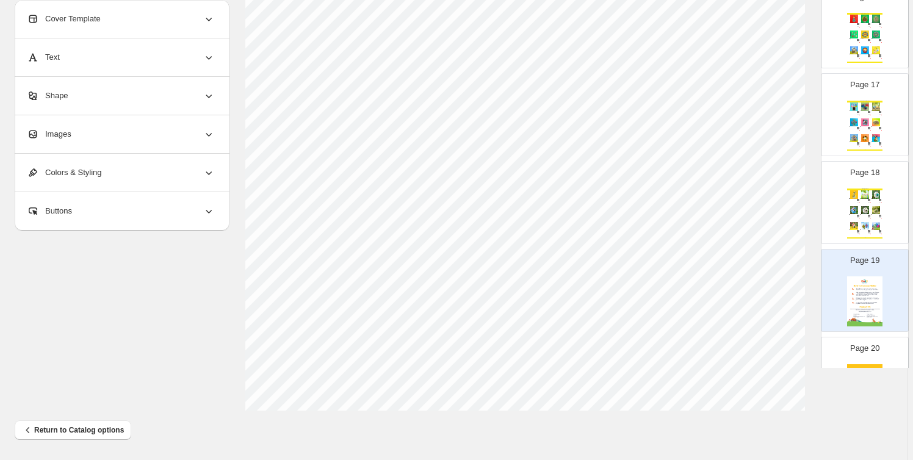
scroll to position [1469, 0]
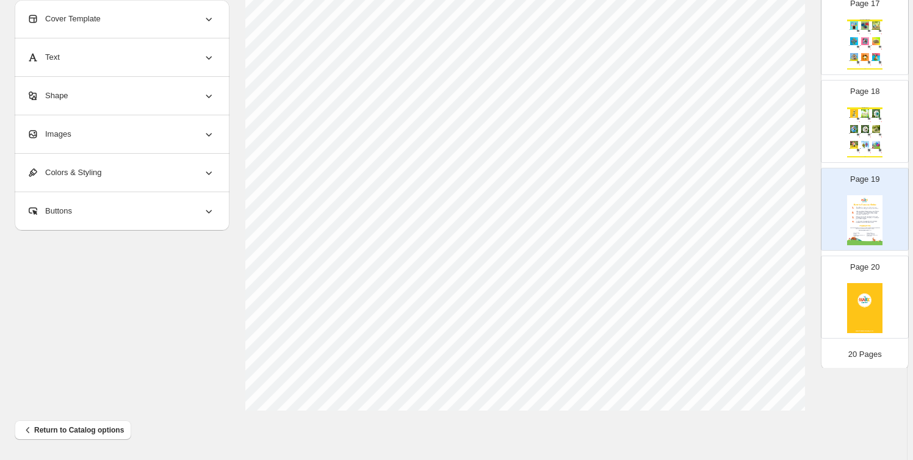
click at [871, 286] on img at bounding box center [865, 308] width 35 height 50
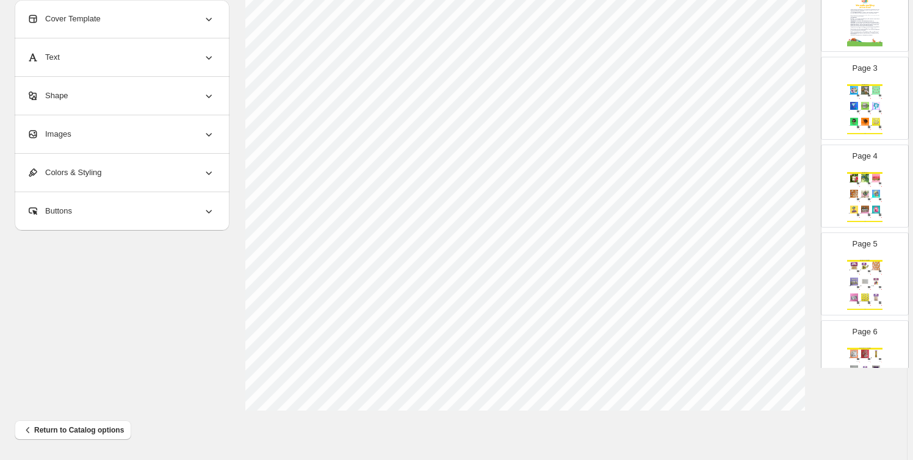
scroll to position [0, 0]
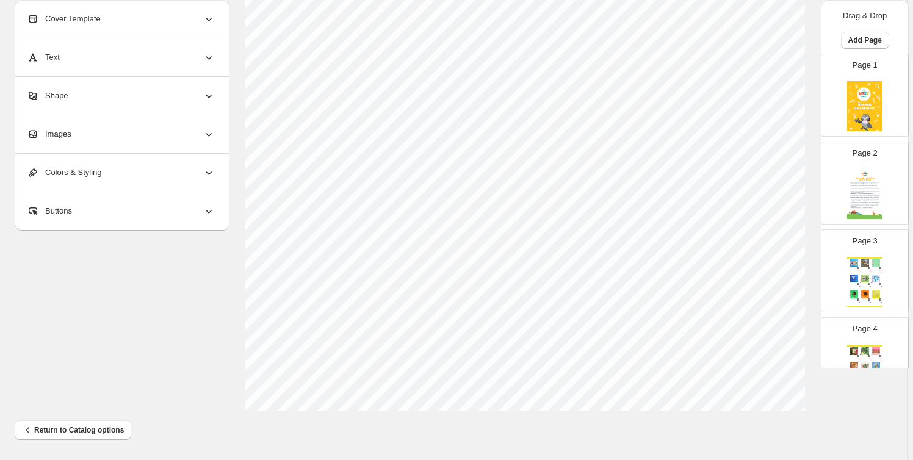
click at [857, 115] on img at bounding box center [865, 106] width 35 height 50
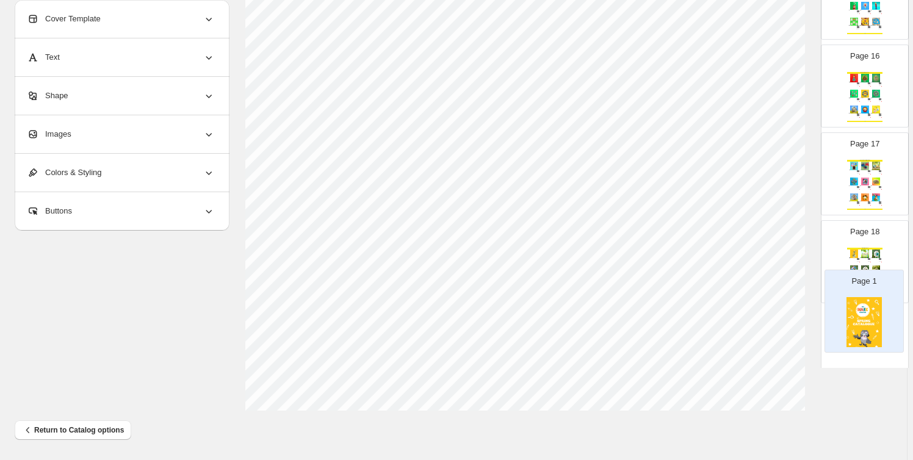
scroll to position [1279, 0]
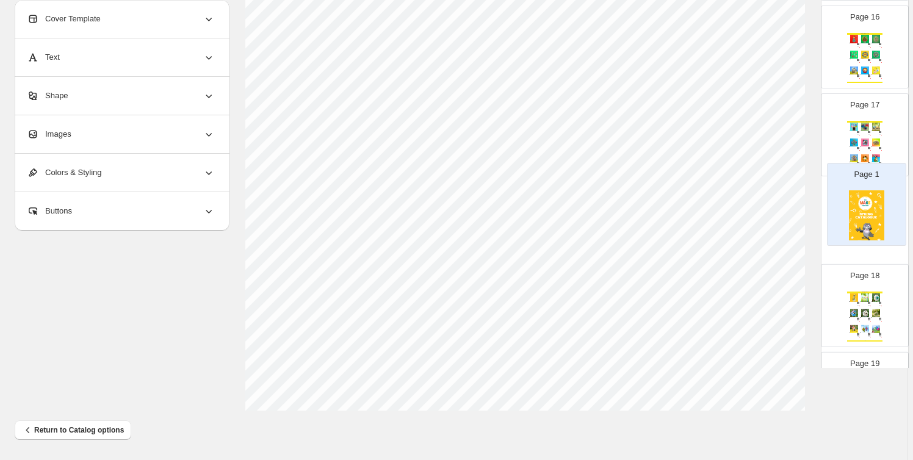
drag, startPoint x: 852, startPoint y: 103, endPoint x: 857, endPoint y: 220, distance: 116.7
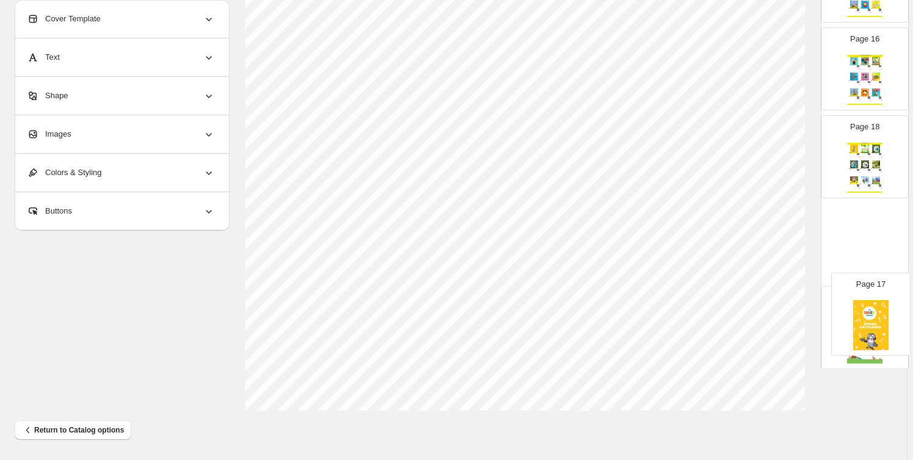
drag, startPoint x: 860, startPoint y: 219, endPoint x: 866, endPoint y: 317, distance: 97.9
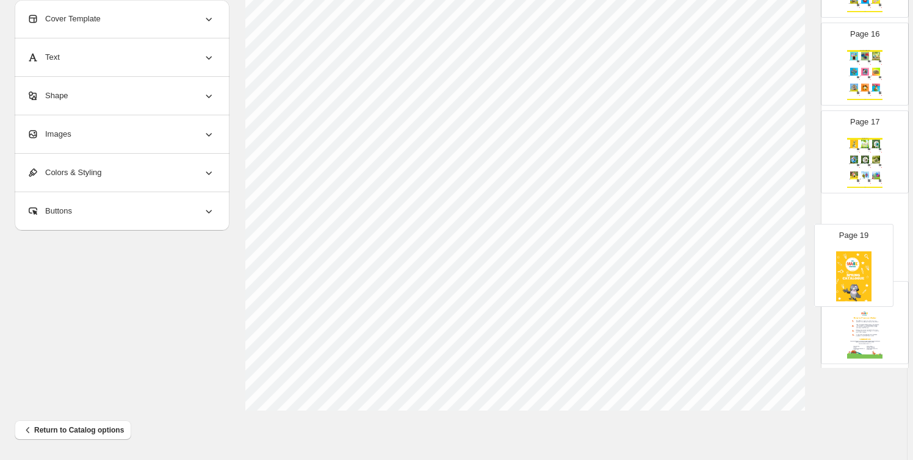
scroll to position [1353, 0]
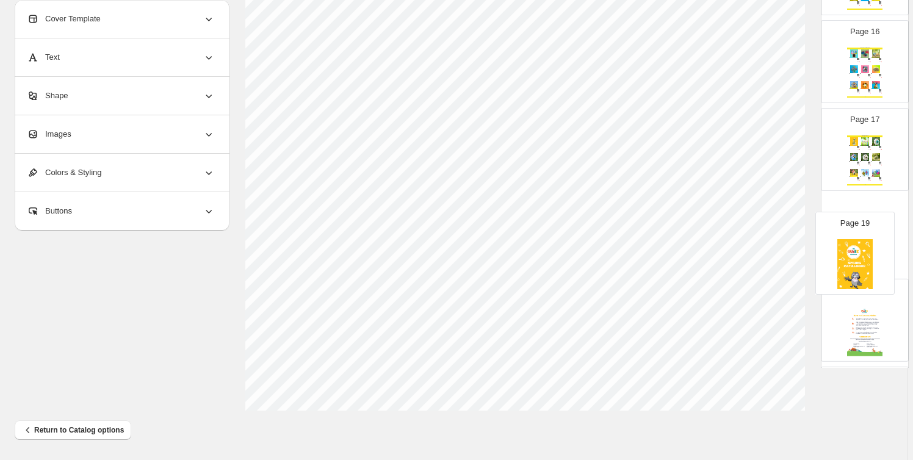
drag, startPoint x: 865, startPoint y: 318, endPoint x: 857, endPoint y: 237, distance: 81.0
click at [859, 311] on img at bounding box center [865, 336] width 35 height 50
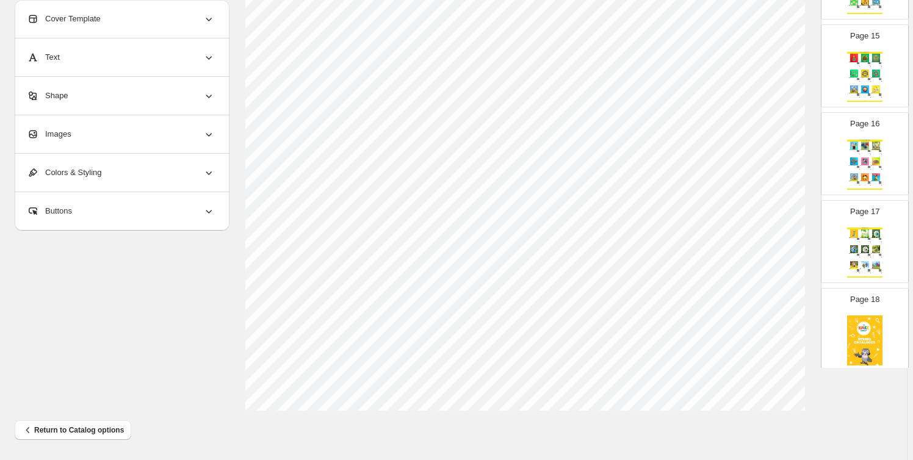
scroll to position [1167, 0]
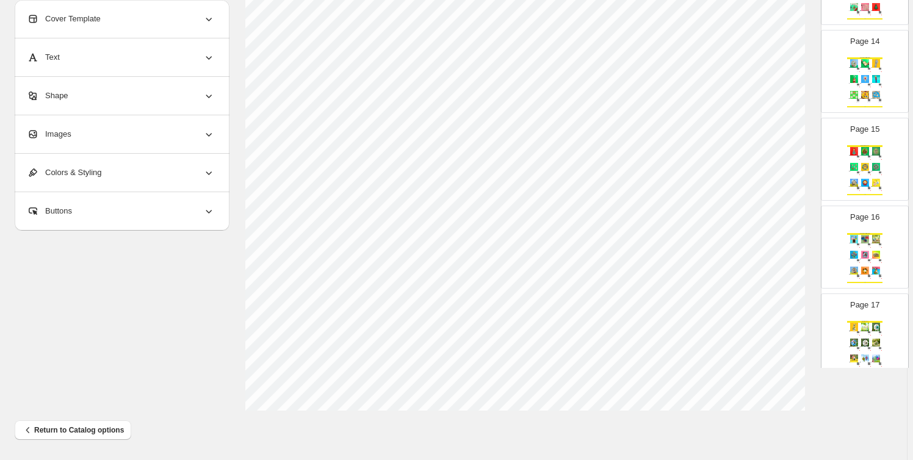
click at [868, 87] on div "100 Price: $ 3.00" at bounding box center [869, 87] width 4 height 1
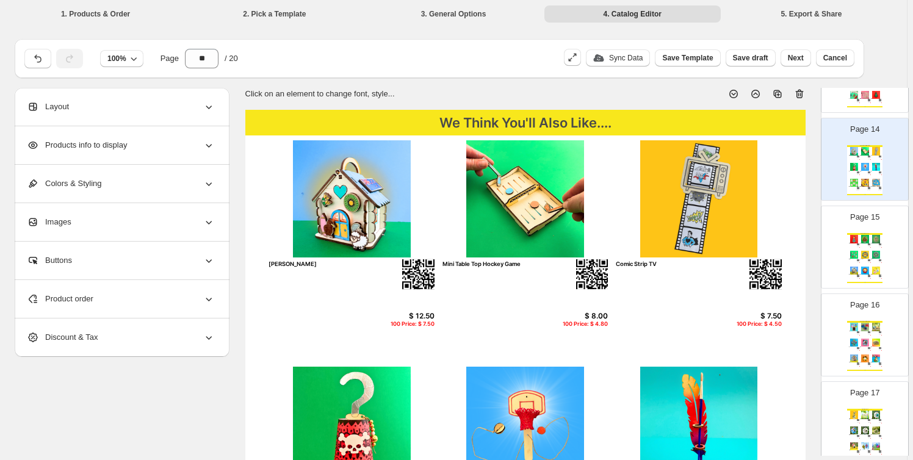
drag, startPoint x: 870, startPoint y: 420, endPoint x: 857, endPoint y: 424, distance: 12.8
click at [868, 420] on div "Spring Crafts Bee Station $ 8.00 100 Price: $ 4.80 Gnome Pizza Seed Bombs $ 10.…" at bounding box center [865, 434] width 35 height 50
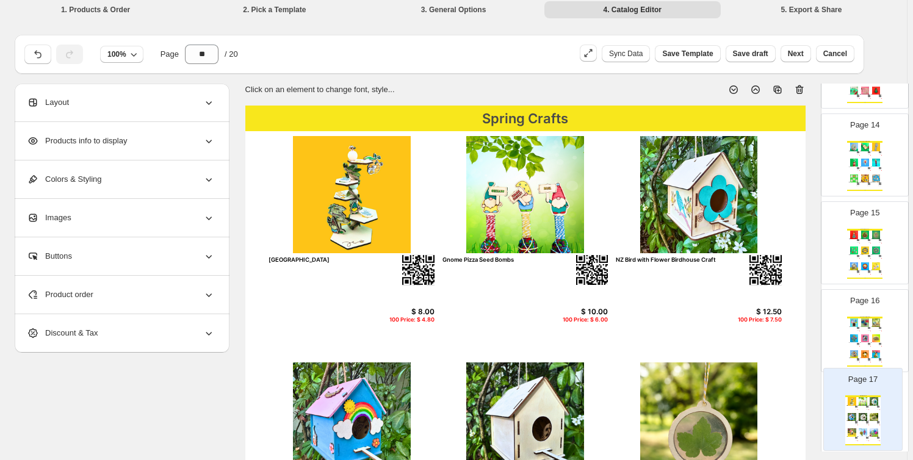
scroll to position [6, 0]
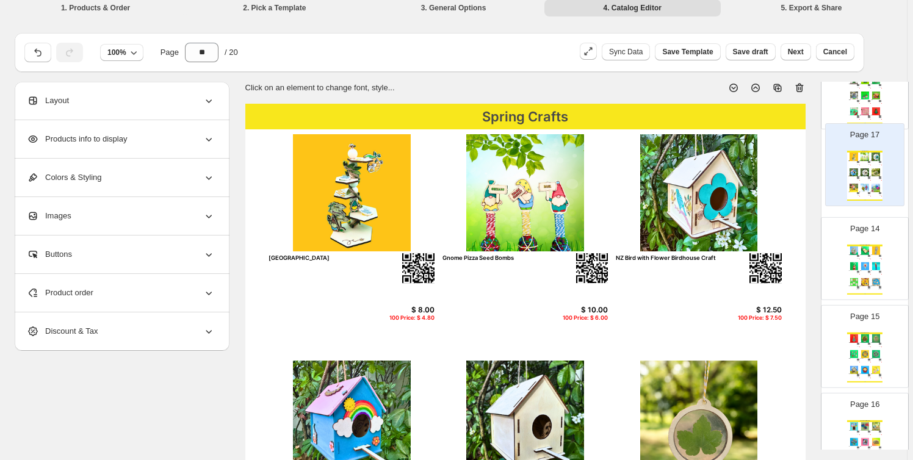
drag, startPoint x: 862, startPoint y: 410, endPoint x: 864, endPoint y: 142, distance: 267.5
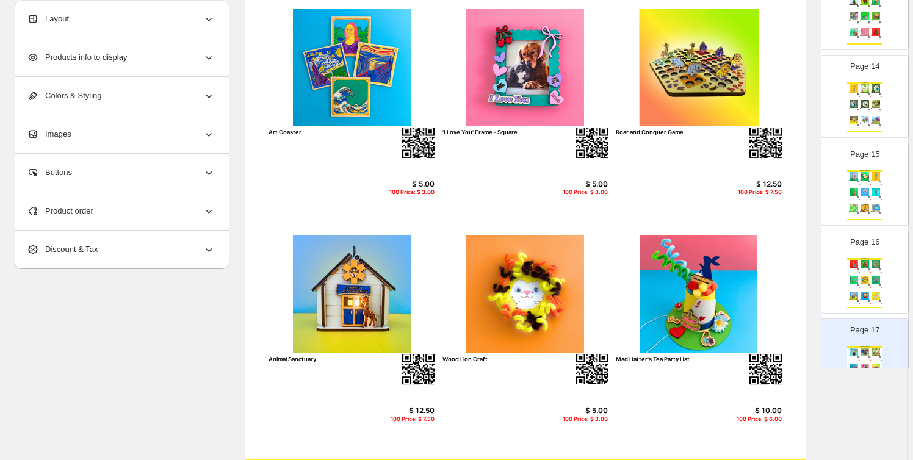
scroll to position [332, 0]
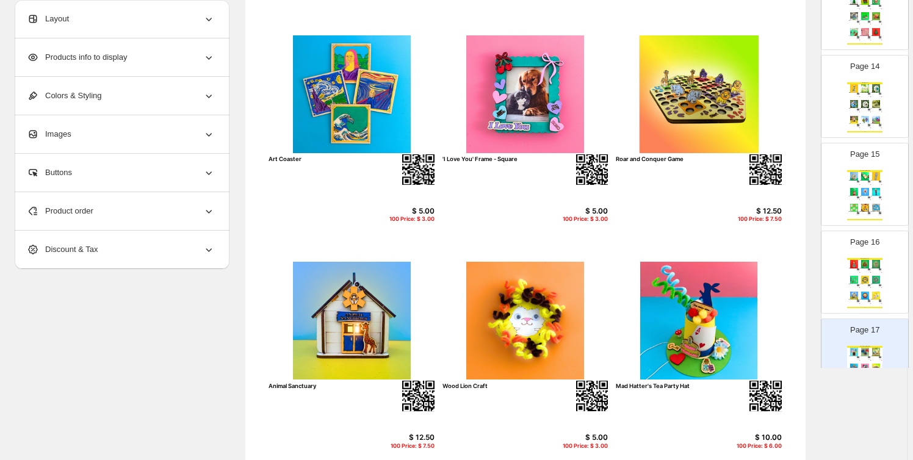
click at [878, 100] on img at bounding box center [876, 104] width 10 height 8
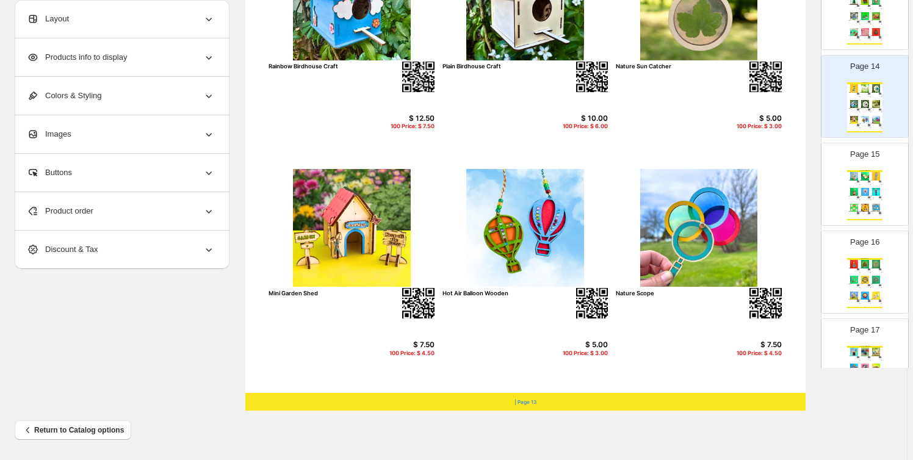
scroll to position [147, 0]
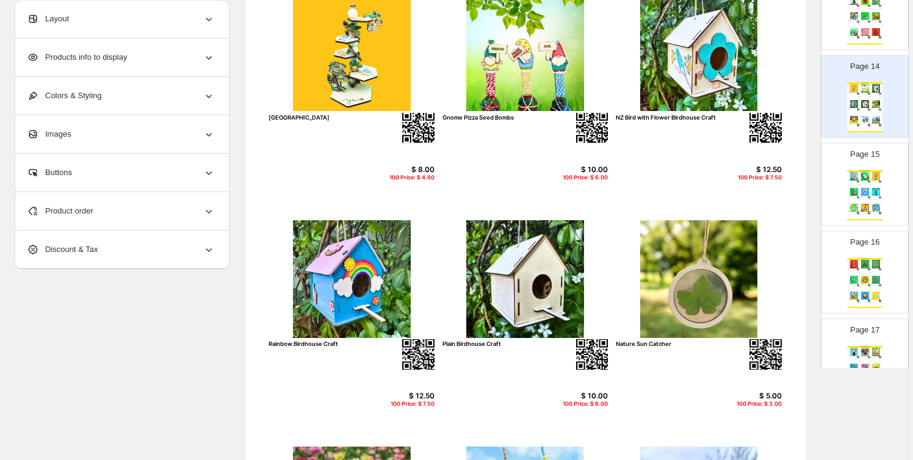
click at [863, 193] on img at bounding box center [865, 192] width 10 height 8
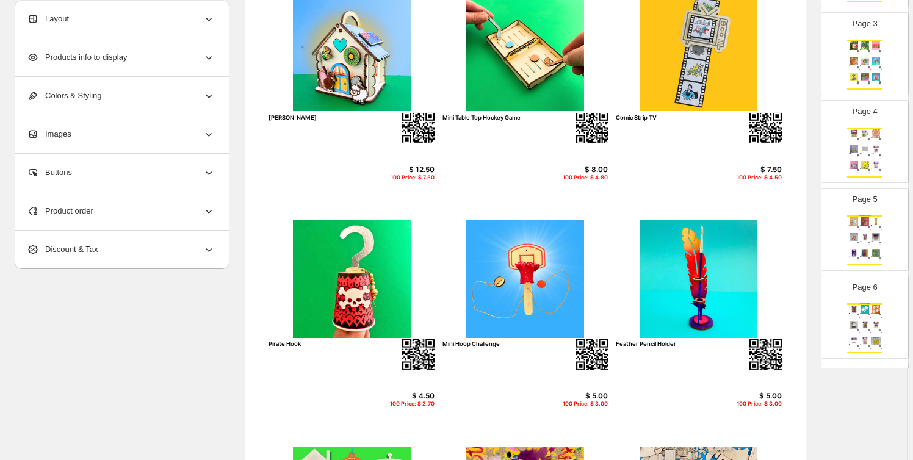
scroll to position [32, 0]
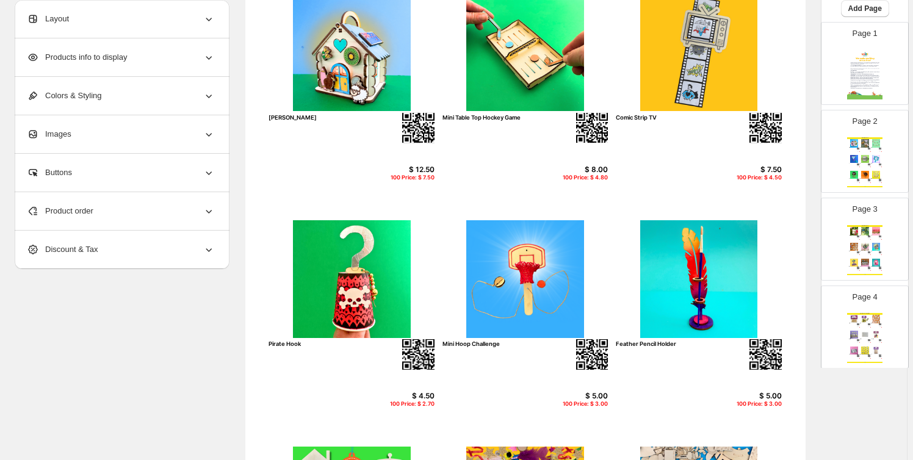
click at [862, 113] on div "Page 2 Spring Crafts Crawl and Conquer Game $ 12.50 100 Price: $ 7.50 Wooden Be…" at bounding box center [860, 147] width 77 height 82
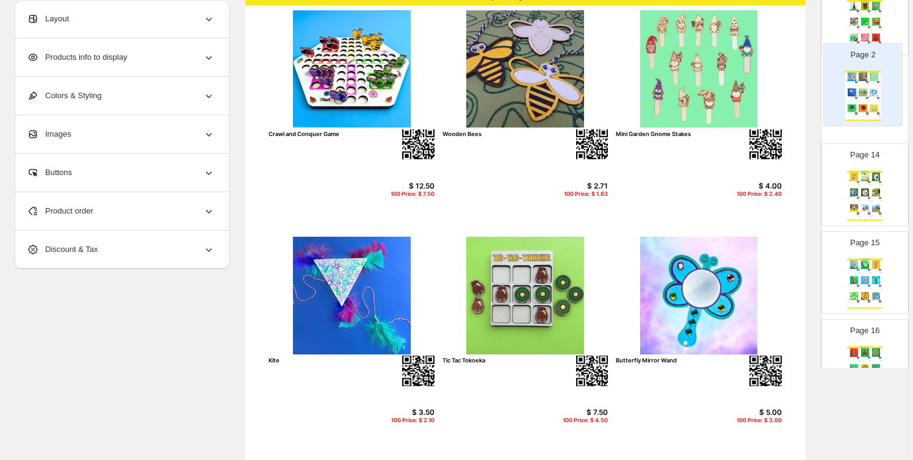
scroll to position [128, 0]
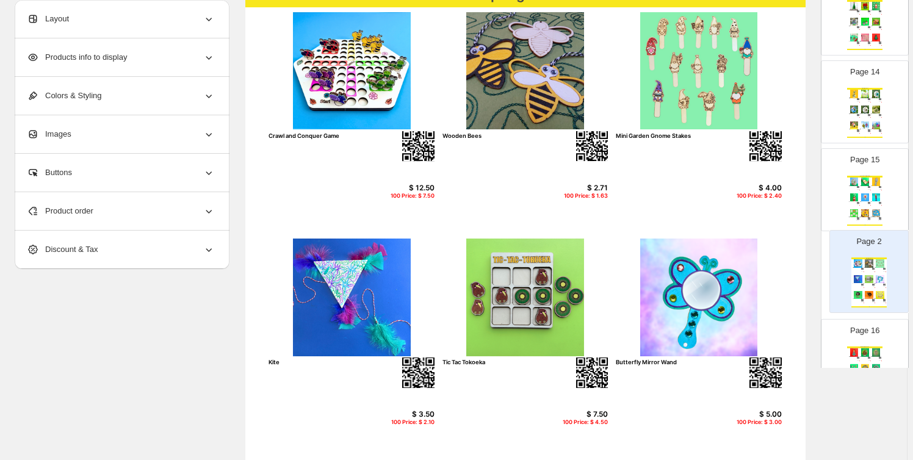
drag, startPoint x: 861, startPoint y: 147, endPoint x: 867, endPoint y: 271, distance: 124.1
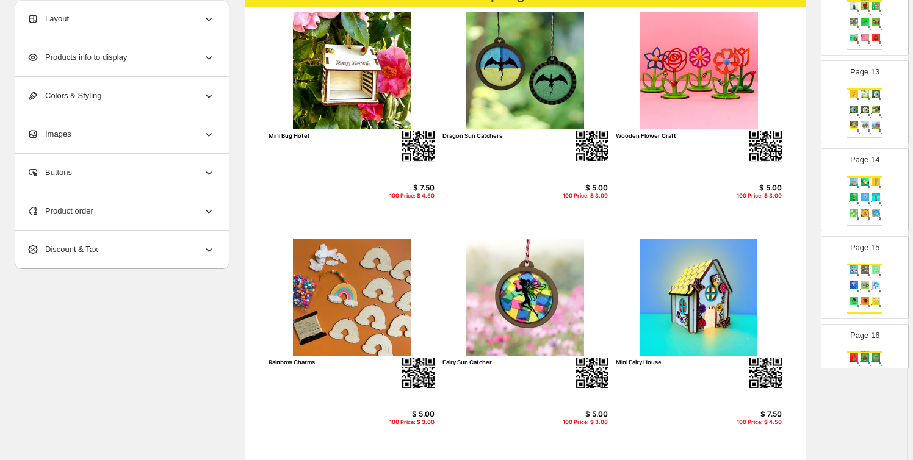
click at [882, 269] on div "Page 15 Spring Crafts Crawl and Conquer Game $ 12.50 100 Price: $ 7.50 Wooden B…" at bounding box center [860, 273] width 77 height 82
type input "**"
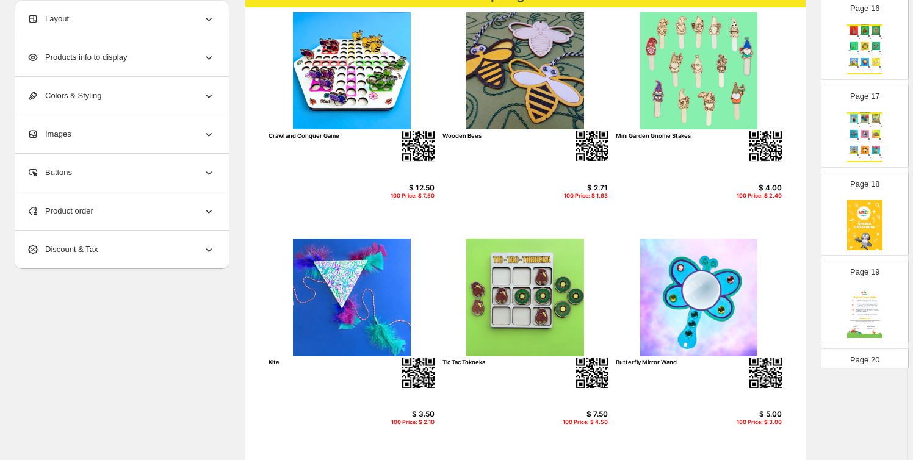
scroll to position [1469, 0]
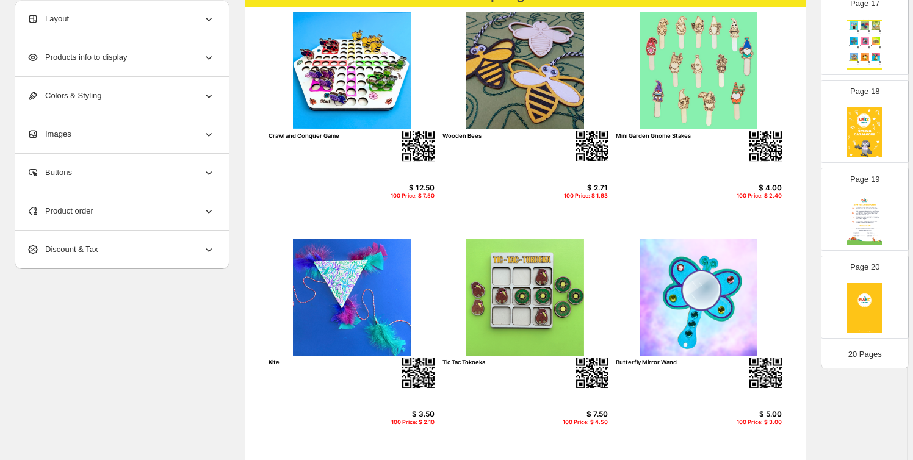
click at [162, 344] on div "**********" at bounding box center [454, 333] width 878 height 747
